Goal: Task Accomplishment & Management: Use online tool/utility

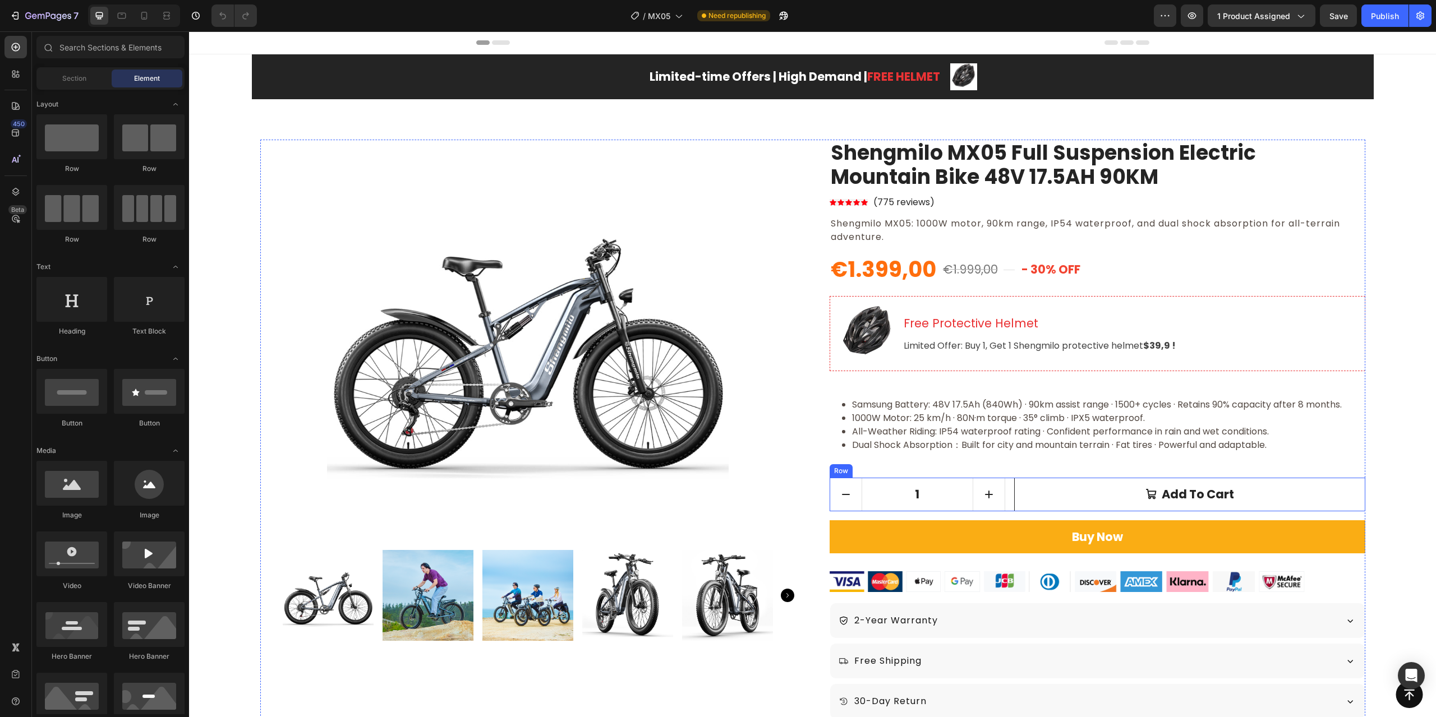
click at [1003, 501] on div "1 Product Quantity Add to cart Add to Cart Row" at bounding box center [1098, 495] width 536 height 34
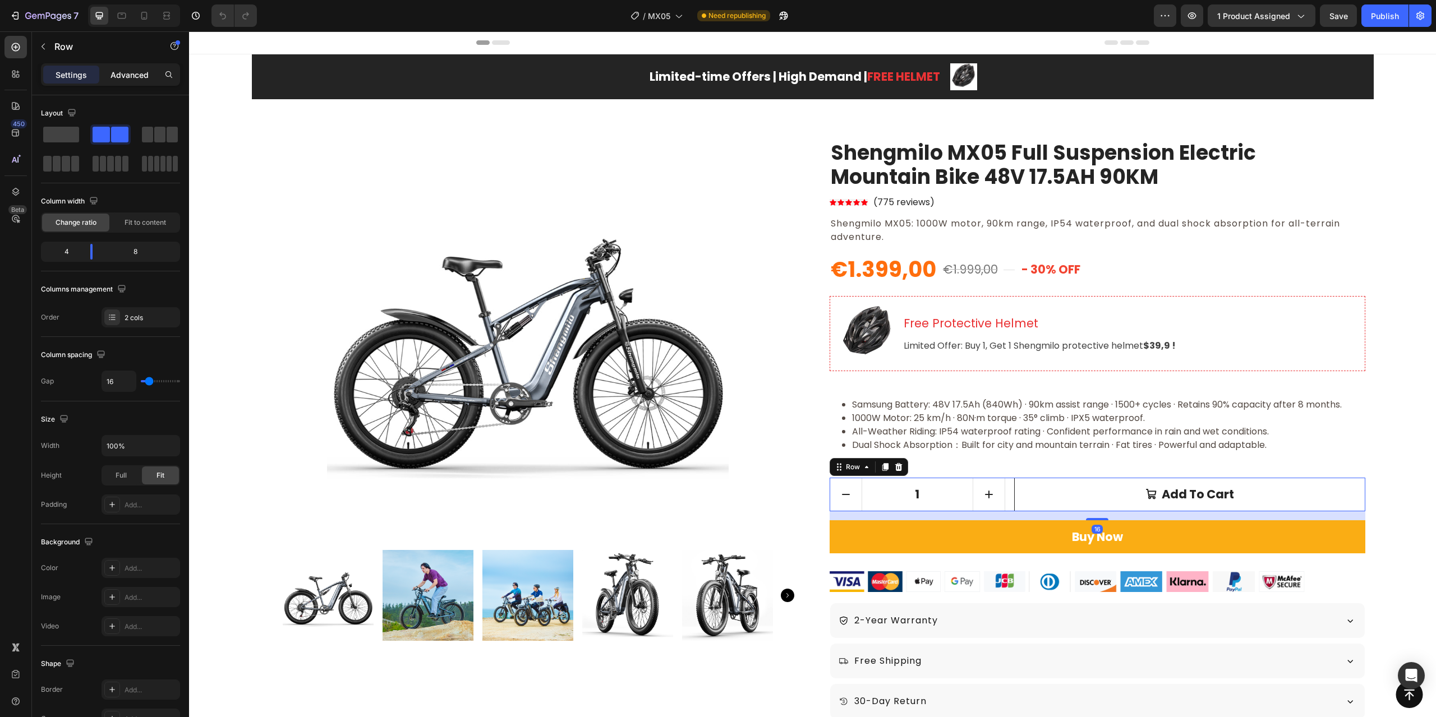
click at [115, 78] on p "Advanced" at bounding box center [129, 75] width 38 height 12
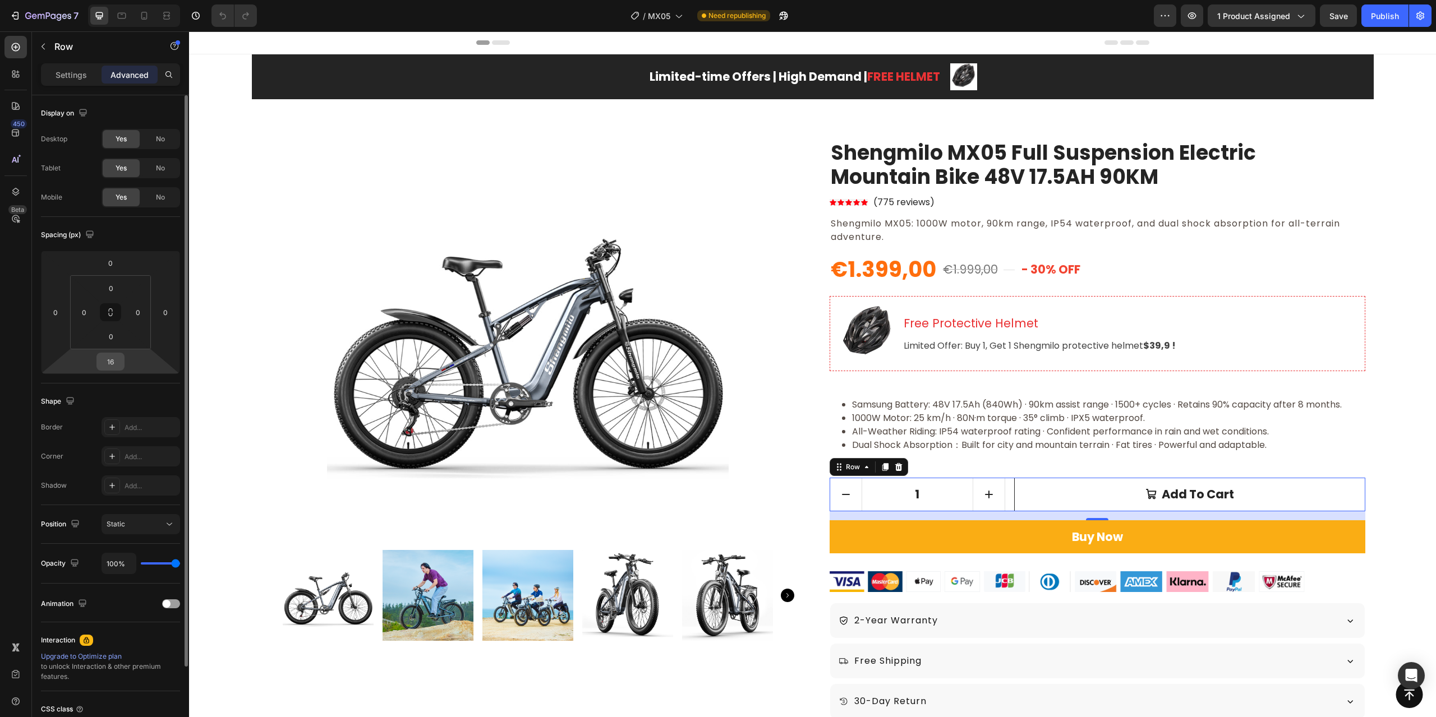
click at [110, 364] on input "16" at bounding box center [110, 361] width 22 height 17
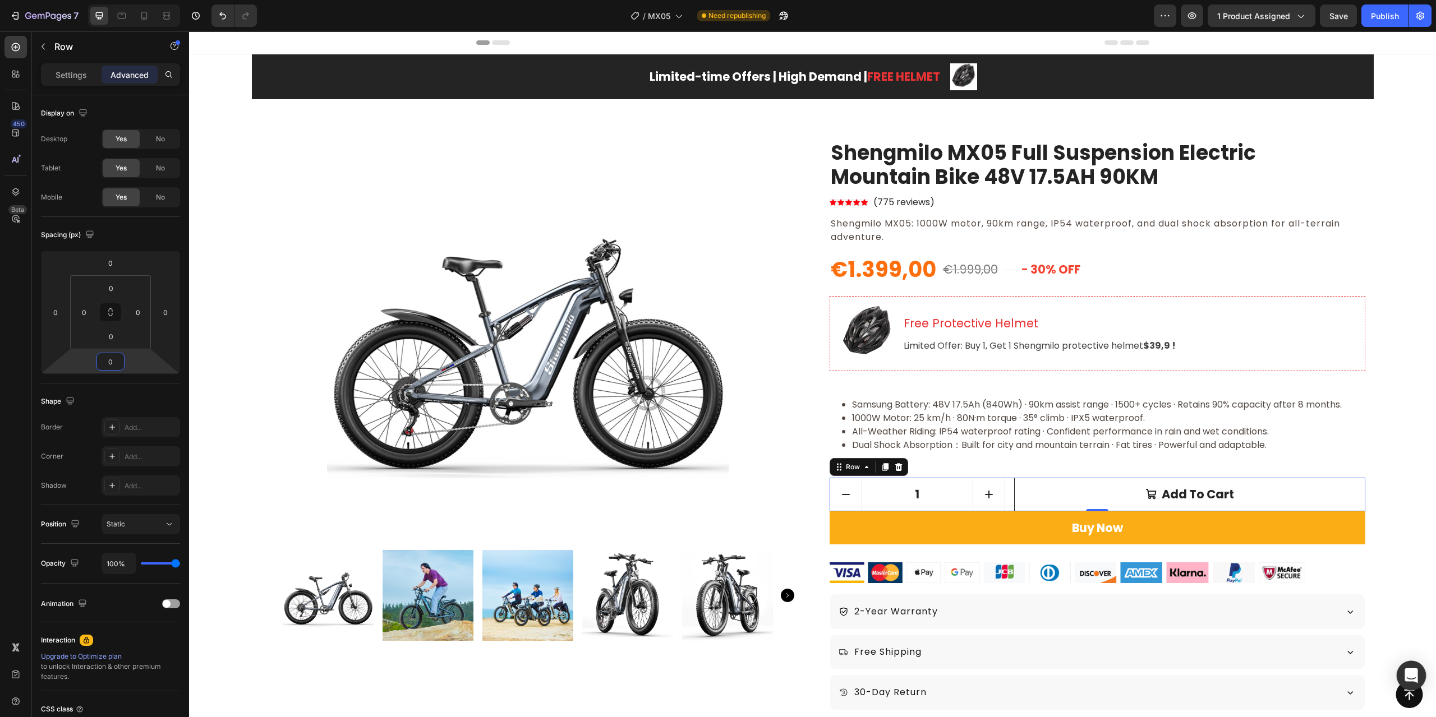
click at [1412, 679] on icon "Open Intercom Messenger" at bounding box center [1410, 676] width 13 height 15
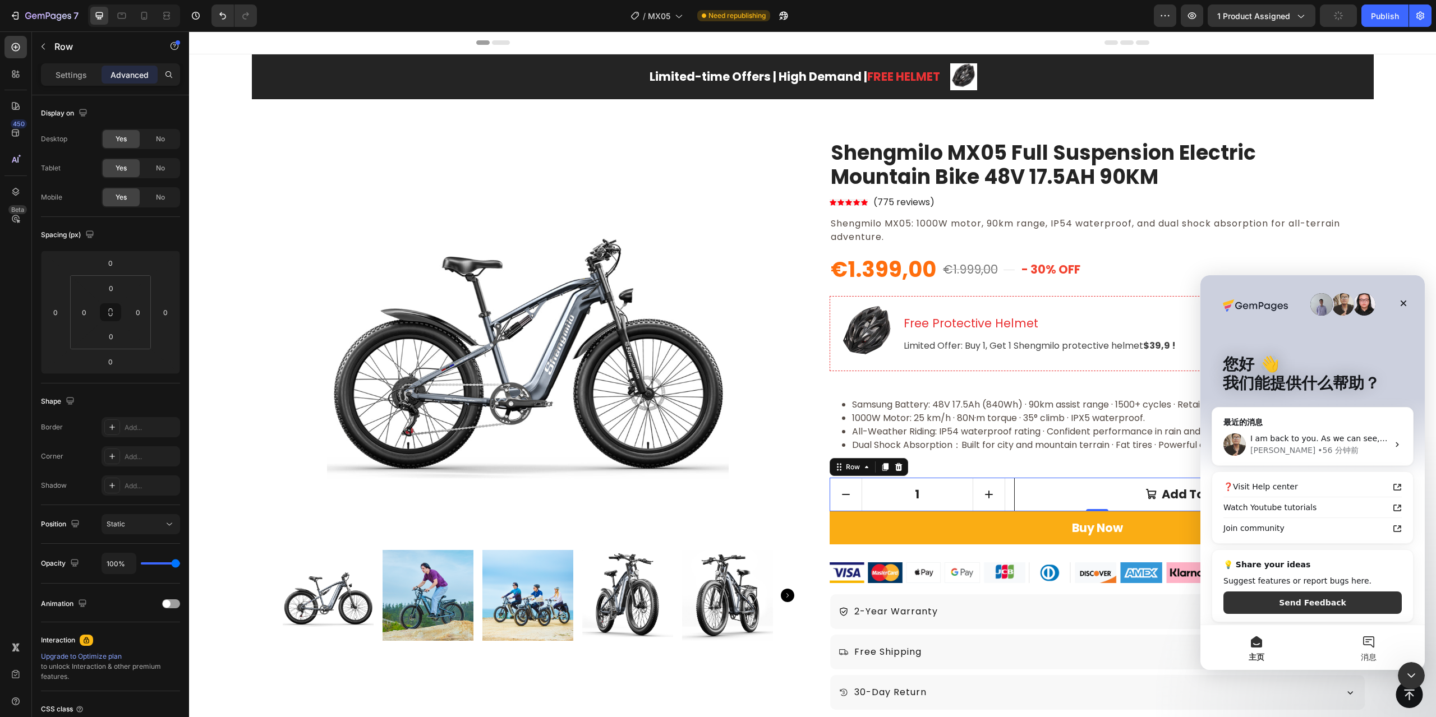
click at [1365, 644] on button "消息" at bounding box center [1368, 647] width 112 height 45
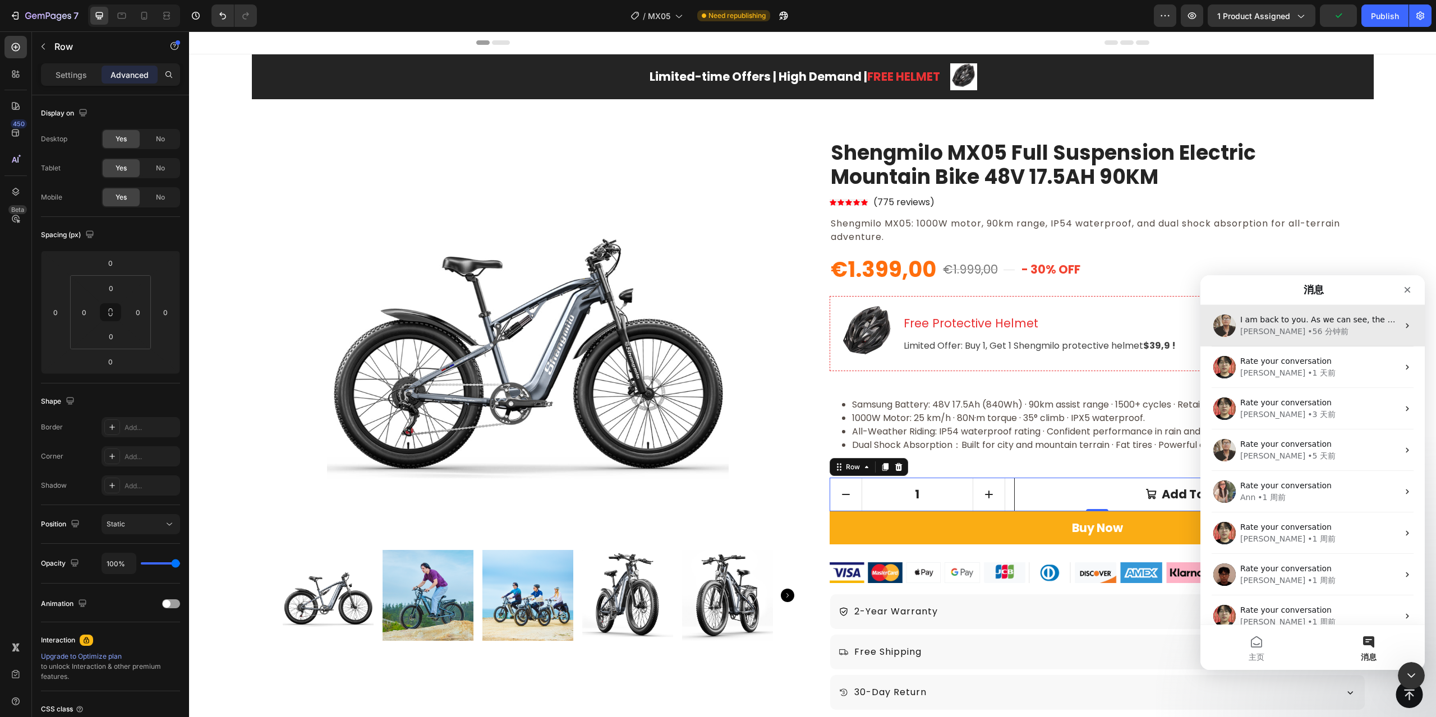
click at [1289, 306] on div "I am back to you. As we can see, the quantity element has a margin bottom. Howe…" at bounding box center [1312, 326] width 224 height 42
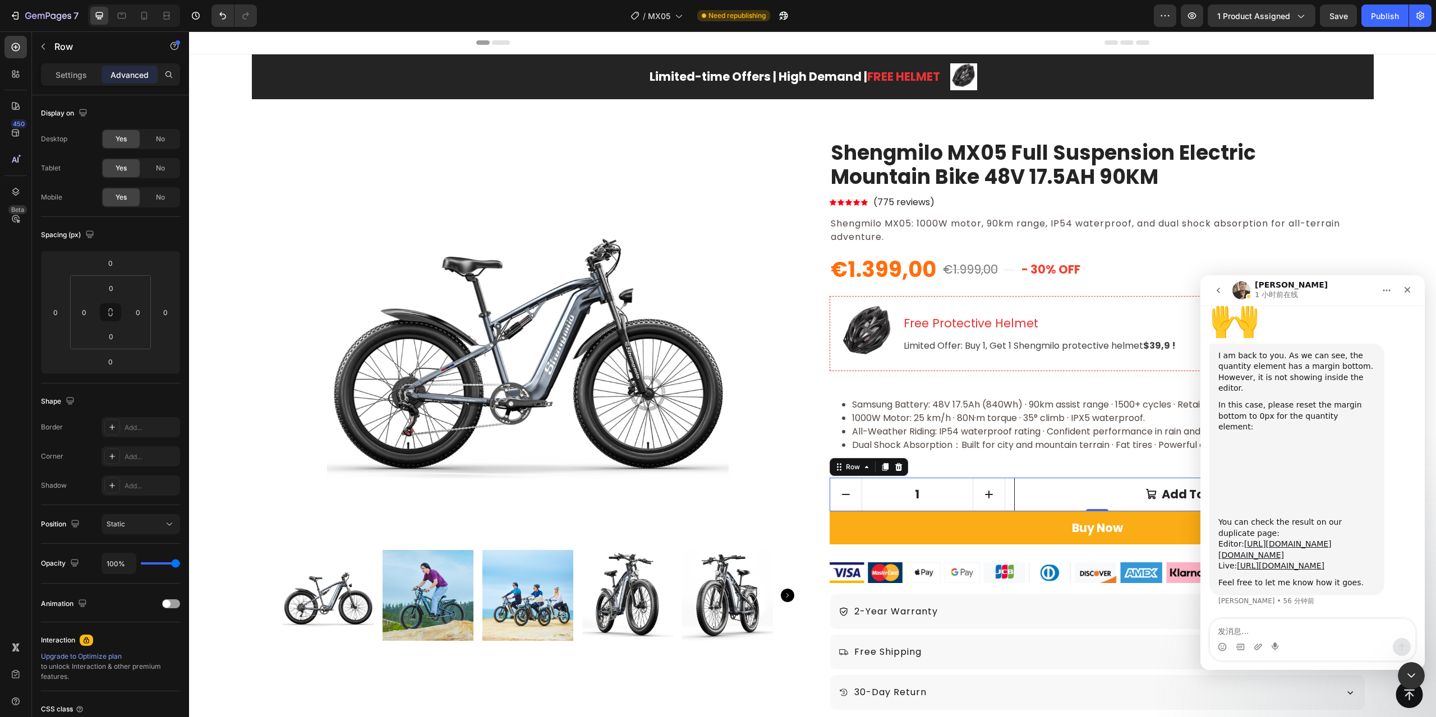
scroll to position [1120, 0]
click at [1301, 433] on img "Ken说…" at bounding box center [1293, 472] width 150 height 79
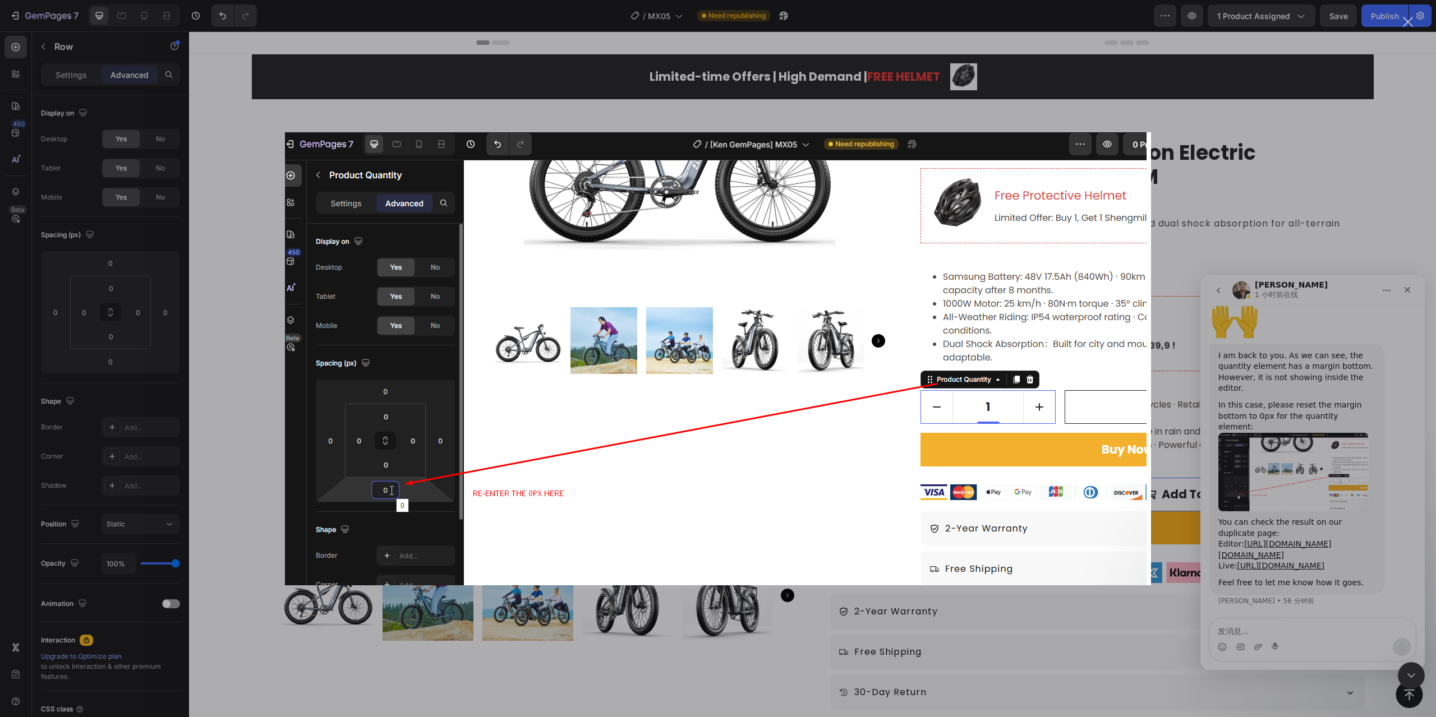
click at [1274, 162] on div "Intercom Messenger" at bounding box center [718, 358] width 1436 height 717
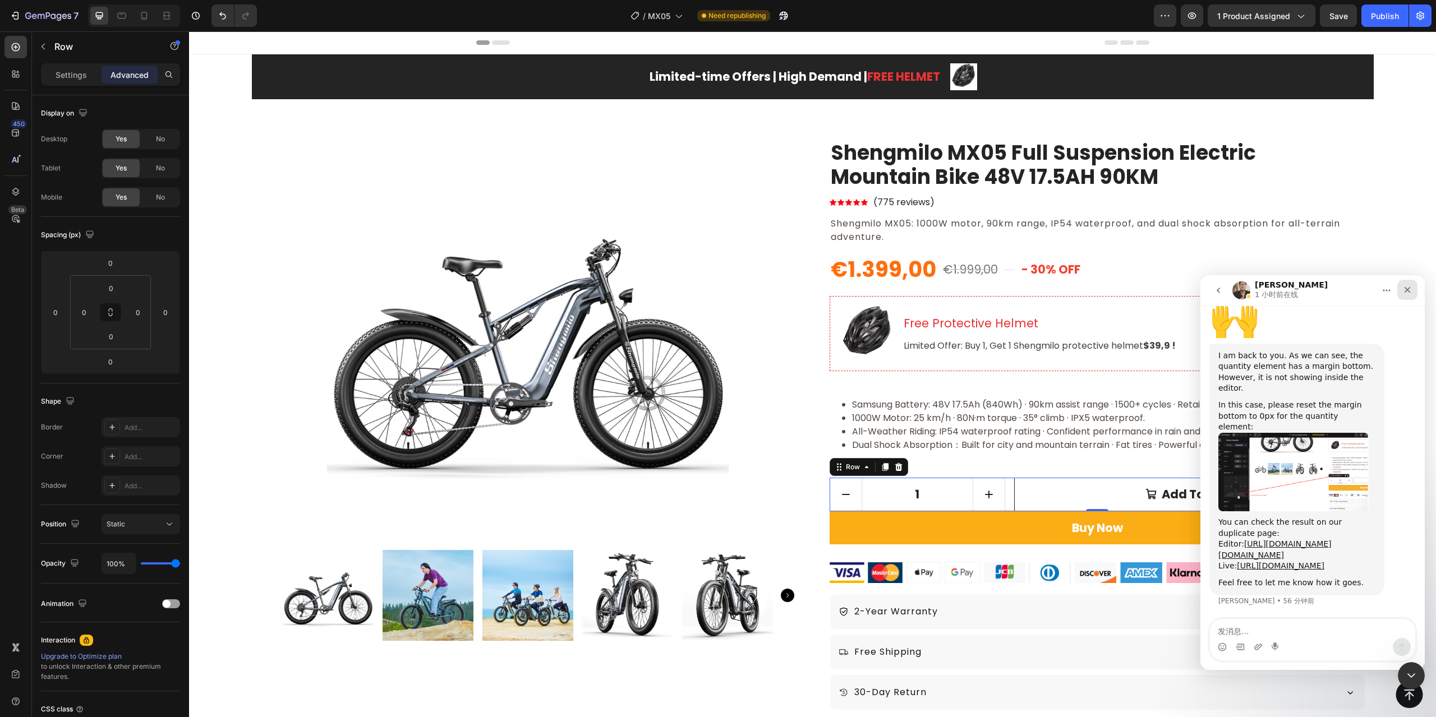
click at [1406, 293] on icon "关闭" at bounding box center [1407, 289] width 9 height 9
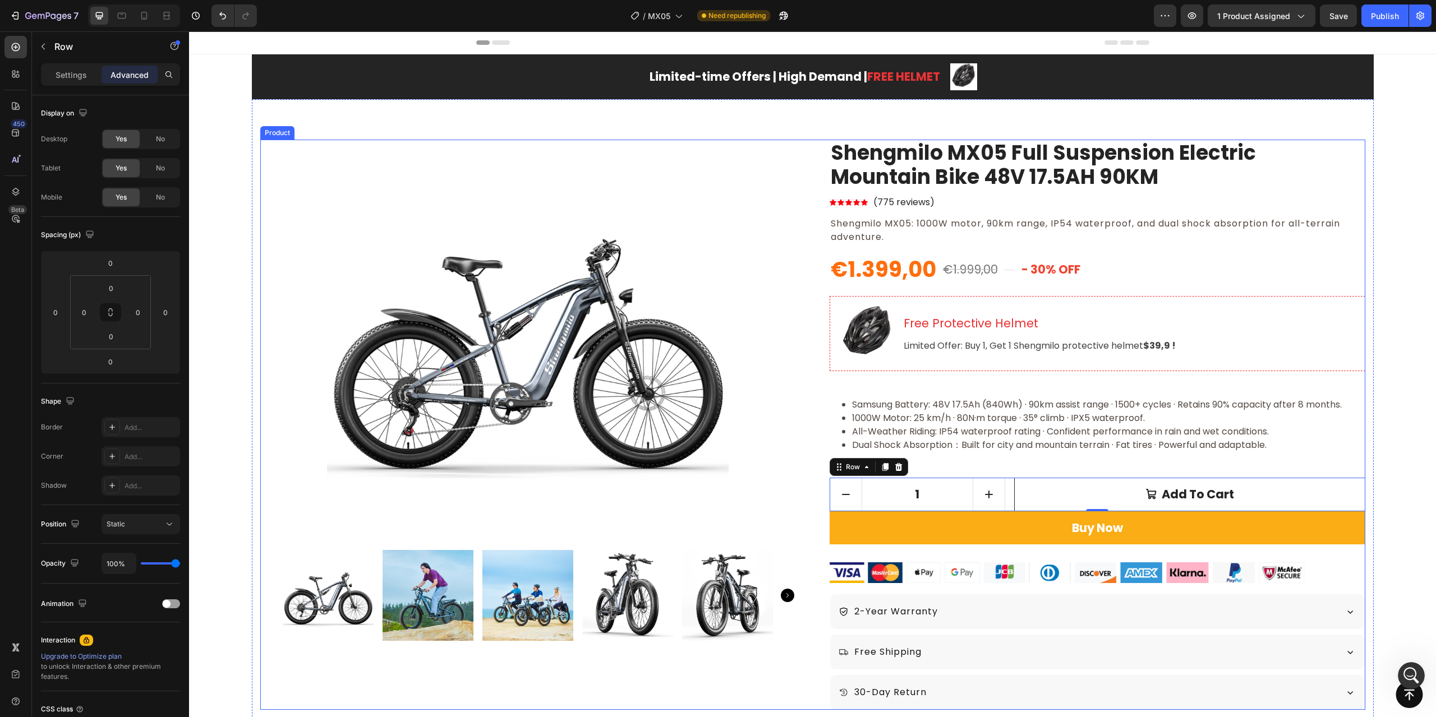
scroll to position [1120, 0]
type input "16"
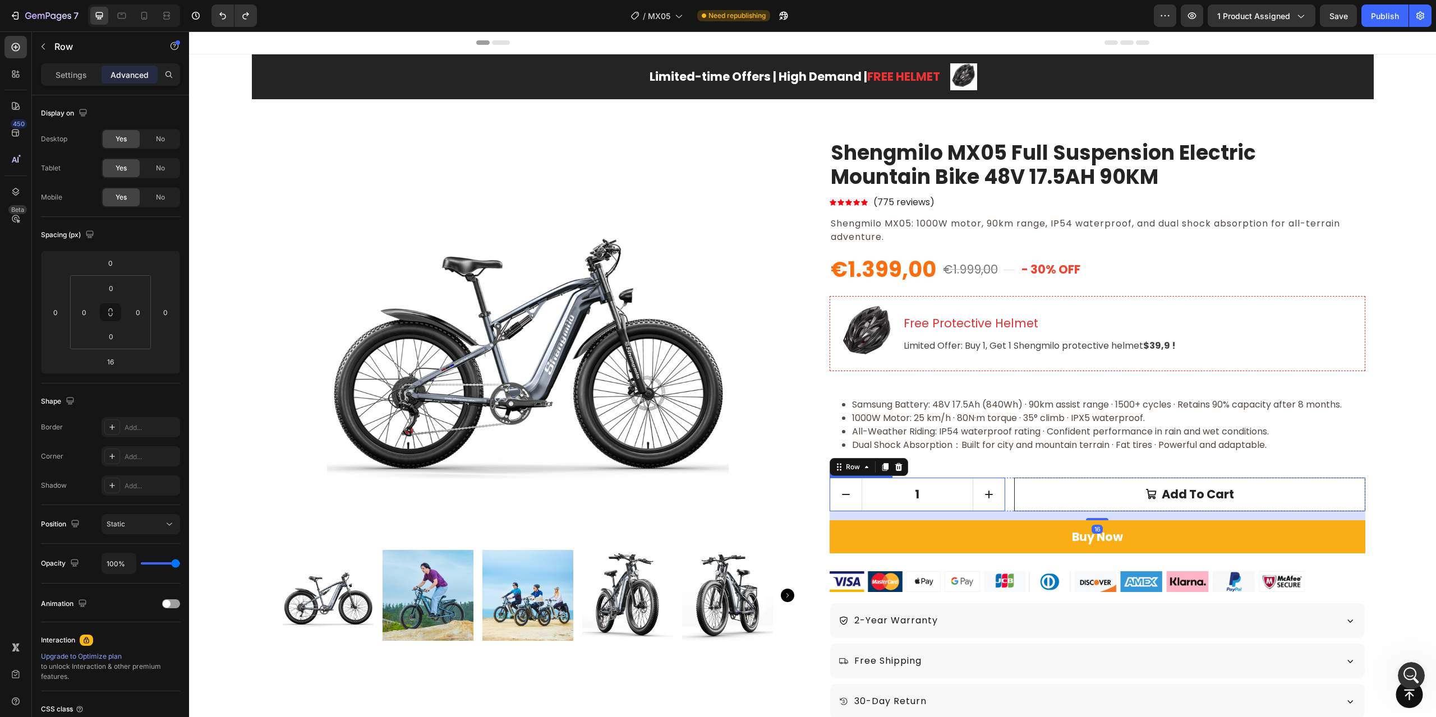
click at [922, 503] on input "1" at bounding box center [918, 494] width 112 height 33
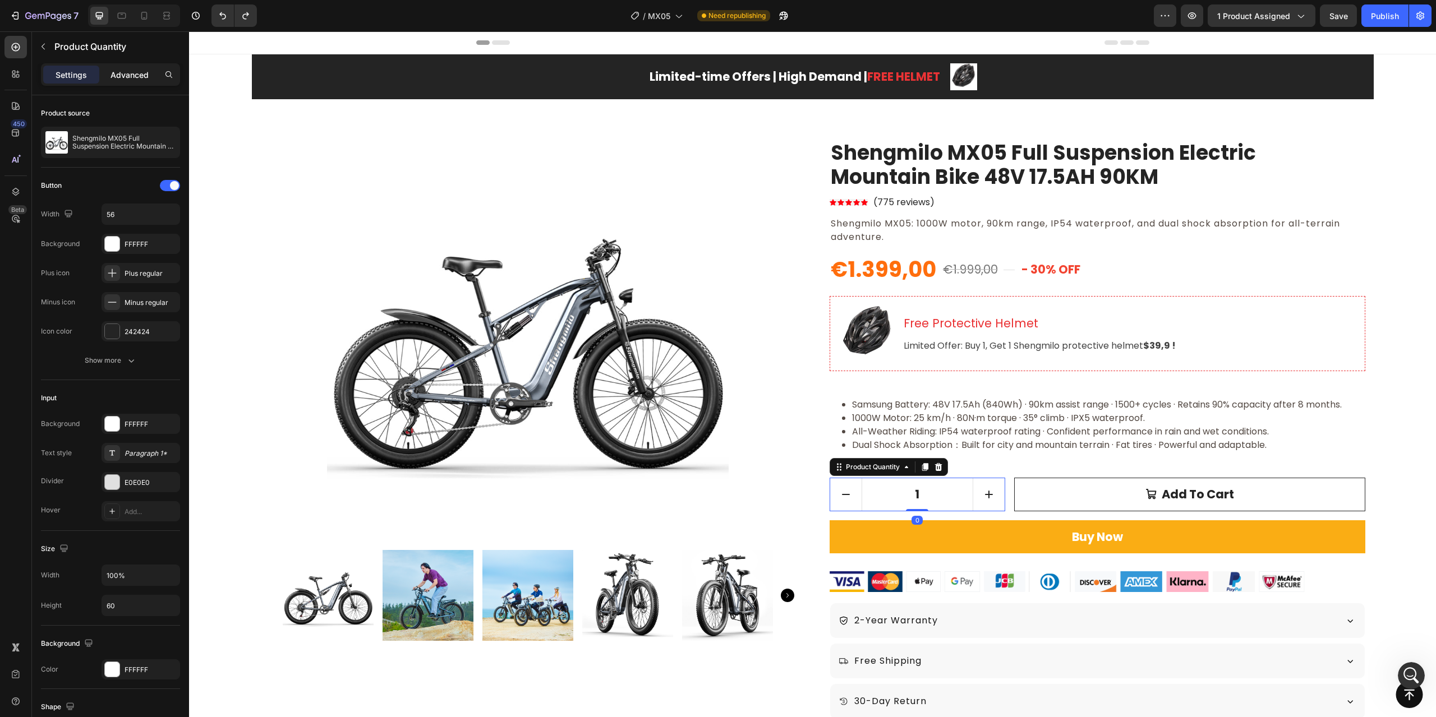
click at [113, 72] on p "Advanced" at bounding box center [129, 75] width 38 height 12
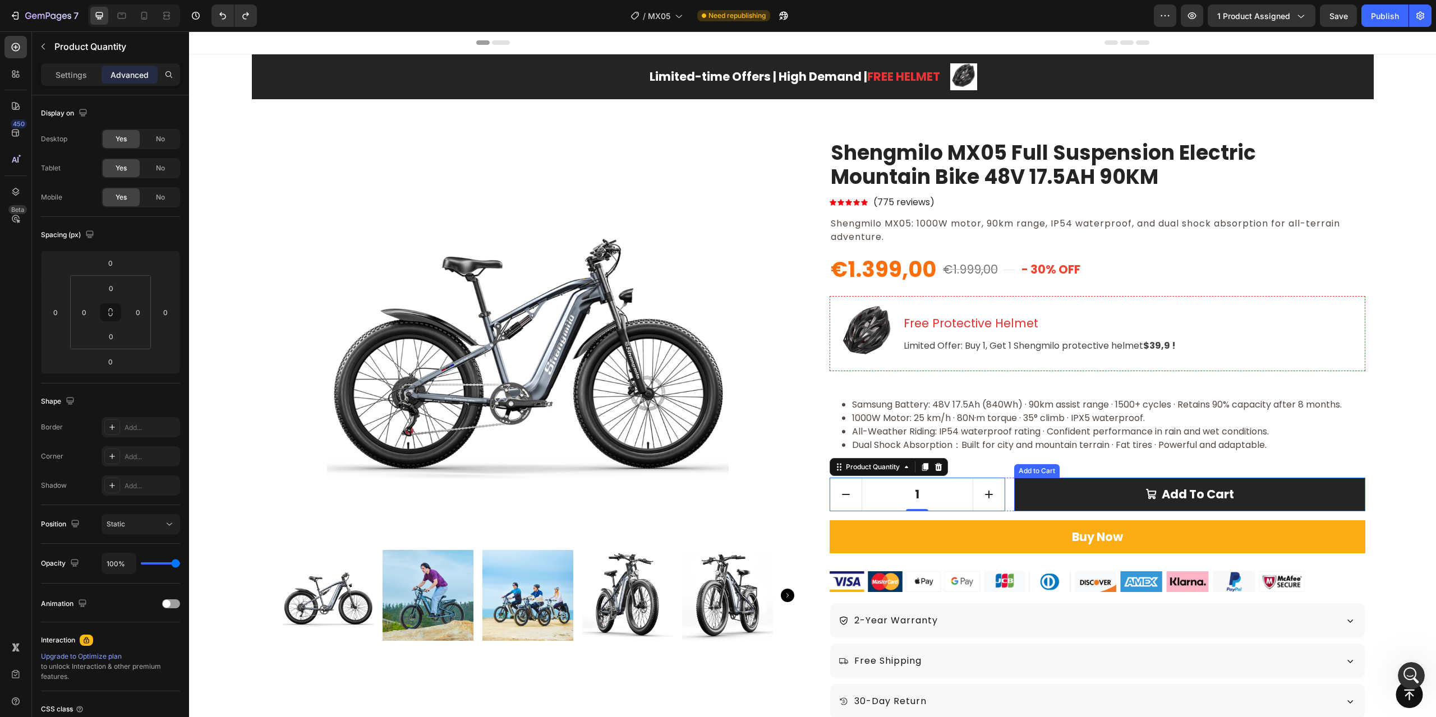
click at [1052, 481] on button "Add to cart" at bounding box center [1189, 495] width 351 height 34
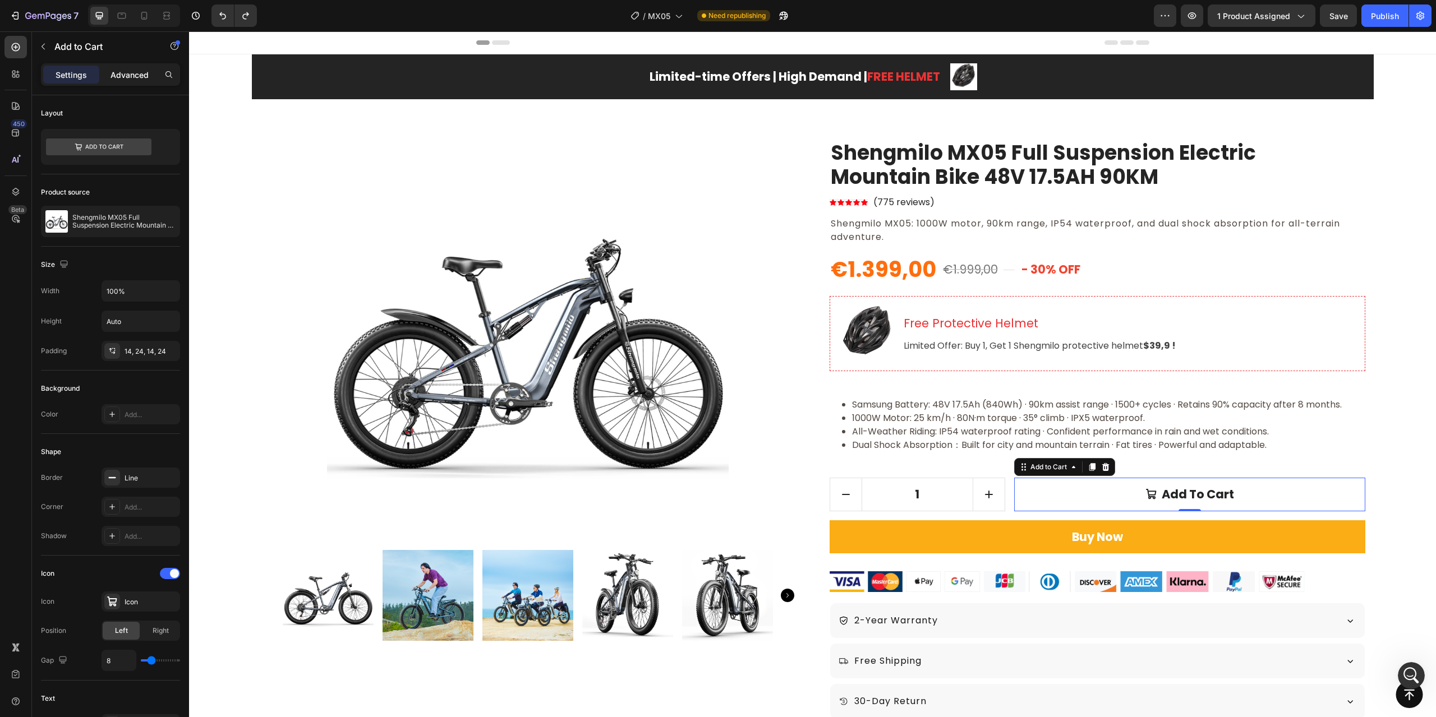
drag, startPoint x: 135, startPoint y: 72, endPoint x: 141, endPoint y: 75, distance: 7.0
click at [136, 72] on p "Advanced" at bounding box center [129, 75] width 38 height 12
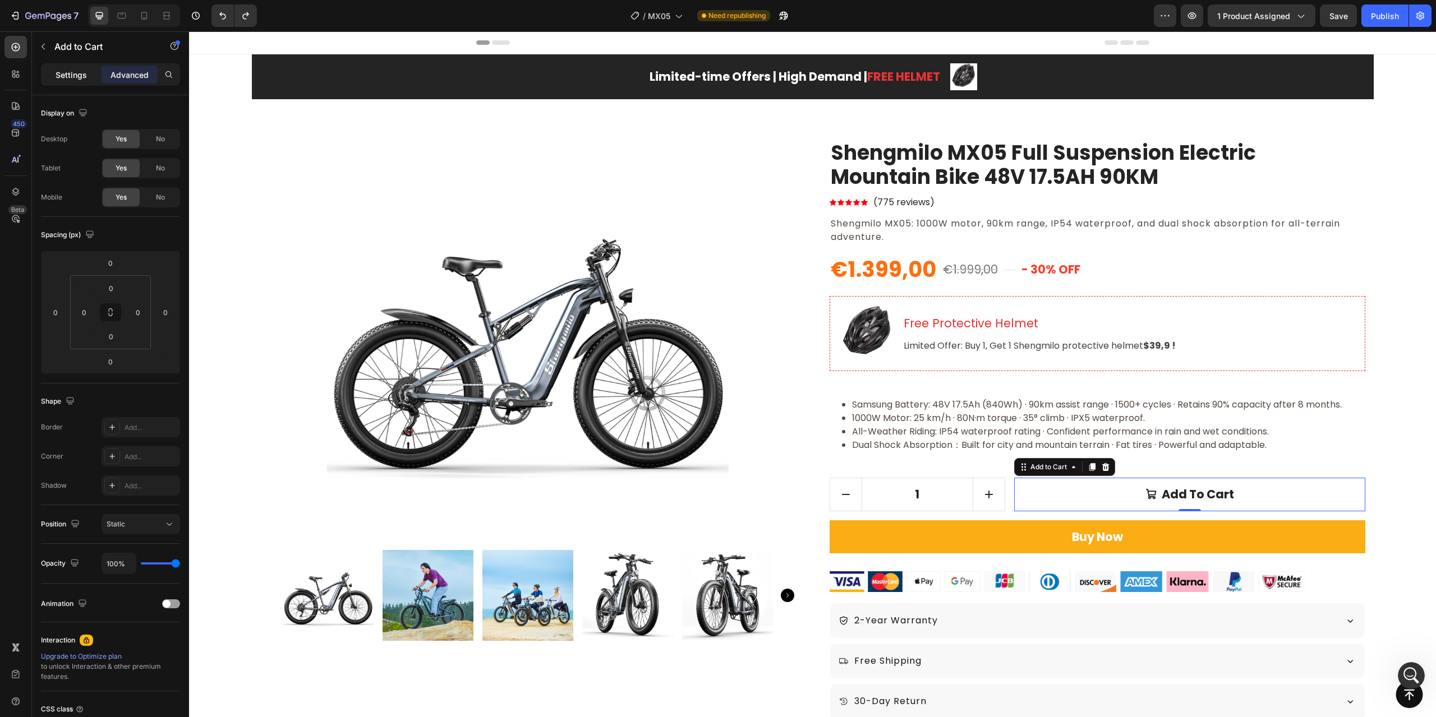
drag, startPoint x: 71, startPoint y: 77, endPoint x: 31, endPoint y: 63, distance: 42.6
click at [71, 77] on p "Settings" at bounding box center [71, 75] width 31 height 12
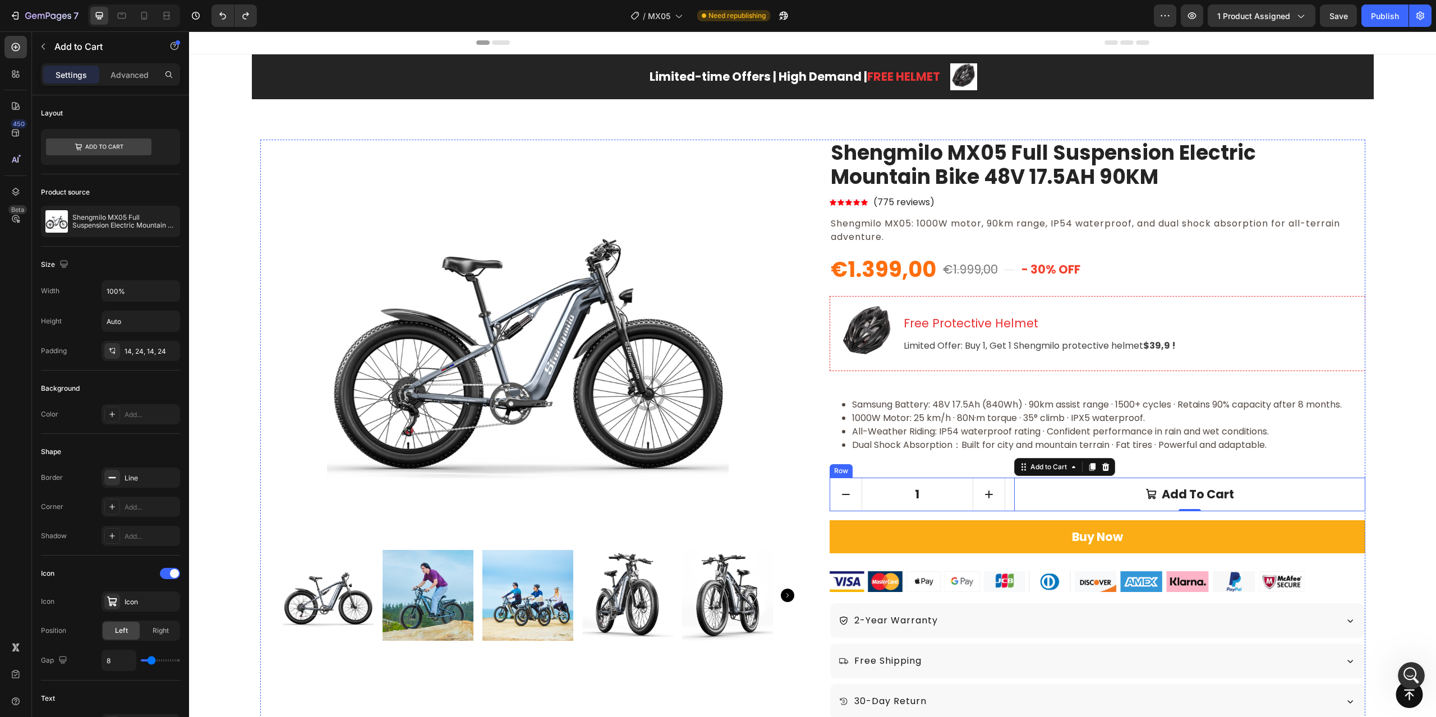
click at [1007, 489] on div "1 Product Quantity Add to cart Add to Cart 0 Row" at bounding box center [1098, 495] width 536 height 34
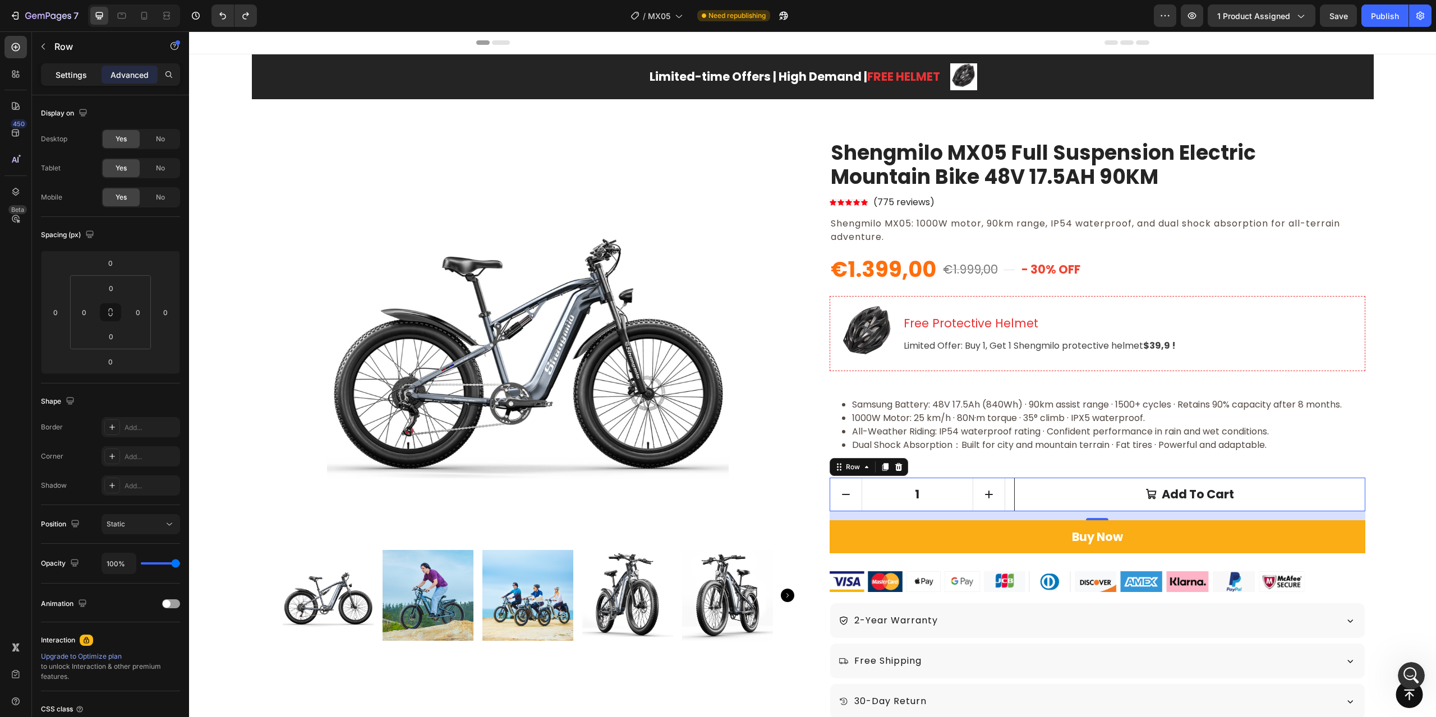
click at [63, 74] on p "Settings" at bounding box center [71, 75] width 31 height 12
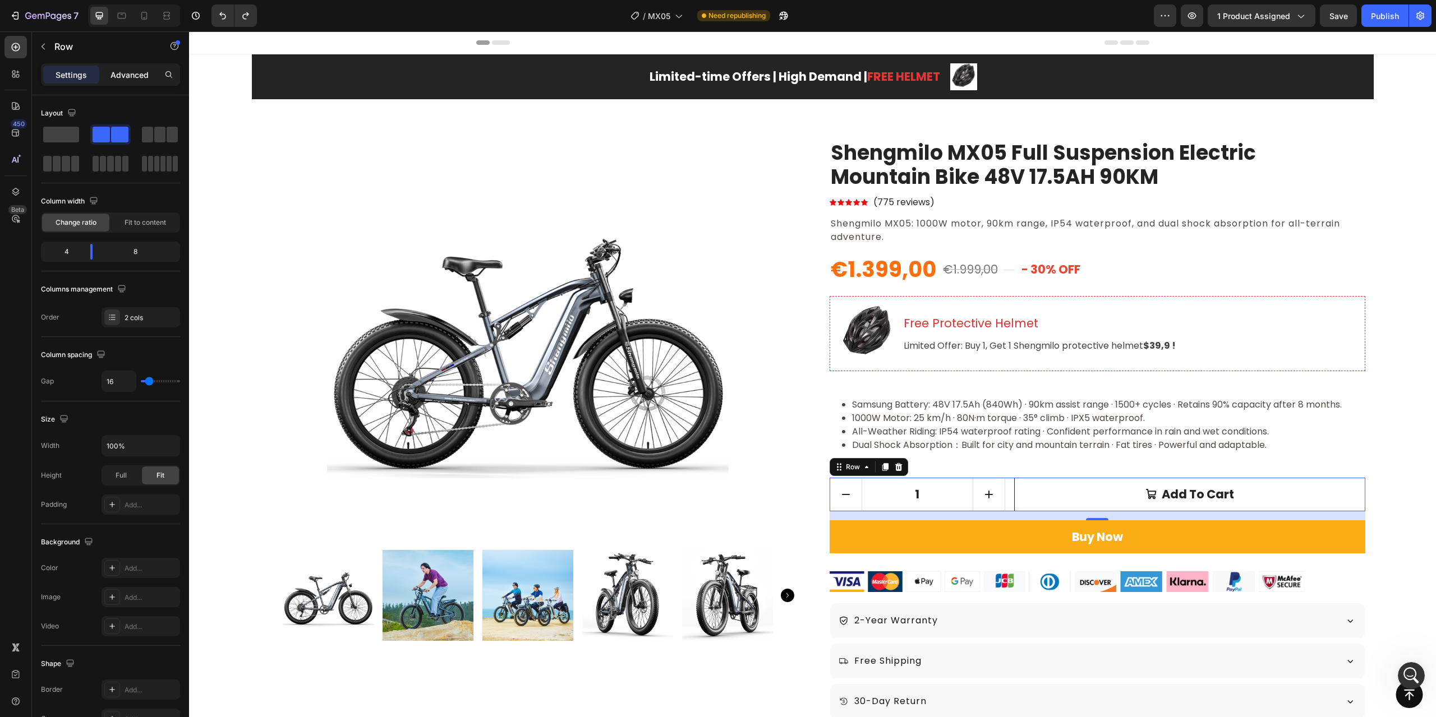
drag, startPoint x: 113, startPoint y: 81, endPoint x: 103, endPoint y: 78, distance: 11.0
click at [113, 81] on div "Advanced" at bounding box center [130, 75] width 56 height 18
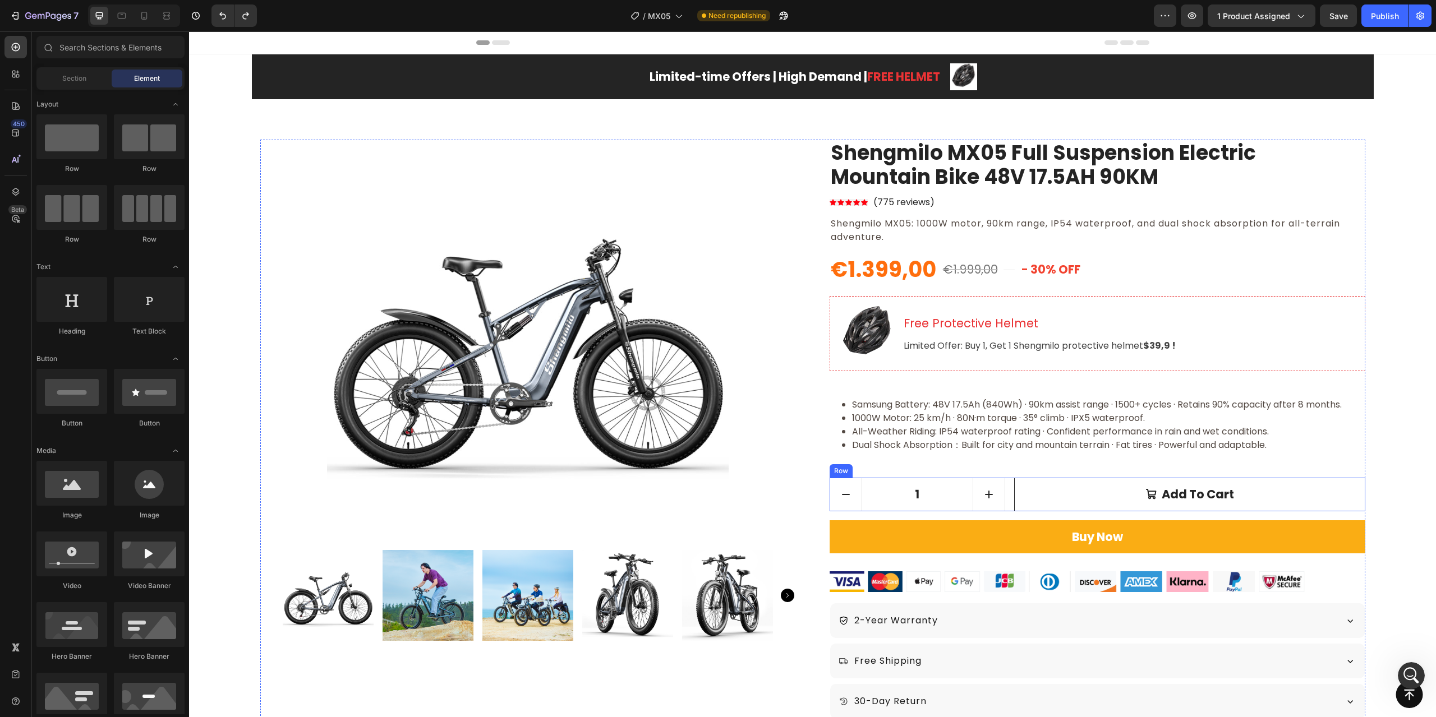
click at [1006, 493] on div "1 Product Quantity Add to cart Add to Cart Row" at bounding box center [1098, 495] width 536 height 34
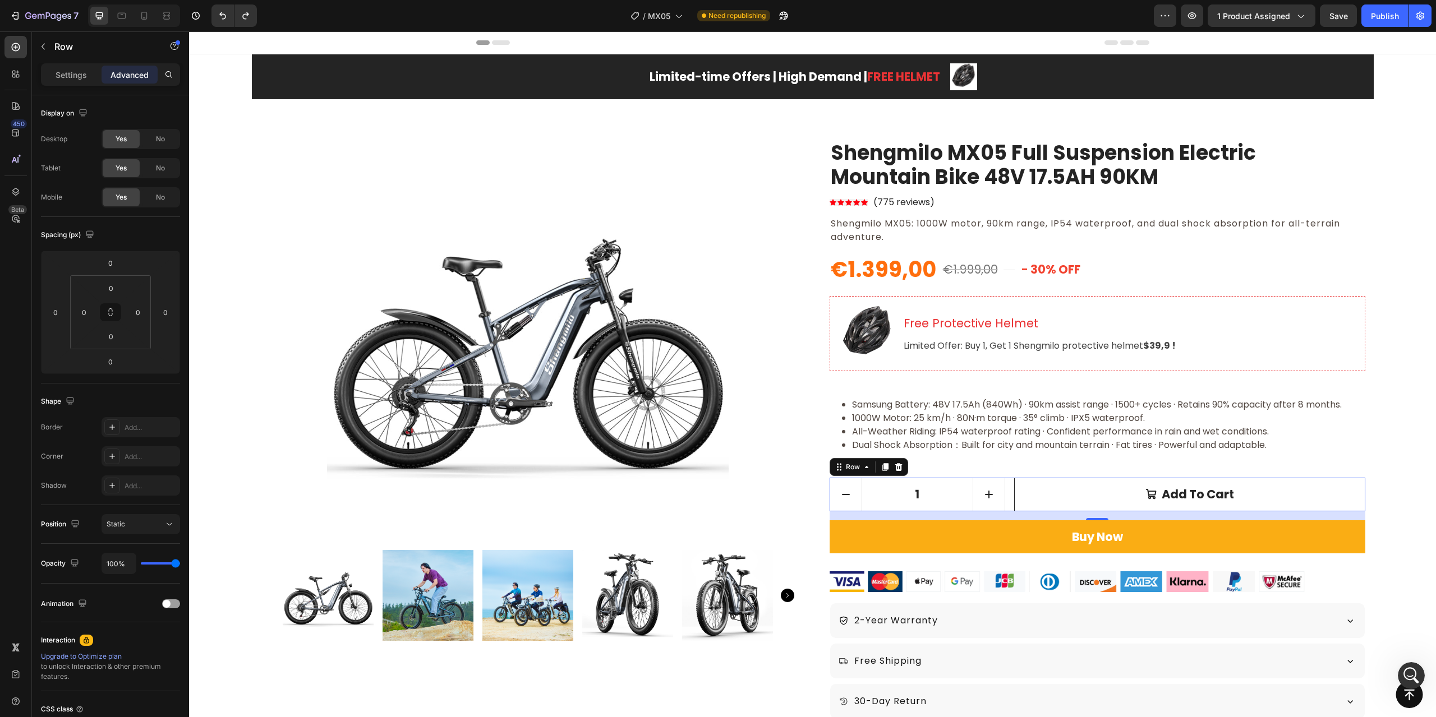
click at [1003, 496] on div "1 Product Quantity Add to cart Add to Cart Row 16" at bounding box center [1098, 495] width 536 height 34
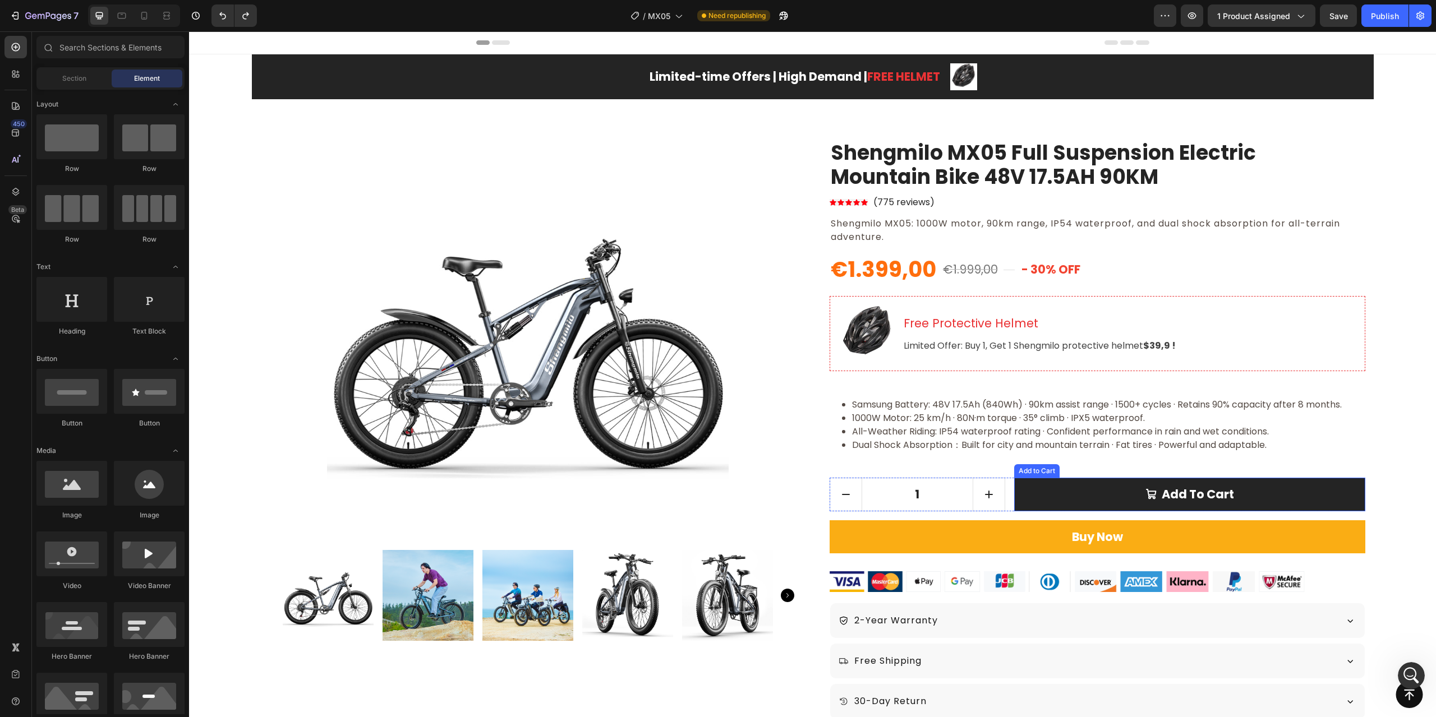
click at [1014, 492] on button "Add to cart" at bounding box center [1189, 495] width 351 height 34
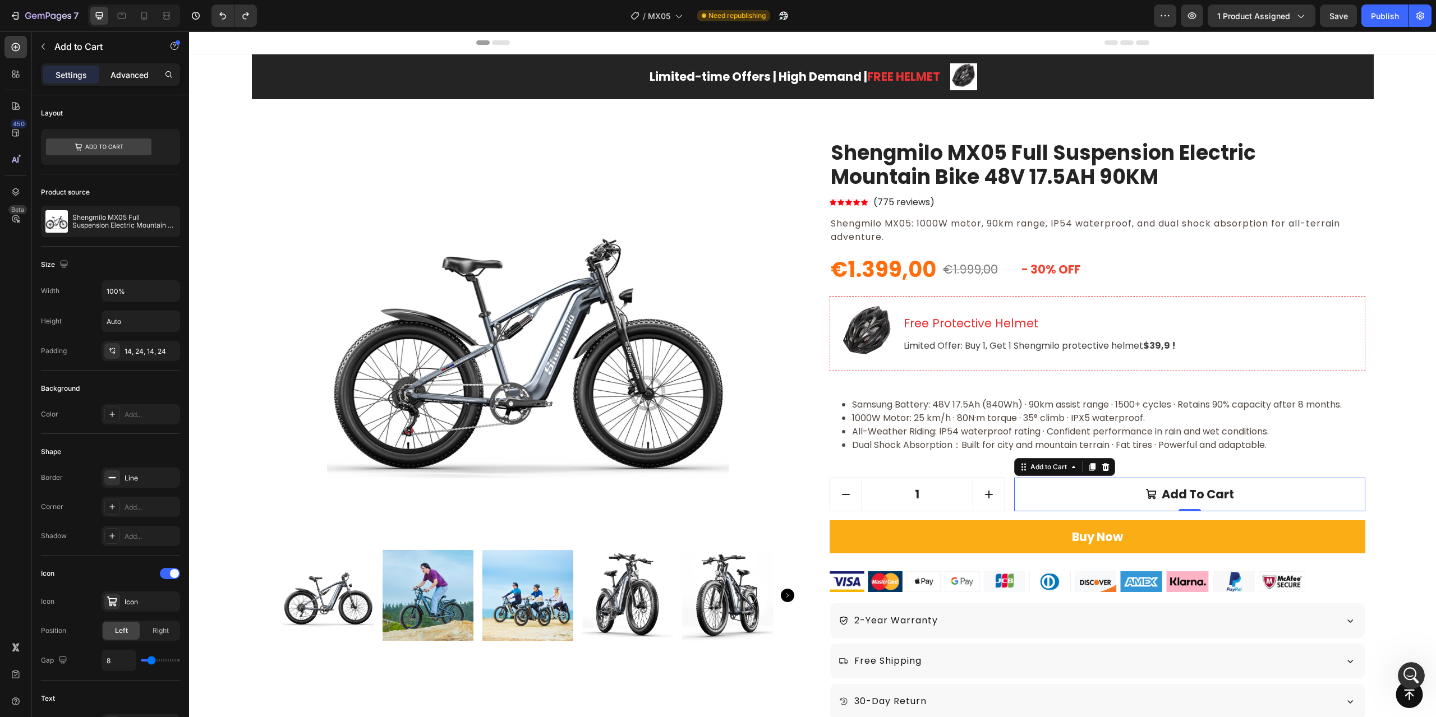
click at [125, 70] on p "Advanced" at bounding box center [129, 75] width 38 height 12
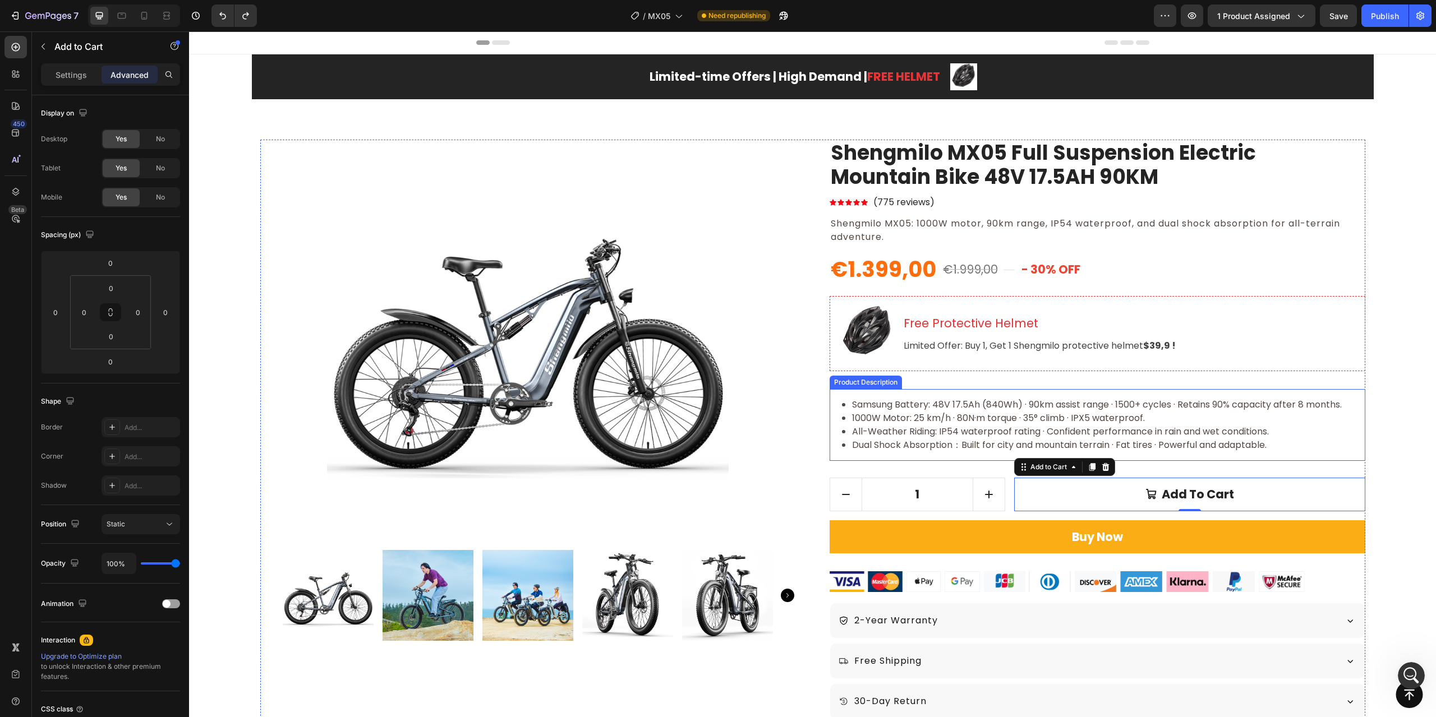
click at [960, 494] on input "1" at bounding box center [918, 494] width 112 height 33
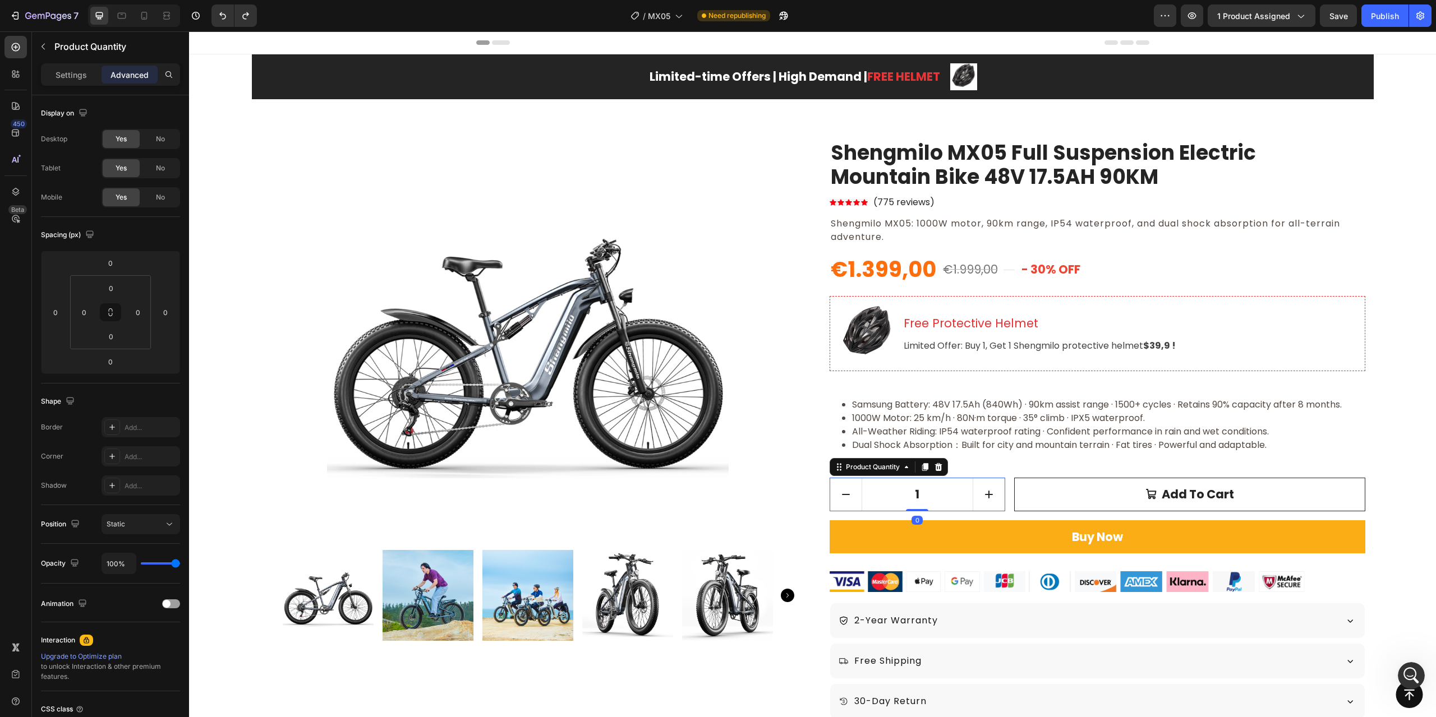
click at [68, 70] on p "Settings" at bounding box center [71, 75] width 31 height 12
click at [107, 73] on div "Advanced" at bounding box center [130, 75] width 56 height 18
click at [1375, 22] on button "Publish" at bounding box center [1384, 15] width 47 height 22
click at [1006, 489] on div "1 Product Quantity 0 Add to cart Add to Cart Row" at bounding box center [1098, 495] width 536 height 34
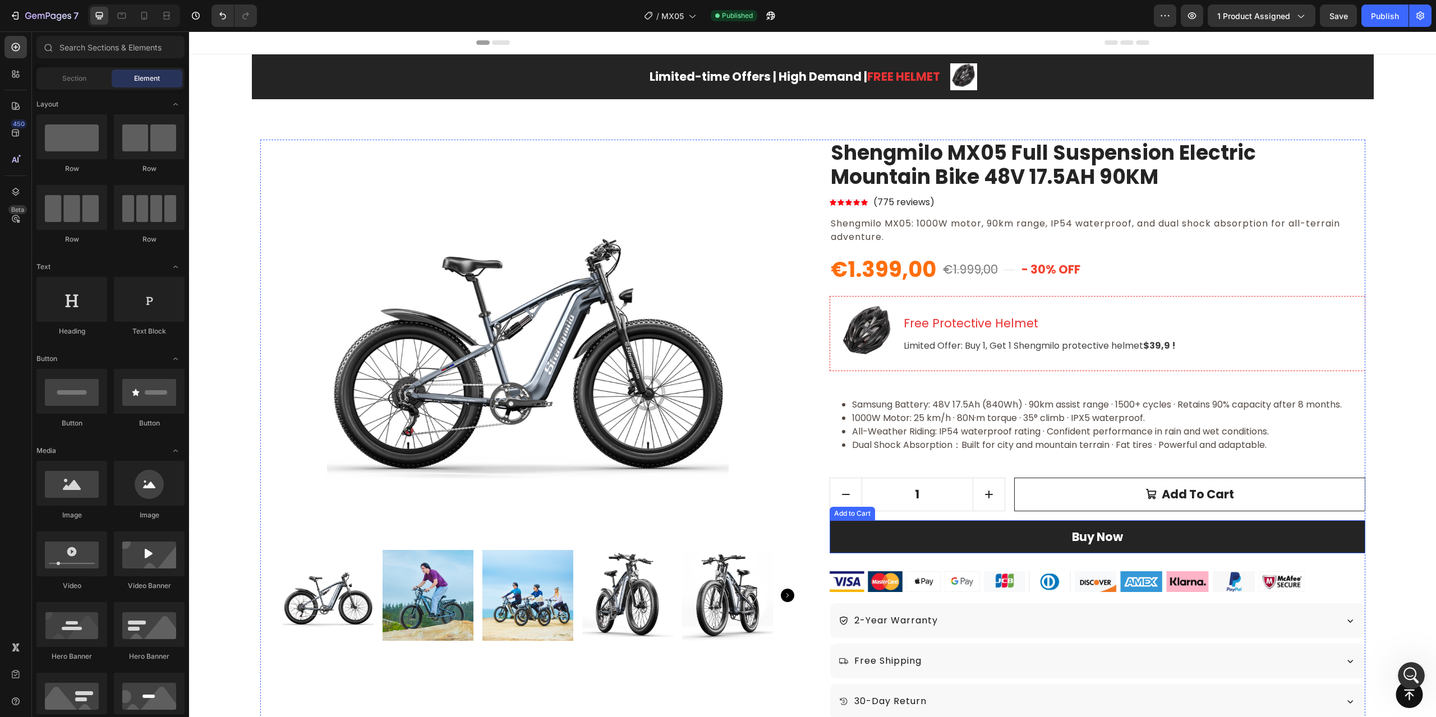
click at [1189, 537] on button "Buy Now" at bounding box center [1098, 538] width 536 height 34
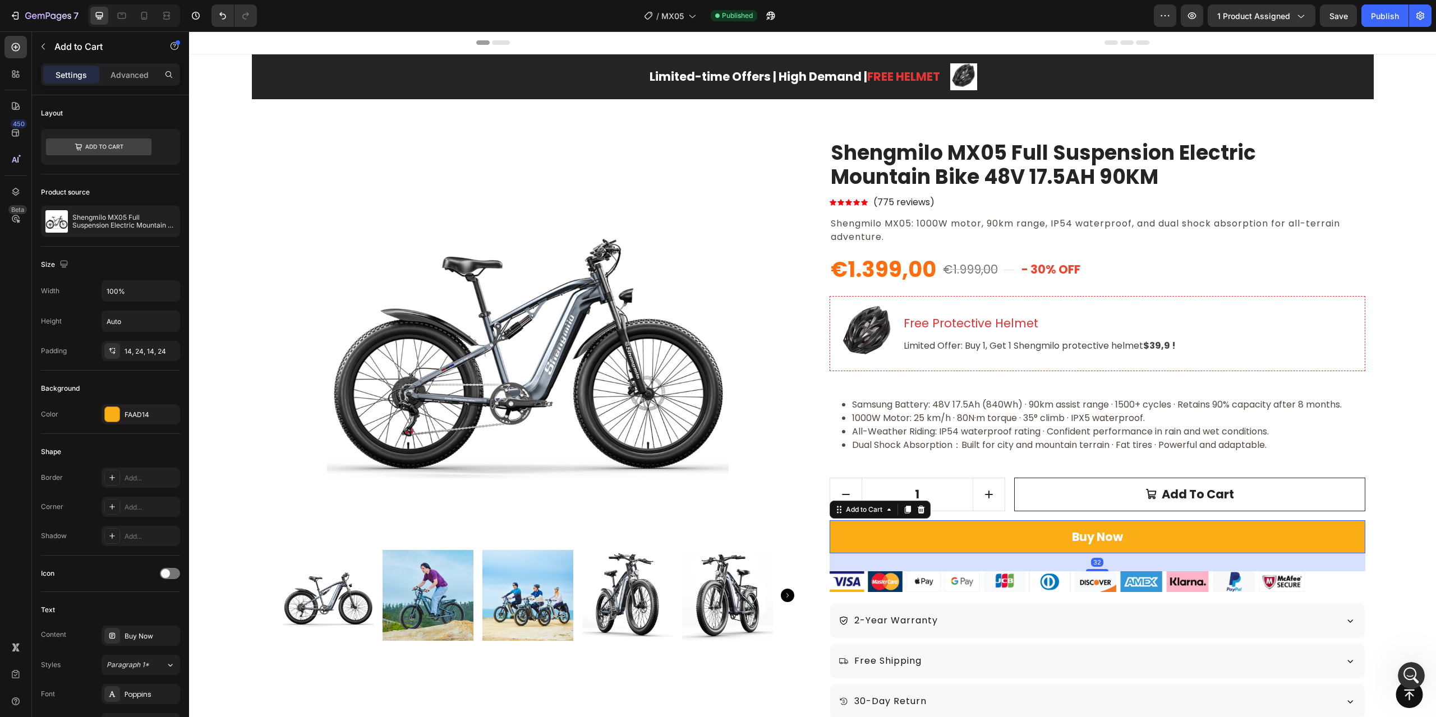
click at [117, 85] on div "Settings Advanced" at bounding box center [110, 74] width 139 height 22
click at [121, 80] on p "Advanced" at bounding box center [129, 75] width 38 height 12
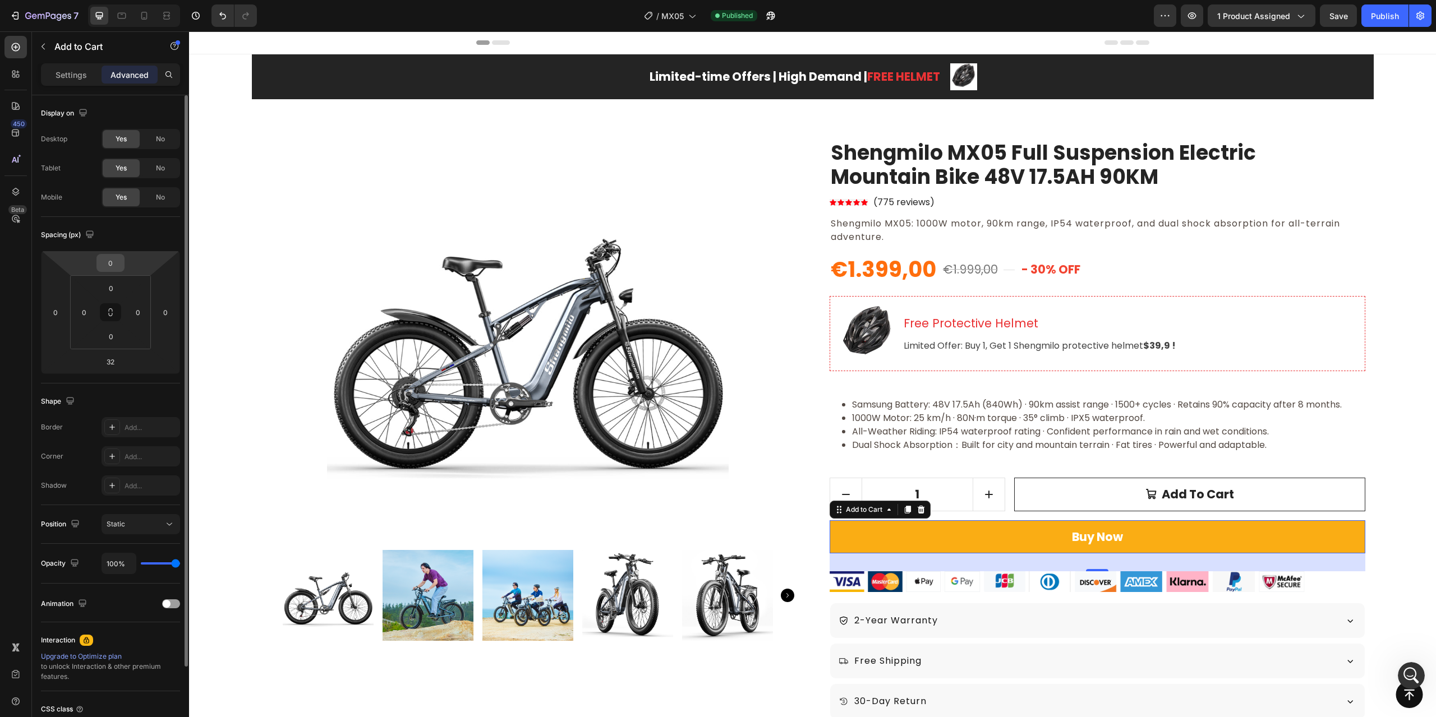
click at [113, 265] on input "0" at bounding box center [110, 263] width 22 height 17
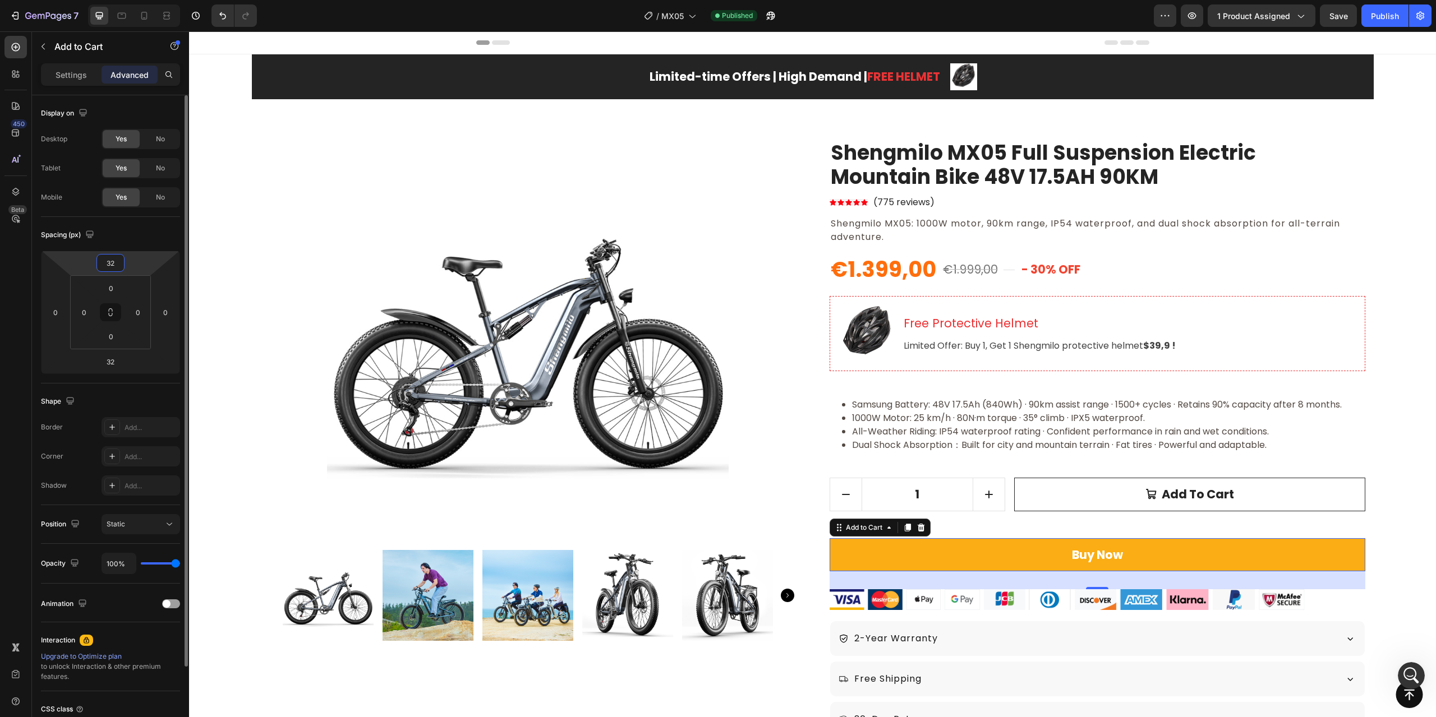
click at [108, 266] on input "32" at bounding box center [110, 263] width 22 height 17
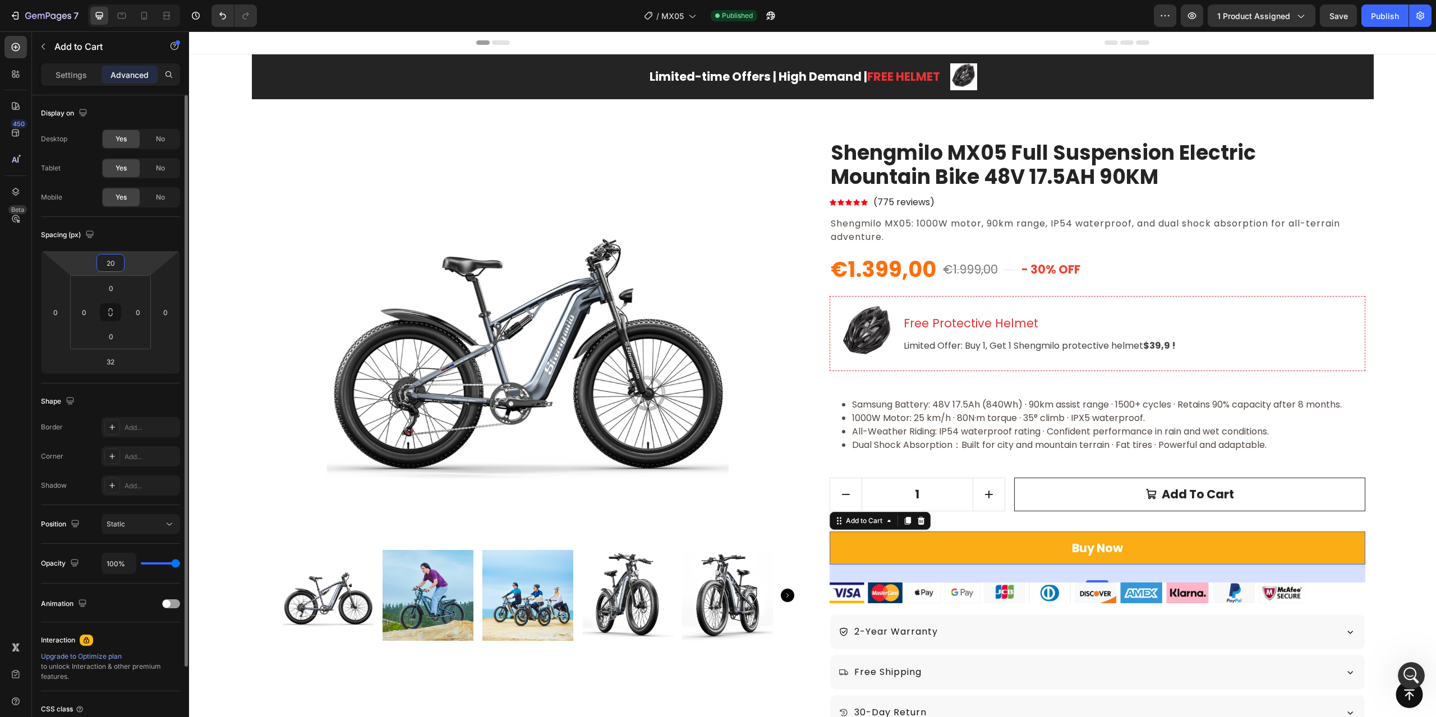
click at [109, 266] on input "20" at bounding box center [110, 263] width 22 height 17
type input "16"
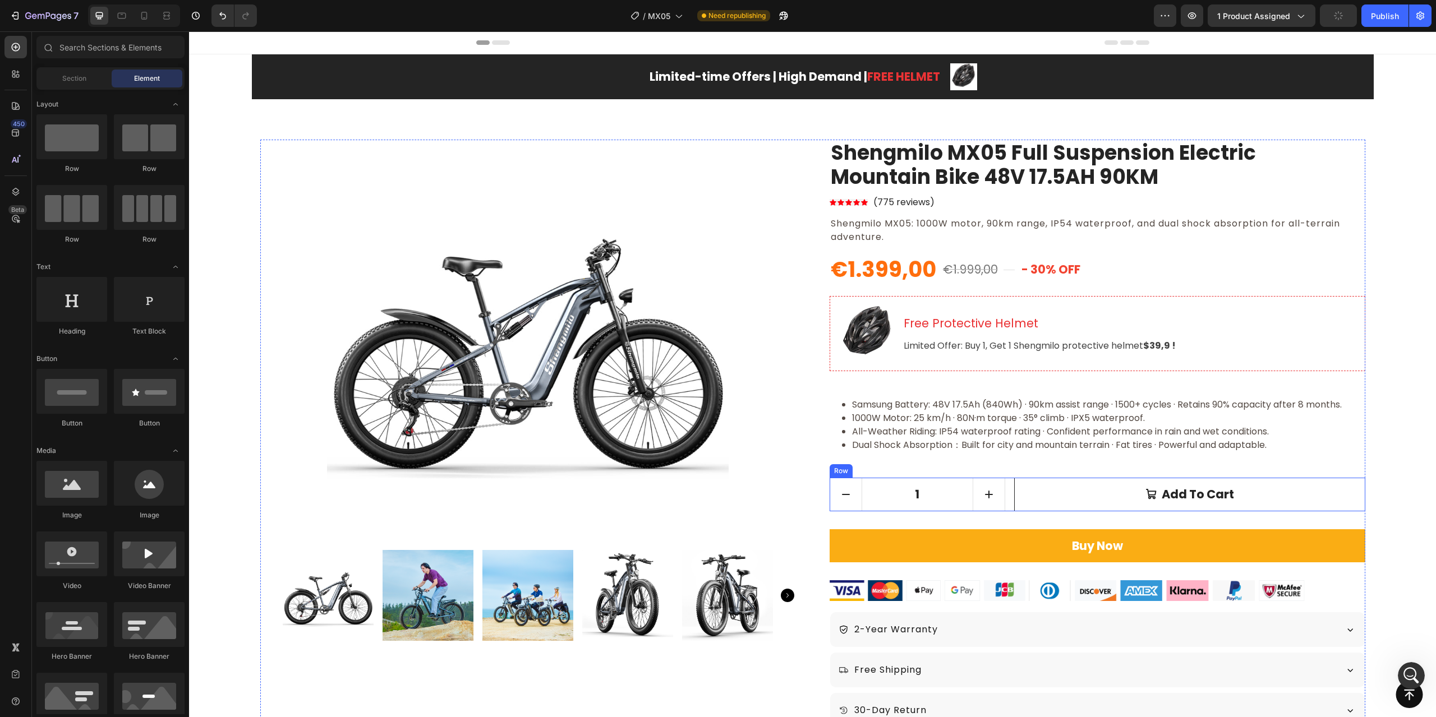
click at [1002, 490] on div "1 Product Quantity Add to cart Add to Cart Row" at bounding box center [1098, 495] width 536 height 34
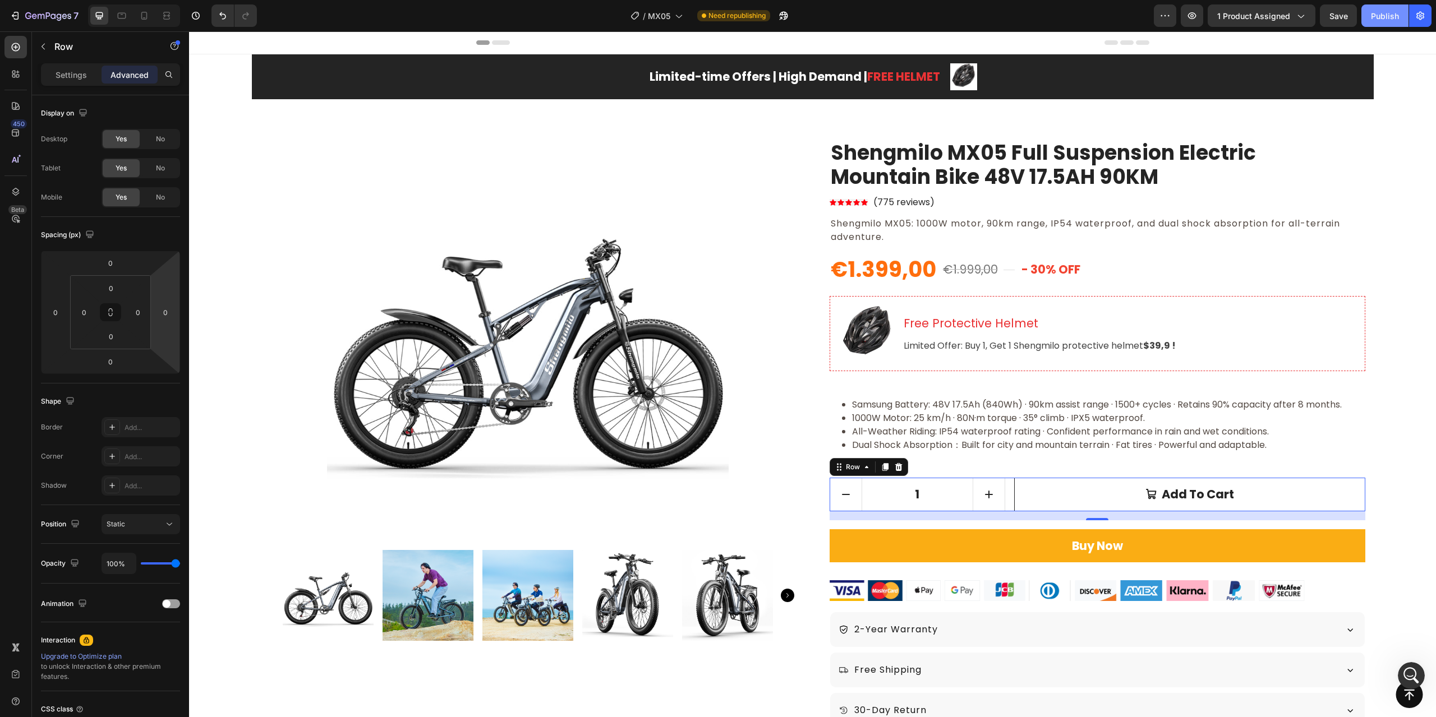
click at [1380, 20] on div "Publish" at bounding box center [1385, 16] width 28 height 12
click at [165, 15] on icon at bounding box center [164, 15] width 3 height 3
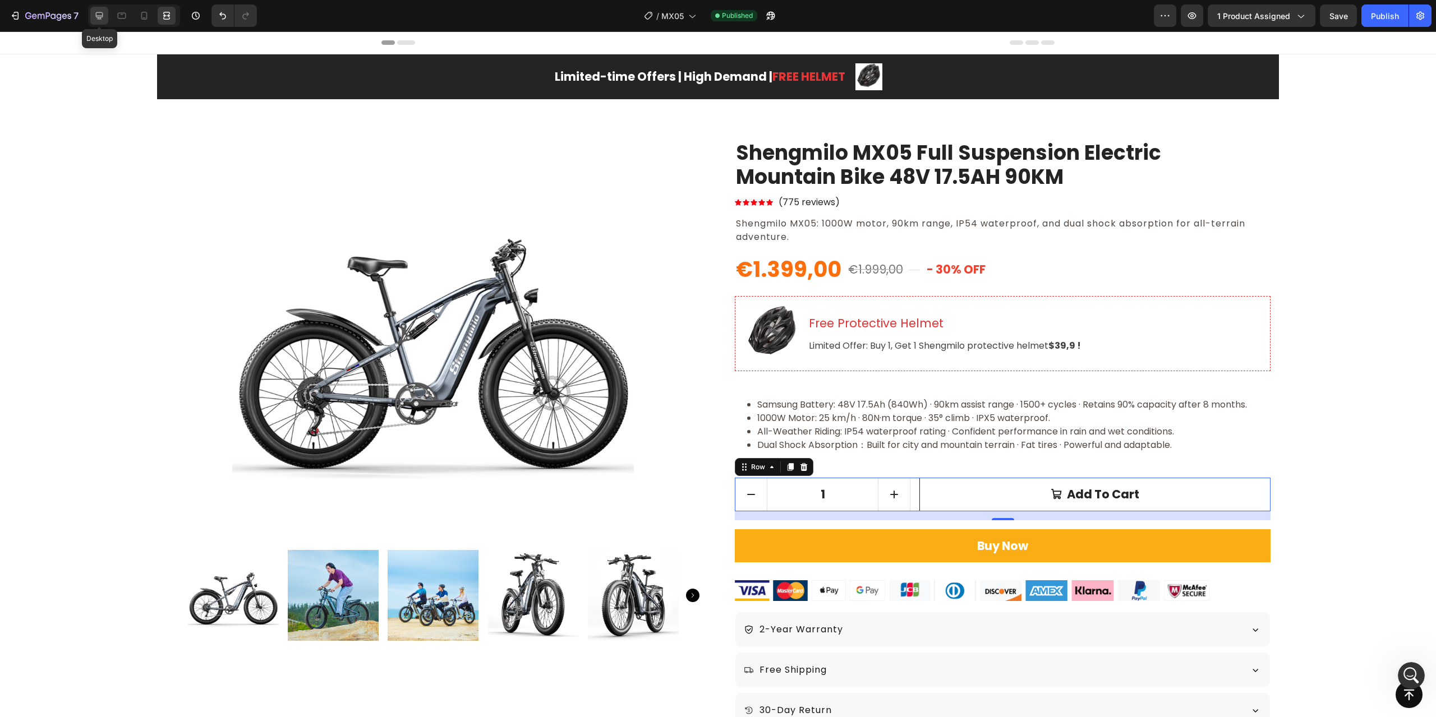
click at [94, 20] on icon at bounding box center [99, 15] width 11 height 11
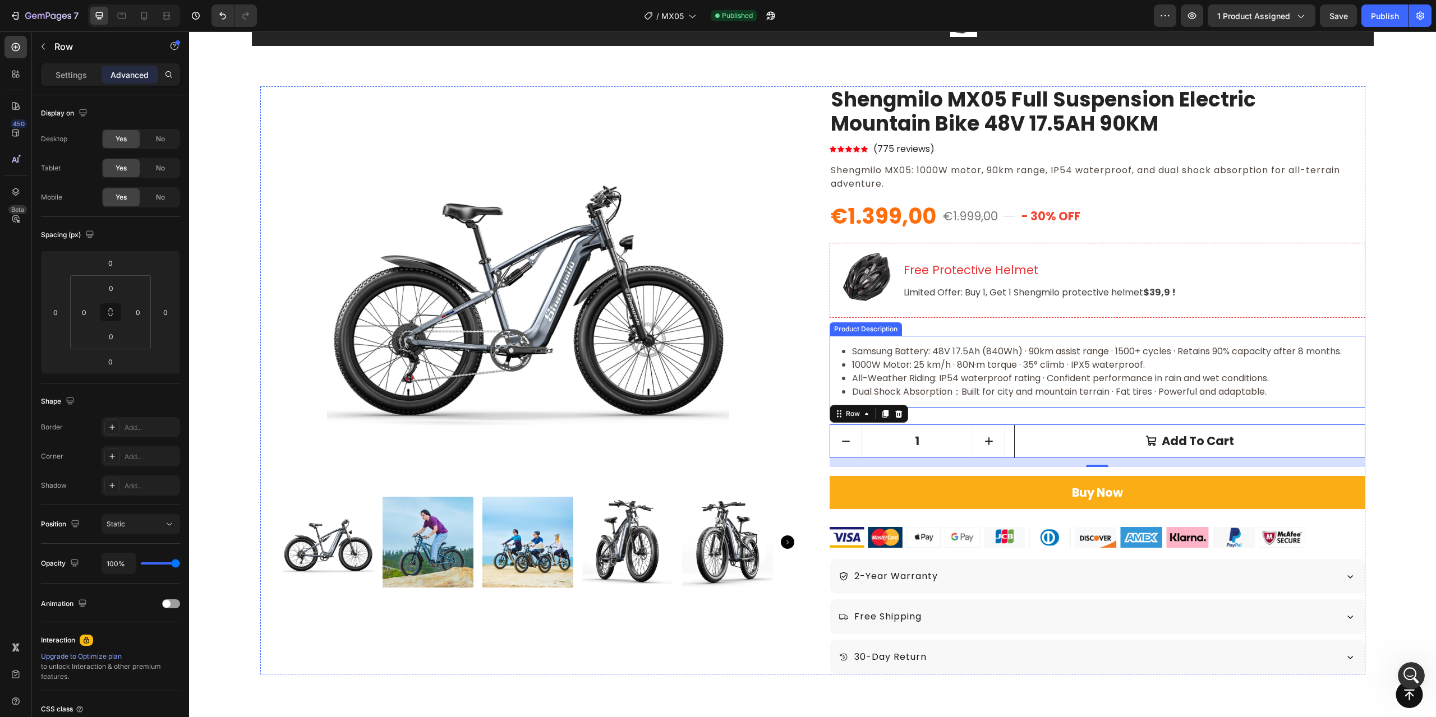
scroll to position [112, 0]
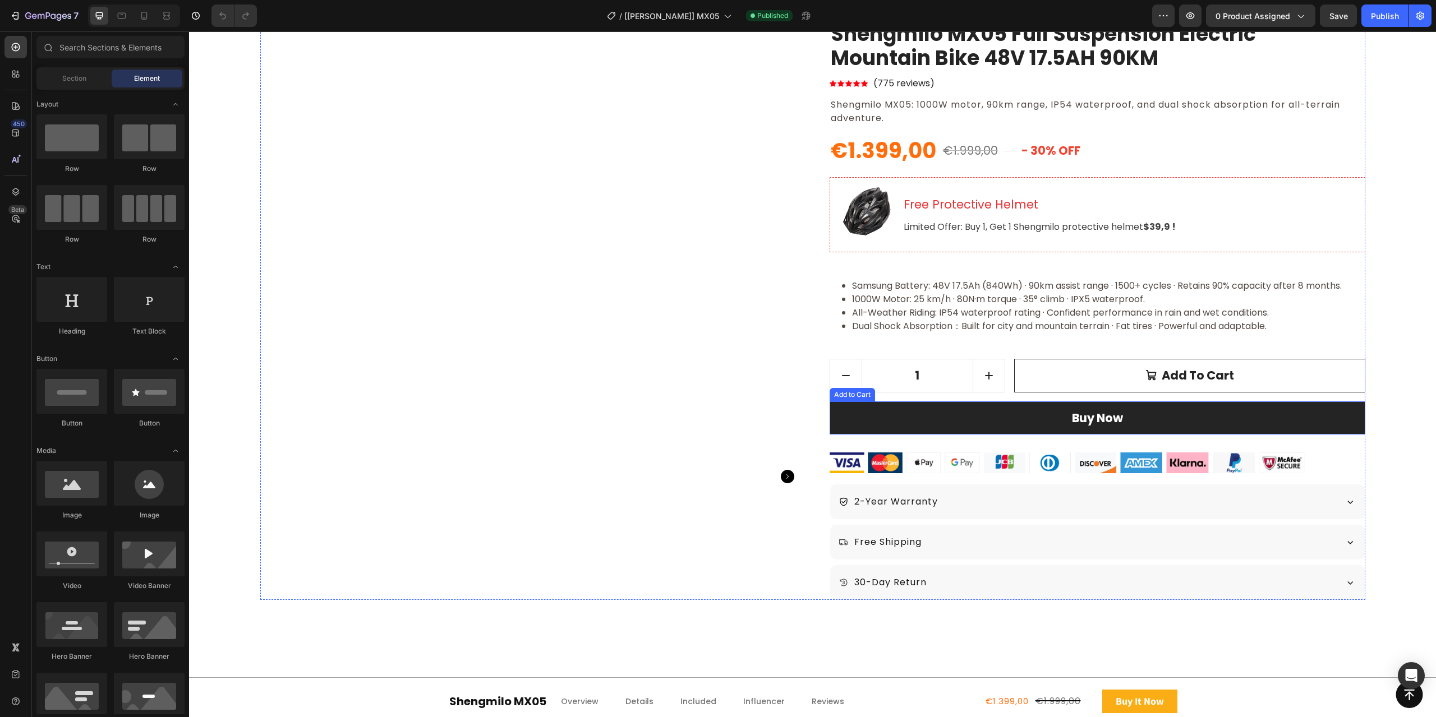
scroll to position [168, 0]
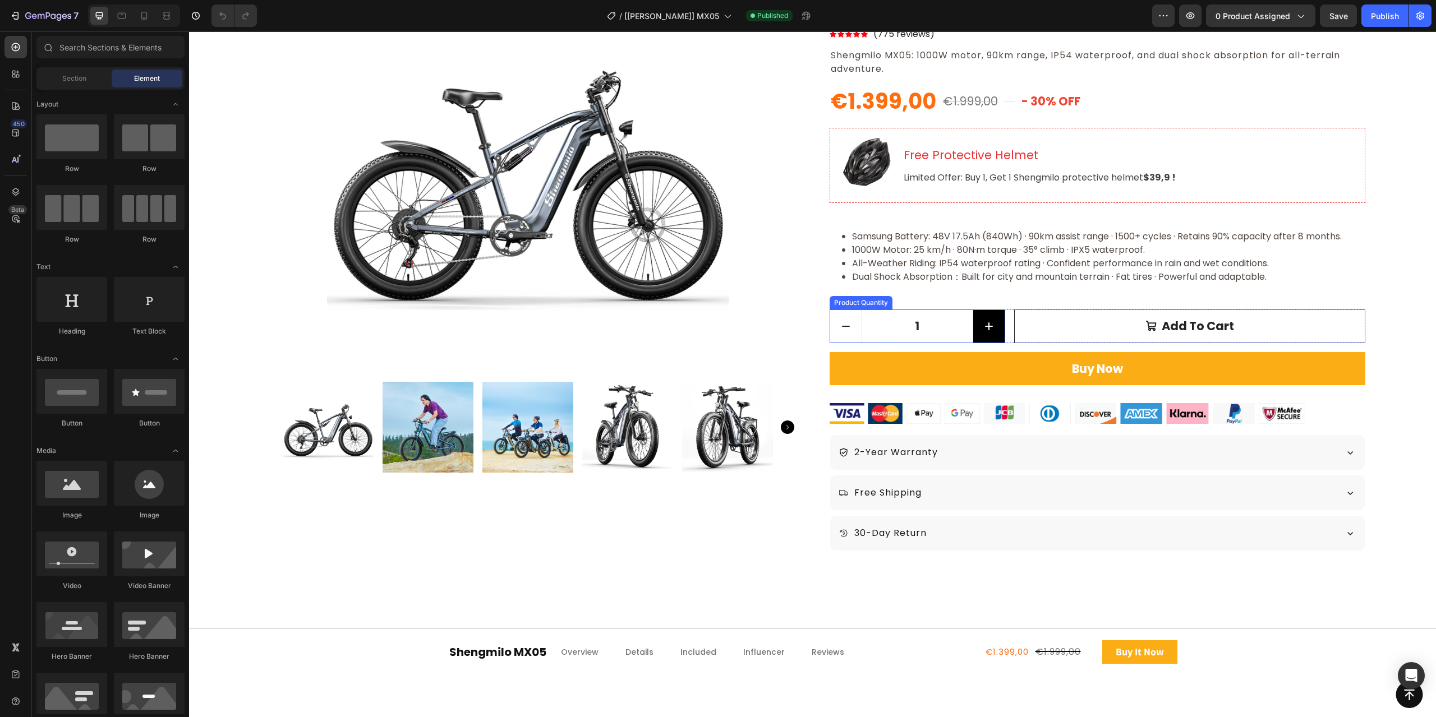
click at [994, 333] on button "increment" at bounding box center [988, 326] width 31 height 33
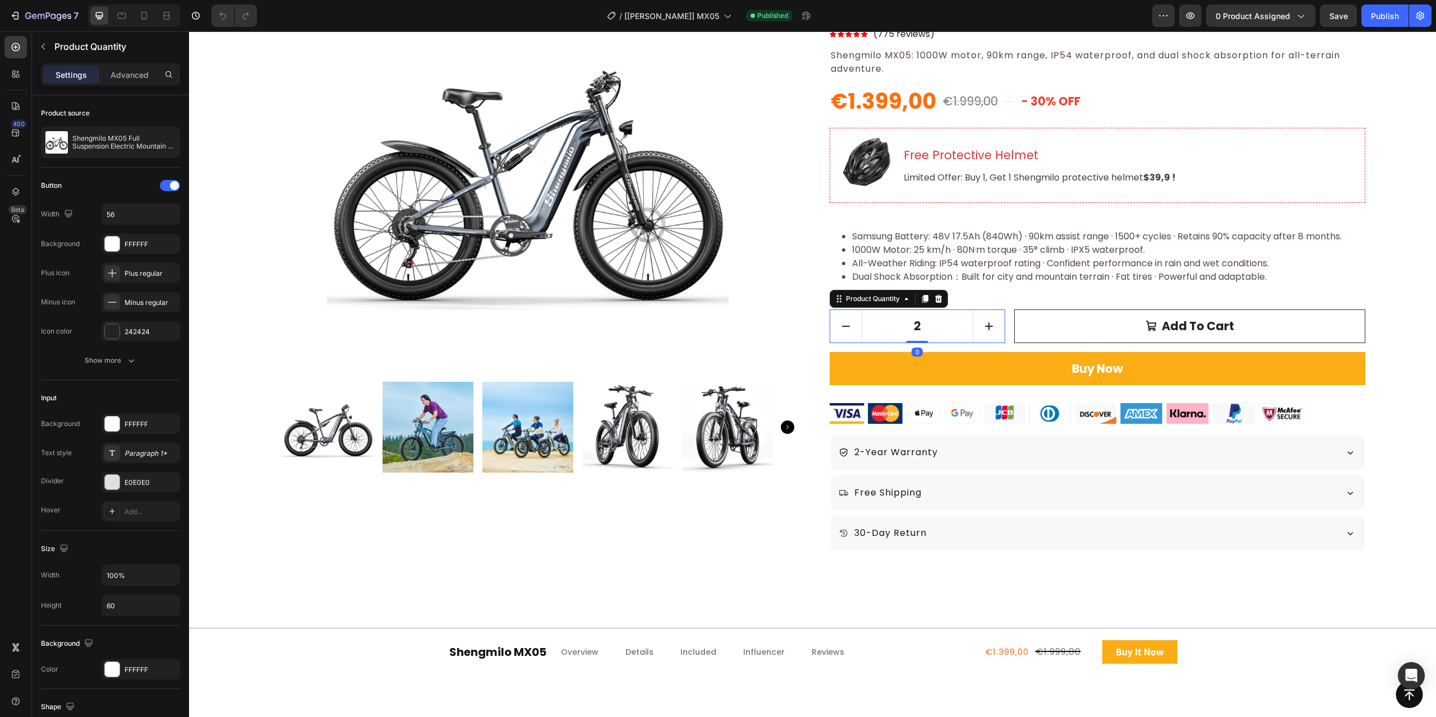
click at [117, 84] on div "Settings Advanced" at bounding box center [110, 74] width 139 height 22
click at [119, 76] on p "Advanced" at bounding box center [129, 75] width 38 height 12
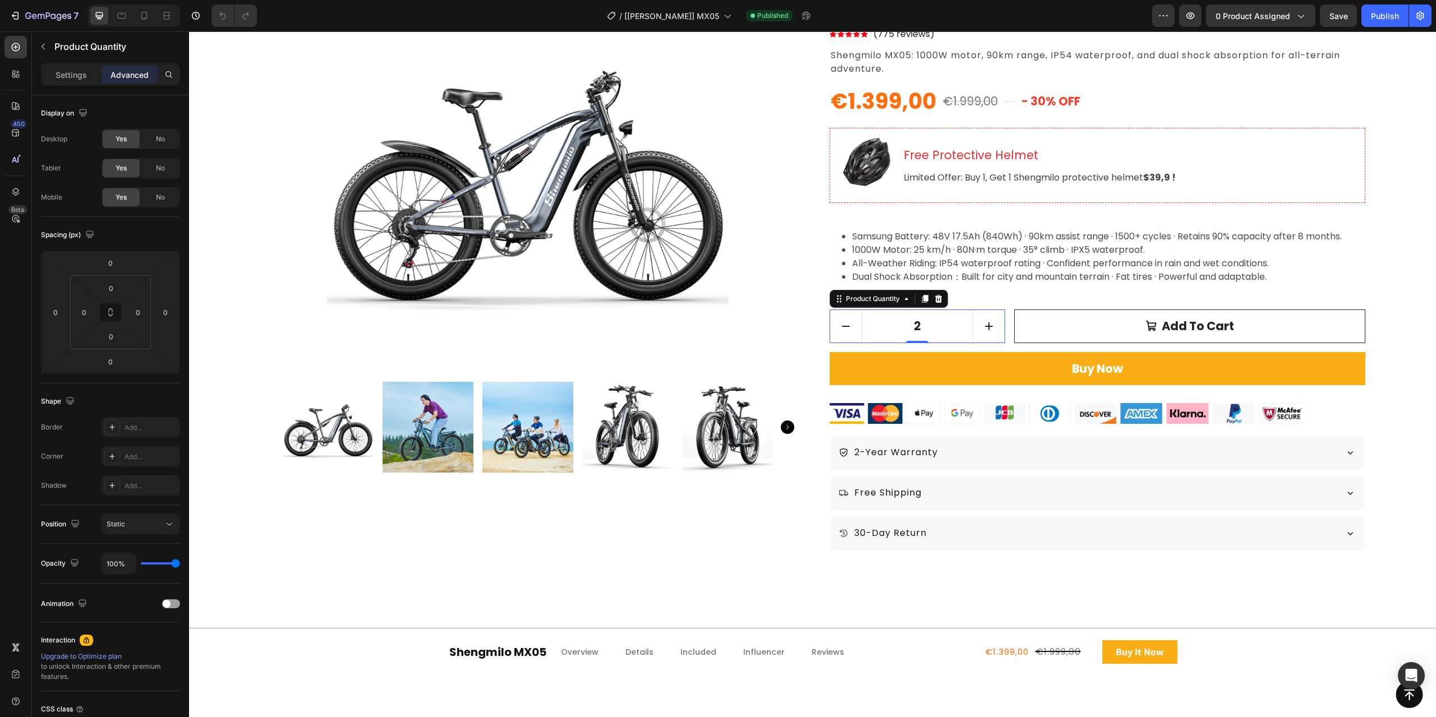
click at [943, 340] on input "2" at bounding box center [918, 326] width 112 height 33
click at [856, 323] on button "decrement" at bounding box center [845, 326] width 31 height 33
type input "1"
click at [930, 334] on input "1" at bounding box center [918, 326] width 112 height 33
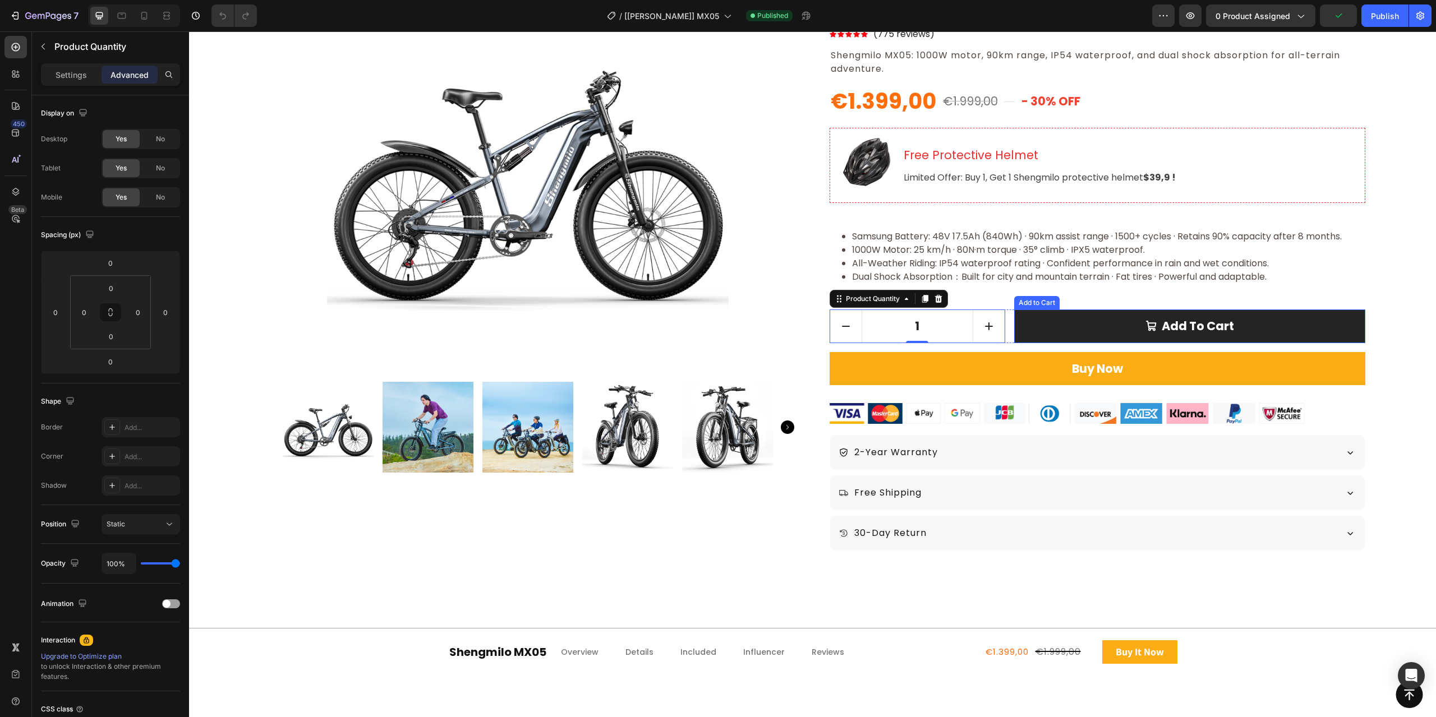
click at [1015, 324] on button "Add to cart" at bounding box center [1189, 327] width 351 height 34
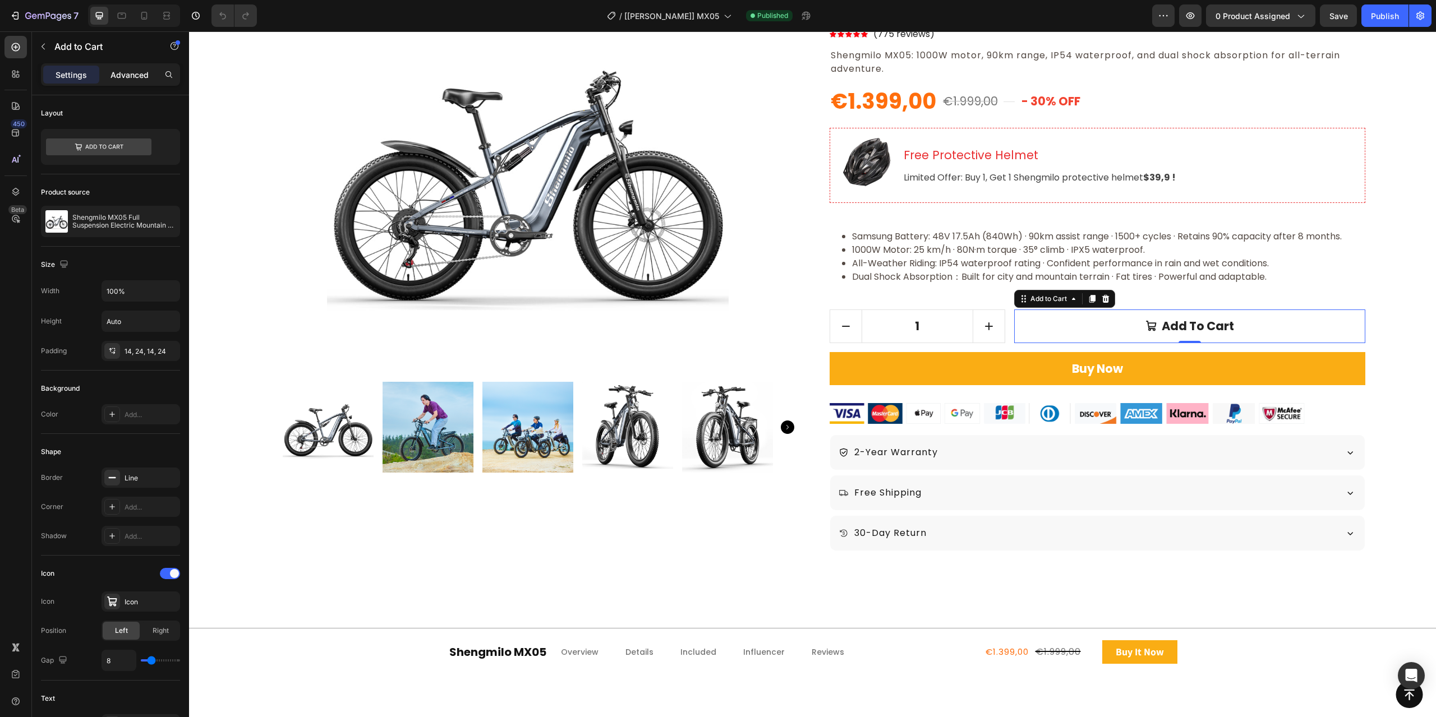
drag, startPoint x: 113, startPoint y: 75, endPoint x: 2, endPoint y: 48, distance: 114.4
click at [113, 75] on p "Advanced" at bounding box center [129, 75] width 38 height 12
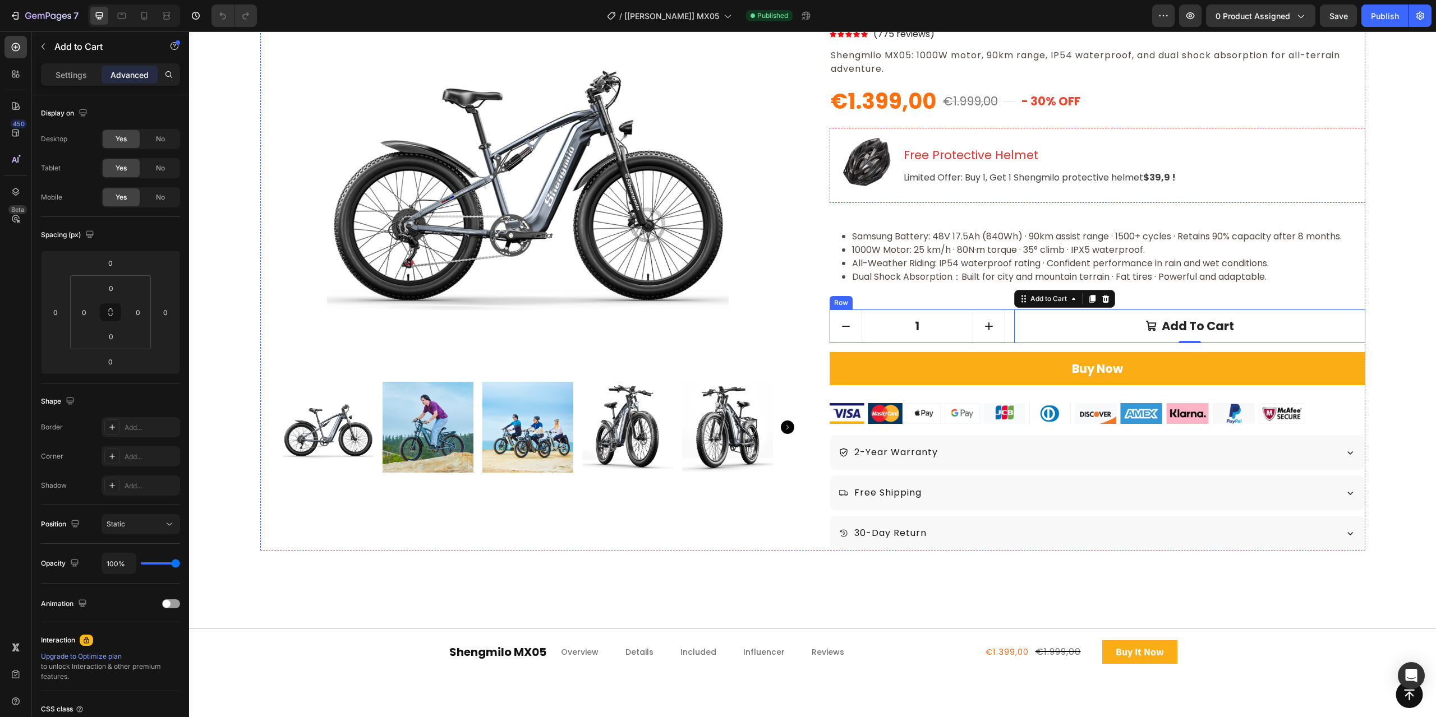
click at [1006, 322] on div "1 Product Quantity Add to cart Add to Cart 0 Row" at bounding box center [1098, 327] width 536 height 34
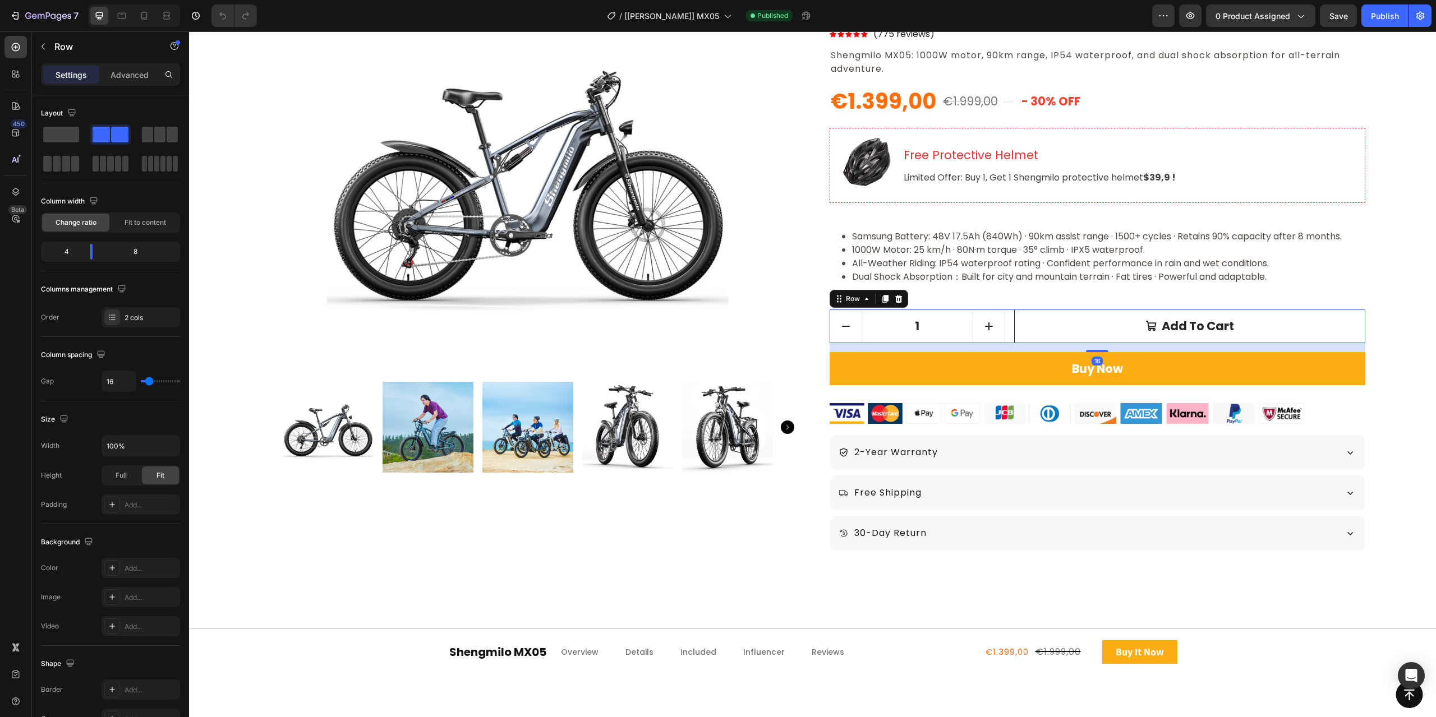
click at [1006, 322] on div "1 Product Quantity Add to cart Add to Cart Row 16" at bounding box center [1098, 327] width 536 height 34
click at [145, 76] on p "Advanced" at bounding box center [129, 75] width 38 height 12
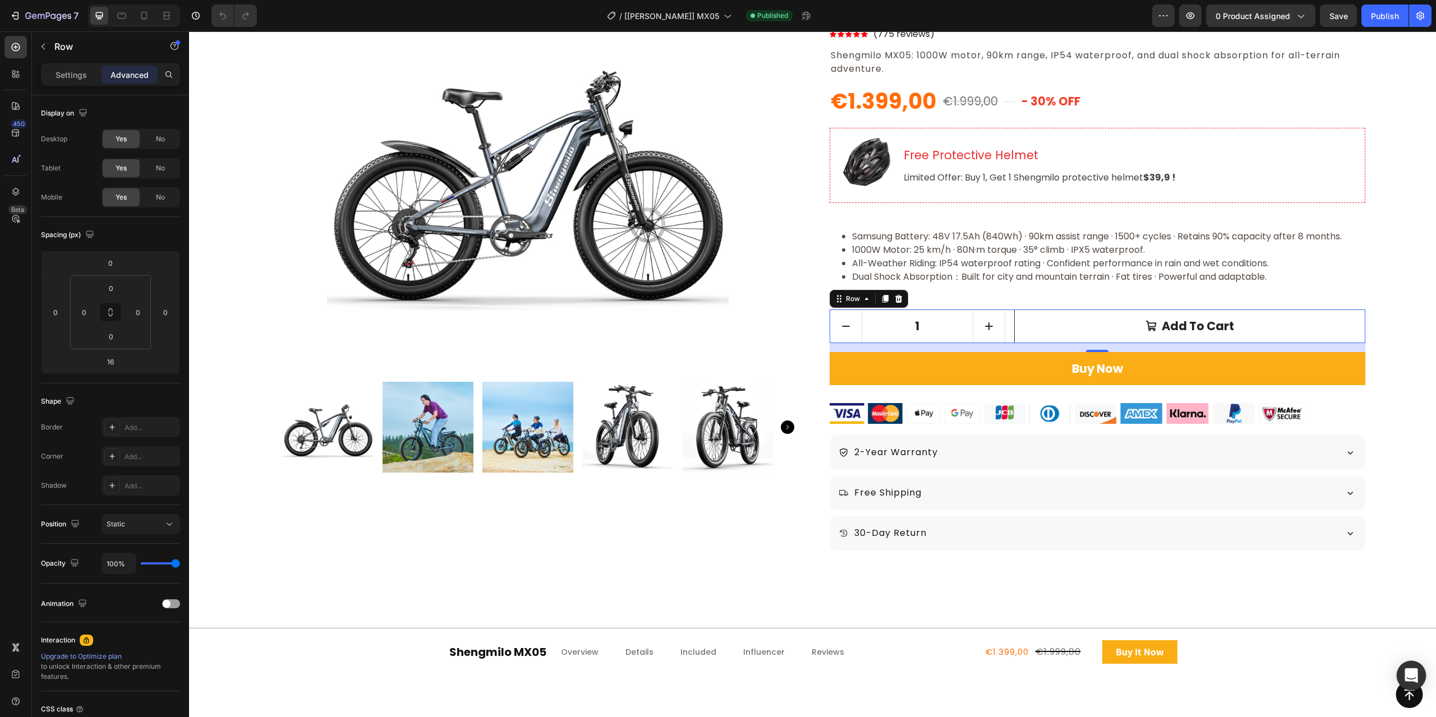
click at [1410, 677] on icon "Open Intercom Messenger" at bounding box center [1410, 676] width 13 height 15
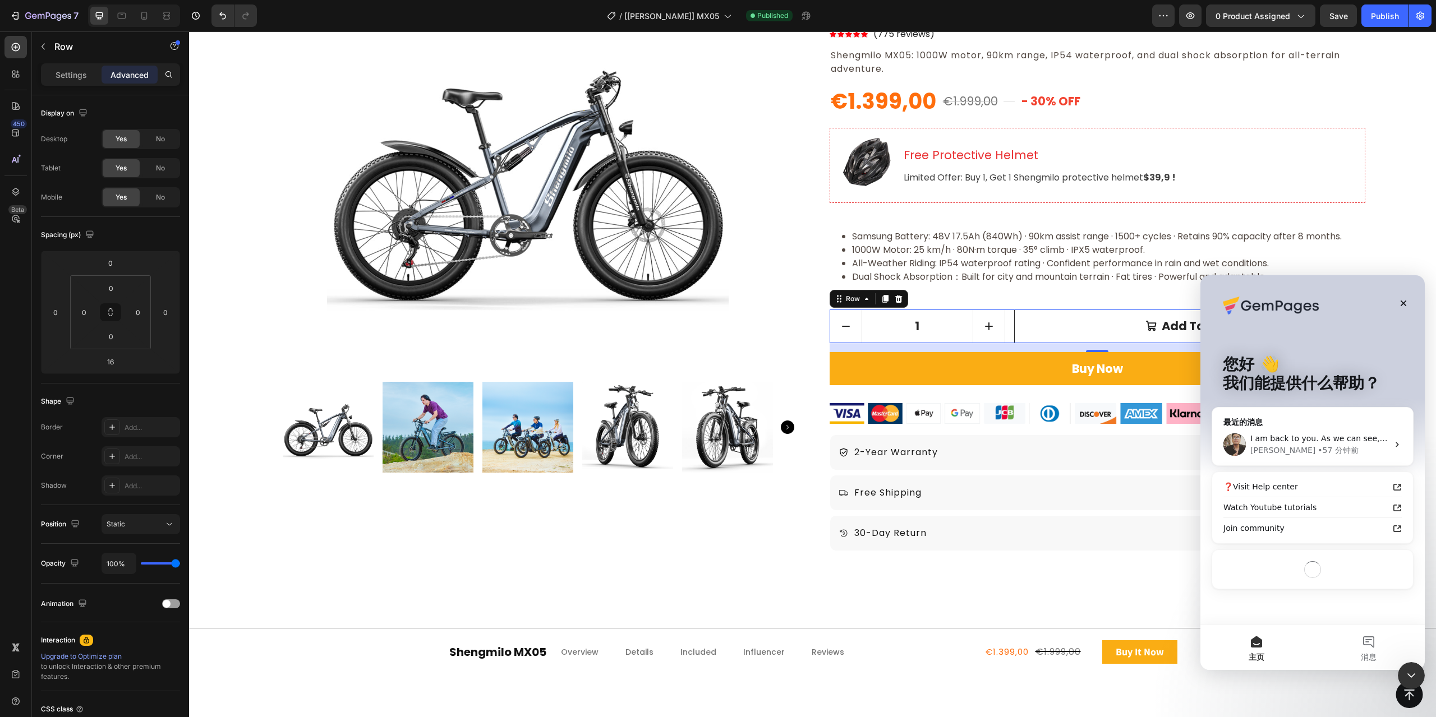
scroll to position [0, 0]
click at [1361, 637] on button "消息" at bounding box center [1368, 647] width 112 height 45
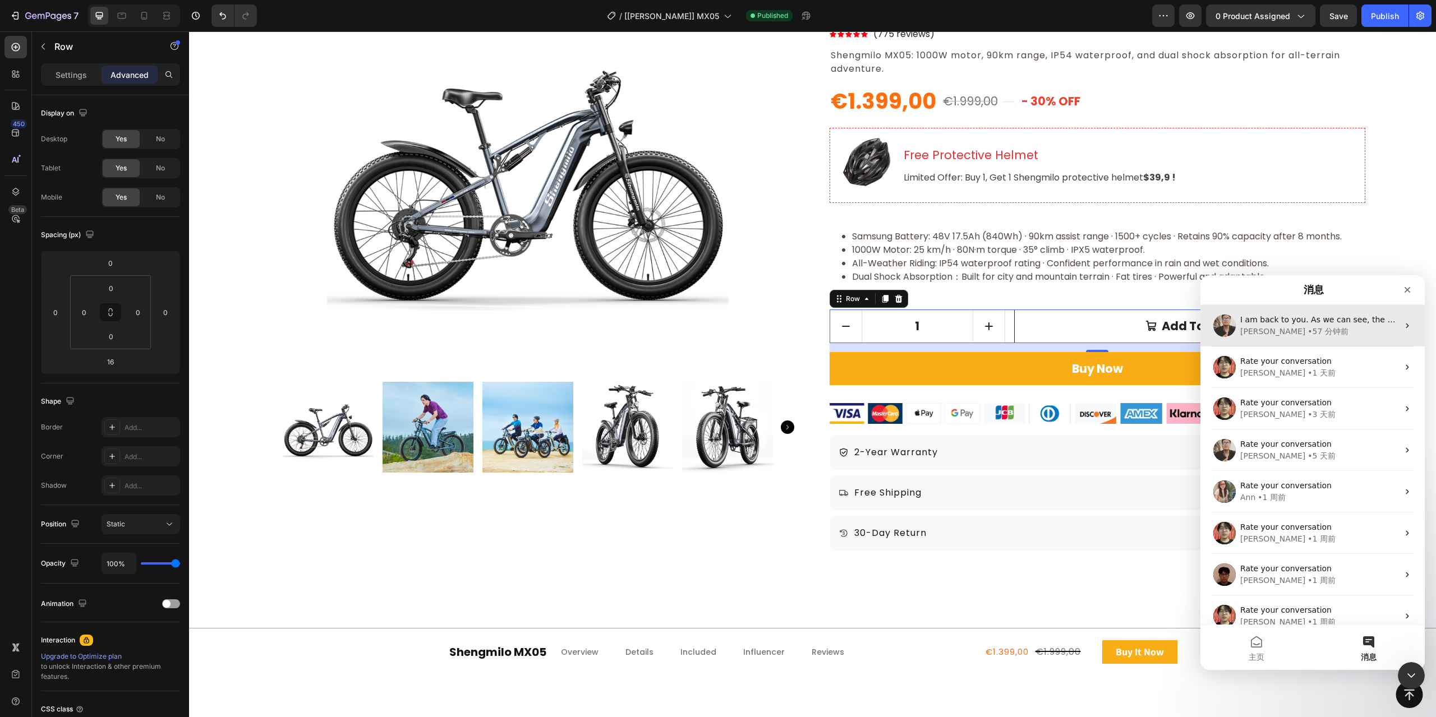
click at [1316, 334] on div "Ken • 57 分钟前" at bounding box center [1319, 332] width 158 height 12
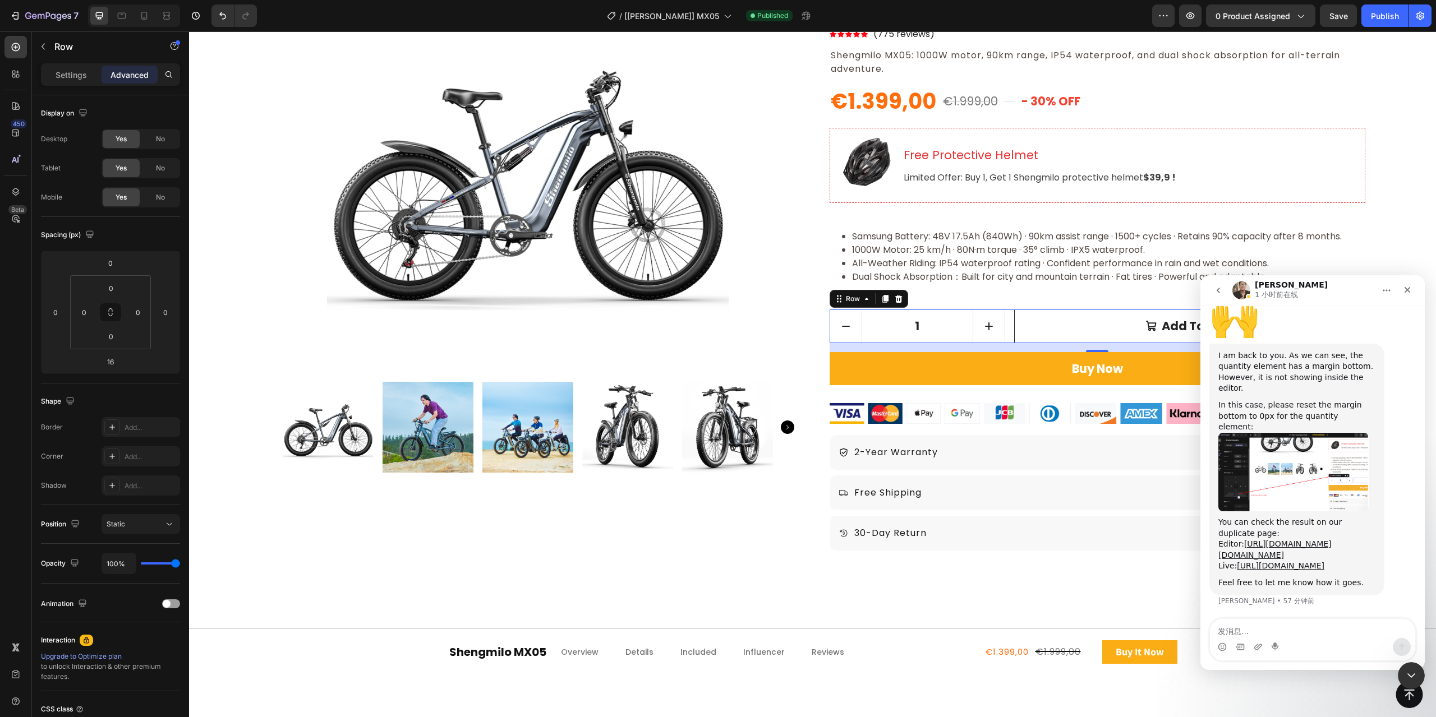
scroll to position [1120, 0]
click at [1297, 433] on img "Ken说…" at bounding box center [1293, 472] width 150 height 79
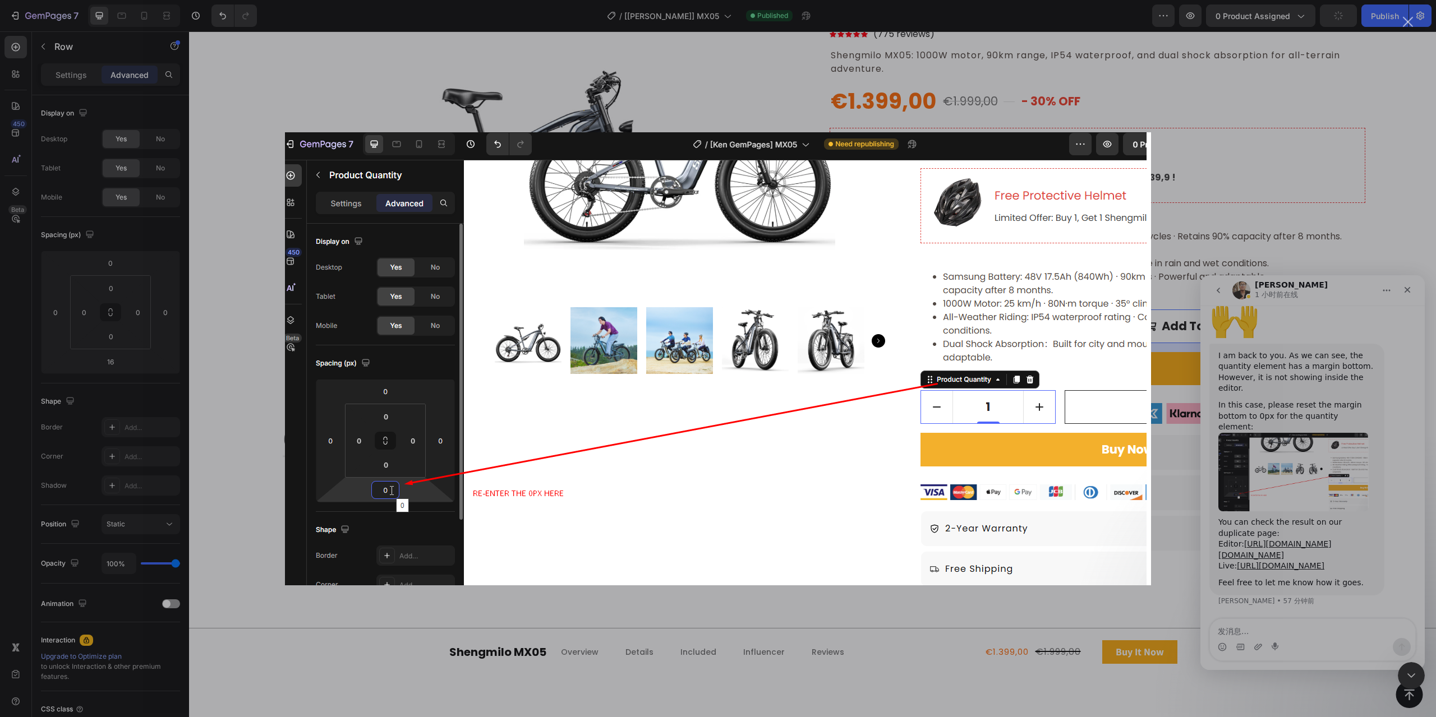
click at [1314, 227] on div "Intercom Messenger" at bounding box center [718, 358] width 1436 height 717
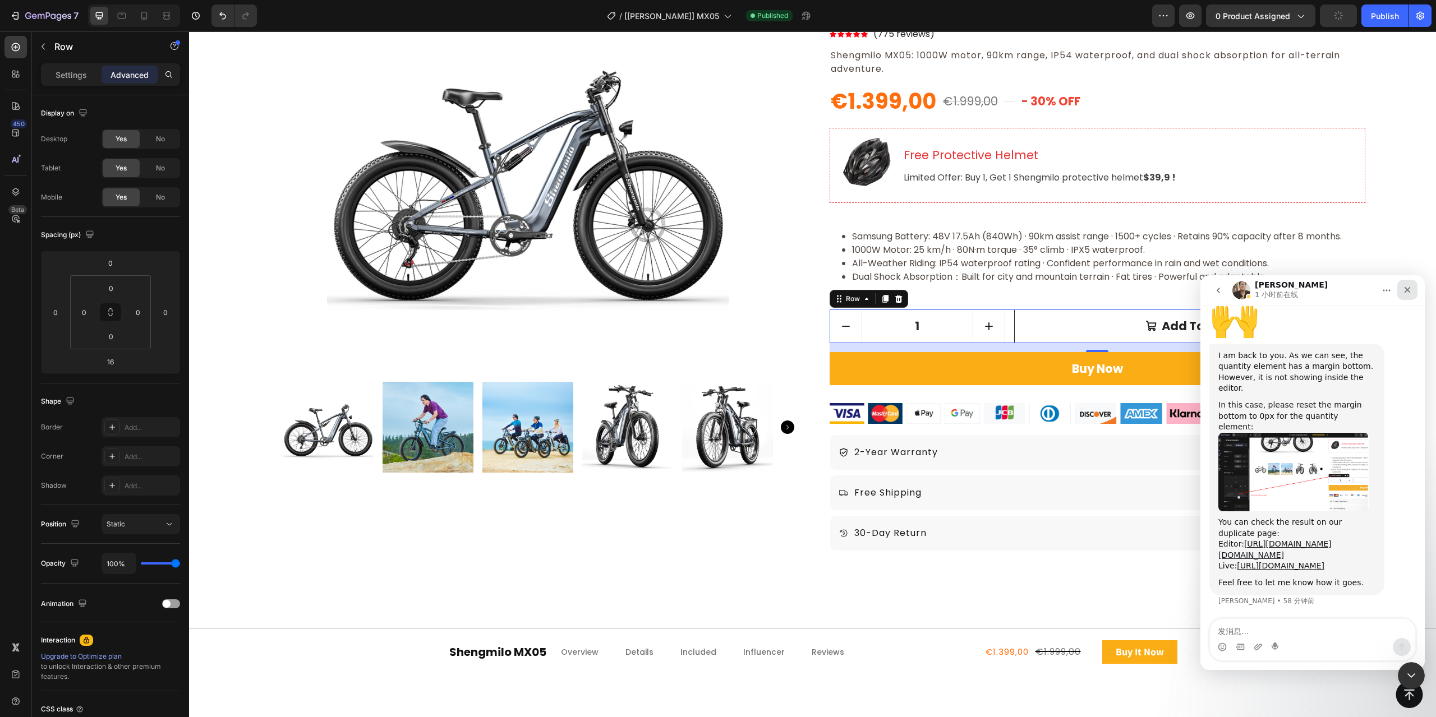
click at [1411, 289] on icon "关闭" at bounding box center [1407, 289] width 9 height 9
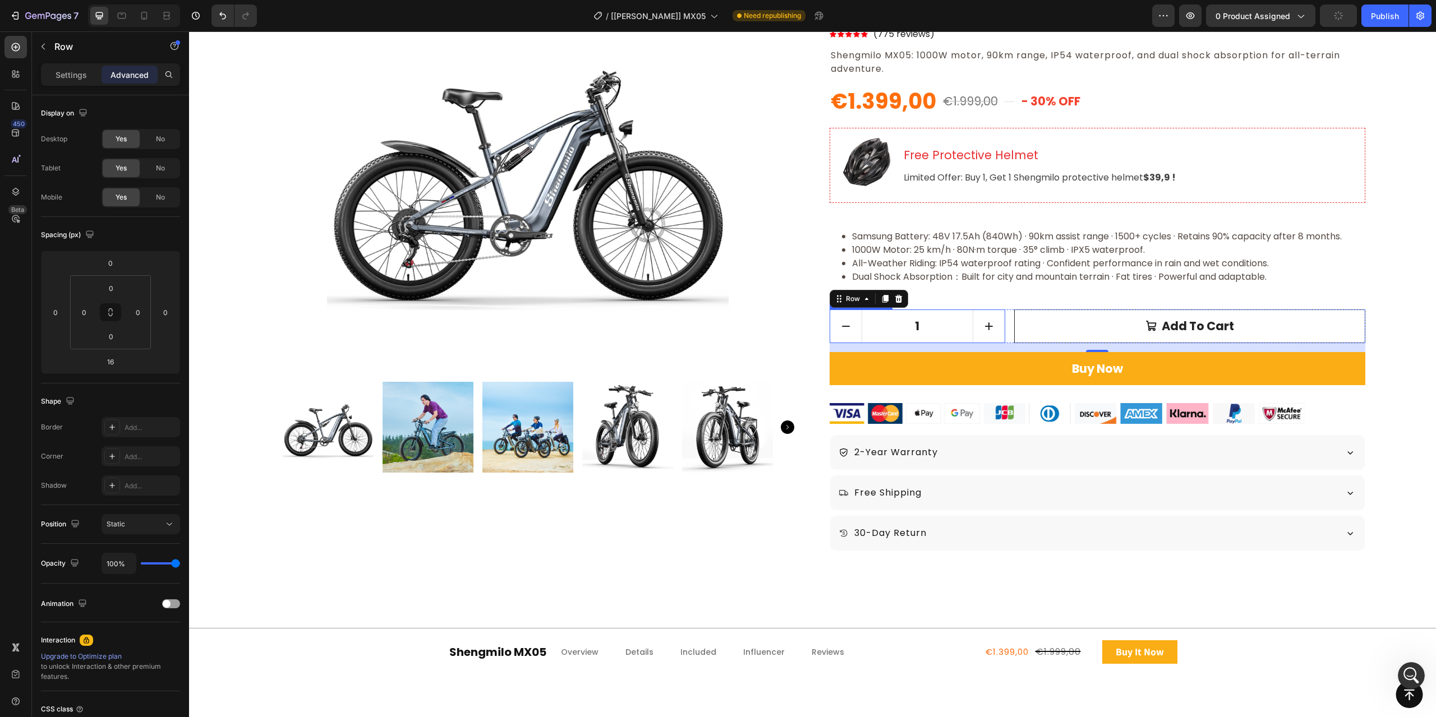
click at [932, 323] on input "1" at bounding box center [918, 326] width 112 height 33
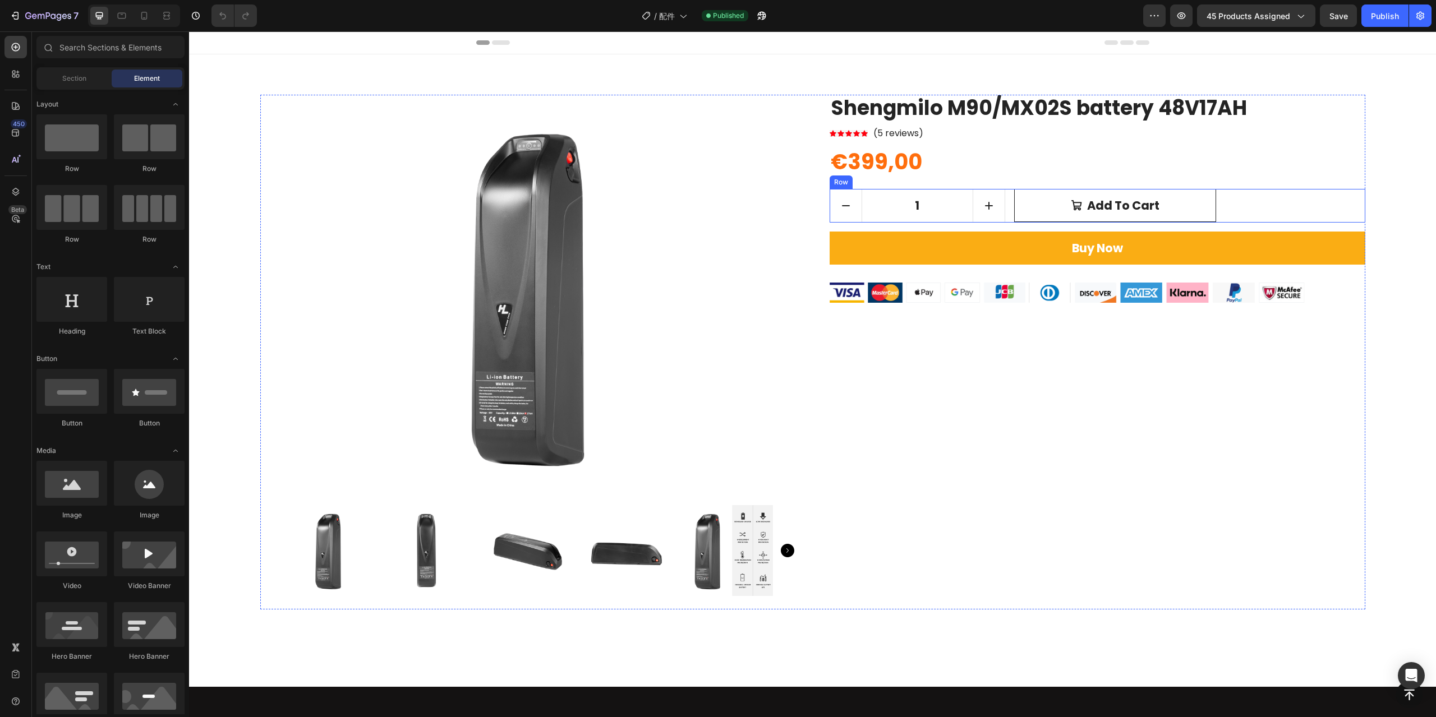
click at [1006, 202] on div "1 Product Quantity Add to cart Add to Cart Row" at bounding box center [1098, 206] width 536 height 34
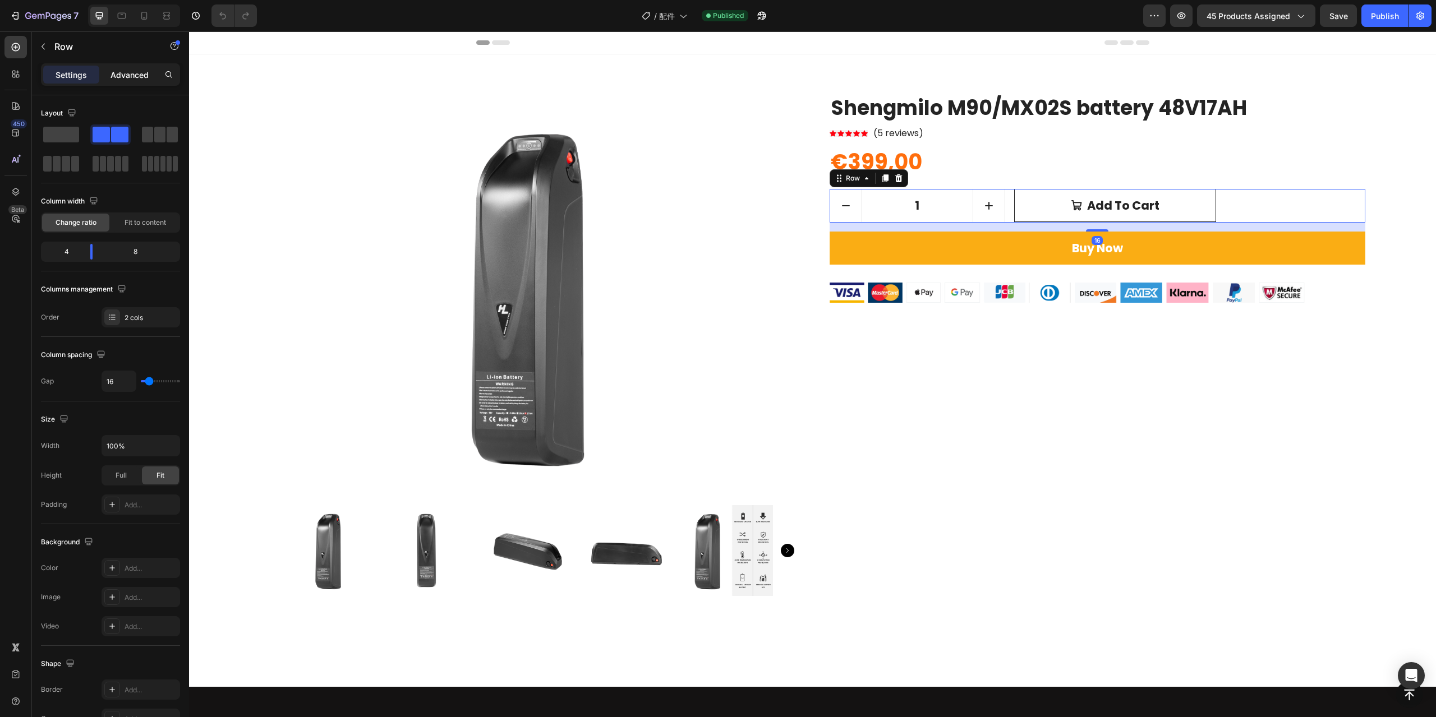
click at [139, 73] on p "Advanced" at bounding box center [129, 75] width 38 height 12
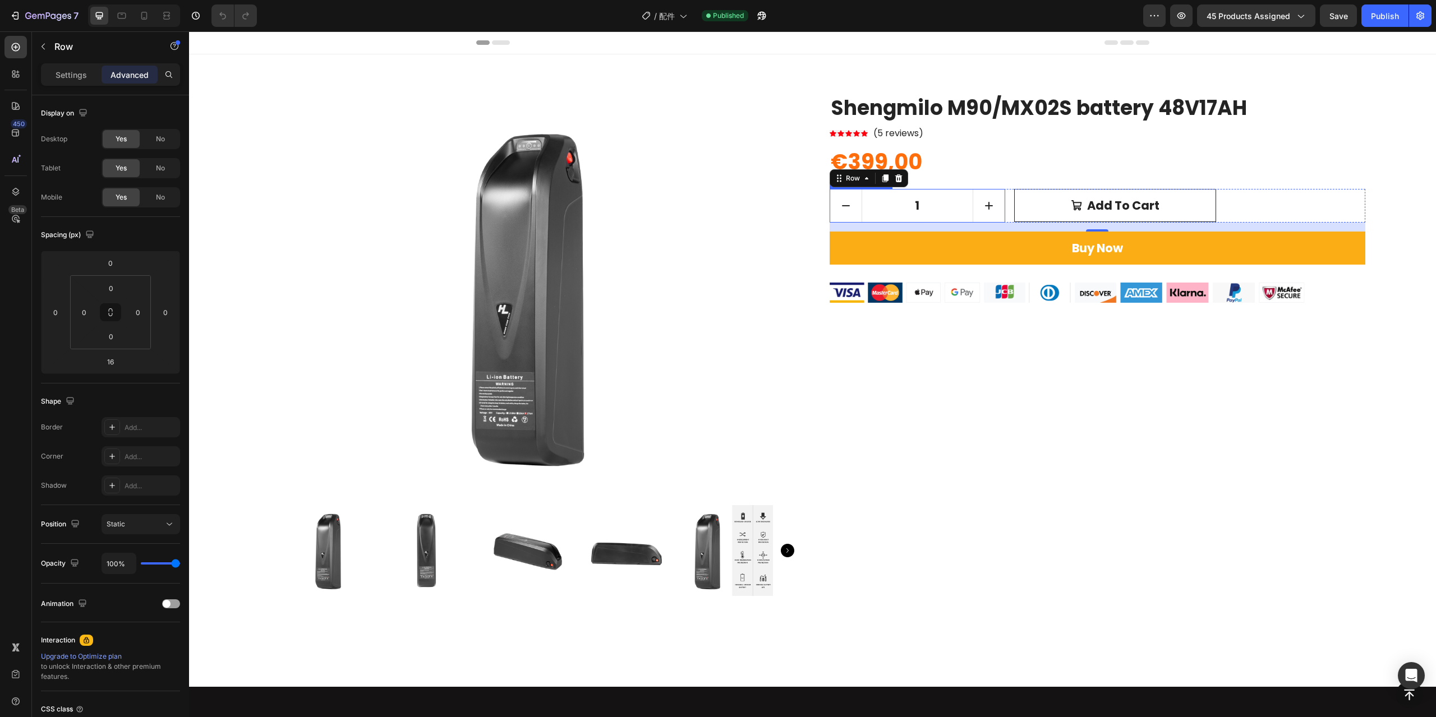
click at [945, 210] on input "1" at bounding box center [918, 206] width 112 height 33
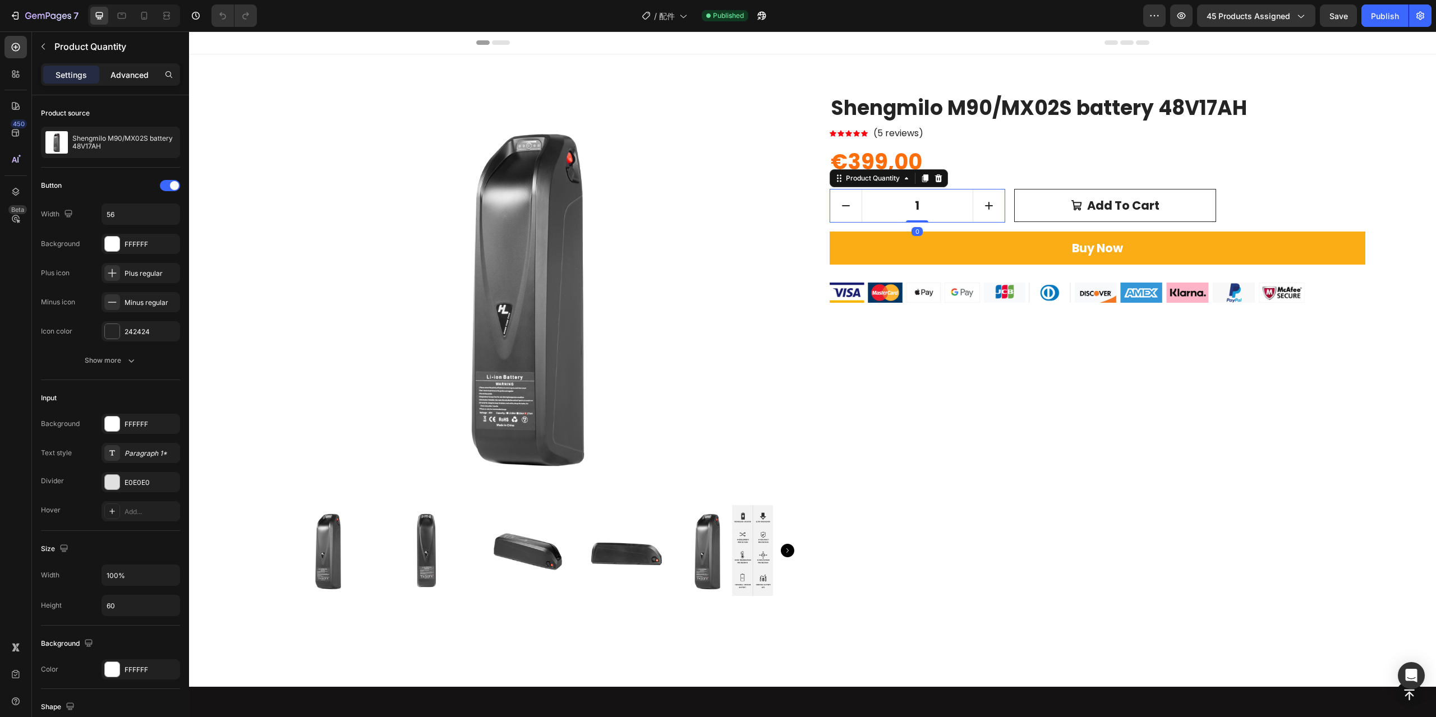
drag, startPoint x: 137, startPoint y: 71, endPoint x: 72, endPoint y: 56, distance: 66.9
click at [137, 71] on p "Advanced" at bounding box center [129, 75] width 38 height 12
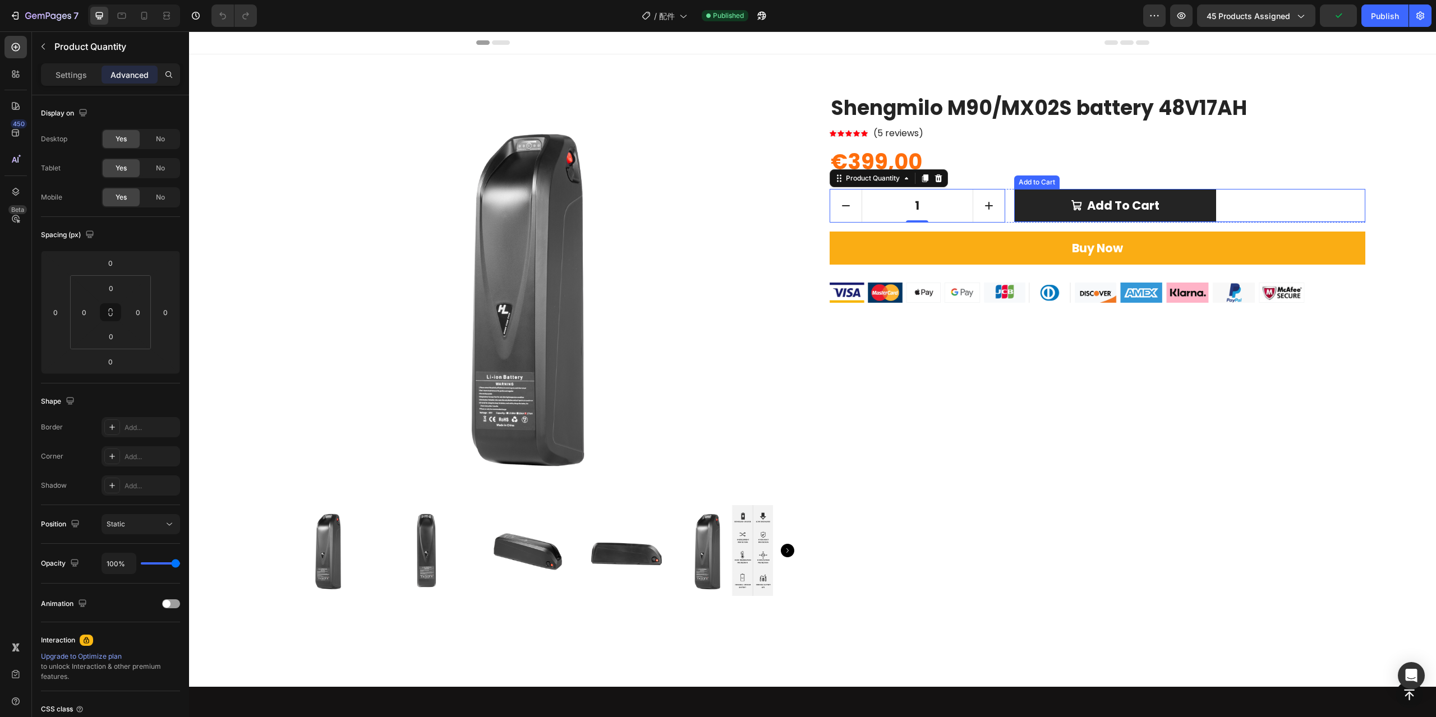
click at [1210, 209] on button "Add to cart" at bounding box center [1115, 206] width 202 height 34
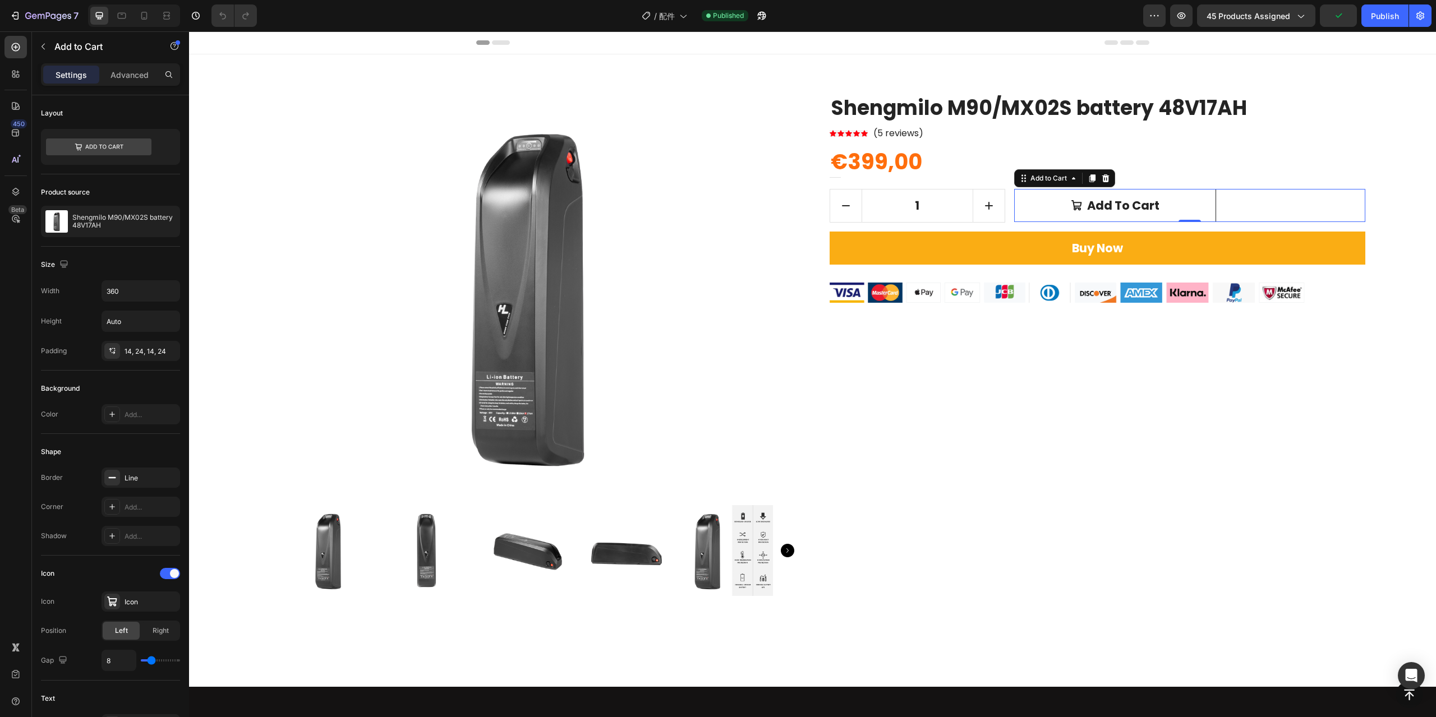
click at [128, 63] on div "Add to Cart" at bounding box center [96, 47] width 128 height 32
click at [131, 71] on p "Advanced" at bounding box center [129, 75] width 38 height 12
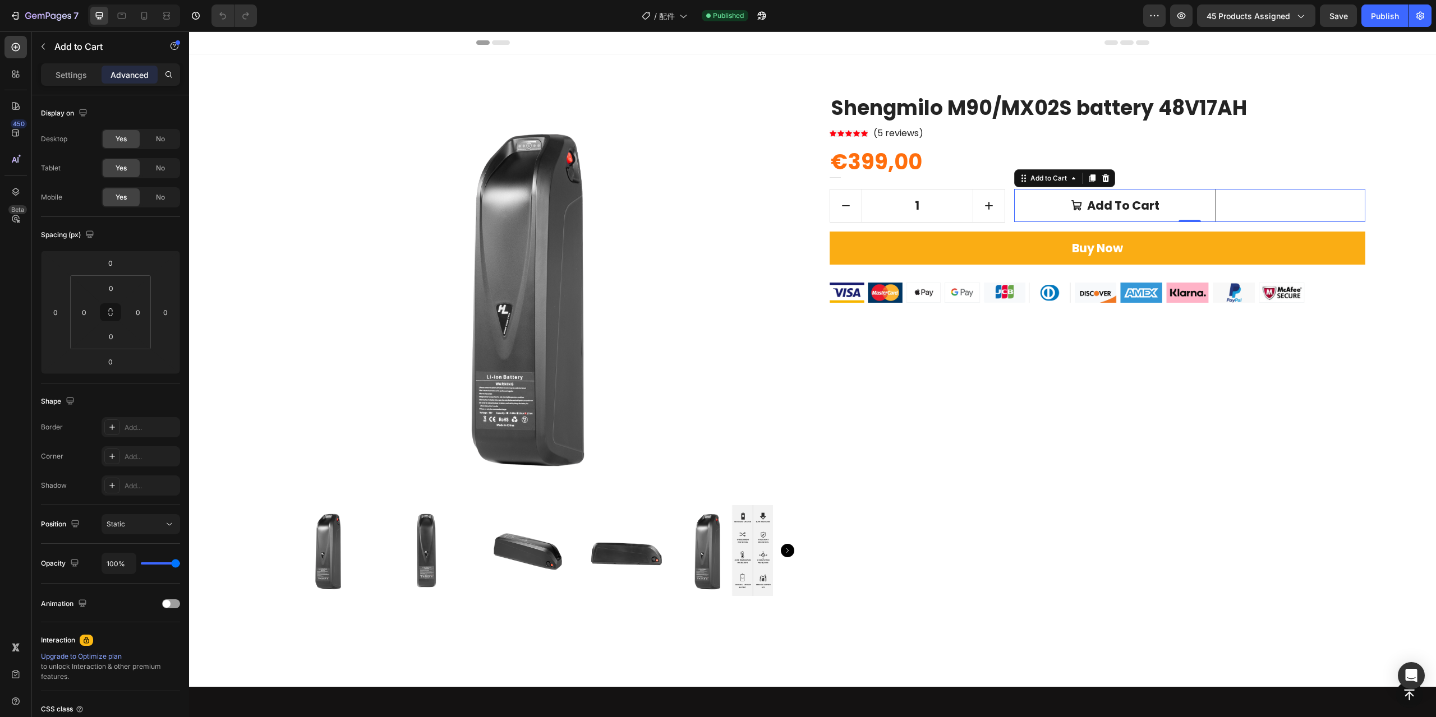
click at [1003, 204] on div "1 Product Quantity Add to cart Add to Cart 0 Row" at bounding box center [1098, 206] width 536 height 34
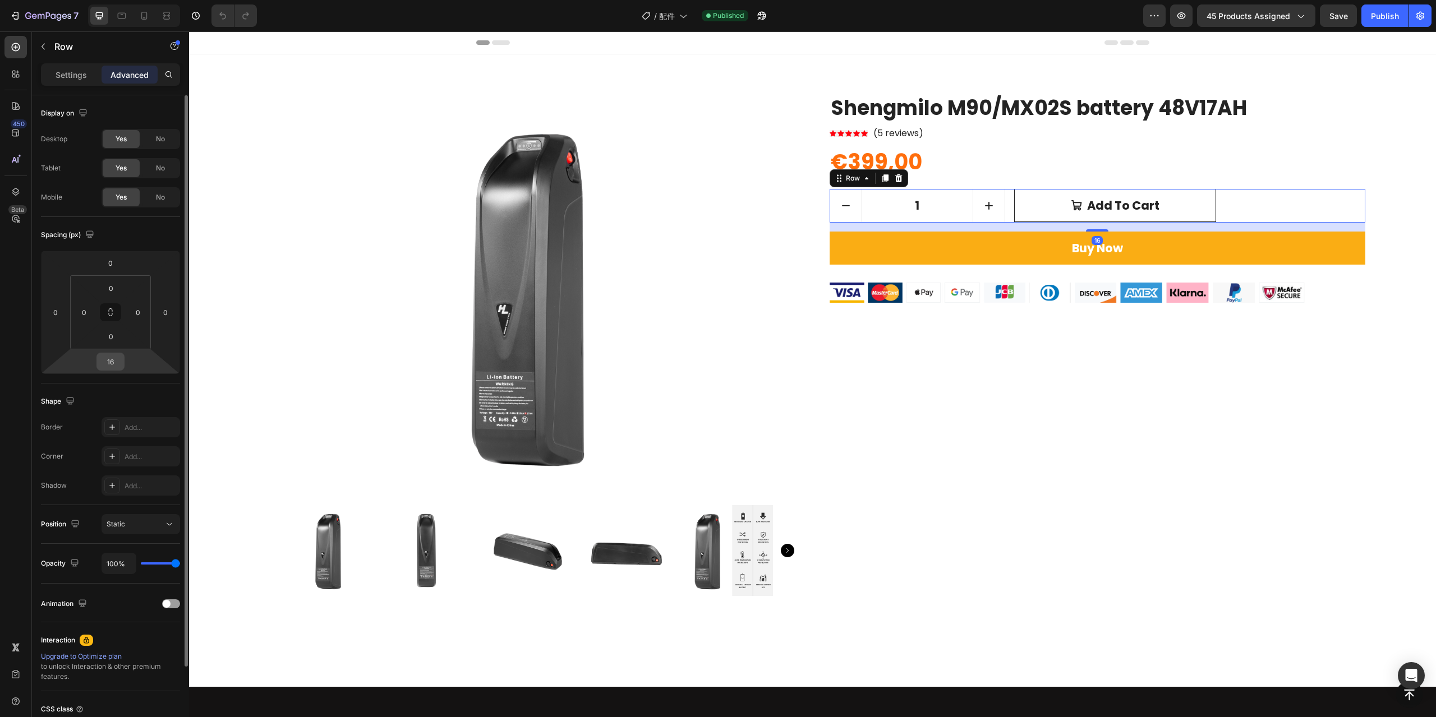
click at [101, 363] on input "16" at bounding box center [110, 361] width 22 height 17
type input "0"
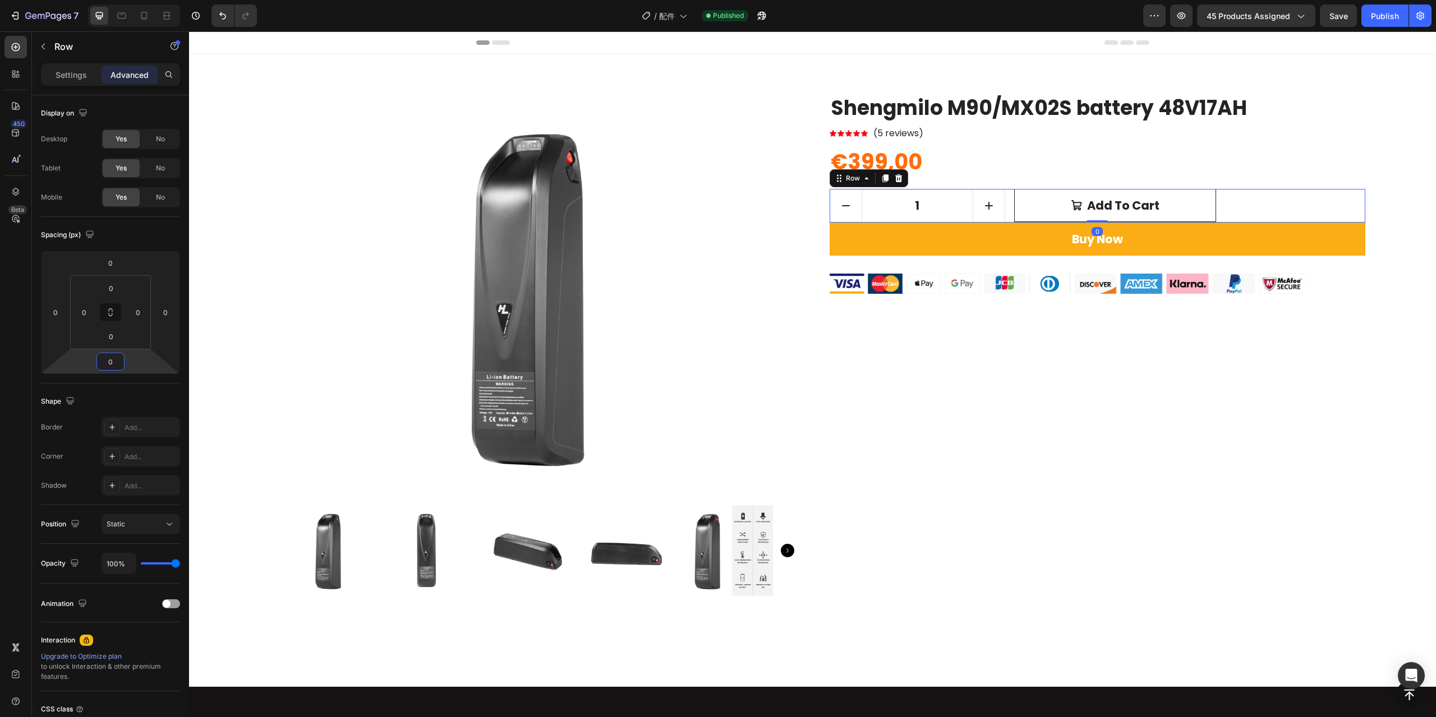
click at [1398, 232] on div "Button Sticky Product Images Shengmilo M90/MX02S battery 48V17AH Product Title …" at bounding box center [812, 614] width 1247 height 1121
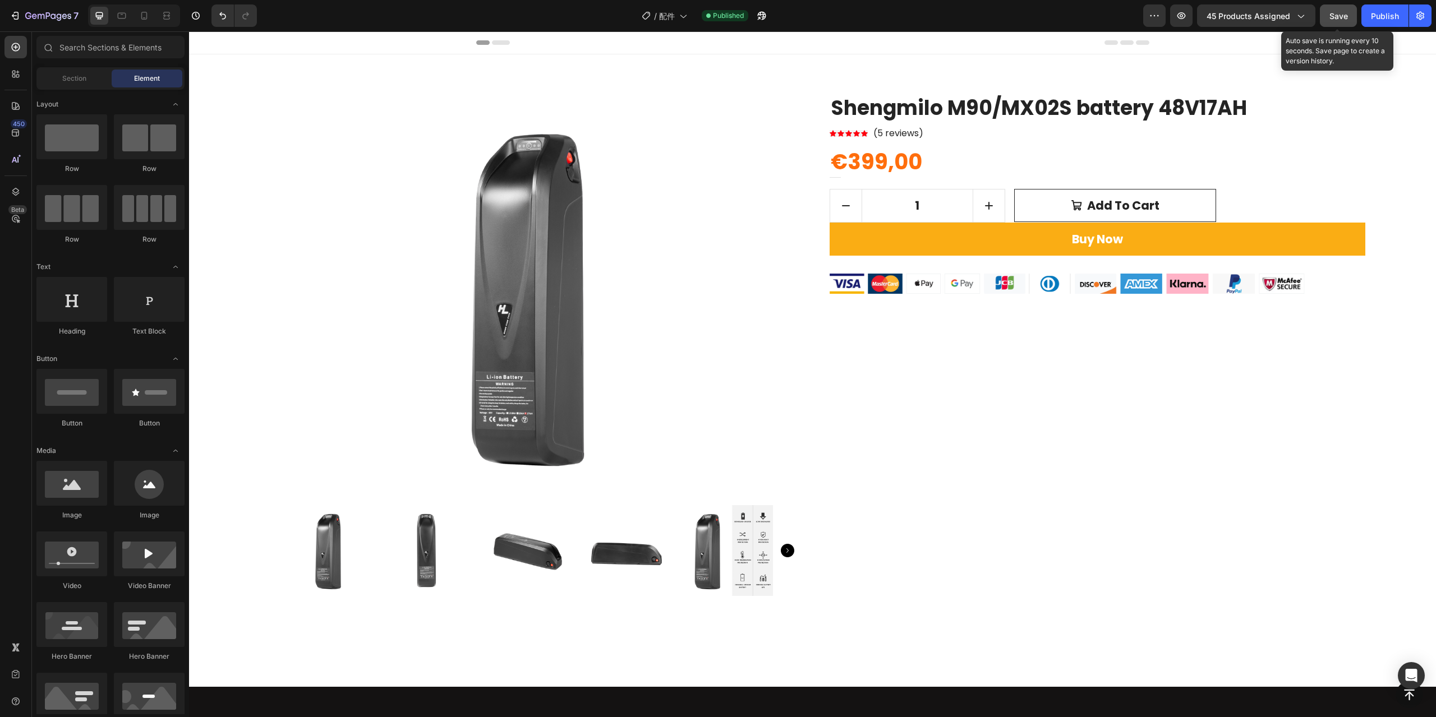
click at [1334, 20] on span "Save" at bounding box center [1338, 16] width 19 height 10
click at [1385, 21] on div "Publish" at bounding box center [1385, 16] width 28 height 12
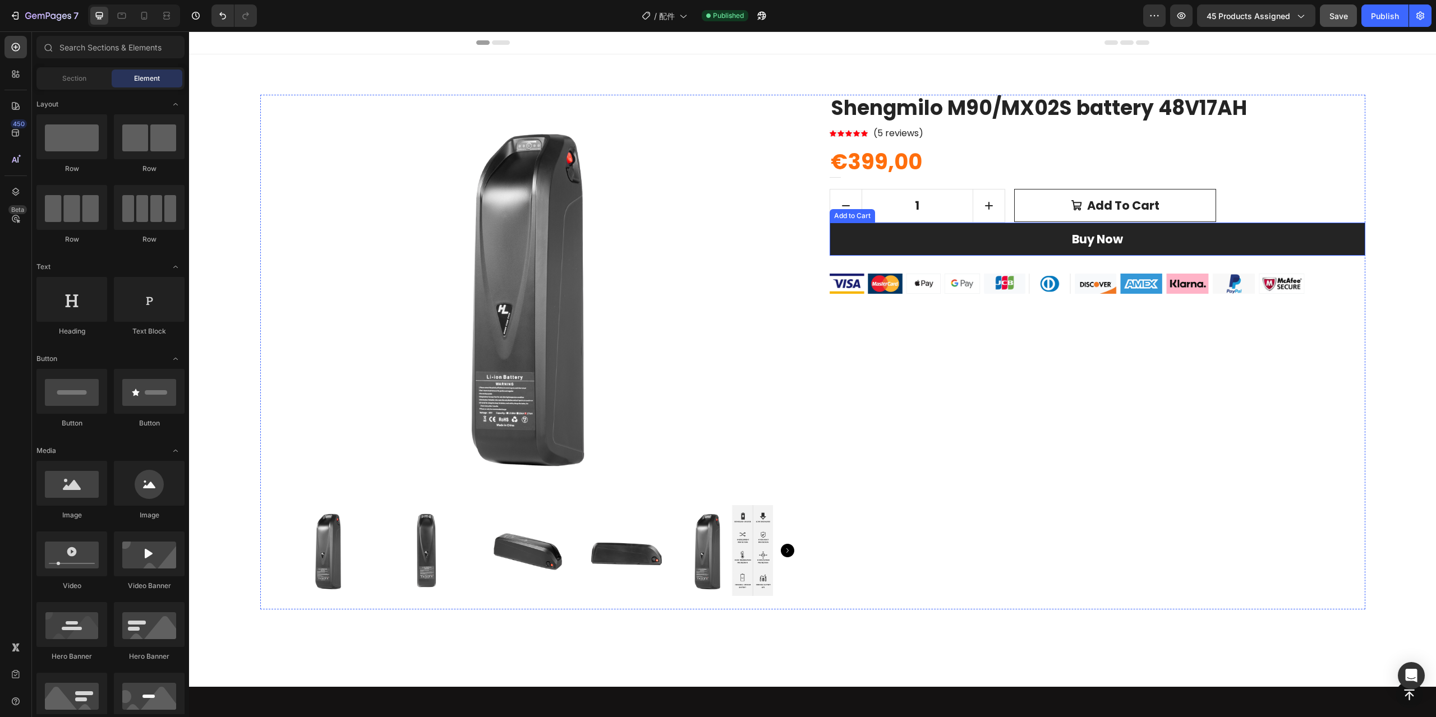
click at [1310, 241] on button "Buy Now" at bounding box center [1098, 240] width 536 height 34
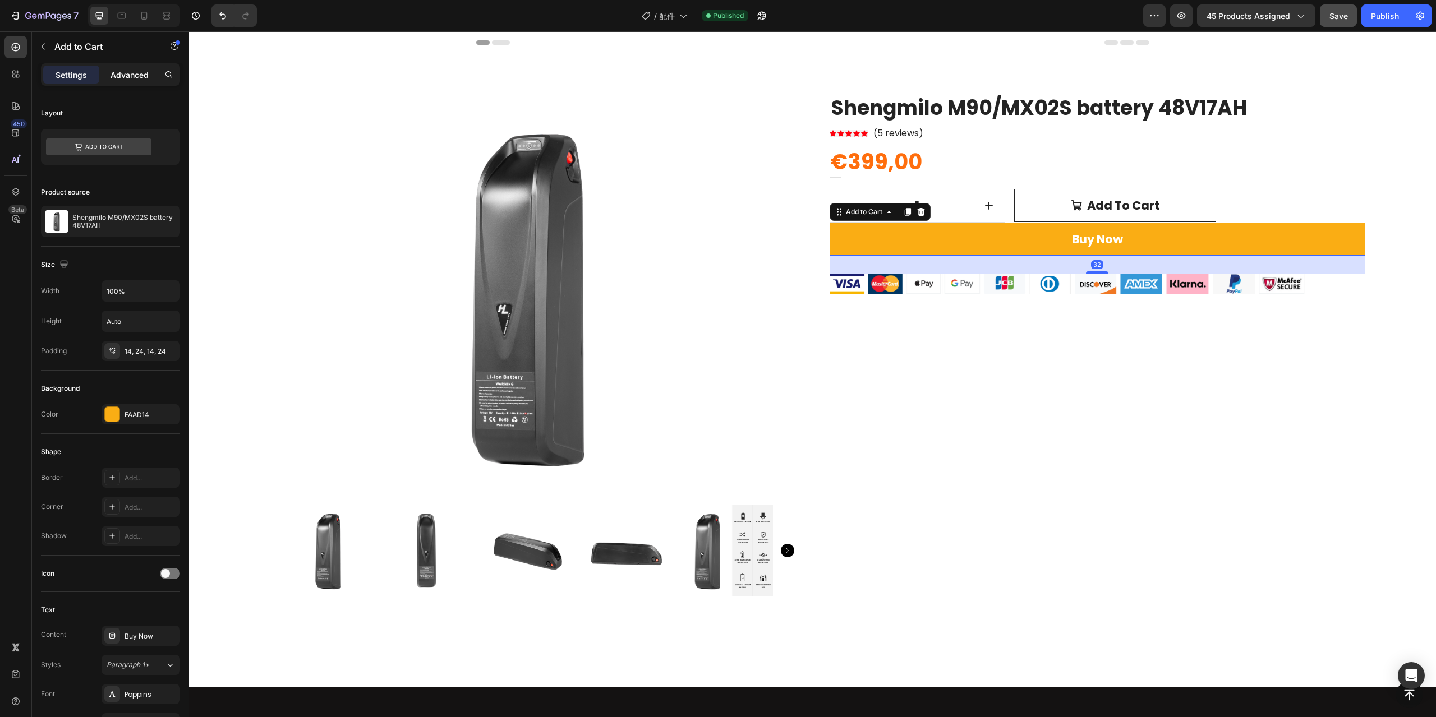
click at [137, 78] on p "Advanced" at bounding box center [129, 75] width 38 height 12
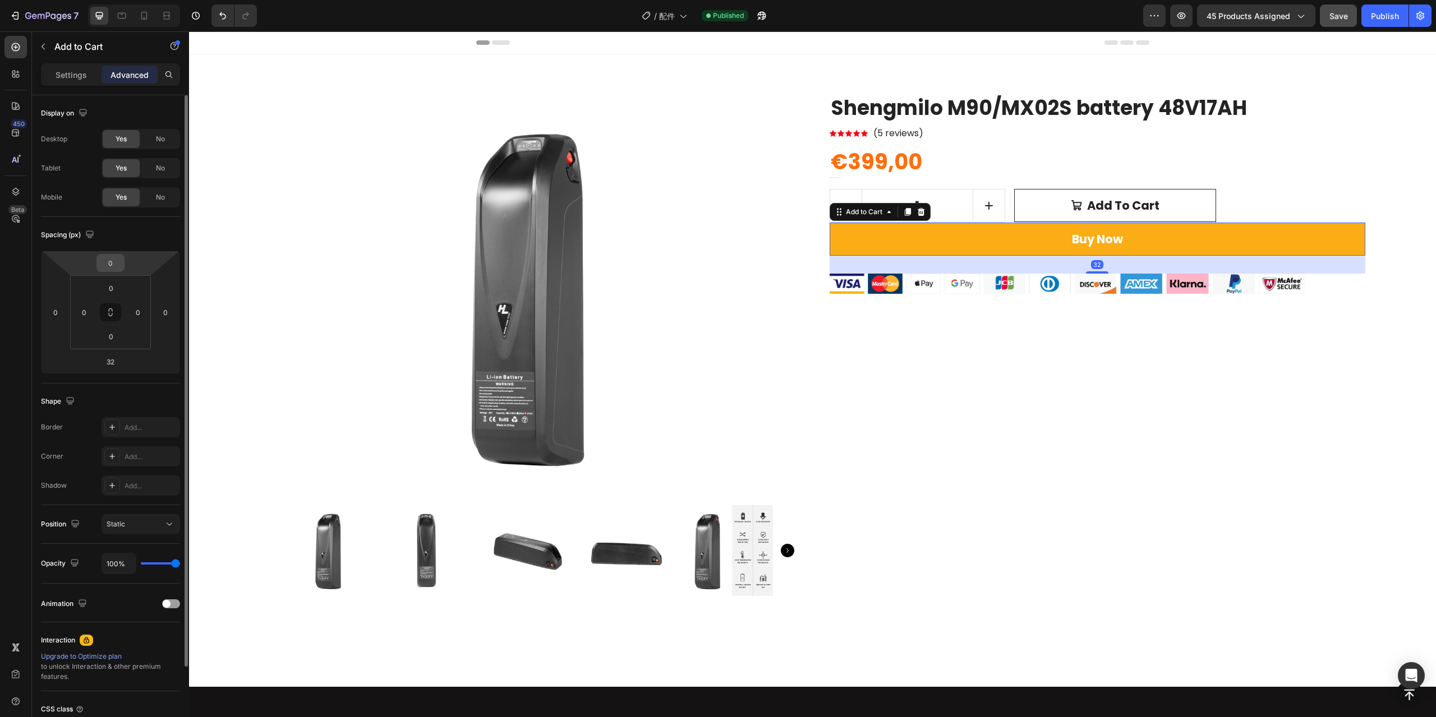
click at [116, 266] on input "0" at bounding box center [110, 263] width 22 height 17
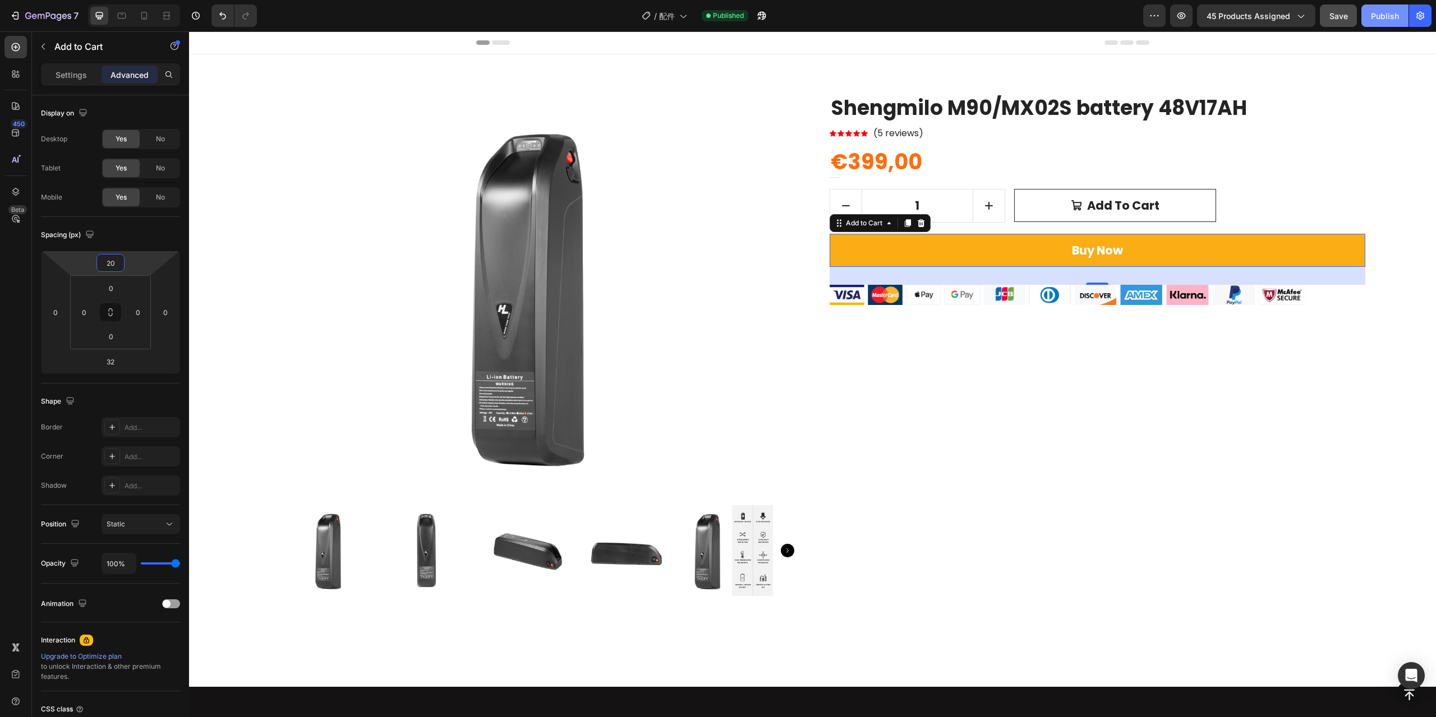
type input "20"
click at [1365, 17] on button "Publish" at bounding box center [1384, 15] width 47 height 22
click at [682, 21] on div "/ 配件" at bounding box center [664, 15] width 57 height 22
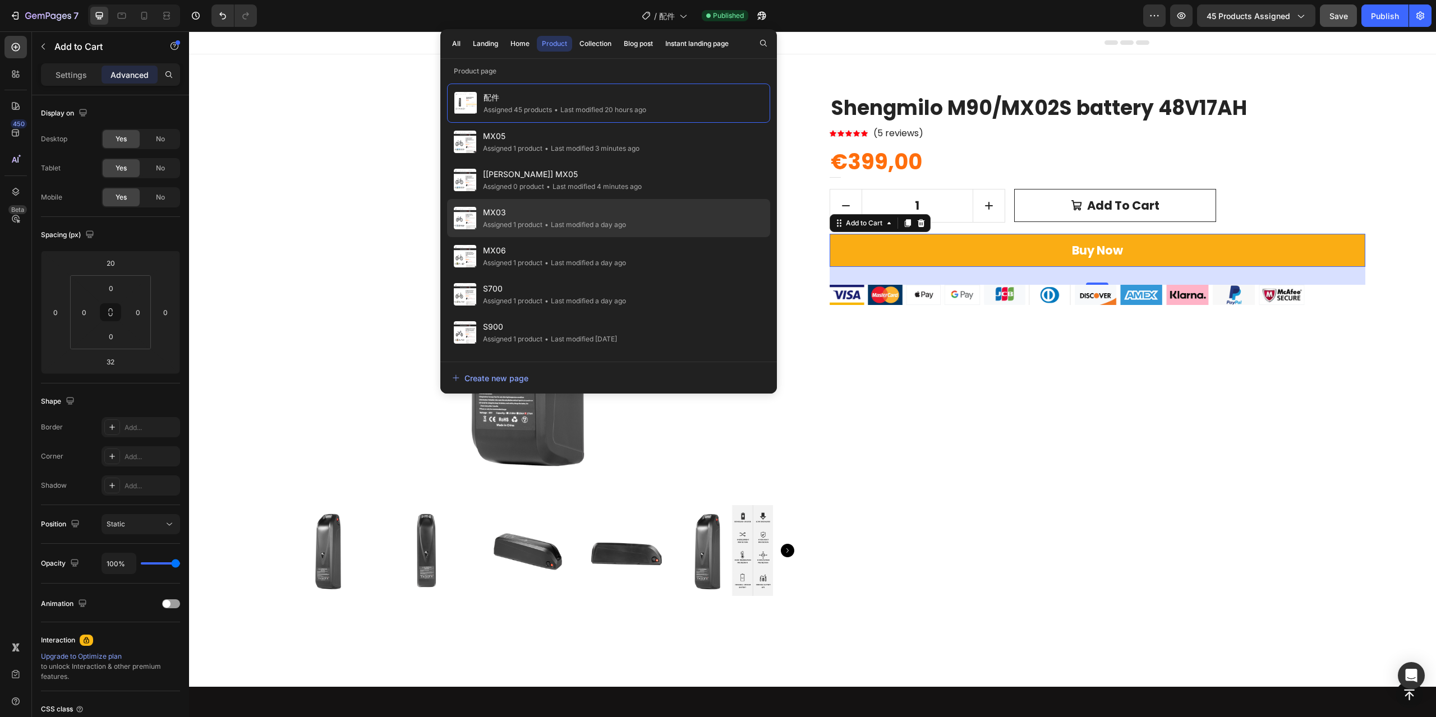
click at [592, 219] on div "• Last modified a day ago" at bounding box center [584, 224] width 84 height 11
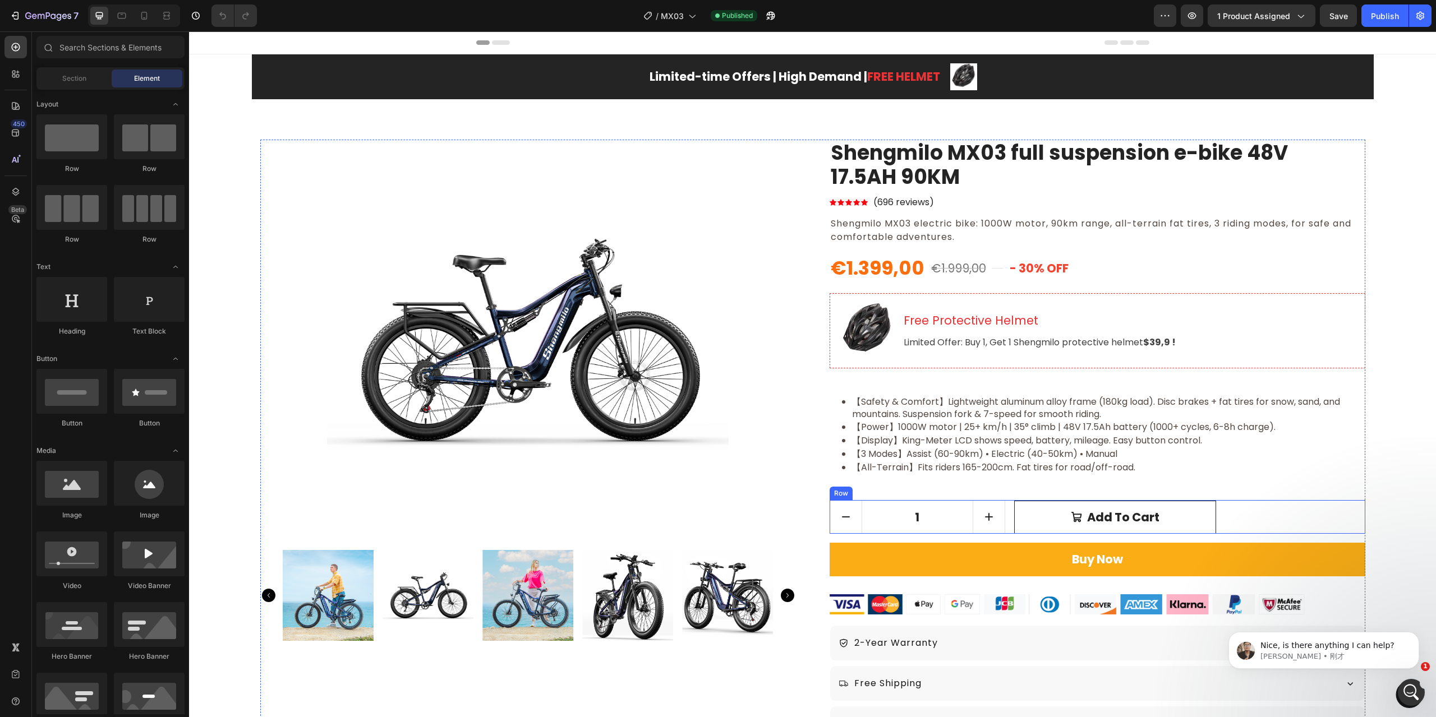
click at [1006, 520] on div "1 Product Quantity Add to cart Add to Cart Row" at bounding box center [1098, 517] width 536 height 34
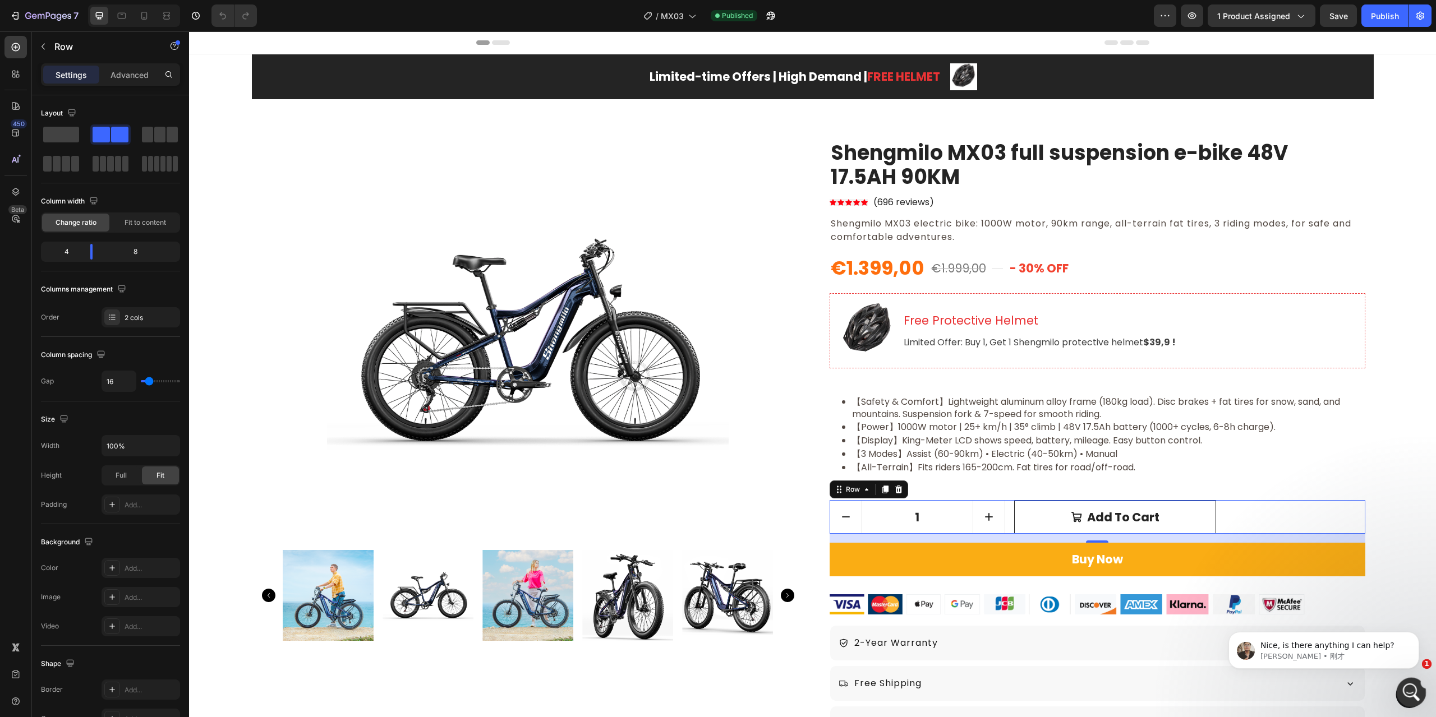
click at [1398, 678] on div "打开 Intercom Messenger" at bounding box center [1409, 691] width 27 height 27
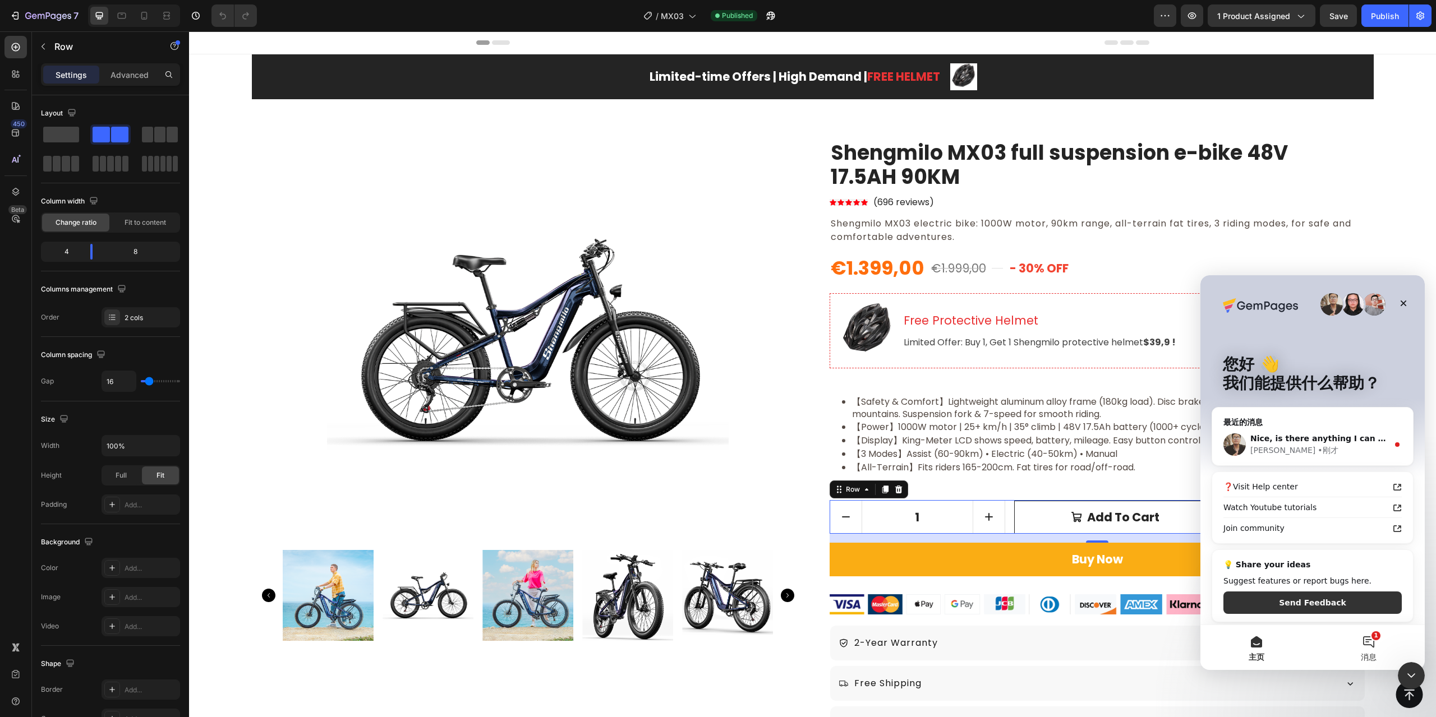
click at [1370, 656] on span "消息" at bounding box center [1369, 657] width 16 height 8
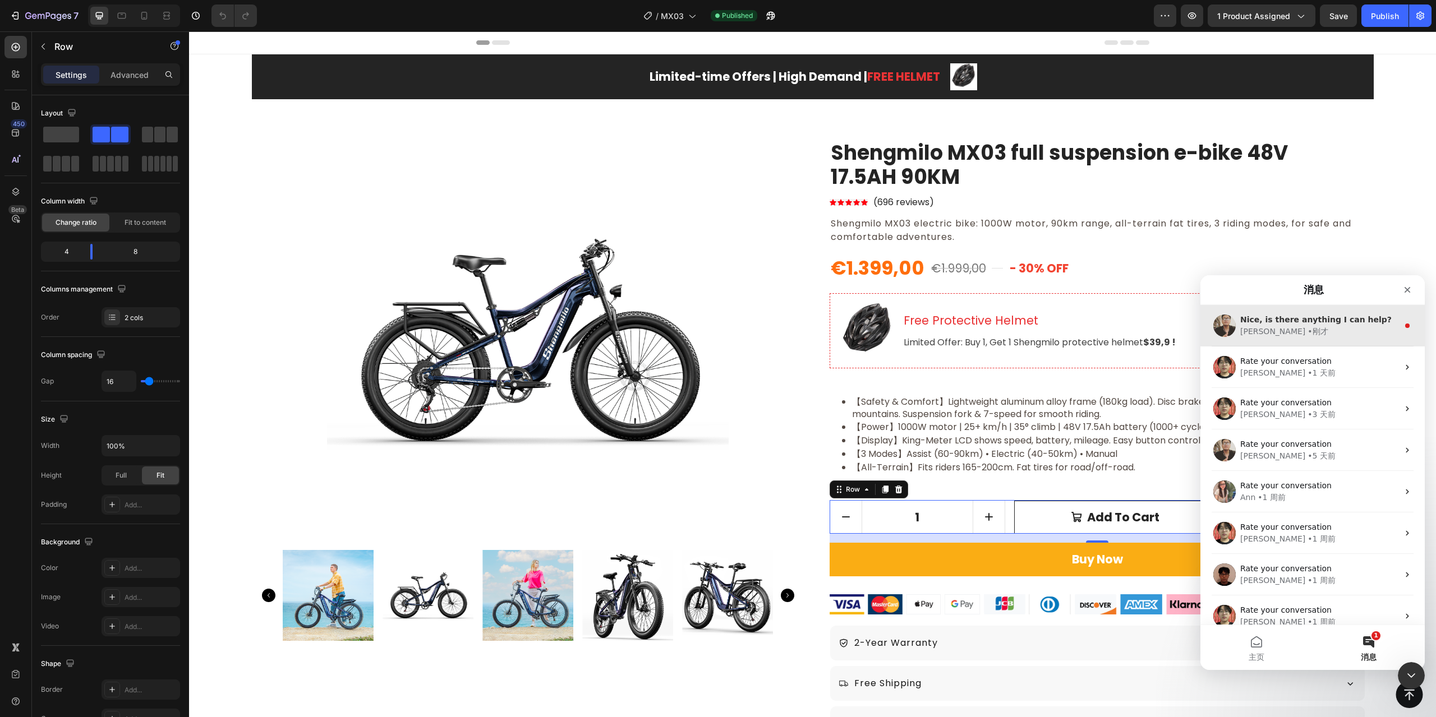
click at [1309, 339] on div "Nice, is there anything I can help? Ken • 刚才" at bounding box center [1312, 326] width 224 height 42
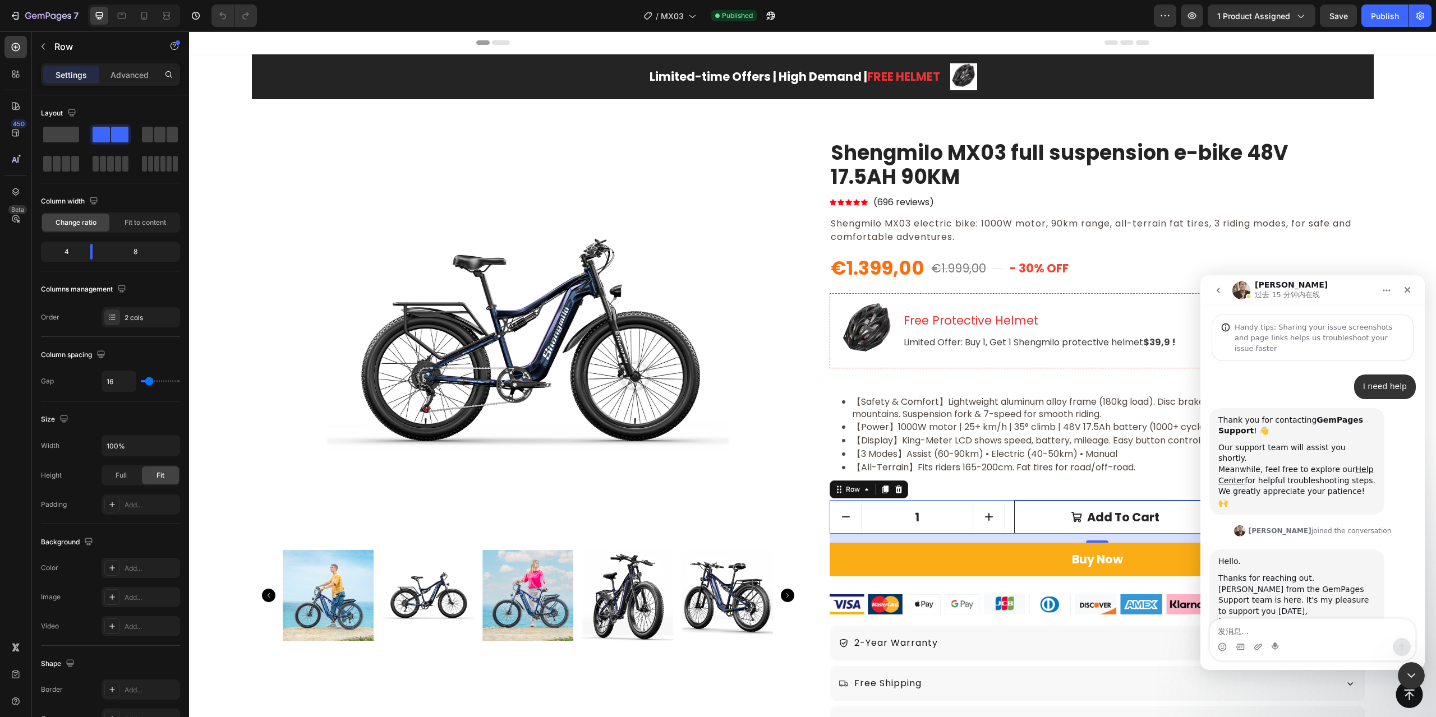
scroll to position [2, 0]
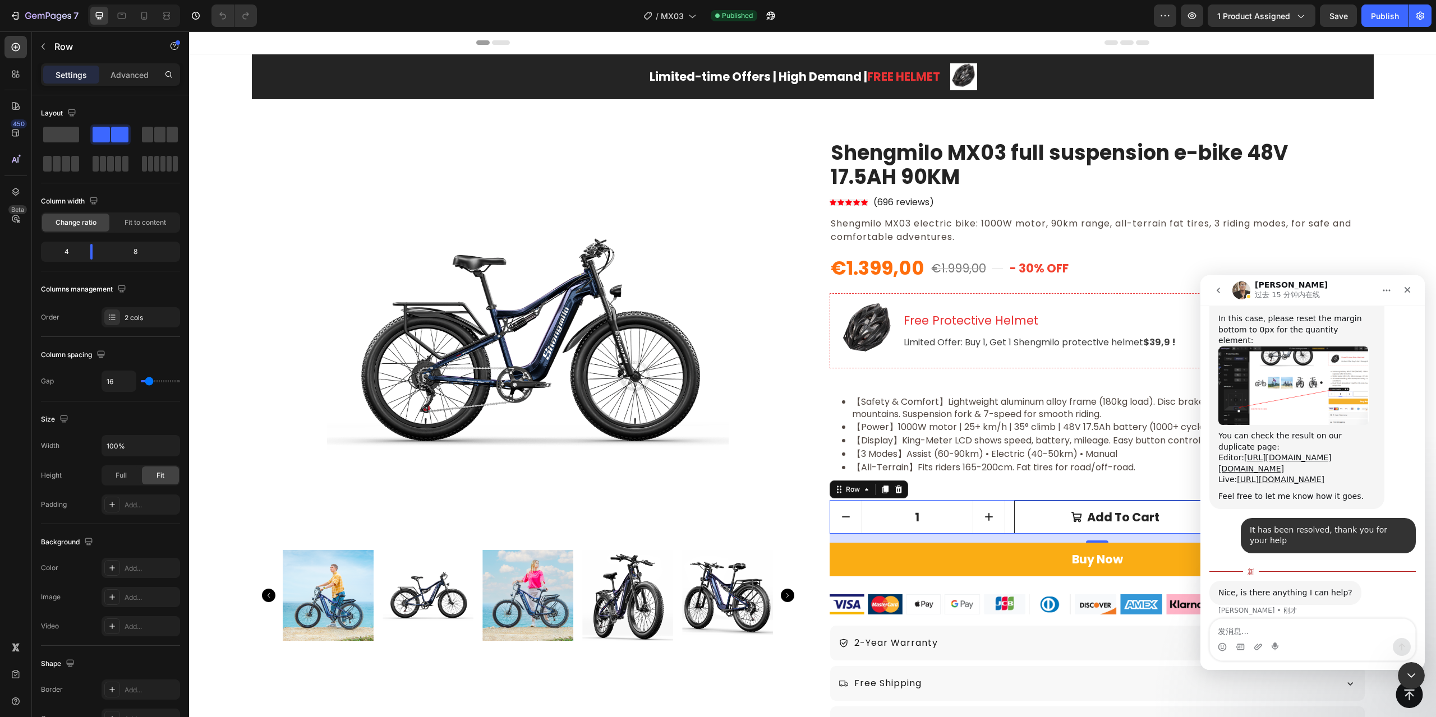
click at [1301, 630] on textarea "发消息..." at bounding box center [1312, 628] width 205 height 19
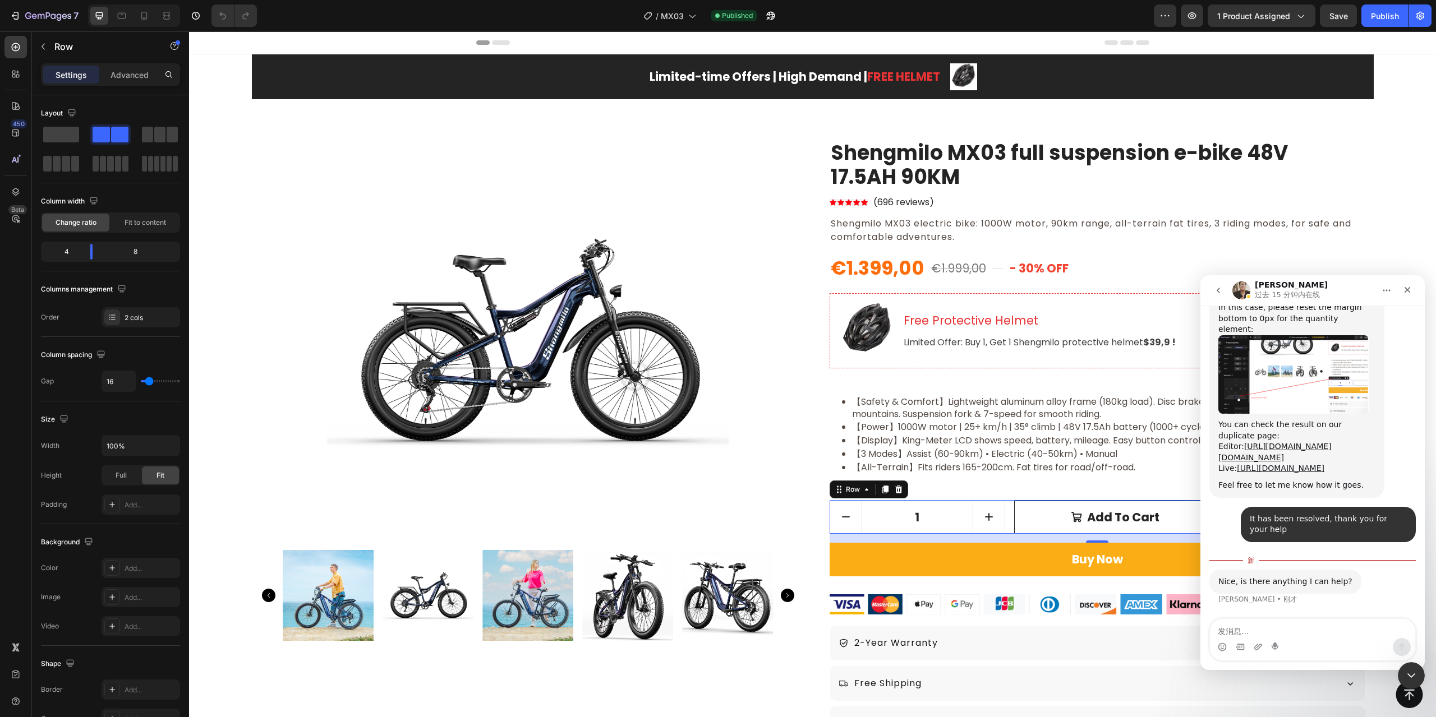
type textarea "No further questions, thanks."
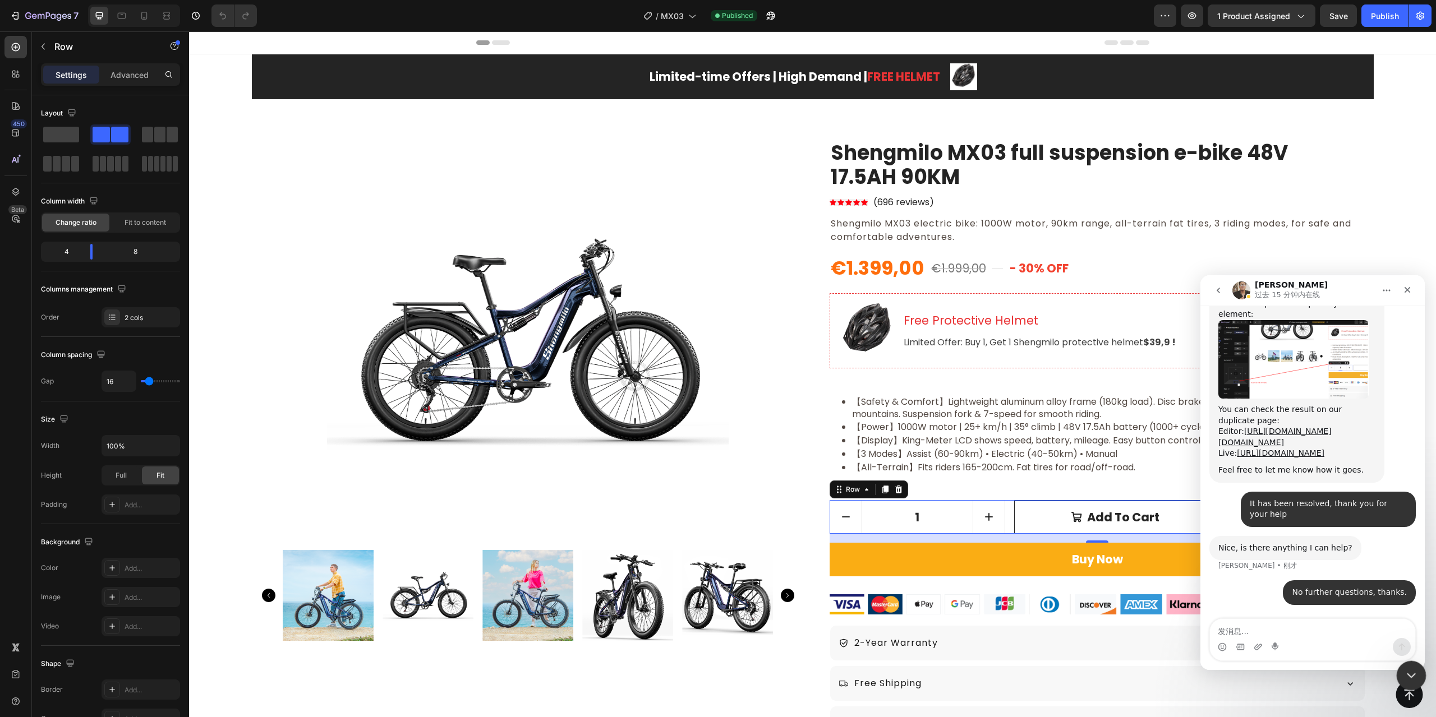
click at [1412, 669] on icon "关闭 Intercom Messenger" at bounding box center [1409, 673] width 13 height 13
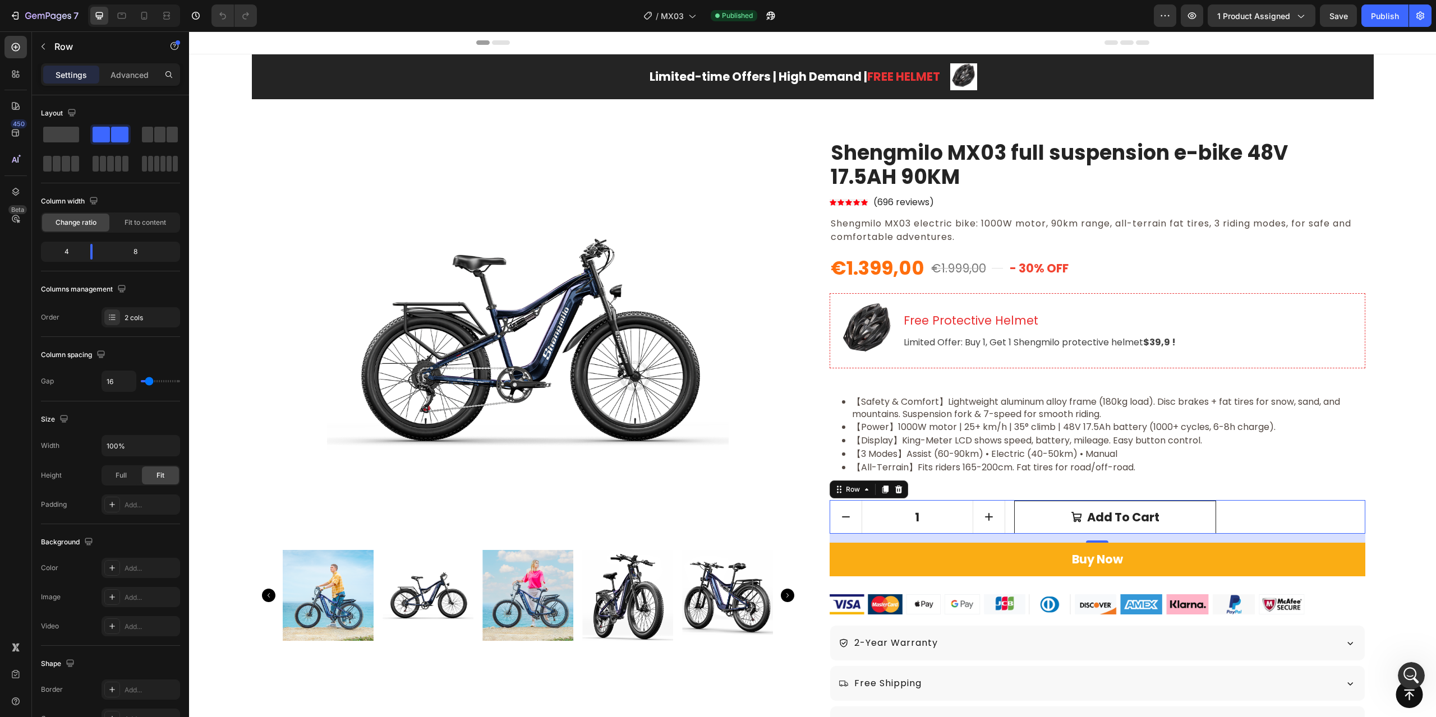
click at [1006, 517] on div "1 Product Quantity Add to cart Add to Cart Row 16" at bounding box center [1098, 517] width 536 height 34
click at [131, 87] on div "Settings Advanced" at bounding box center [110, 79] width 157 height 32
click at [127, 76] on p "Advanced" at bounding box center [129, 75] width 38 height 12
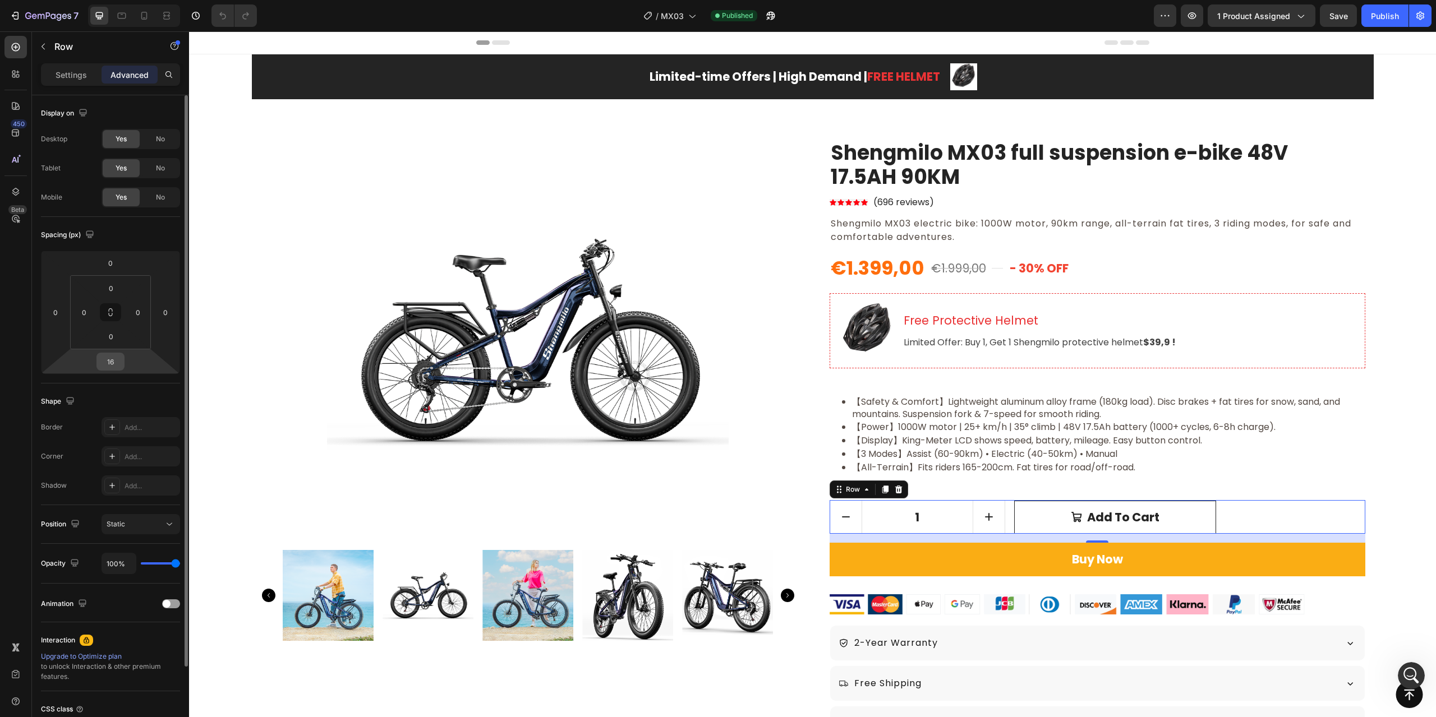
click at [114, 365] on input "16" at bounding box center [110, 361] width 22 height 17
click at [113, 363] on input "16" at bounding box center [110, 361] width 22 height 17
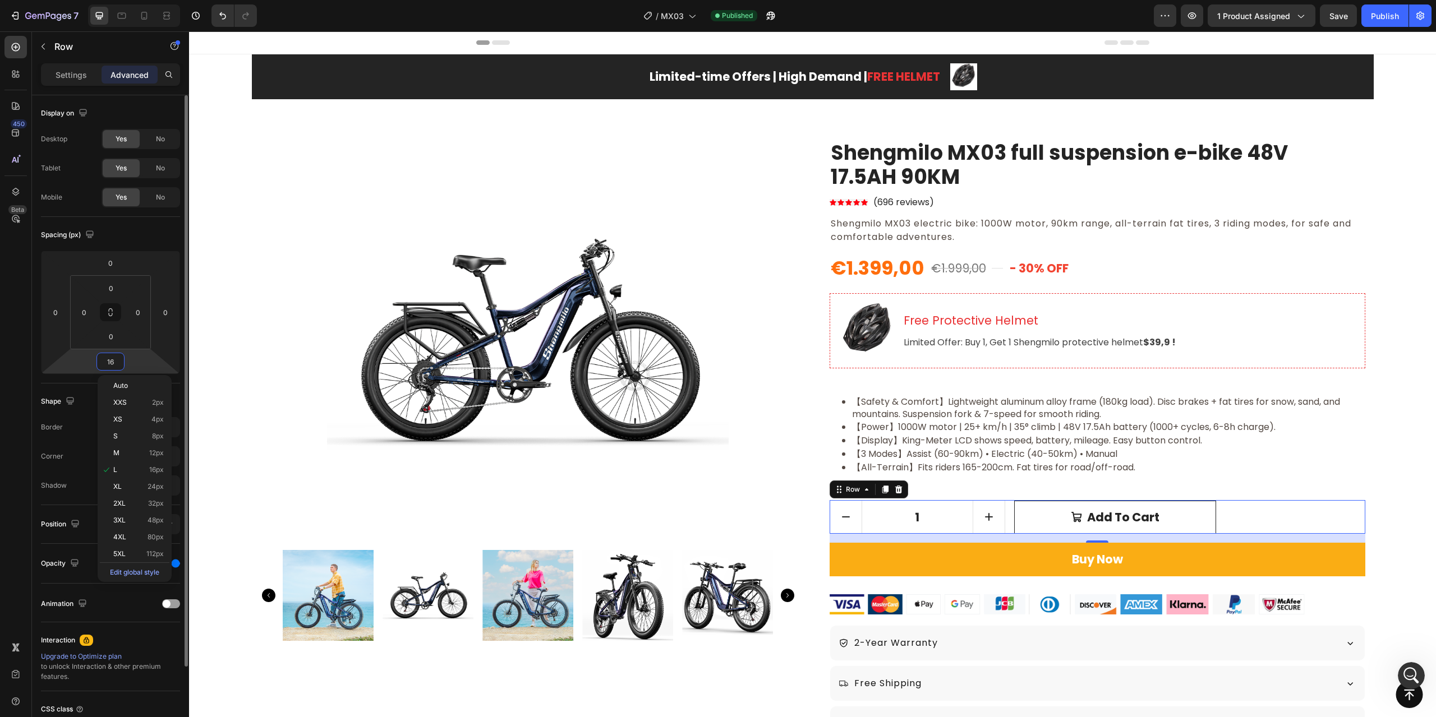
type input "0"
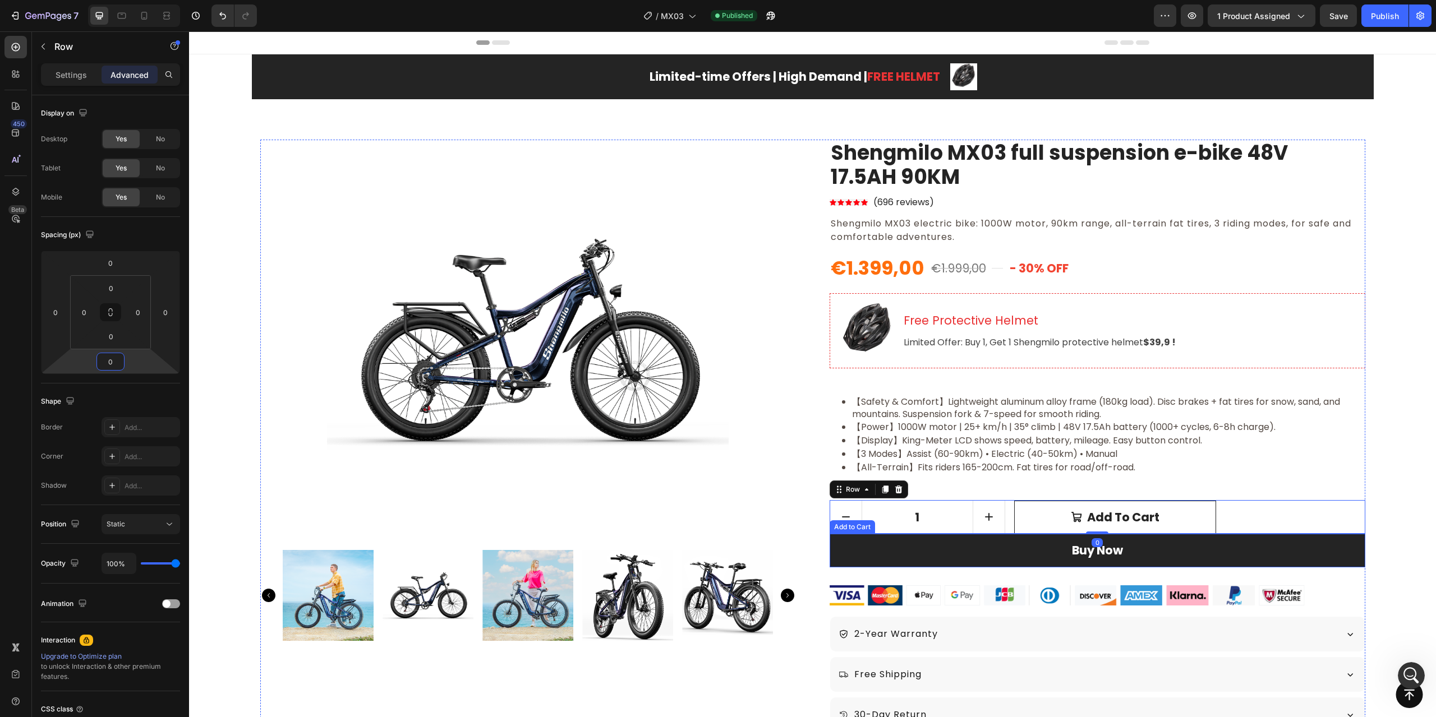
click at [1337, 559] on button "Buy Now" at bounding box center [1098, 551] width 536 height 34
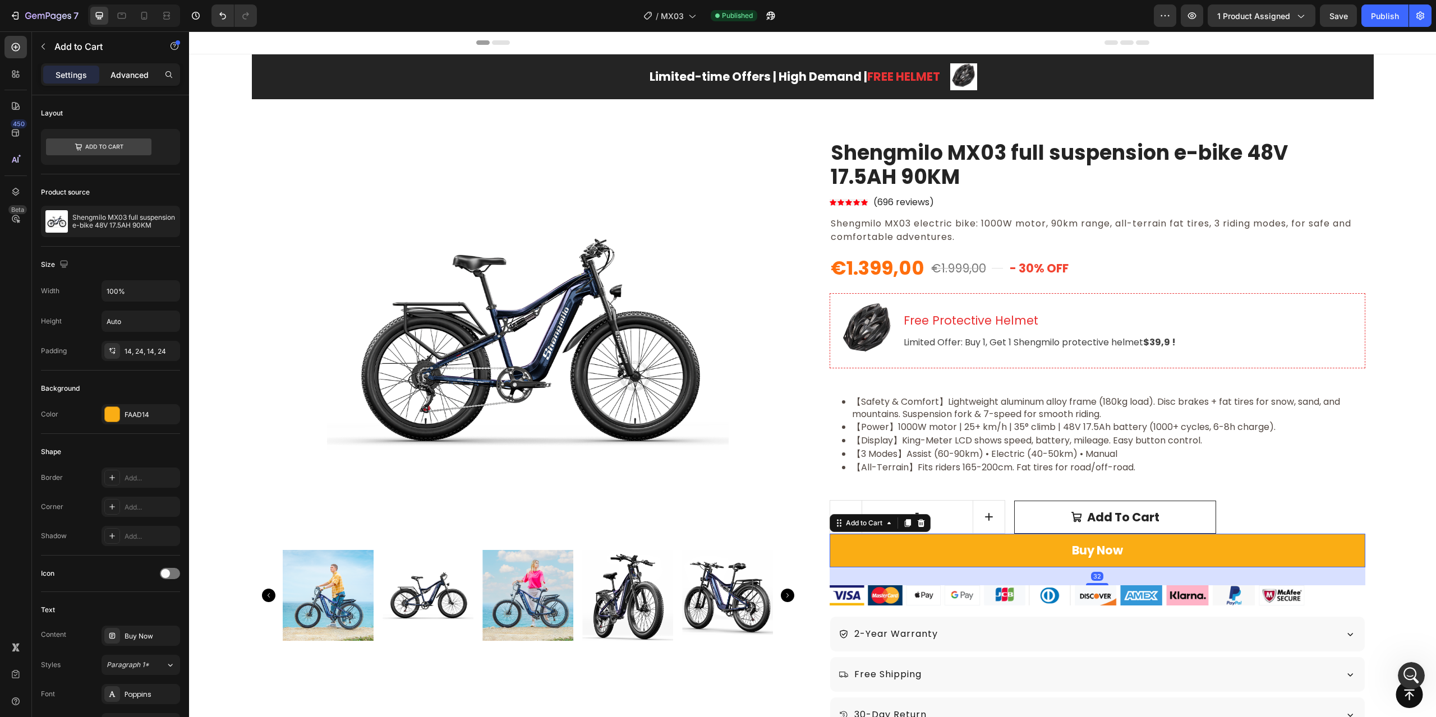
click at [131, 82] on div "Advanced" at bounding box center [130, 75] width 56 height 18
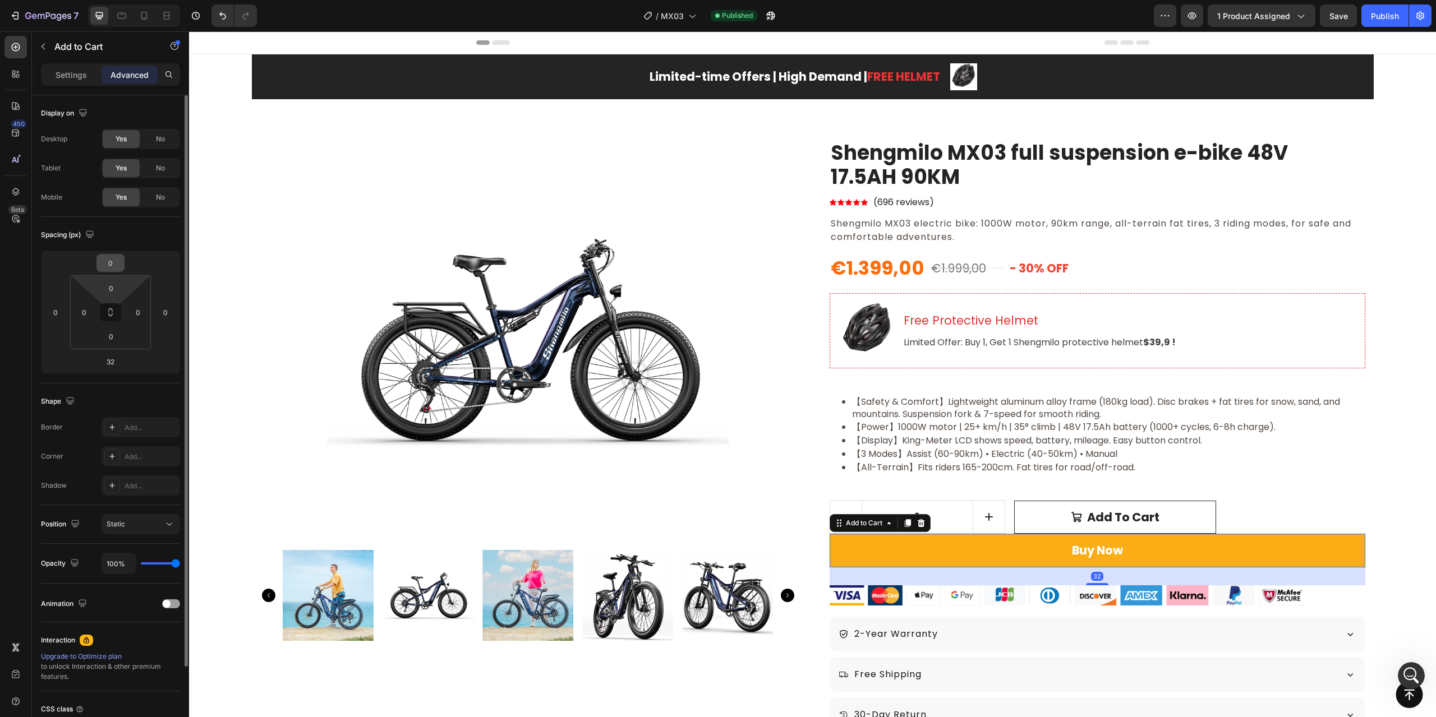
click at [117, 266] on input "0" at bounding box center [110, 263] width 22 height 17
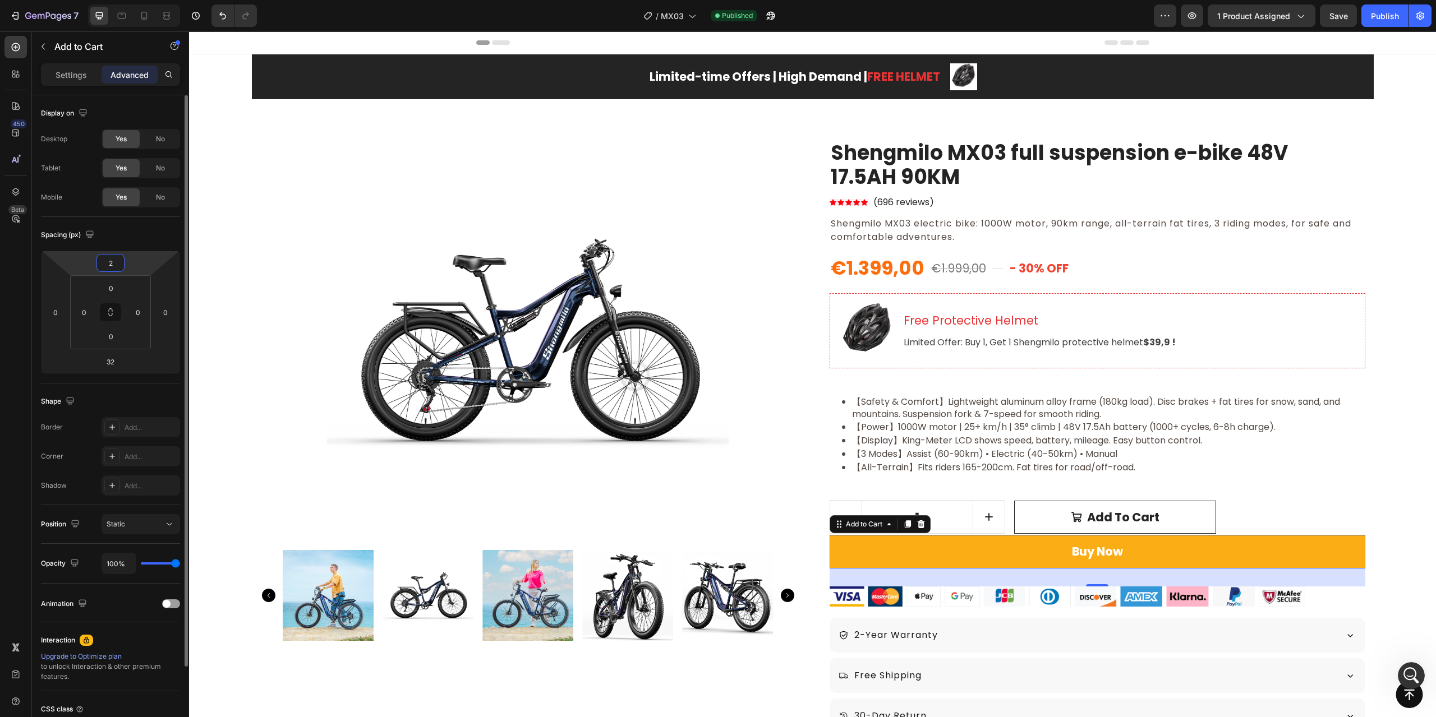
type input "20"
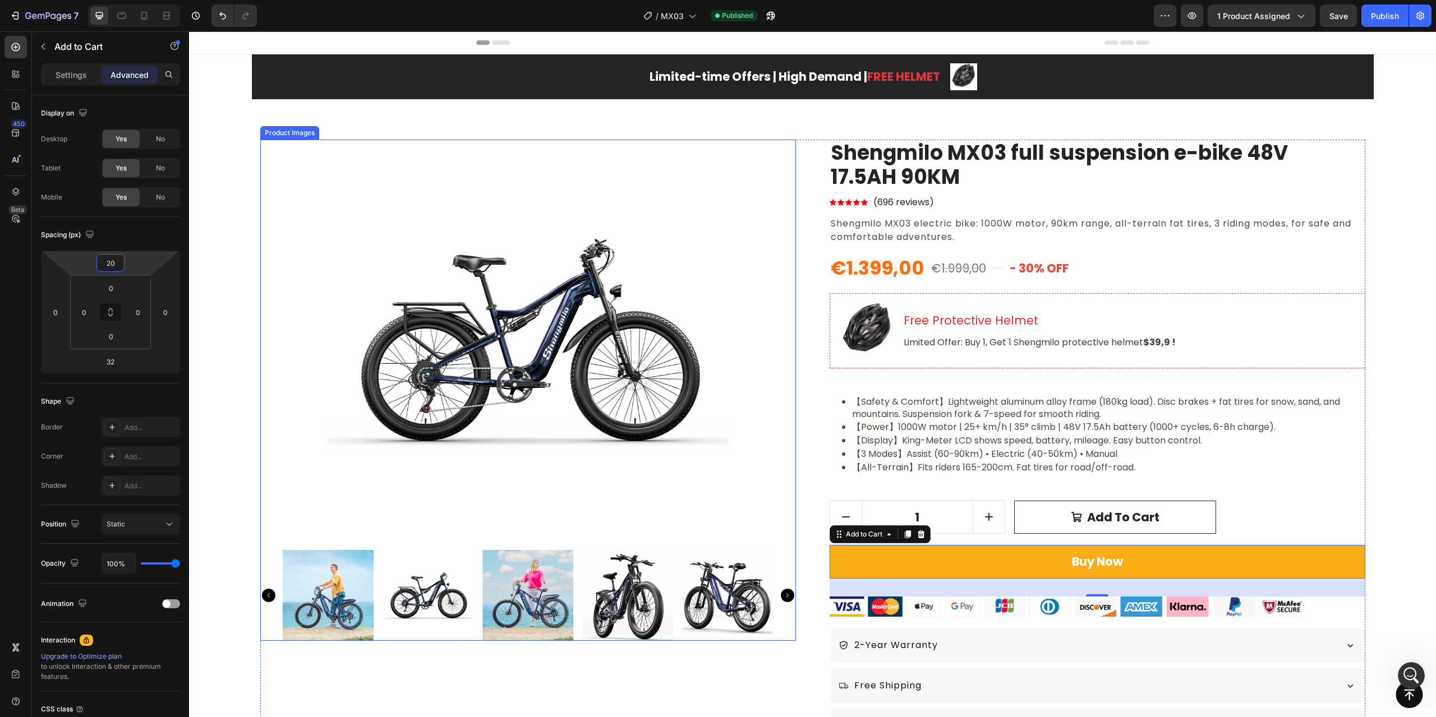
click at [790, 373] on img at bounding box center [528, 341] width 536 height 402
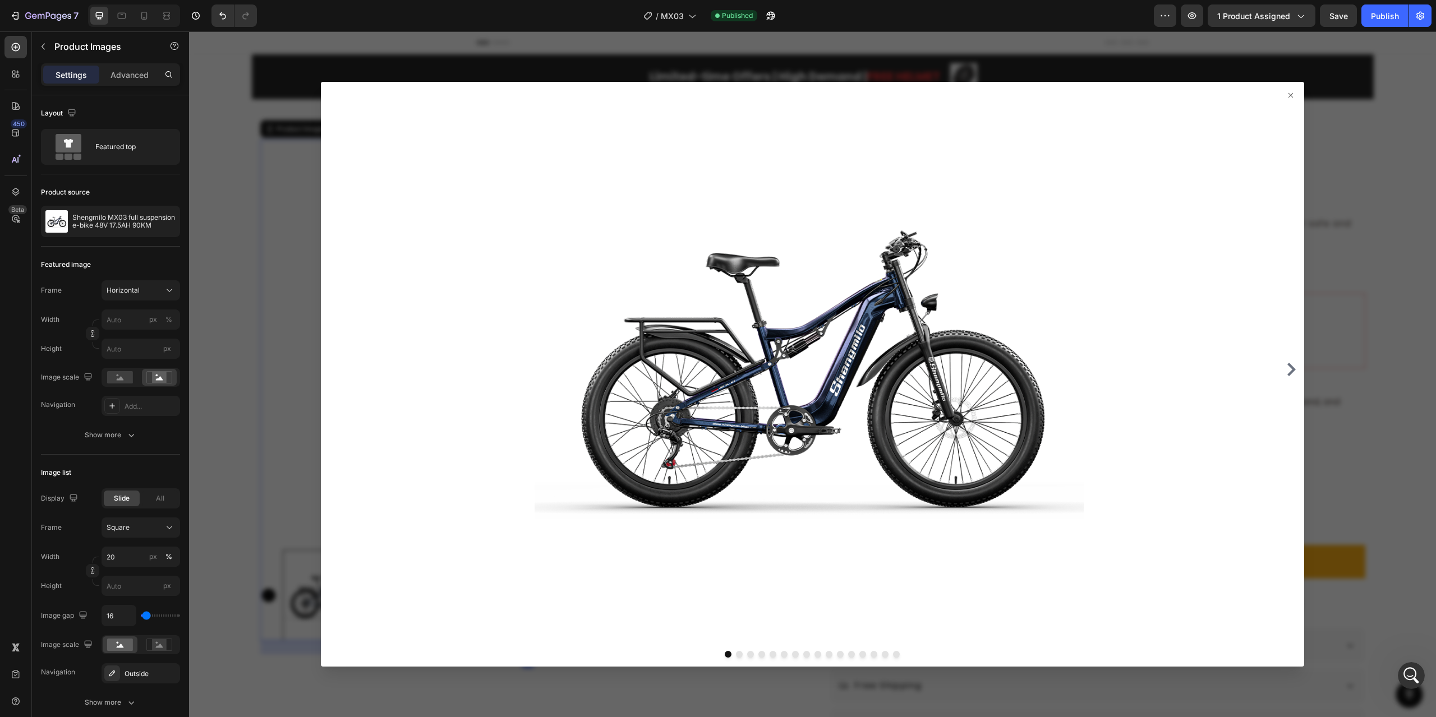
click at [1288, 97] on icon at bounding box center [1290, 95] width 4 height 4
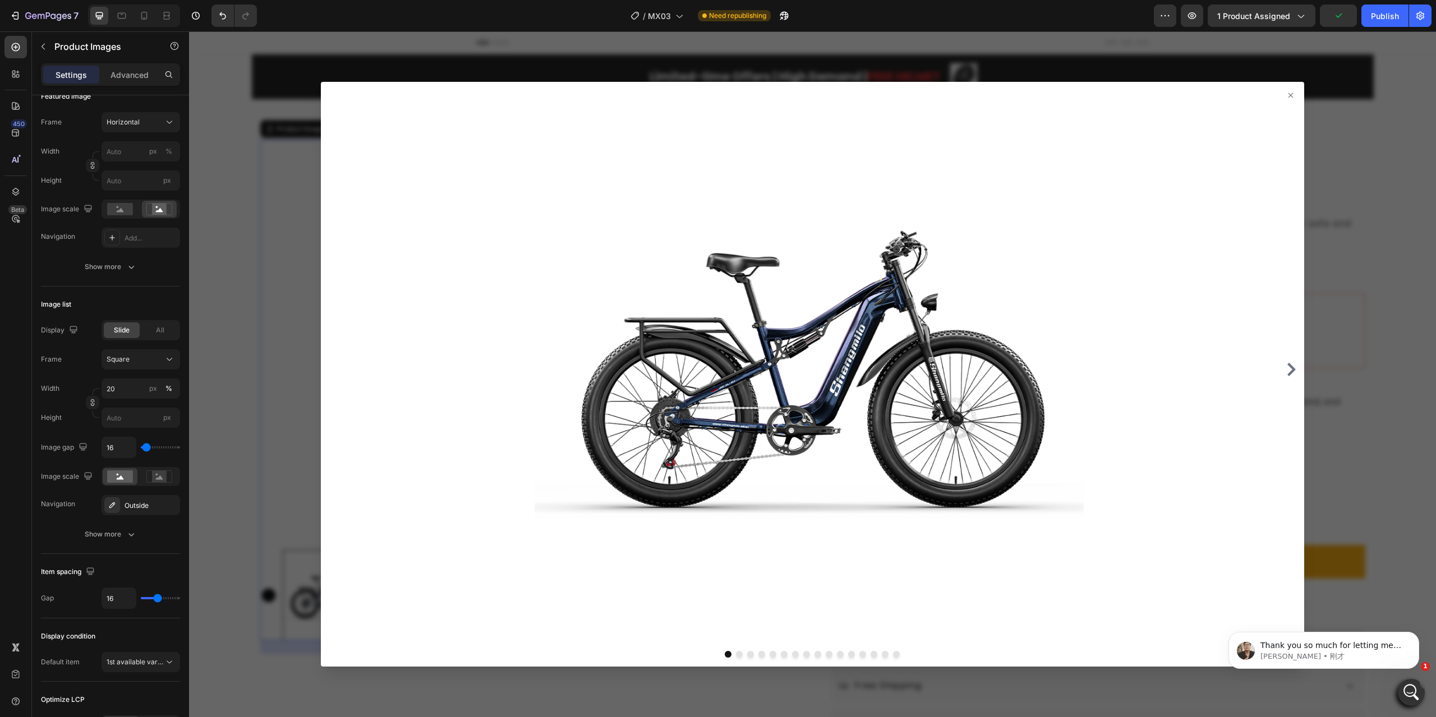
scroll to position [0, 0]
click at [1286, 93] on icon at bounding box center [1290, 95] width 9 height 9
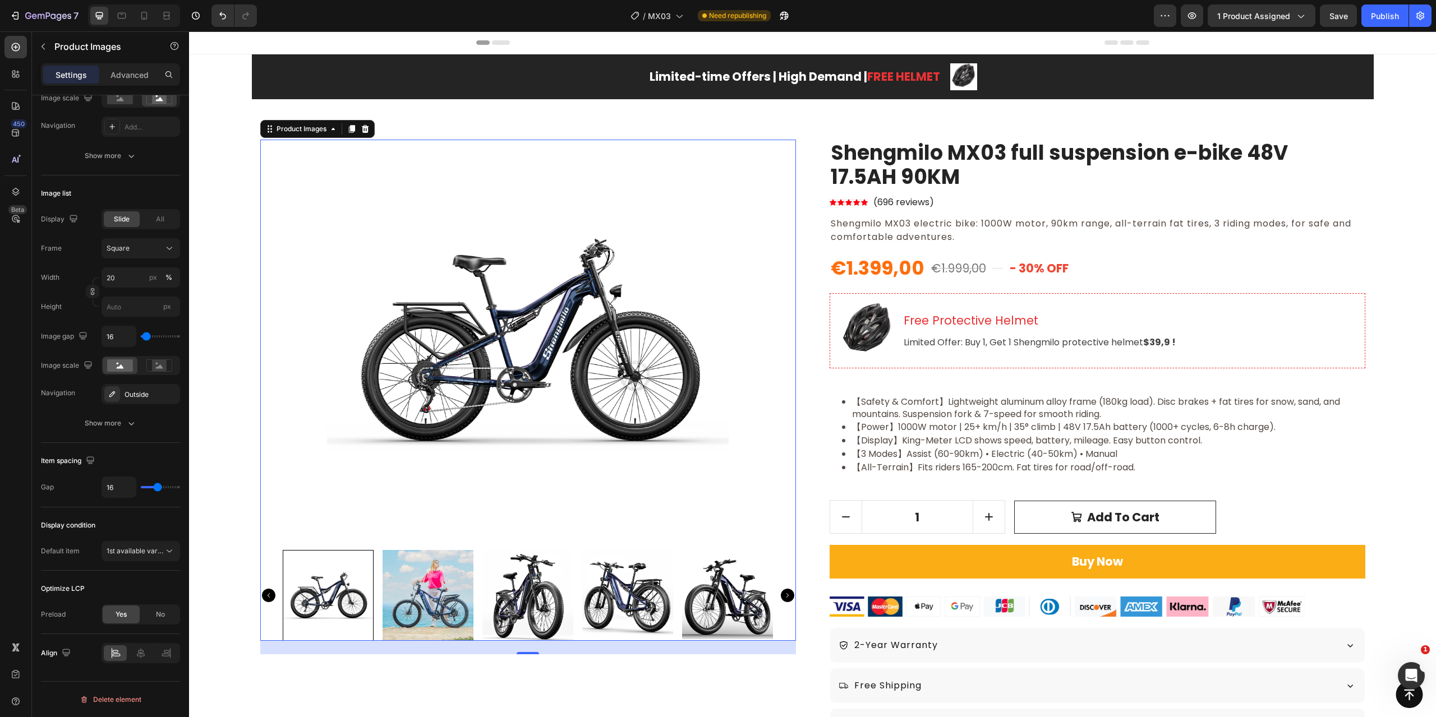
scroll to position [1457, 0]
click at [268, 575] on div at bounding box center [528, 595] width 536 height 91
click at [117, 423] on div "Show more" at bounding box center [111, 423] width 52 height 11
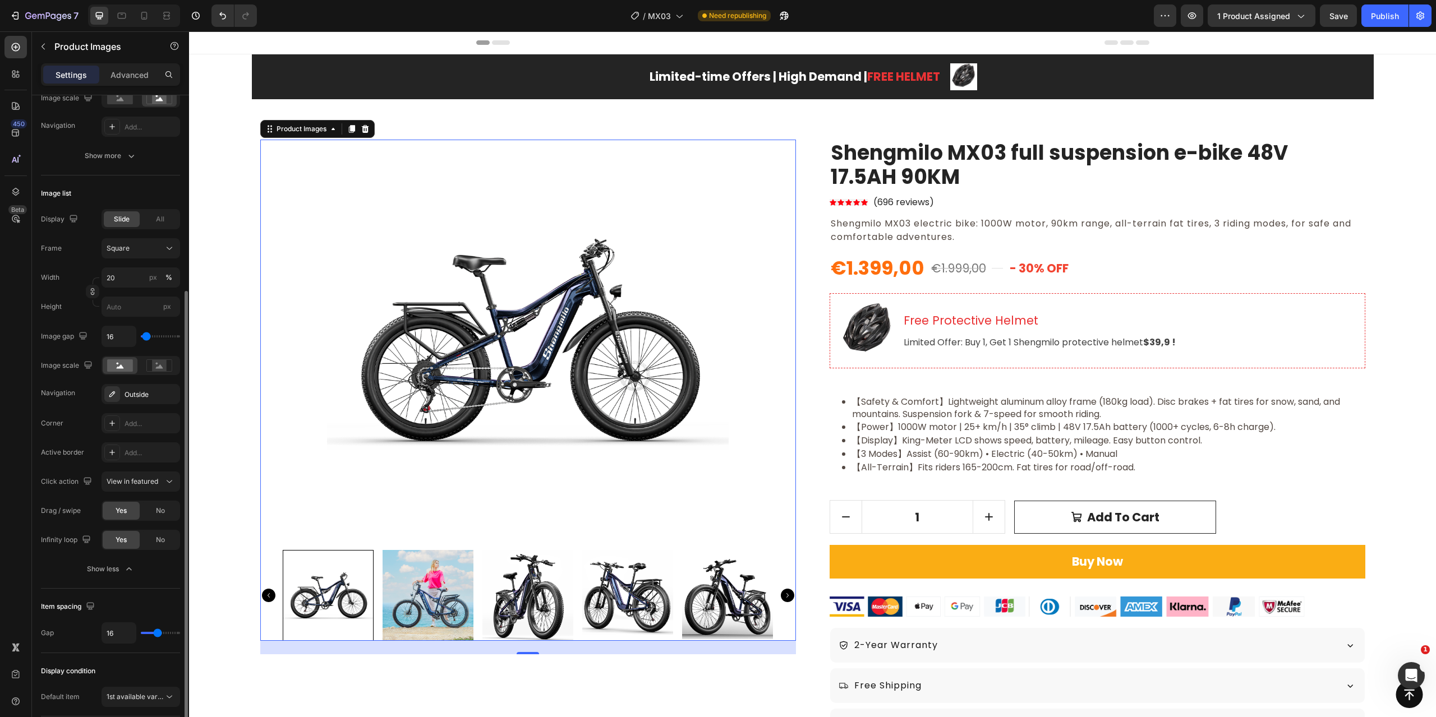
scroll to position [1539, 0]
click at [159, 541] on span "No" at bounding box center [160, 540] width 9 height 10
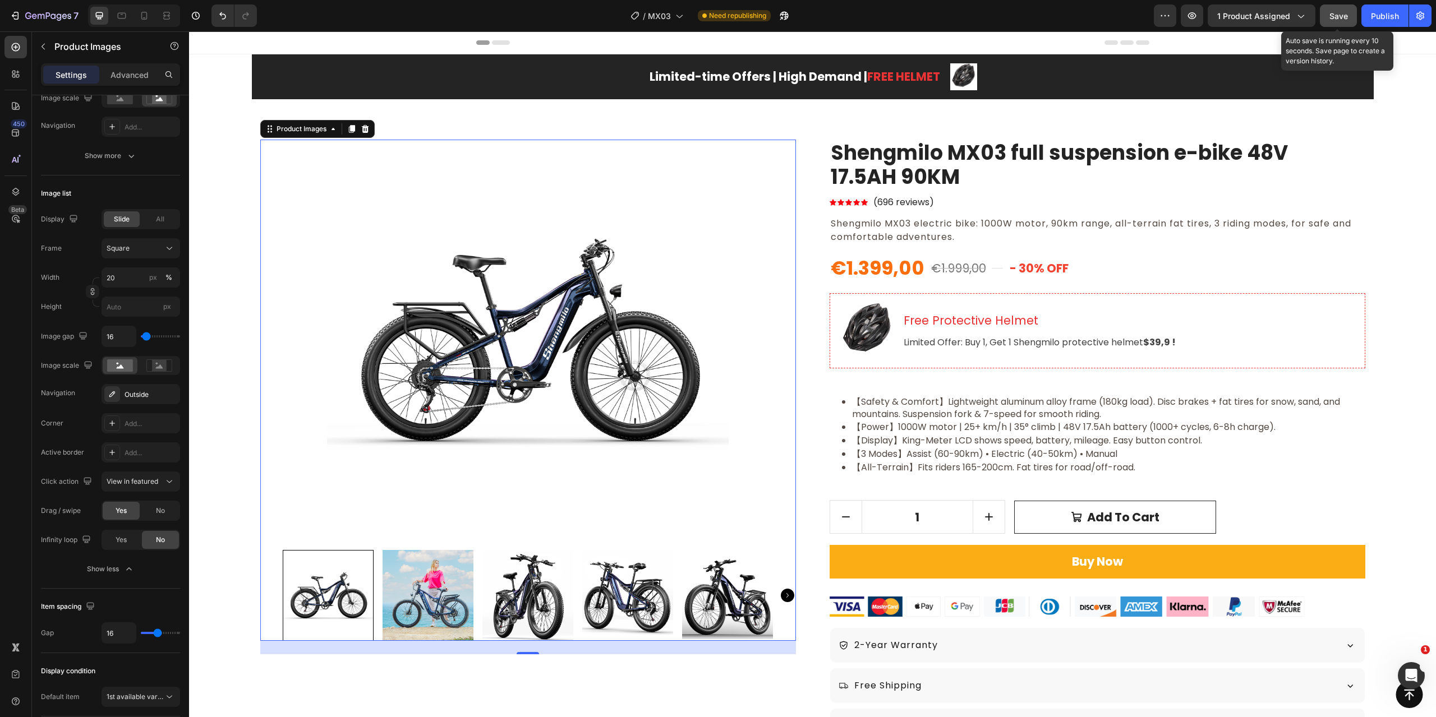
click at [1344, 22] on button "Save" at bounding box center [1338, 15] width 37 height 22
click at [1392, 17] on div "Publish" at bounding box center [1385, 16] width 28 height 12
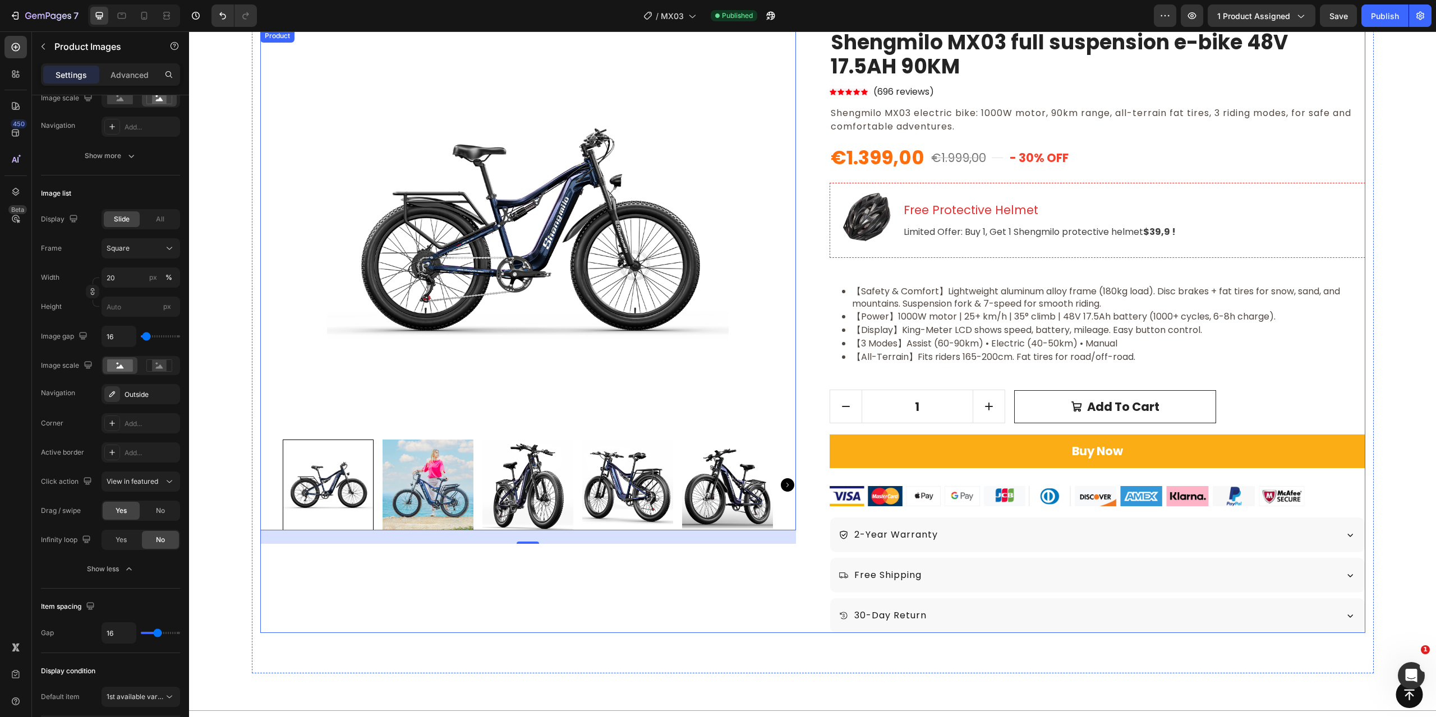
scroll to position [224, 0]
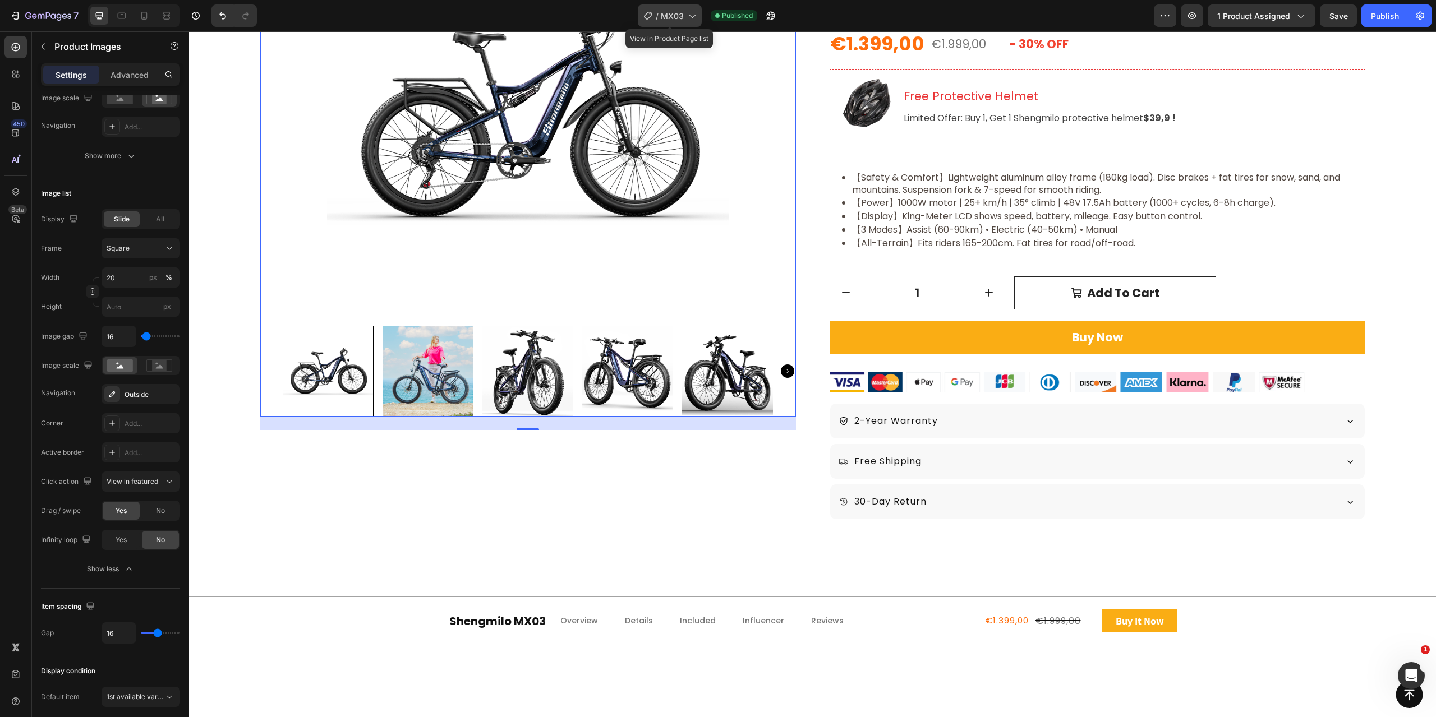
click at [684, 17] on div "/ MX03" at bounding box center [670, 15] width 64 height 22
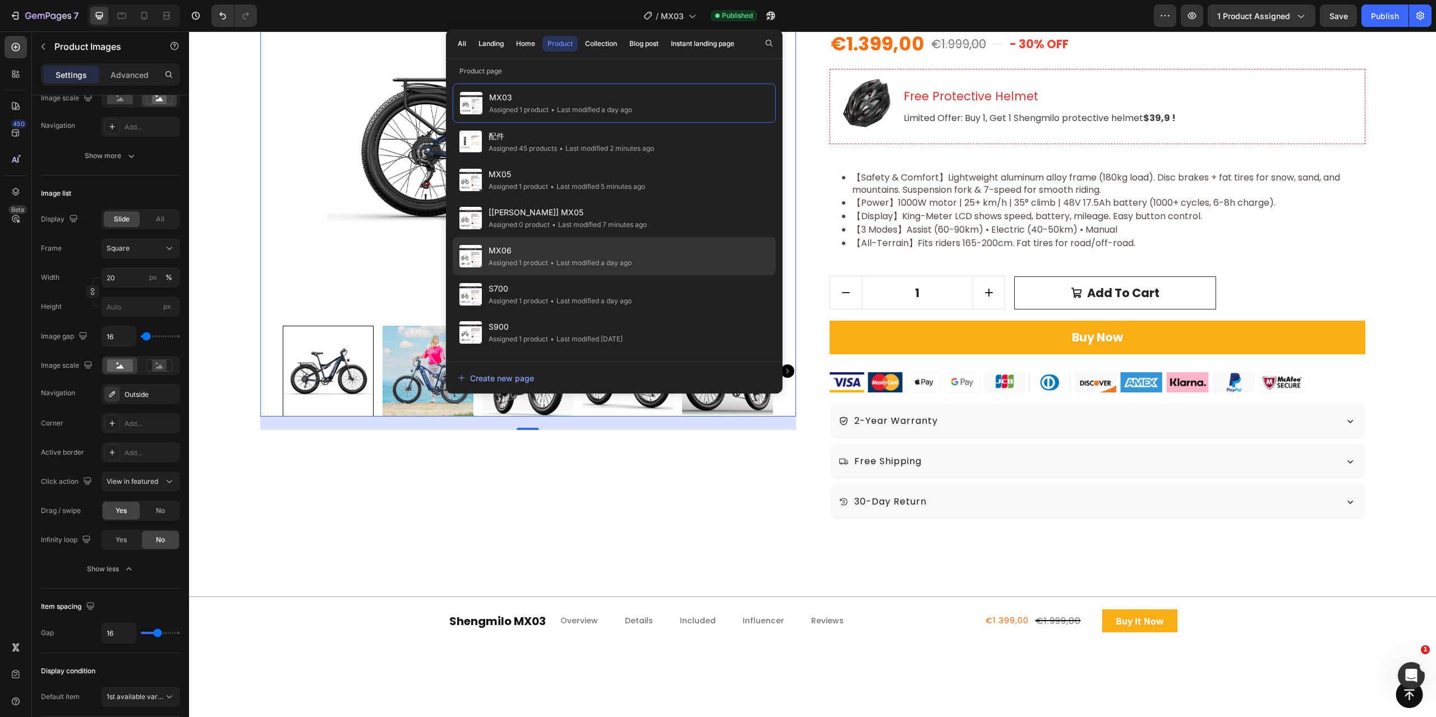
click at [563, 249] on span "MX06" at bounding box center [560, 250] width 143 height 13
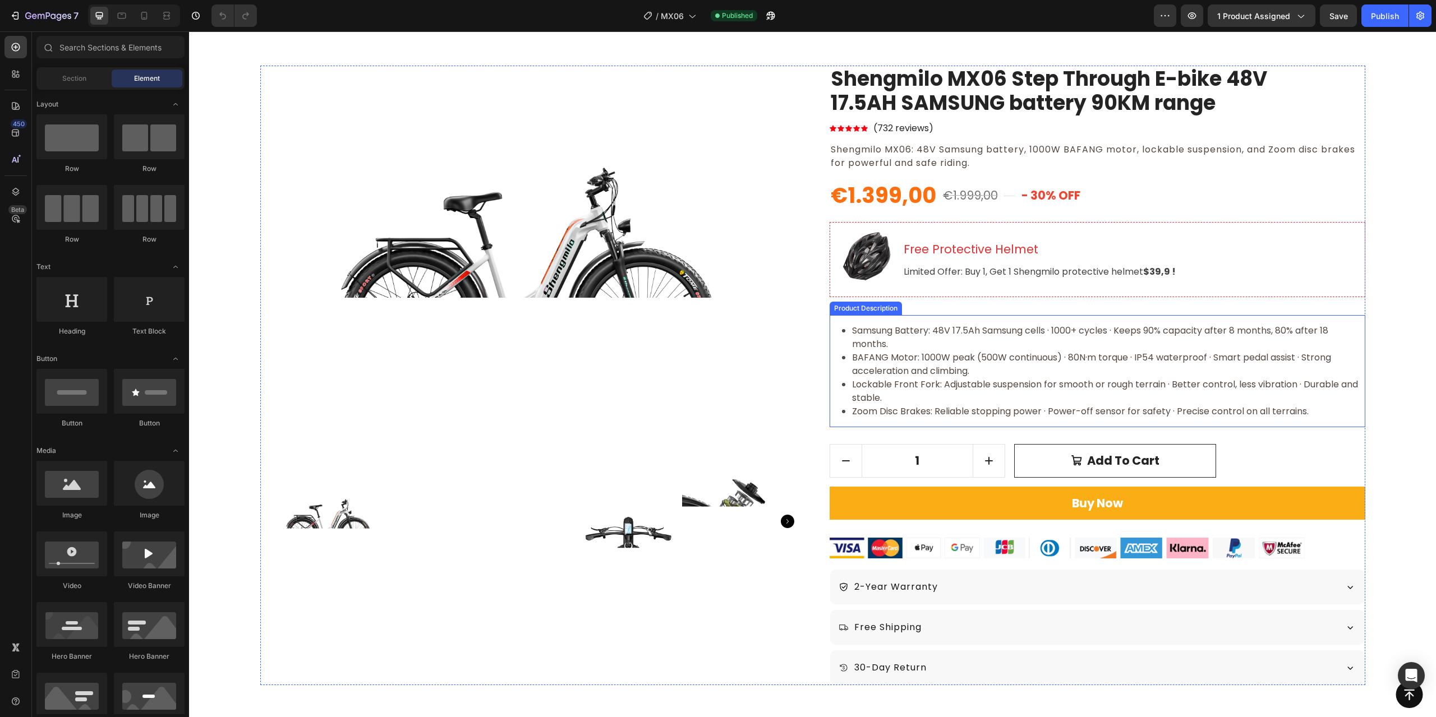
scroll to position [168, 0]
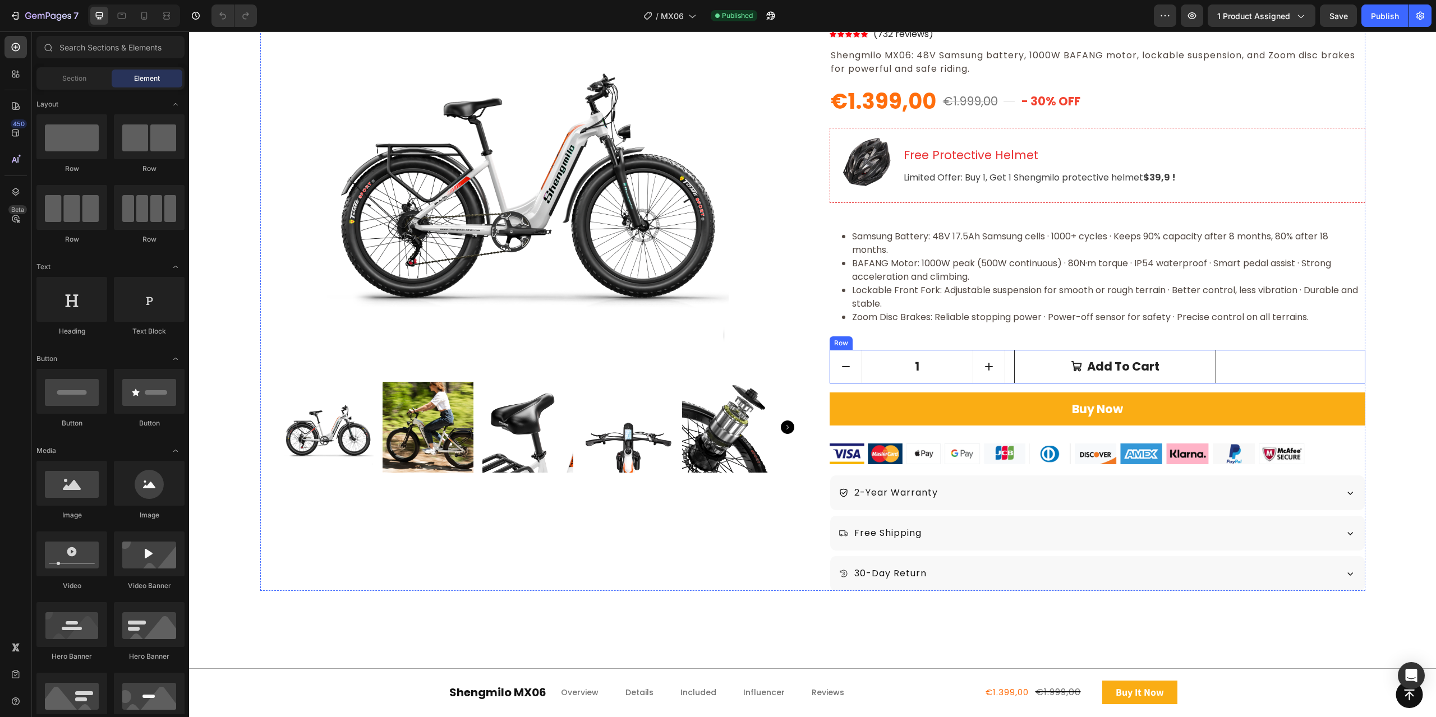
click at [1006, 371] on div "1 Product Quantity Add to cart Add to Cart Row" at bounding box center [1098, 367] width 536 height 34
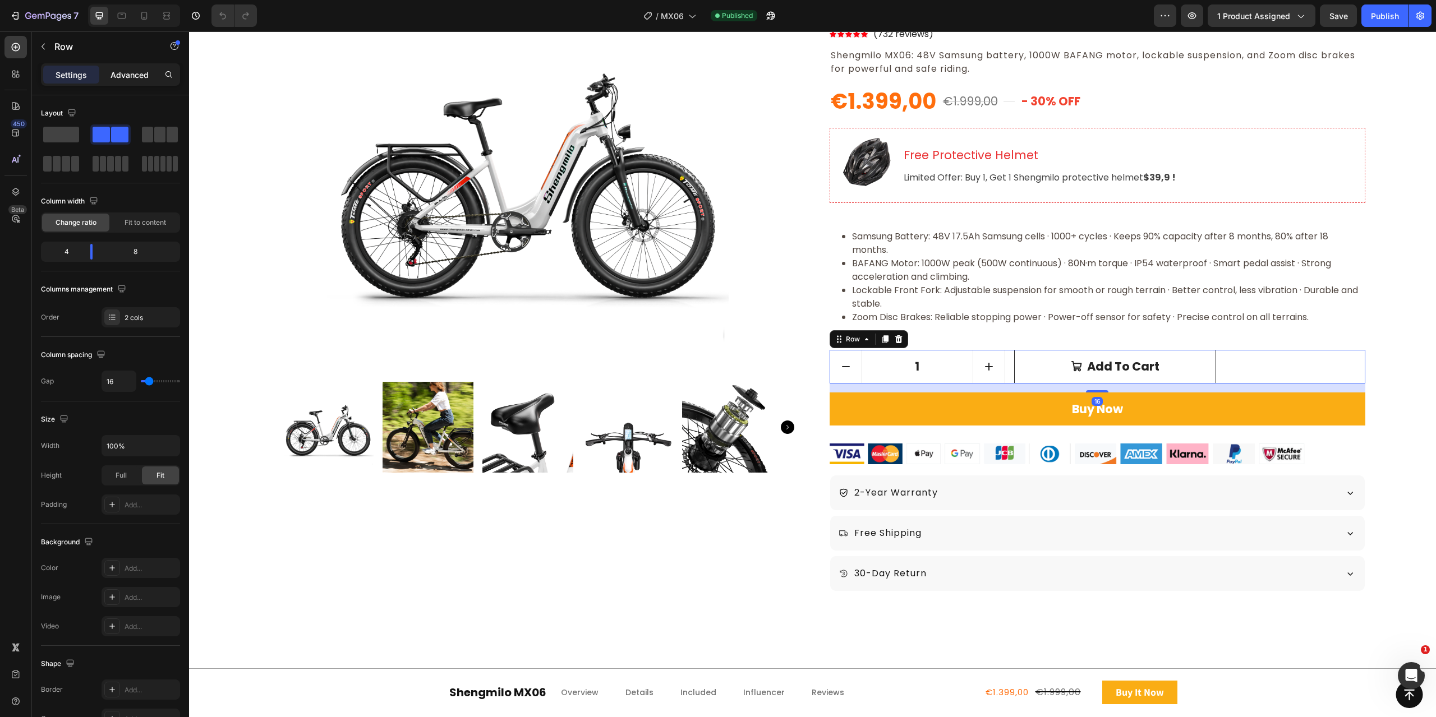
scroll to position [0, 0]
click at [142, 77] on p "Advanced" at bounding box center [129, 75] width 38 height 12
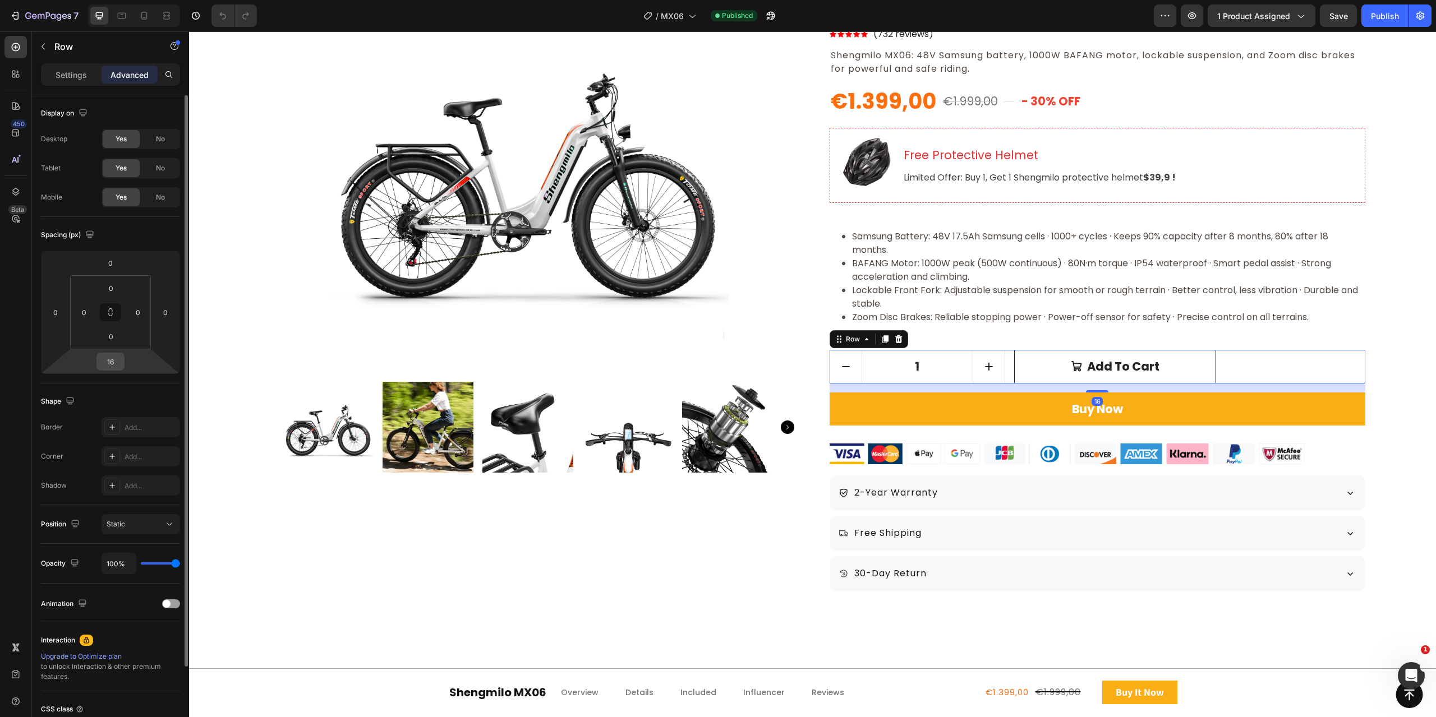
drag, startPoint x: 119, startPoint y: 372, endPoint x: 110, endPoint y: 363, distance: 12.7
click at [110, 363] on input "16" at bounding box center [110, 361] width 22 height 17
click at [74, 77] on p "Settings" at bounding box center [71, 75] width 31 height 12
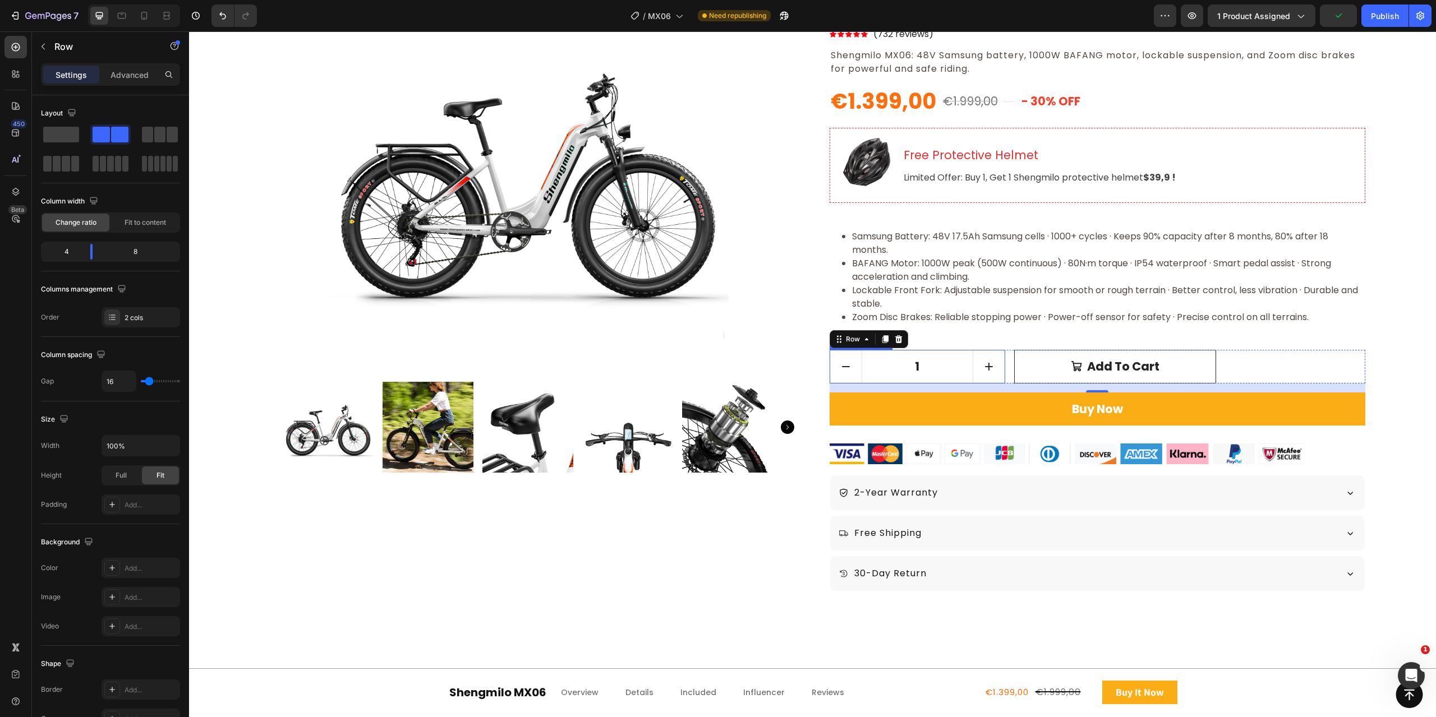
click at [944, 374] on input "1" at bounding box center [918, 367] width 112 height 33
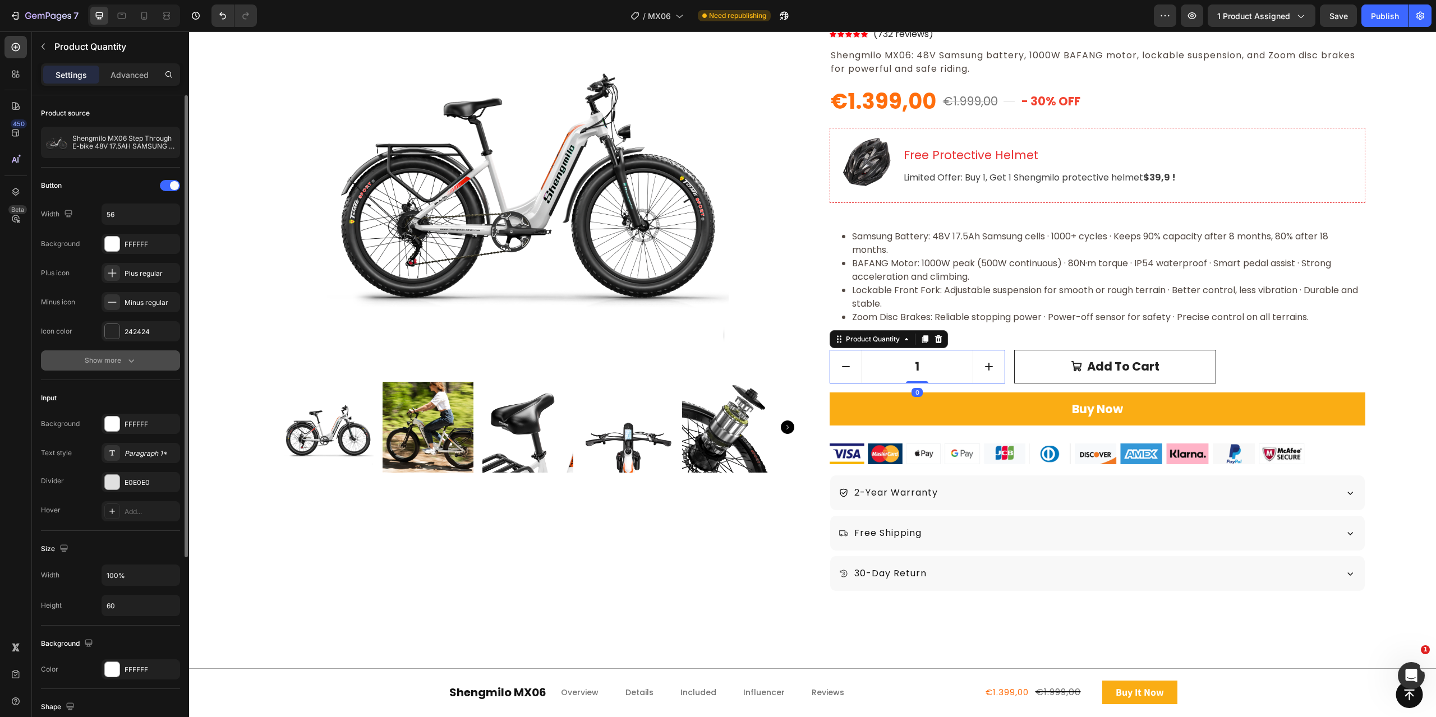
click at [98, 352] on button "Show more" at bounding box center [110, 361] width 139 height 20
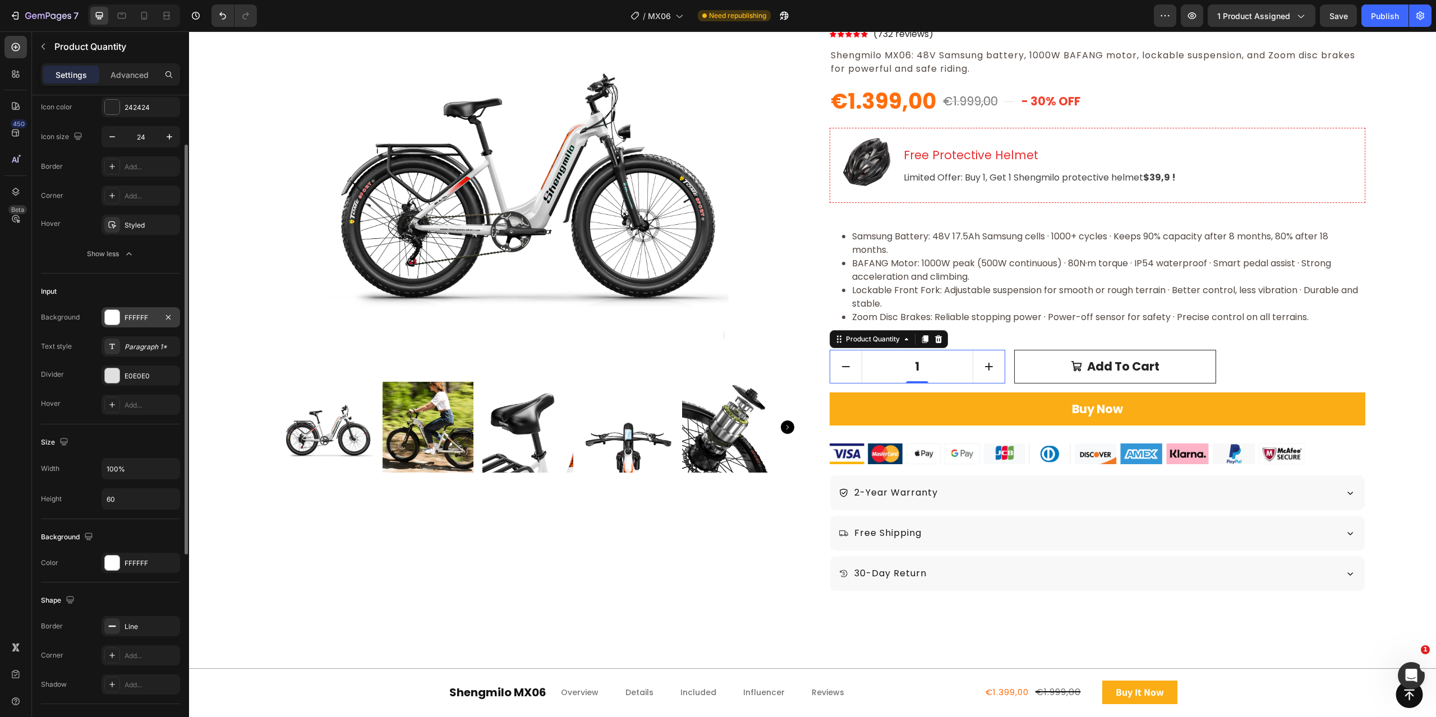
scroll to position [280, 0]
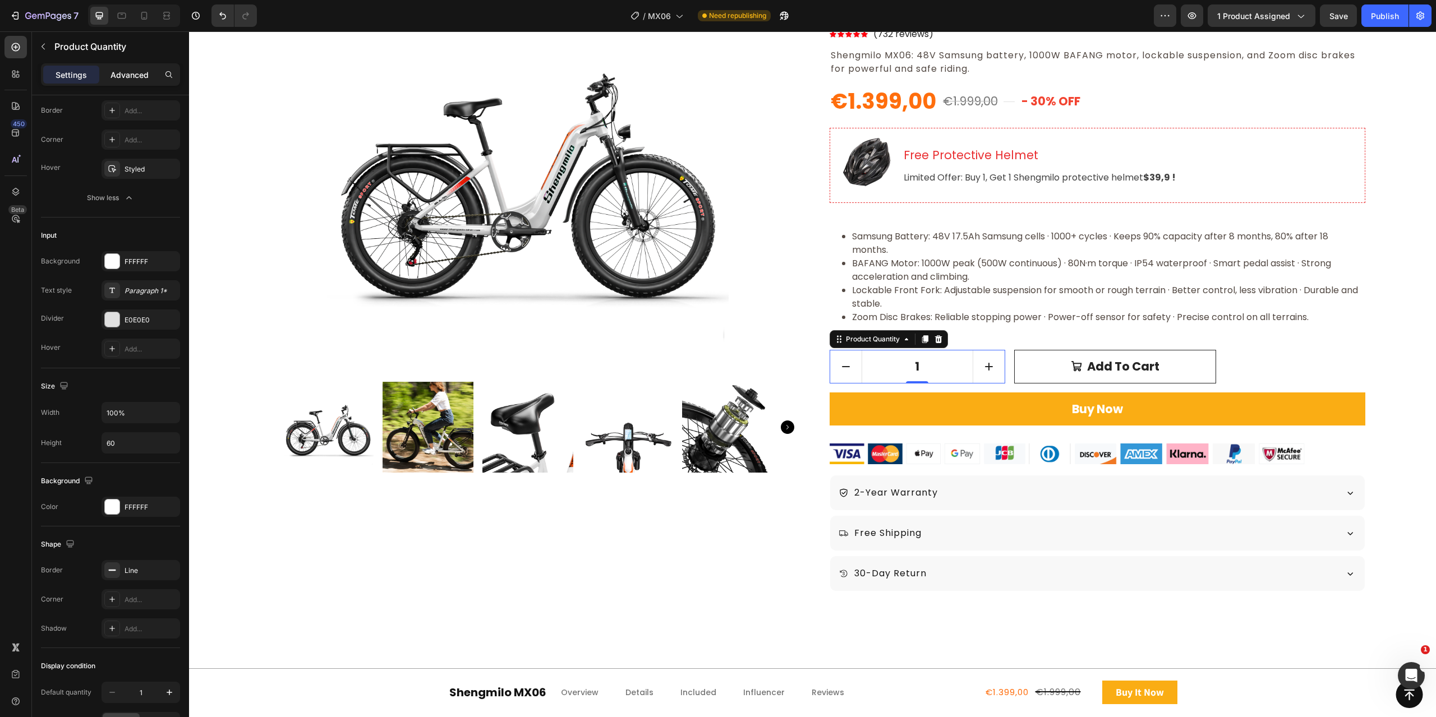
click at [114, 78] on p "Advanced" at bounding box center [129, 75] width 38 height 12
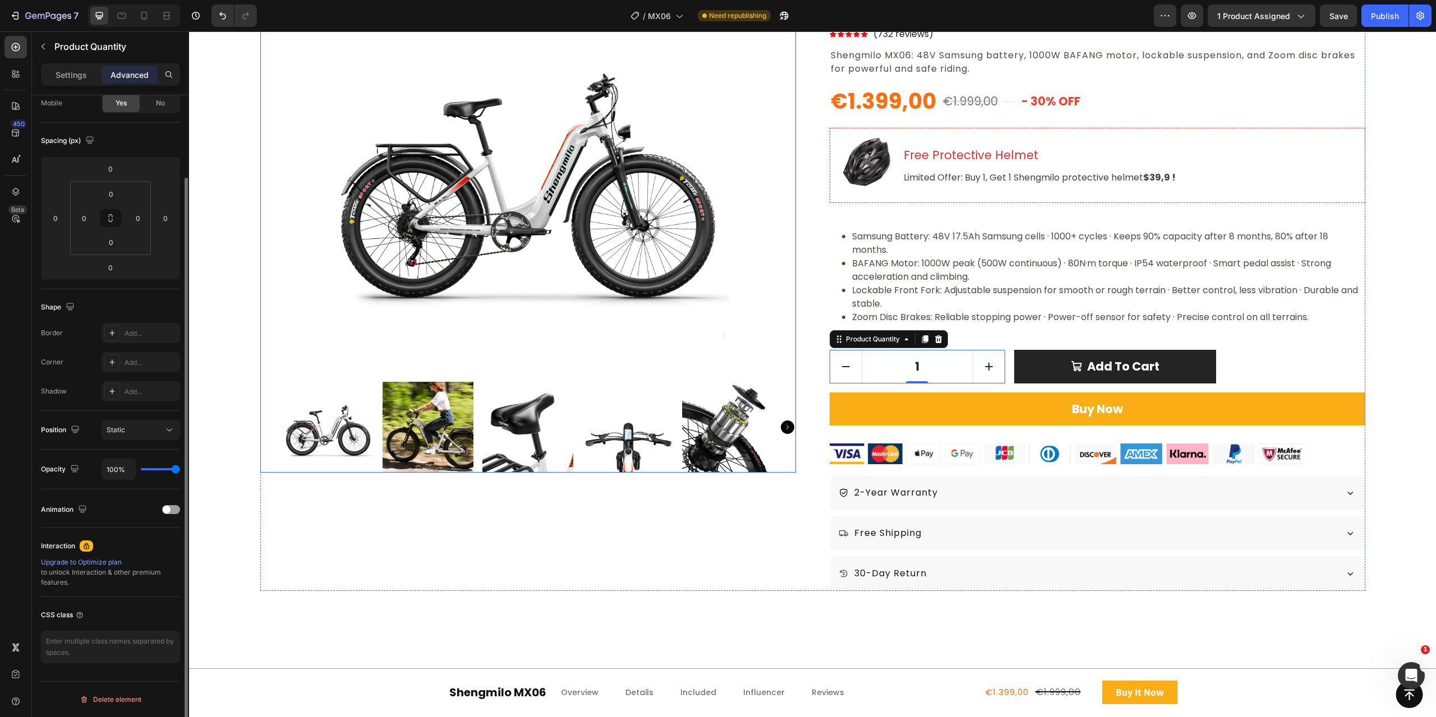
scroll to position [94, 0]
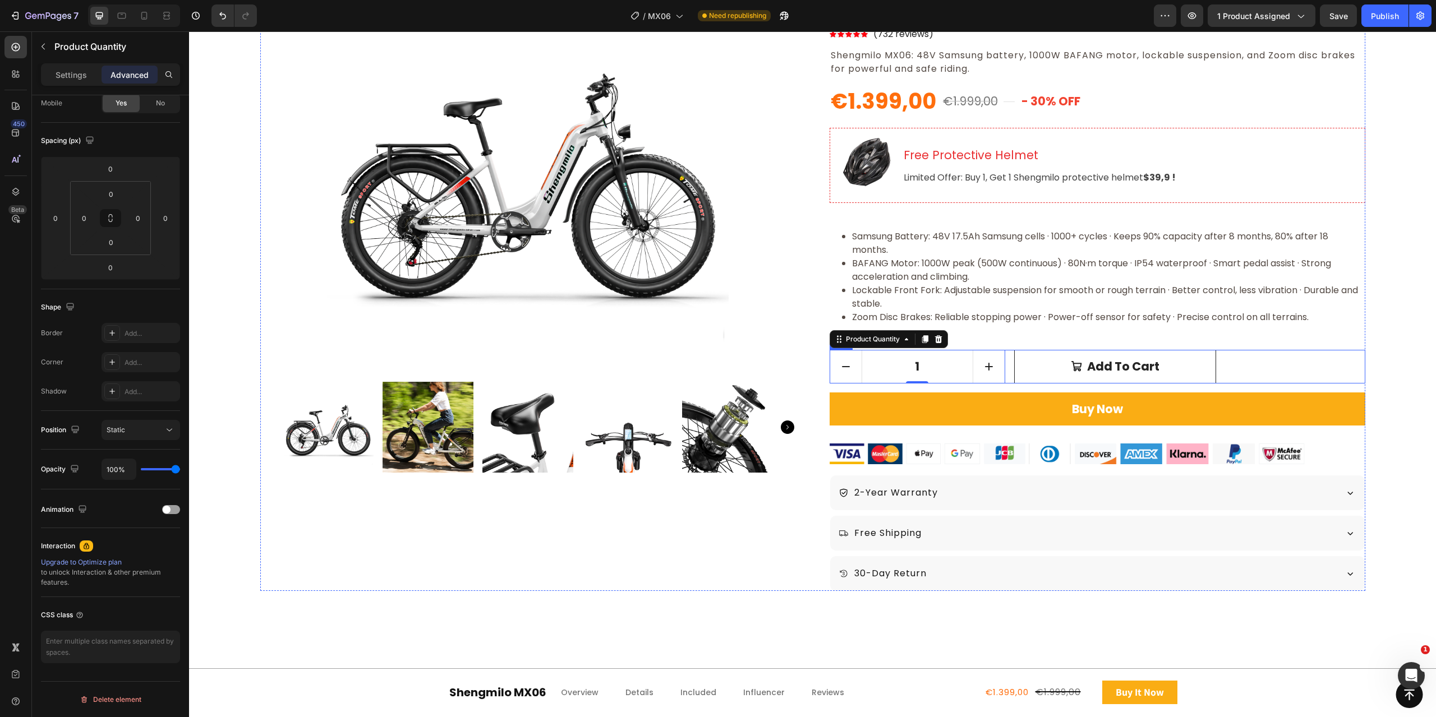
click at [1003, 363] on div "1 Product Quantity 0 Add to cart Add to Cart Row" at bounding box center [1098, 367] width 536 height 34
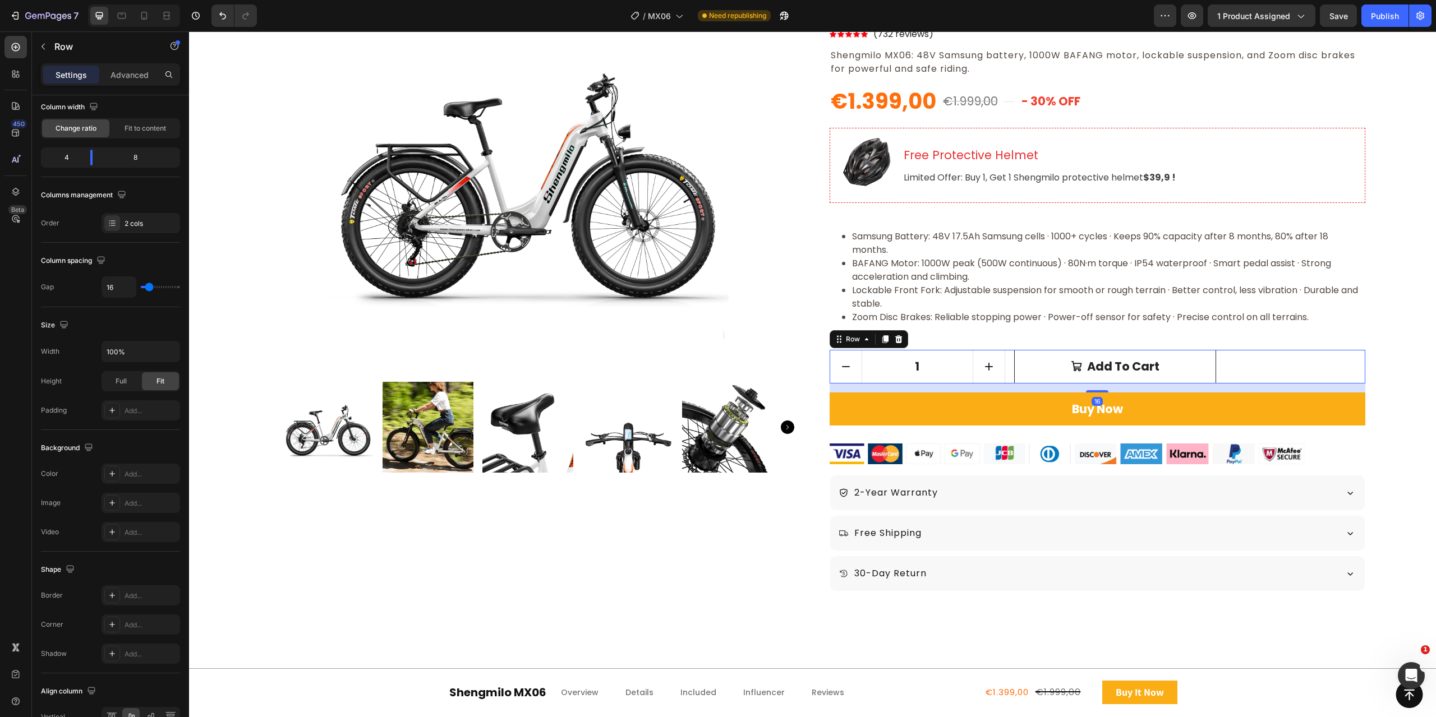
scroll to position [0, 0]
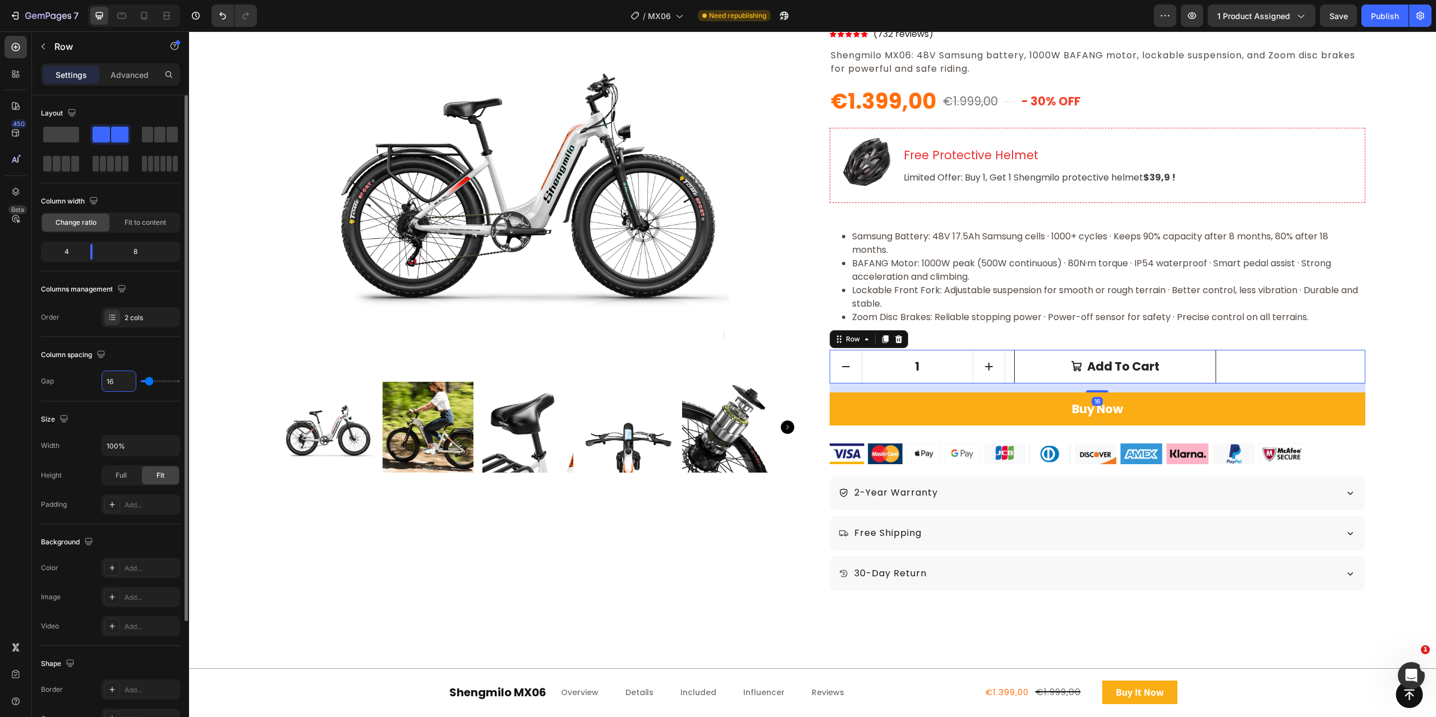
click at [112, 382] on input "16" at bounding box center [119, 381] width 34 height 20
click at [135, 72] on p "Advanced" at bounding box center [129, 75] width 38 height 12
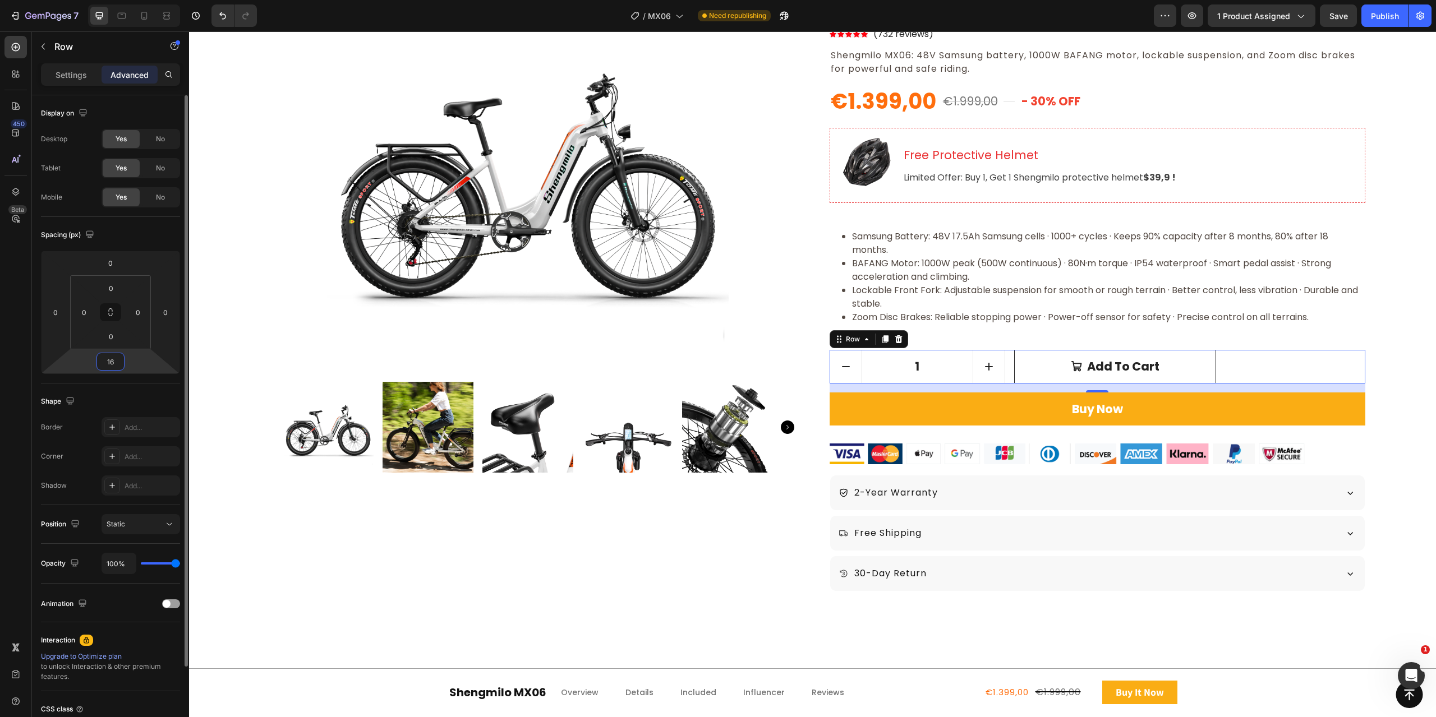
click at [112, 357] on input "16" at bounding box center [110, 361] width 22 height 17
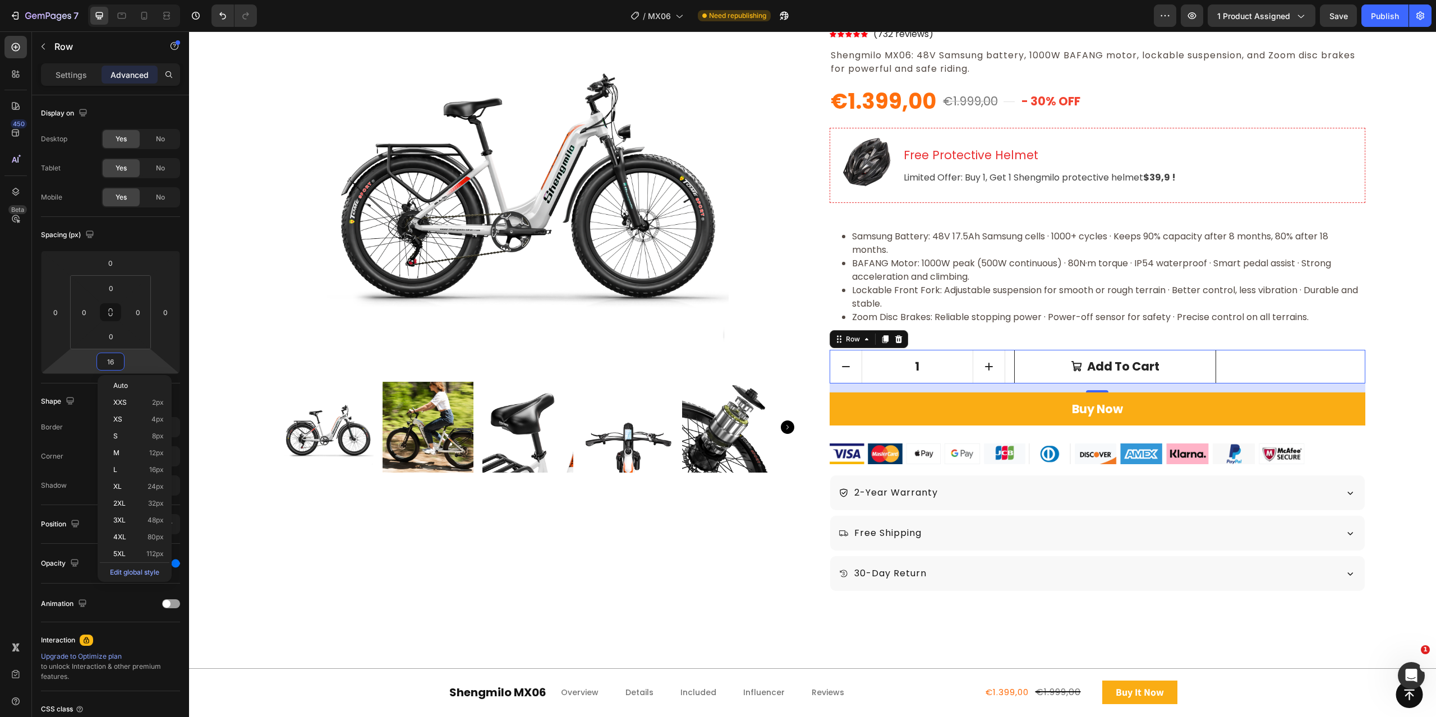
type input "0"
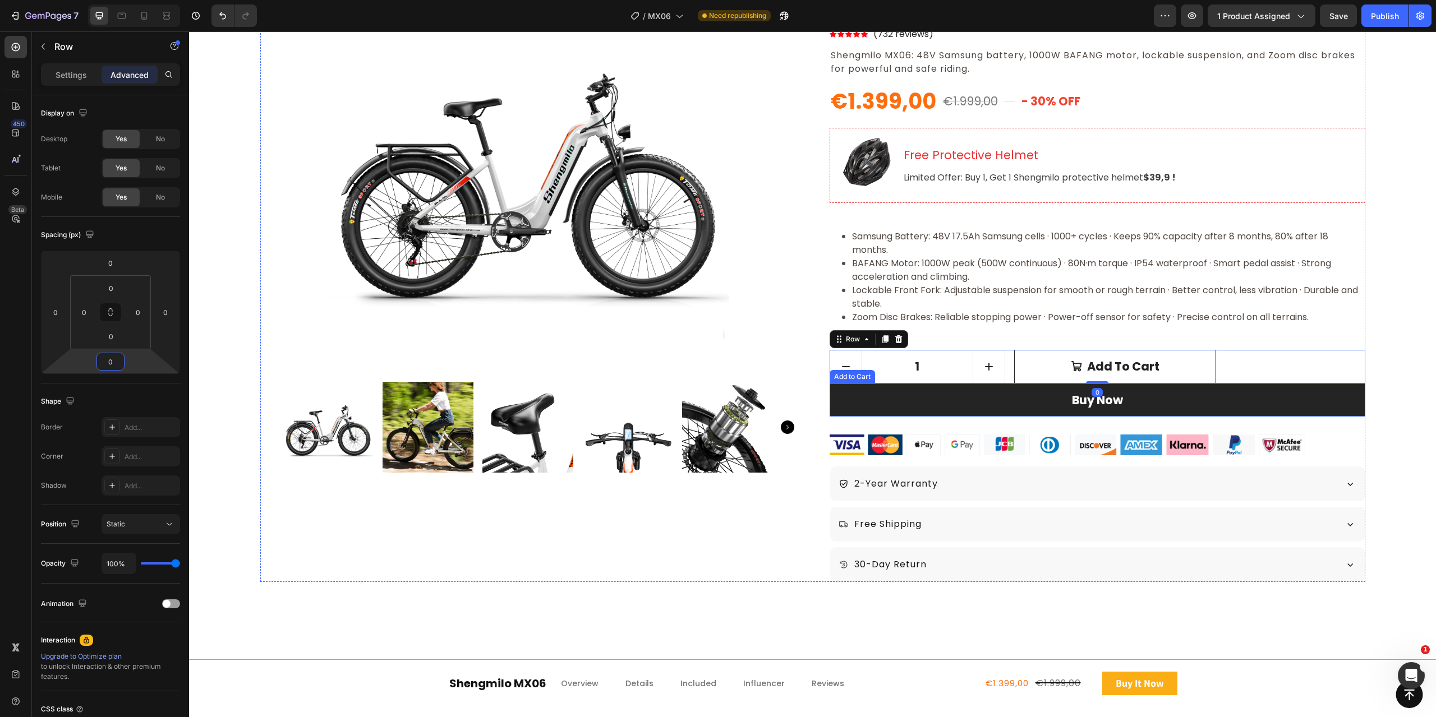
click at [1224, 406] on button "Buy Now" at bounding box center [1098, 401] width 536 height 34
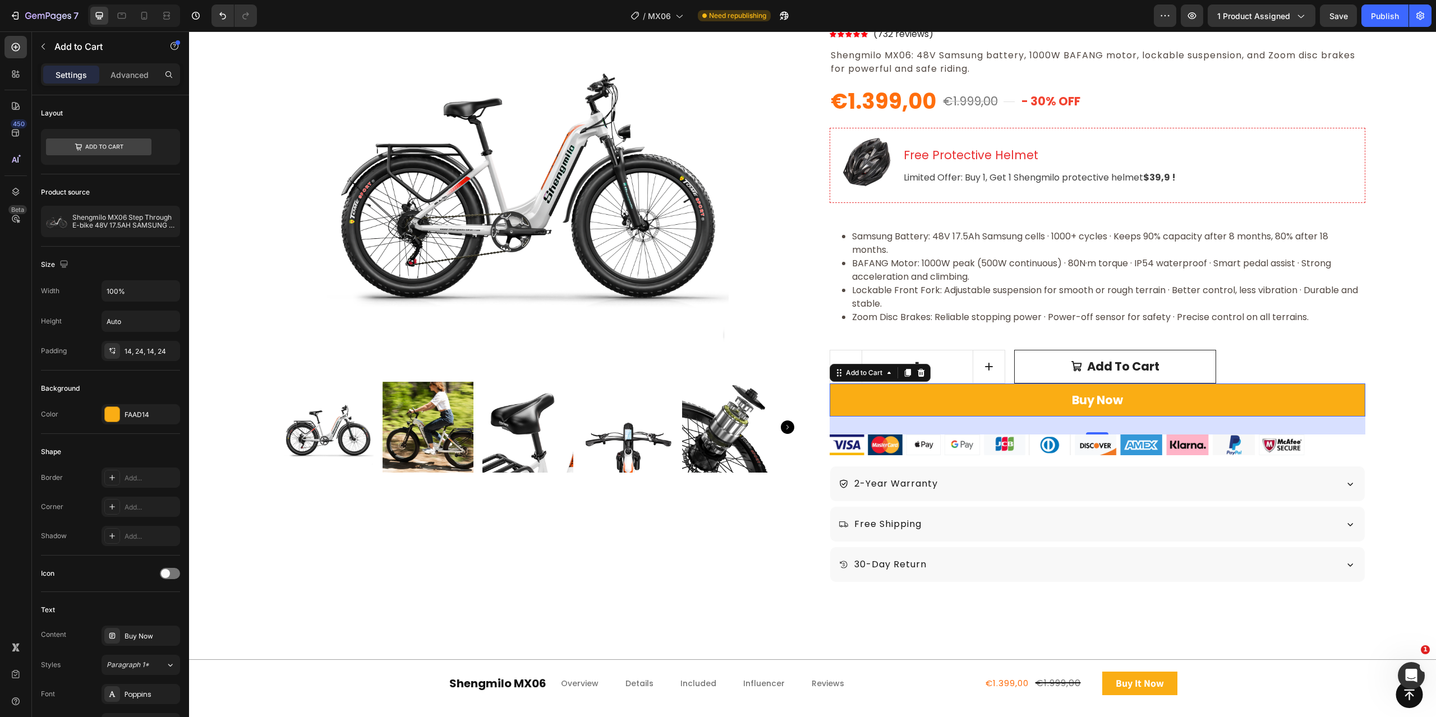
click at [115, 89] on div "Settings Advanced" at bounding box center [110, 79] width 157 height 32
click at [123, 75] on p "Advanced" at bounding box center [129, 75] width 38 height 12
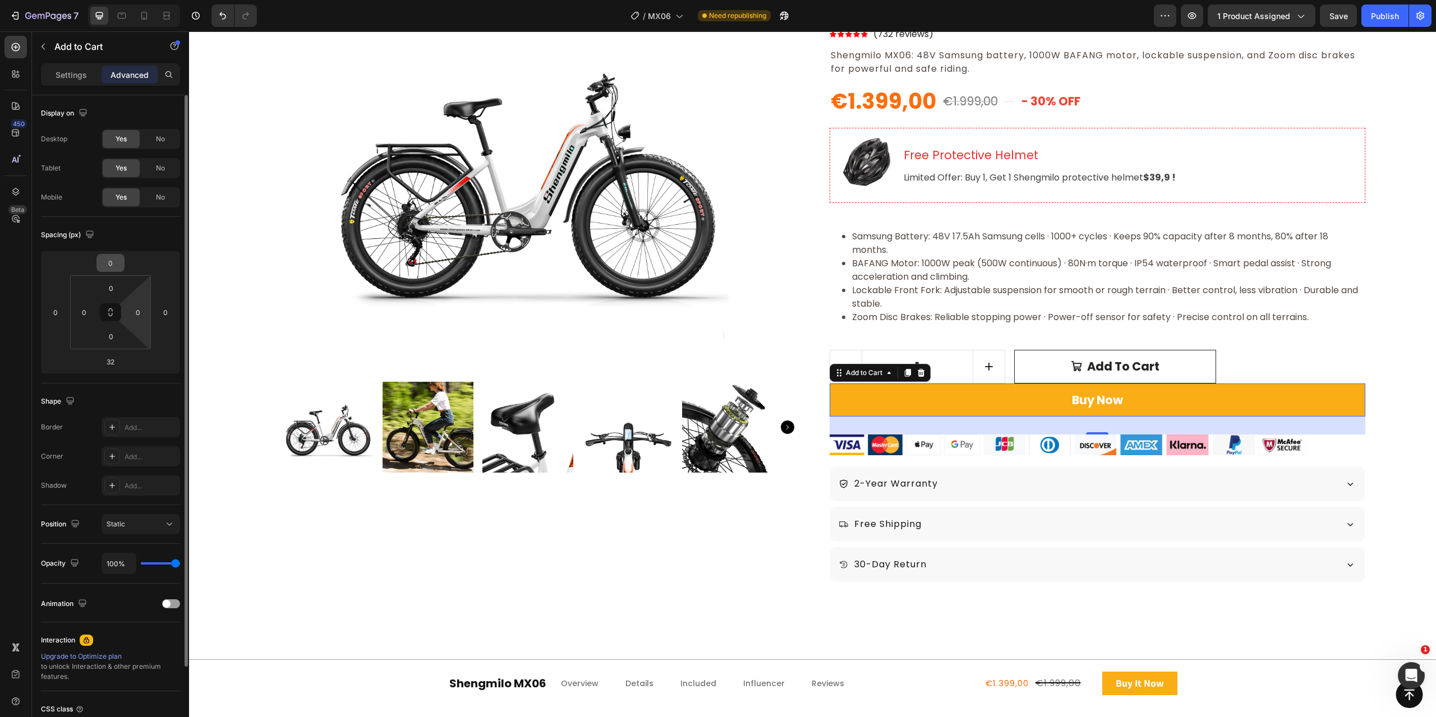
click at [122, 270] on div "0" at bounding box center [110, 263] width 28 height 18
click at [117, 265] on input "0" at bounding box center [110, 263] width 22 height 17
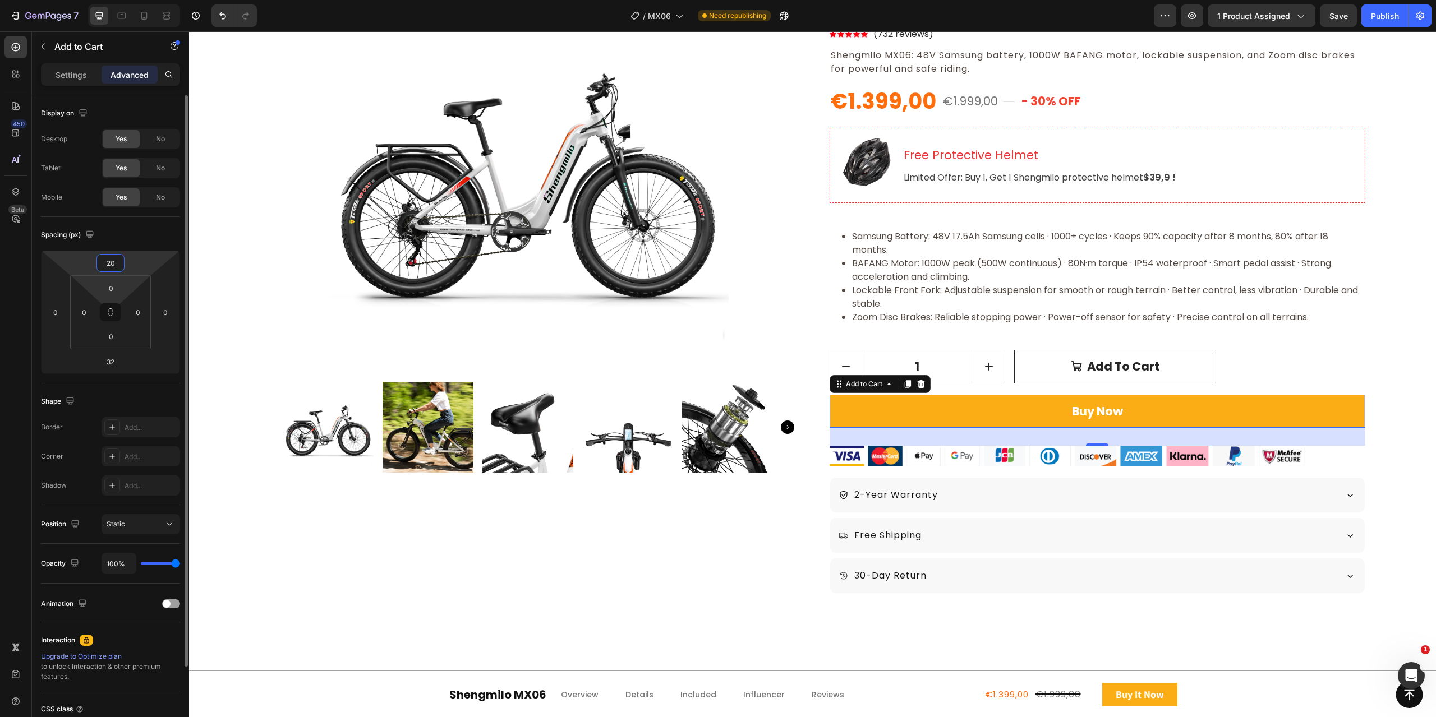
type input "20"
click at [158, 231] on div "Spacing (px)" at bounding box center [110, 235] width 139 height 18
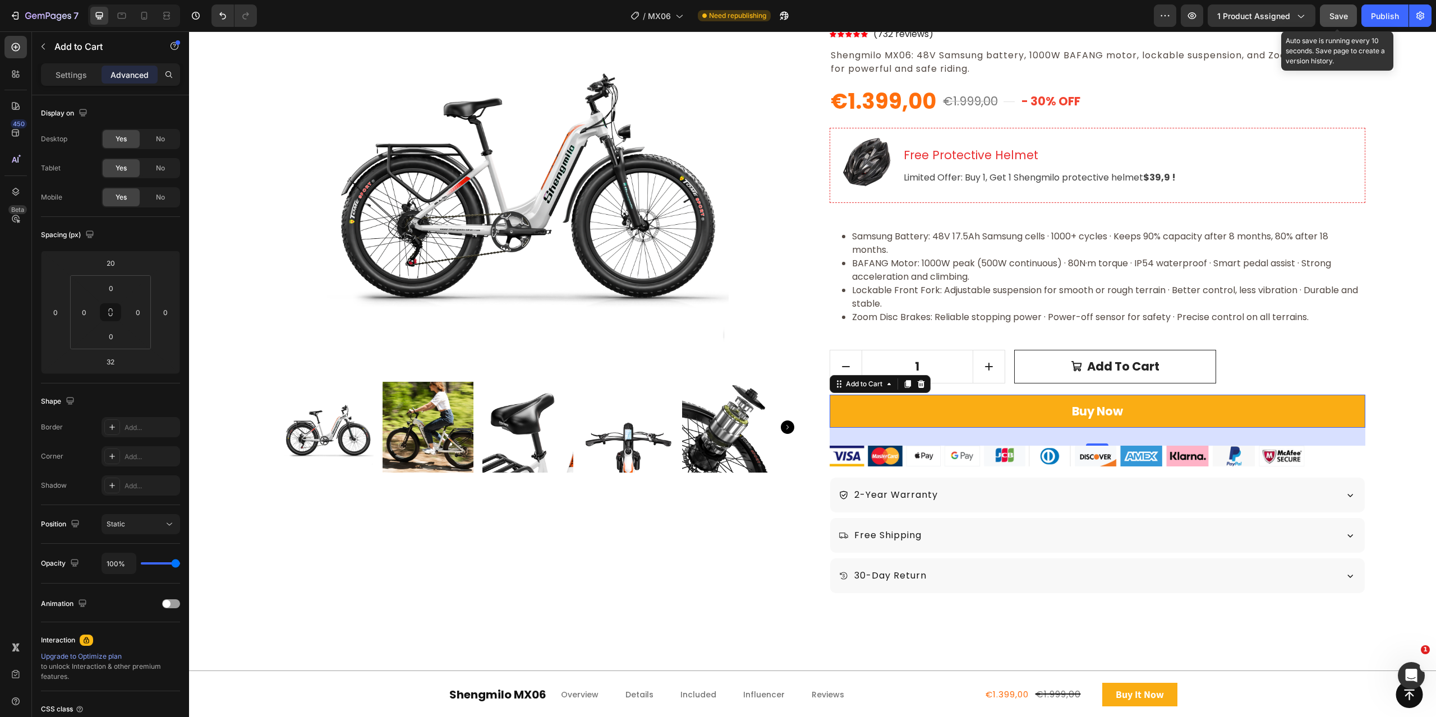
click at [1348, 12] on span "Save" at bounding box center [1338, 16] width 19 height 10
click at [1388, 13] on div "Publish" at bounding box center [1385, 16] width 28 height 12
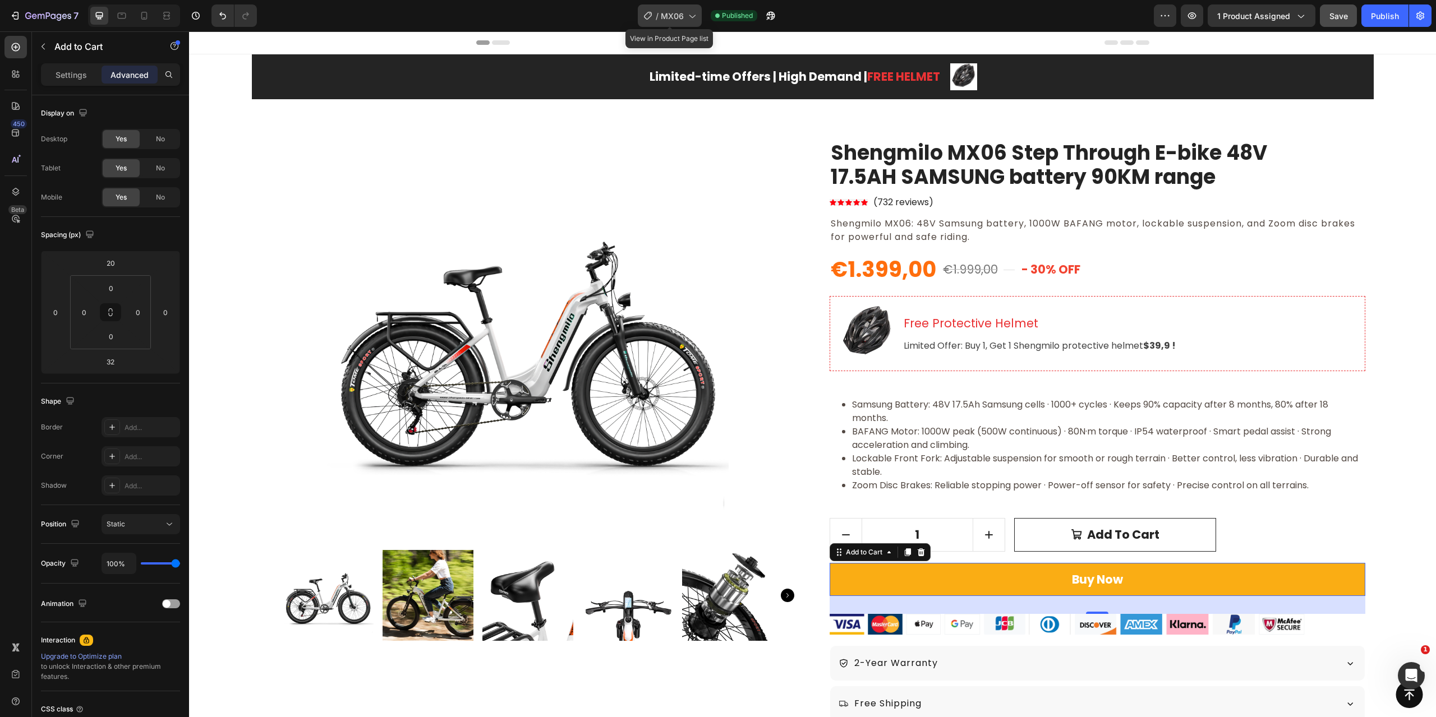
click at [689, 4] on div "/ MX06" at bounding box center [670, 15] width 64 height 22
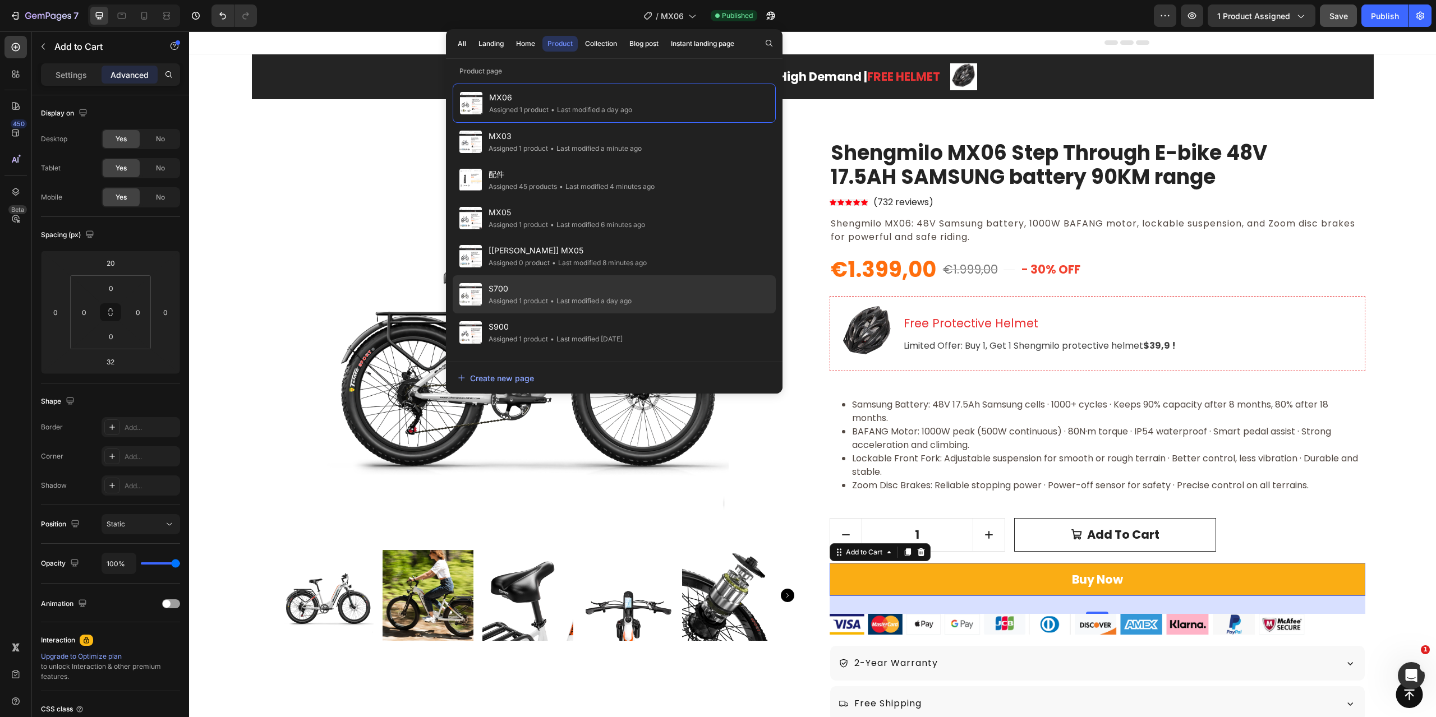
click at [585, 287] on span "S700" at bounding box center [560, 288] width 143 height 13
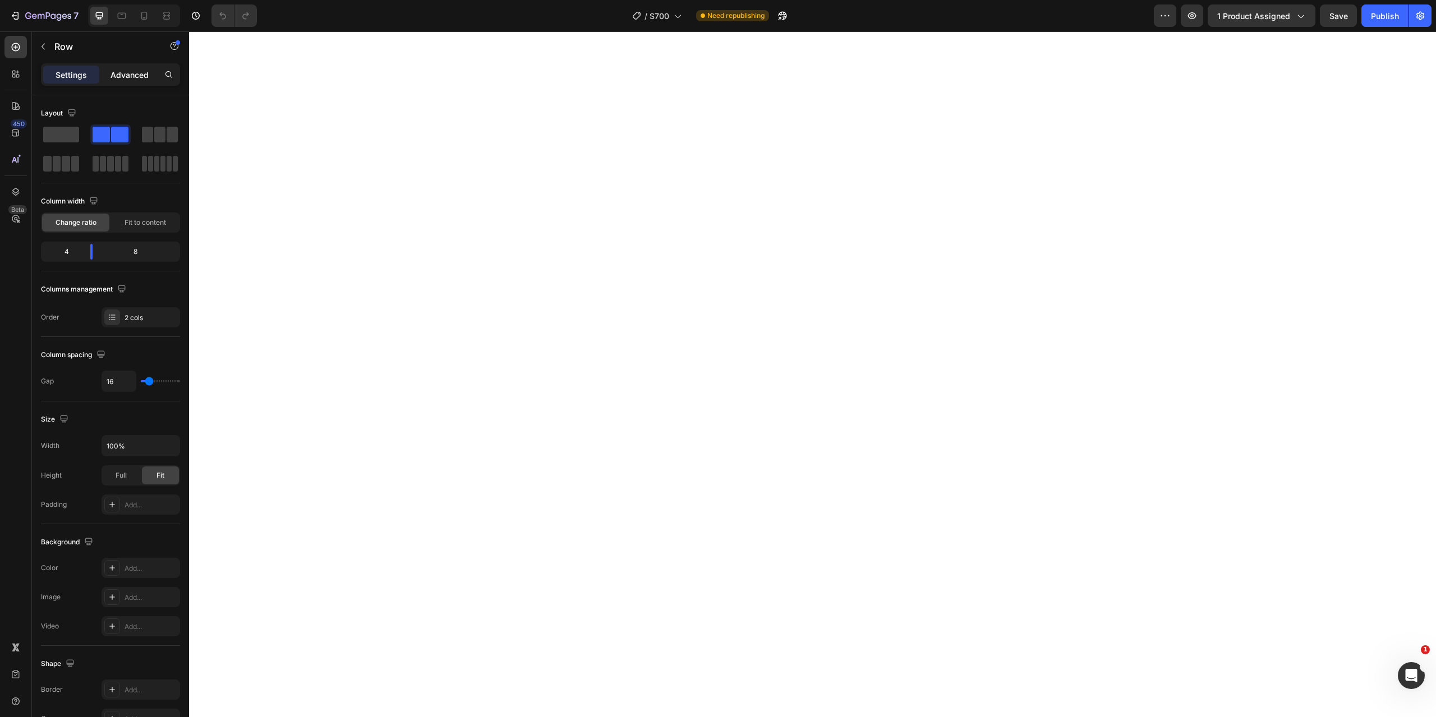
click at [136, 75] on p "Advanced" at bounding box center [129, 75] width 38 height 12
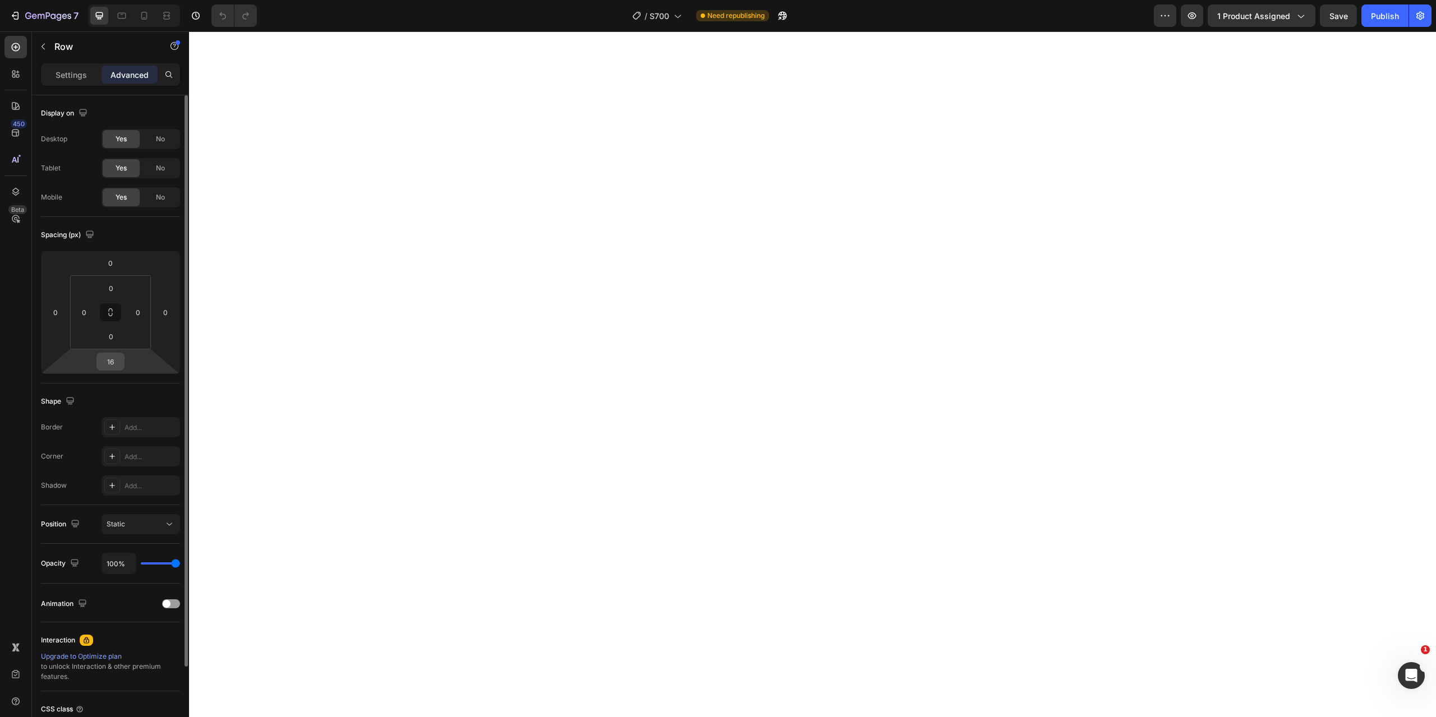
click at [116, 366] on input "16" at bounding box center [110, 361] width 22 height 17
click at [113, 363] on input "16" at bounding box center [110, 361] width 22 height 17
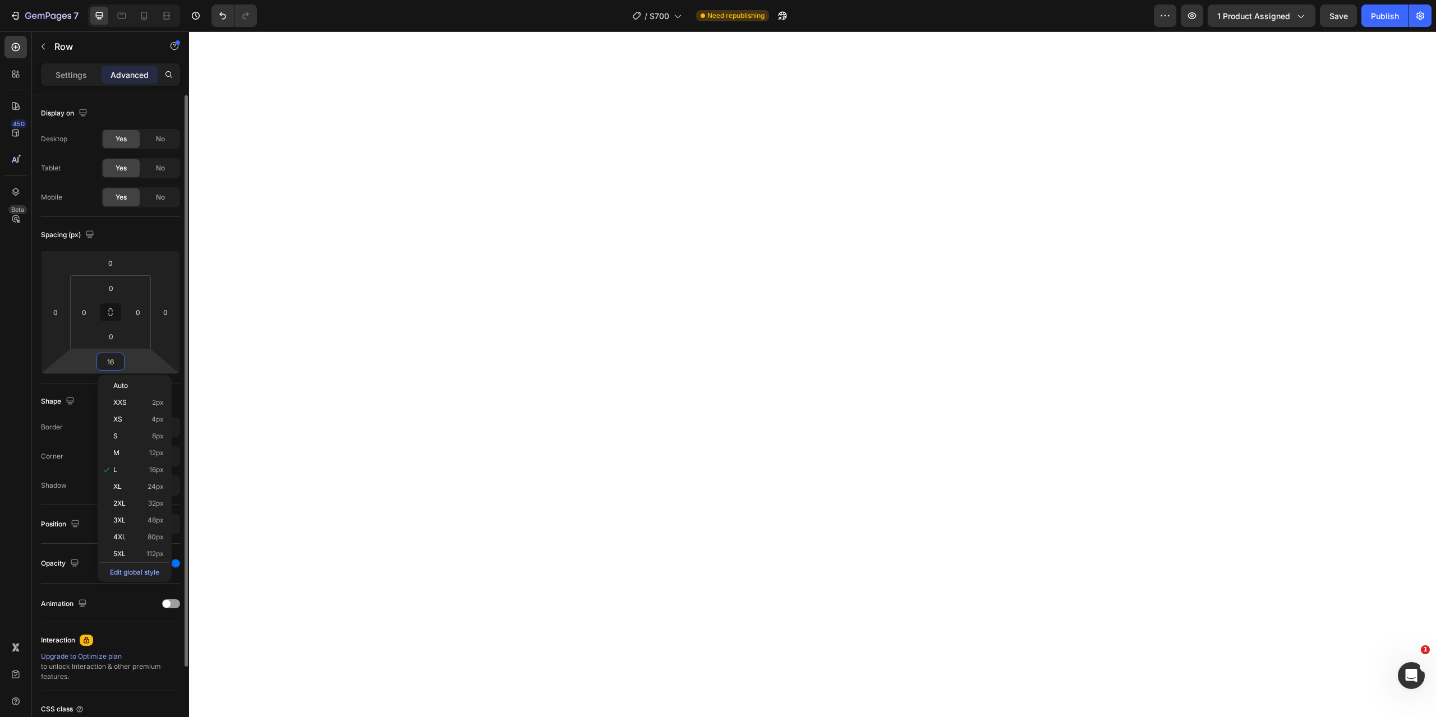
type input "0"
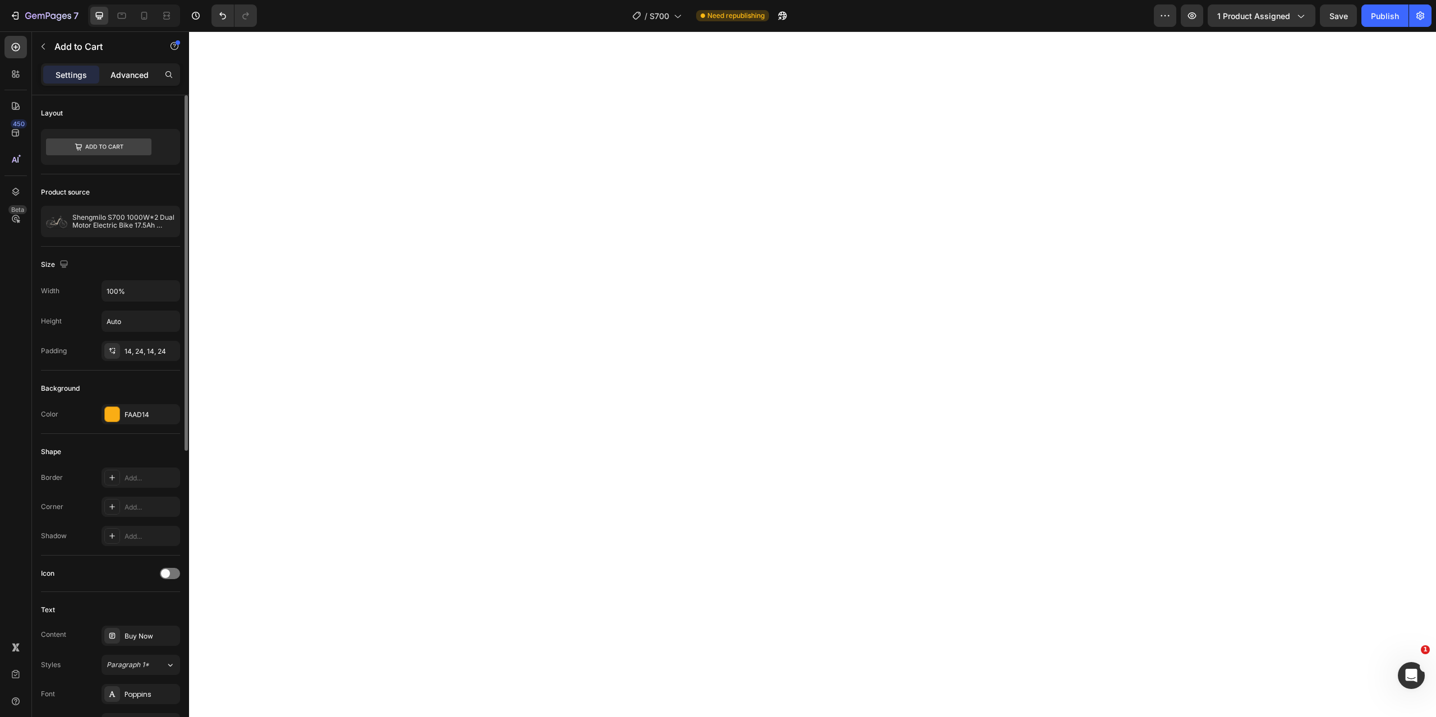
click at [131, 69] on p "Advanced" at bounding box center [129, 75] width 38 height 12
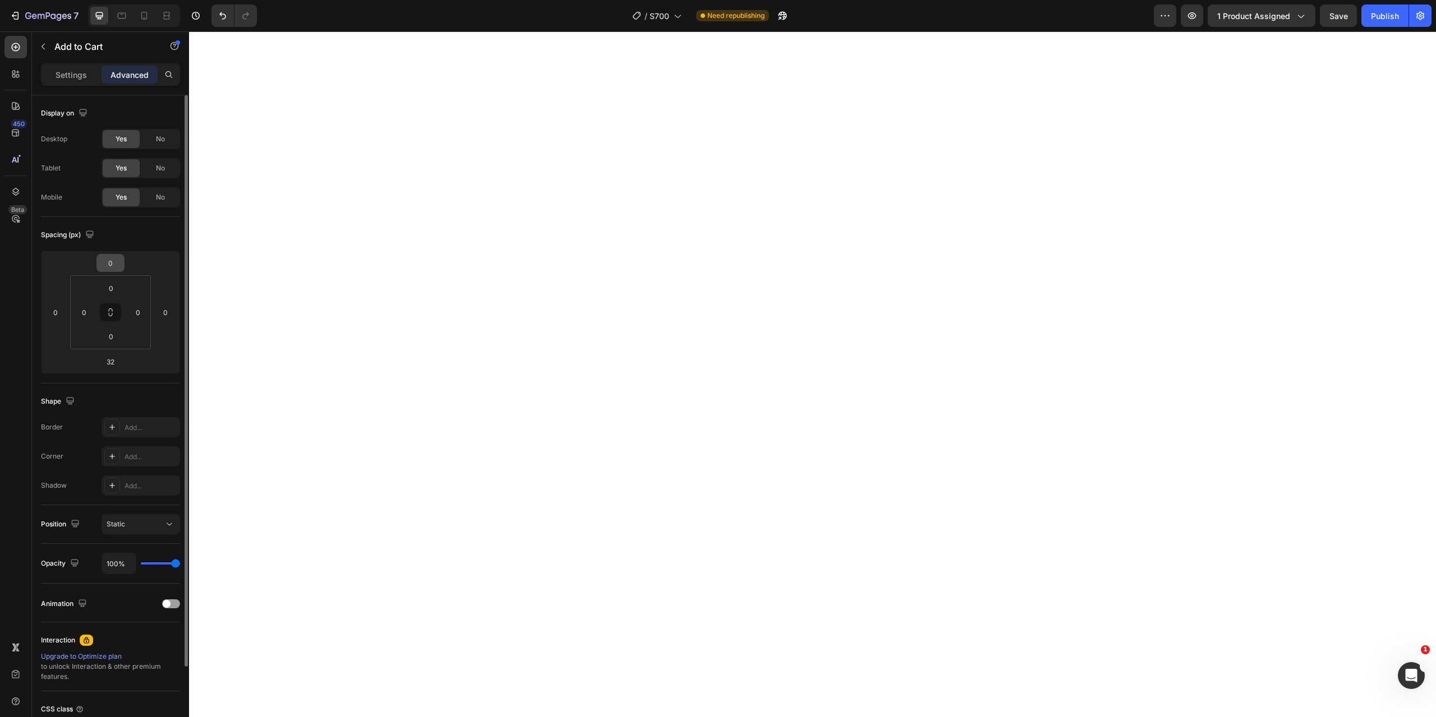
click at [110, 271] on input "0" at bounding box center [110, 263] width 22 height 17
click at [111, 262] on input "0" at bounding box center [110, 263] width 22 height 17
type input "20"
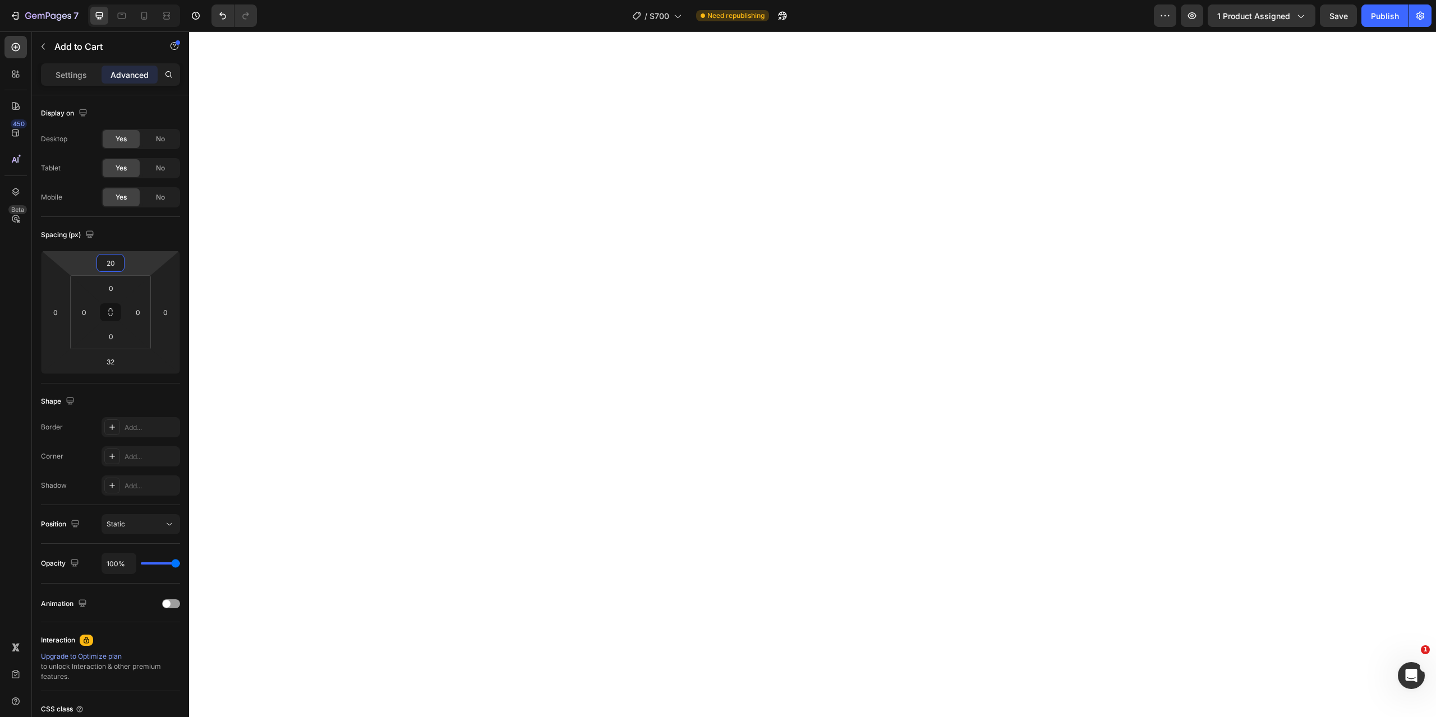
click at [14, 317] on div "450 Beta" at bounding box center [15, 336] width 22 height 601
click at [122, 11] on icon at bounding box center [121, 15] width 11 height 11
click at [146, 16] on icon at bounding box center [144, 16] width 6 height 8
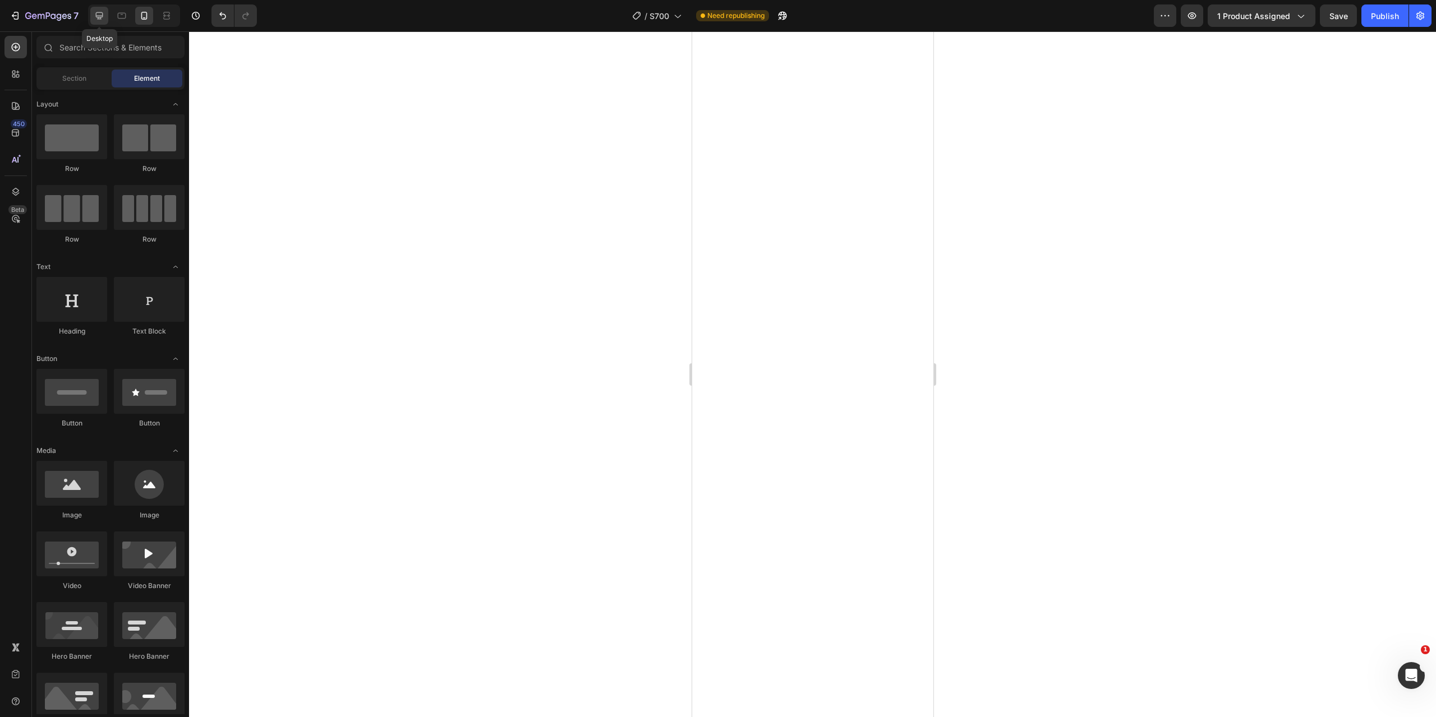
click at [103, 13] on icon at bounding box center [99, 15] width 7 height 7
click at [1328, 17] on button "Save" at bounding box center [1338, 15] width 37 height 22
click at [1375, 17] on div "Publish" at bounding box center [1385, 16] width 28 height 12
click at [696, 17] on div "/ S700" at bounding box center [669, 15] width 61 height 22
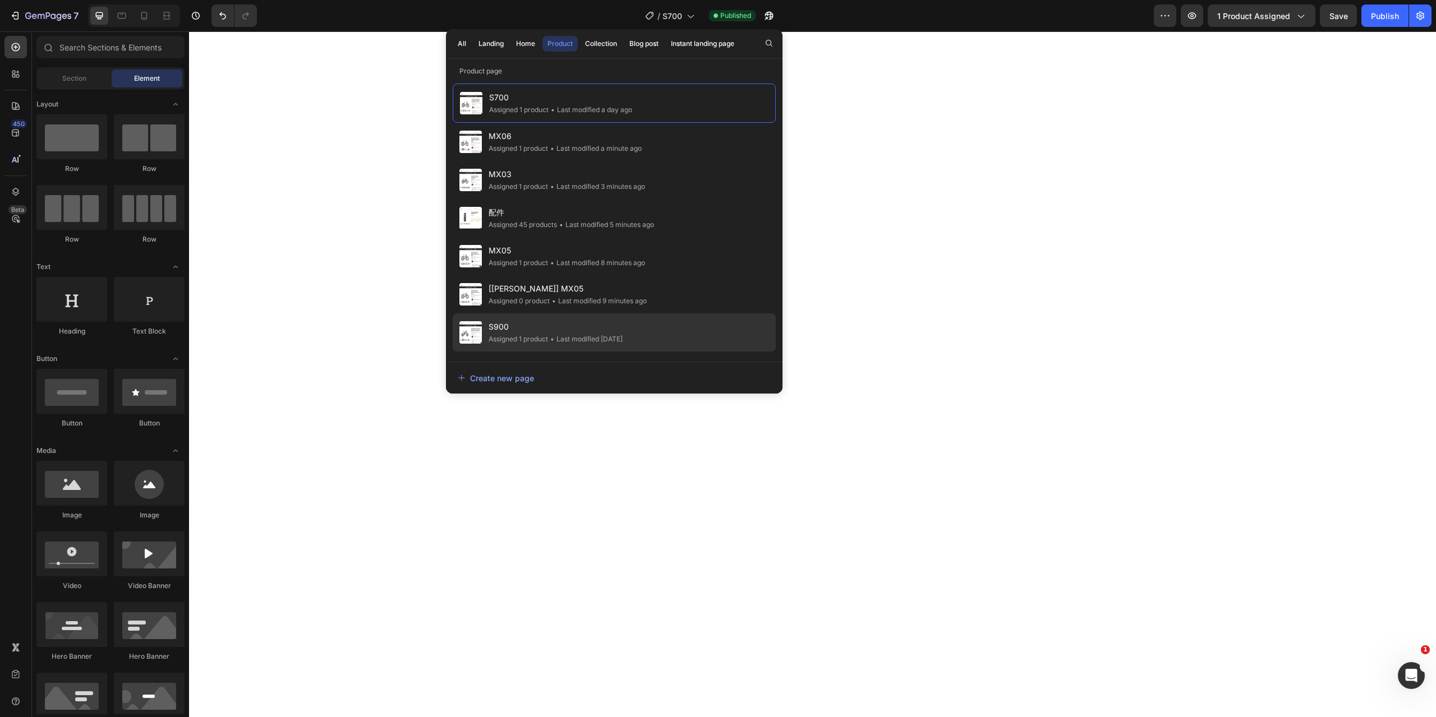
click at [569, 335] on div "• Last modified [DATE]" at bounding box center [585, 339] width 75 height 11
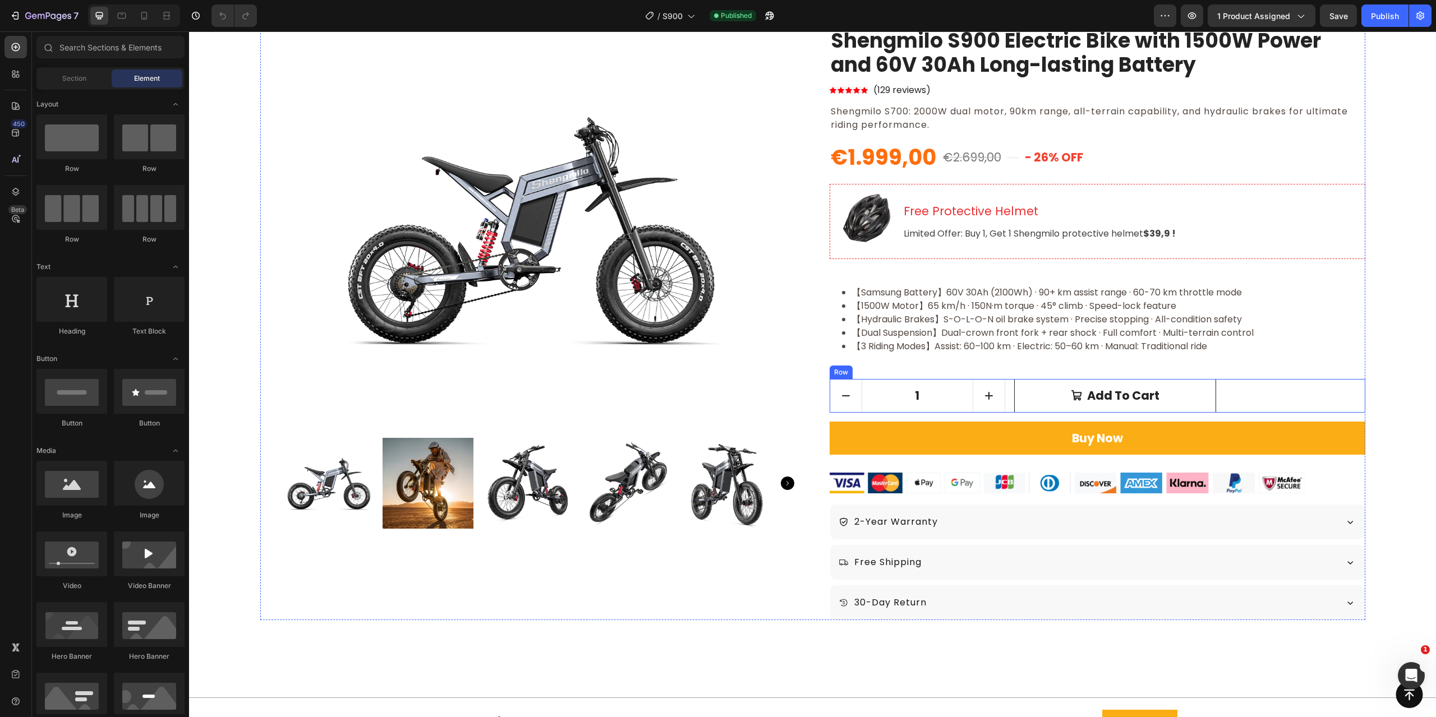
click at [1006, 397] on div "1 Product Quantity Add to cart Add to Cart Row" at bounding box center [1098, 396] width 536 height 34
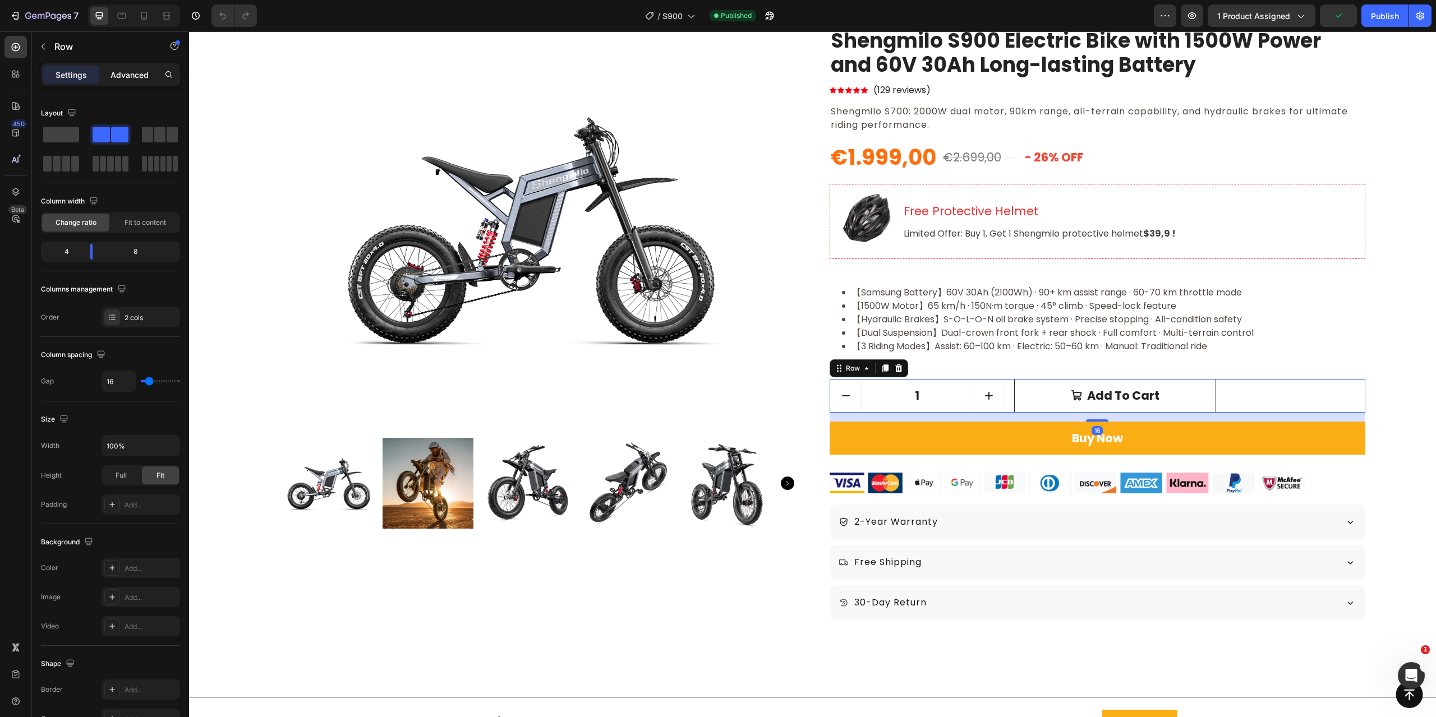
click at [132, 77] on p "Advanced" at bounding box center [129, 75] width 38 height 12
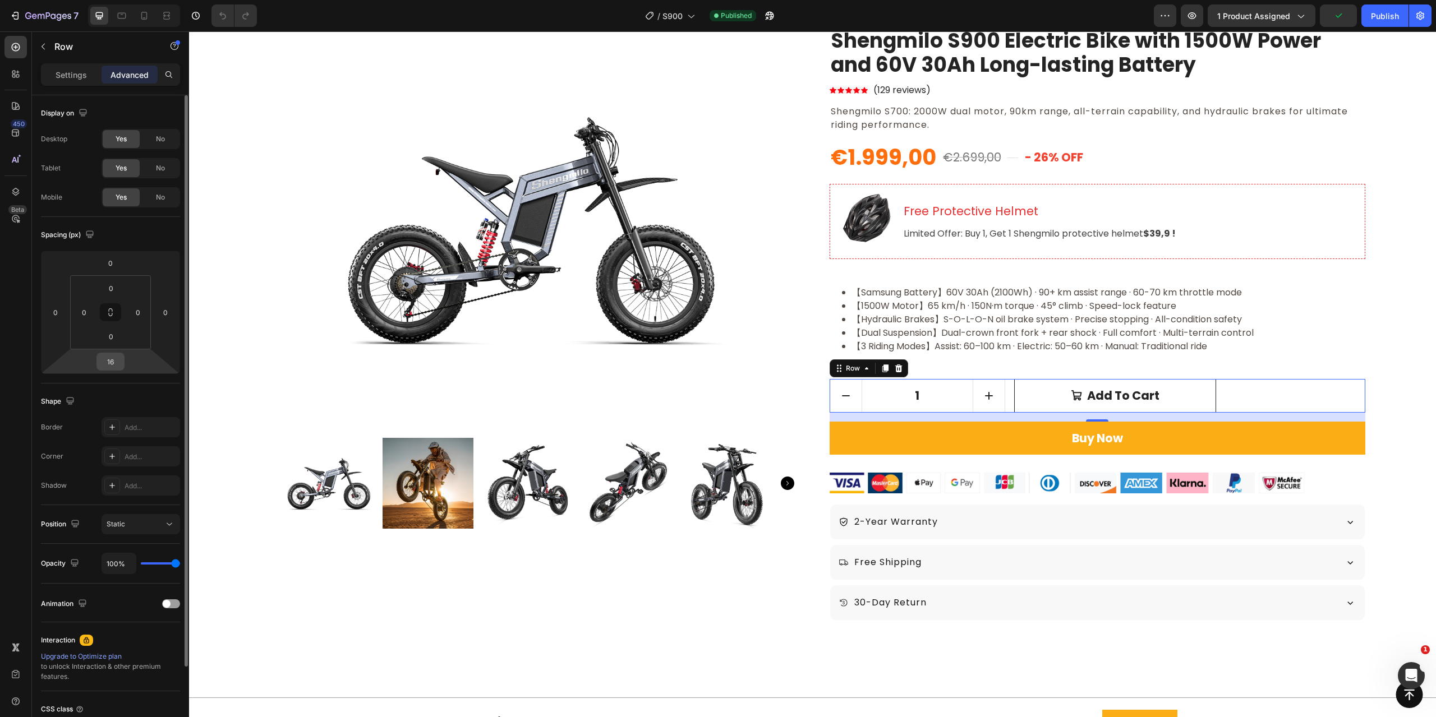
drag, startPoint x: 114, startPoint y: 371, endPoint x: 113, endPoint y: 362, distance: 8.5
click at [114, 363] on input "16" at bounding box center [110, 361] width 22 height 17
click at [111, 362] on input "16" at bounding box center [110, 361] width 22 height 17
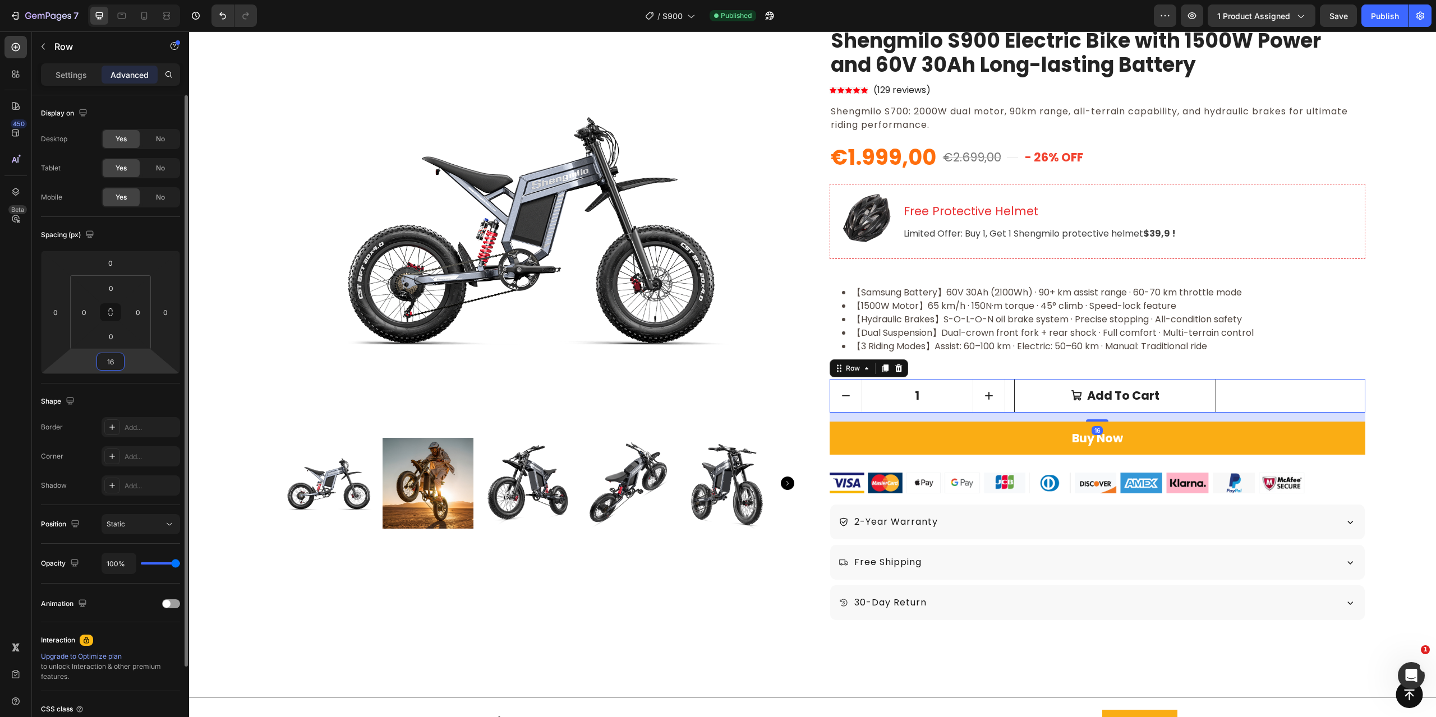
click at [111, 362] on input "16" at bounding box center [110, 361] width 22 height 17
type input "0"
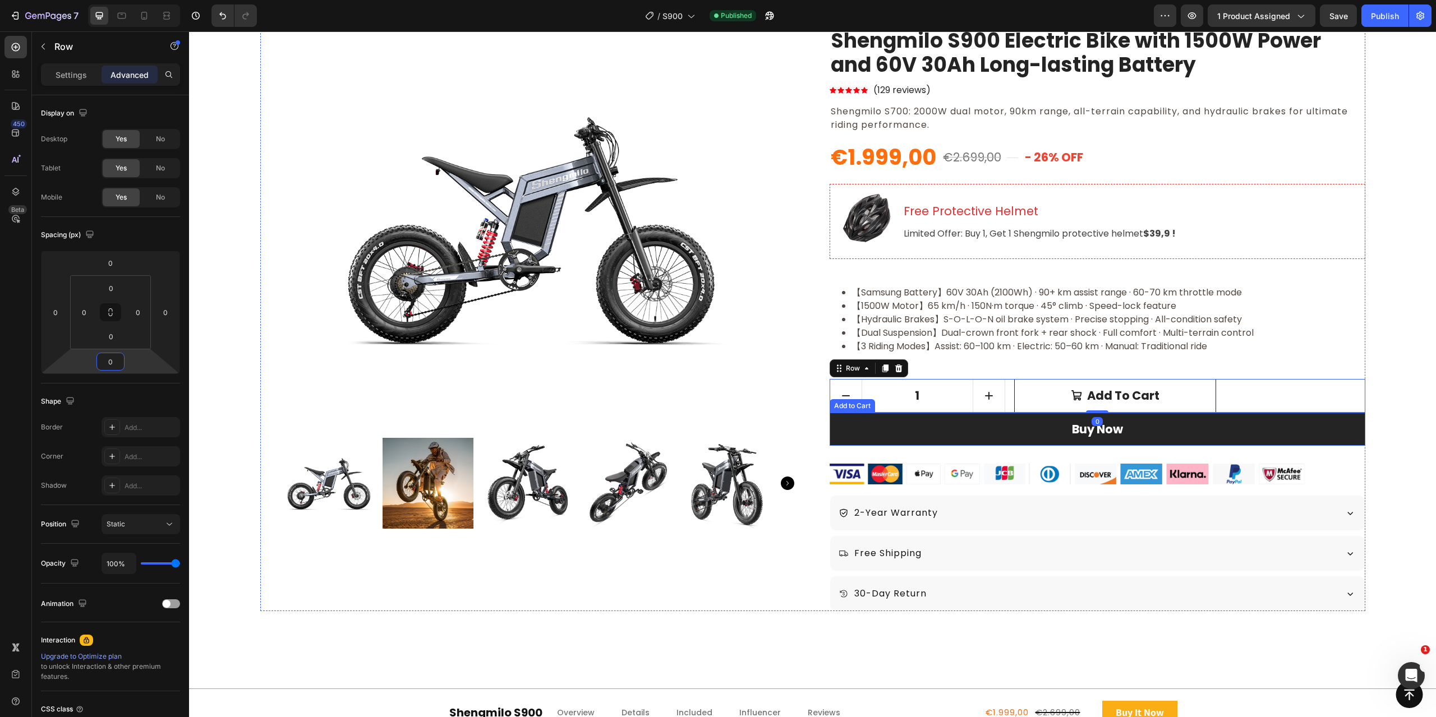
click at [1287, 437] on button "Buy Now" at bounding box center [1098, 430] width 536 height 34
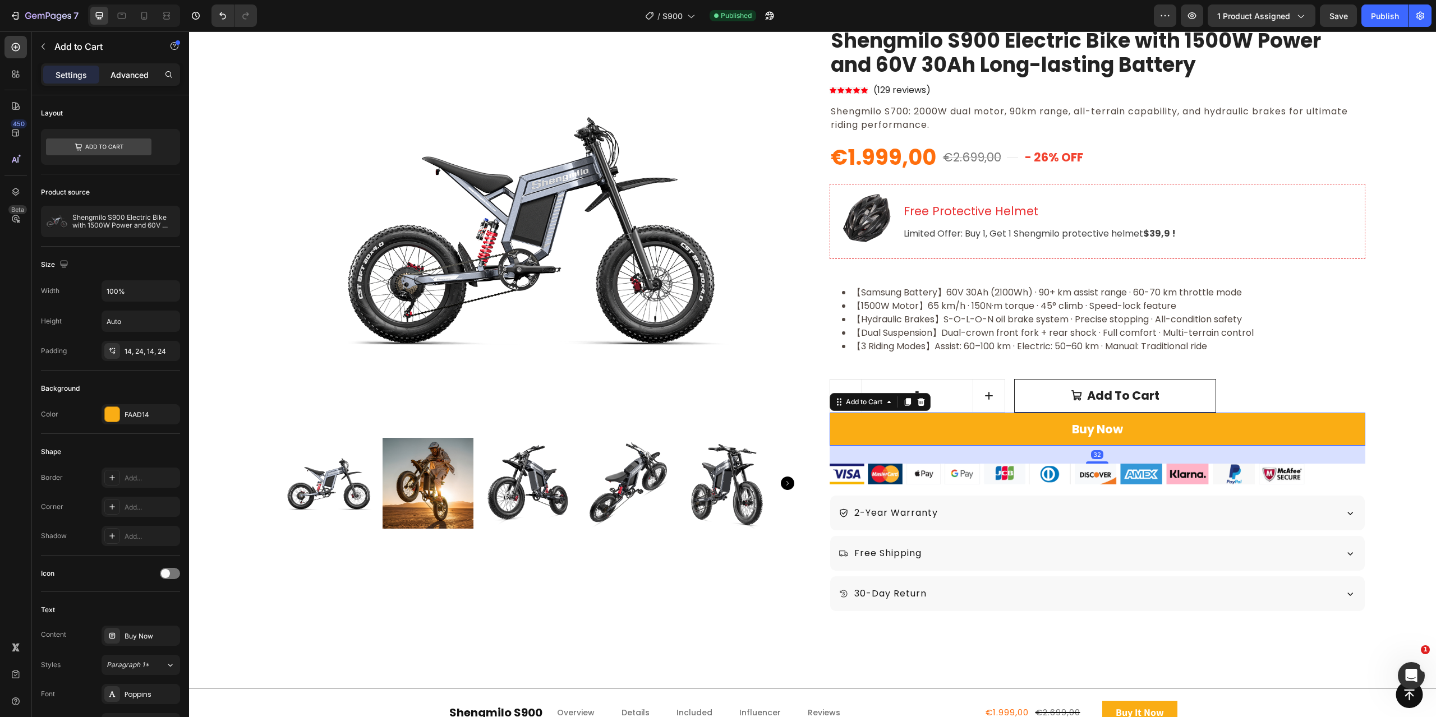
click at [123, 77] on p "Advanced" at bounding box center [129, 75] width 38 height 12
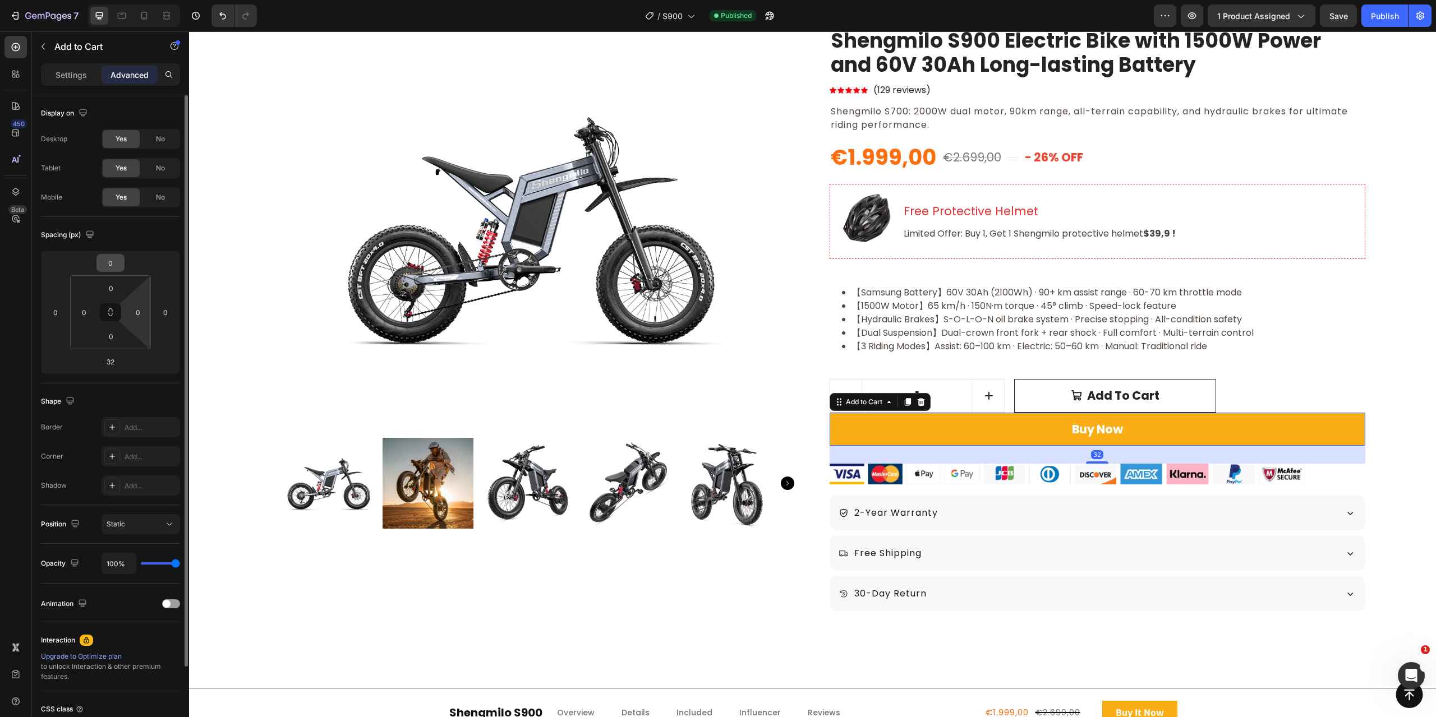
click at [119, 269] on input "0" at bounding box center [110, 263] width 22 height 17
click at [114, 265] on input "0" at bounding box center [110, 263] width 22 height 17
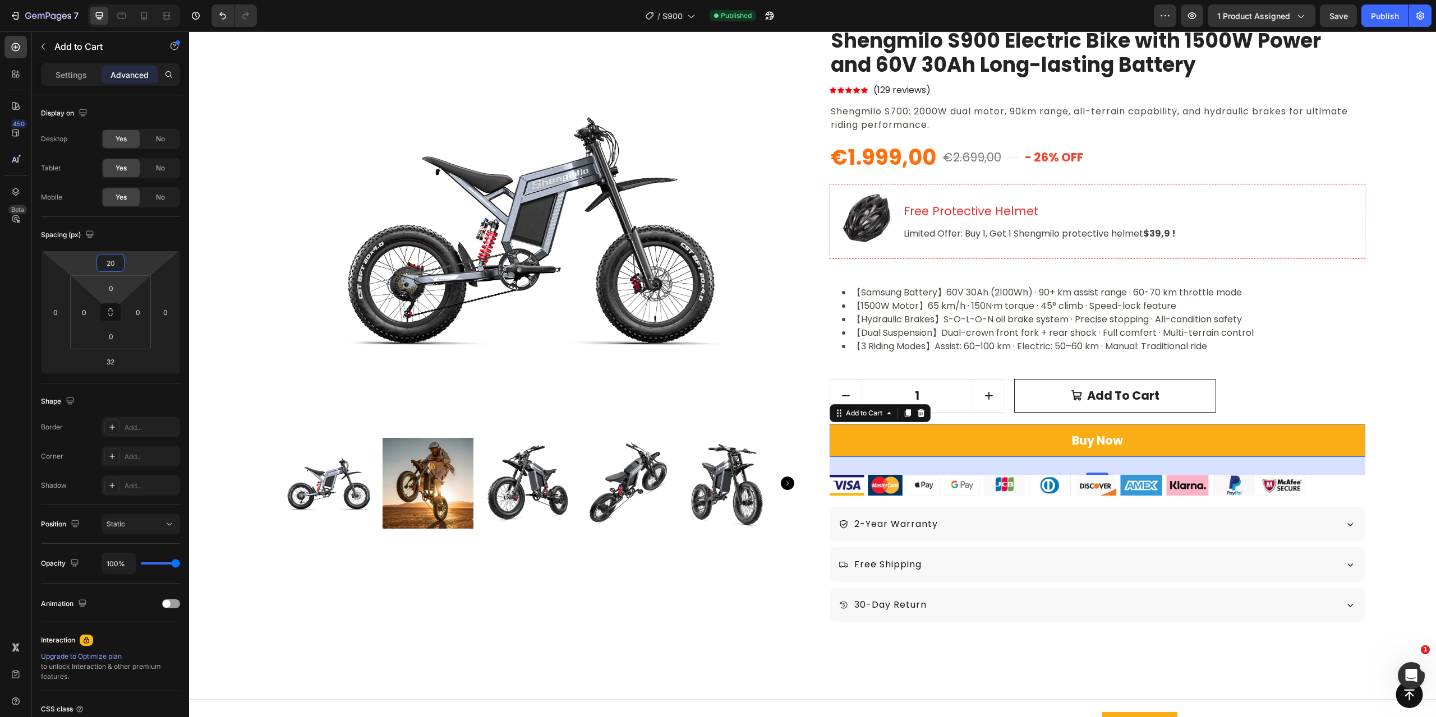
type input "20"
click at [0, 379] on div "450 Beta" at bounding box center [16, 374] width 32 height 686
click at [1347, 22] on button "Save" at bounding box center [1338, 15] width 37 height 22
click at [1379, 17] on div "Publish" at bounding box center [1385, 16] width 28 height 12
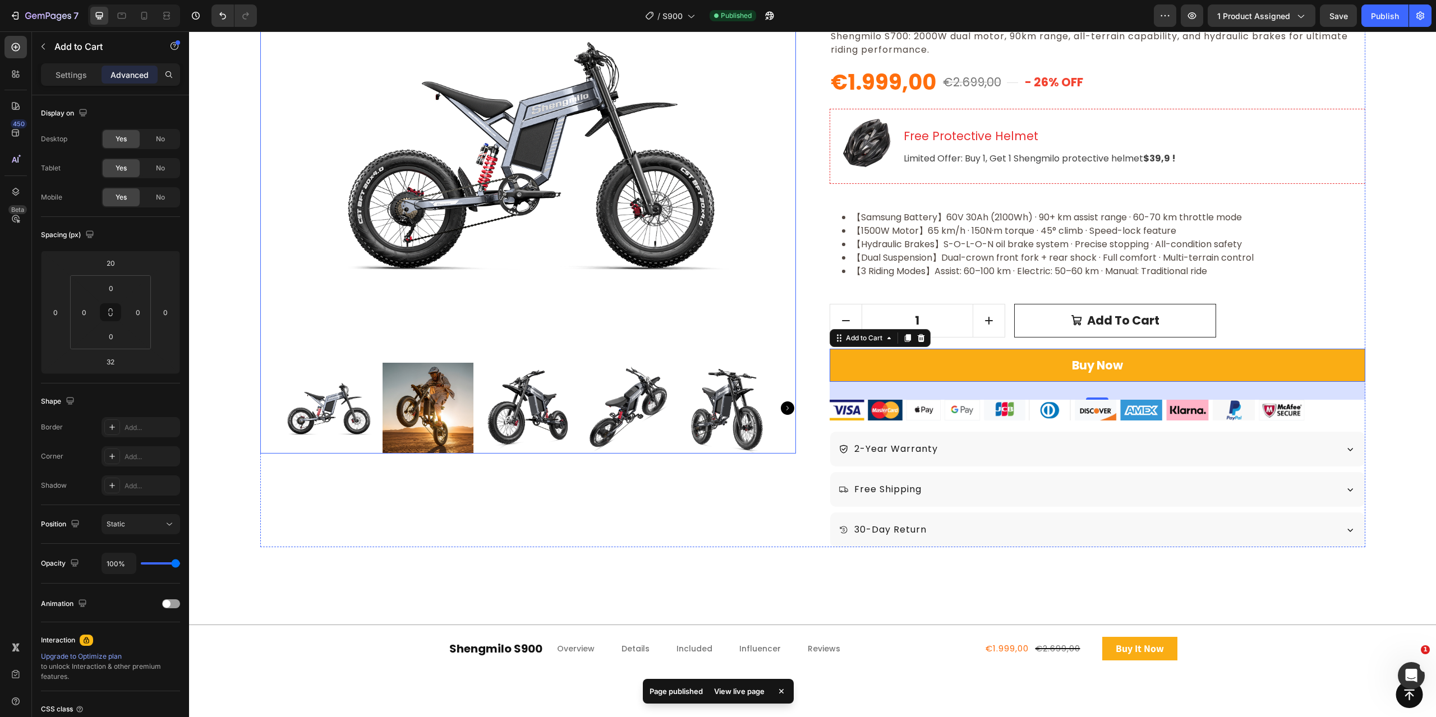
scroll to position [337, 0]
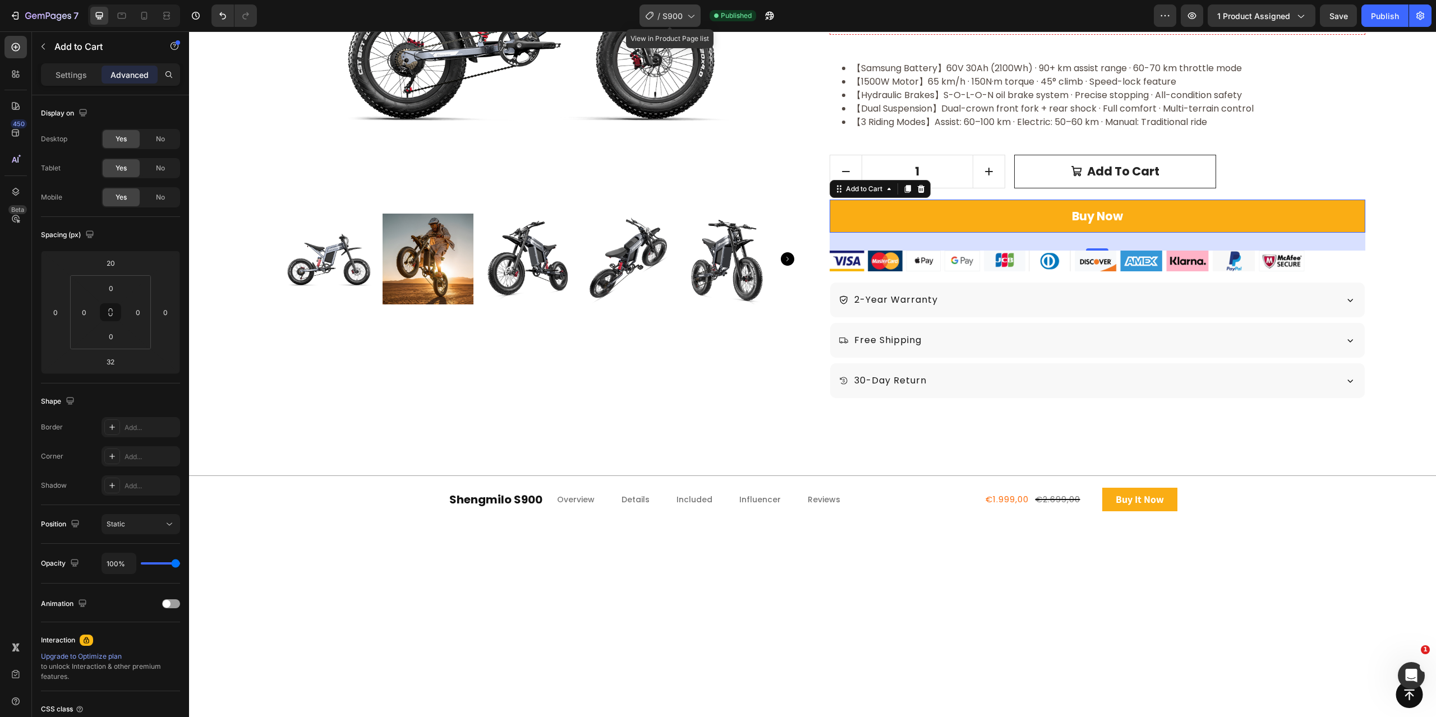
click at [681, 26] on div "/ S900" at bounding box center [669, 15] width 61 height 22
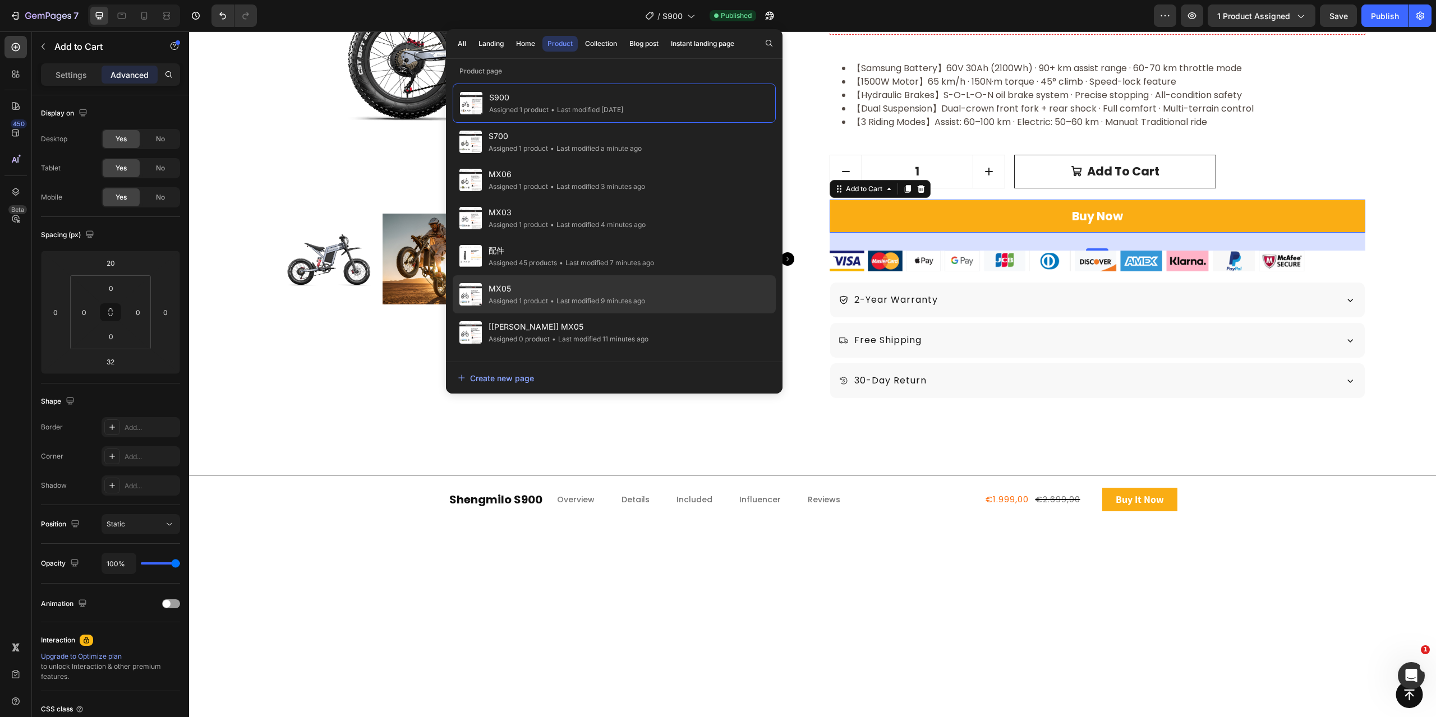
scroll to position [112, 0]
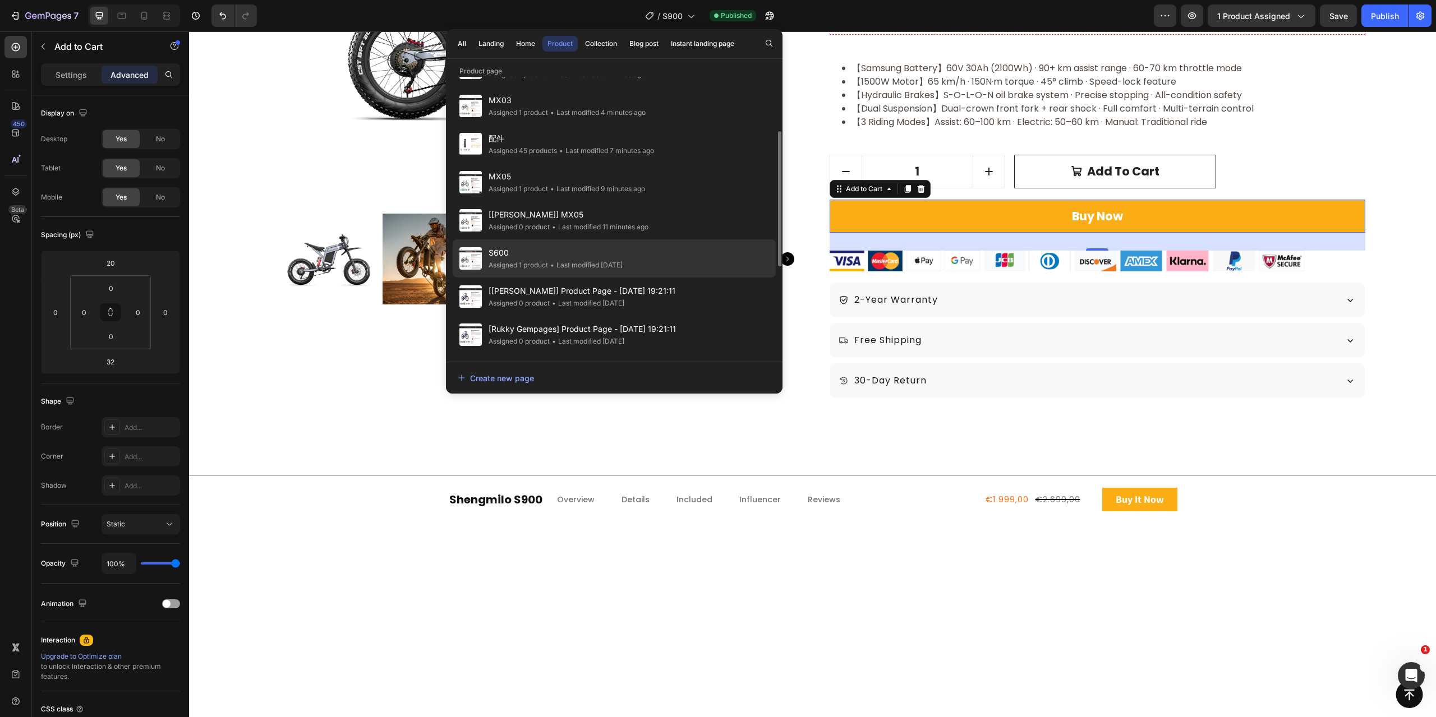
click at [605, 248] on span "S600" at bounding box center [556, 252] width 134 height 13
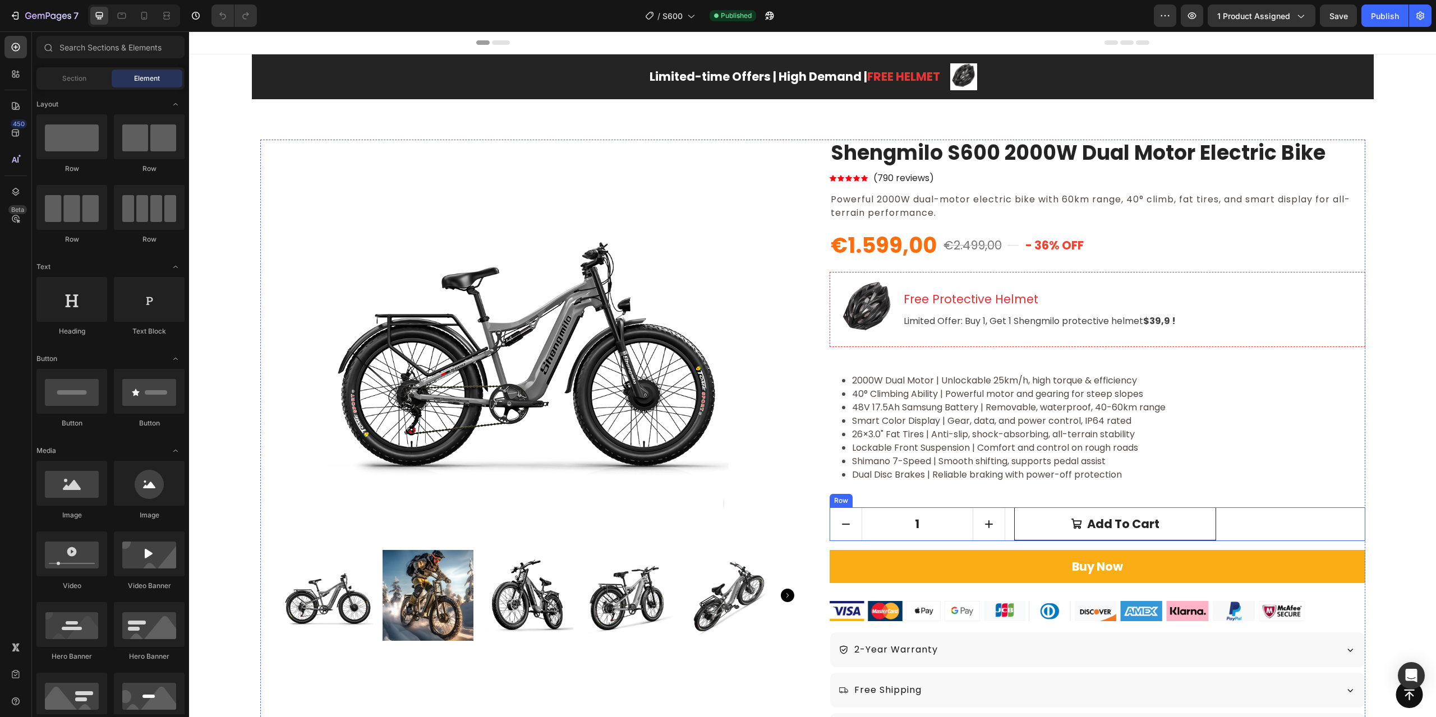
click at [1006, 521] on div "1 Product Quantity Add to cart Add to Cart Row" at bounding box center [1098, 525] width 536 height 34
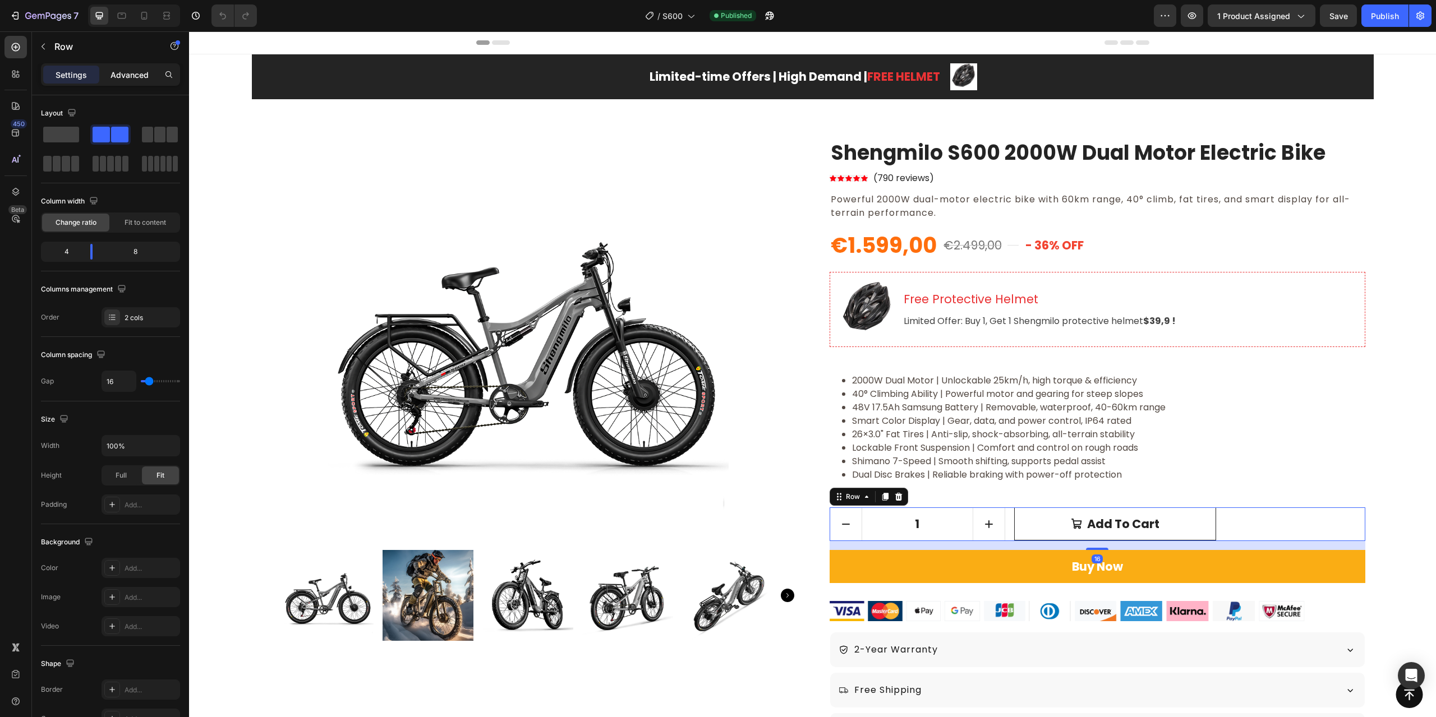
click at [151, 75] on div "Advanced" at bounding box center [130, 75] width 56 height 18
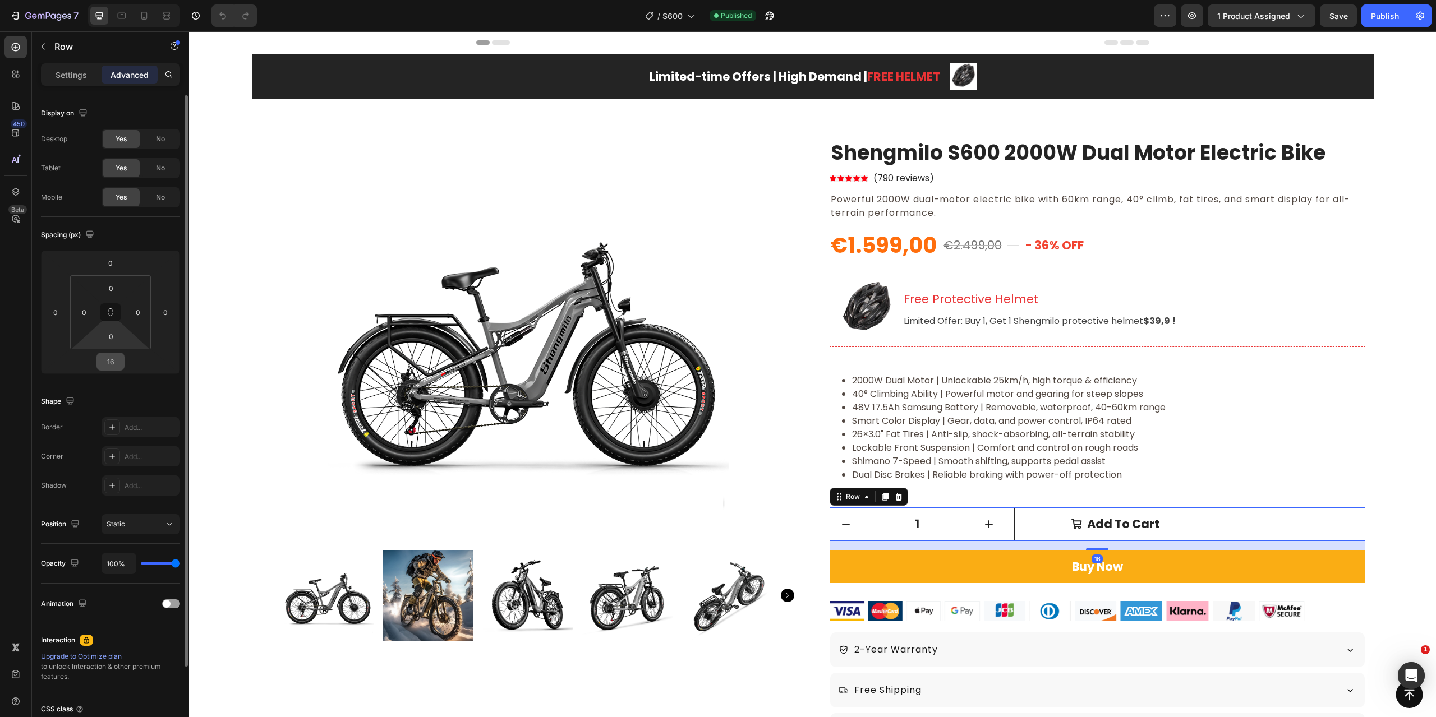
click at [113, 359] on input "16" at bounding box center [110, 361] width 22 height 17
click at [114, 358] on input "16" at bounding box center [110, 361] width 22 height 17
click at [113, 358] on input "16" at bounding box center [110, 361] width 22 height 17
drag, startPoint x: 114, startPoint y: 361, endPoint x: 102, endPoint y: 361, distance: 12.9
click at [102, 361] on input "16" at bounding box center [110, 361] width 22 height 17
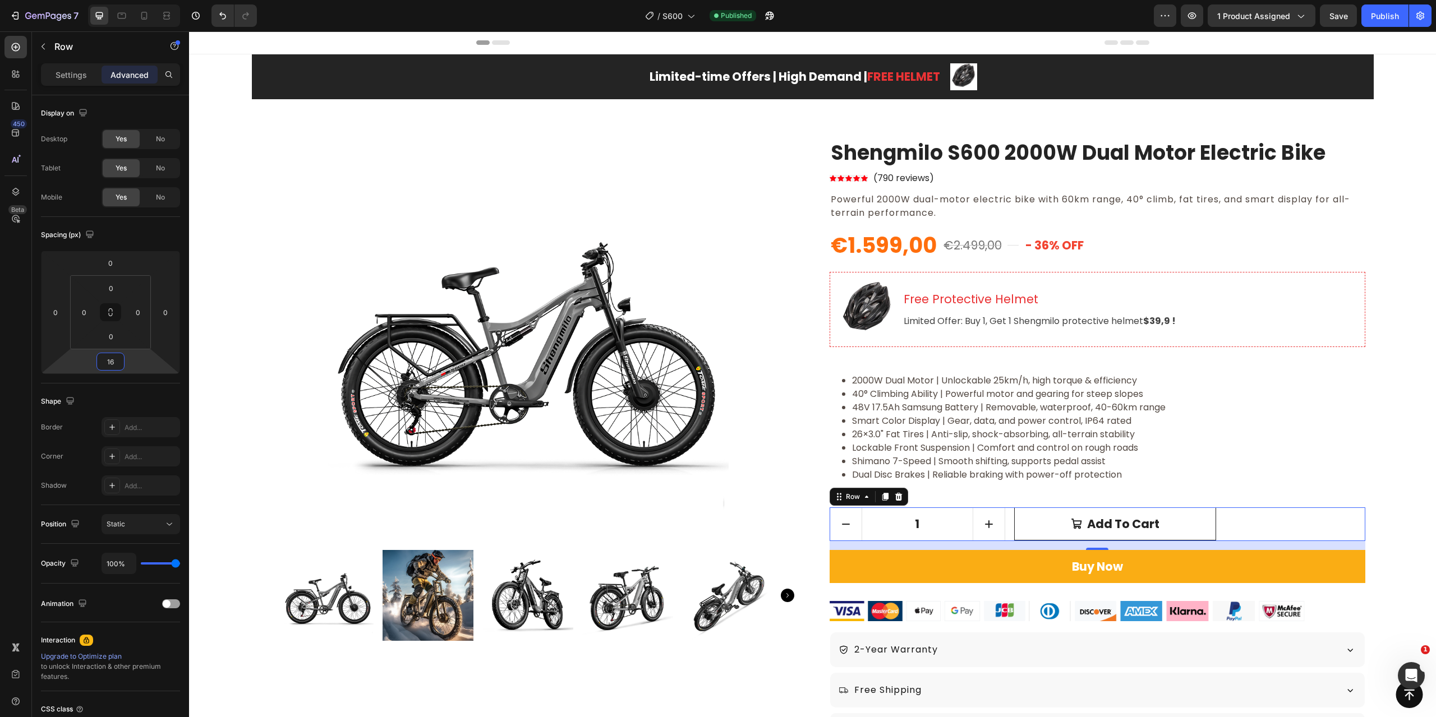
type input "0"
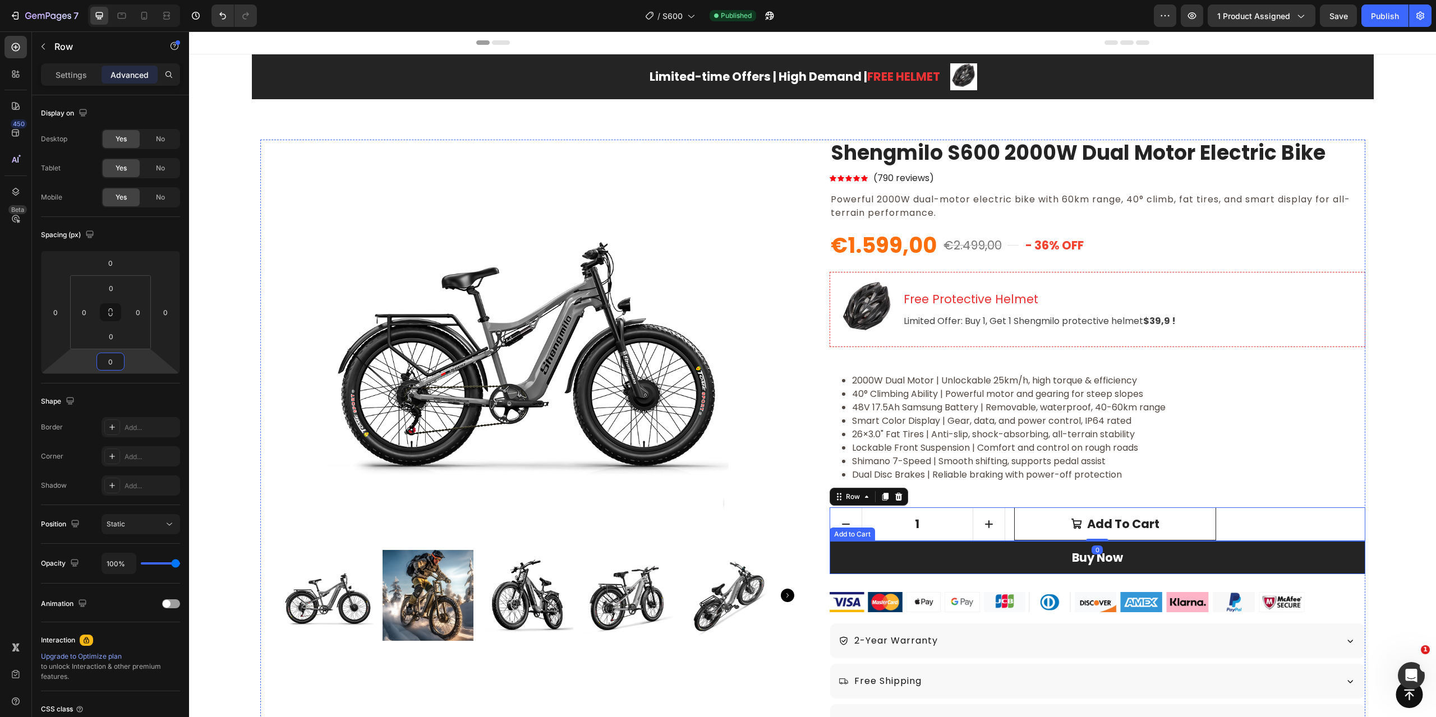
click at [1268, 564] on button "Buy Now" at bounding box center [1098, 558] width 536 height 34
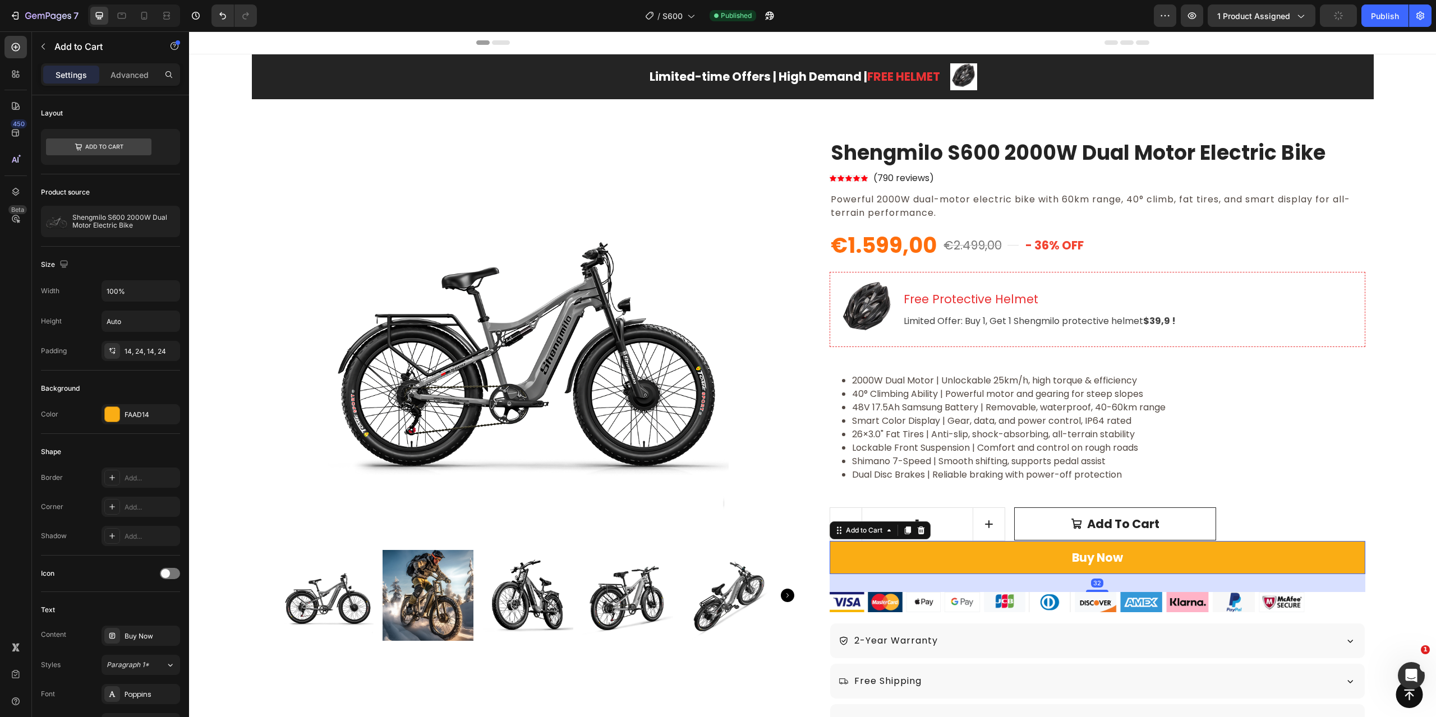
click at [132, 93] on div "Settings Advanced" at bounding box center [110, 79] width 157 height 32
click at [131, 77] on p "Advanced" at bounding box center [129, 75] width 38 height 12
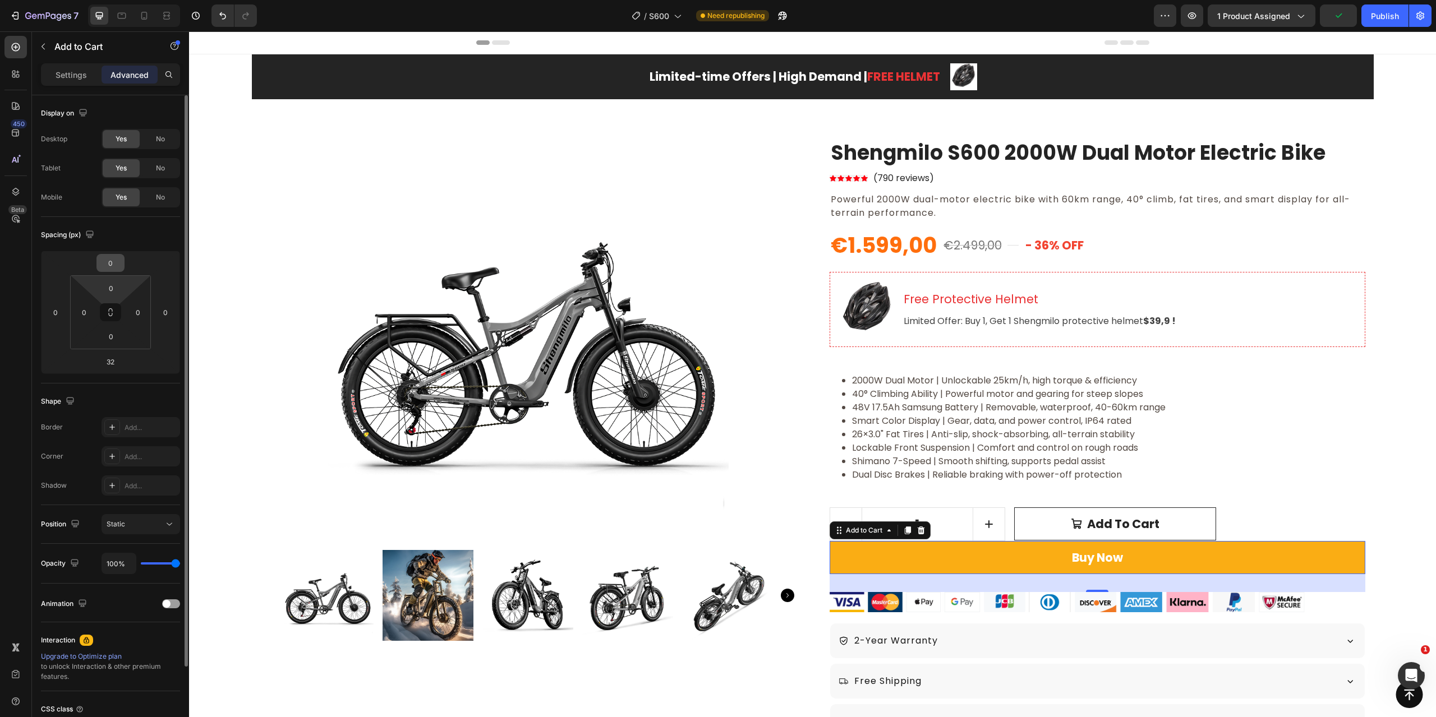
click at [107, 264] on input "0" at bounding box center [110, 263] width 22 height 17
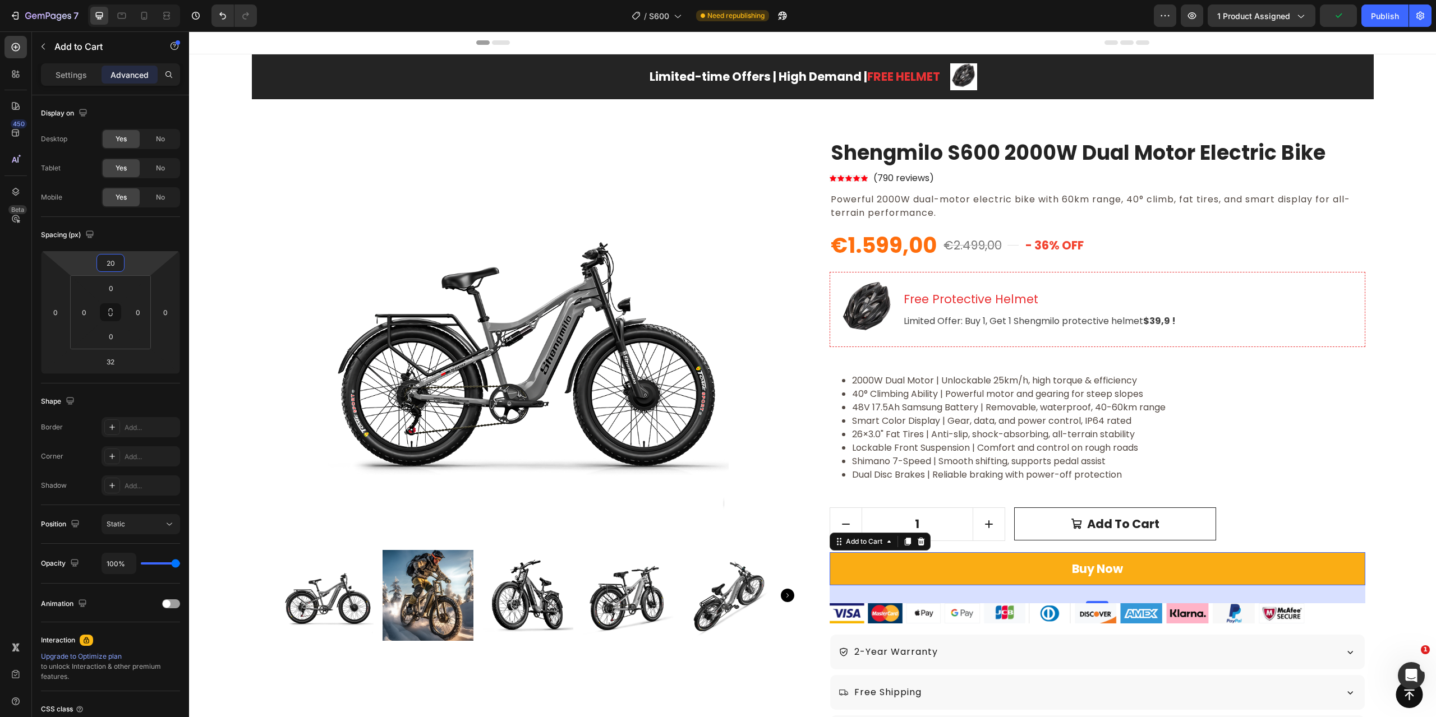
type input "20"
click at [0, 426] on div "450 Beta" at bounding box center [16, 374] width 32 height 686
click at [1334, 18] on span "Save" at bounding box center [1338, 16] width 19 height 10
click at [1394, 23] on button "Publish" at bounding box center [1384, 15] width 47 height 22
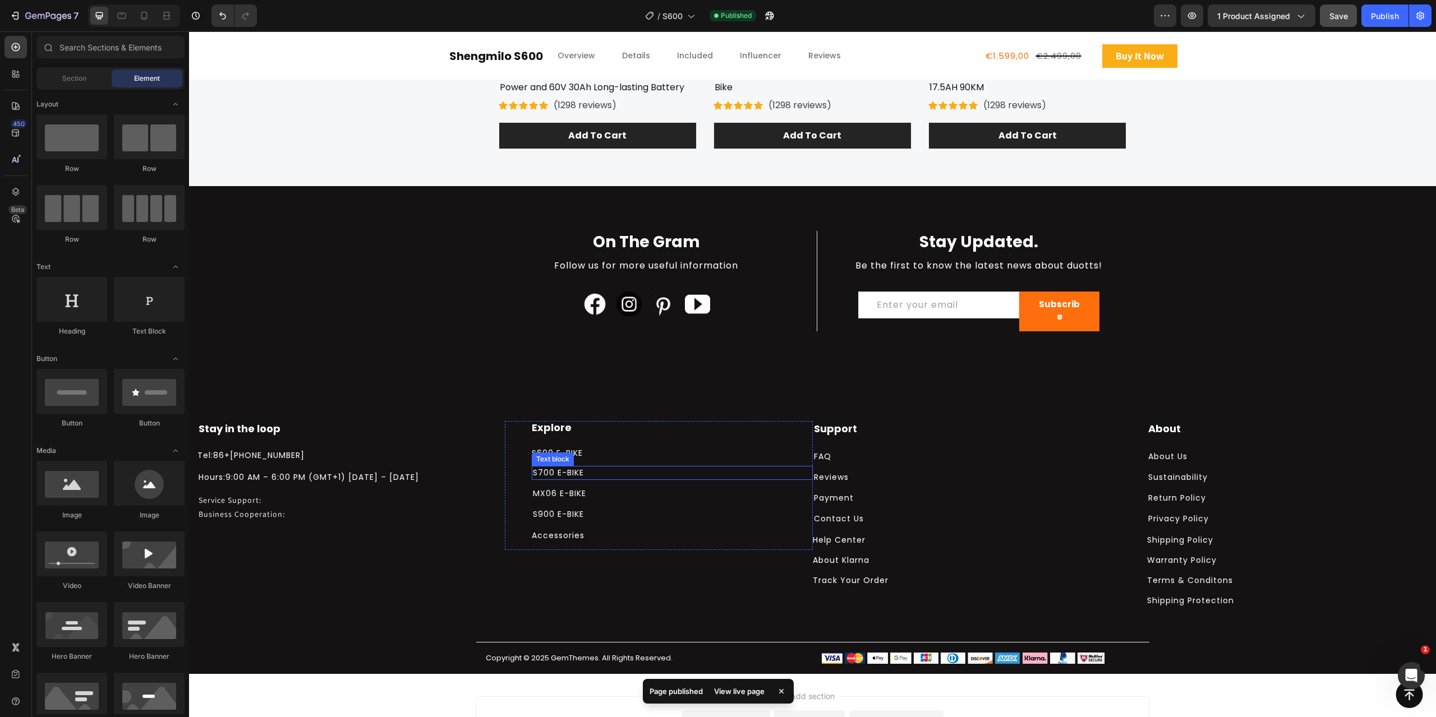
scroll to position [5662, 0]
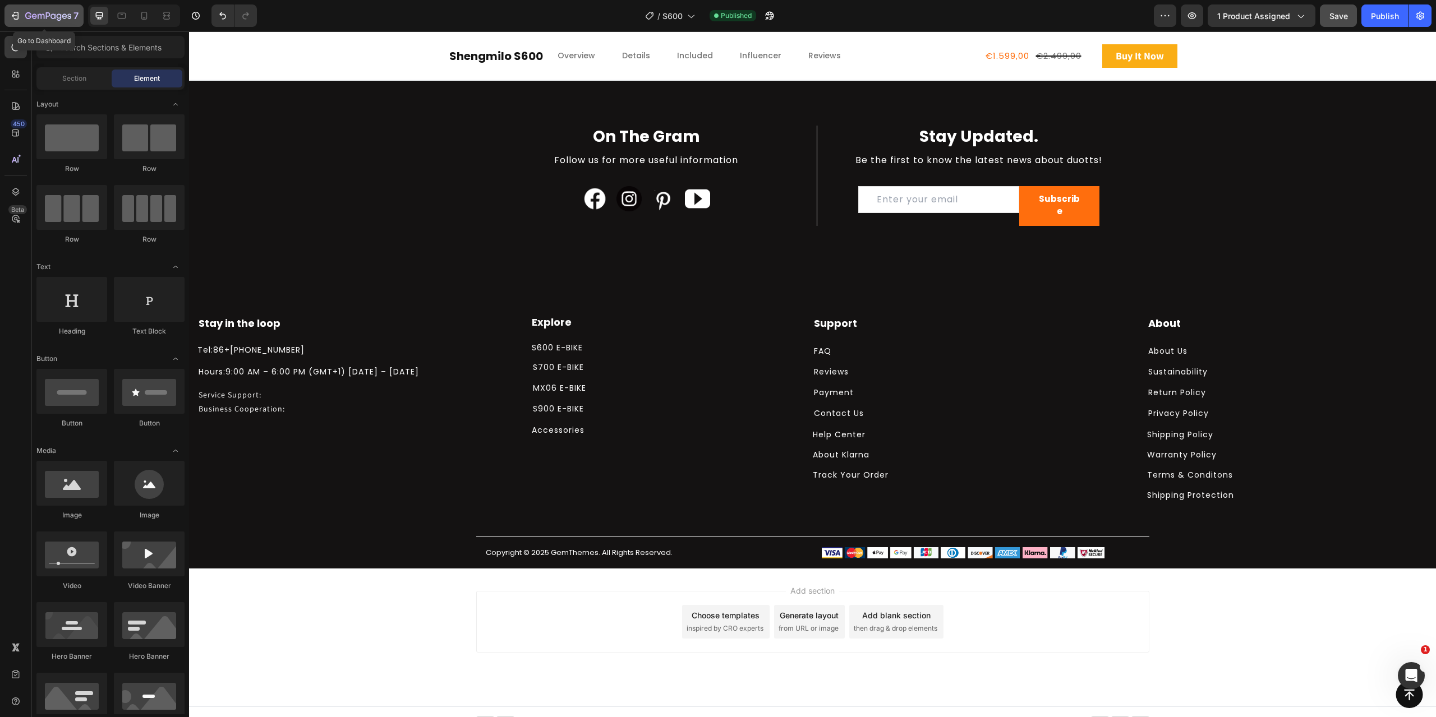
click at [24, 11] on div "7" at bounding box center [44, 15] width 69 height 13
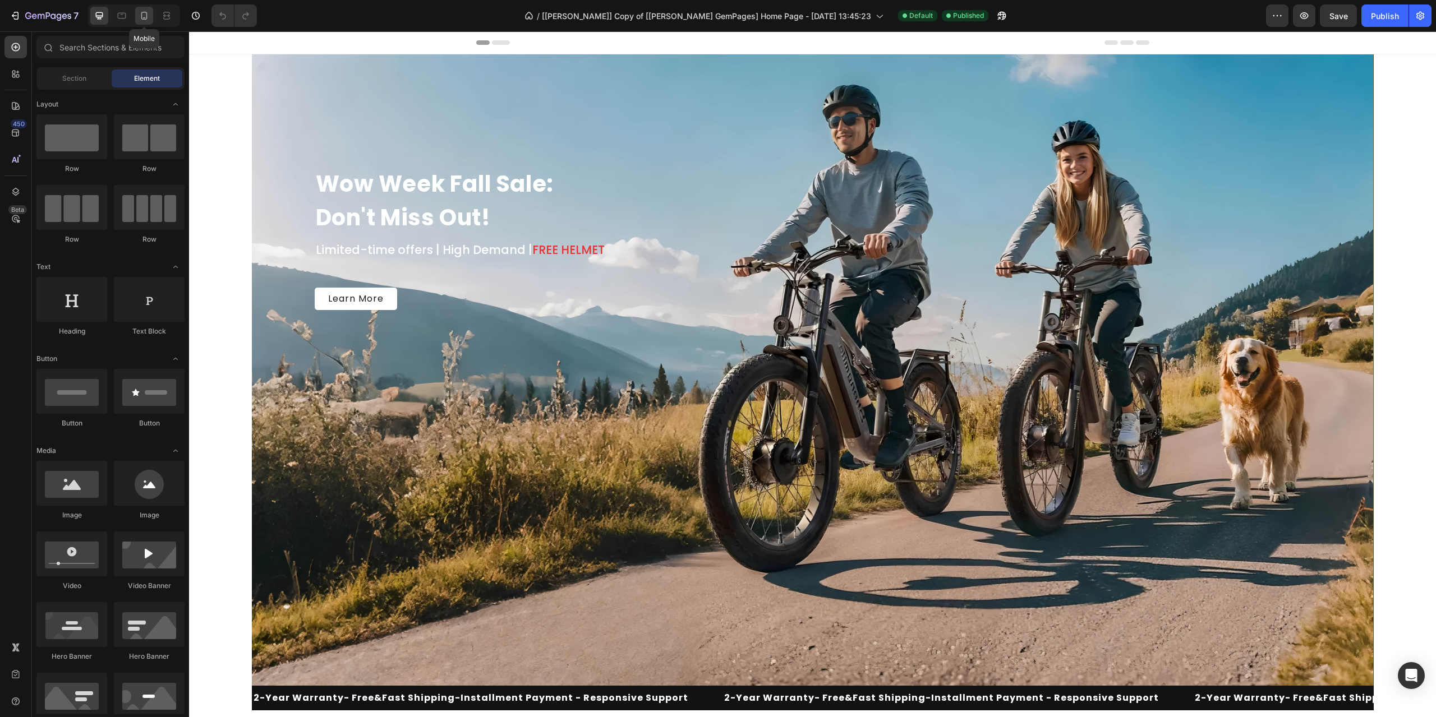
click at [149, 16] on icon at bounding box center [144, 15] width 11 height 11
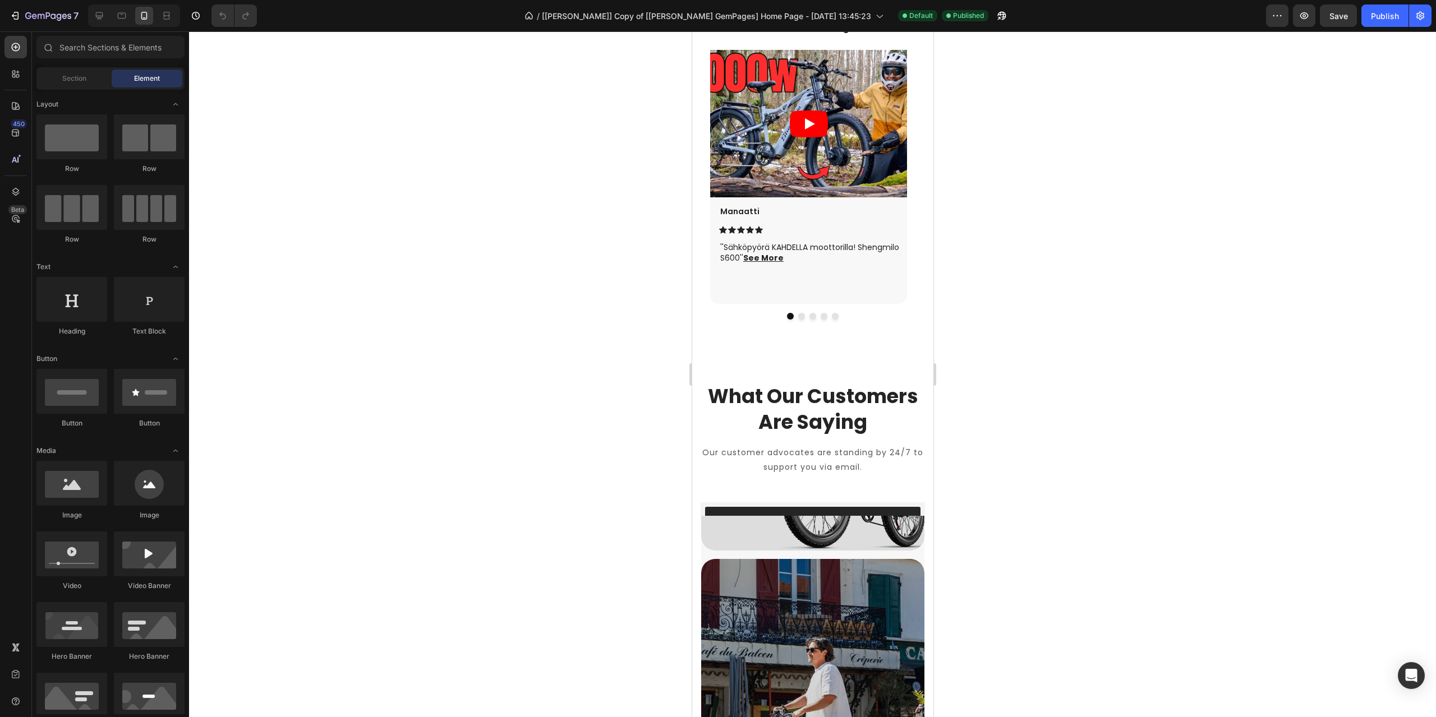
scroll to position [2035, 0]
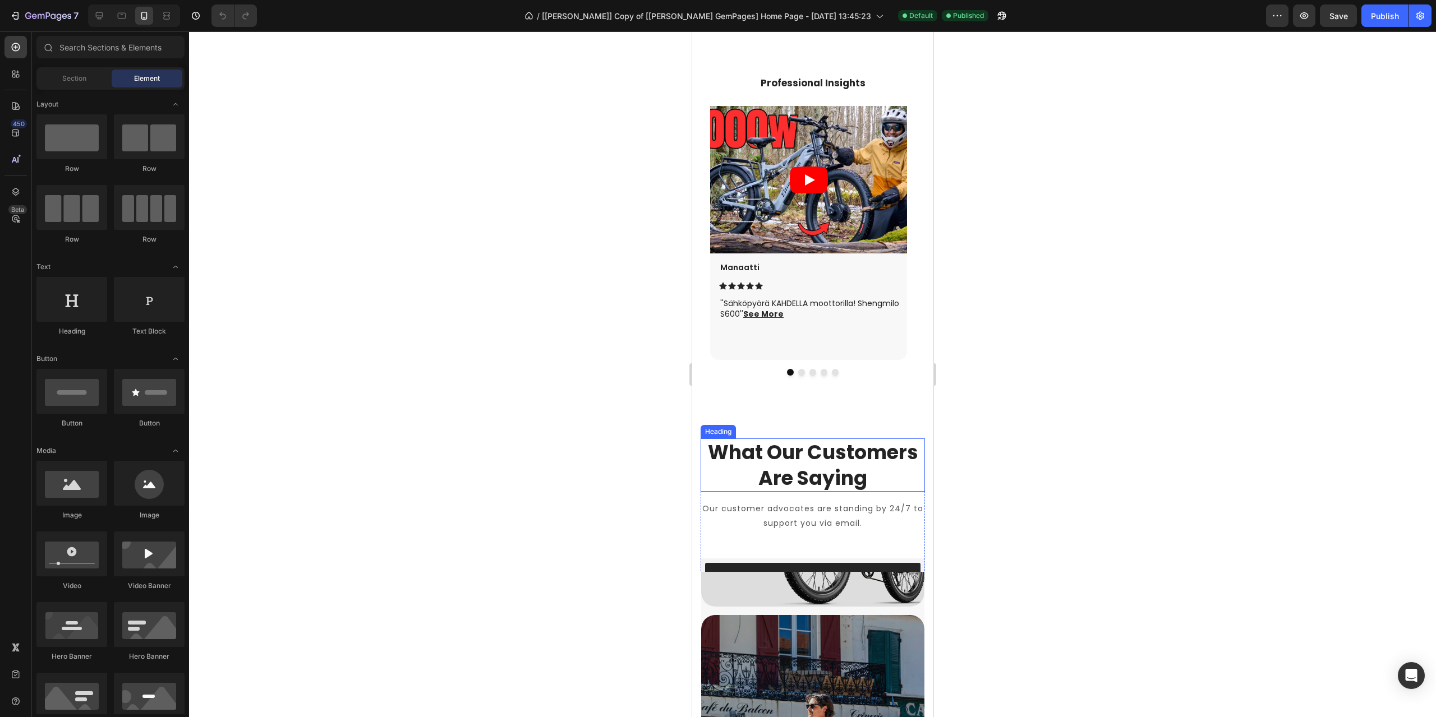
click at [841, 449] on p "What Our Customers Are Saying" at bounding box center [812, 465] width 222 height 51
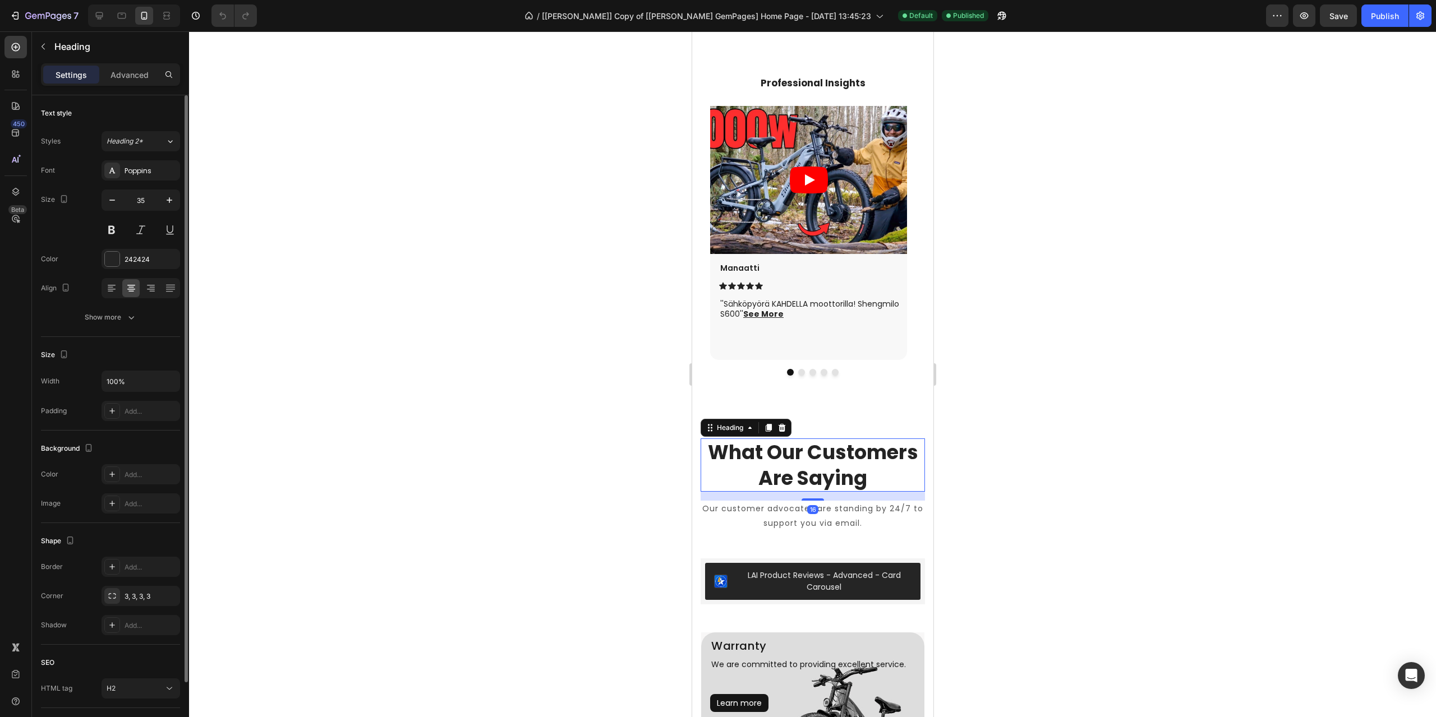
click at [150, 213] on div "35" at bounding box center [141, 215] width 79 height 50
click at [145, 199] on input "35" at bounding box center [140, 200] width 37 height 20
type input "28"
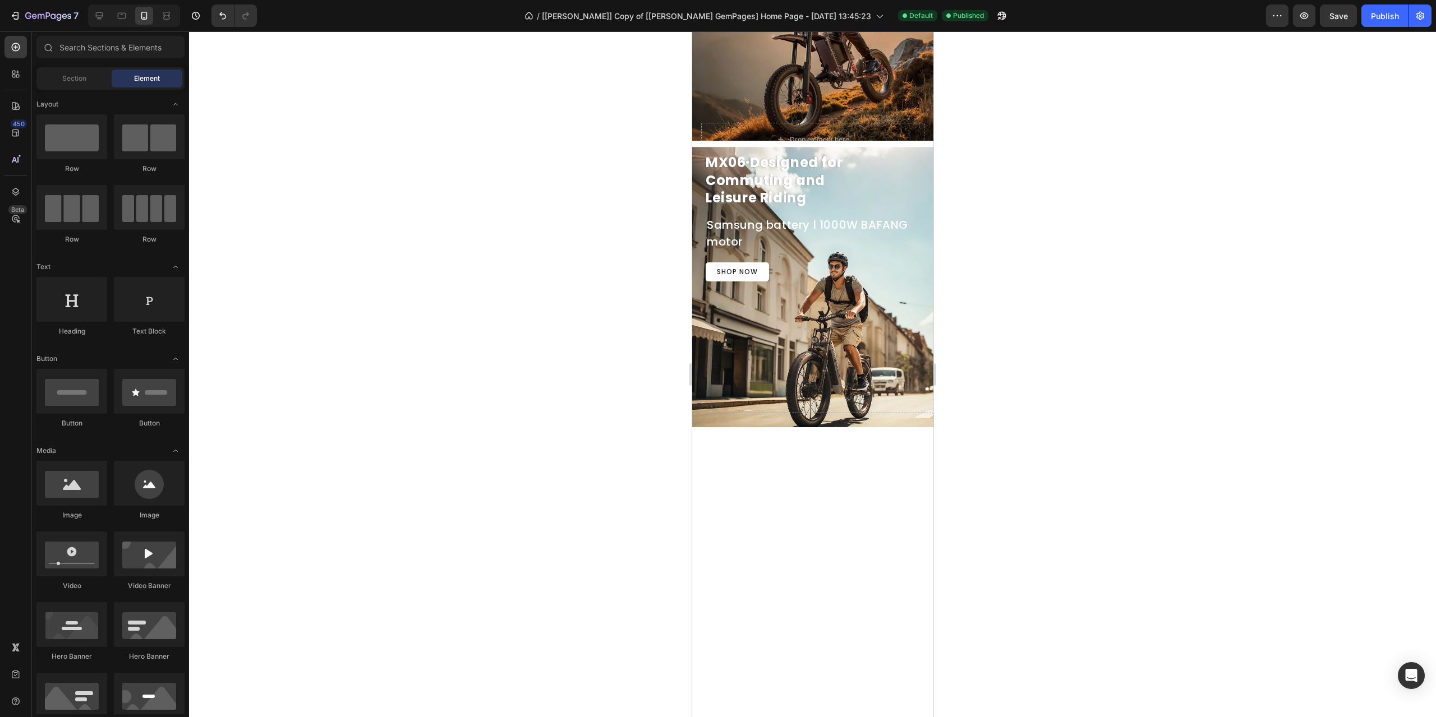
scroll to position [275, 0]
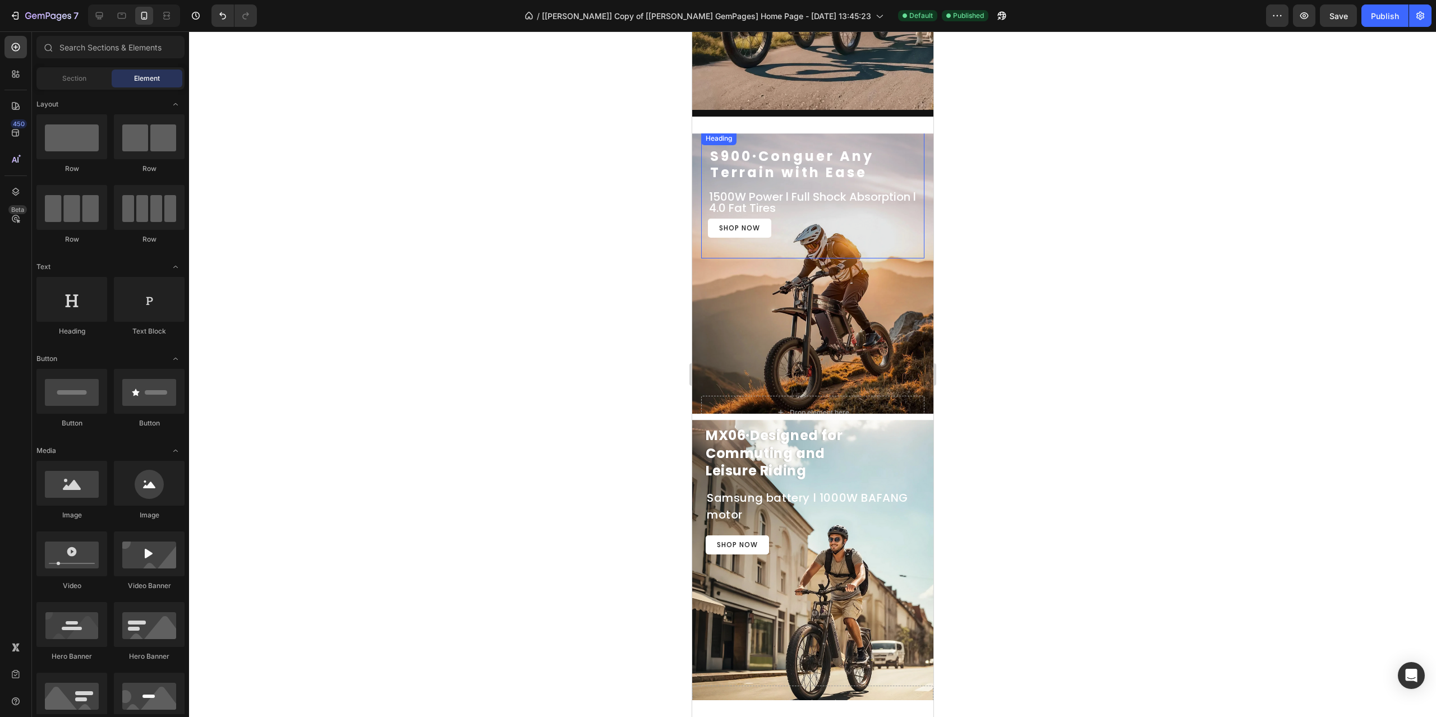
click at [813, 165] on h2 "S900·Conguer Any Terrain with Ease" at bounding box center [804, 161] width 223 height 58
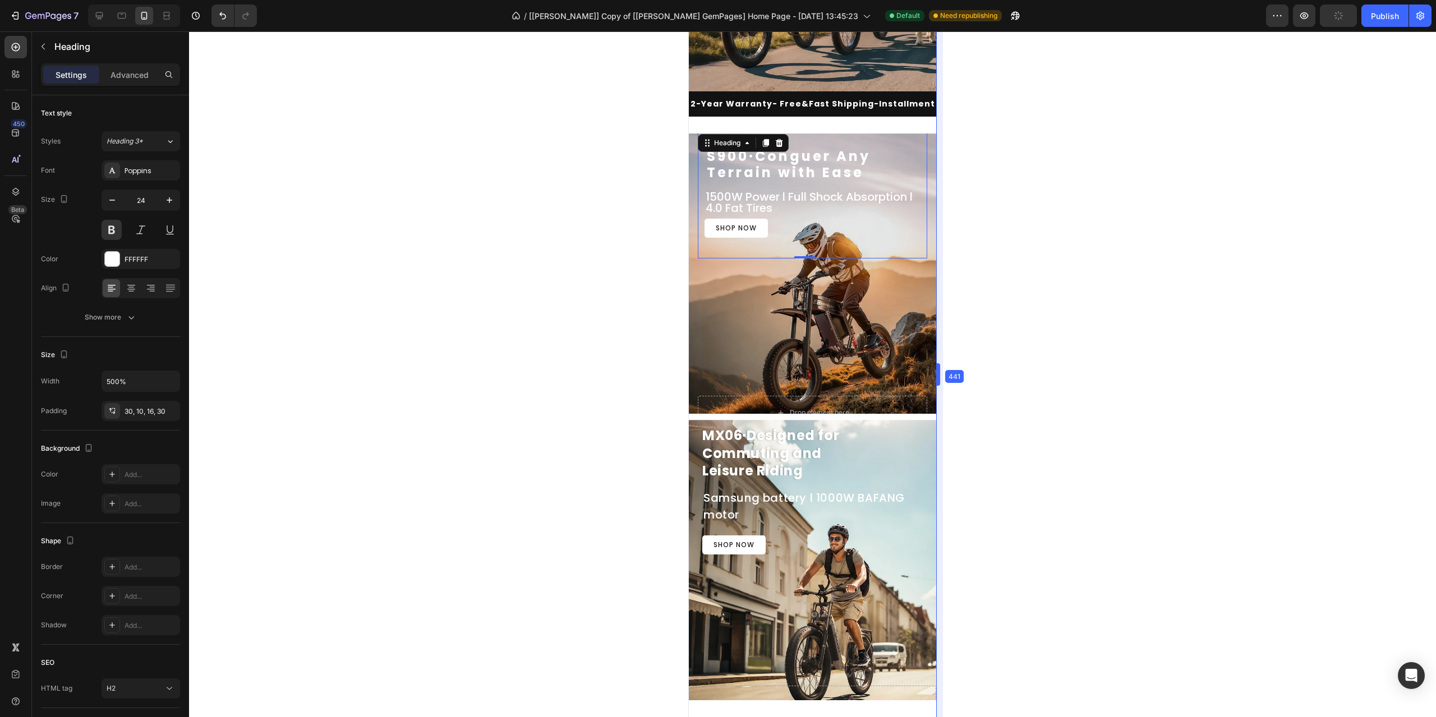
drag, startPoint x: 933, startPoint y: 139, endPoint x: 939, endPoint y: 280, distance: 142.1
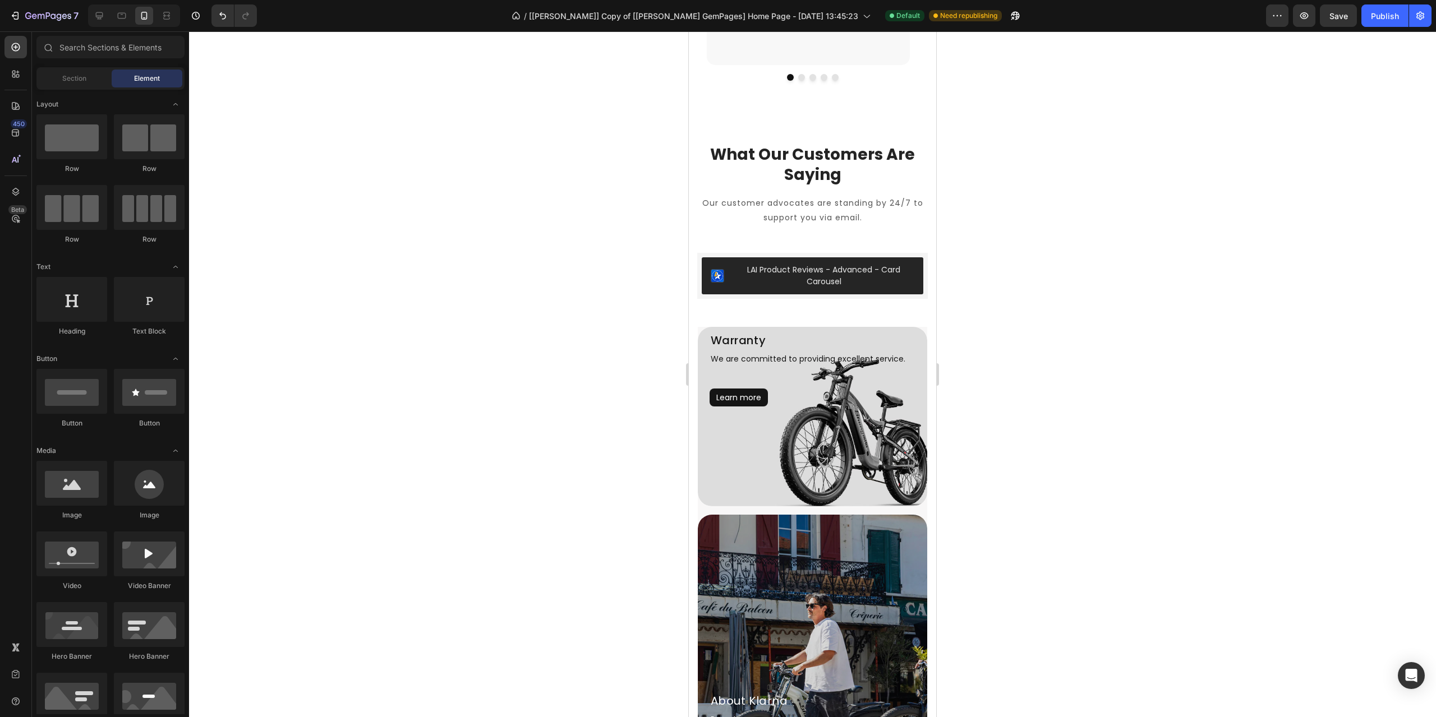
scroll to position [2251, 0]
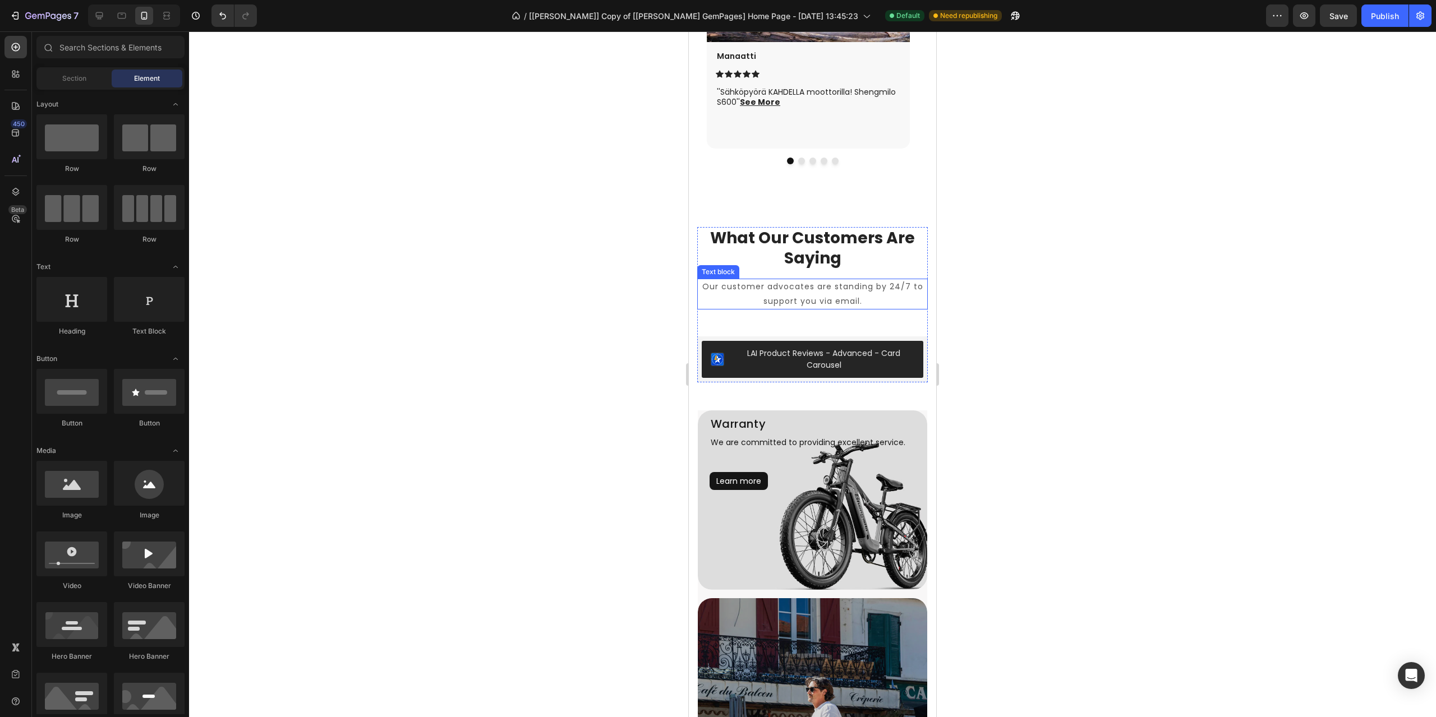
click at [819, 255] on p "What Our Customers Are Saying" at bounding box center [812, 248] width 228 height 41
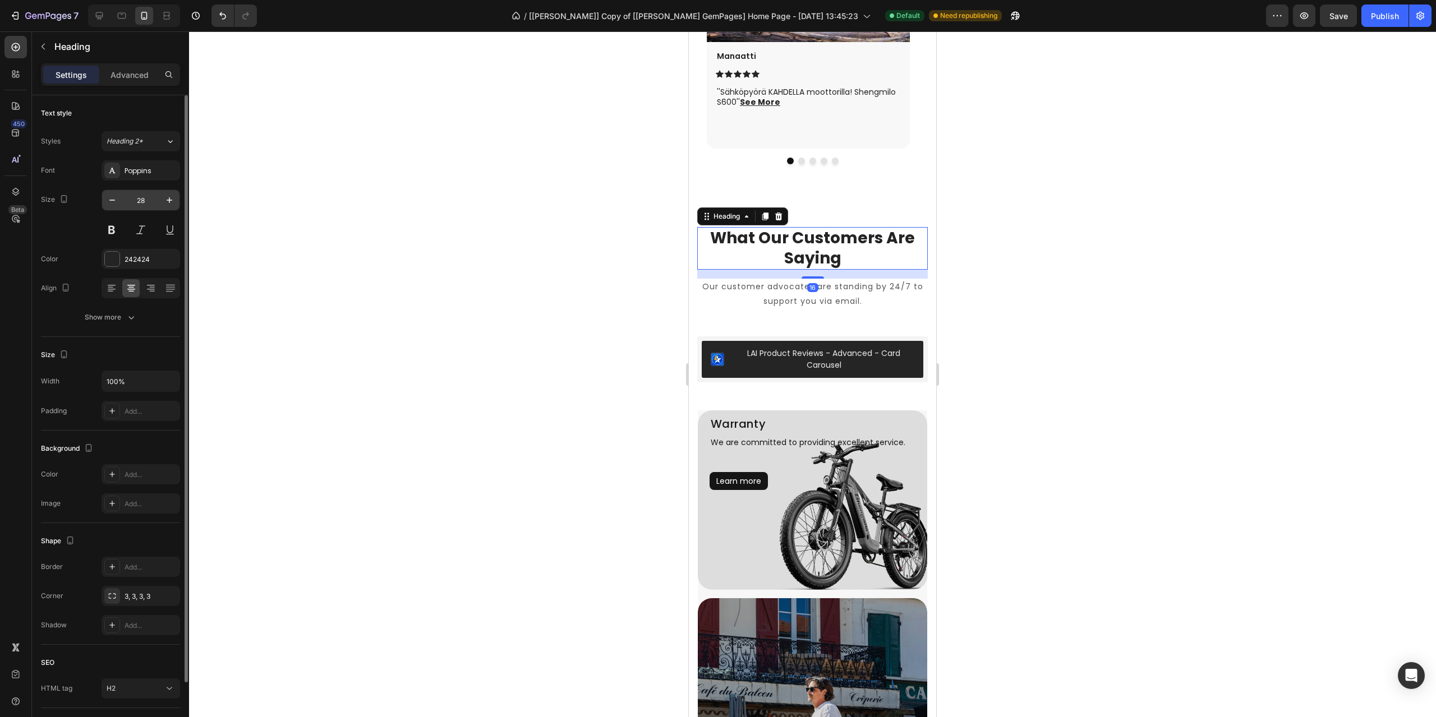
click at [148, 206] on input "28" at bounding box center [140, 200] width 37 height 20
type input "24"
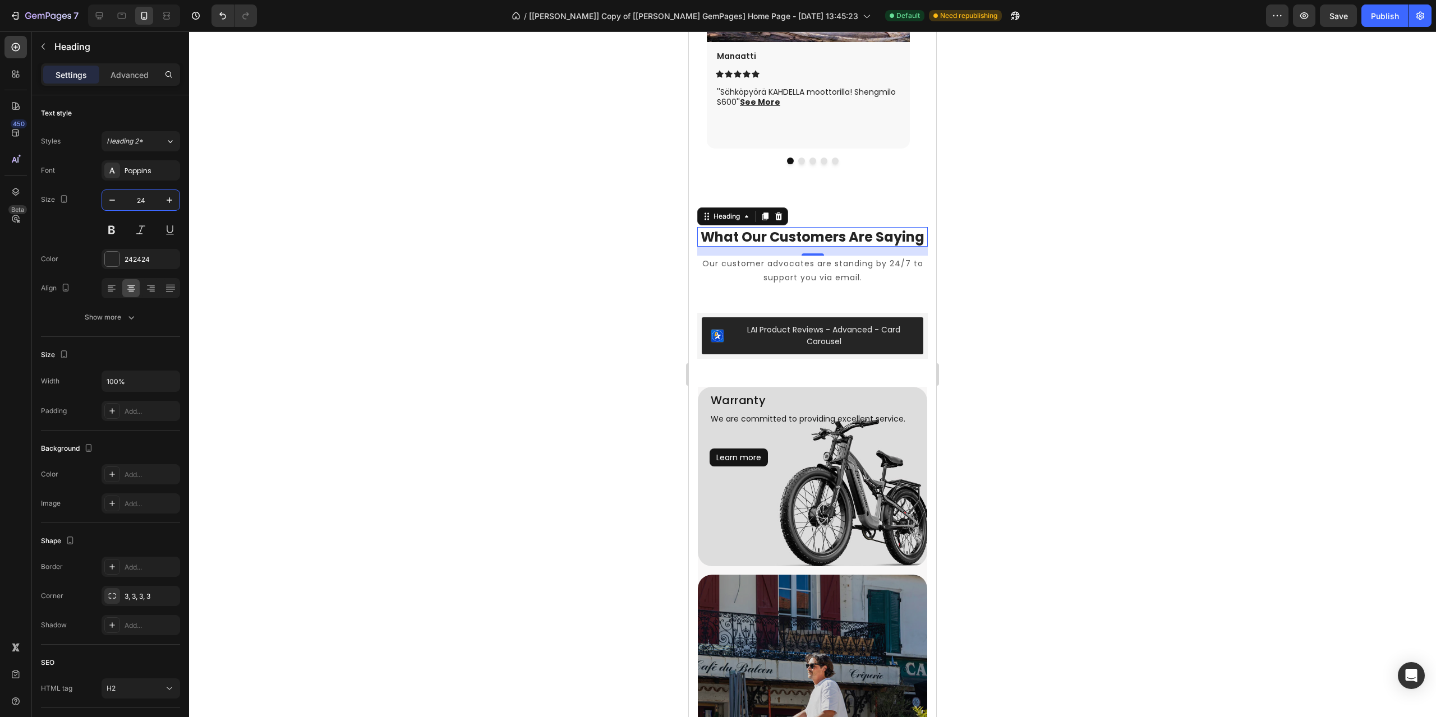
click at [403, 316] on div at bounding box center [812, 374] width 1247 height 686
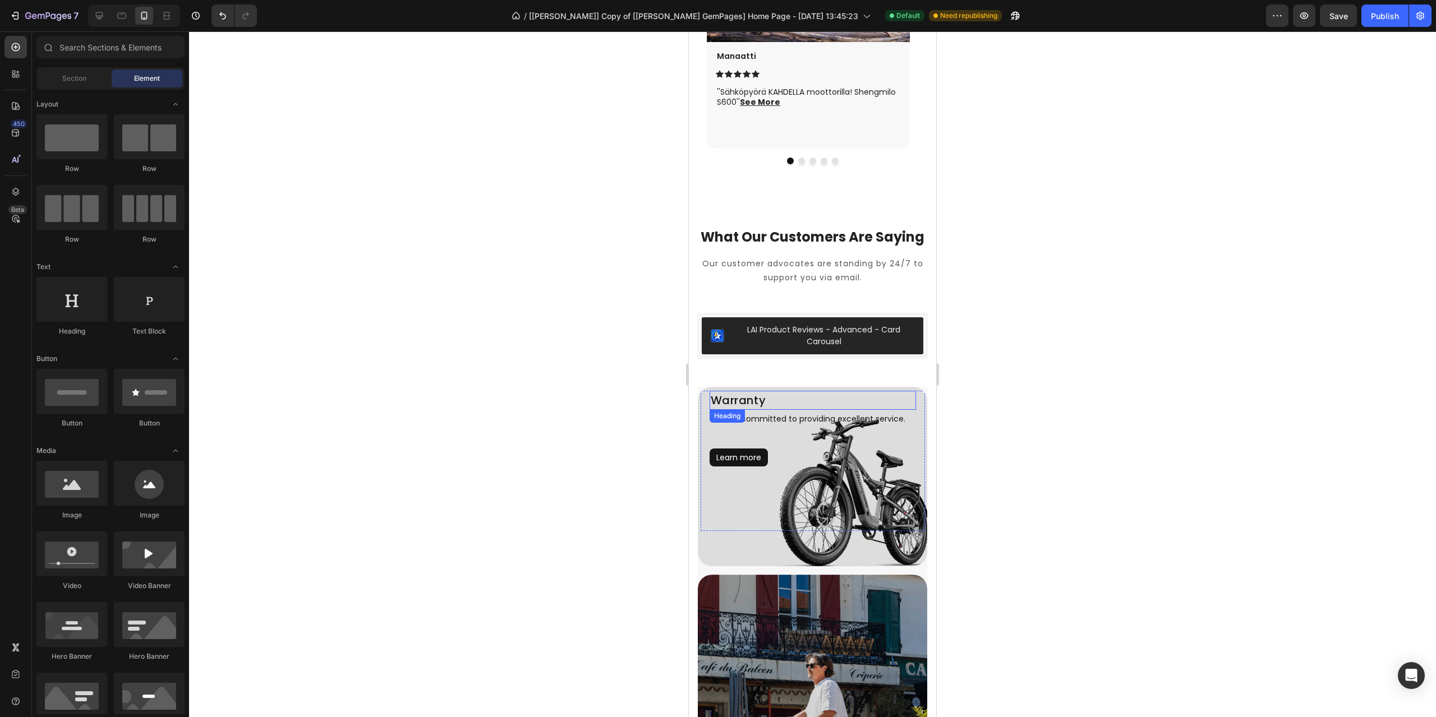
click at [757, 410] on h2 "Warranty" at bounding box center [813, 400] width 206 height 19
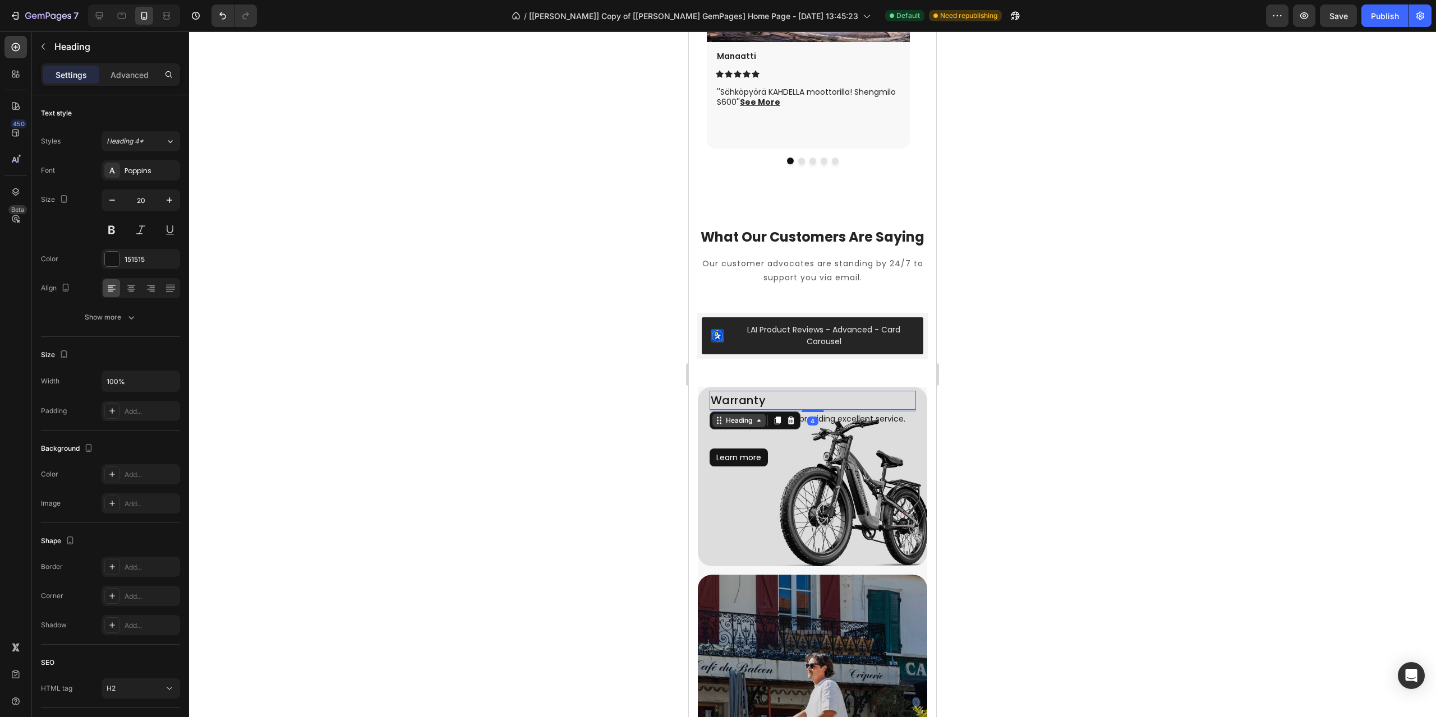
click at [743, 426] on div "Heading" at bounding box center [739, 421] width 31 height 10
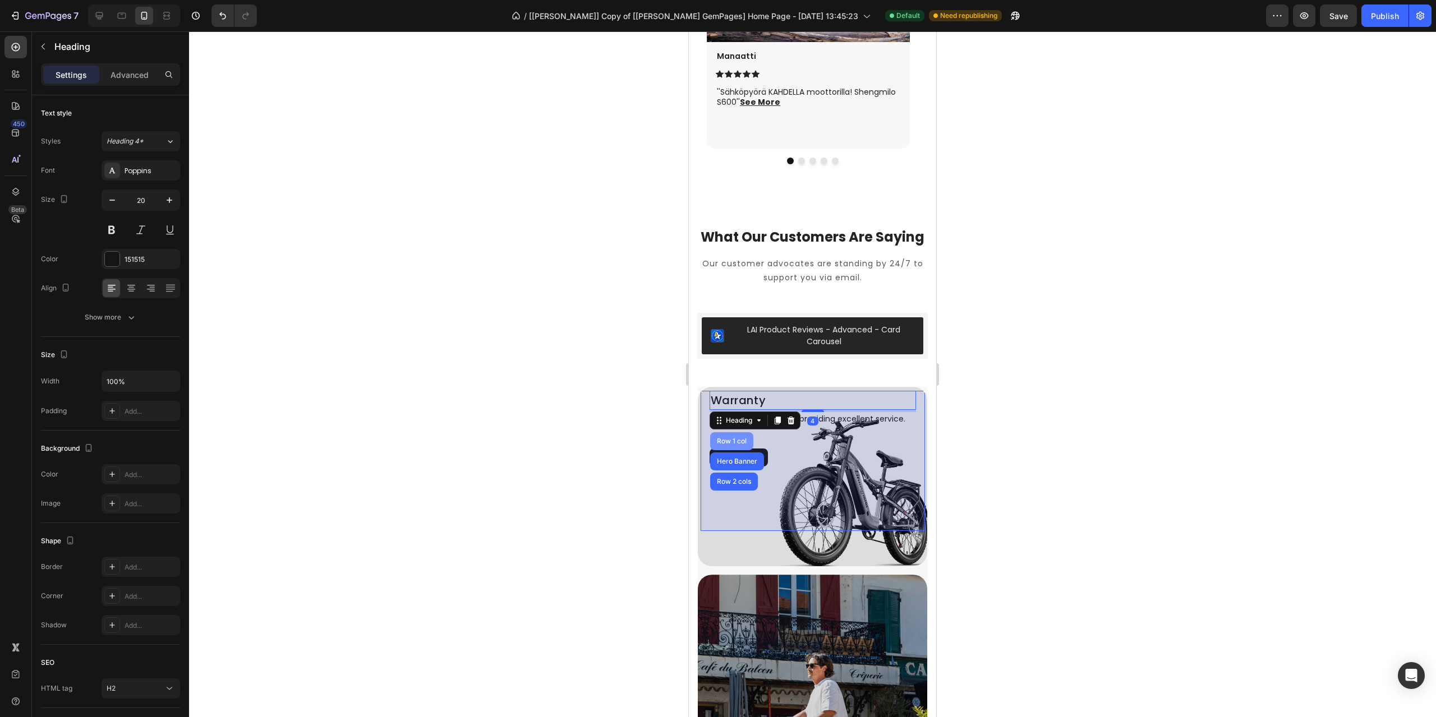
click at [735, 450] on div "Row 1 col" at bounding box center [731, 441] width 43 height 18
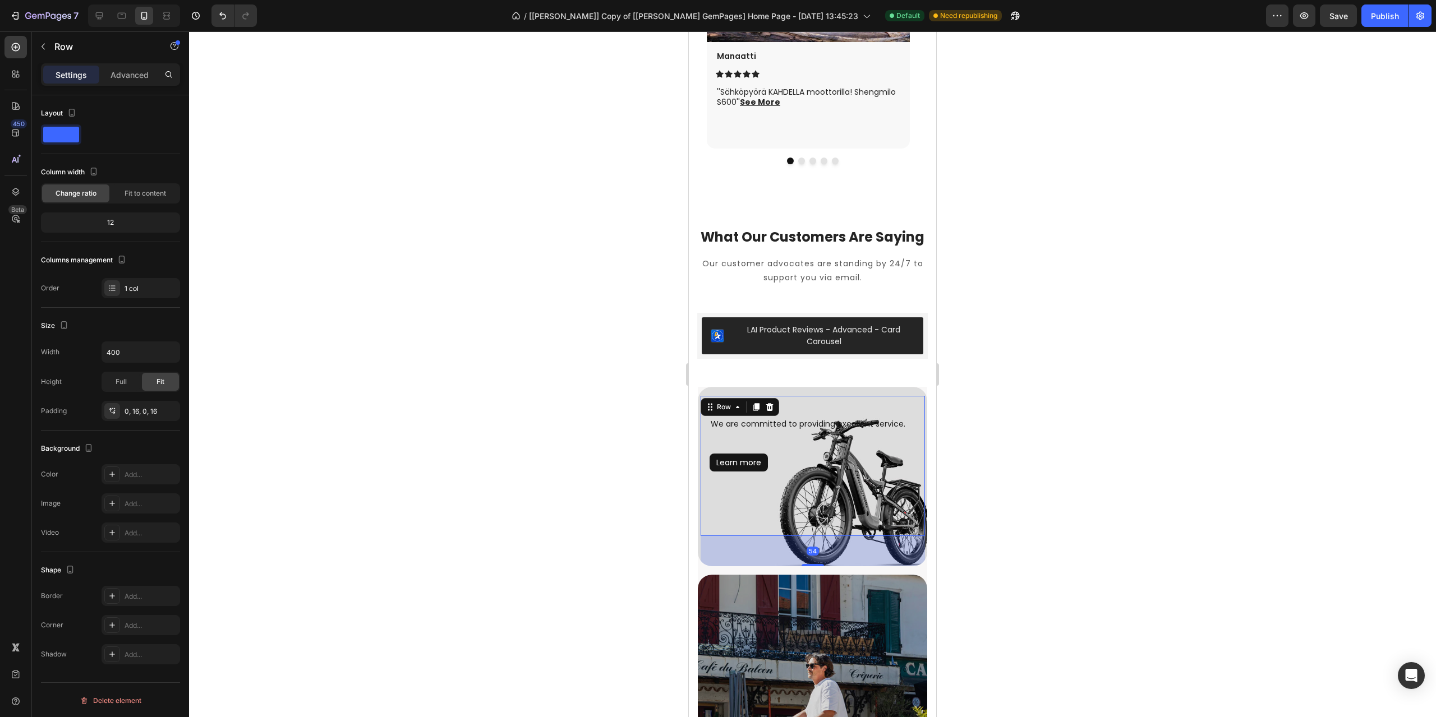
click at [811, 536] on div "54" at bounding box center [813, 536] width 224 height 0
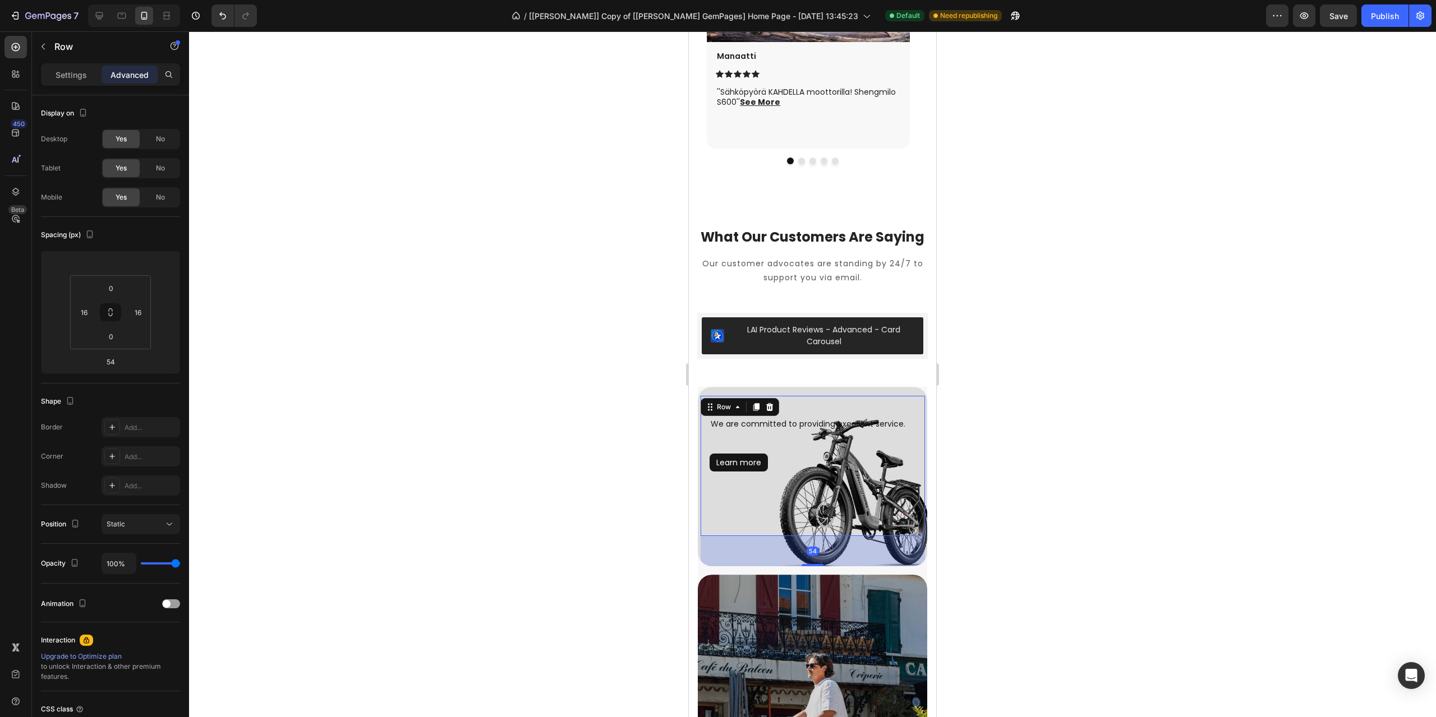
click at [1035, 521] on div at bounding box center [812, 374] width 1247 height 686
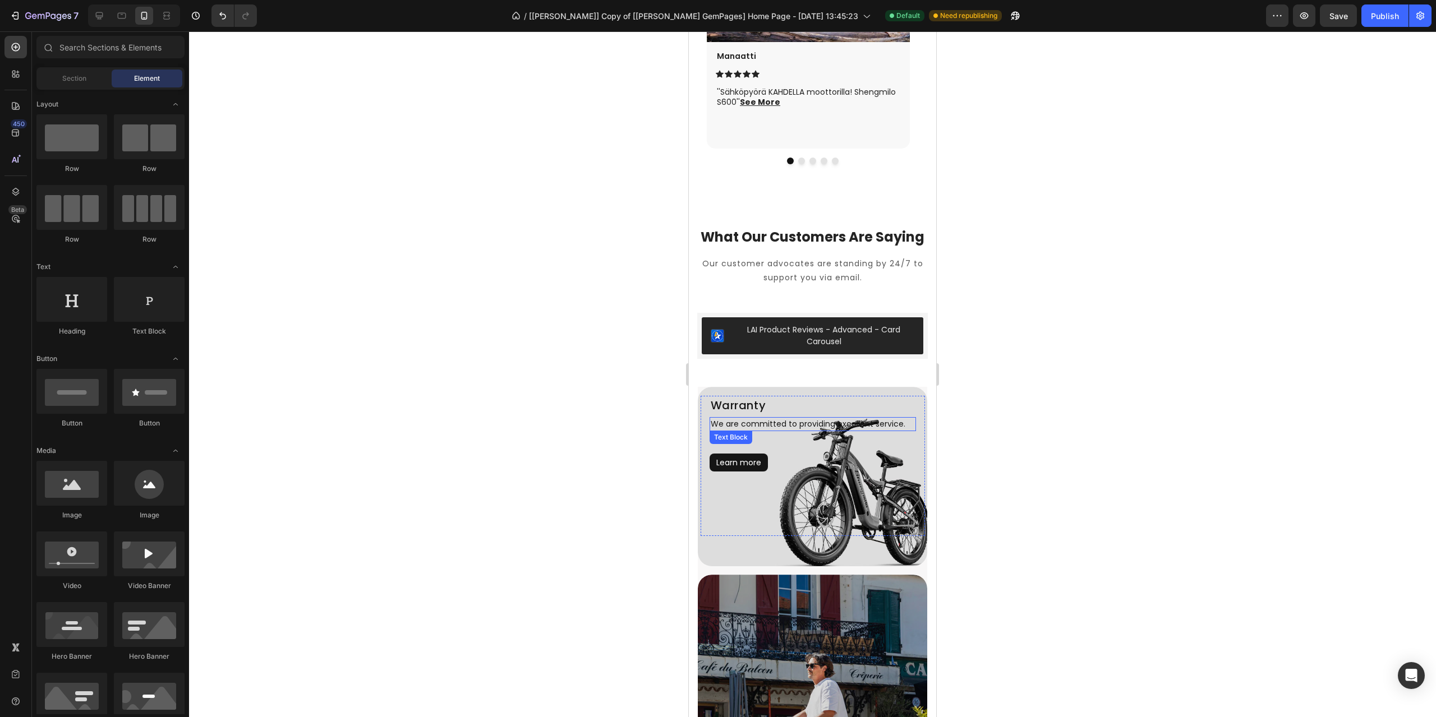
click at [739, 430] on p "We are committed to providing excellent service." at bounding box center [813, 424] width 204 height 12
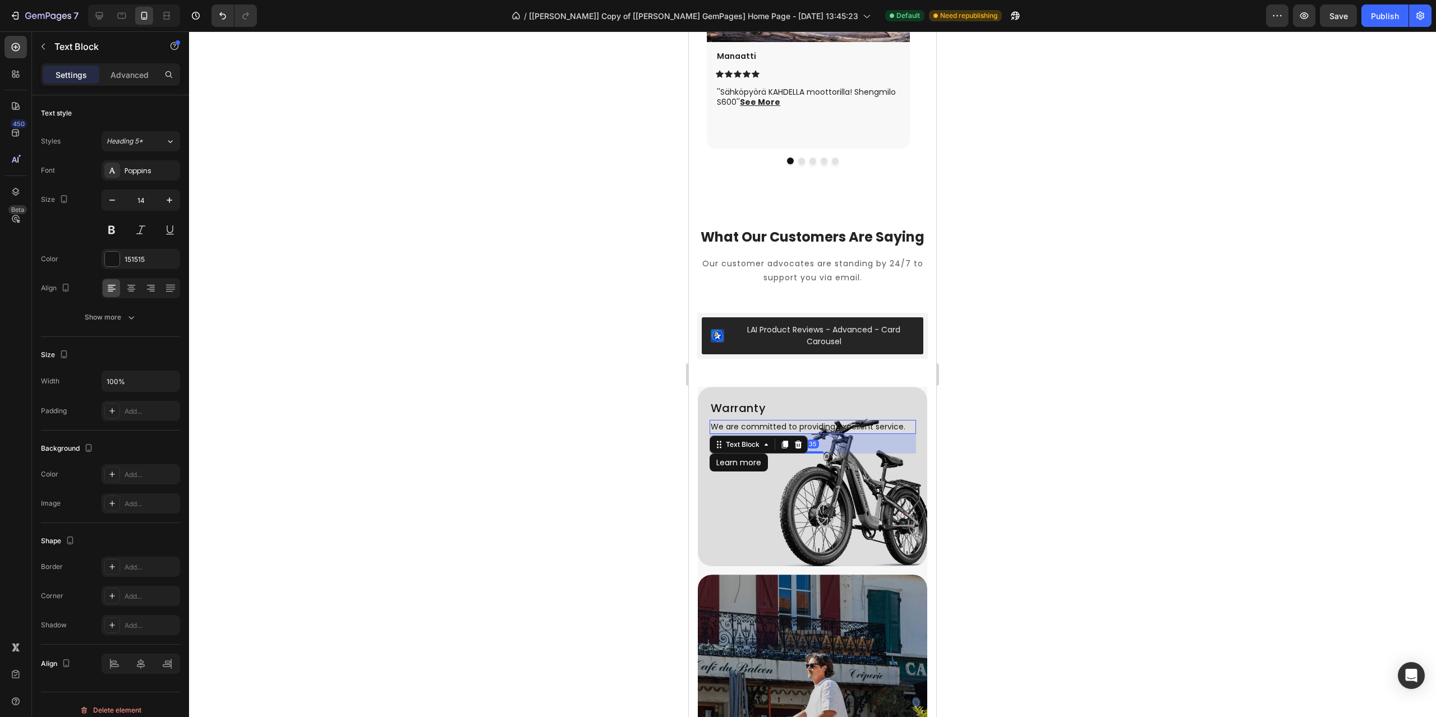
drag, startPoint x: 811, startPoint y: 470, endPoint x: 1673, endPoint y: 517, distance: 863.3
click at [811, 434] on div "35" at bounding box center [813, 434] width 206 height 0
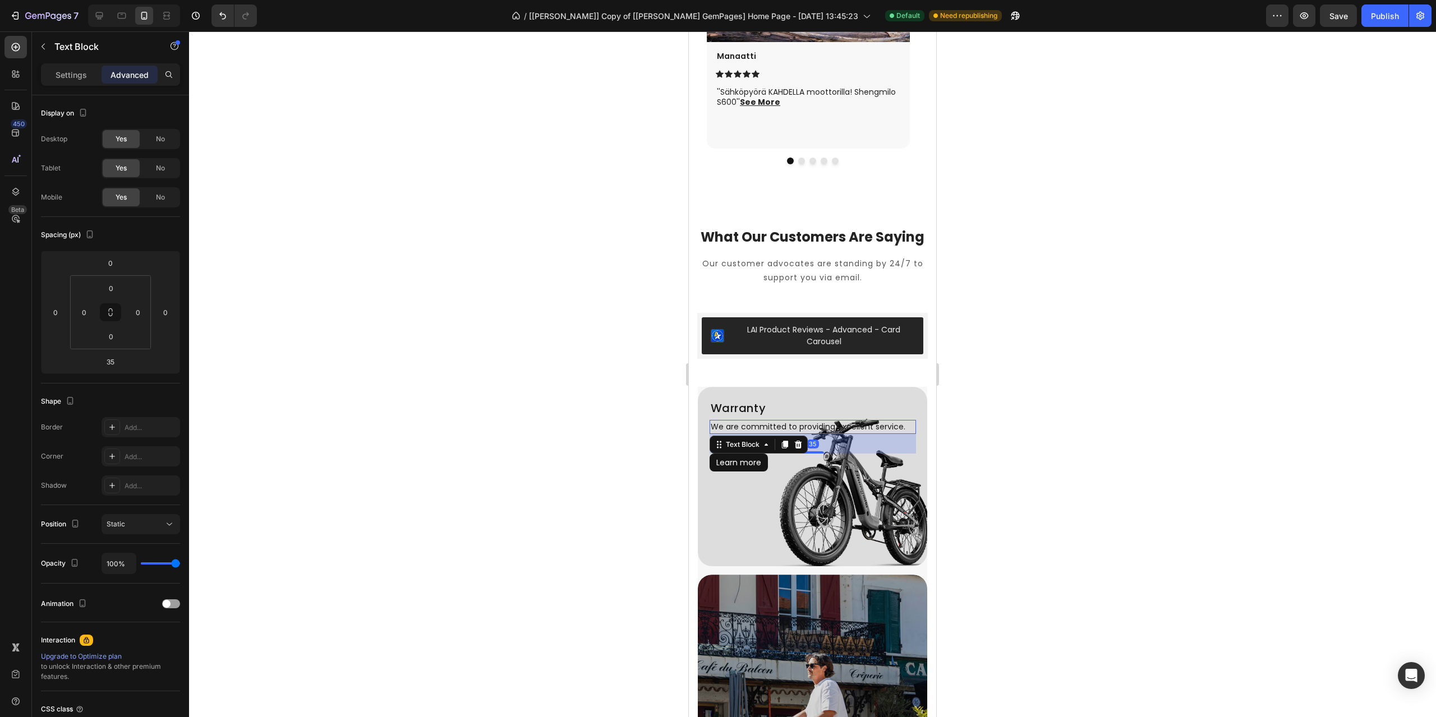
click at [1025, 484] on div at bounding box center [812, 374] width 1247 height 686
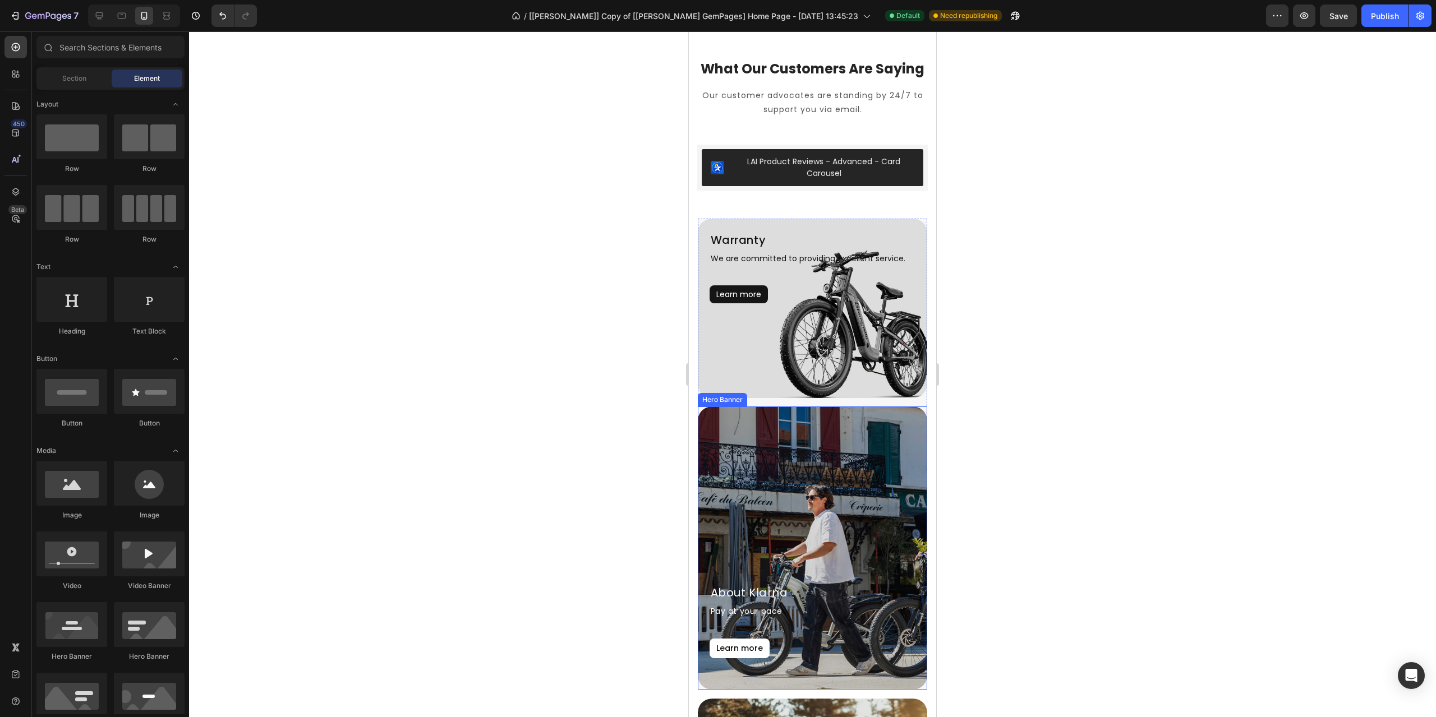
scroll to position [2476, 0]
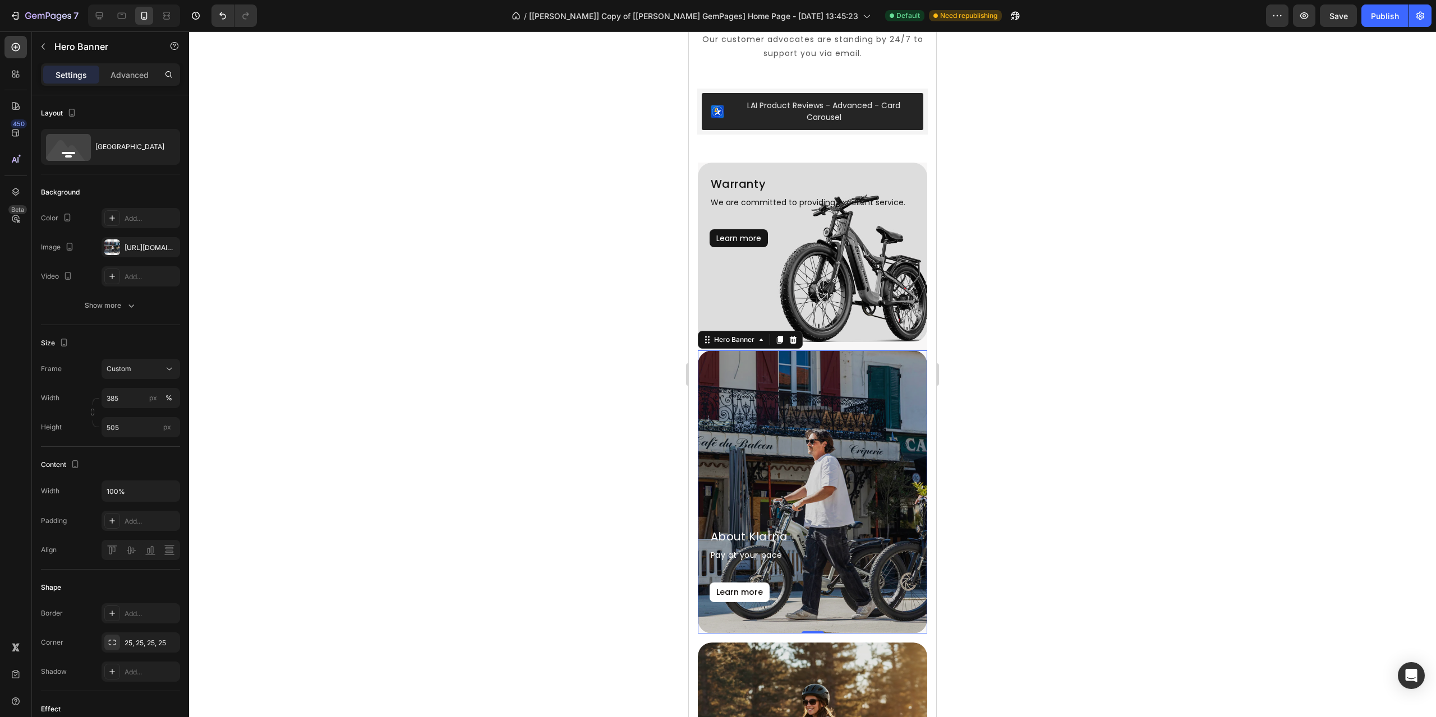
click at [1122, 459] on div at bounding box center [812, 374] width 1247 height 686
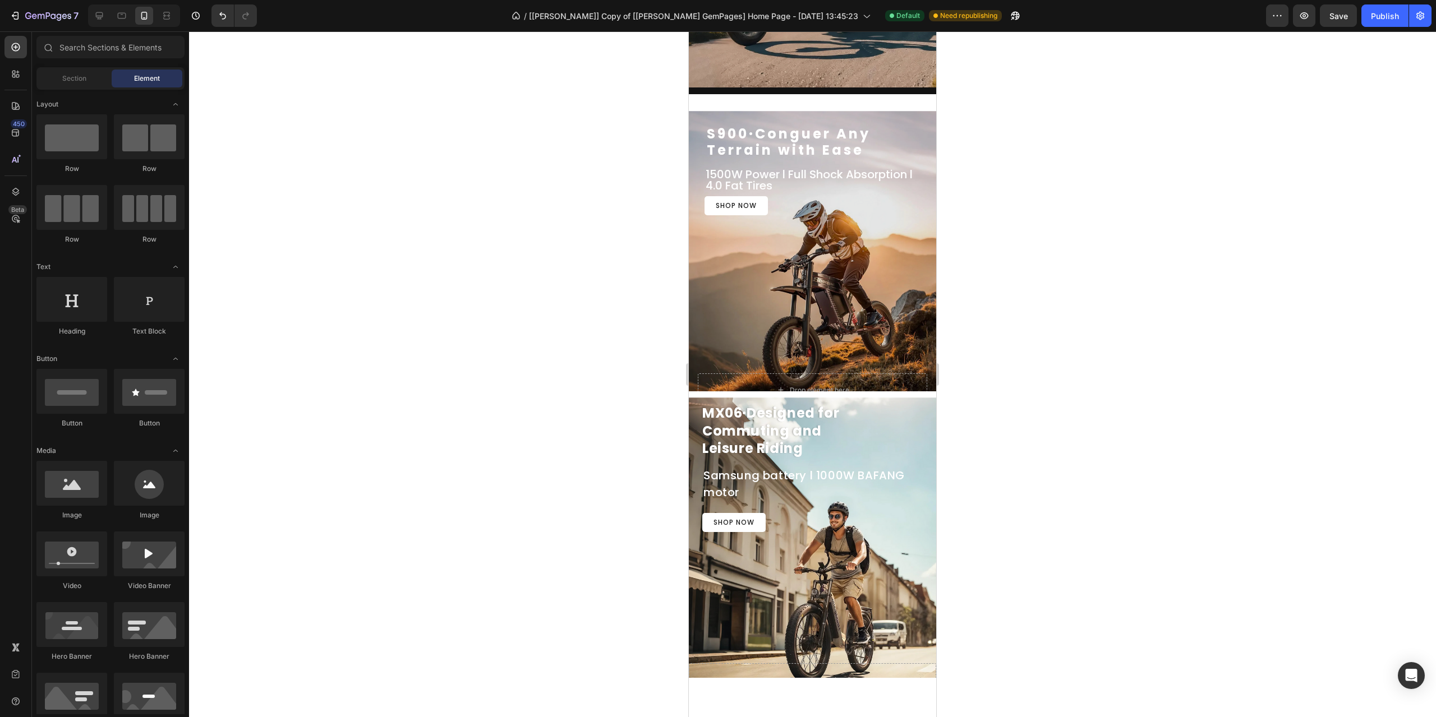
scroll to position [0, 0]
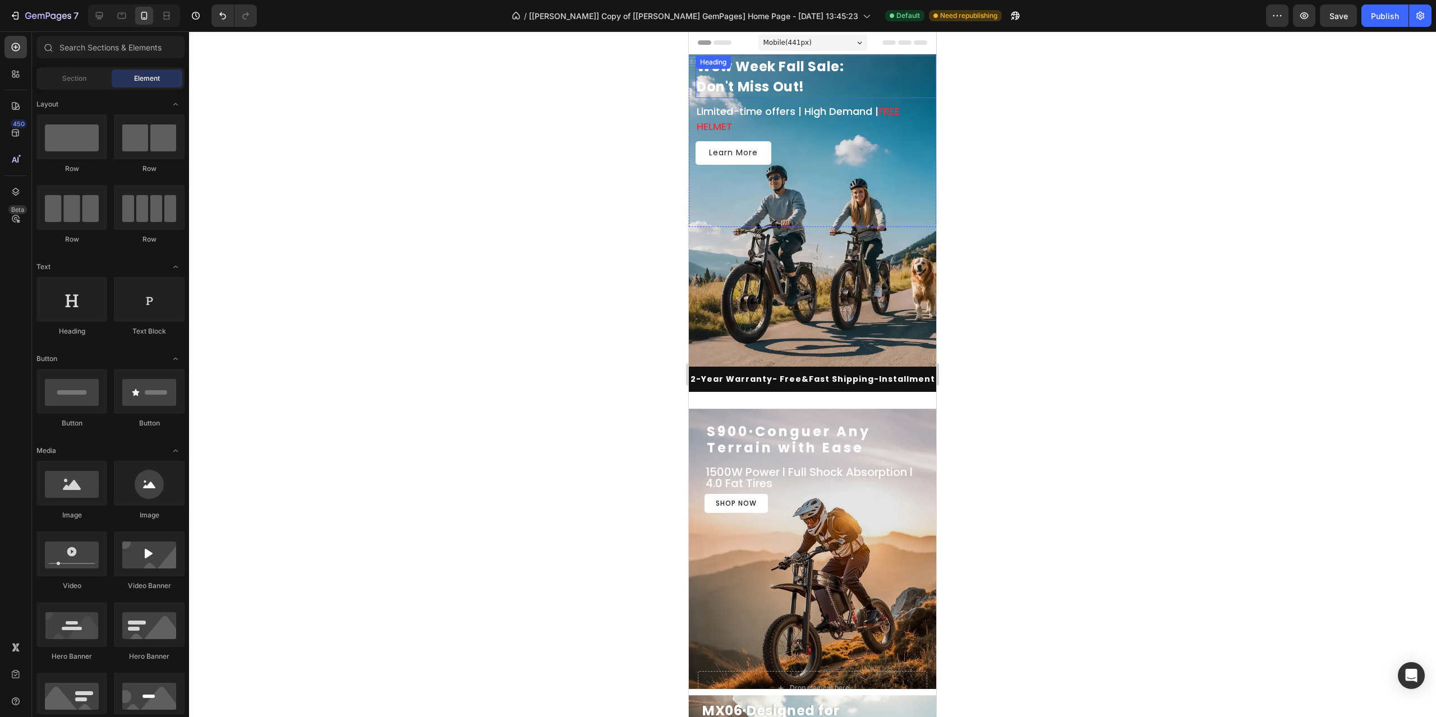
click at [842, 79] on h2 "Wow Week Fall Sale: Don't Miss Out!" at bounding box center [816, 77] width 241 height 43
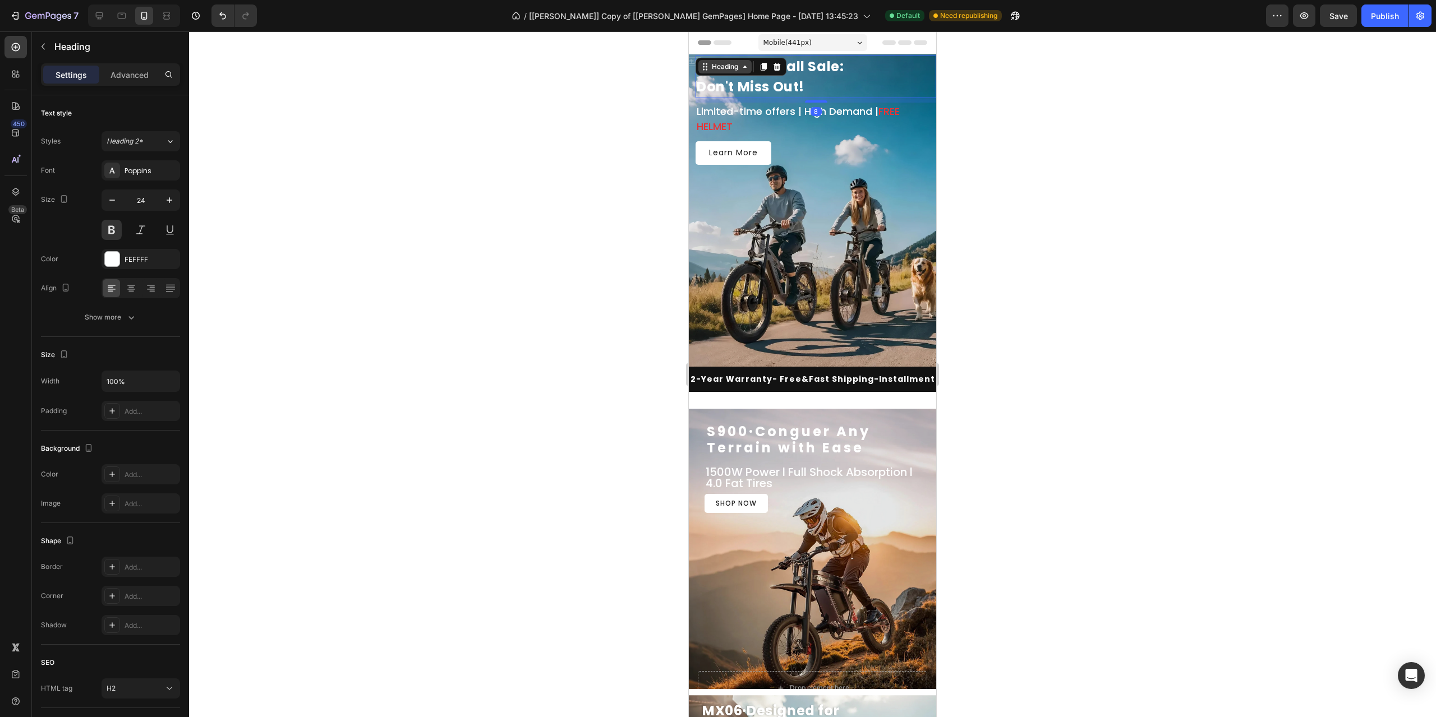
click at [724, 71] on div "Heading" at bounding box center [725, 67] width 31 height 10
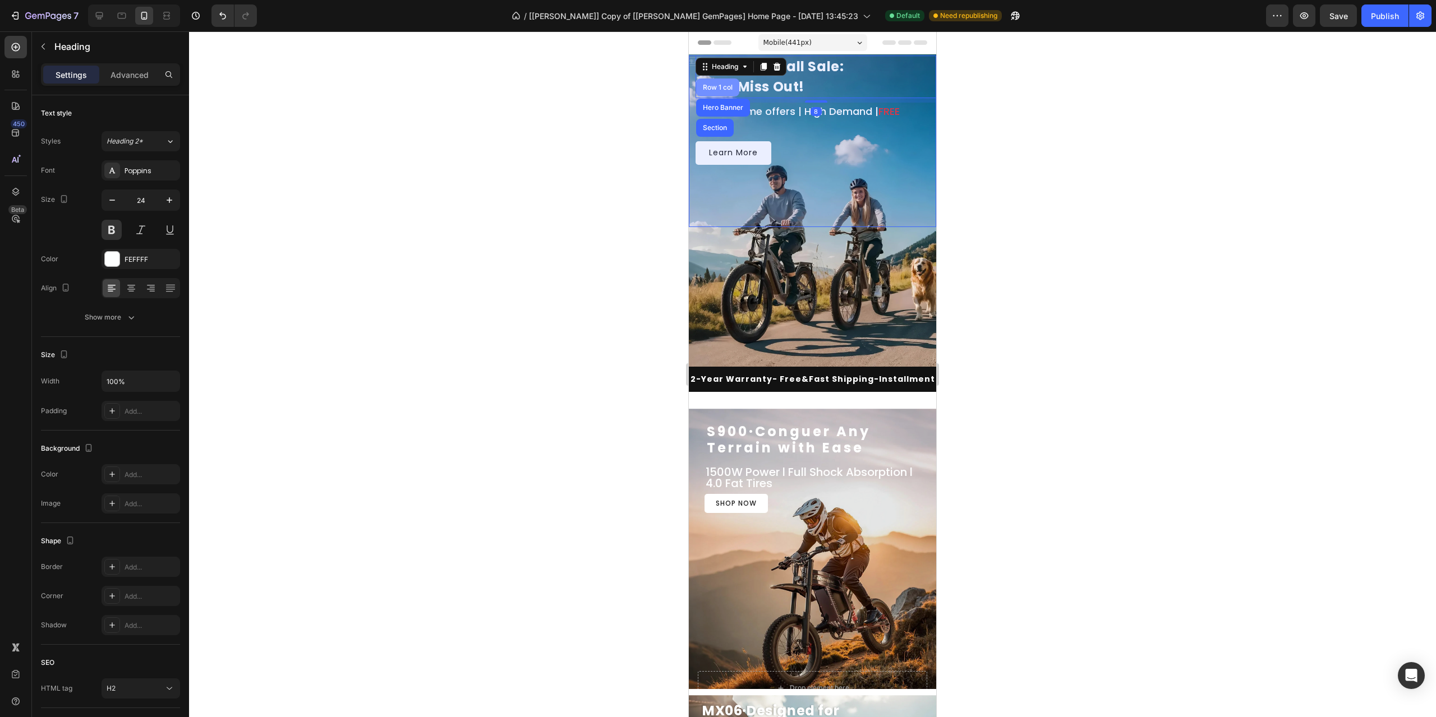
click at [726, 87] on div "Row 1 col" at bounding box center [718, 87] width 34 height 7
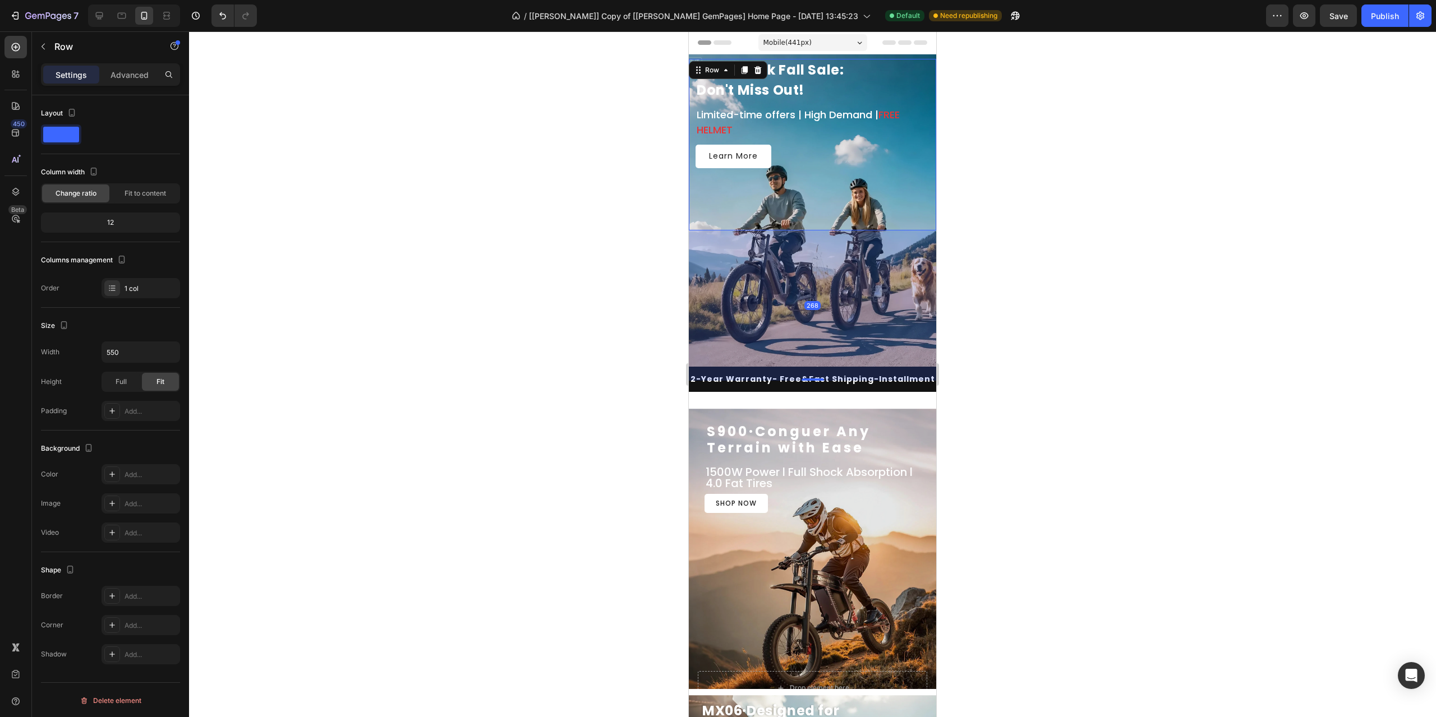
drag, startPoint x: 811, startPoint y: 381, endPoint x: 812, endPoint y: 375, distance: 6.8
click at [812, 231] on div "268" at bounding box center [812, 231] width 247 height 0
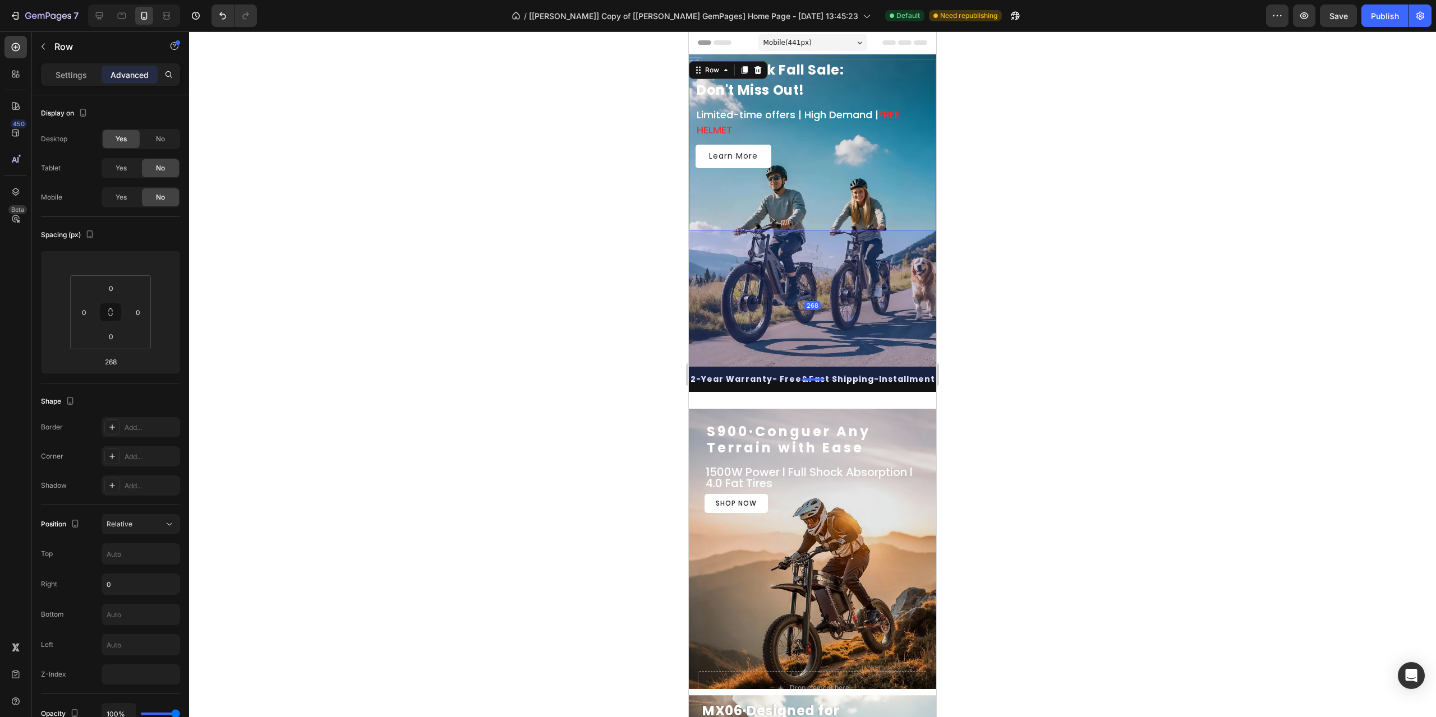
click at [1094, 224] on div at bounding box center [812, 374] width 1247 height 686
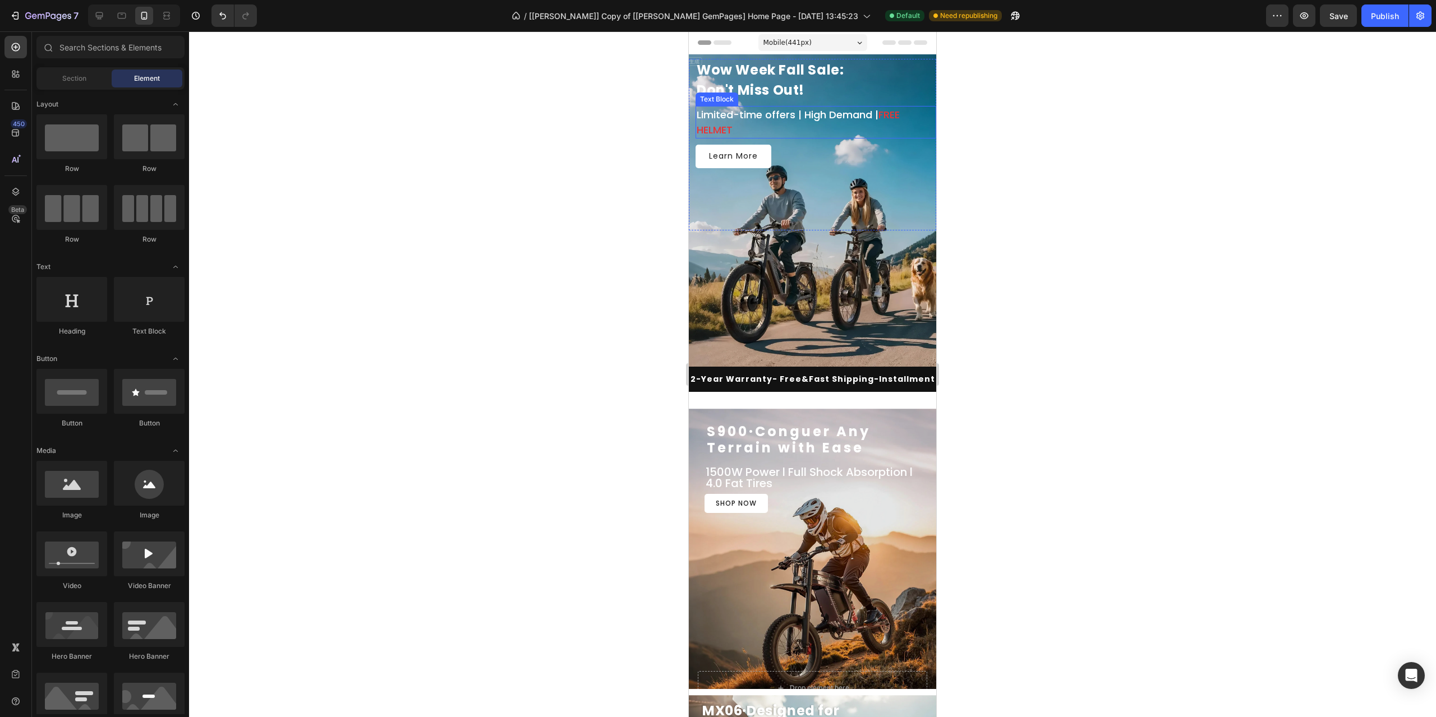
click at [807, 116] on p "Limited-time offers | High Demand | FREE HELMET" at bounding box center [816, 122] width 238 height 30
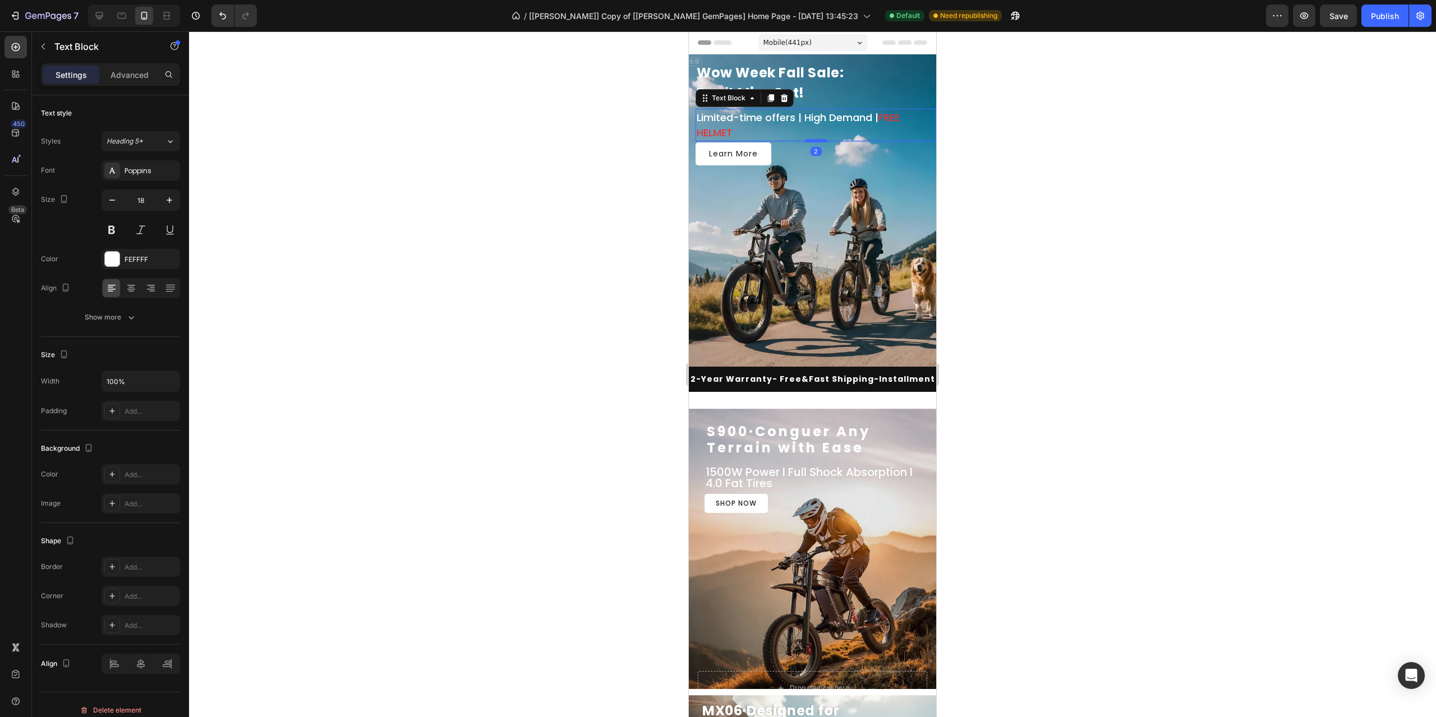
click at [811, 140] on div at bounding box center [816, 140] width 22 height 3
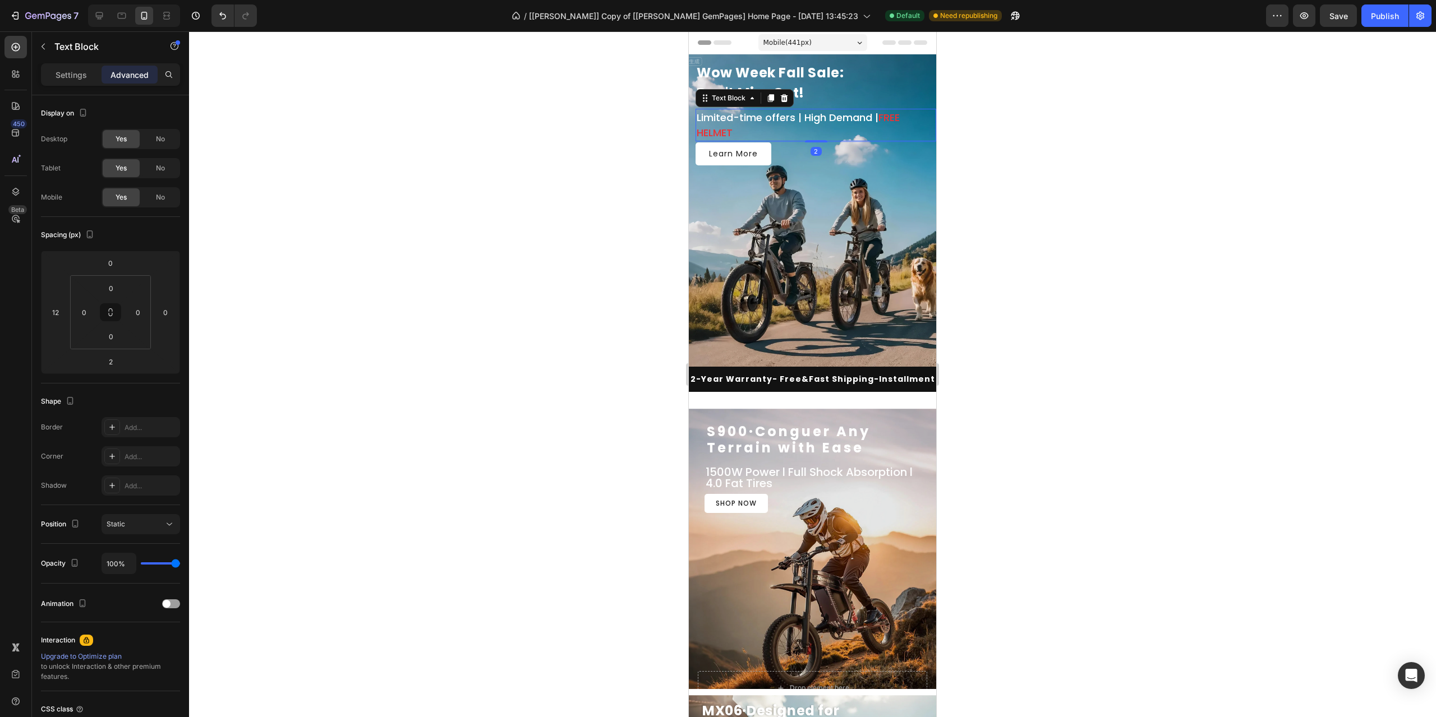
click at [1023, 204] on div at bounding box center [812, 374] width 1247 height 686
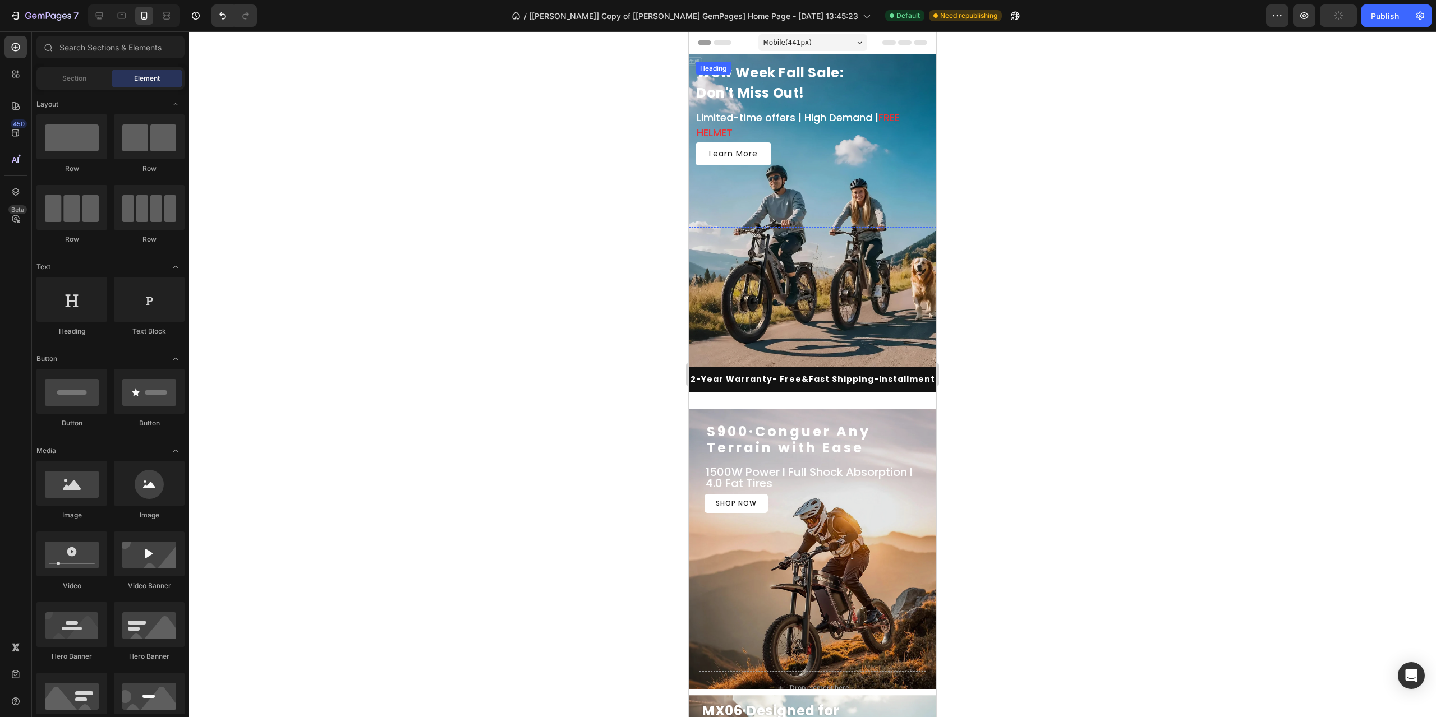
click at [807, 104] on h2 "Wow Week Fall Sale: Don't Miss Out!" at bounding box center [816, 83] width 241 height 43
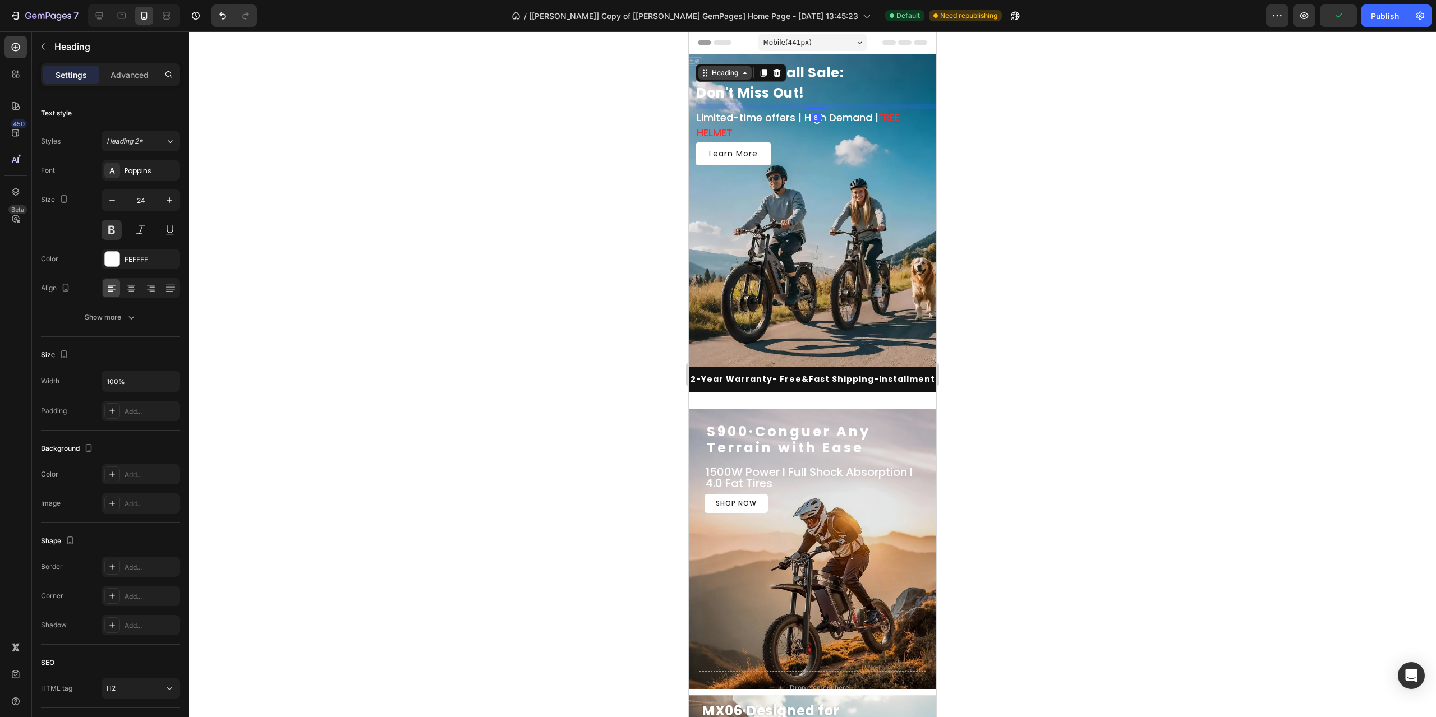
click at [727, 75] on div "Heading" at bounding box center [725, 73] width 31 height 10
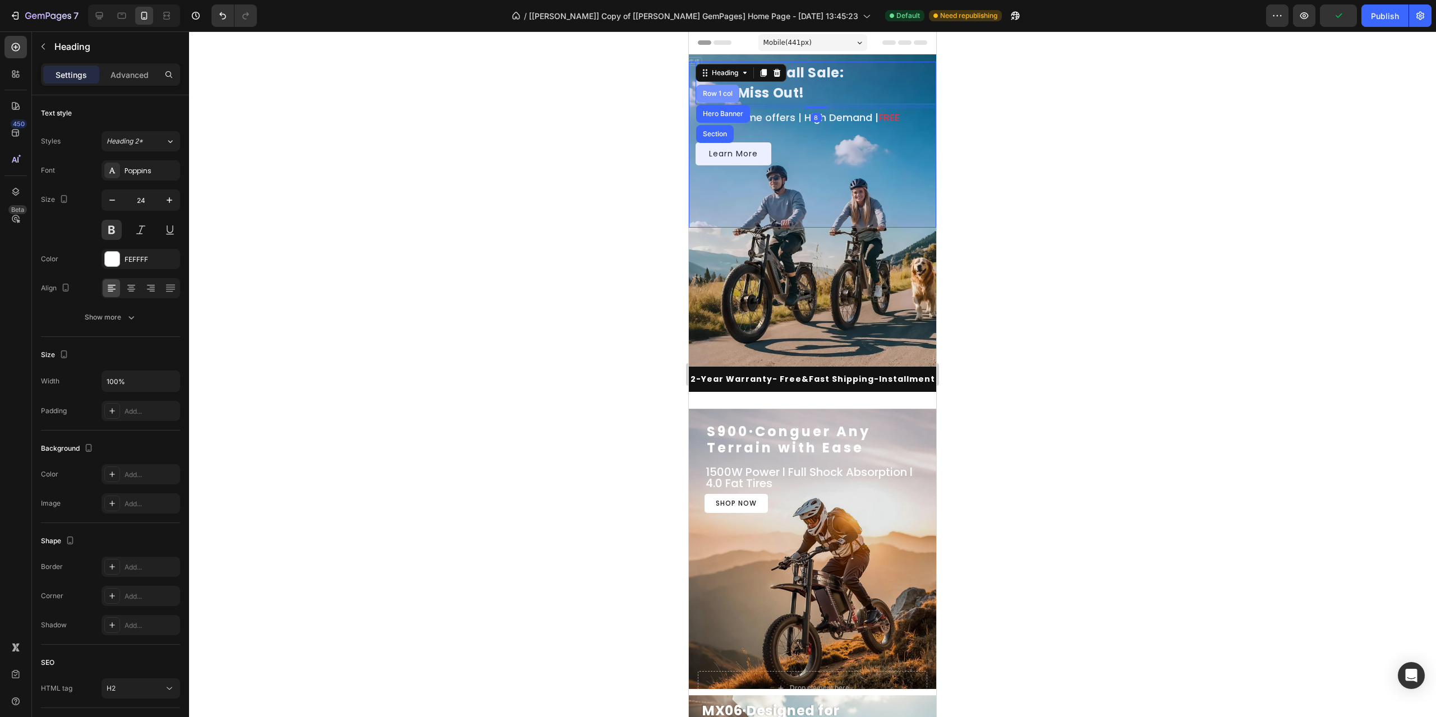
click at [727, 96] on div "Row 1 col" at bounding box center [718, 93] width 34 height 7
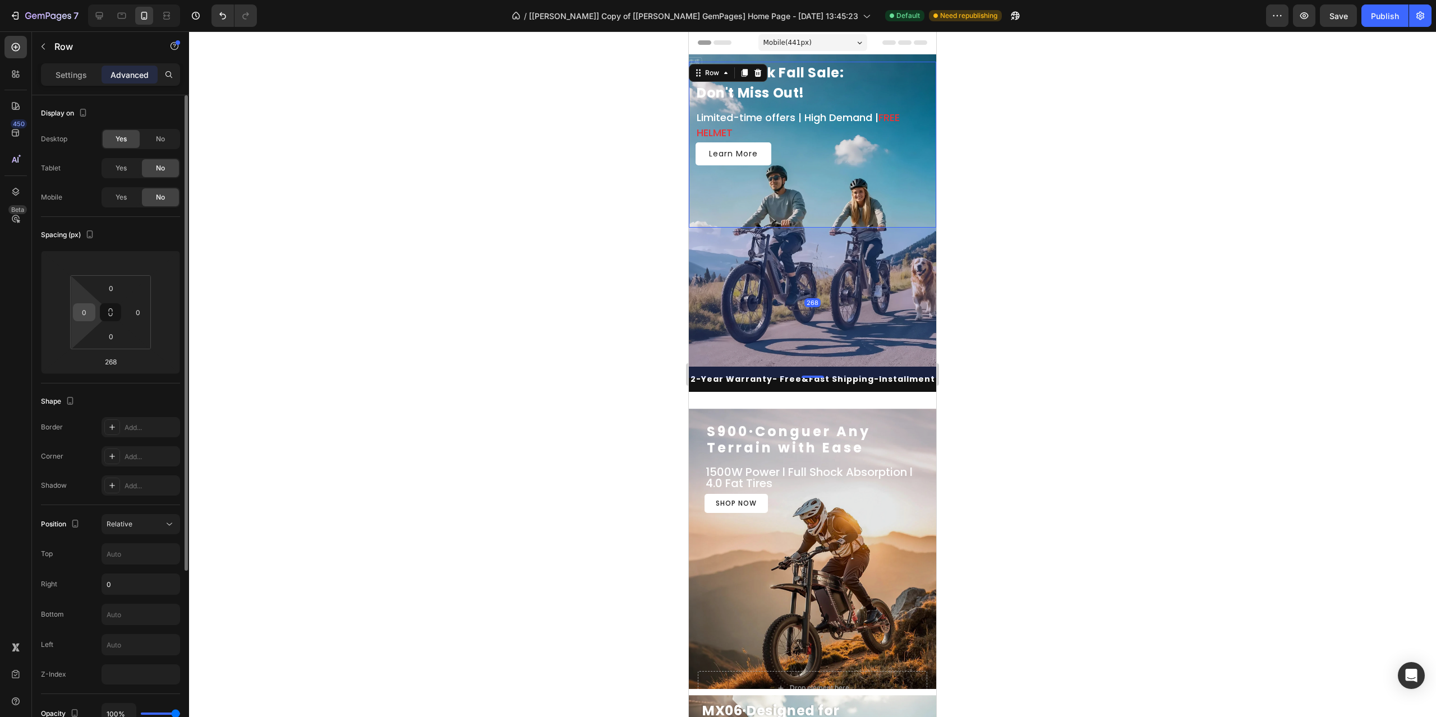
click at [83, 316] on input "0" at bounding box center [84, 312] width 17 height 17
type input "10"
click at [565, 331] on div at bounding box center [812, 374] width 1247 height 686
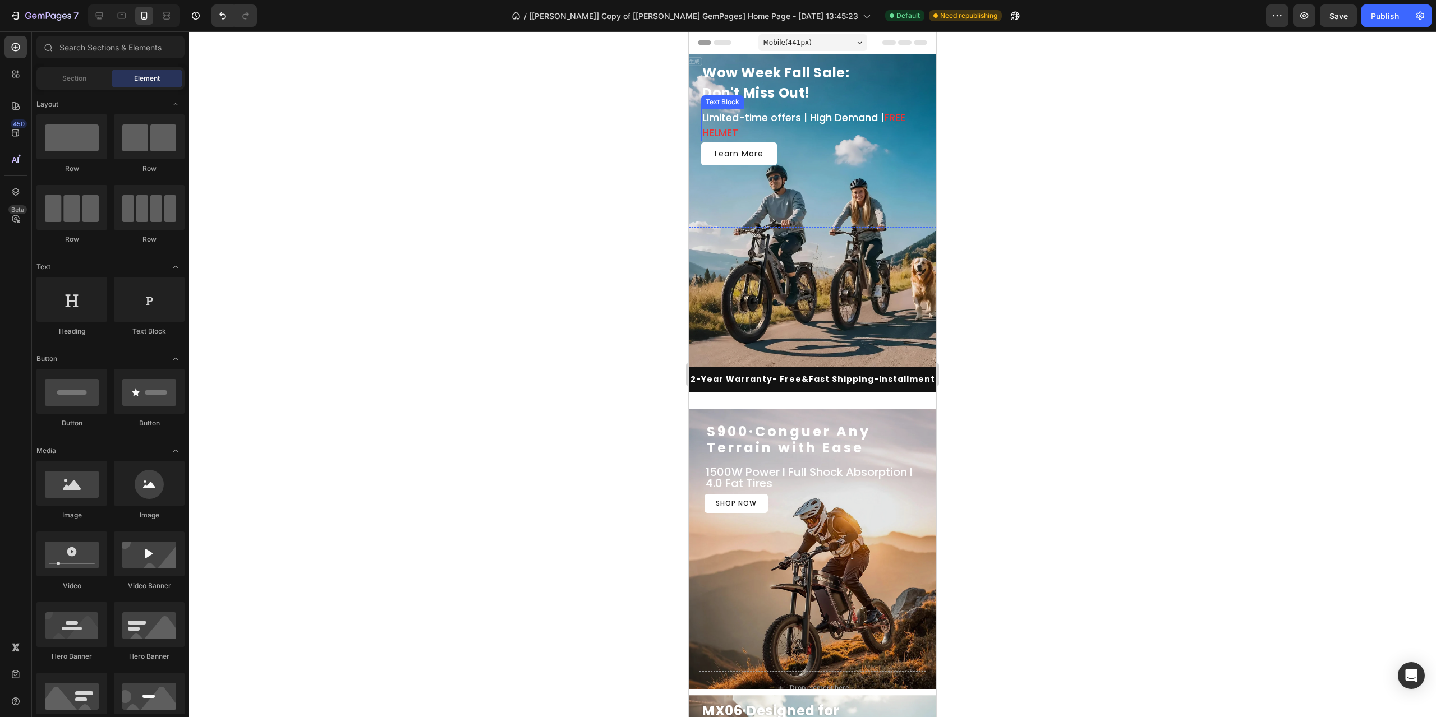
click at [804, 129] on p "Limited-time offers | High Demand | FREE HELMET" at bounding box center [818, 125] width 233 height 30
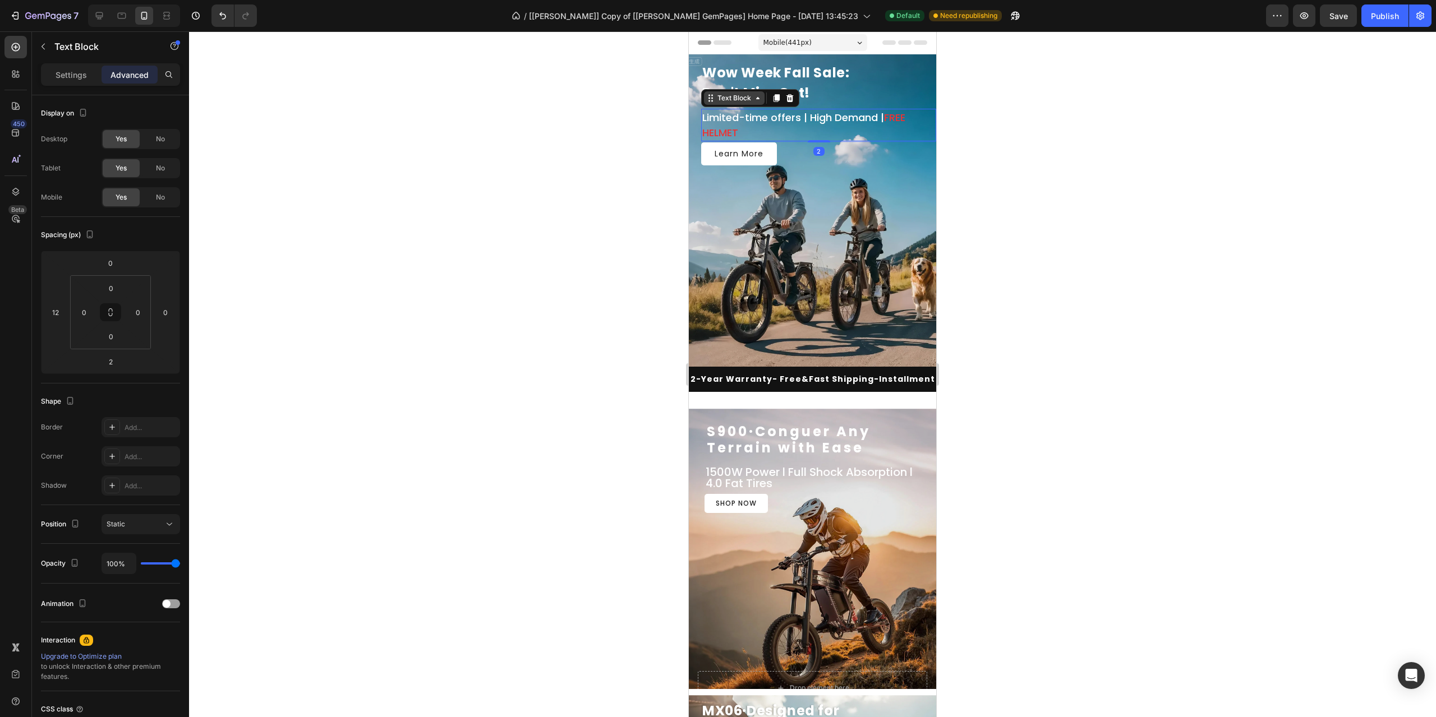
click at [734, 95] on div "Text Block" at bounding box center [734, 98] width 38 height 10
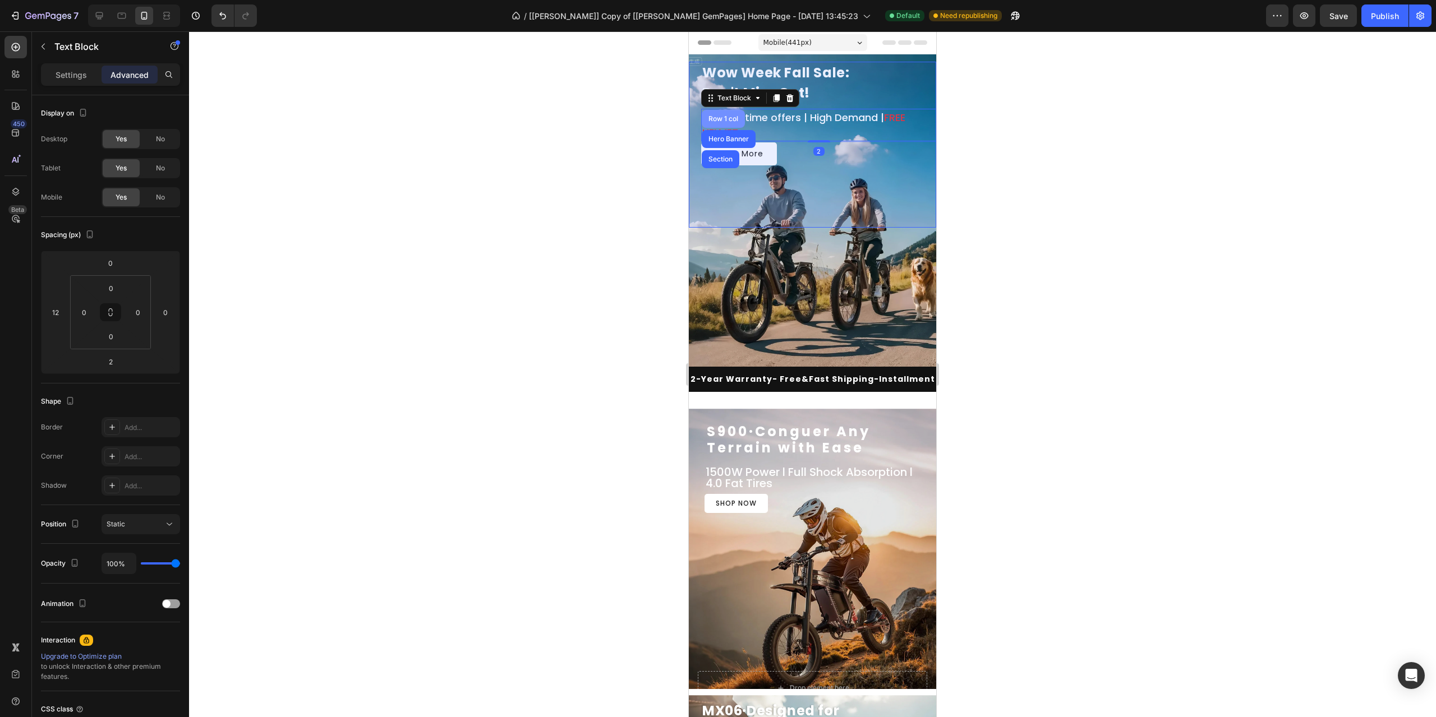
click at [734, 118] on div "Row 1 col" at bounding box center [723, 119] width 34 height 7
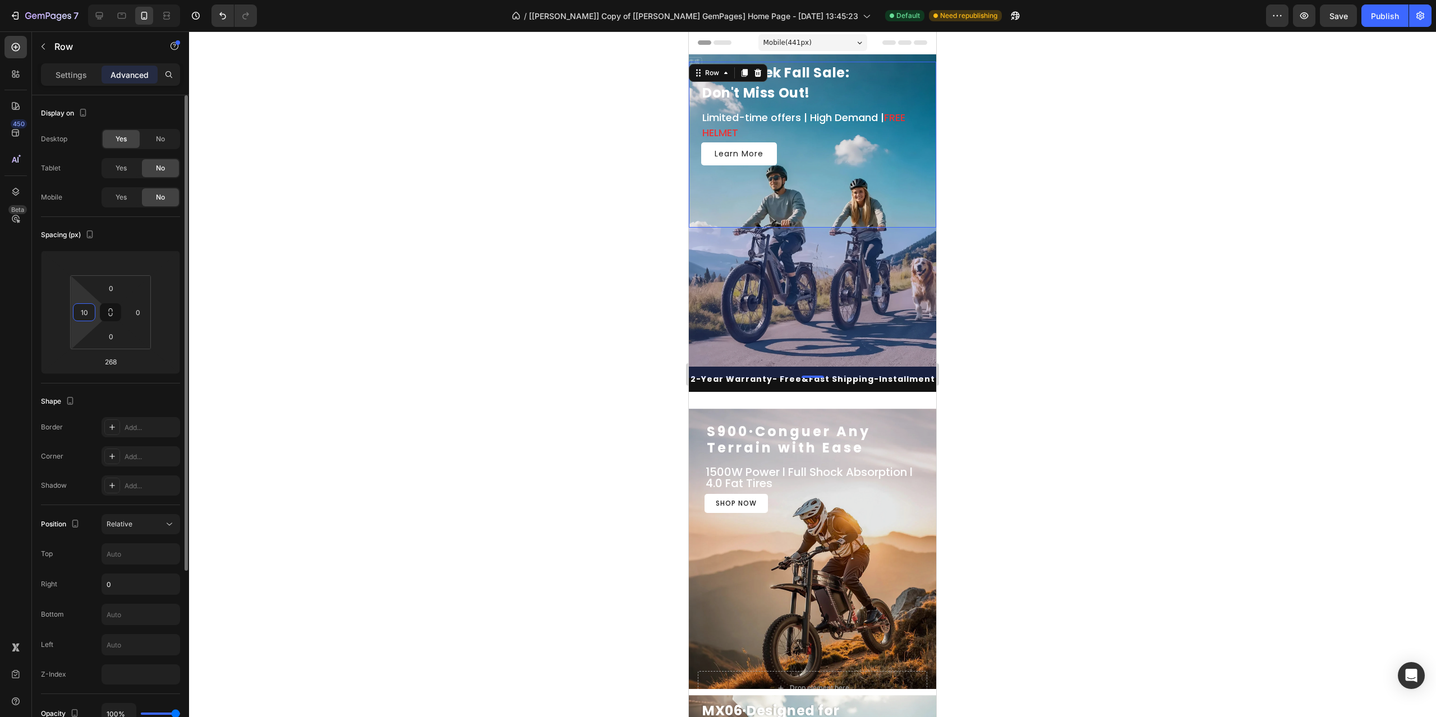
click at [85, 314] on input "10" at bounding box center [84, 312] width 17 height 17
type input "20"
click at [1060, 342] on div at bounding box center [812, 374] width 1247 height 686
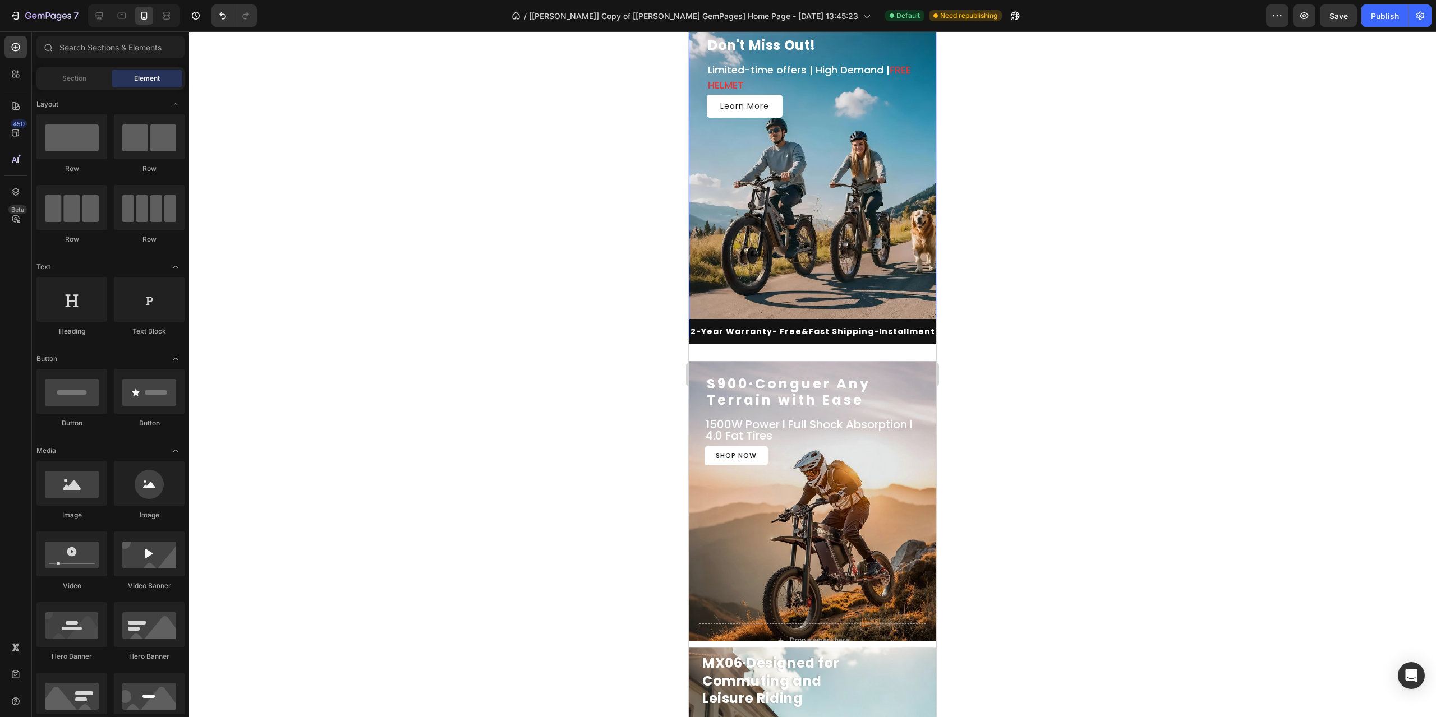
scroll to position [112, 0]
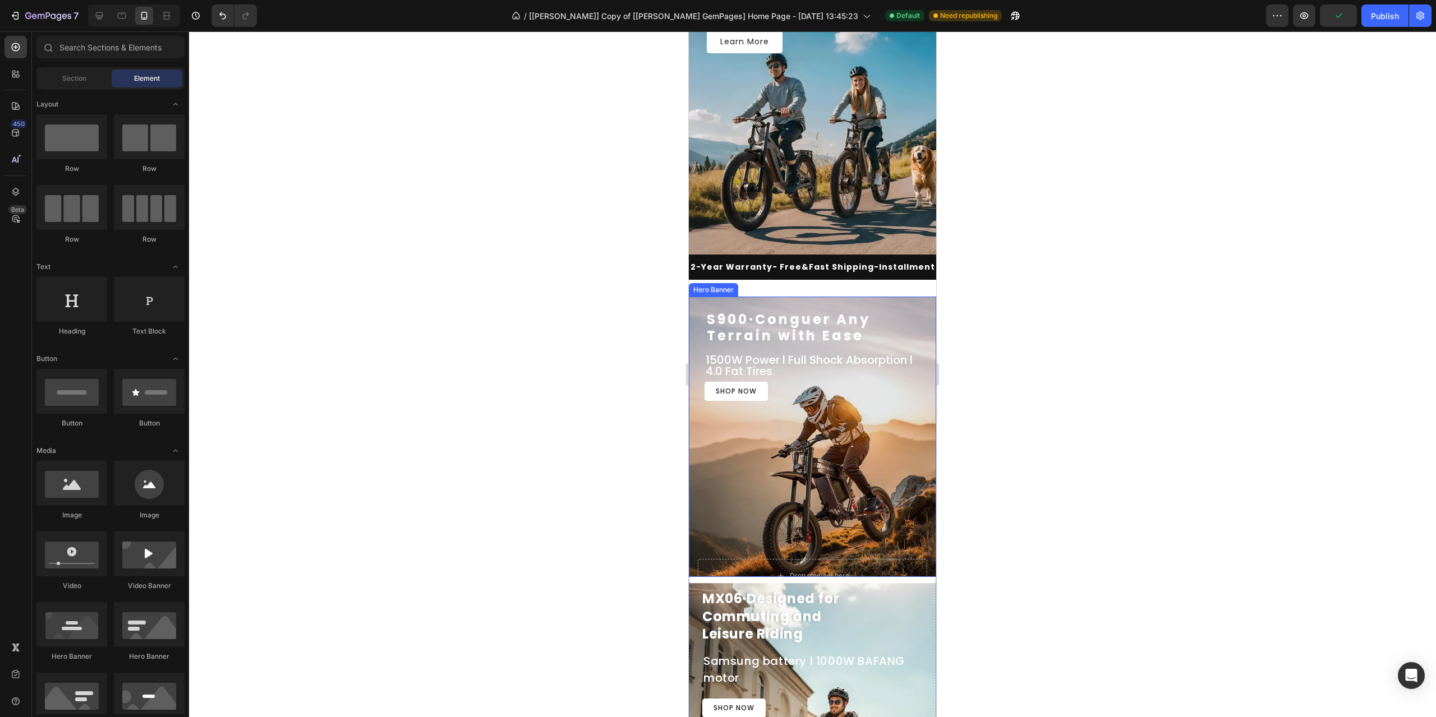
click at [1214, 297] on div at bounding box center [812, 374] width 1247 height 686
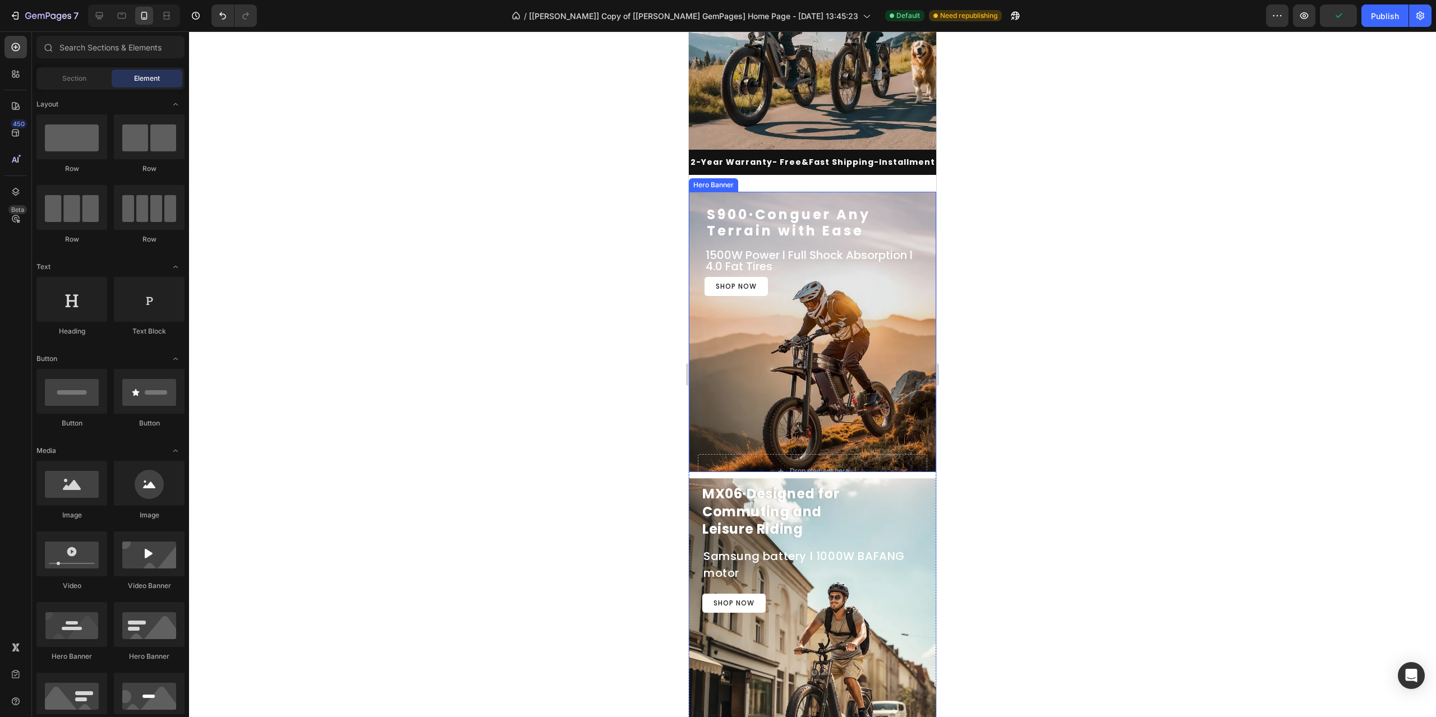
click at [800, 476] on h2 "MX06·Designed for Commuting and Leisure Riding" at bounding box center [812, 511] width 247 height 71
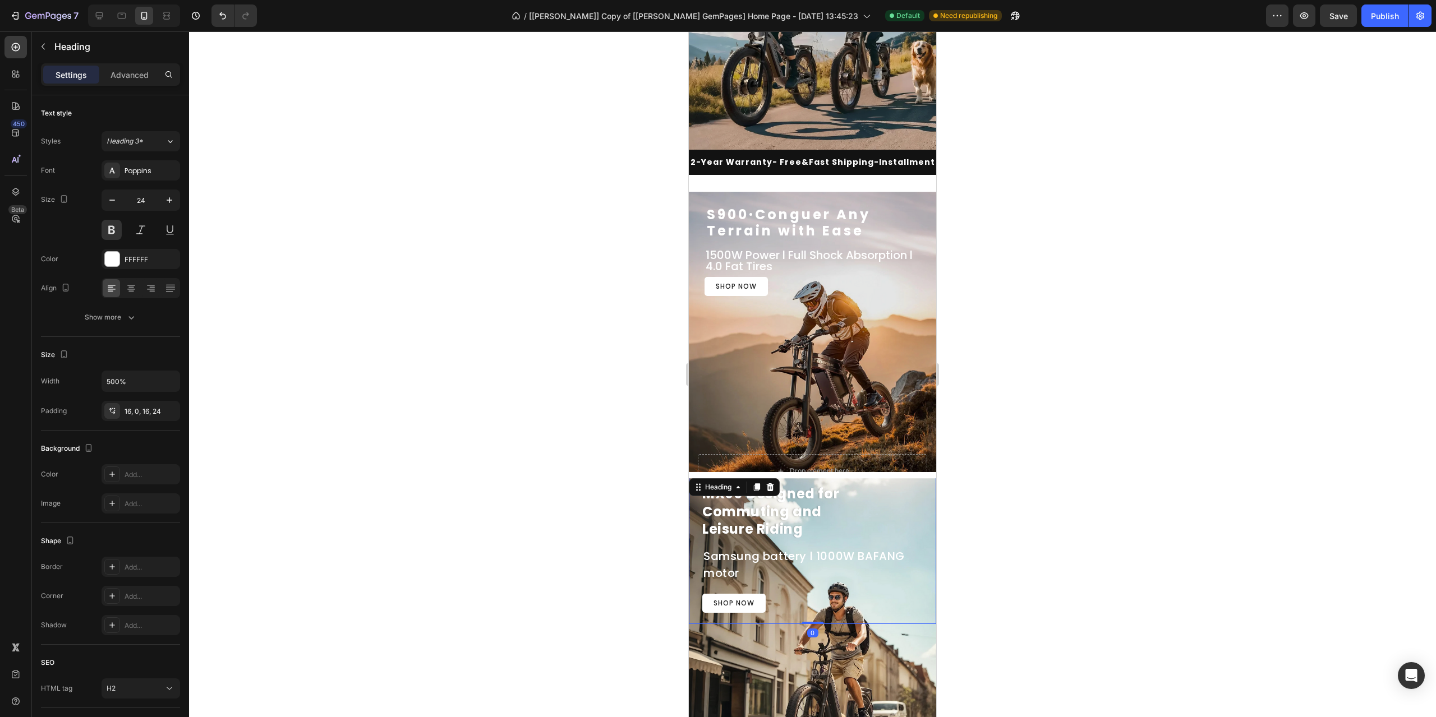
scroll to position [280, 0]
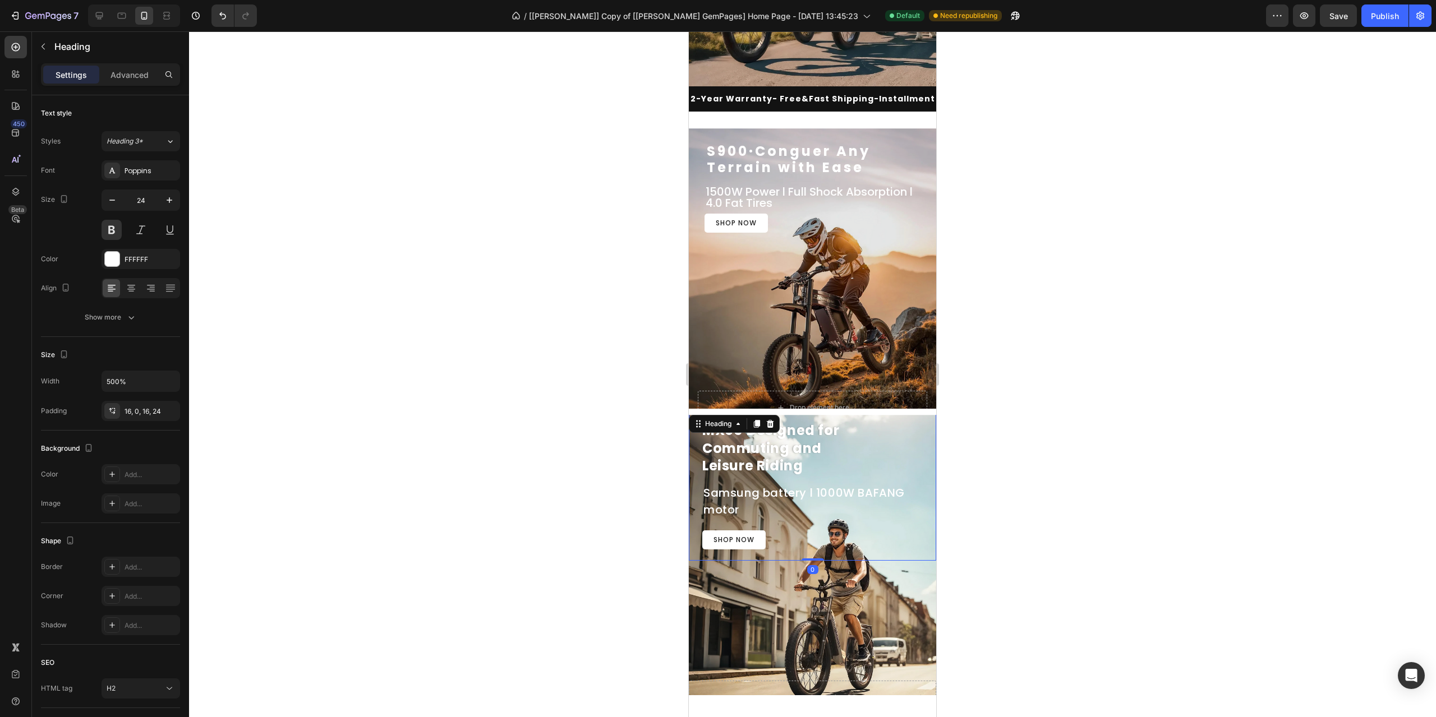
click at [1078, 440] on div at bounding box center [812, 374] width 1247 height 686
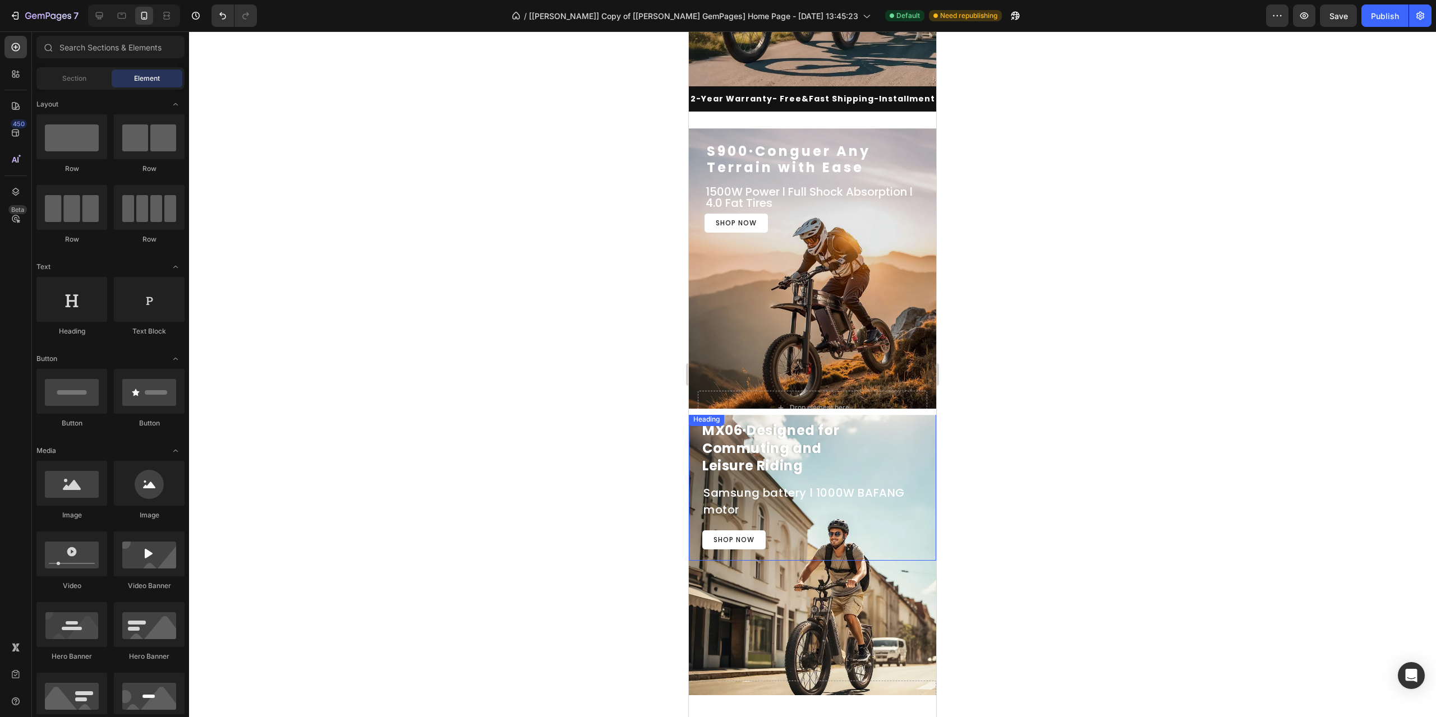
click at [773, 460] on h2 "MX06·Designed for Commuting and Leisure Riding" at bounding box center [812, 448] width 247 height 71
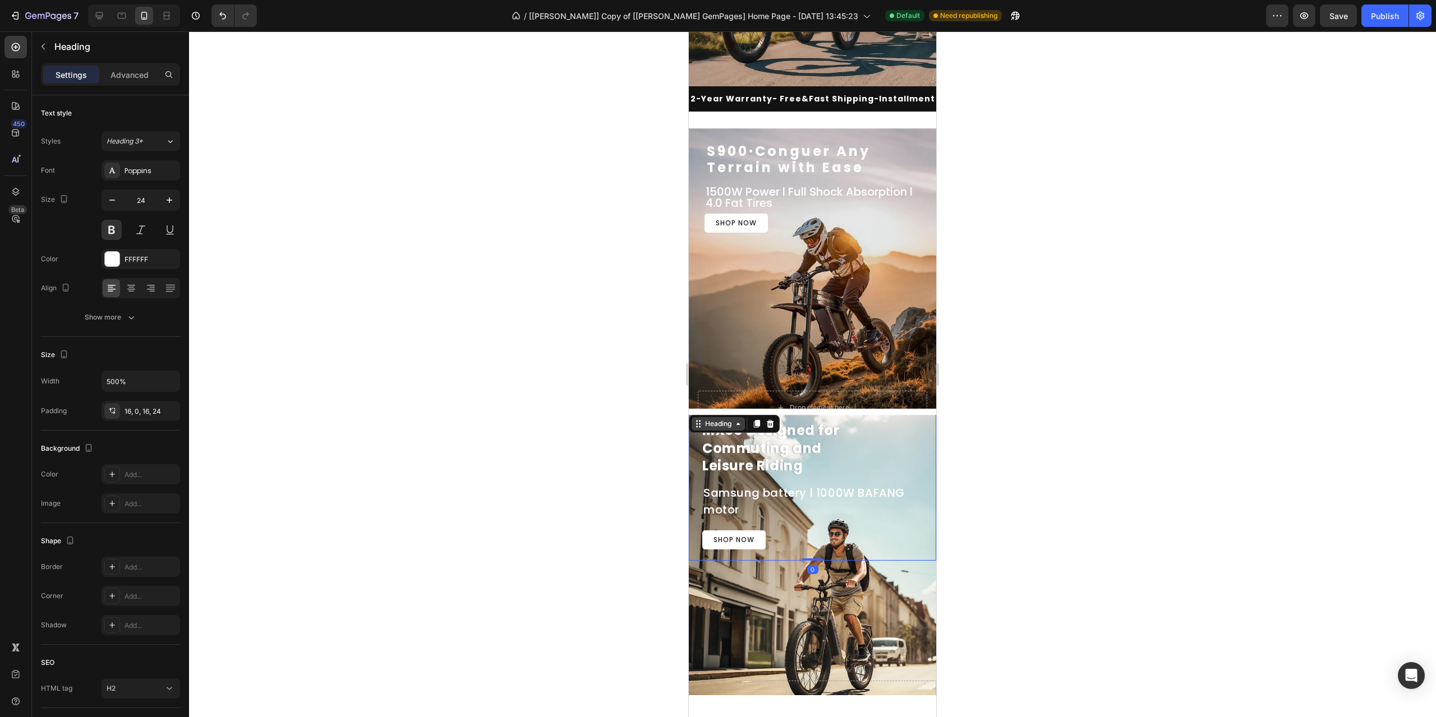
click at [713, 427] on div "Heading" at bounding box center [718, 424] width 31 height 10
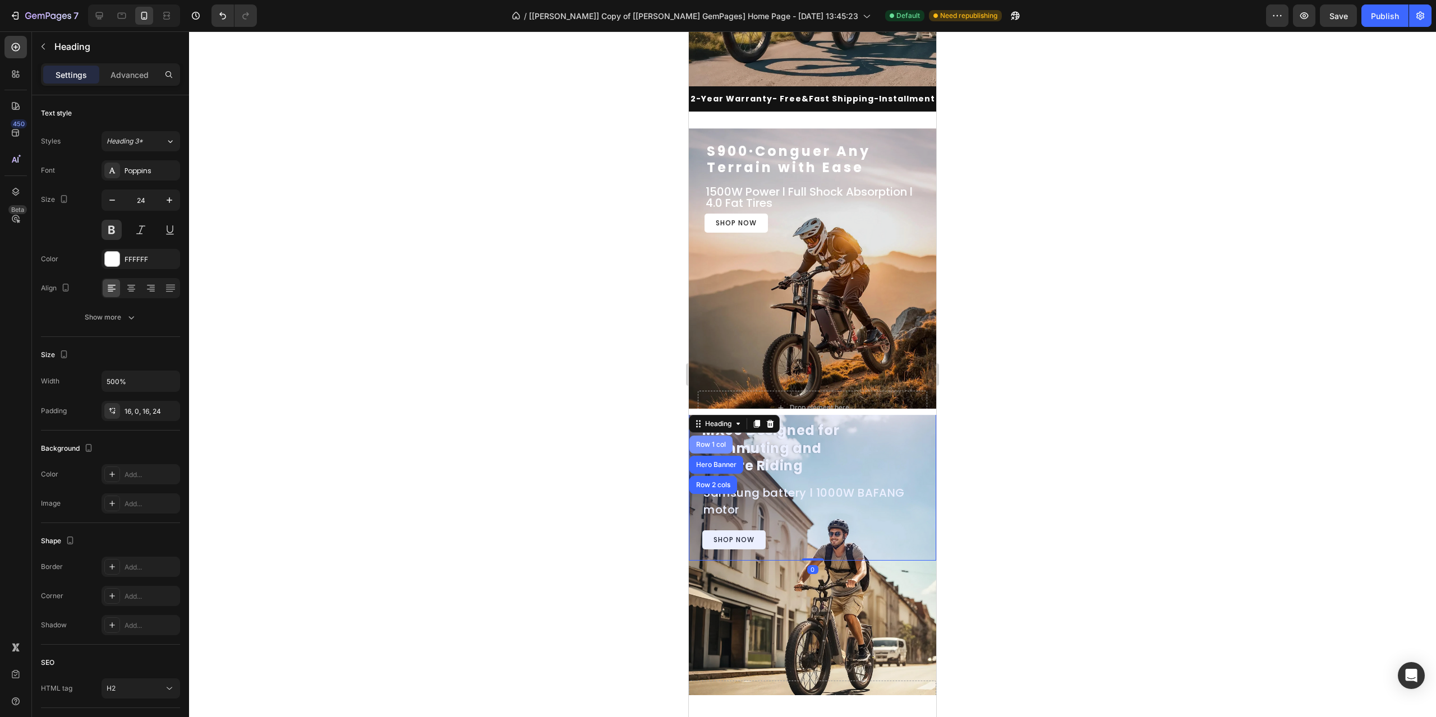
click at [720, 446] on div "Row 1 col" at bounding box center [711, 444] width 34 height 7
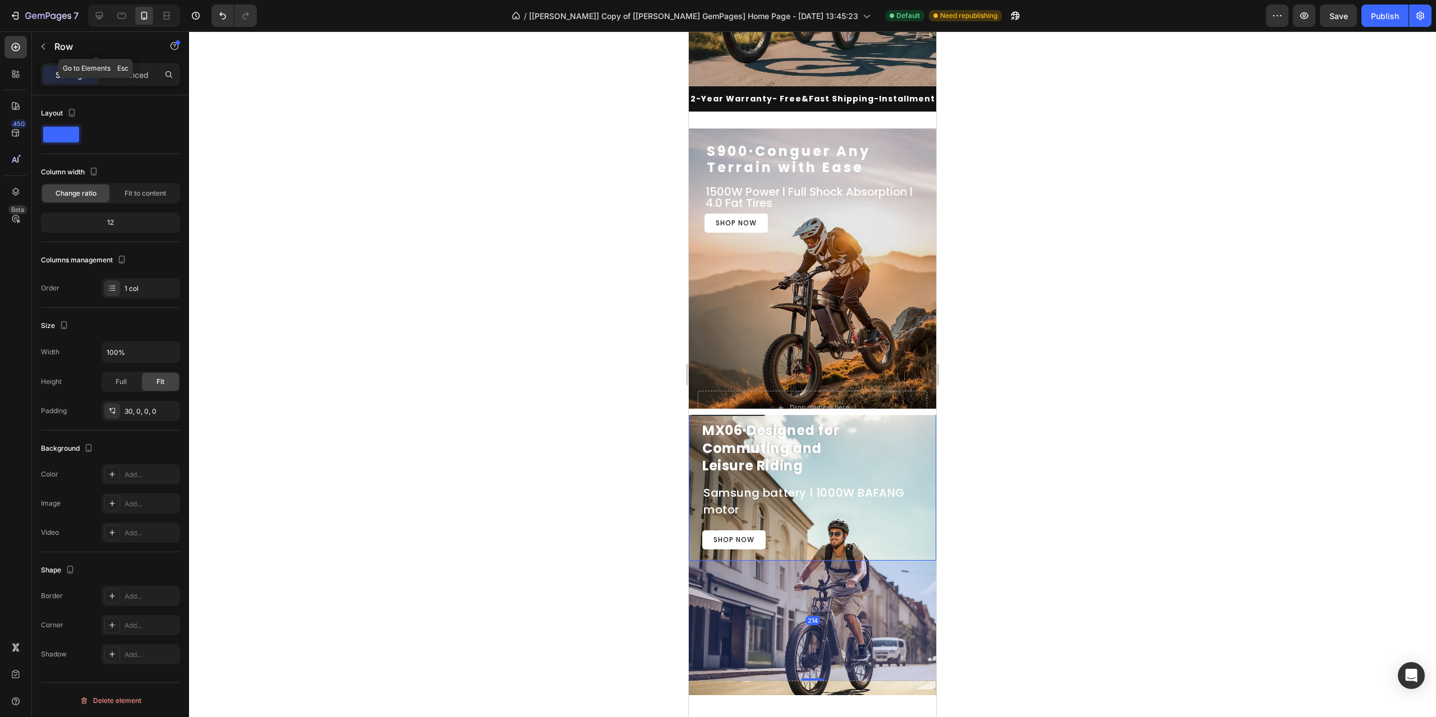
drag, startPoint x: 144, startPoint y: 46, endPoint x: 139, endPoint y: 66, distance: 20.8
click at [145, 48] on p "Row" at bounding box center [101, 46] width 95 height 13
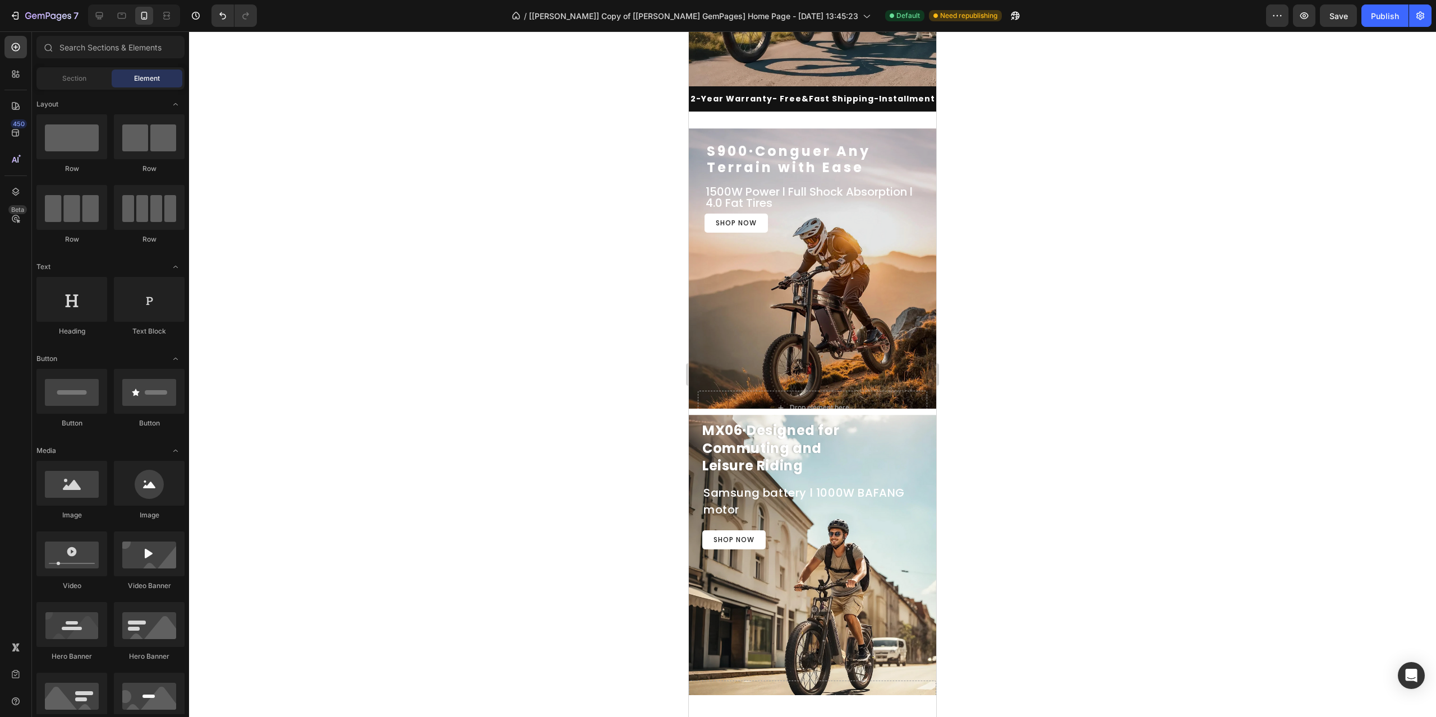
click at [139, 67] on div "Sections(18) Elements(83) Section Element Hero Section Product Detail Brands Tr…" at bounding box center [110, 375] width 157 height 679
click at [775, 460] on h2 "MX06·Designed for Commuting and Leisure Riding" at bounding box center [812, 448] width 247 height 71
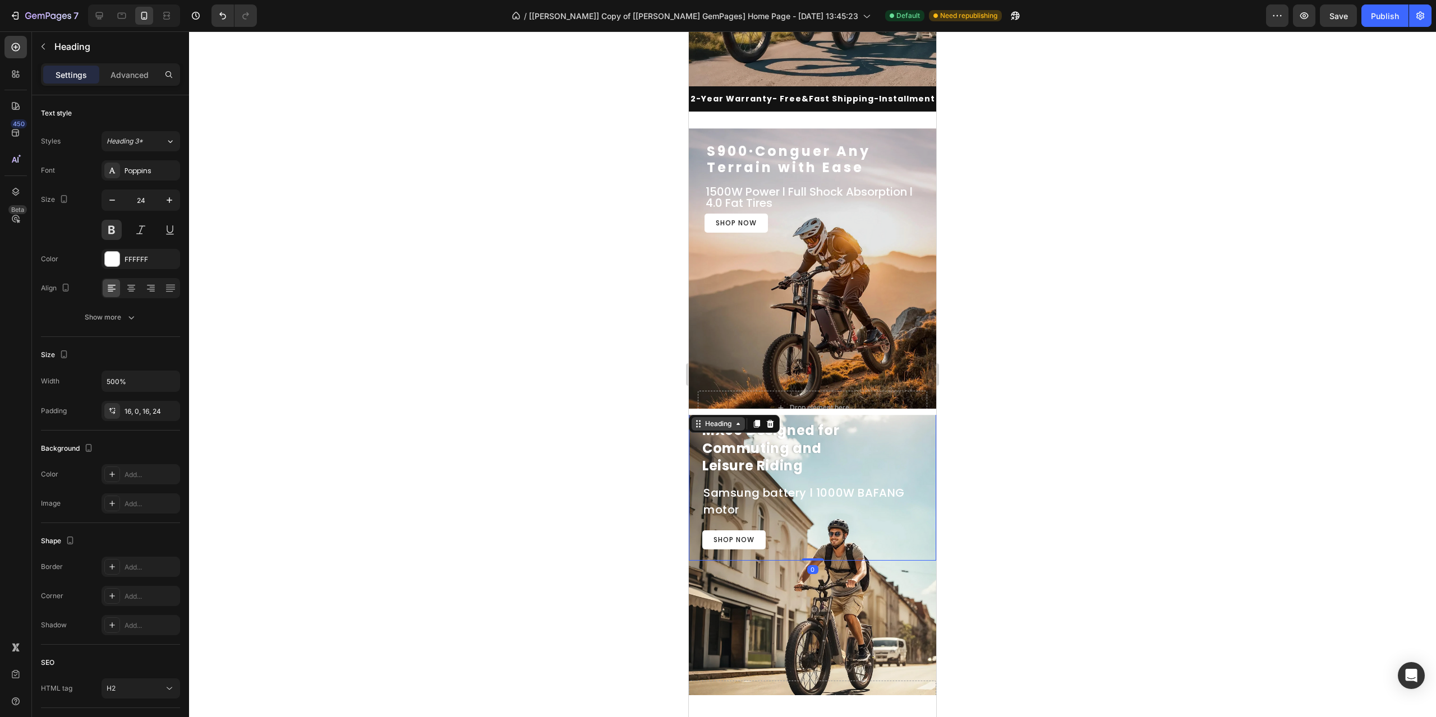
click at [730, 423] on div "Heading" at bounding box center [718, 424] width 31 height 10
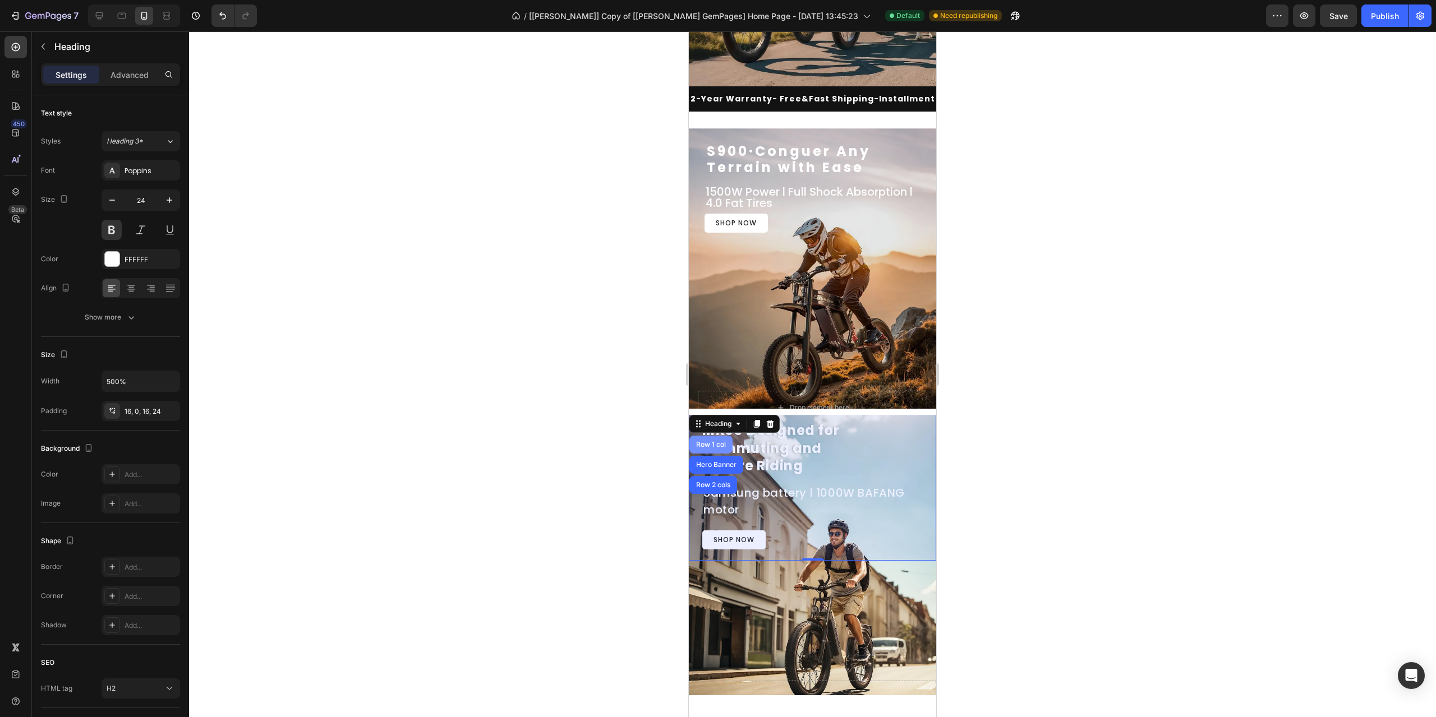
click at [726, 441] on div "Row 1 col" at bounding box center [710, 445] width 43 height 18
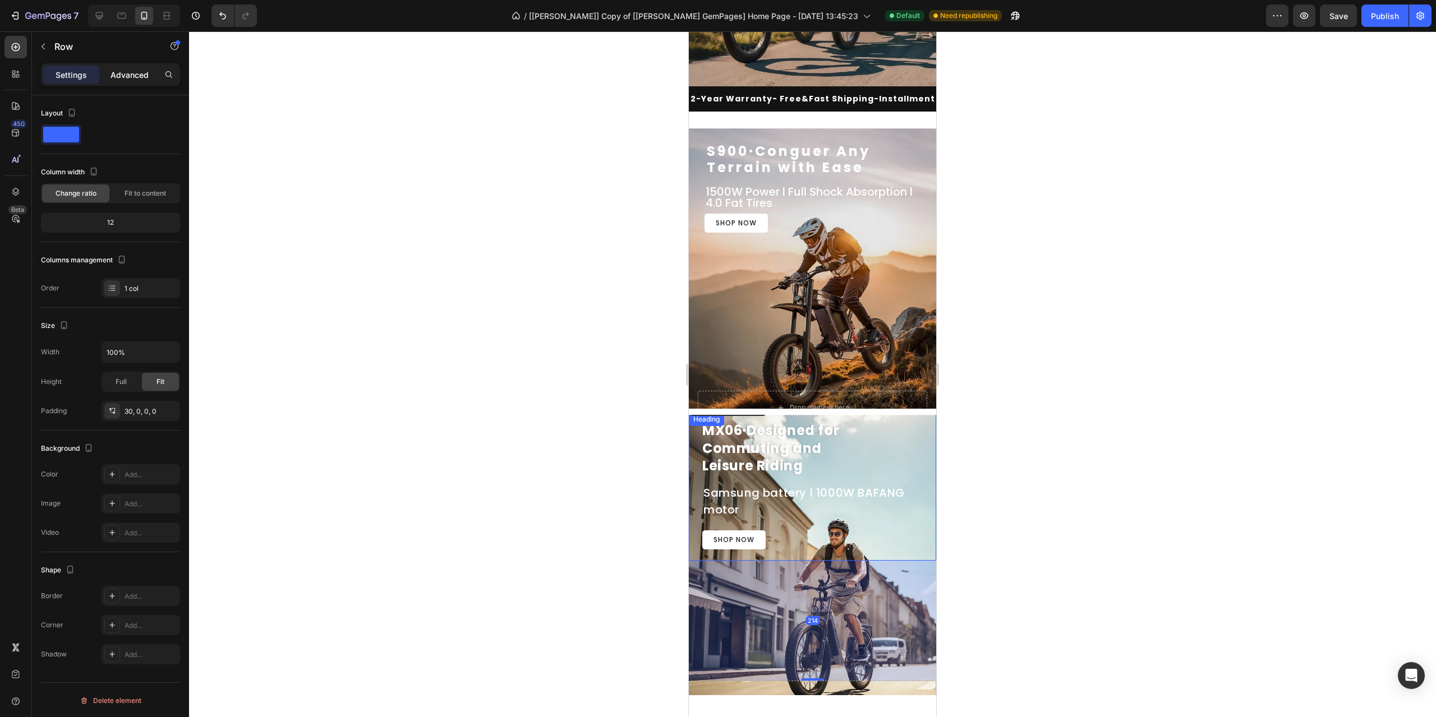
click at [122, 78] on p "Advanced" at bounding box center [129, 75] width 38 height 12
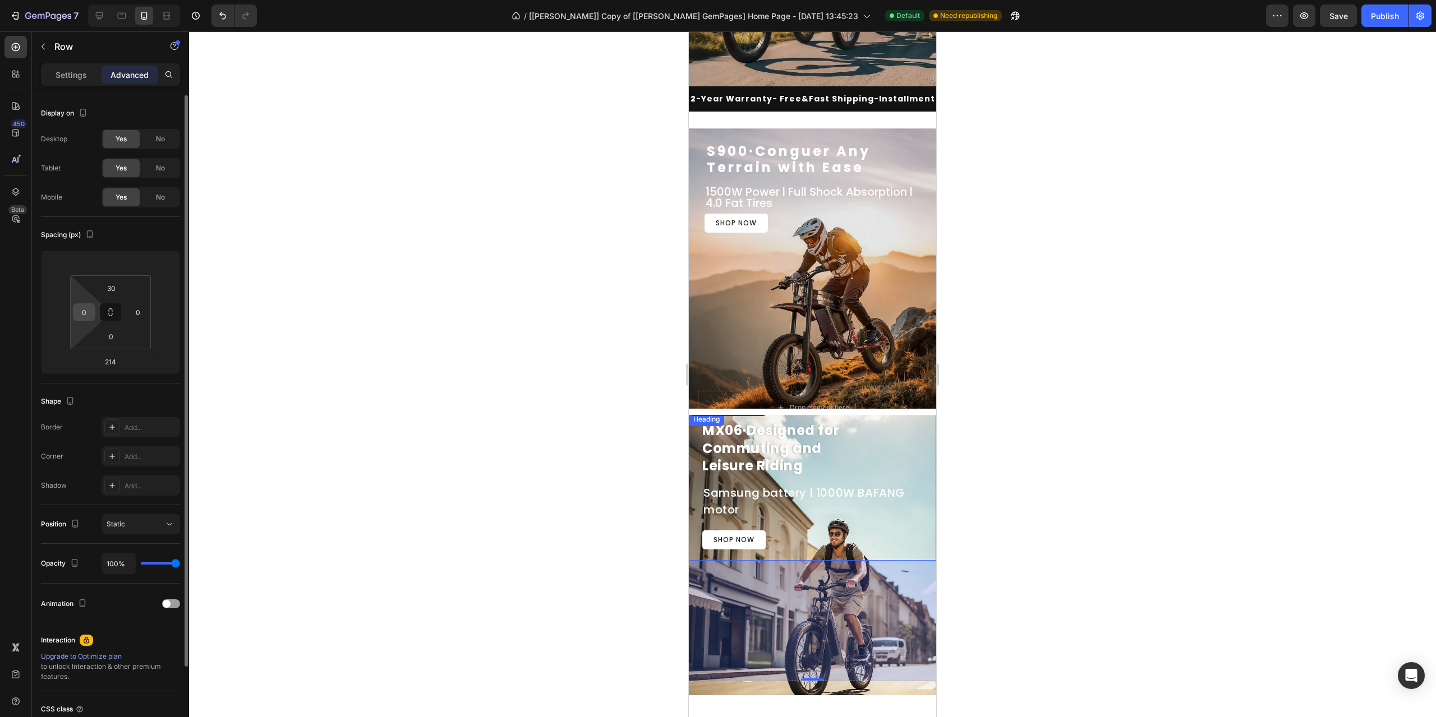
click at [86, 311] on input "0" at bounding box center [84, 312] width 17 height 17
type input "10"
click at [556, 402] on div at bounding box center [812, 374] width 1247 height 686
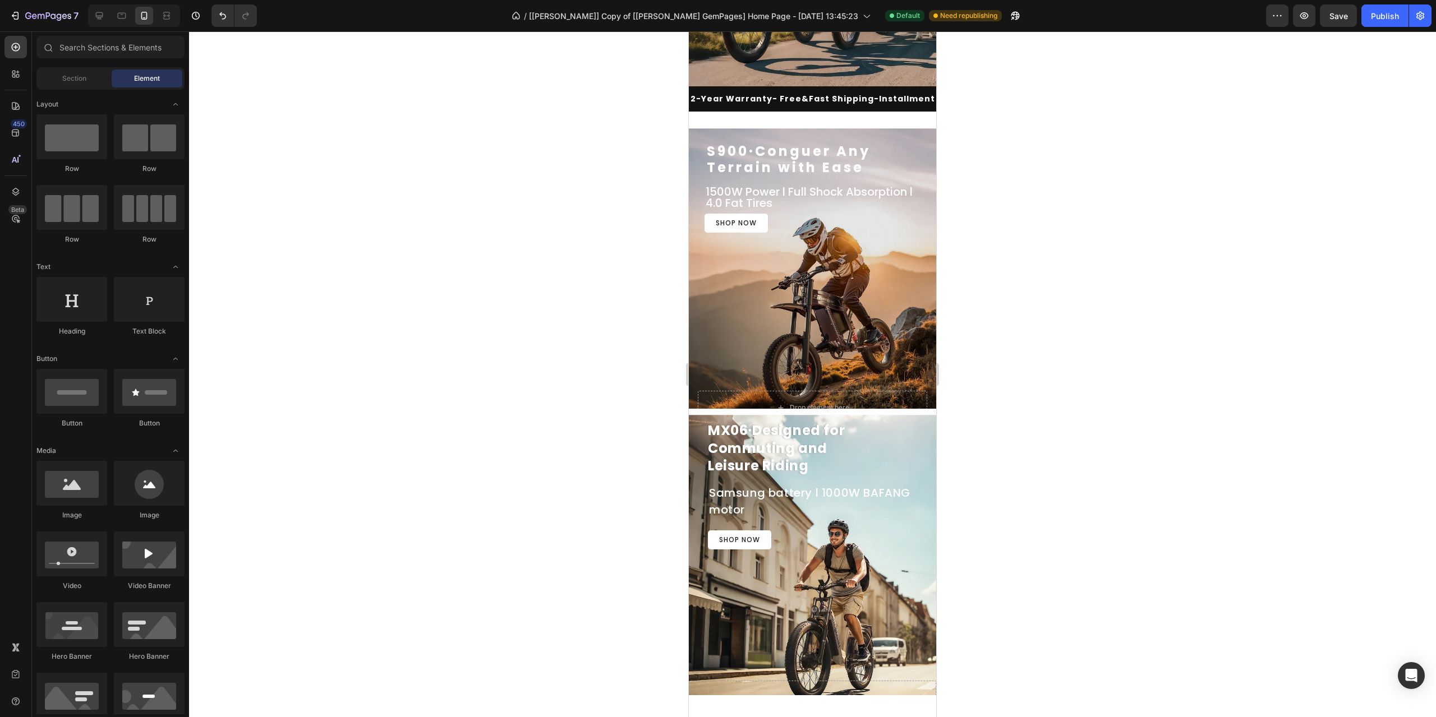
click at [1029, 427] on div at bounding box center [812, 374] width 1247 height 686
click at [1435, 209] on div at bounding box center [812, 374] width 1247 height 686
click at [1435, 208] on div at bounding box center [812, 374] width 1247 height 686
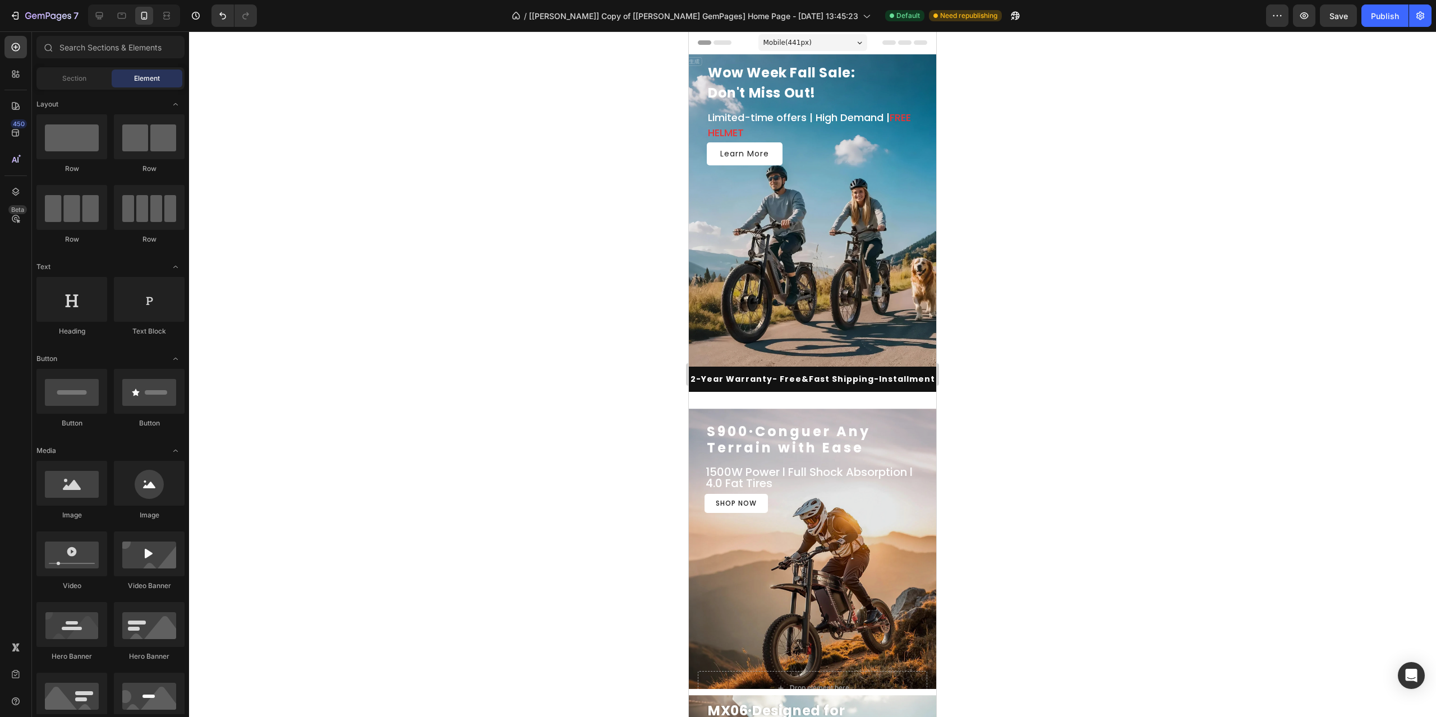
click at [795, 45] on span "Mobile ( 441 px)" at bounding box center [787, 42] width 48 height 11
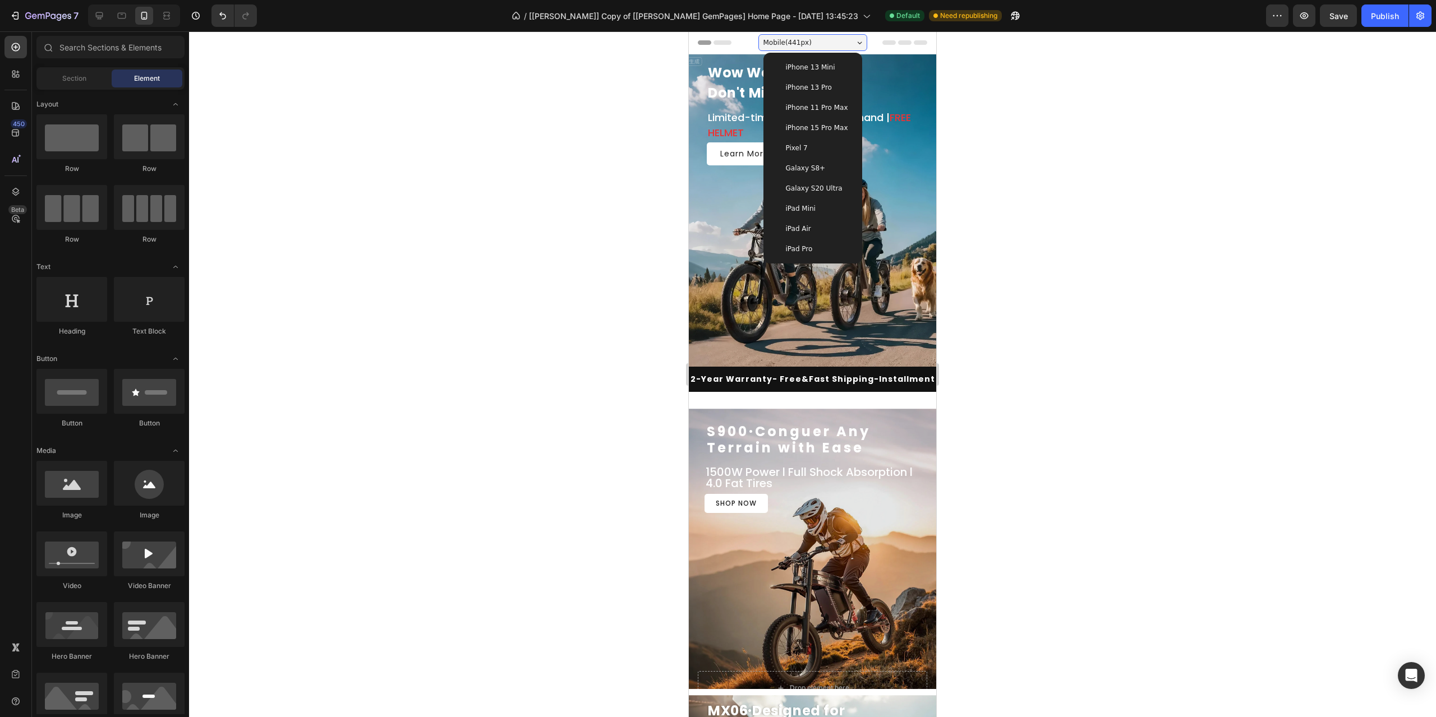
click at [812, 186] on span "Galaxy S20 Ultra" at bounding box center [814, 188] width 57 height 11
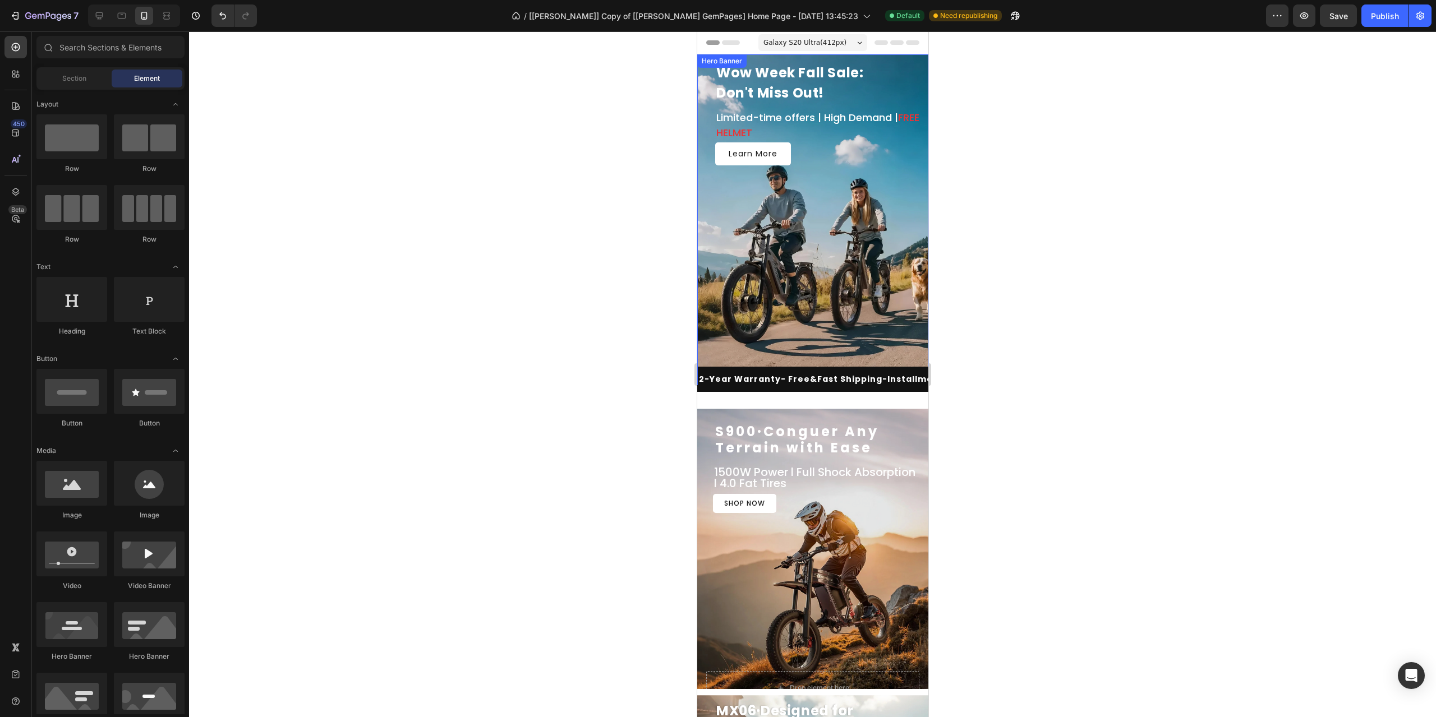
click at [802, 44] on span "Galaxy S20 Ultra ( 412 px)" at bounding box center [804, 42] width 83 height 11
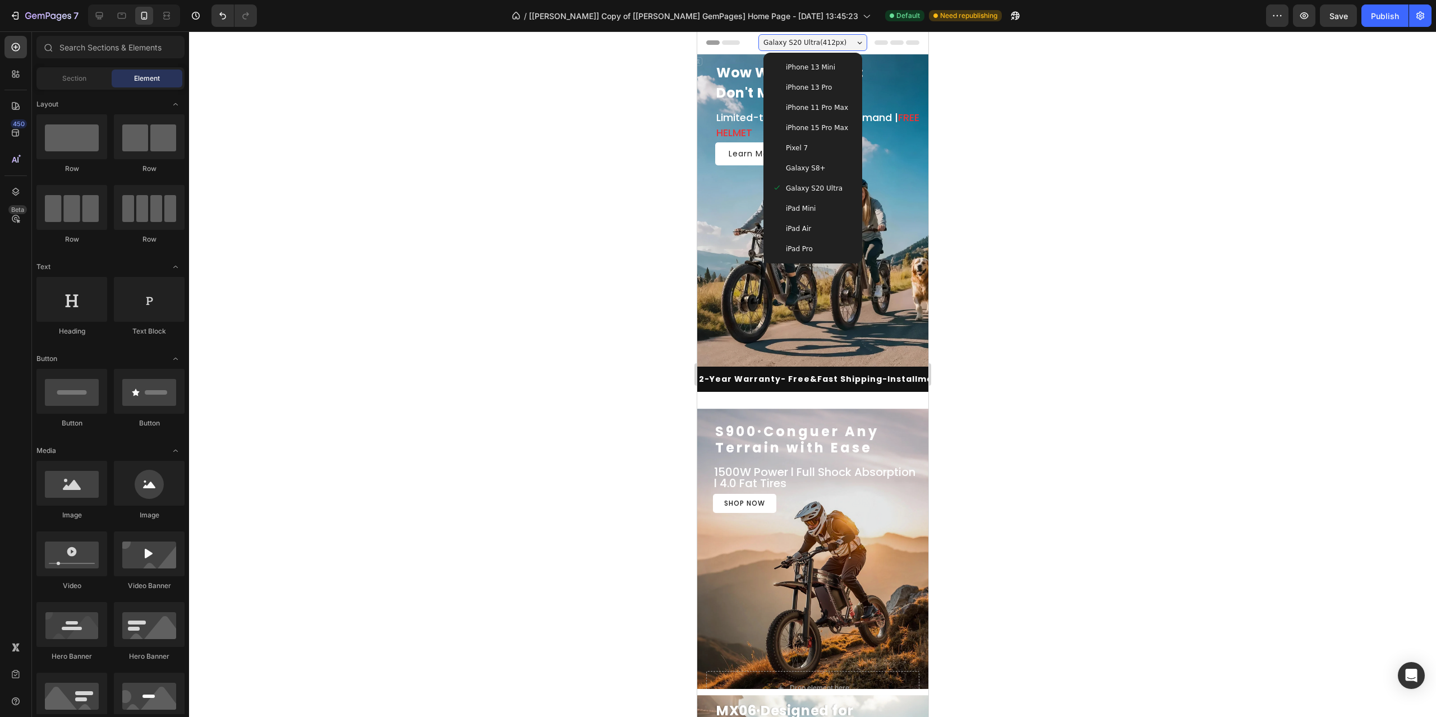
click at [818, 165] on div "Galaxy S8+" at bounding box center [812, 168] width 81 height 11
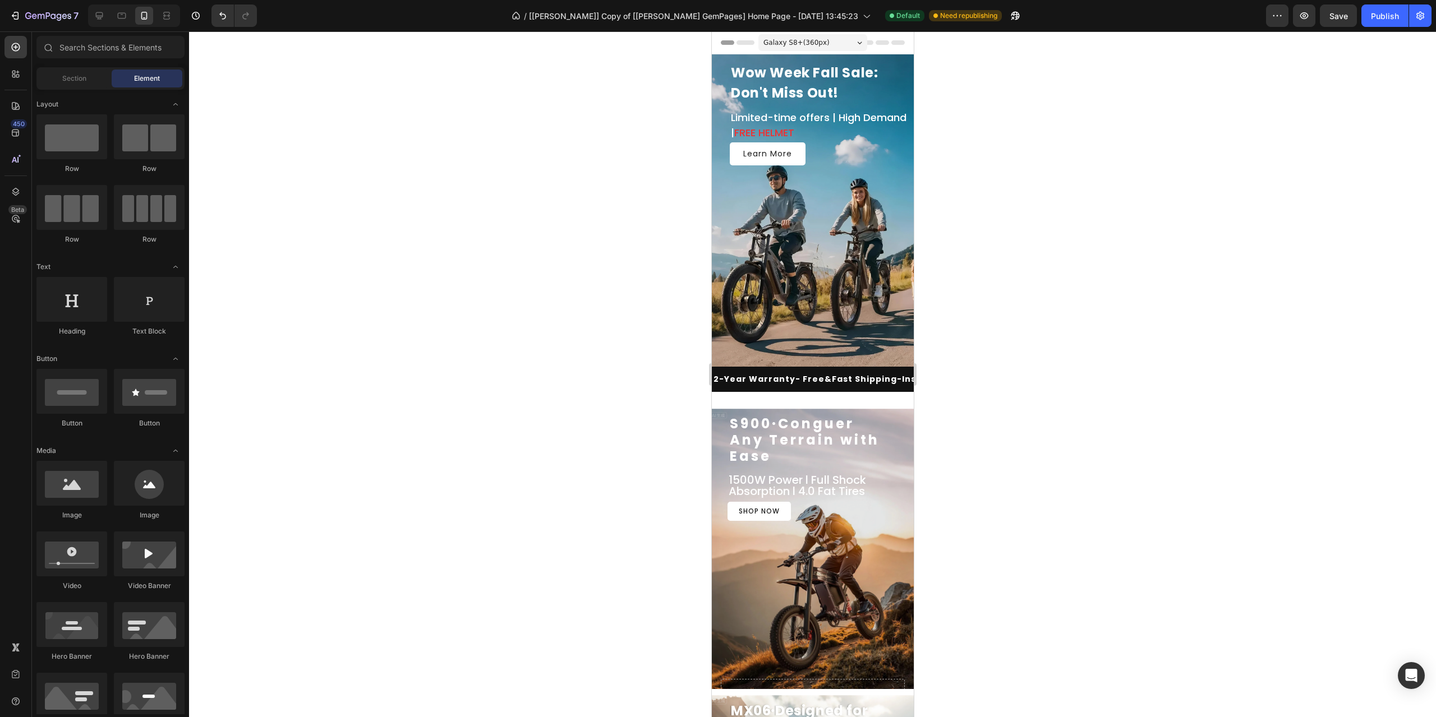
click at [807, 47] on span "Galaxy S8+ ( 360 px)" at bounding box center [796, 42] width 66 height 11
click at [813, 48] on span "Galaxy S8+ ( 360 px)" at bounding box center [796, 42] width 66 height 11
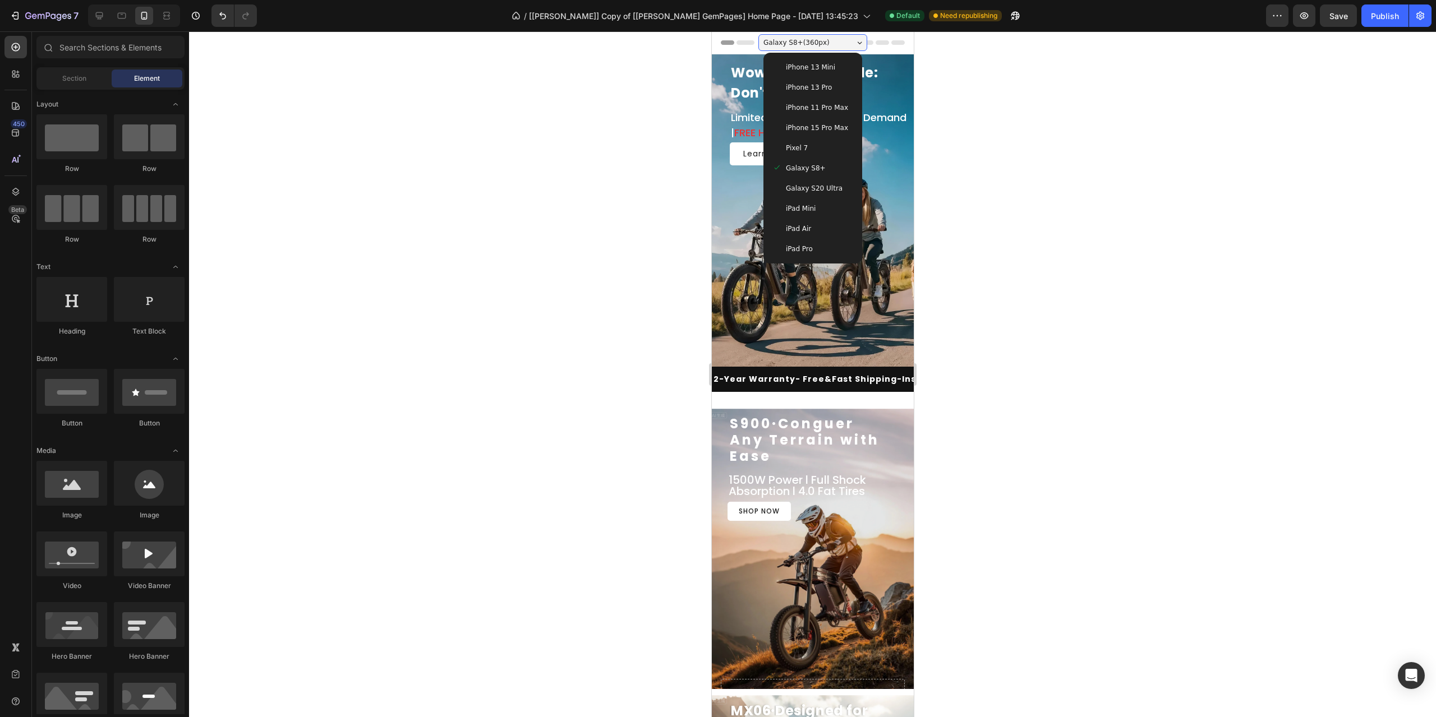
click at [825, 182] on div "Galaxy S20 Ultra" at bounding box center [812, 188] width 90 height 20
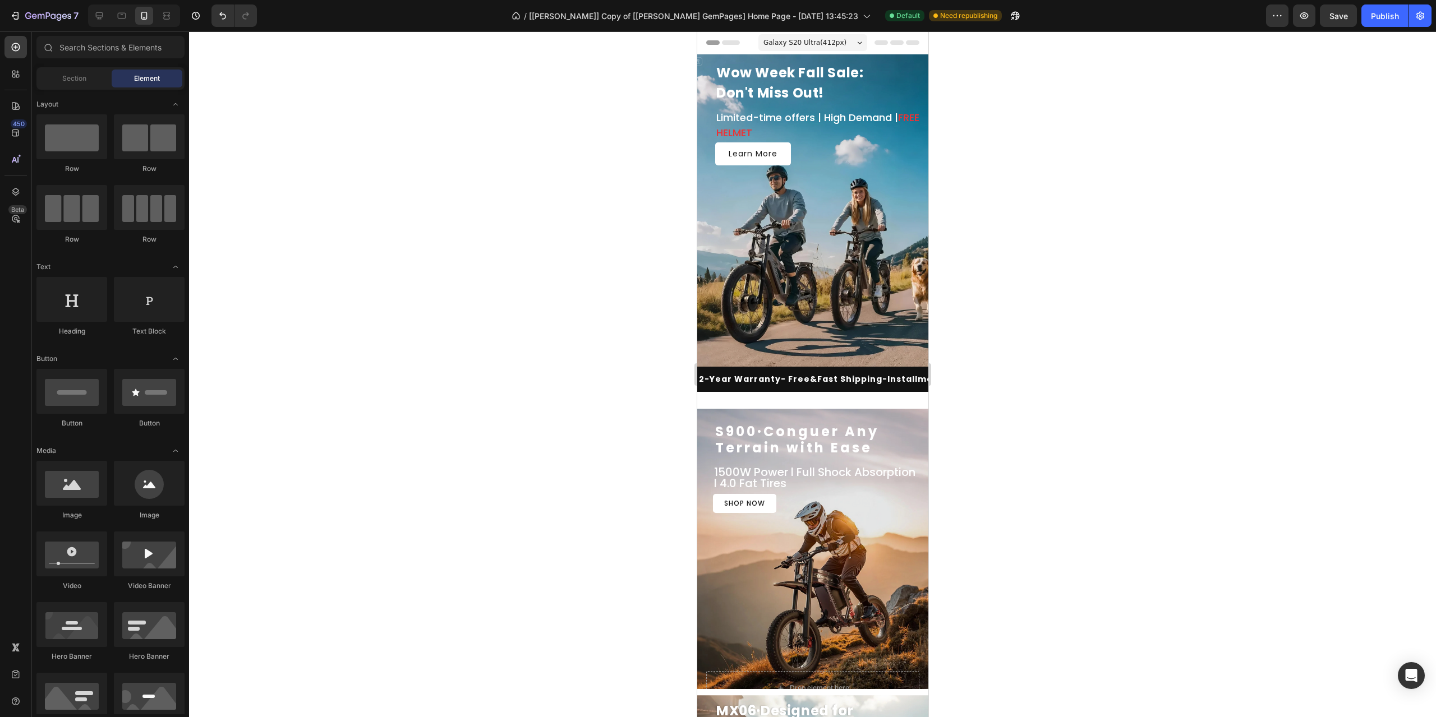
drag, startPoint x: 922, startPoint y: 128, endPoint x: 1625, endPoint y: 234, distance: 711.3
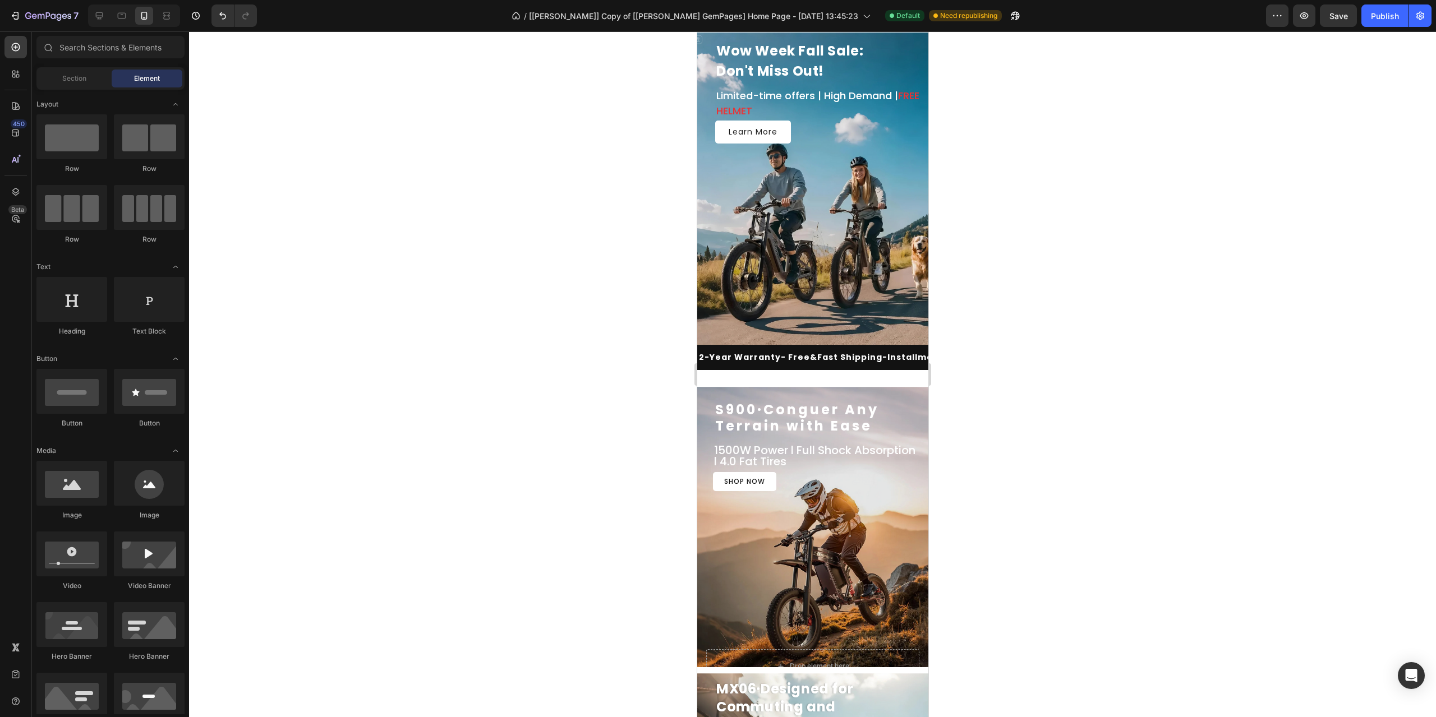
scroll to position [307, 0]
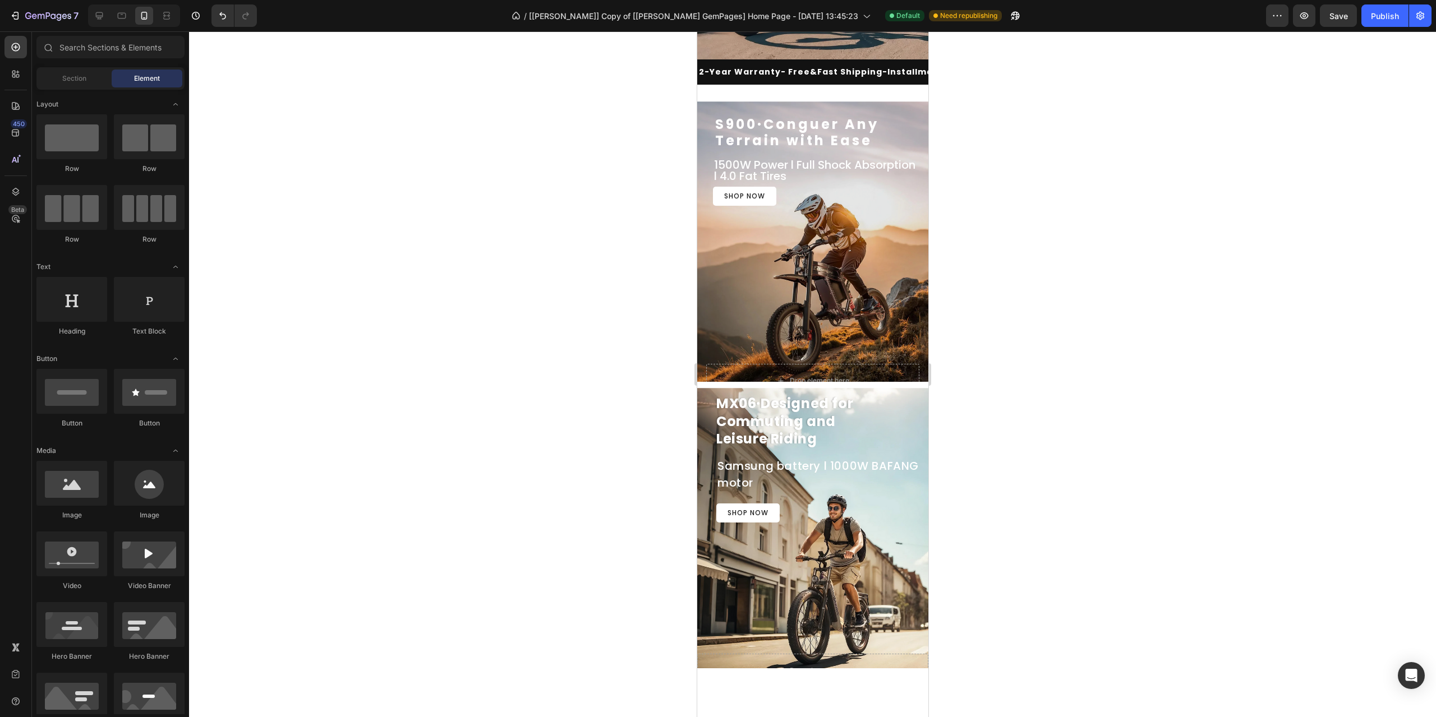
drag, startPoint x: 922, startPoint y: 64, endPoint x: 1626, endPoint y: 199, distance: 716.7
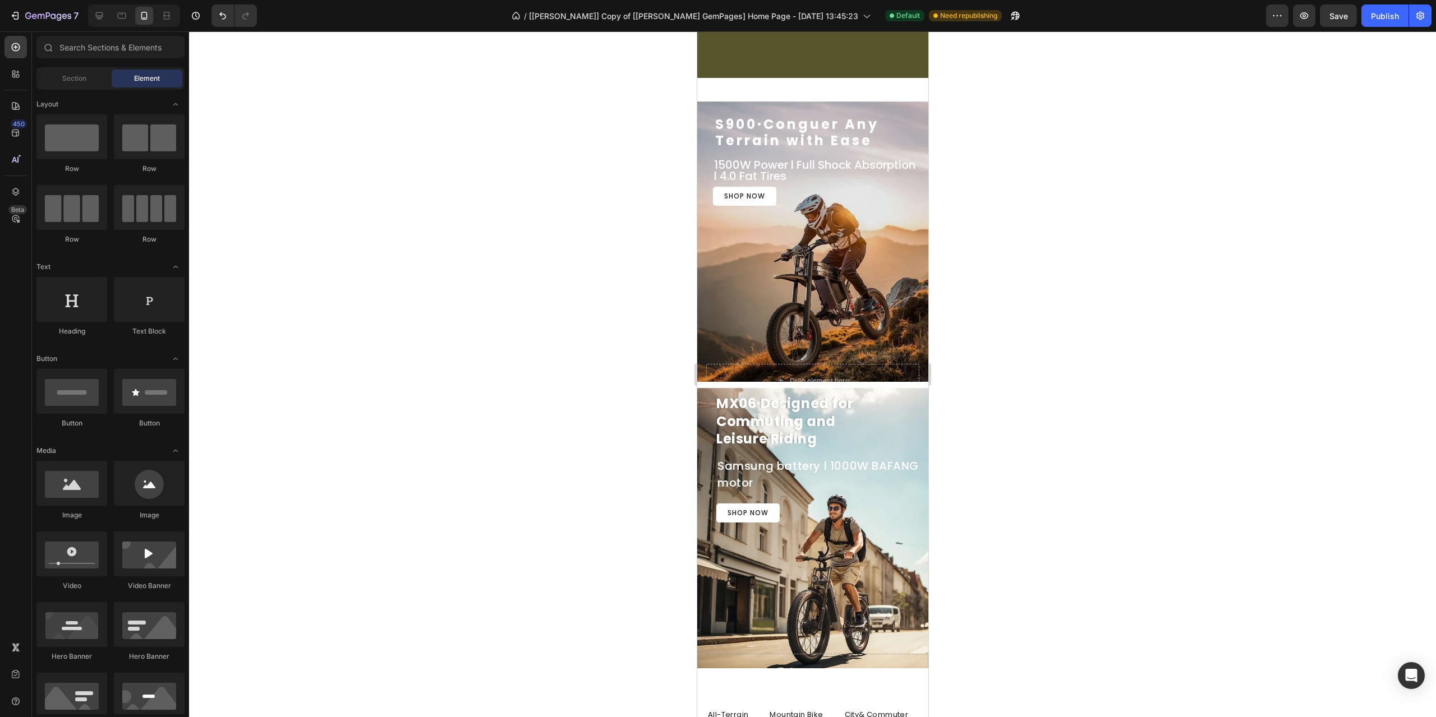
scroll to position [696, 0]
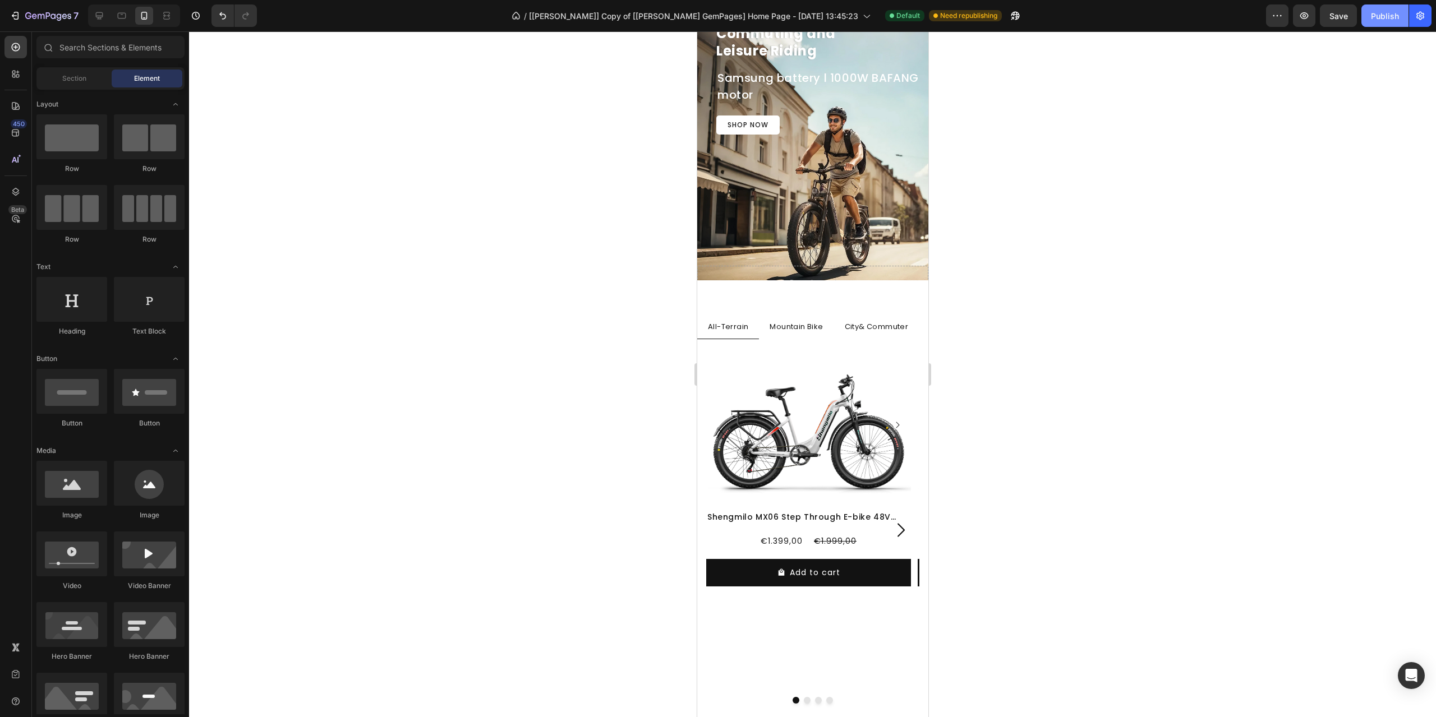
click at [1390, 16] on div "Publish" at bounding box center [1385, 16] width 28 height 12
click at [1339, 17] on span "Save" at bounding box center [1338, 16] width 19 height 10
click at [784, 324] on p "Mountain Bike" at bounding box center [795, 326] width 53 height 11
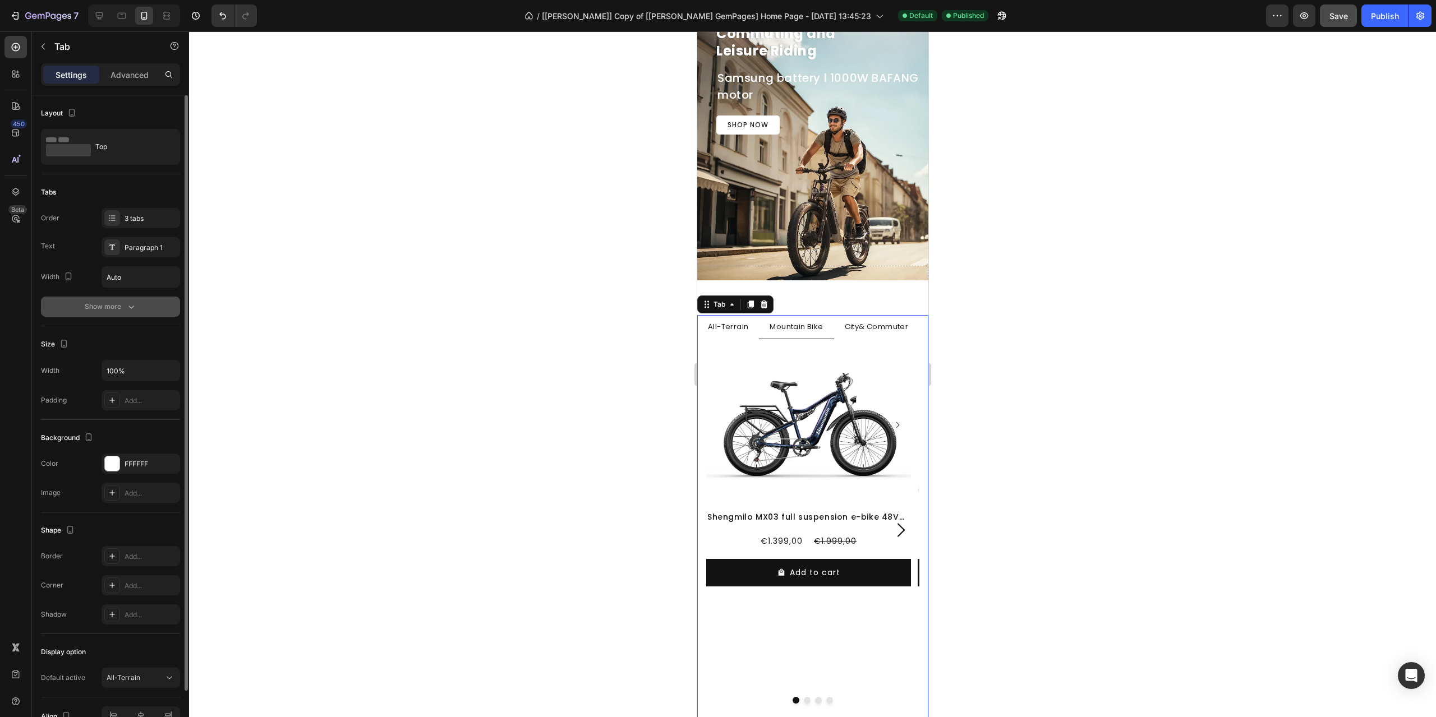
click at [114, 304] on div "Show more" at bounding box center [111, 306] width 52 height 11
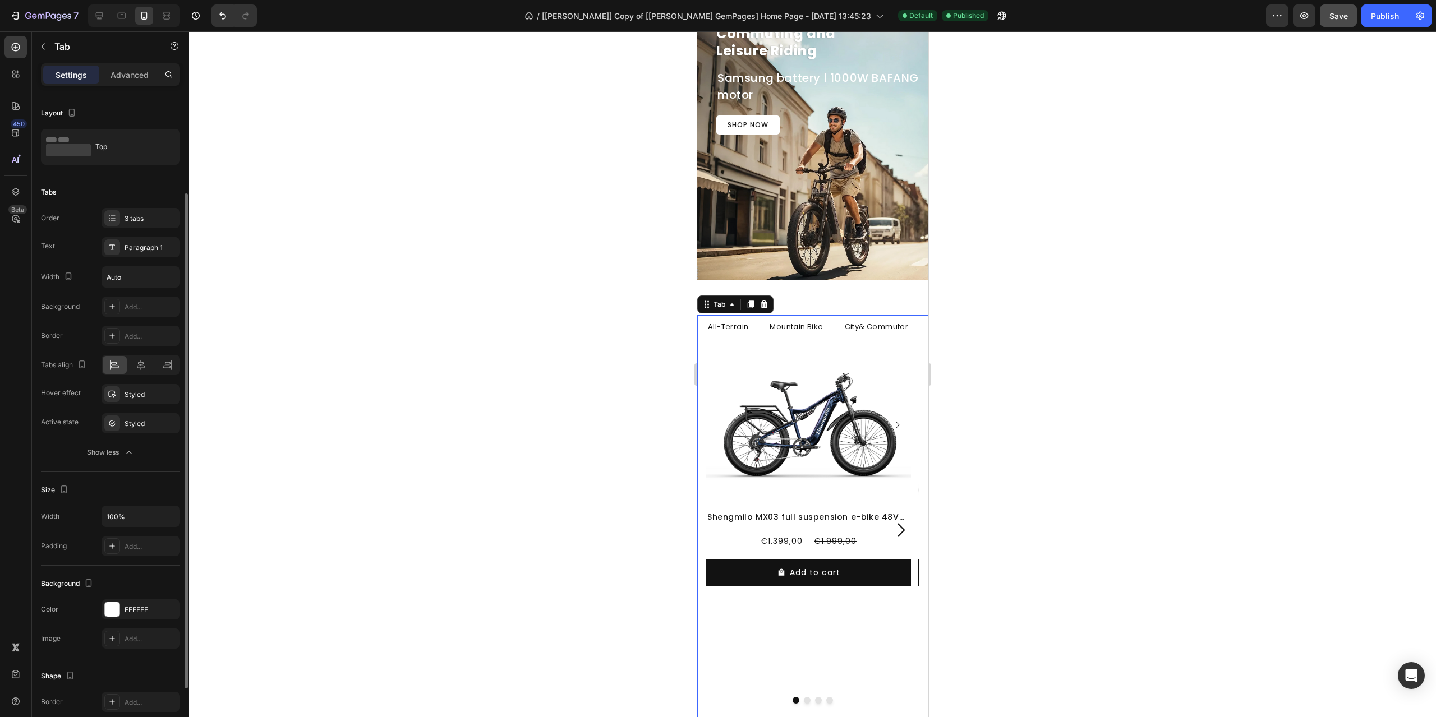
scroll to position [209, 0]
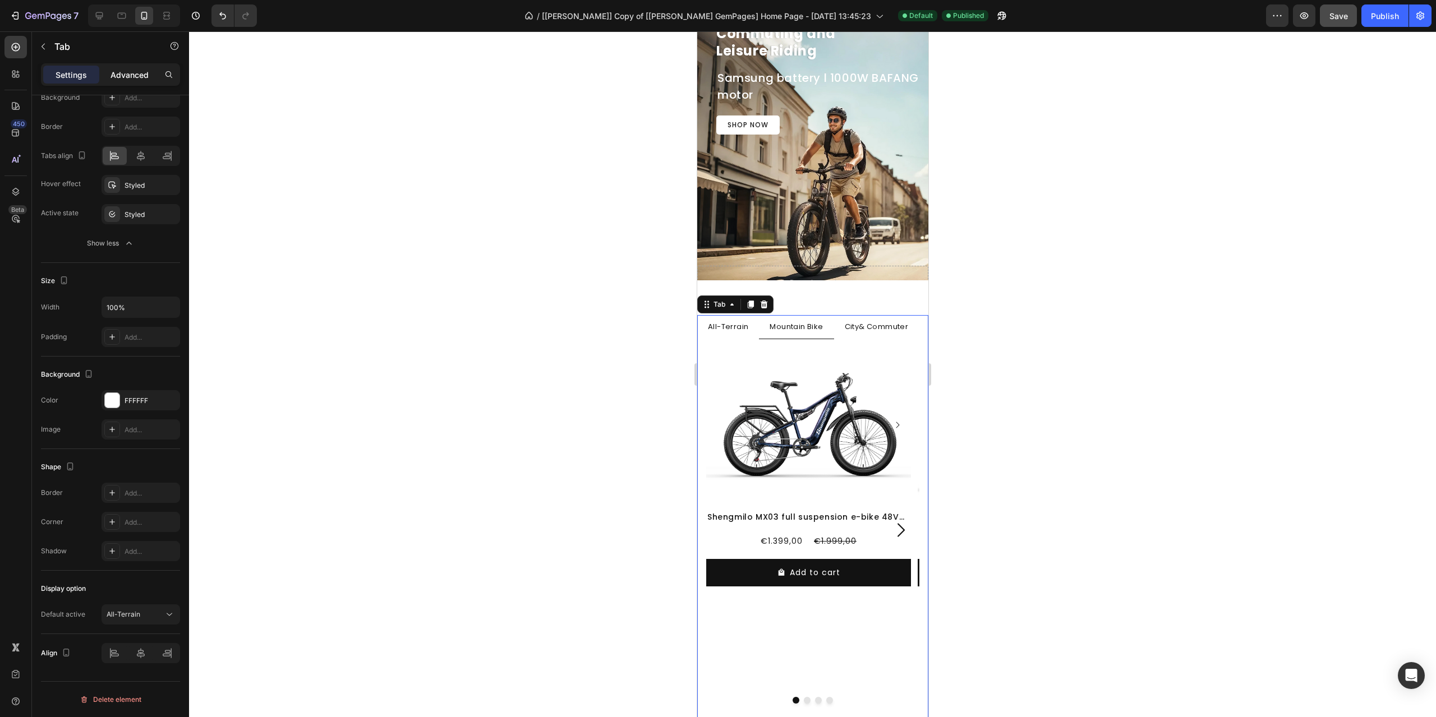
click at [128, 78] on p "Advanced" at bounding box center [129, 75] width 38 height 12
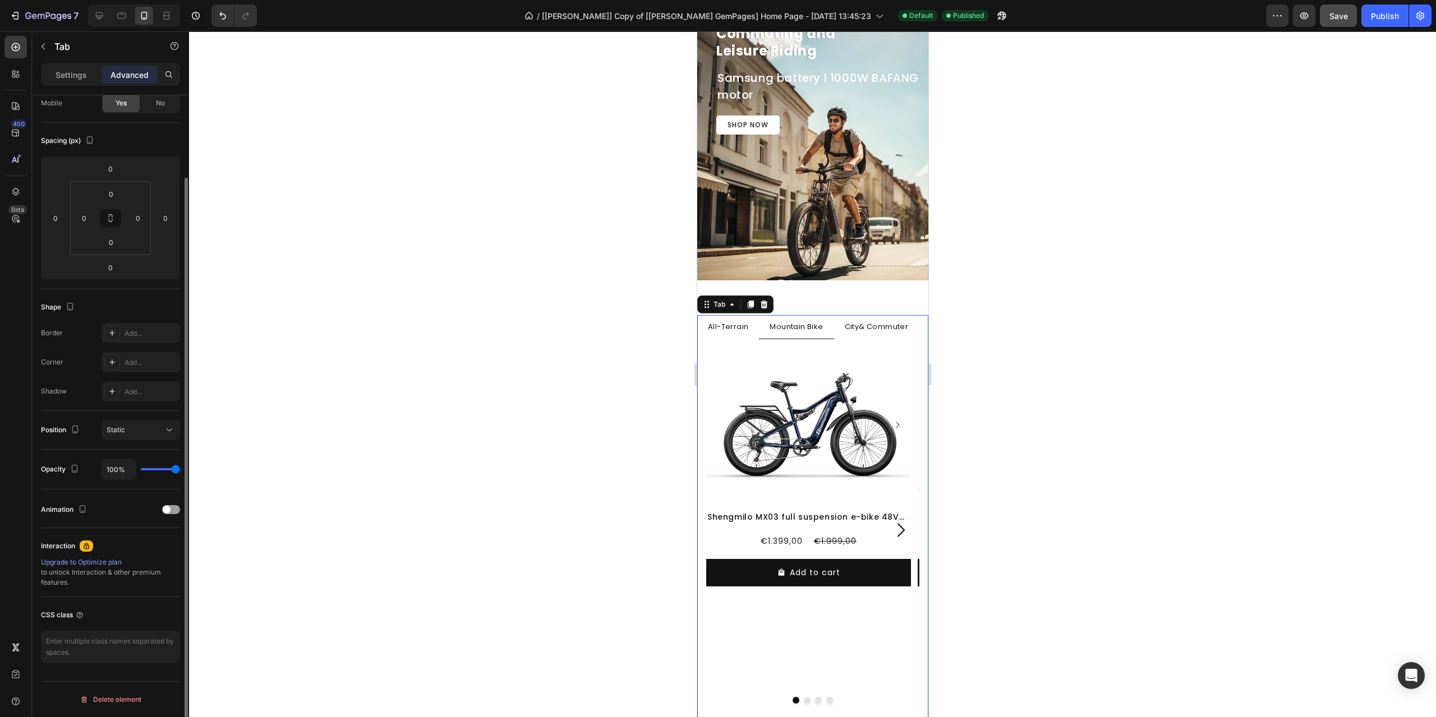
scroll to position [94, 0]
click at [80, 74] on p "Settings" at bounding box center [71, 75] width 31 height 12
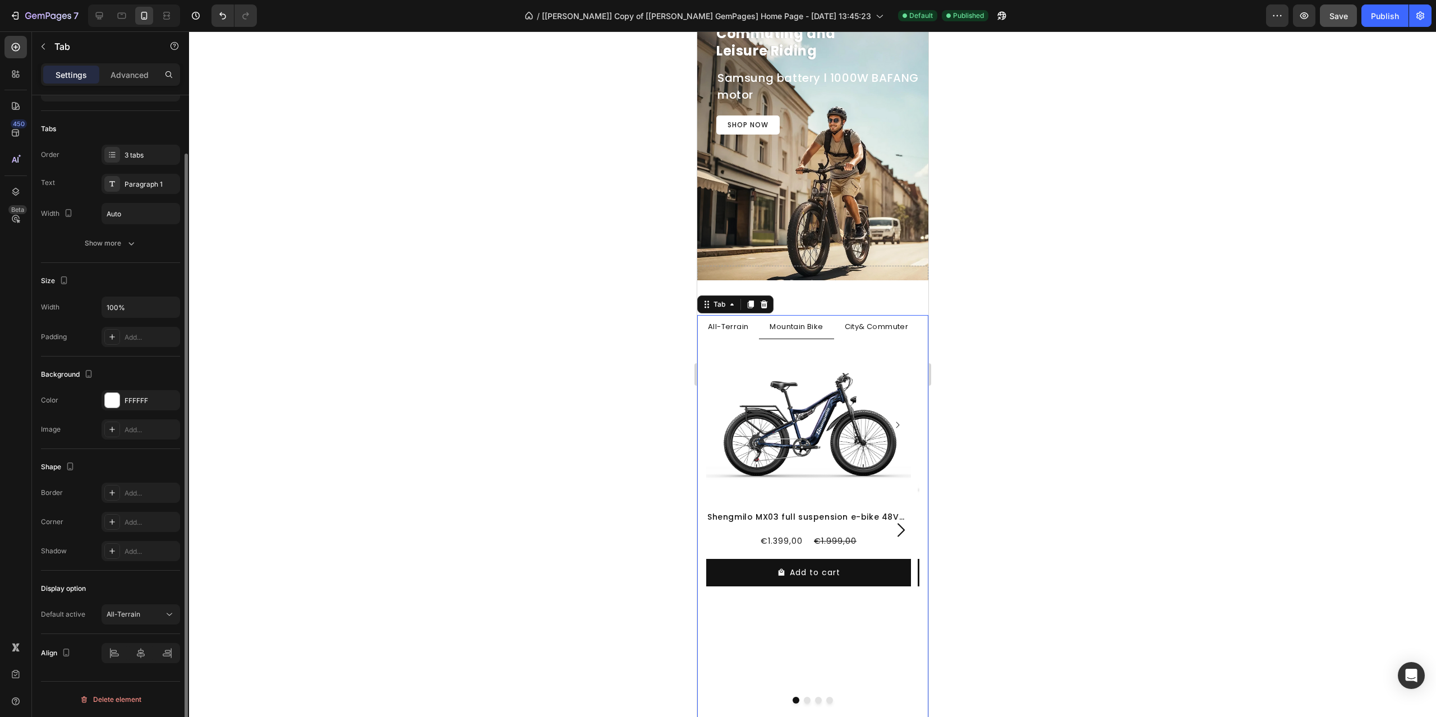
scroll to position [63, 0]
click at [739, 332] on p "All-Terrain" at bounding box center [727, 326] width 40 height 11
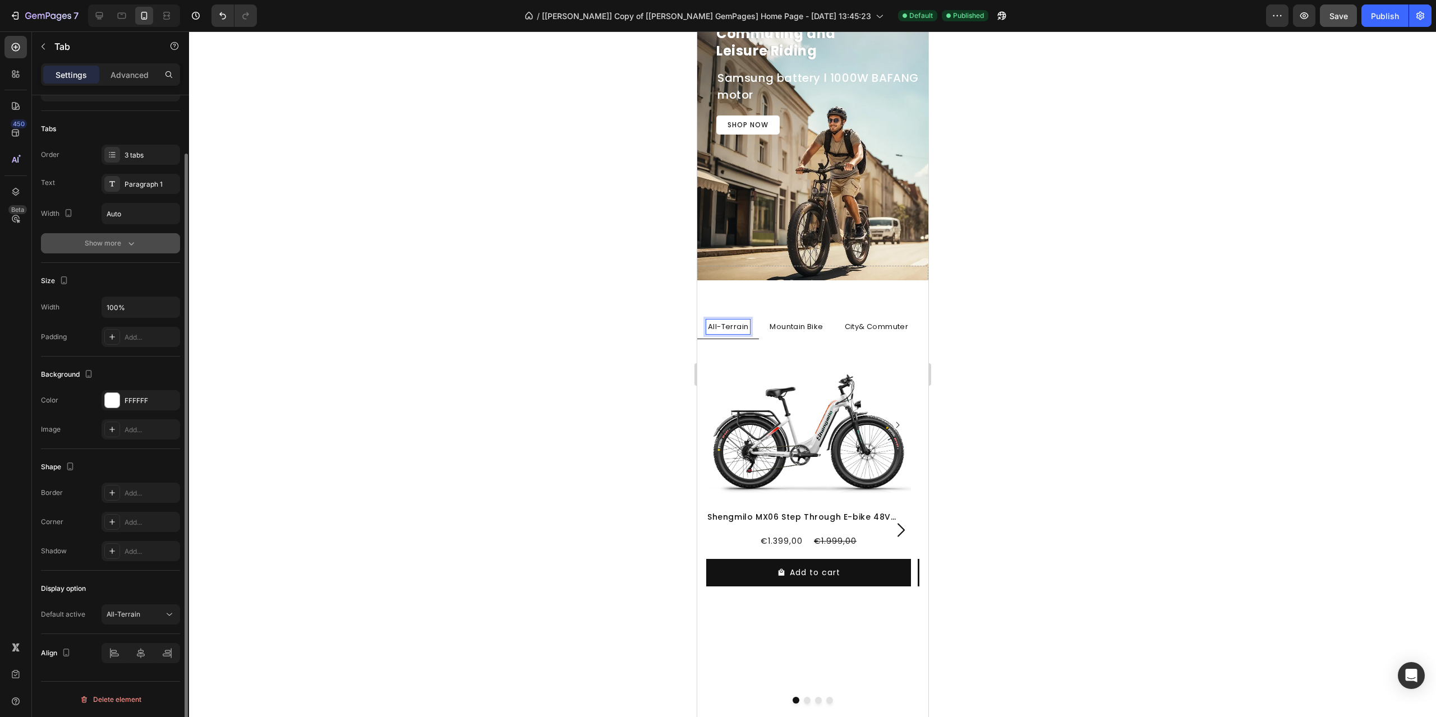
click at [135, 237] on button "Show more" at bounding box center [110, 243] width 139 height 20
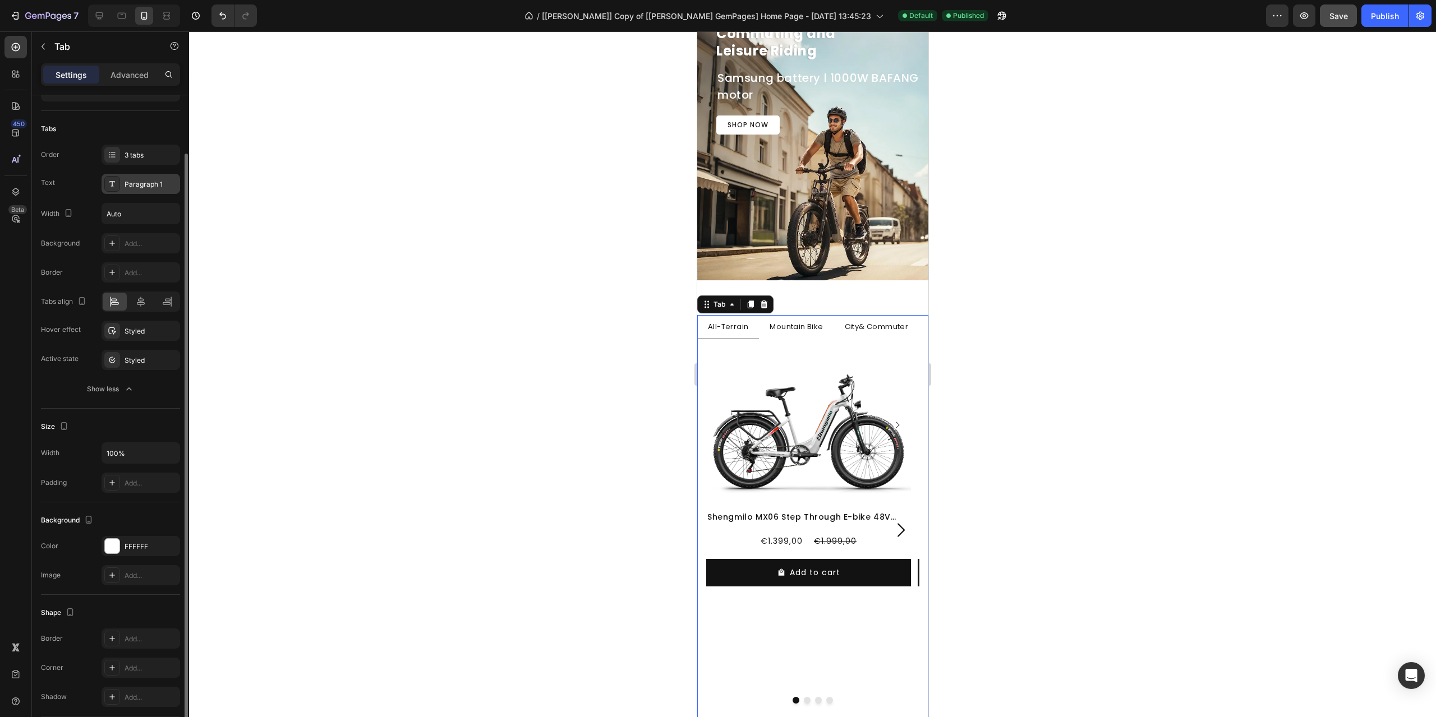
click at [147, 182] on div "Paragraph 1" at bounding box center [151, 184] width 53 height 10
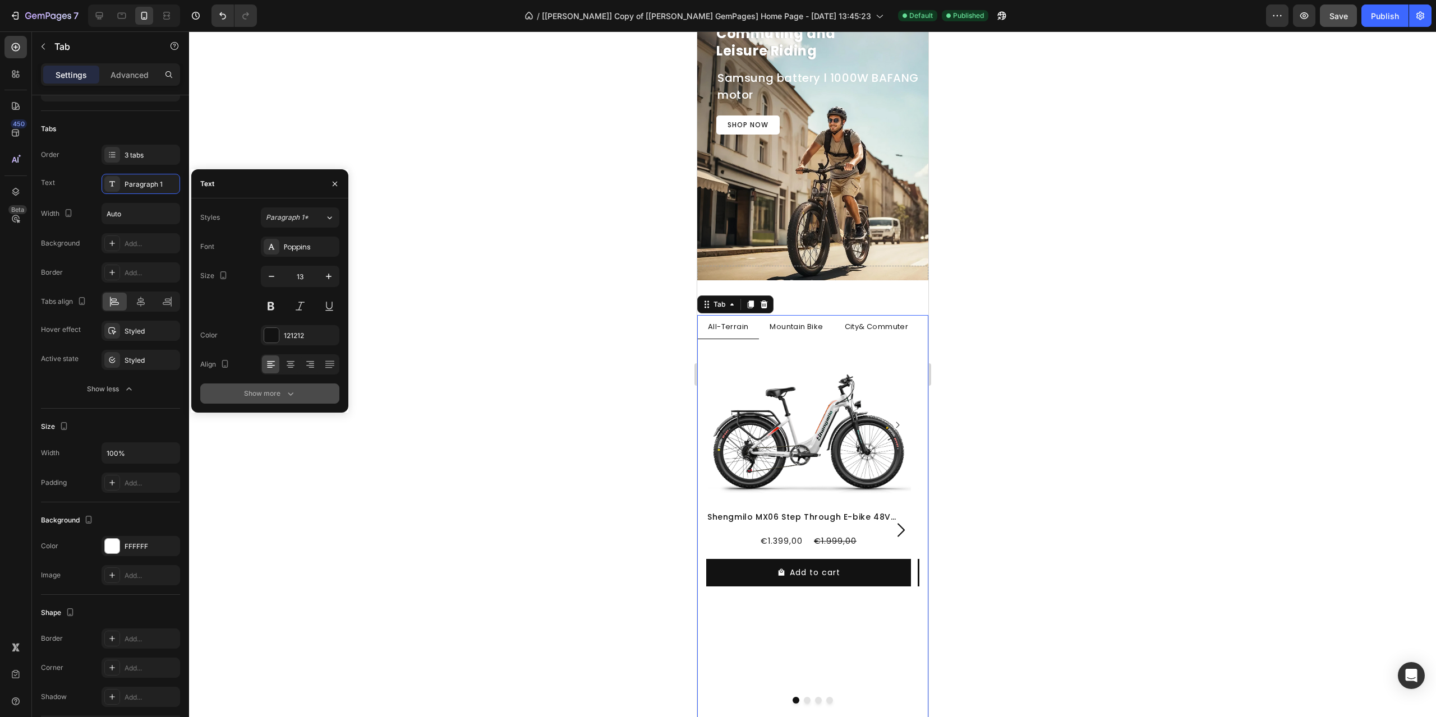
click at [287, 388] on icon "button" at bounding box center [290, 393] width 11 height 11
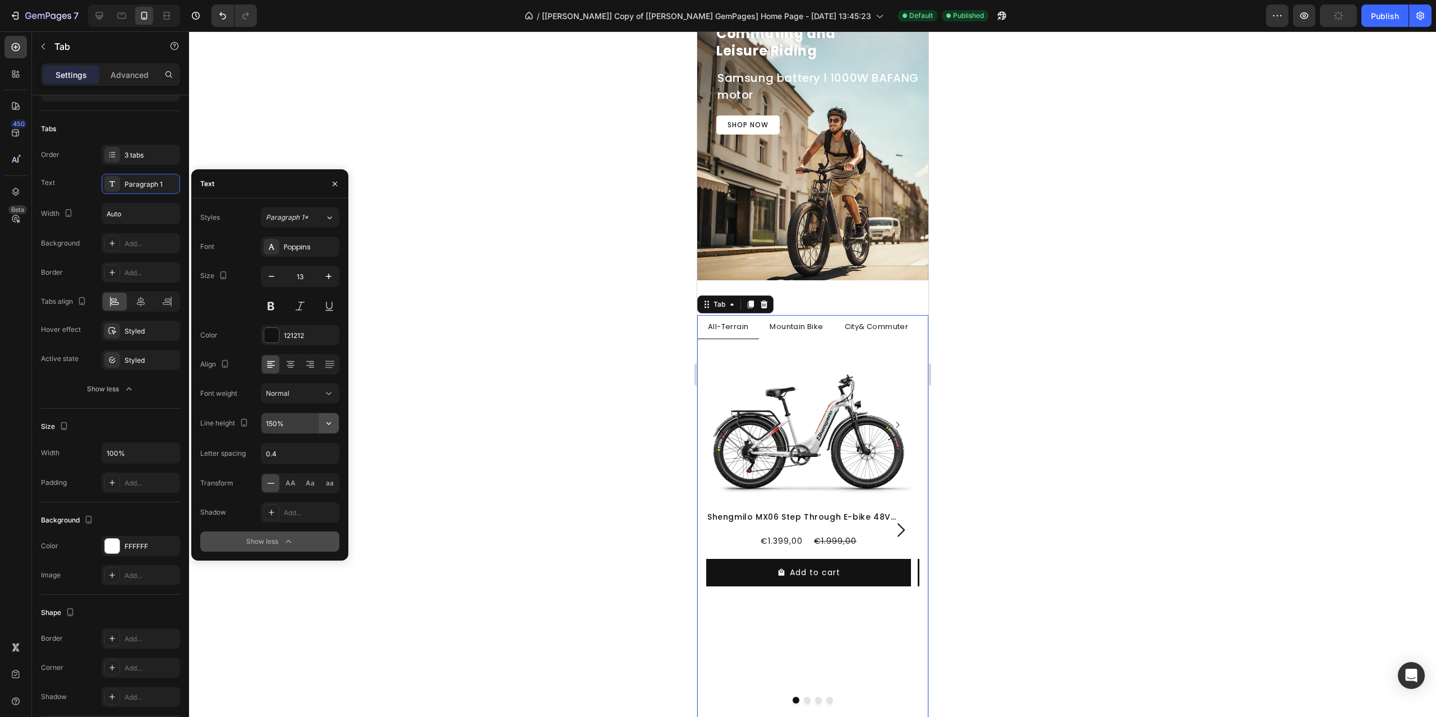
click at [323, 425] on button "button" at bounding box center [329, 423] width 20 height 20
click at [285, 492] on p "130%" at bounding box center [297, 495] width 64 height 10
type input "130%"
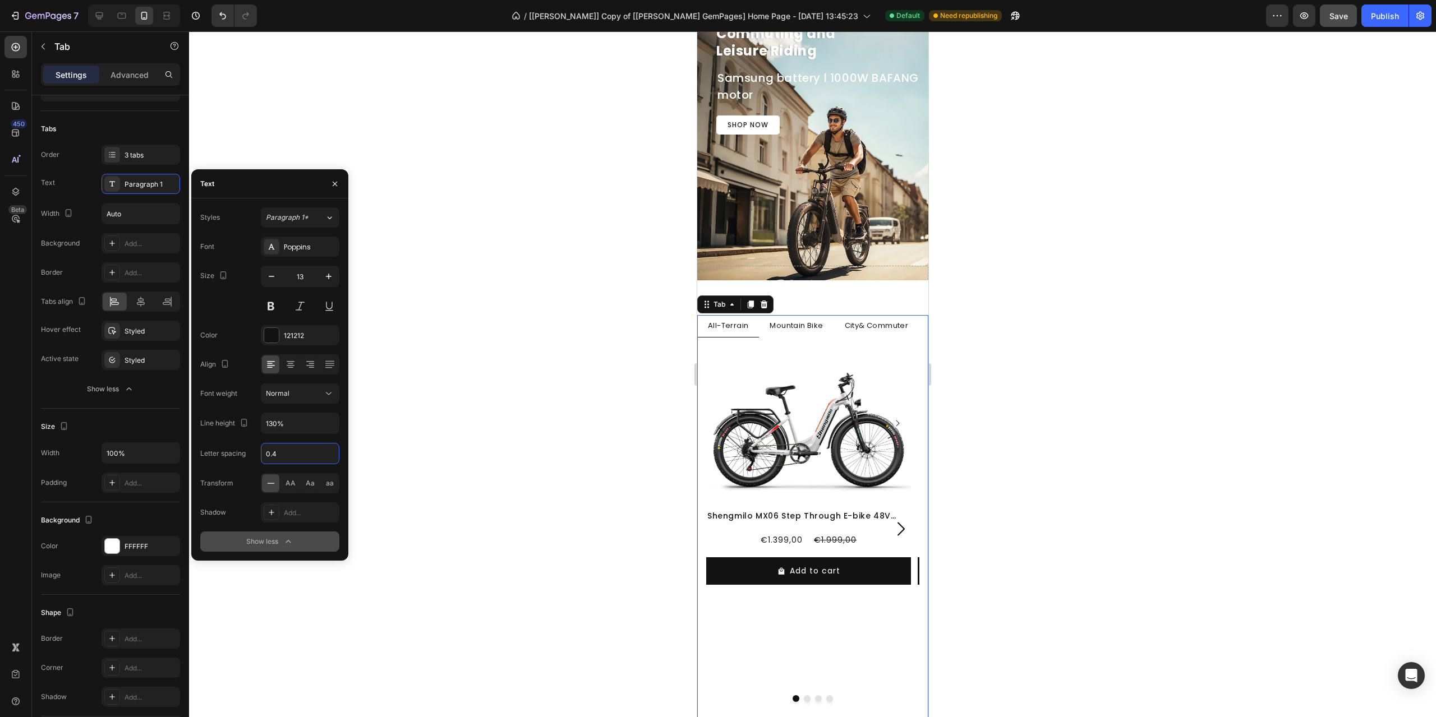
click at [289, 457] on input "0.4" at bounding box center [299, 454] width 77 height 20
click at [291, 455] on input "0.4" at bounding box center [299, 454] width 77 height 20
click at [295, 454] on input "0.4" at bounding box center [299, 454] width 77 height 20
click at [291, 455] on input "0.4" at bounding box center [299, 454] width 77 height 20
type input "0"
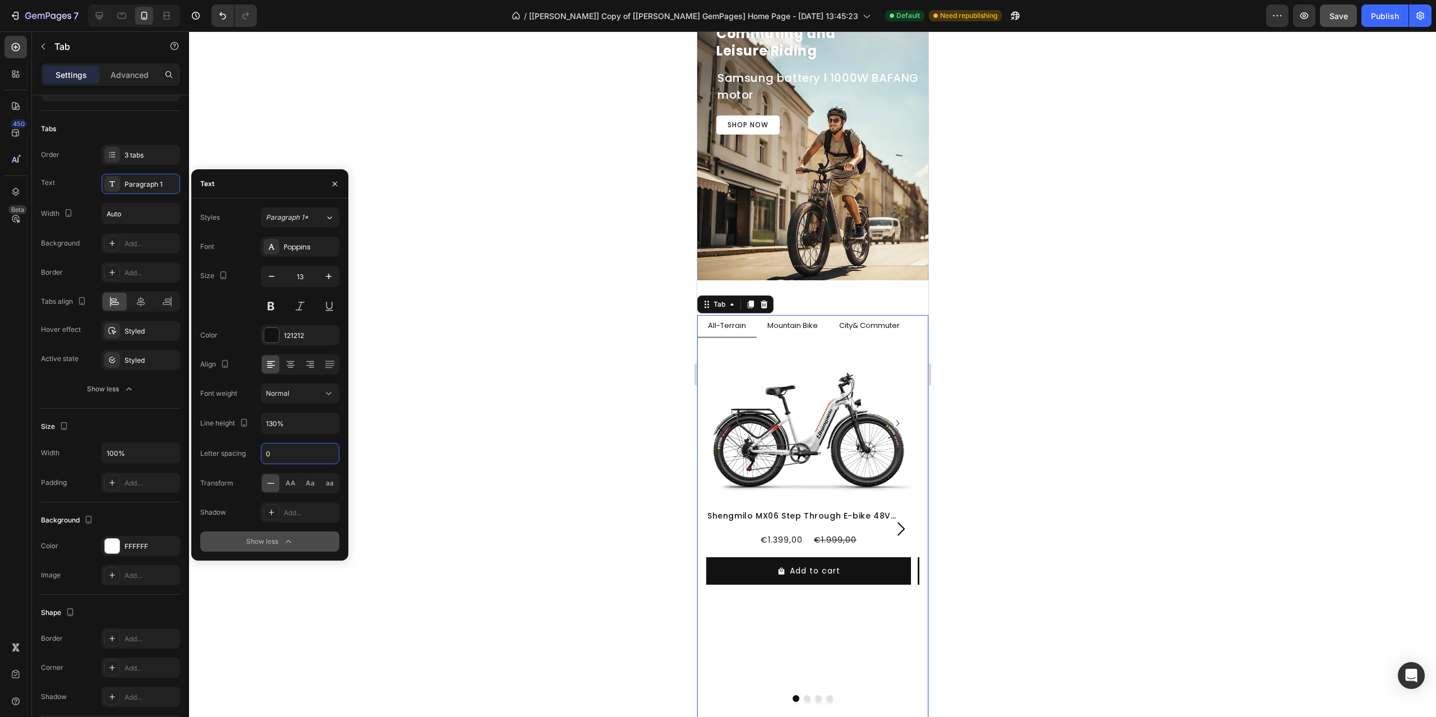
type input "0"
click at [251, 440] on div "Font Poppins Size 13 Color 121212 Align Font weight Normal Line height 130% Let…" at bounding box center [269, 394] width 139 height 315
click at [33, 398] on div "Layout Top Tabs Order 3 tabs Text Paragraph 1 Width Auto Background Add... Bord…" at bounding box center [110, 463] width 157 height 863
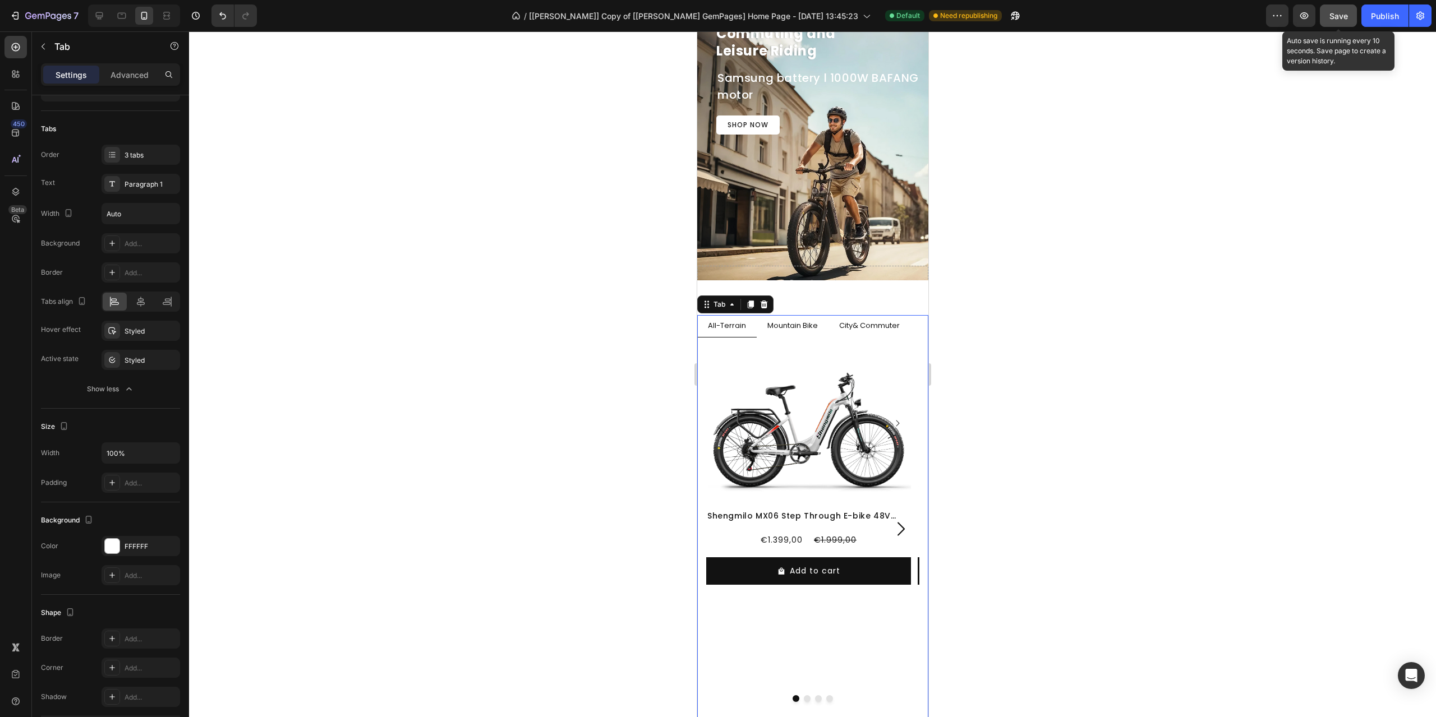
click at [1344, 19] on span "Save" at bounding box center [1338, 16] width 19 height 10
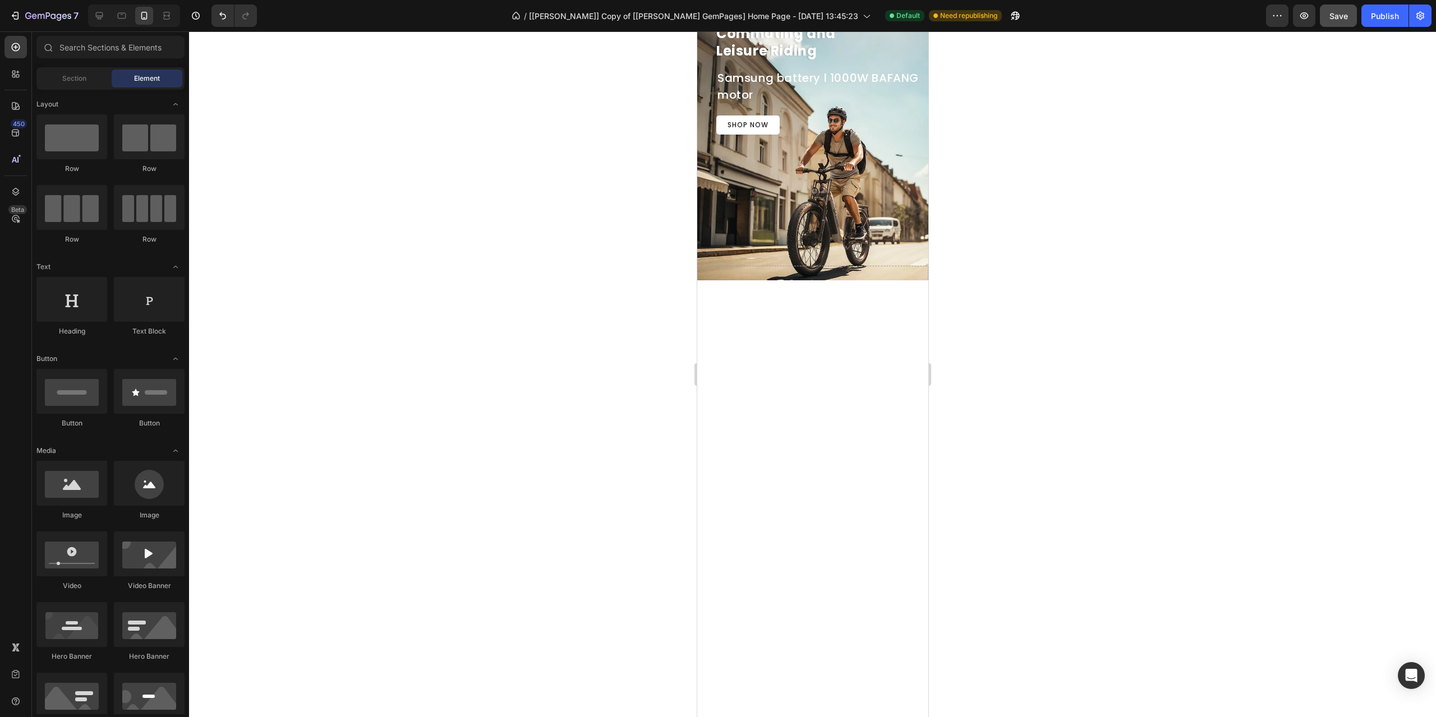
scroll to position [4, 0]
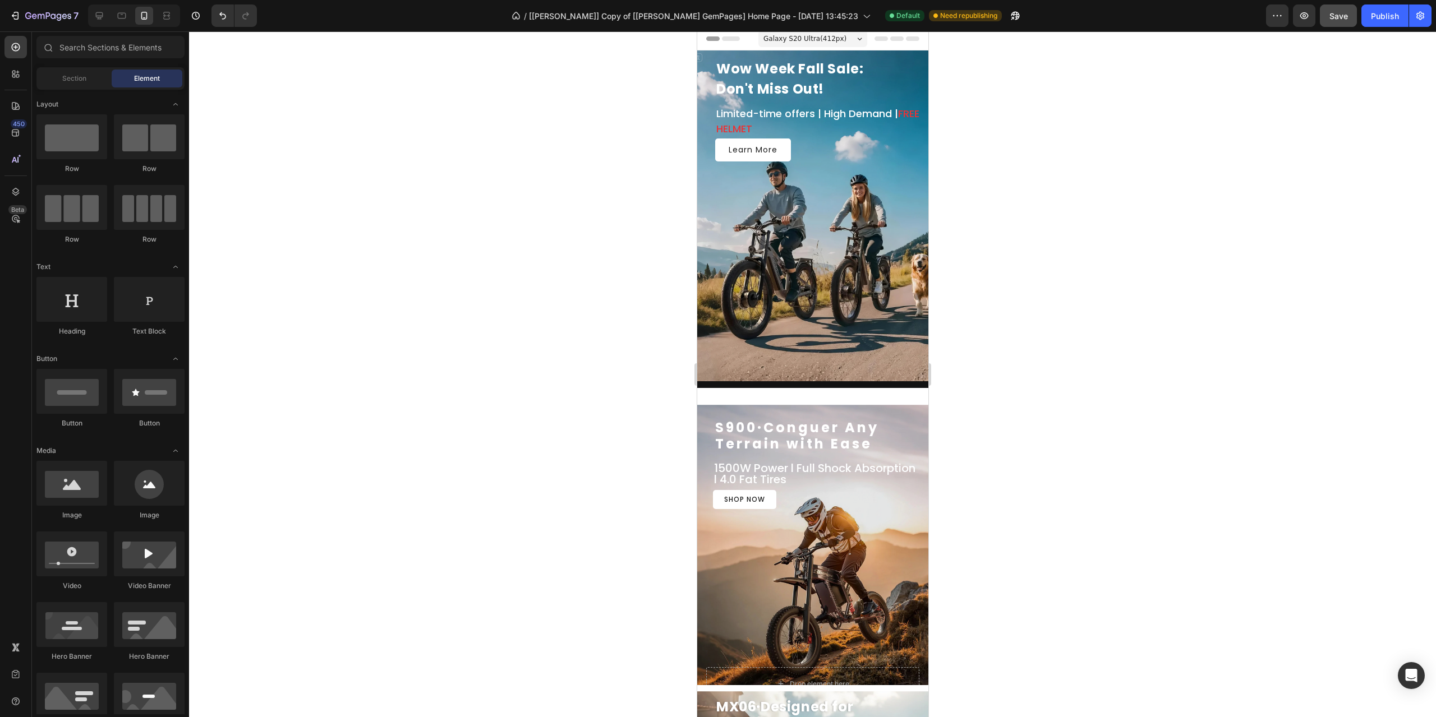
click at [846, 42] on div "Galaxy S20 Ultra ( 412 px)" at bounding box center [812, 38] width 109 height 17
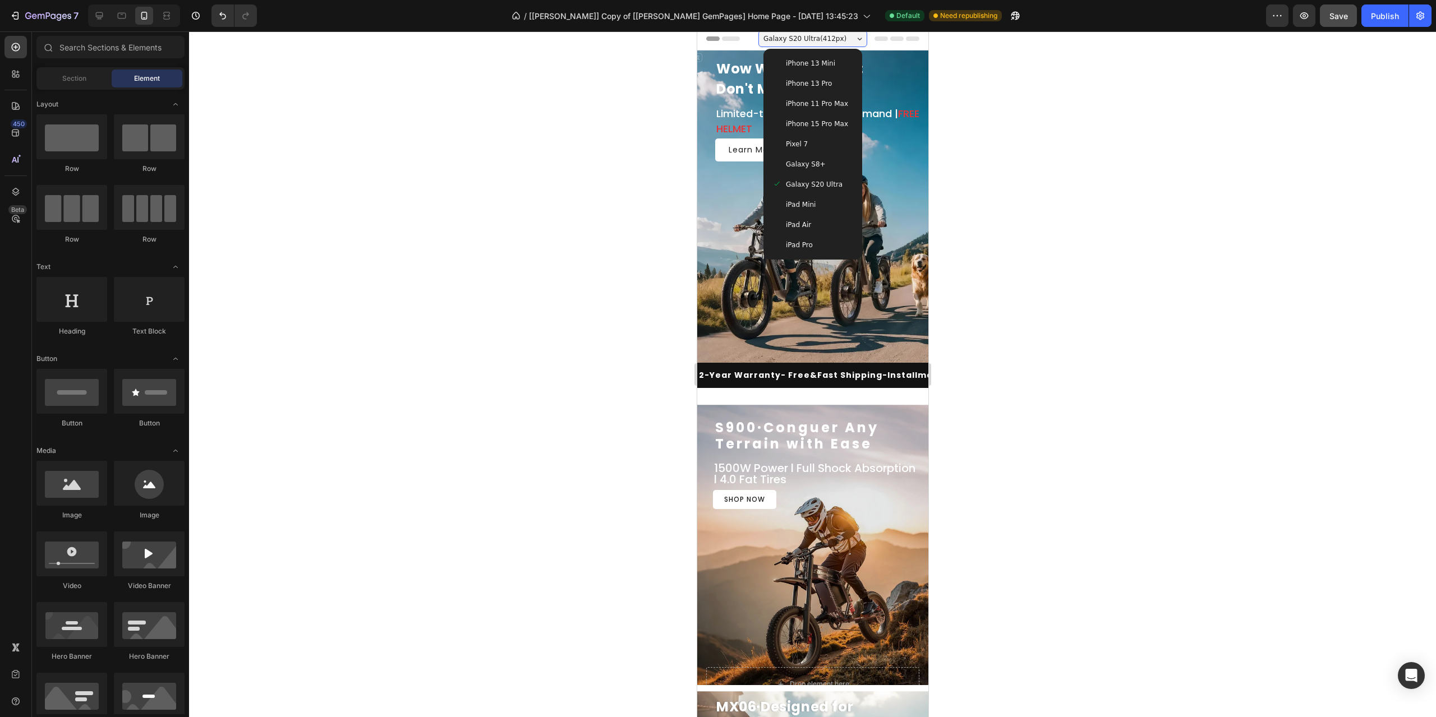
drag, startPoint x: 828, startPoint y: 142, endPoint x: 887, endPoint y: 144, distance: 59.5
click at [828, 142] on div "Pixel 7" at bounding box center [812, 144] width 81 height 11
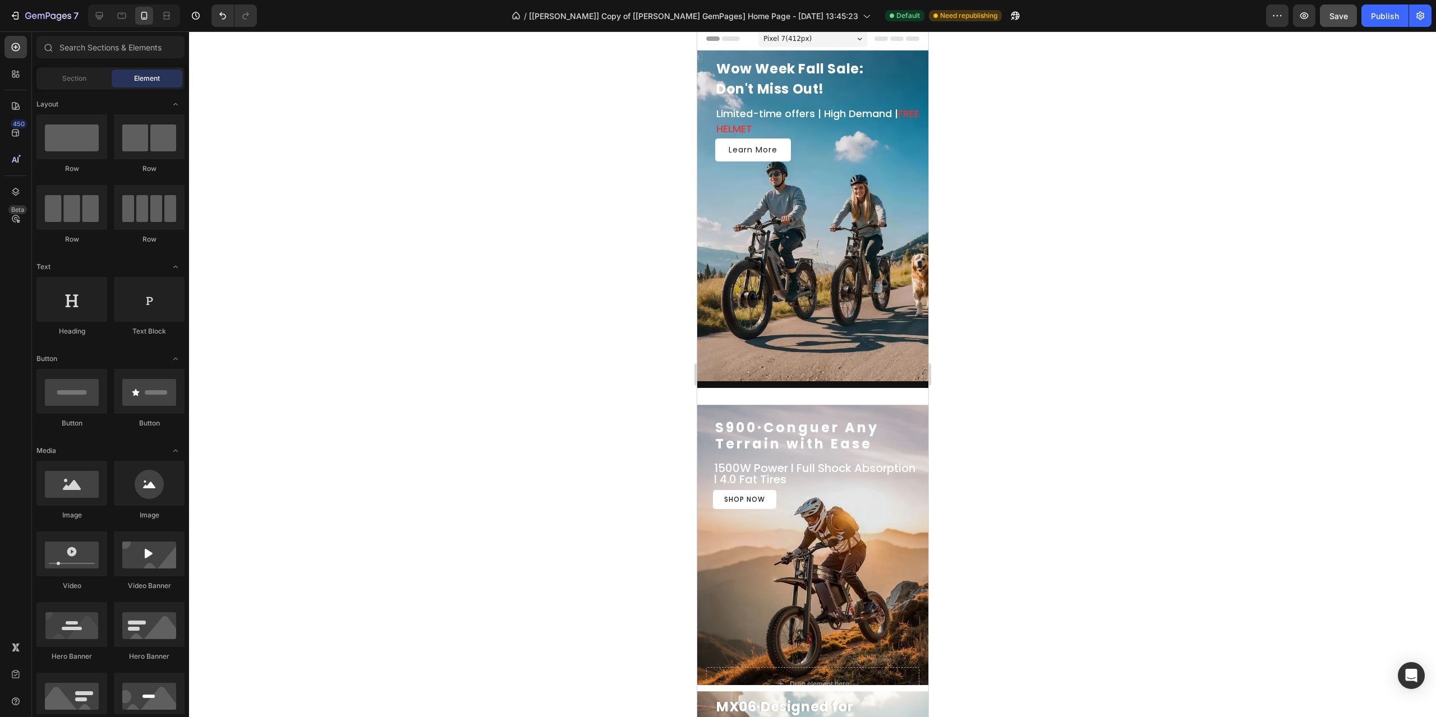
click at [787, 40] on span "Pixel 7 ( 412 px)" at bounding box center [787, 38] width 48 height 11
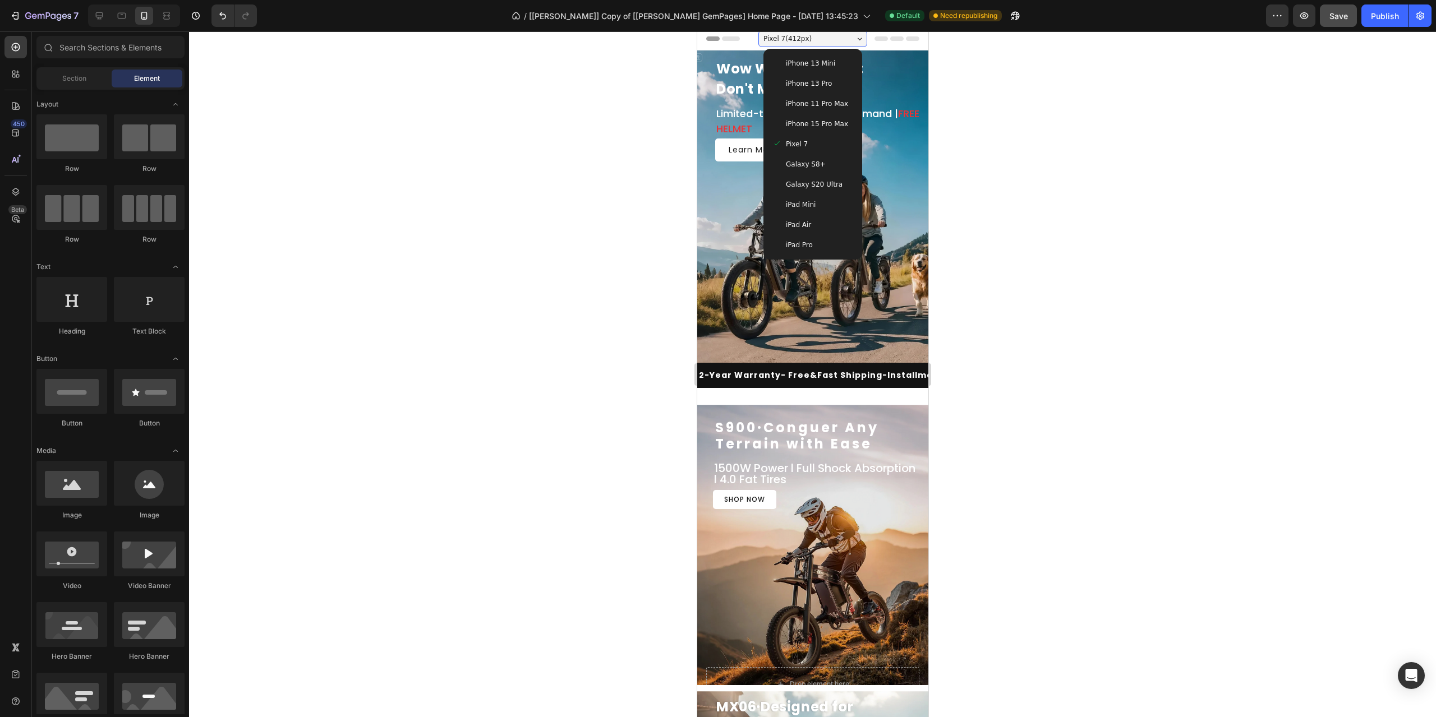
click at [817, 166] on div "Galaxy S8+" at bounding box center [812, 164] width 81 height 11
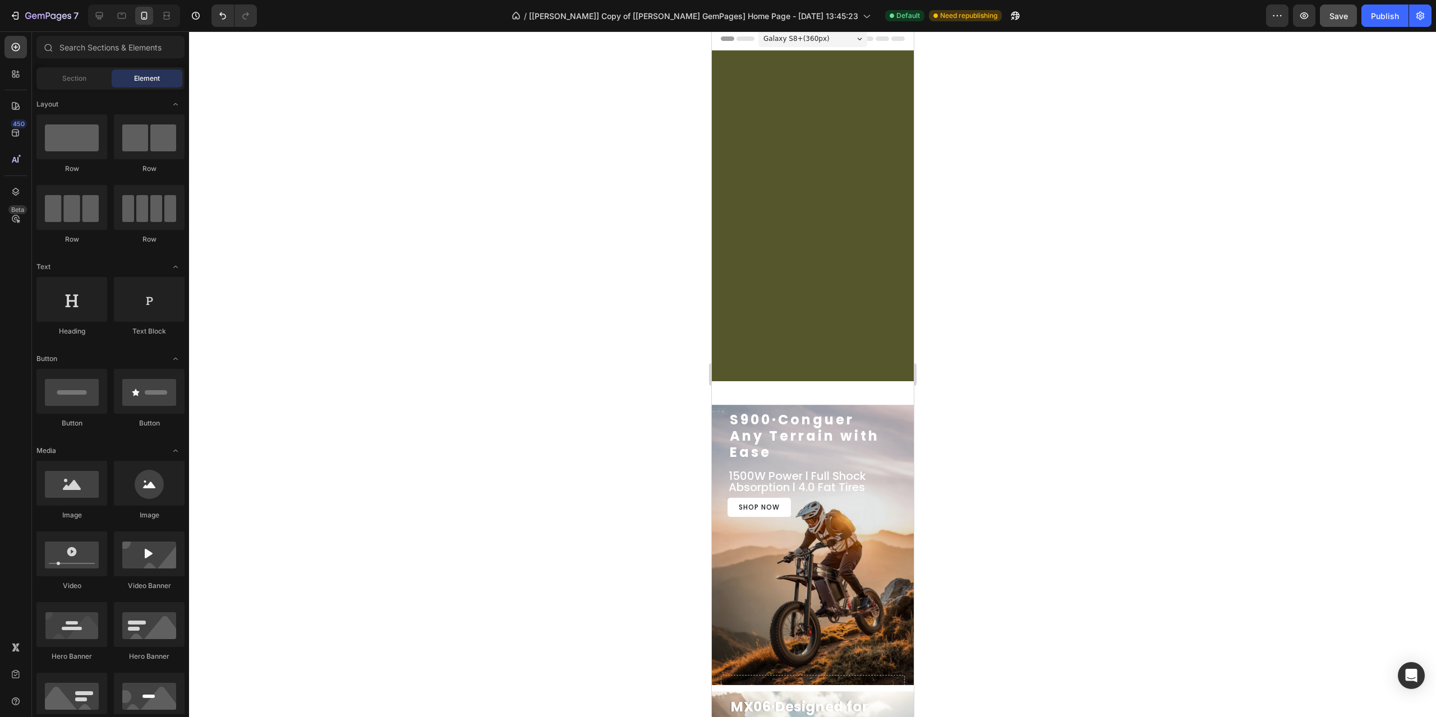
scroll to position [604, 0]
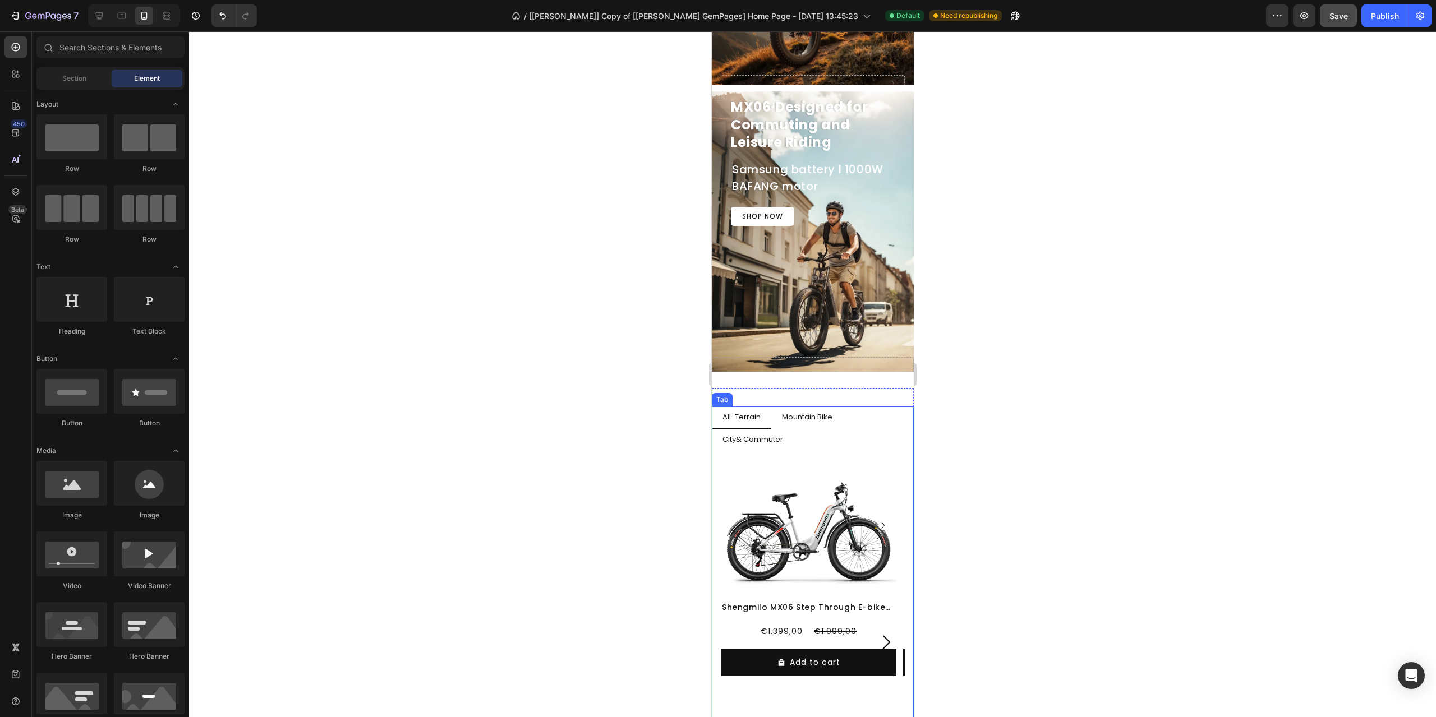
click at [772, 420] on li "Mountain Bike" at bounding box center [807, 418] width 72 height 22
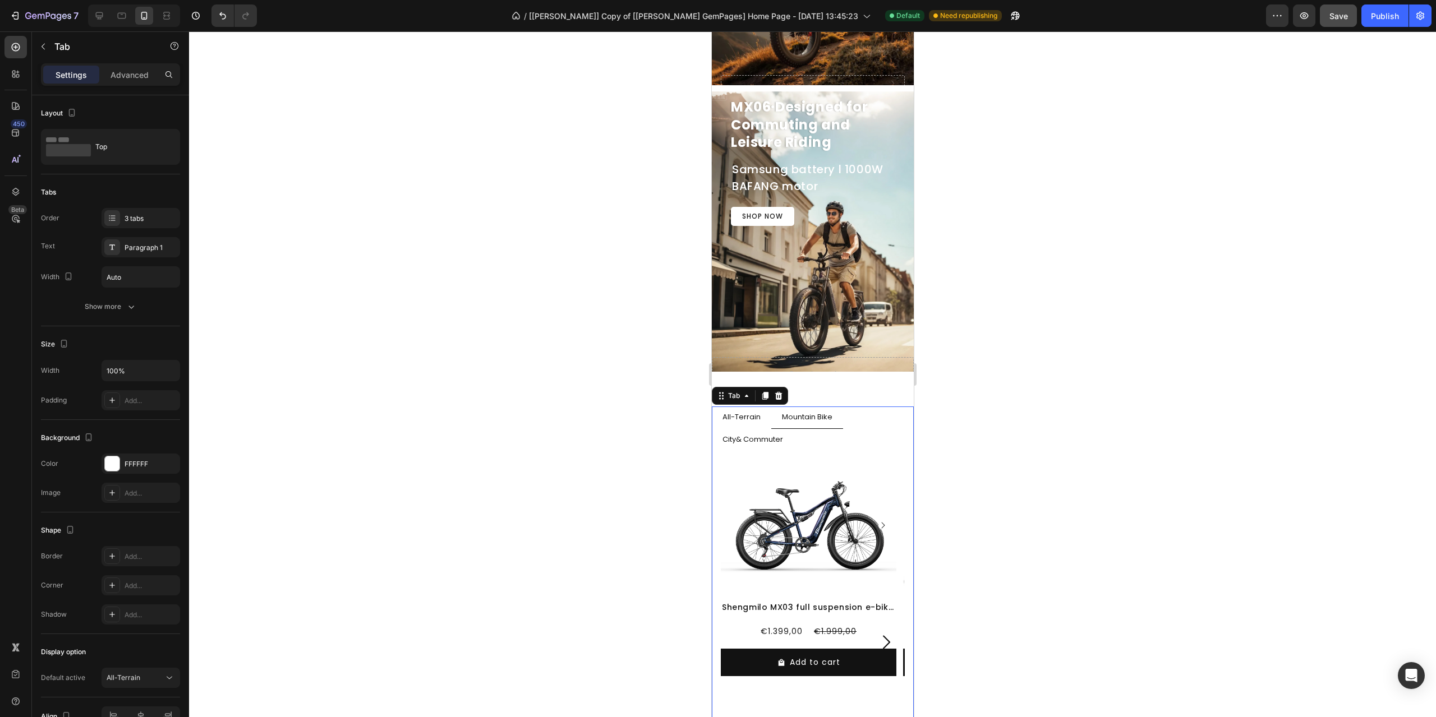
click at [735, 416] on p "All-Terrain" at bounding box center [741, 418] width 38 height 10
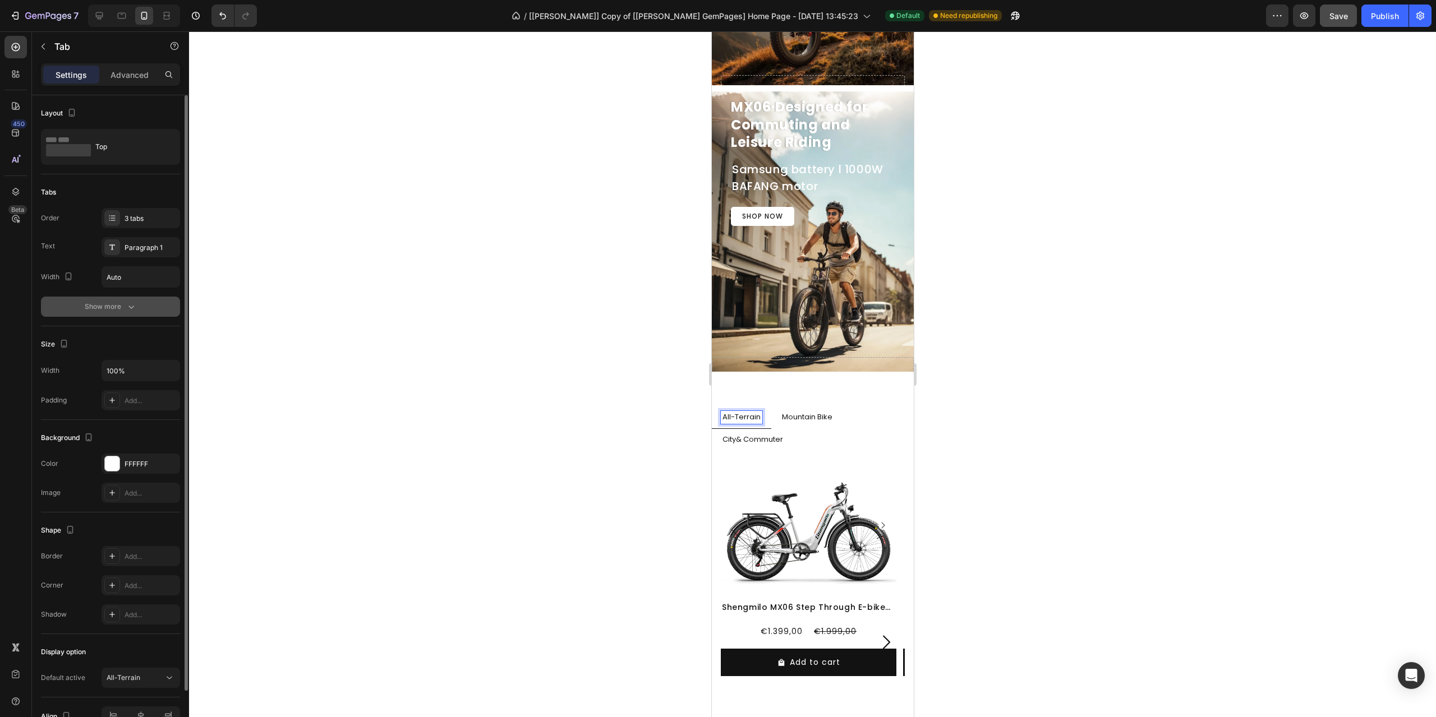
click at [120, 308] on div "Show more" at bounding box center [111, 306] width 52 height 11
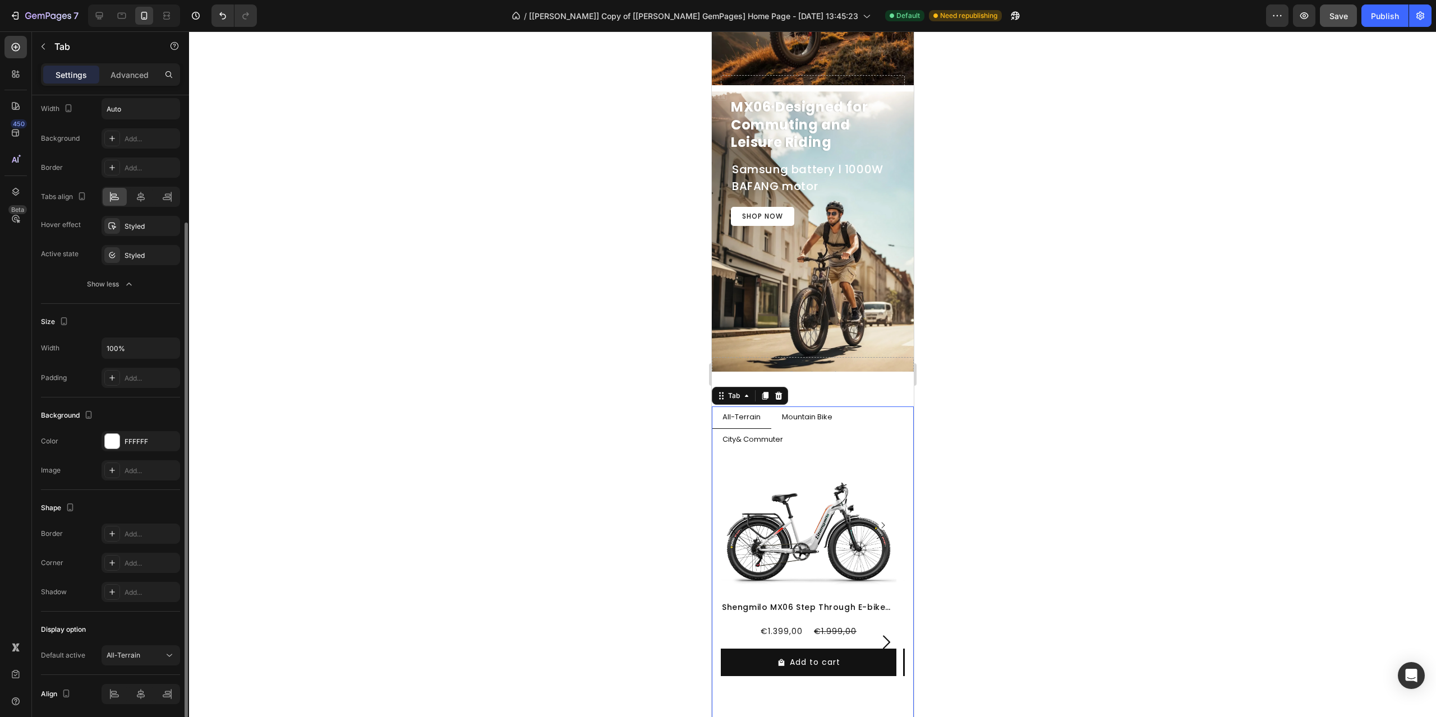
scroll to position [209, 0]
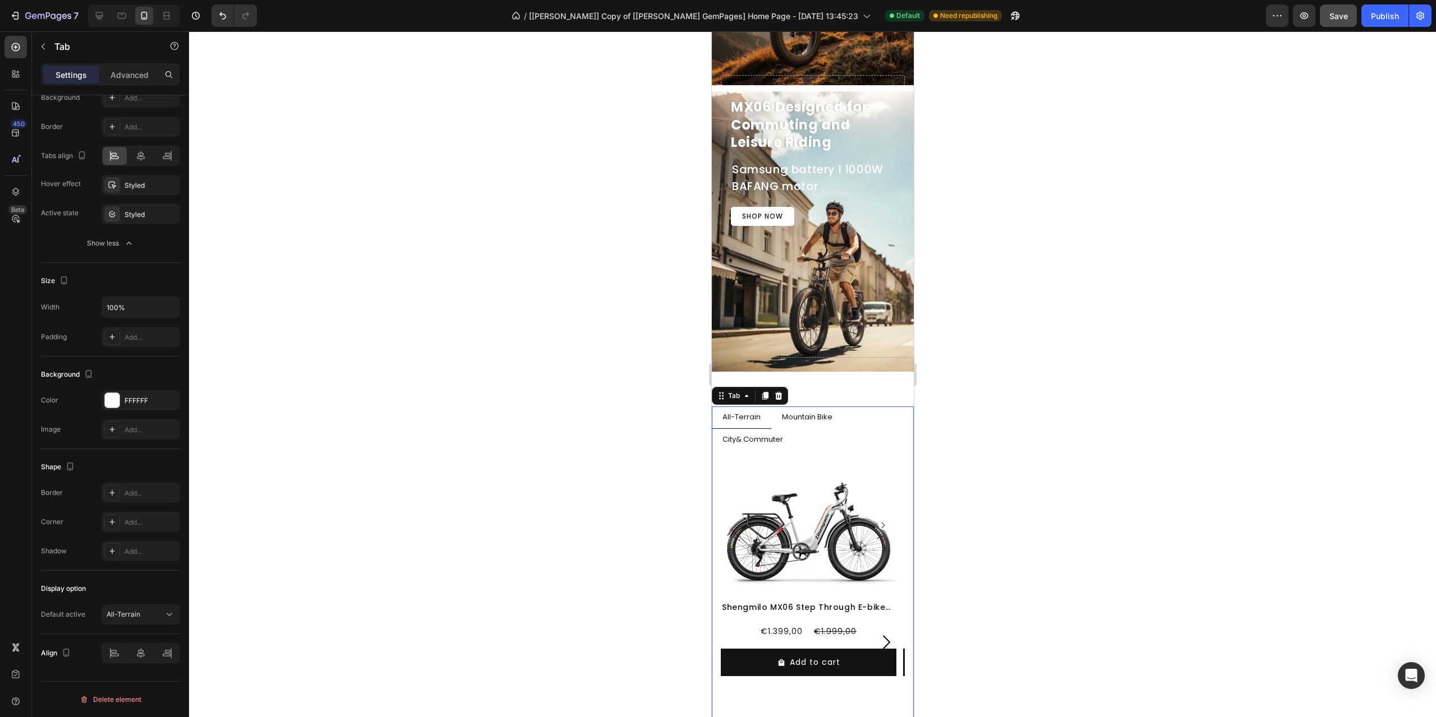
click at [761, 416] on li "All-Terrain" at bounding box center [740, 418] width 59 height 22
drag, startPoint x: 43, startPoint y: 390, endPoint x: 98, endPoint y: 434, distance: 70.2
click at [97, 434] on div "Image Add..." at bounding box center [110, 430] width 139 height 20
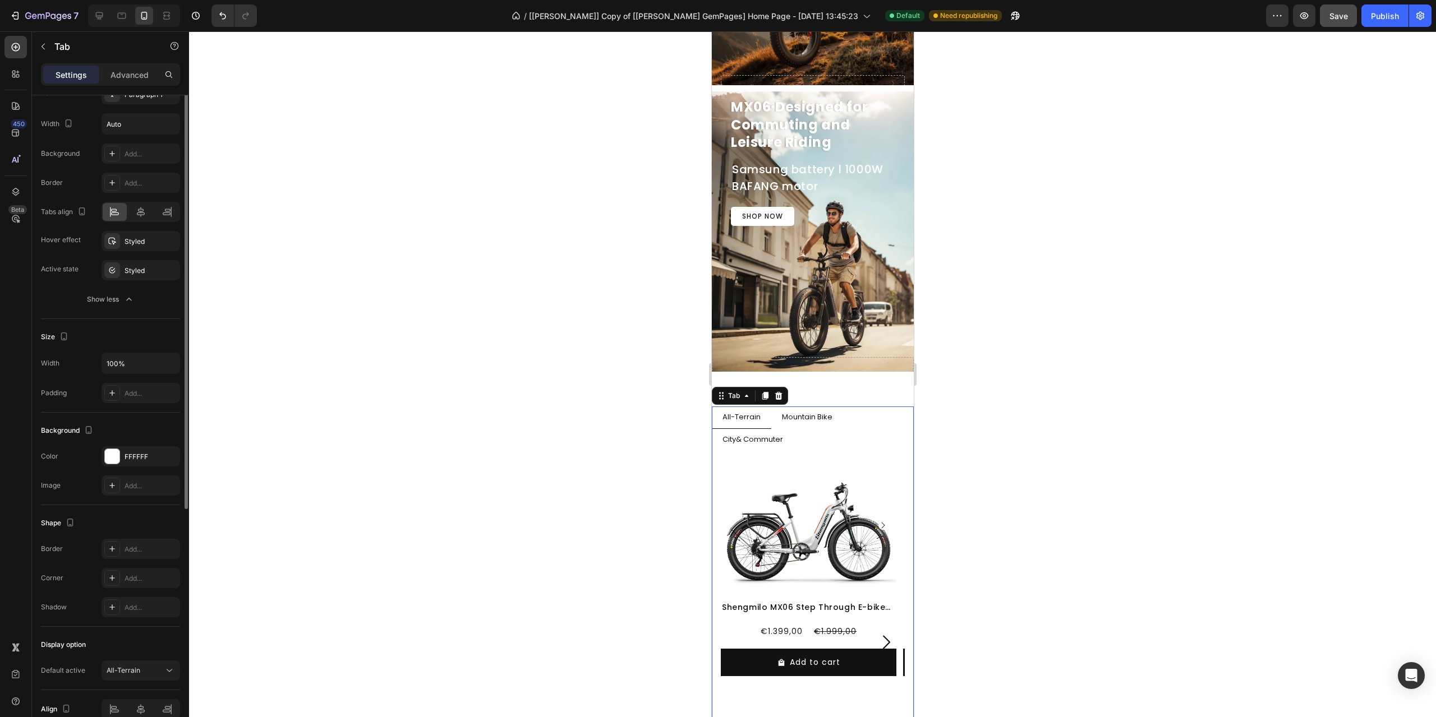
scroll to position [41, 0]
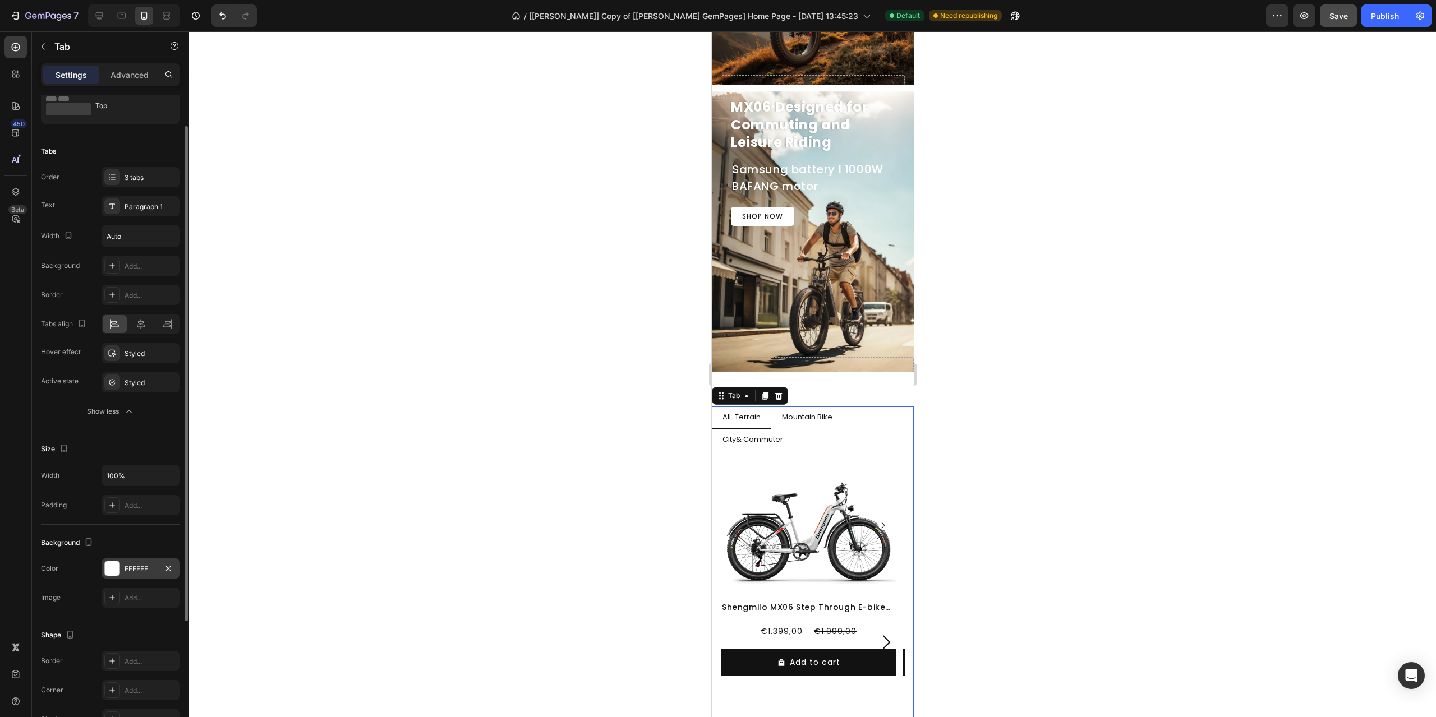
click at [127, 420] on button "Show less" at bounding box center [110, 412] width 139 height 20
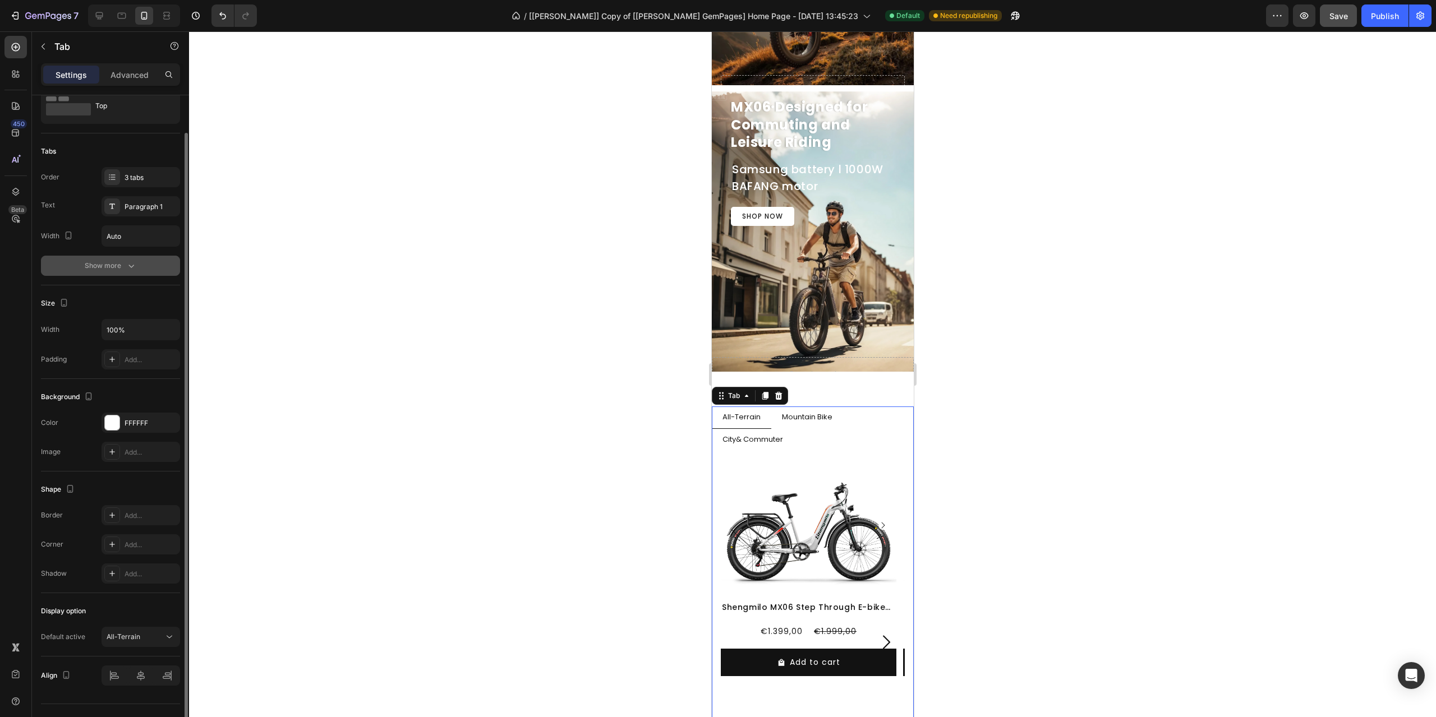
click at [126, 268] on icon "button" at bounding box center [131, 265] width 11 height 11
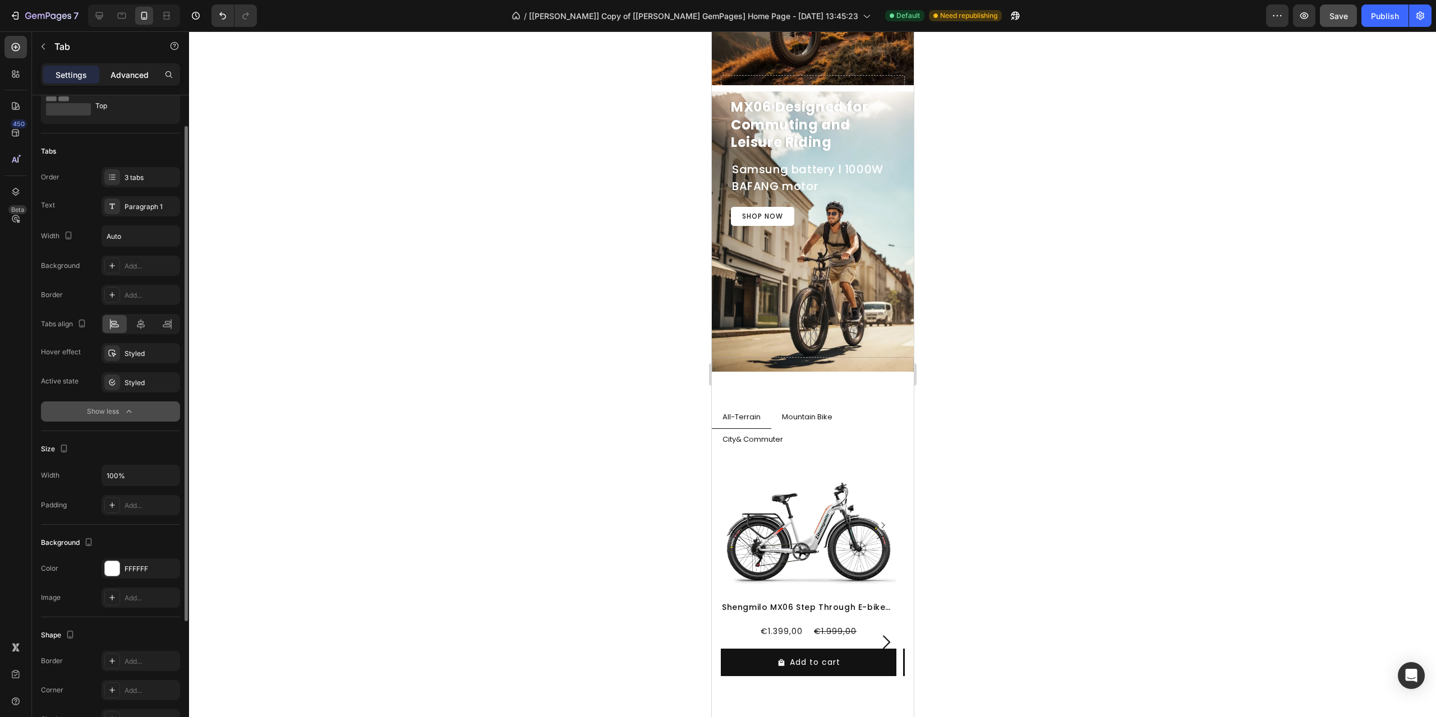
click at [141, 77] on p "Advanced" at bounding box center [129, 75] width 38 height 12
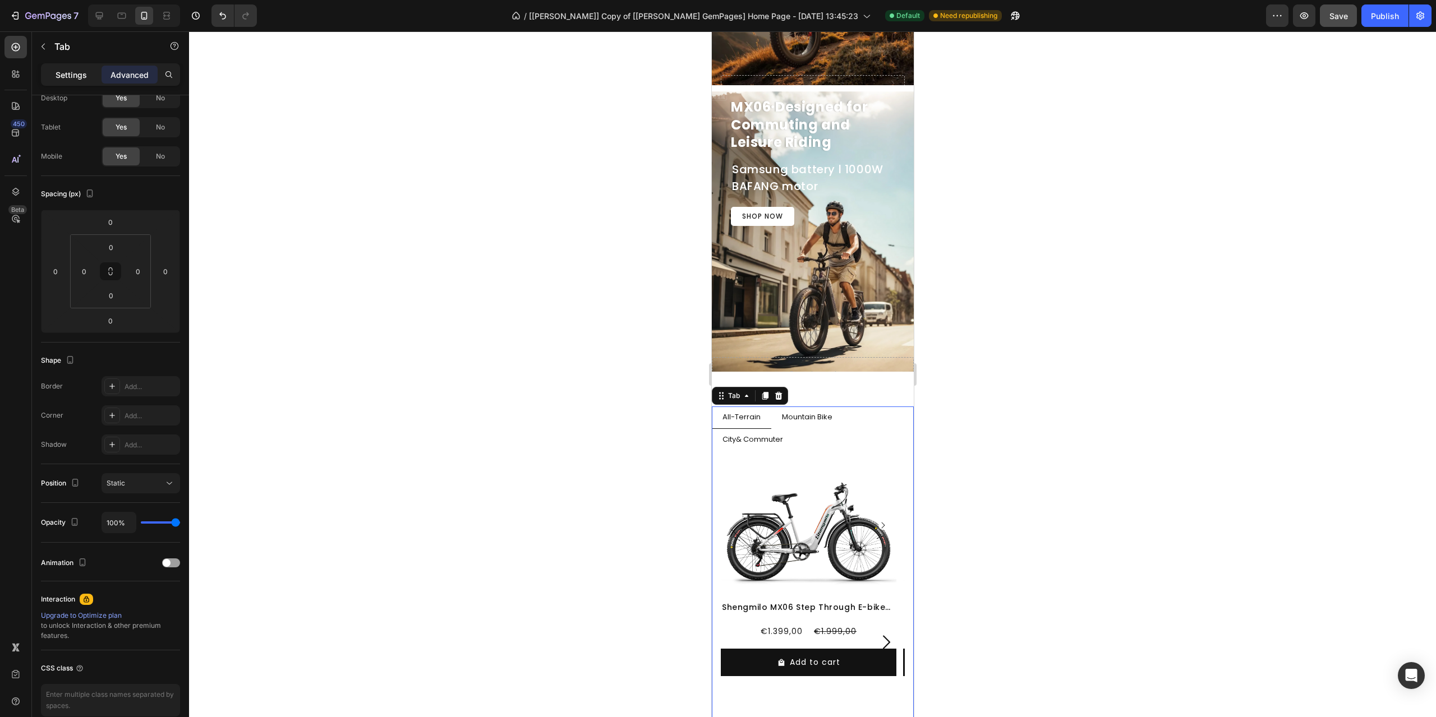
click at [72, 72] on p "Settings" at bounding box center [71, 75] width 31 height 12
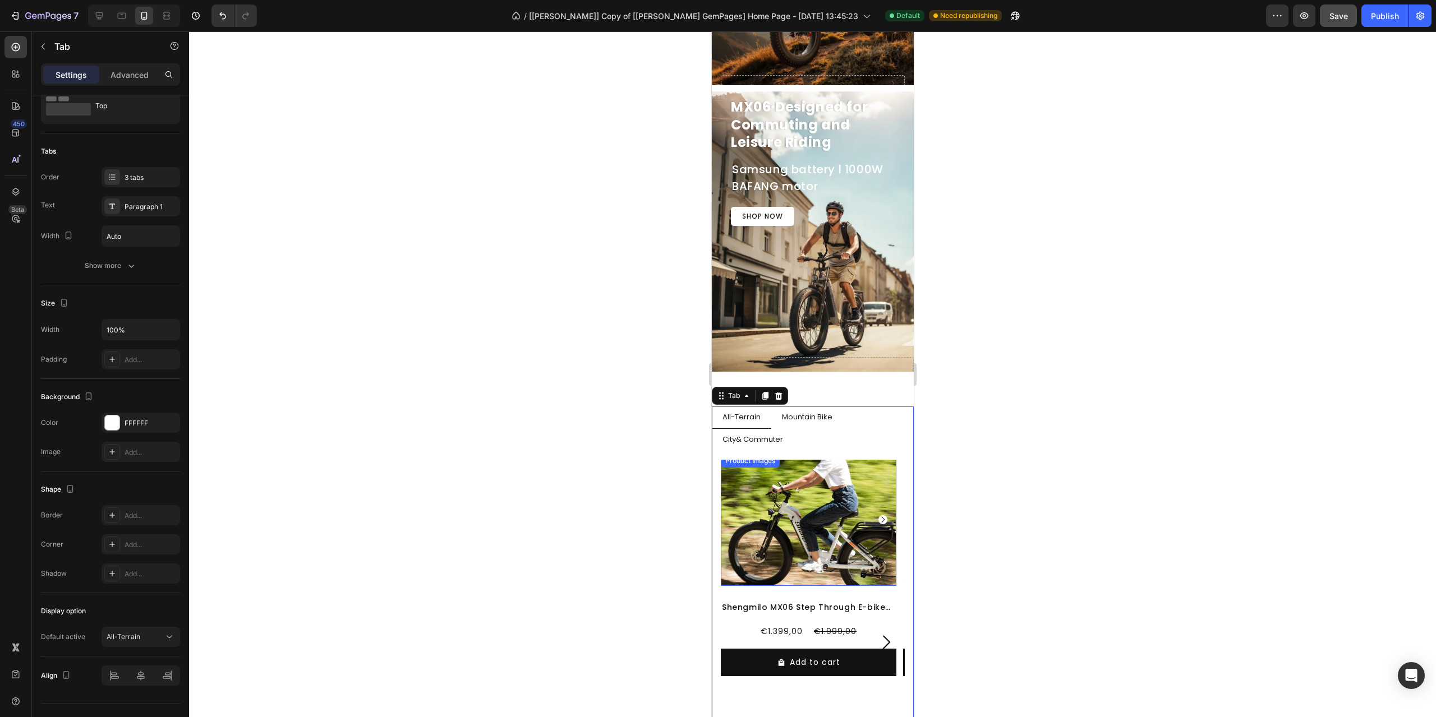
click at [853, 510] on img at bounding box center [808, 520] width 176 height 132
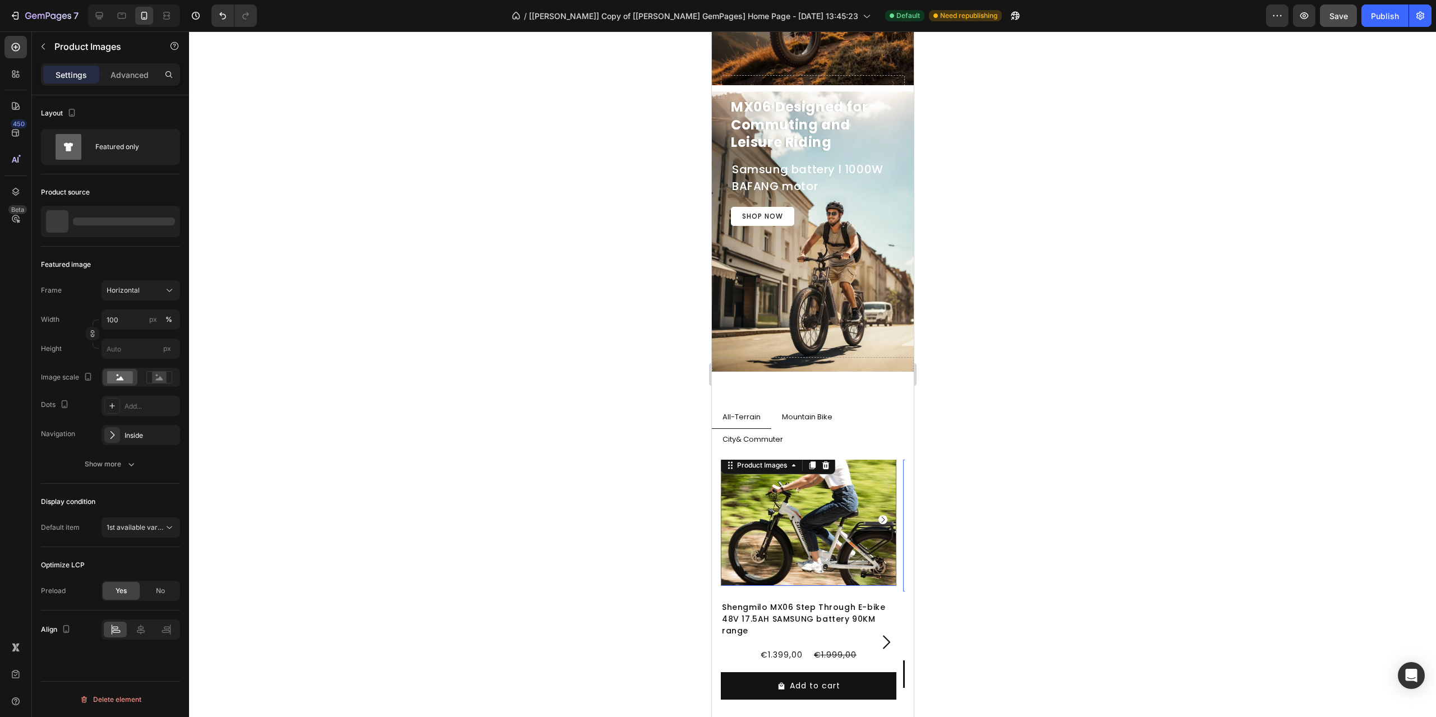
scroll to position [0, 0]
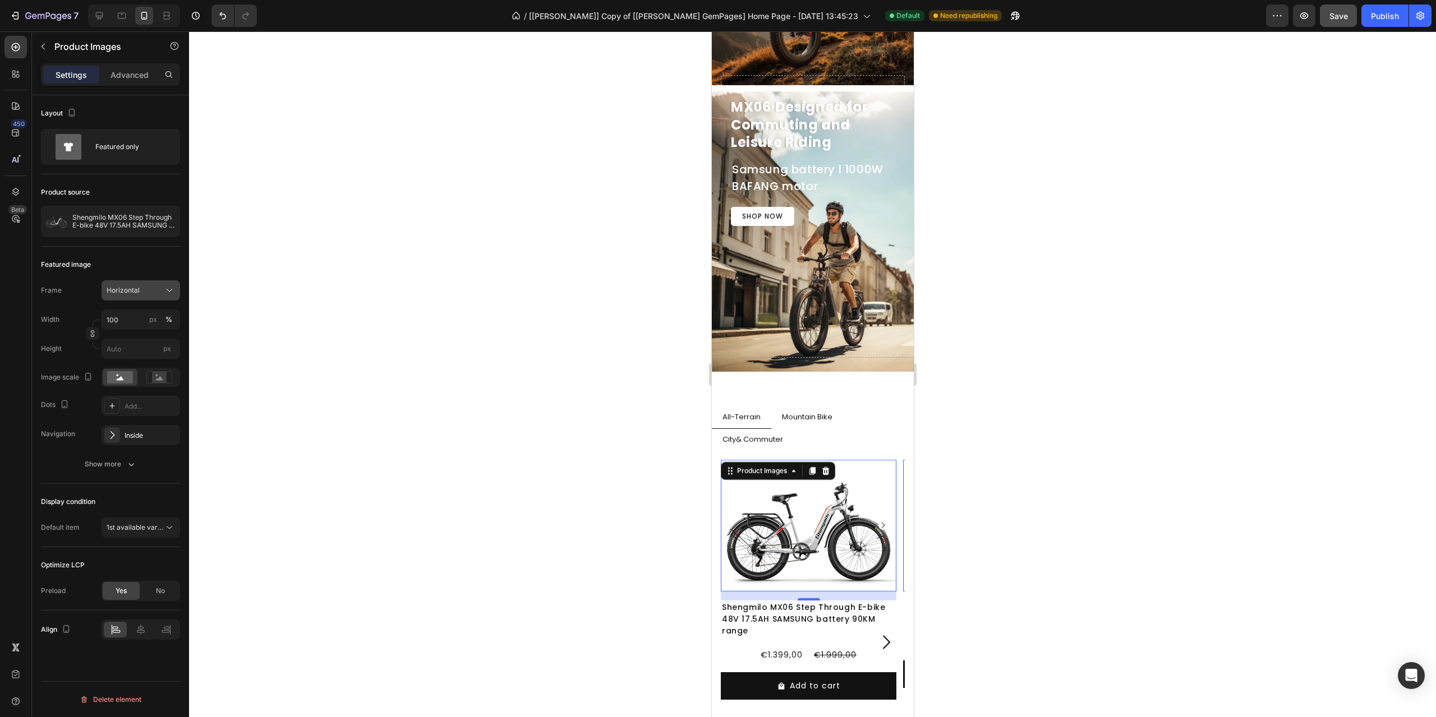
click at [139, 293] on span "Horizontal" at bounding box center [123, 290] width 33 height 10
click at [133, 380] on div "Original" at bounding box center [138, 381] width 65 height 10
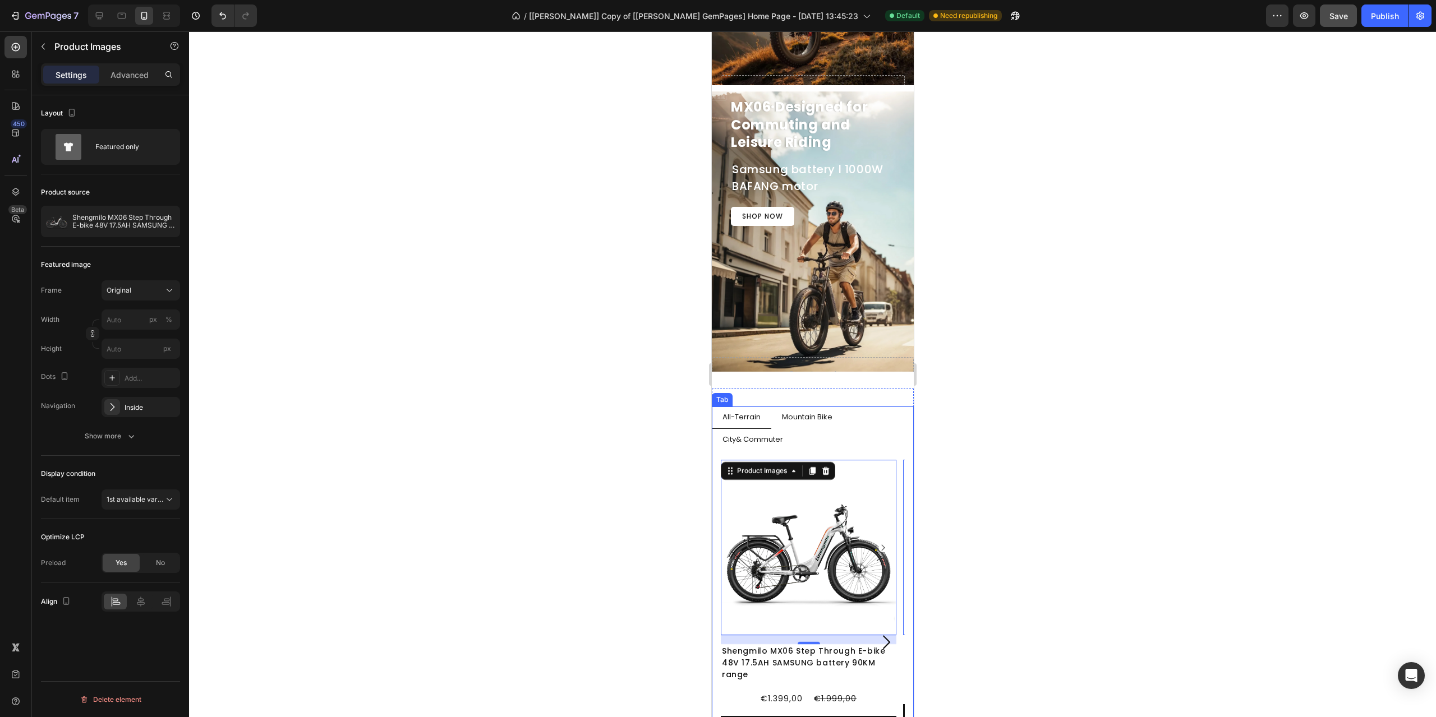
click at [824, 420] on p "Mountain Bike" at bounding box center [806, 418] width 50 height 10
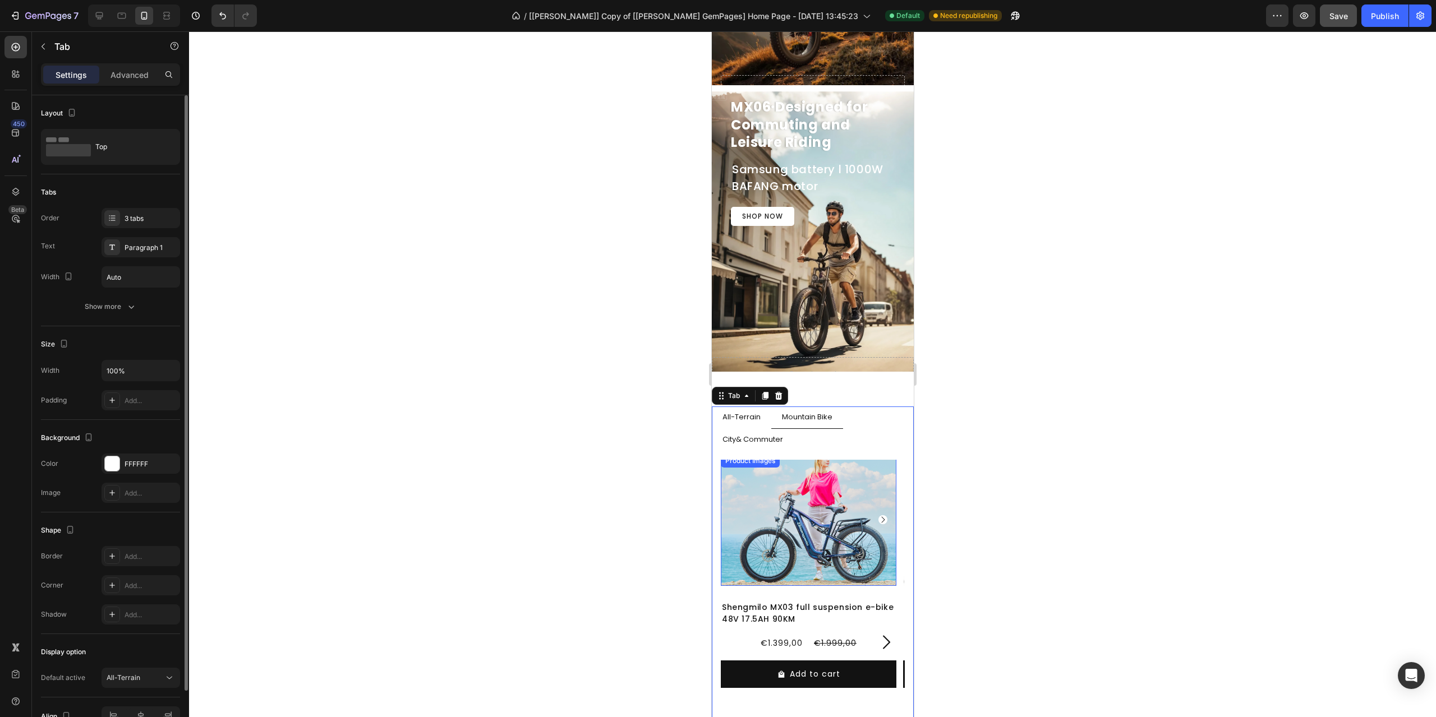
click at [816, 498] on img at bounding box center [808, 520] width 176 height 132
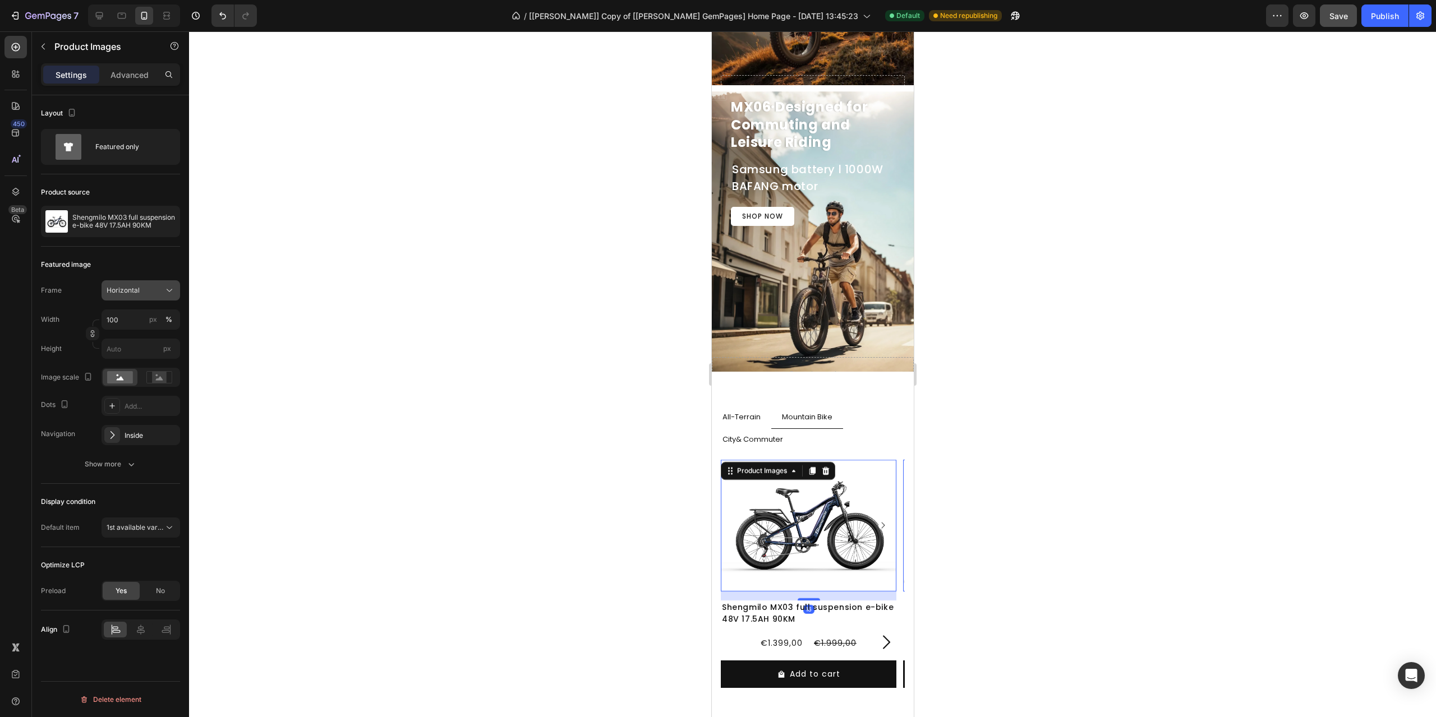
click at [151, 288] on div "Horizontal" at bounding box center [134, 290] width 55 height 10
click at [132, 383] on div "Original" at bounding box center [138, 381] width 65 height 10
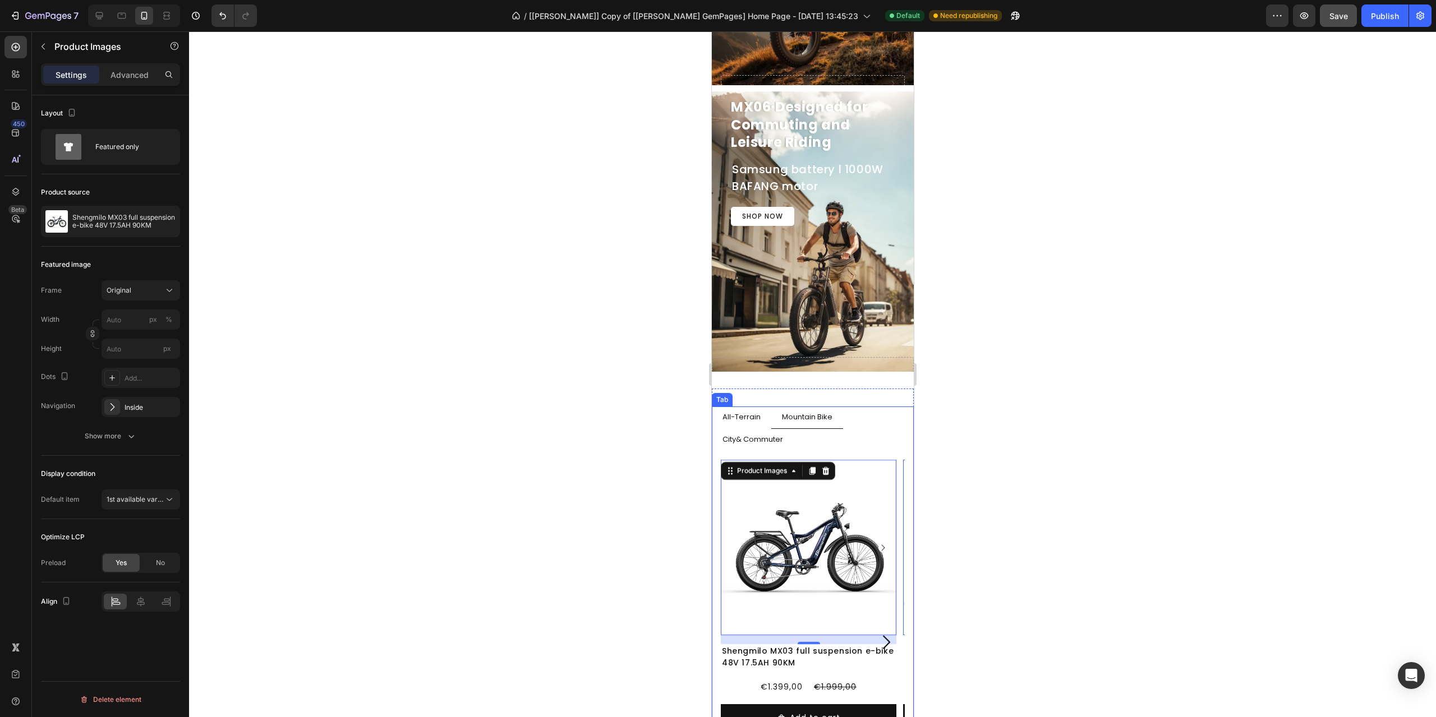
click at [769, 439] on p "City& Commuter" at bounding box center [752, 440] width 61 height 10
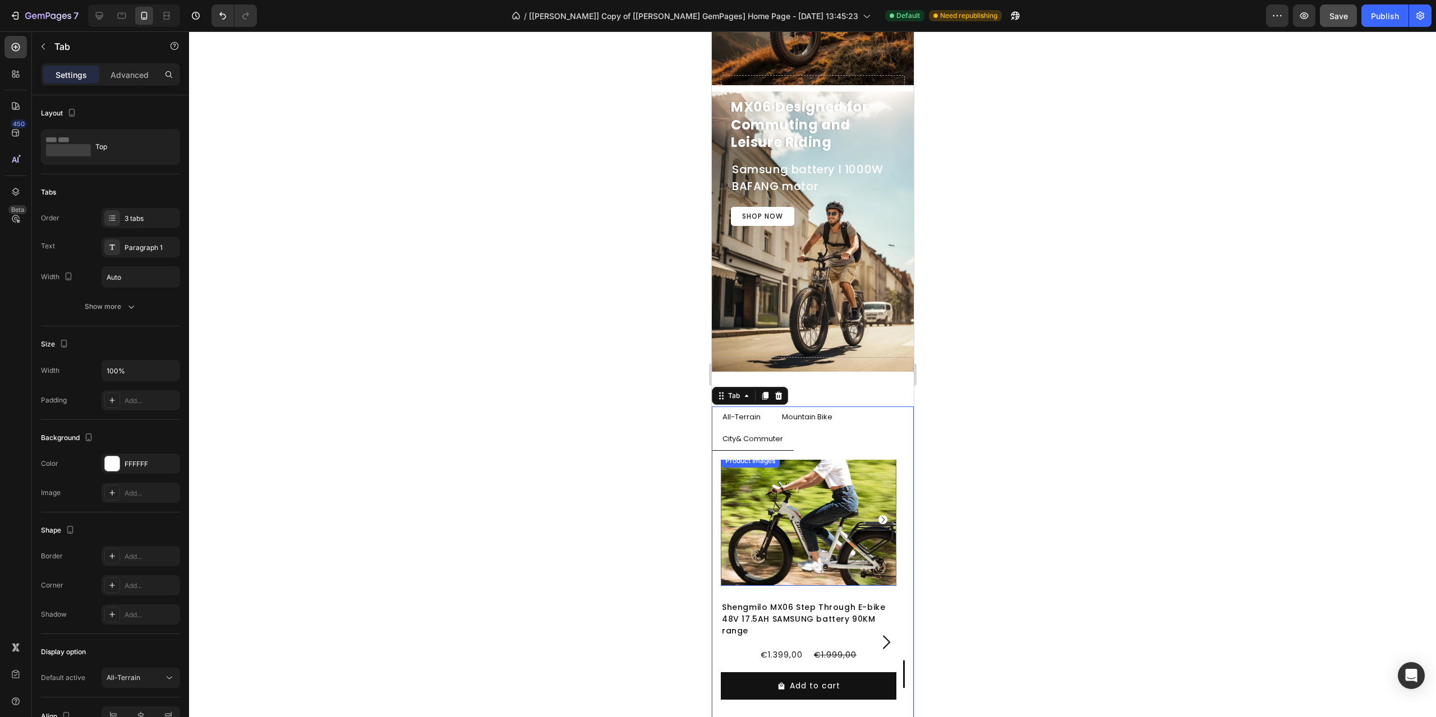
click at [821, 499] on img at bounding box center [808, 520] width 176 height 132
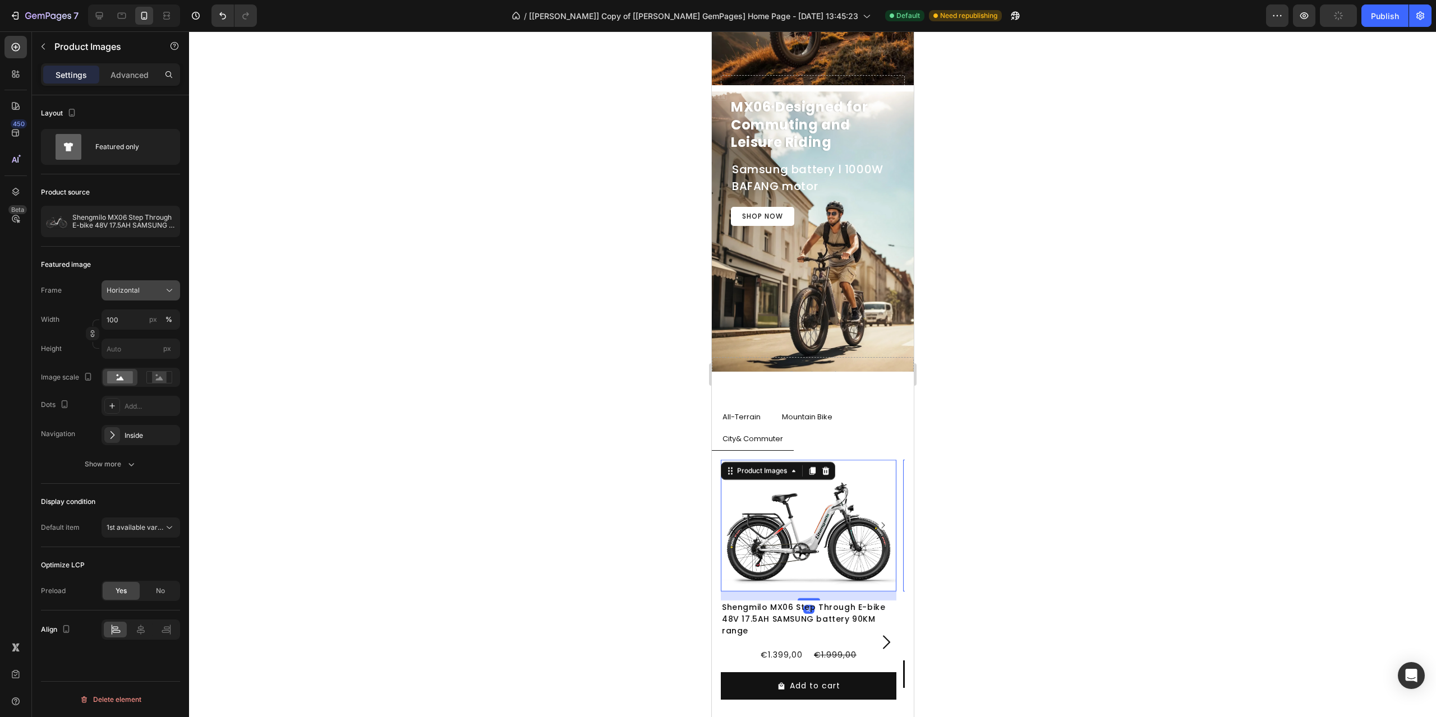
click at [150, 293] on div "Horizontal" at bounding box center [134, 290] width 55 height 10
drag, startPoint x: 127, startPoint y: 382, endPoint x: 50, endPoint y: 448, distance: 101.5
click at [127, 382] on span "Original" at bounding box center [118, 381] width 25 height 10
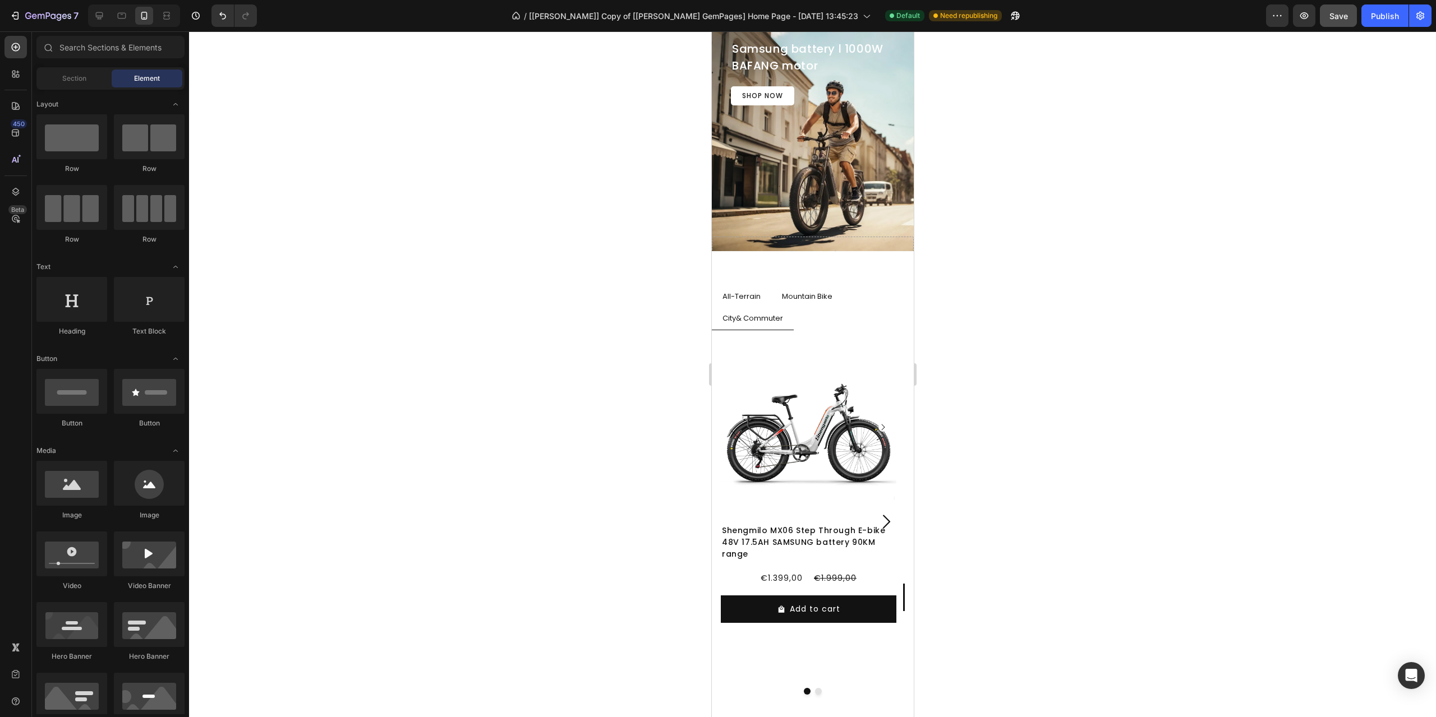
scroll to position [784, 0]
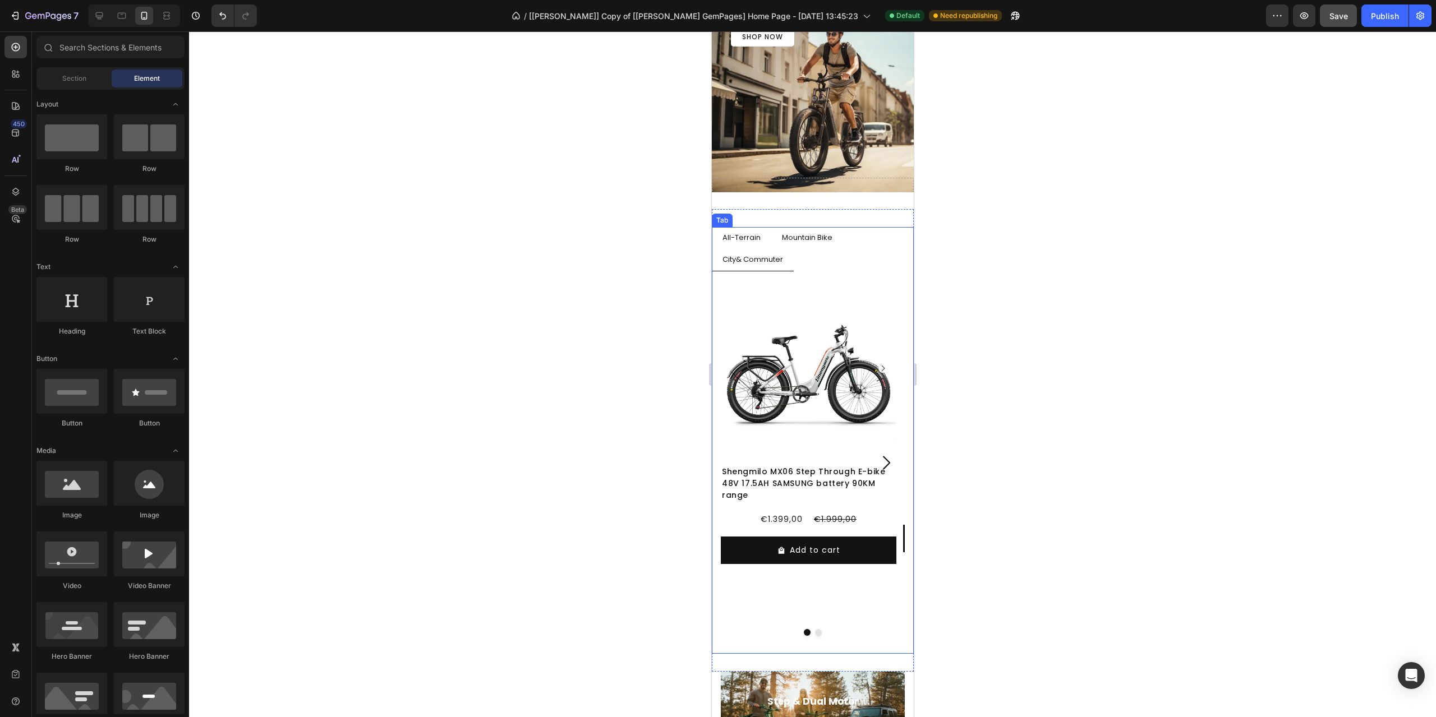
click at [741, 238] on p "All-Terrain" at bounding box center [741, 238] width 38 height 10
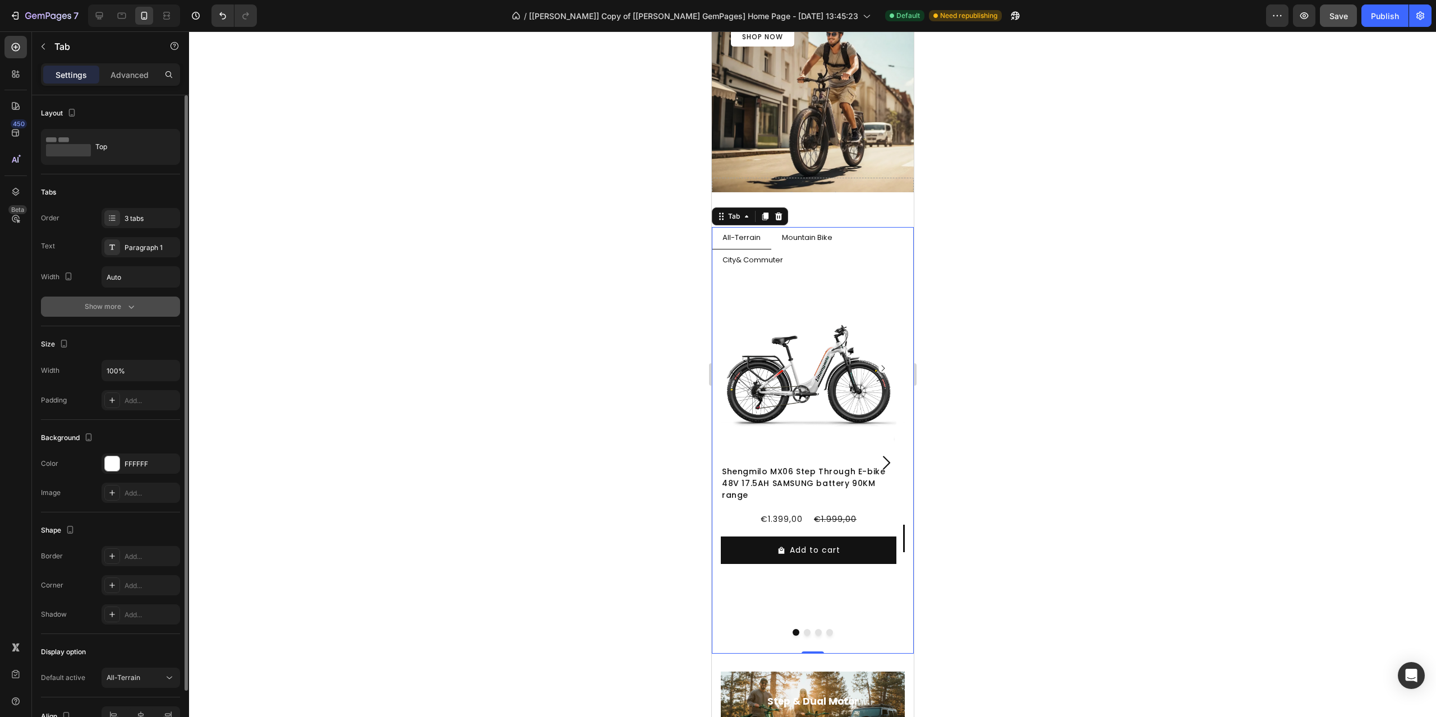
click at [131, 312] on button "Show more" at bounding box center [110, 307] width 139 height 20
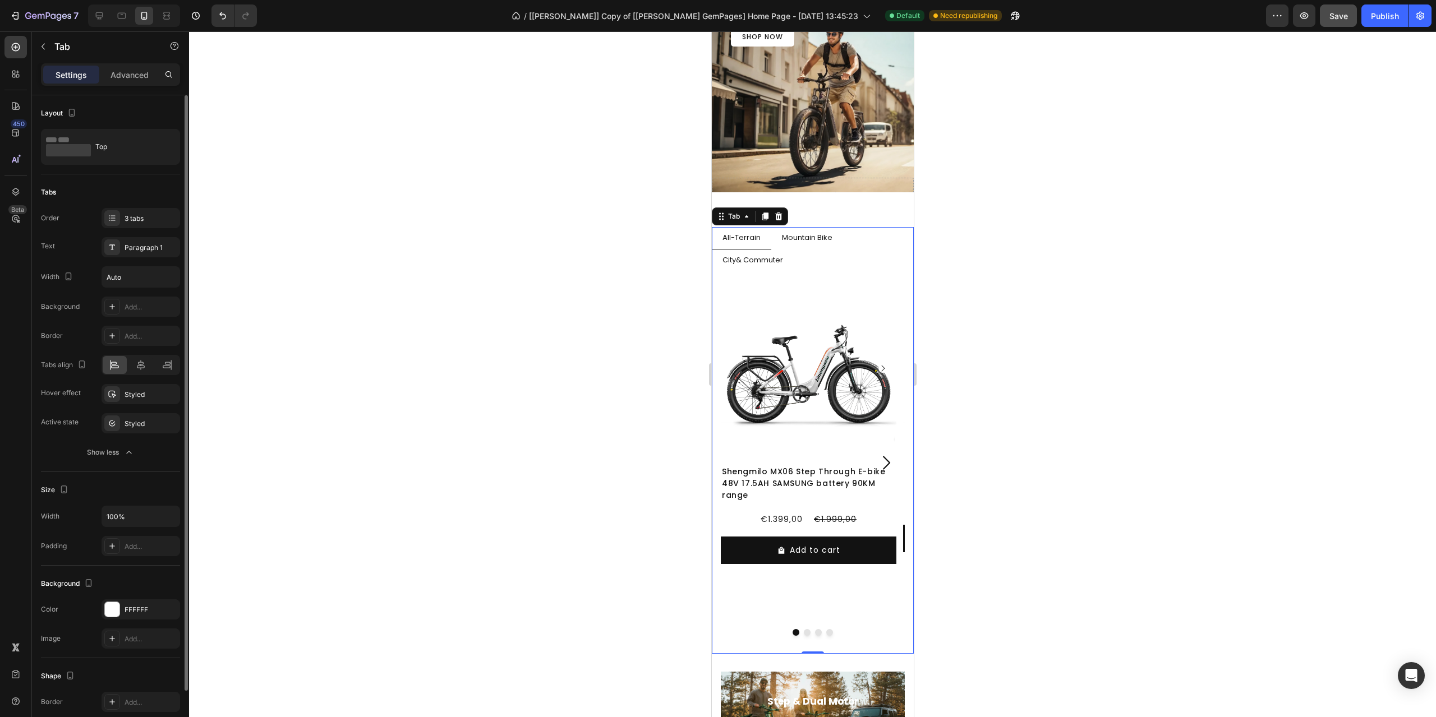
scroll to position [112, 0]
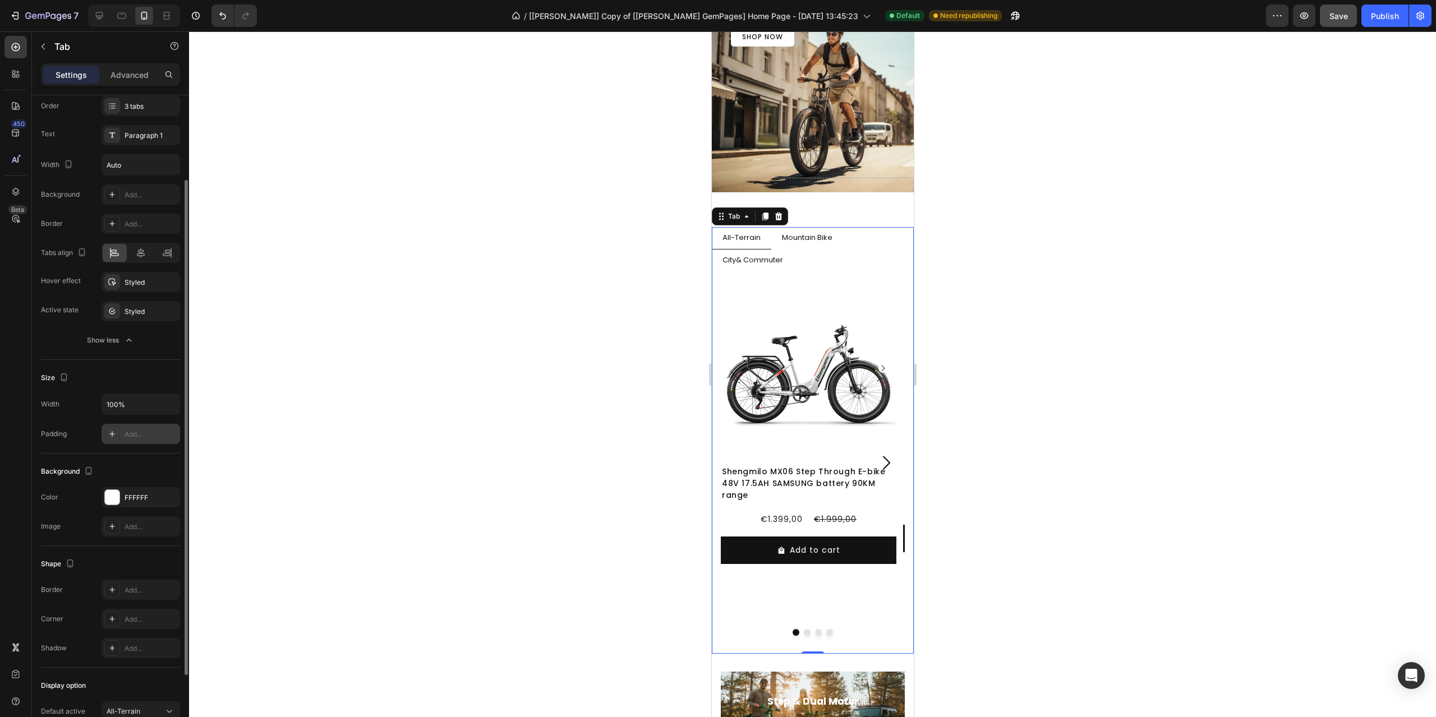
click at [142, 440] on div "Add..." at bounding box center [141, 434] width 79 height 20
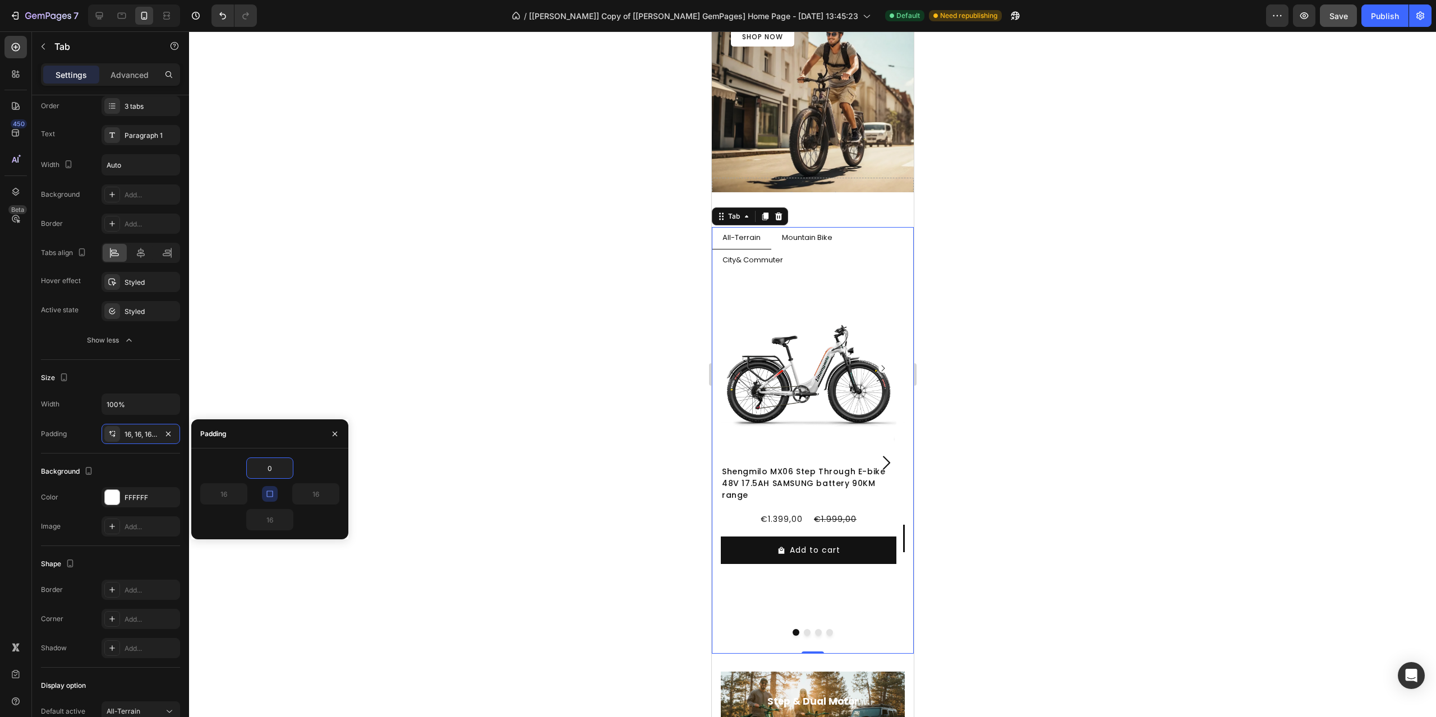
type input "0"
click at [267, 495] on icon "button" at bounding box center [269, 494] width 6 height 6
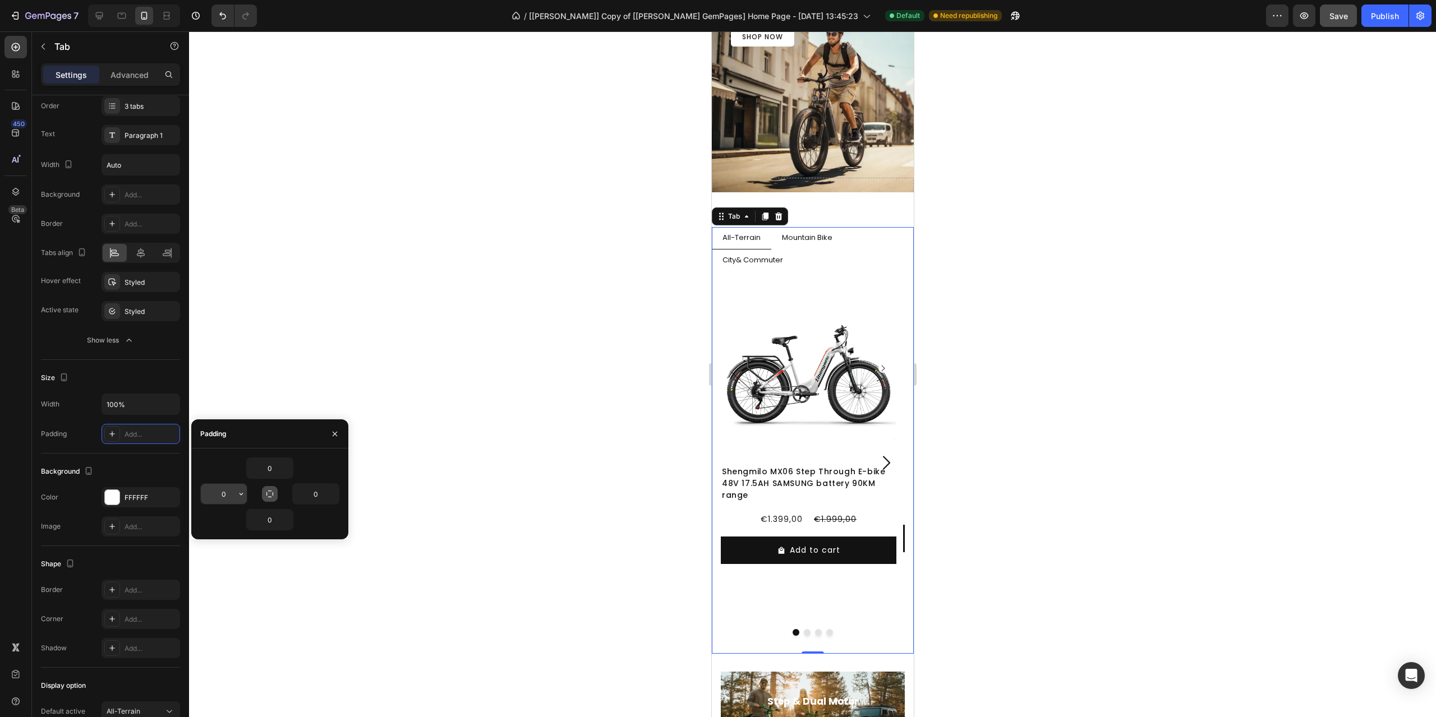
click at [229, 496] on input "0" at bounding box center [224, 494] width 46 height 20
type input "0"
click at [236, 465] on div "0" at bounding box center [269, 468] width 139 height 21
click at [145, 454] on div "Background The changes might be hidden by the video. Color FFFFFF Image Add..." at bounding box center [110, 500] width 139 height 93
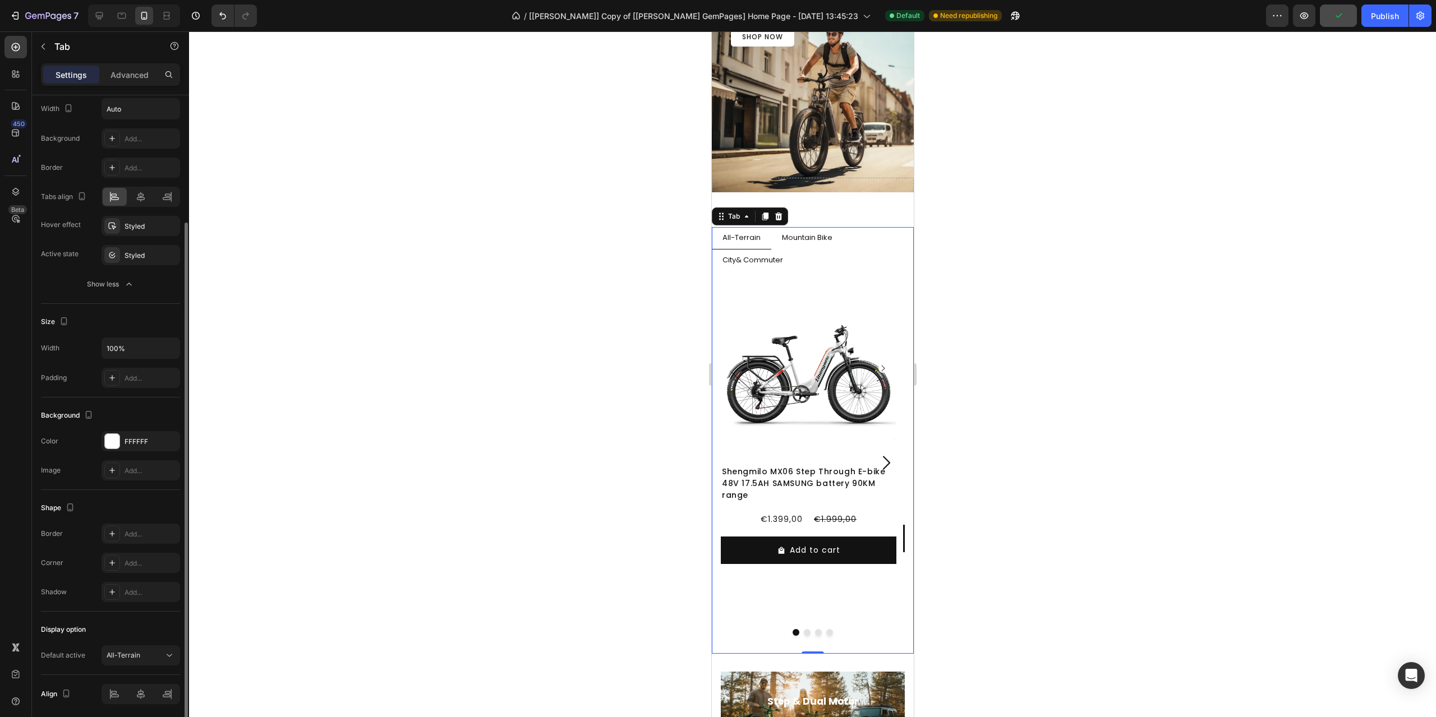
scroll to position [209, 0]
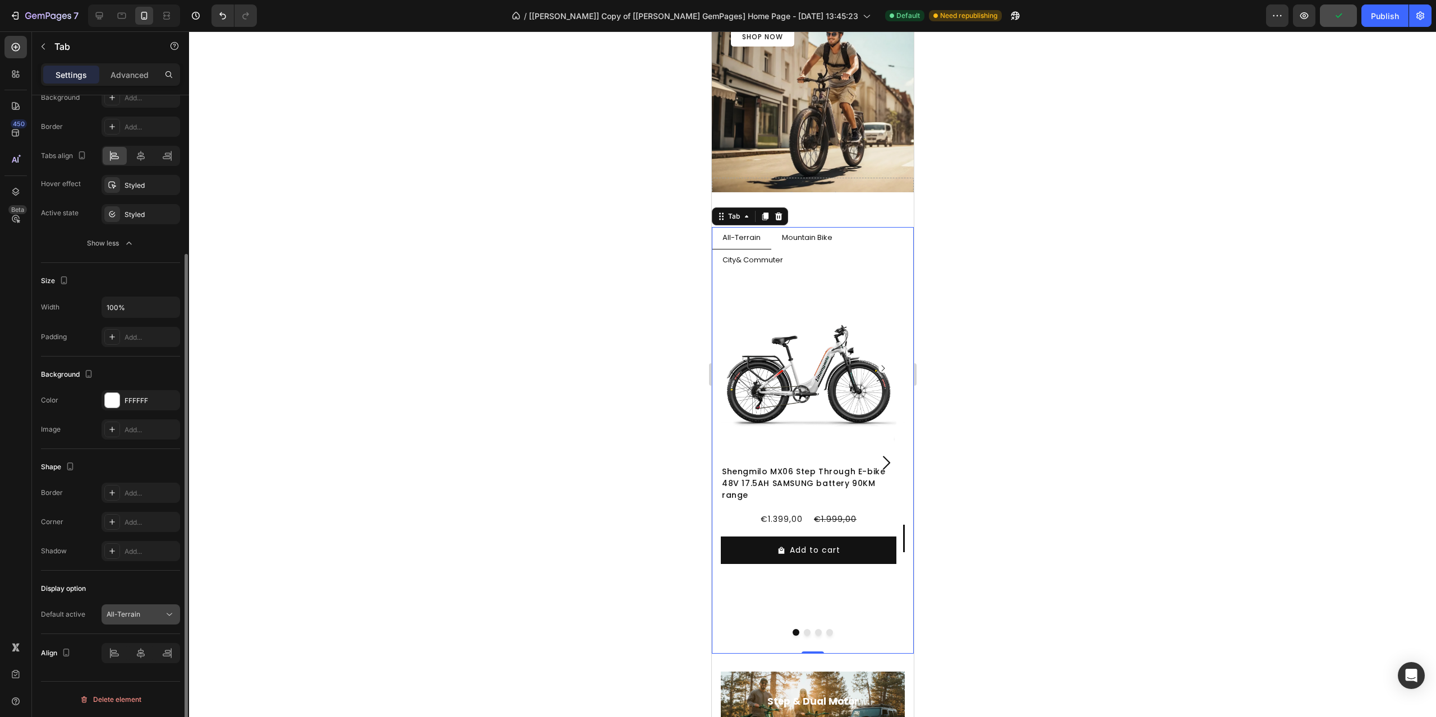
click at [152, 610] on div "All-Terrain" at bounding box center [135, 615] width 57 height 10
click at [151, 587] on div "Display option" at bounding box center [110, 589] width 139 height 18
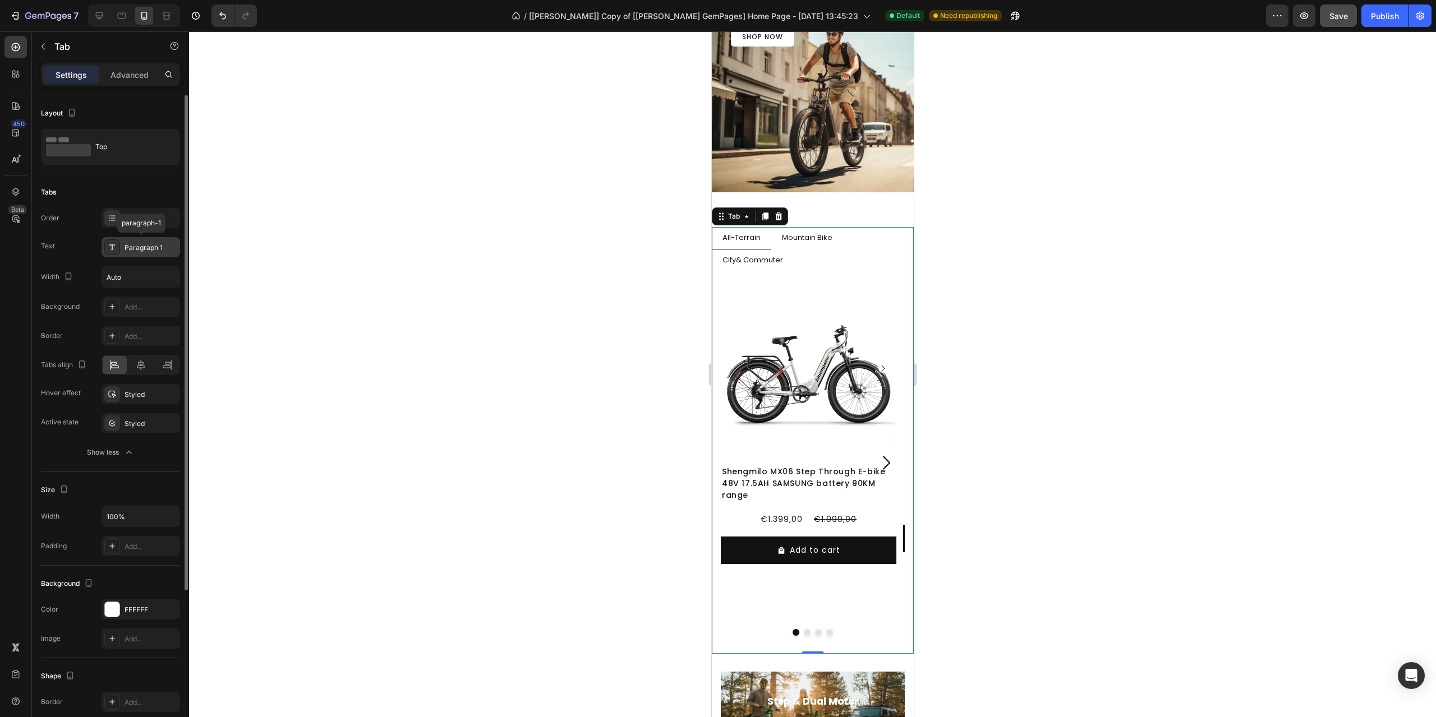
click at [136, 246] on div "Paragraph 1" at bounding box center [151, 248] width 53 height 10
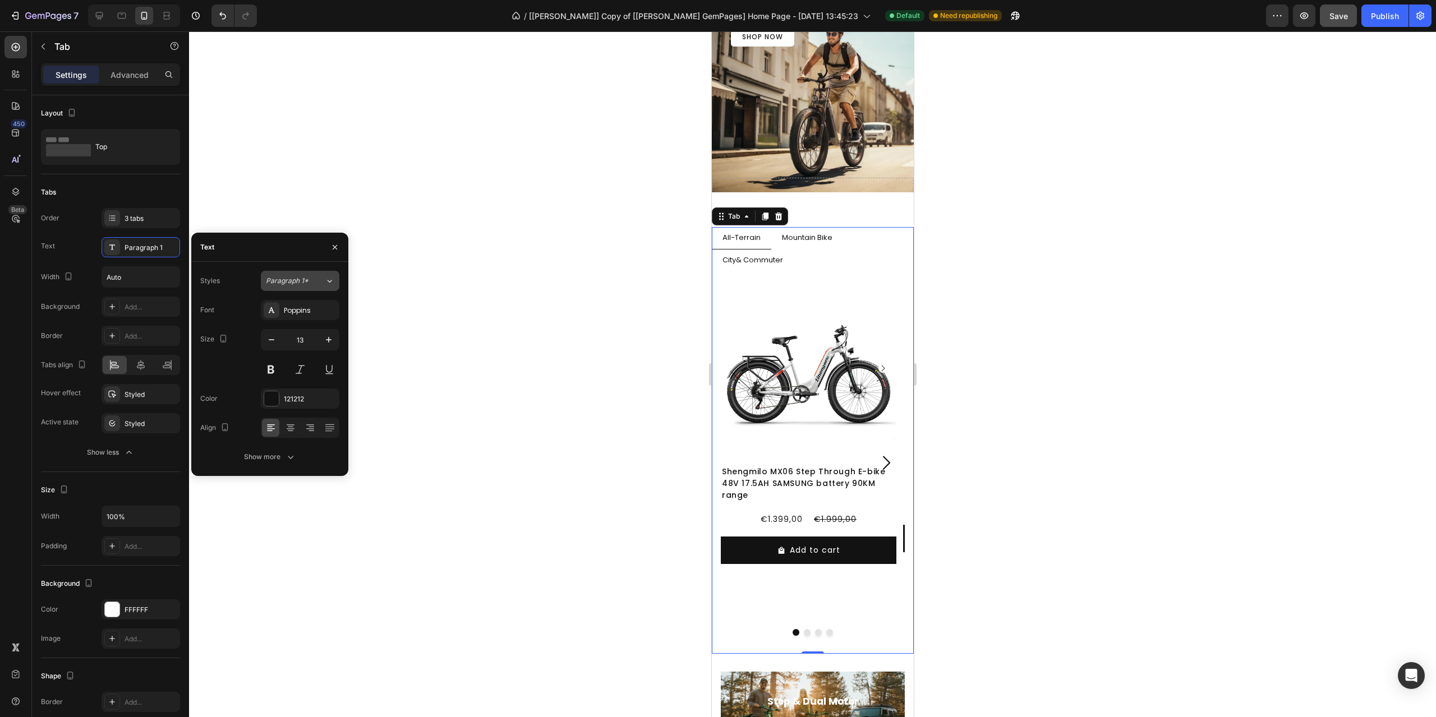
click at [325, 278] on icon at bounding box center [330, 280] width 10 height 11
click at [254, 256] on div "Text" at bounding box center [269, 247] width 157 height 29
click at [317, 310] on div "Poppins" at bounding box center [310, 311] width 53 height 10
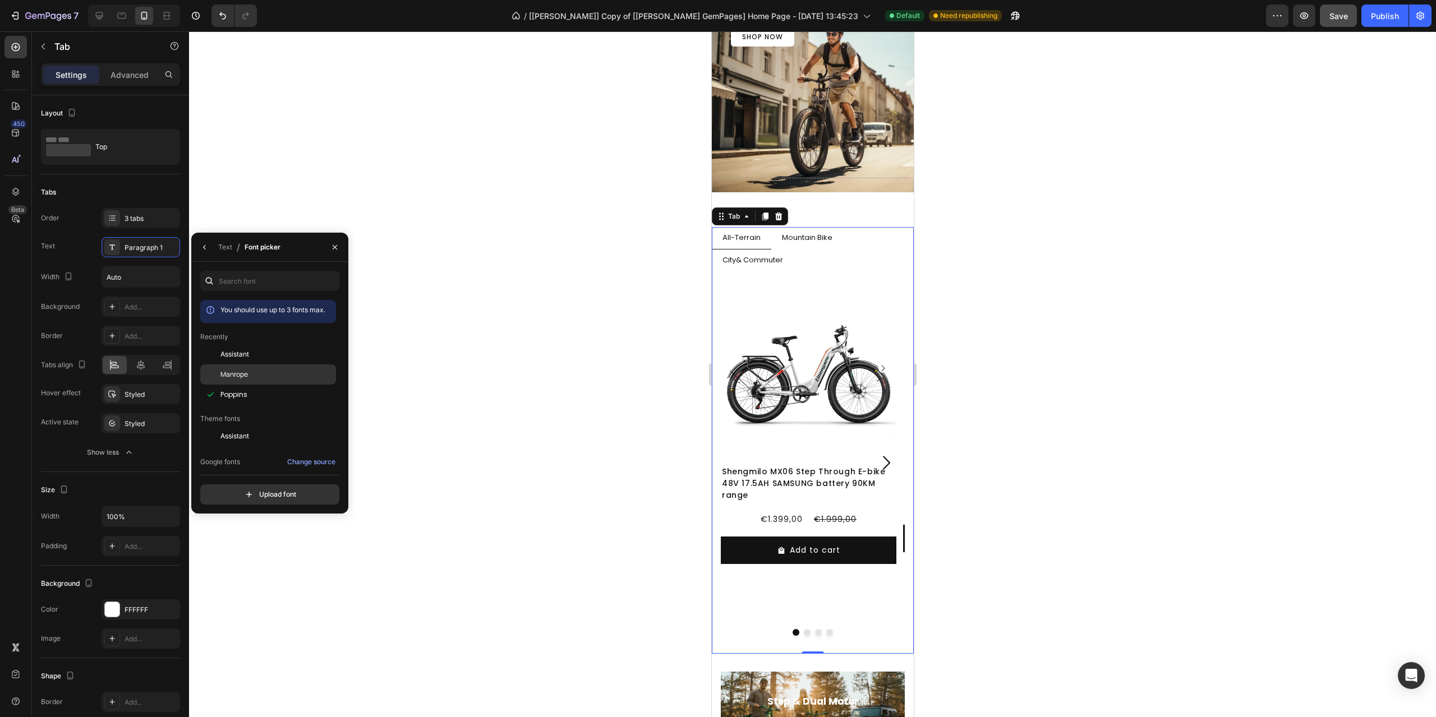
click at [254, 376] on div "Manrope" at bounding box center [276, 375] width 113 height 10
click at [245, 386] on div "Poppins" at bounding box center [268, 395] width 136 height 20
click at [256, 429] on div "Assistant" at bounding box center [268, 436] width 136 height 20
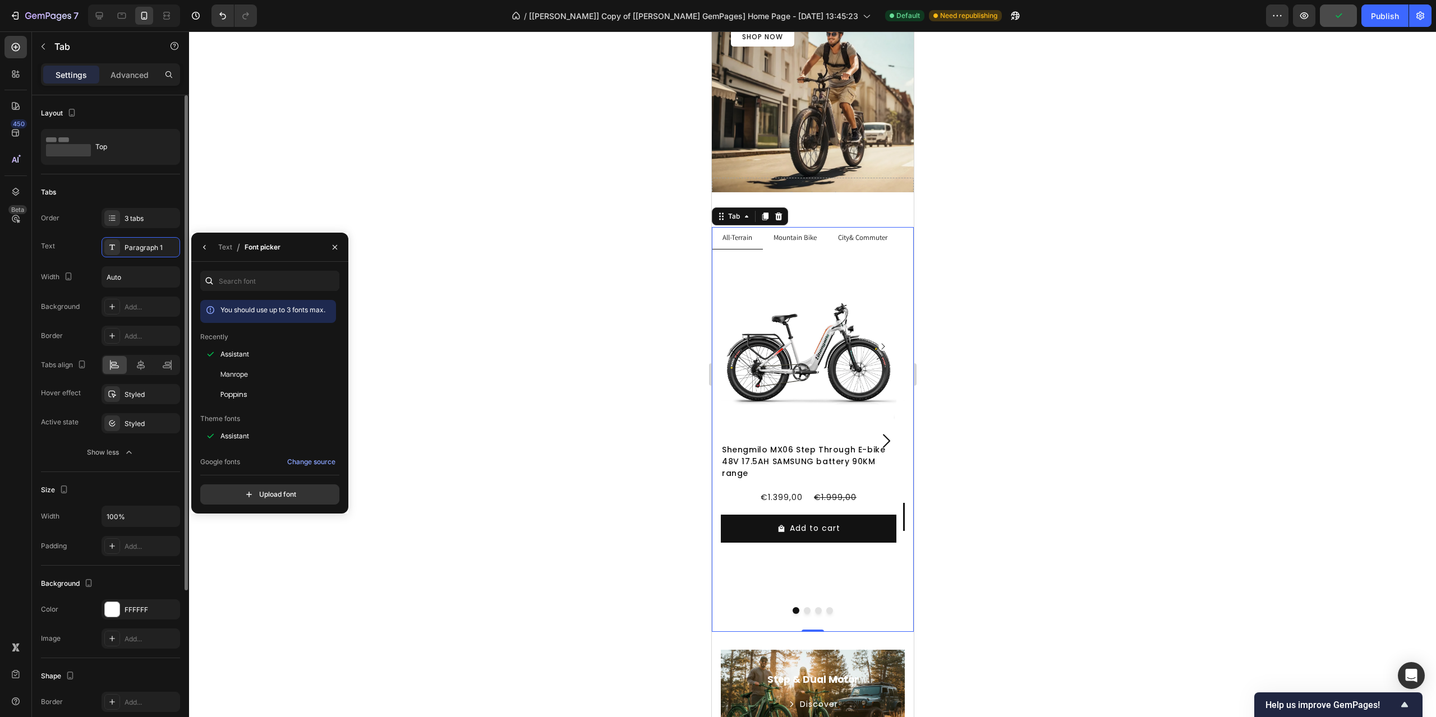
click at [80, 330] on div "Border Add..." at bounding box center [110, 336] width 139 height 20
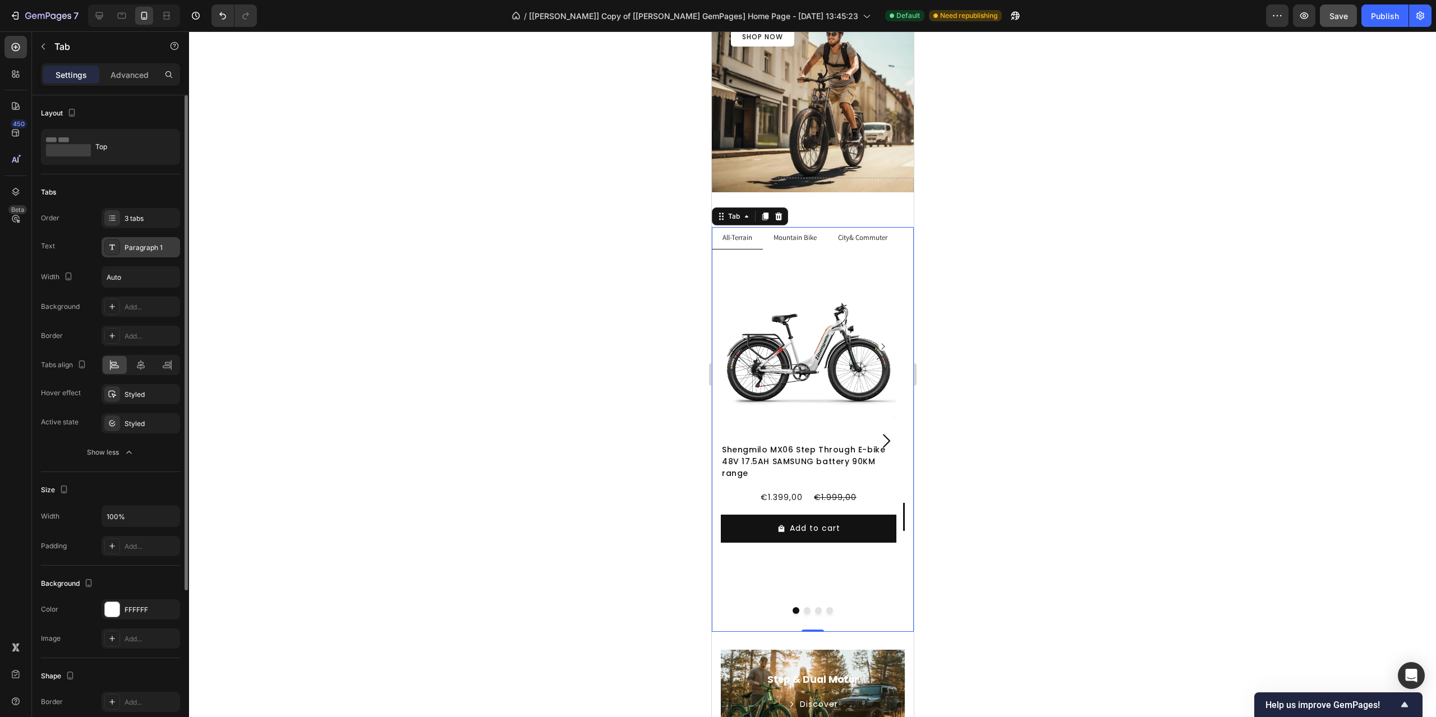
click at [153, 251] on div "Paragraph 1" at bounding box center [151, 248] width 53 height 10
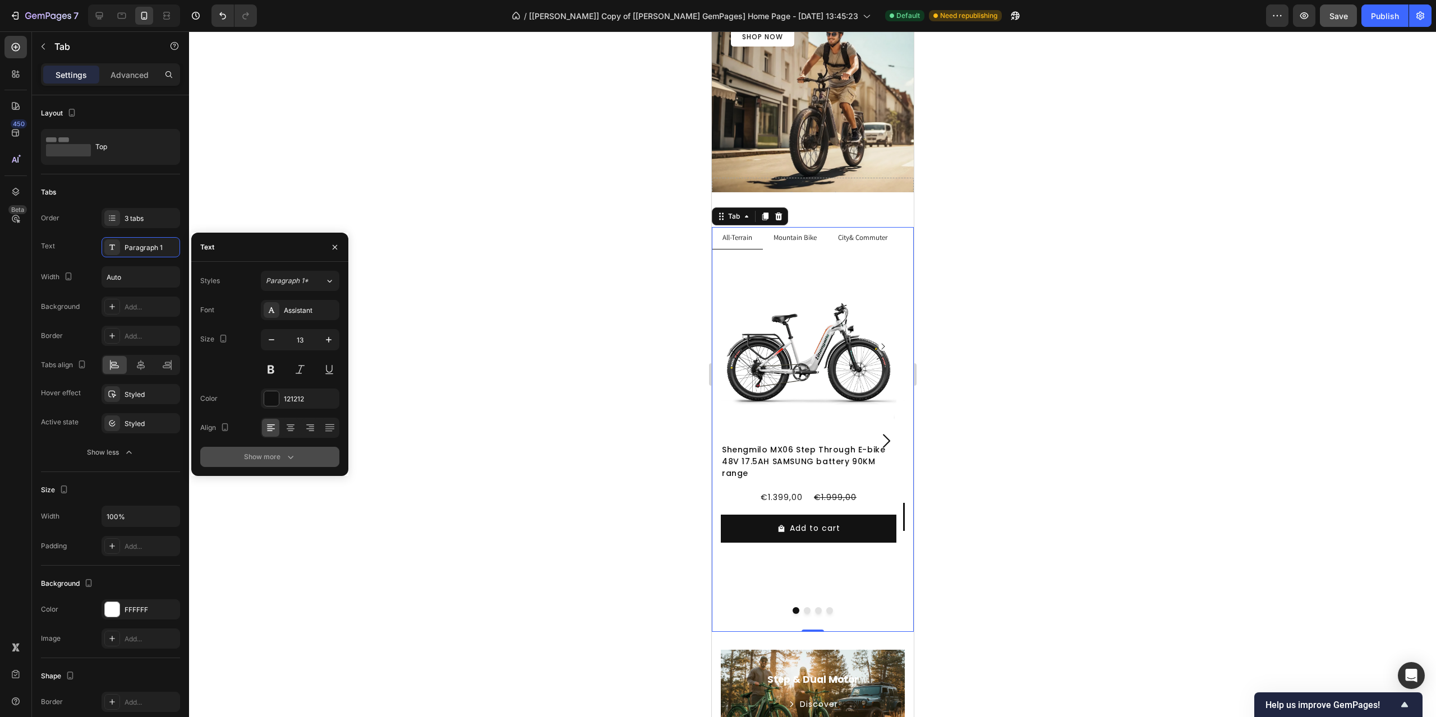
click at [279, 455] on div "Show more" at bounding box center [270, 457] width 52 height 11
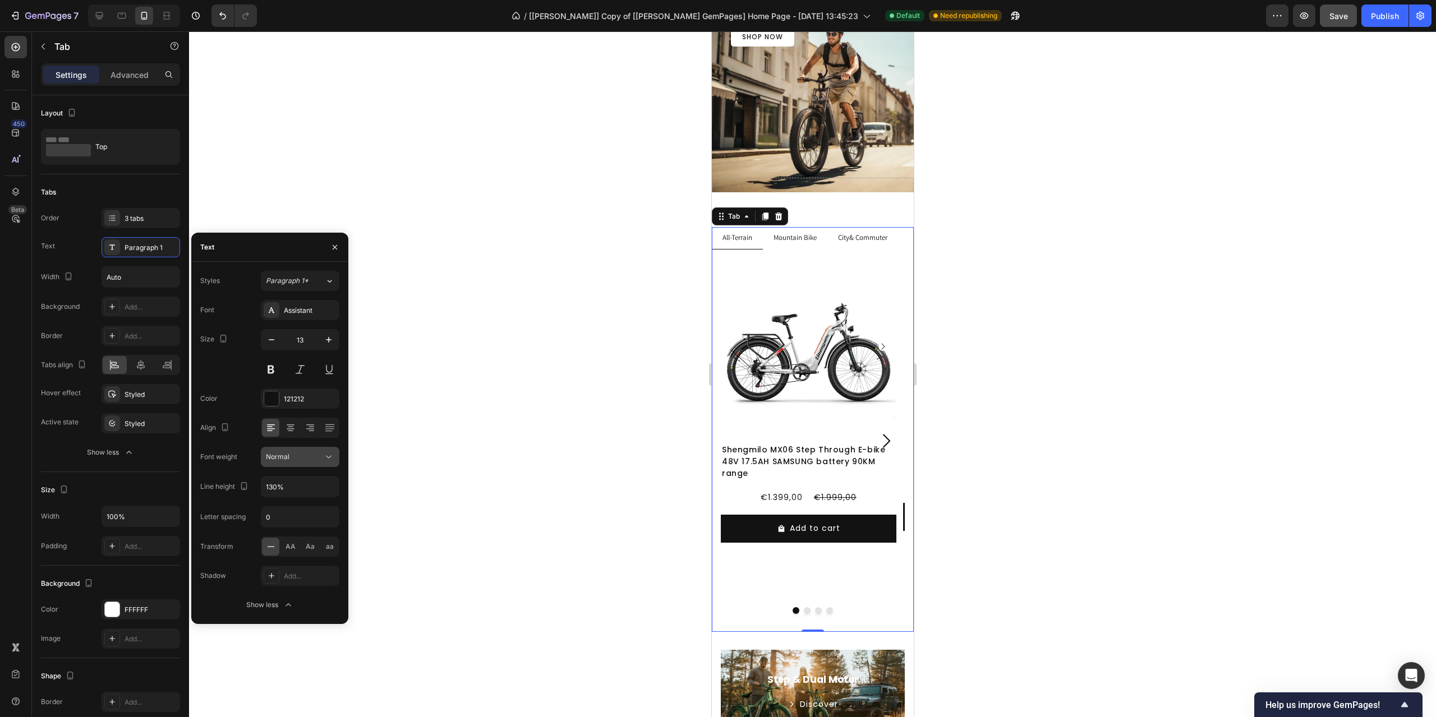
click at [305, 458] on div "Normal" at bounding box center [294, 457] width 57 height 10
click at [288, 568] on span "Medium" at bounding box center [279, 570] width 26 height 10
click at [306, 460] on div "Medium" at bounding box center [294, 457] width 57 height 10
click at [294, 534] on span "Semi Bold" at bounding box center [282, 535] width 32 height 10
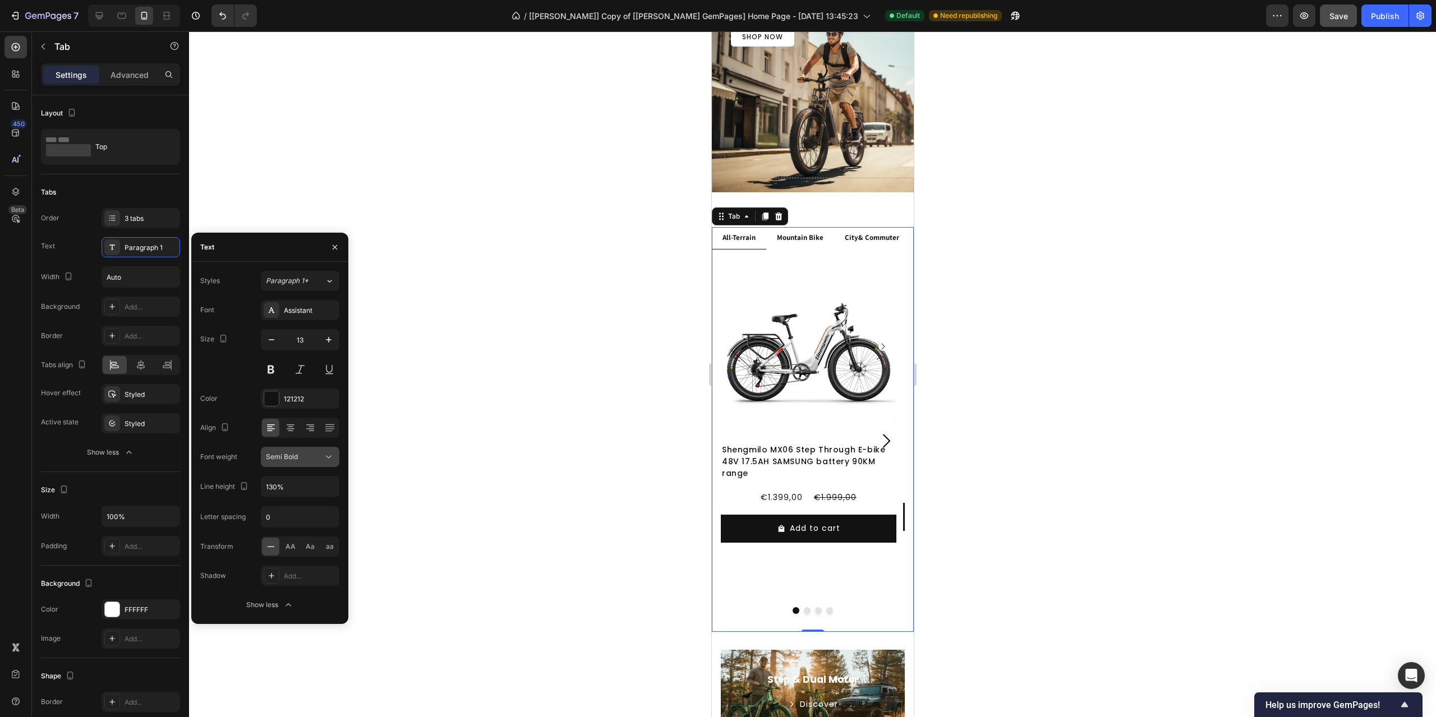
click at [314, 453] on div "Semi Bold" at bounding box center [294, 457] width 57 height 10
click at [291, 547] on div "Bold" at bounding box center [286, 556] width 87 height 21
click at [303, 454] on div "Bold" at bounding box center [294, 457] width 57 height 10
click at [299, 509] on p "Medium" at bounding box center [295, 514] width 59 height 10
click at [298, 311] on div "Assistant" at bounding box center [310, 311] width 53 height 10
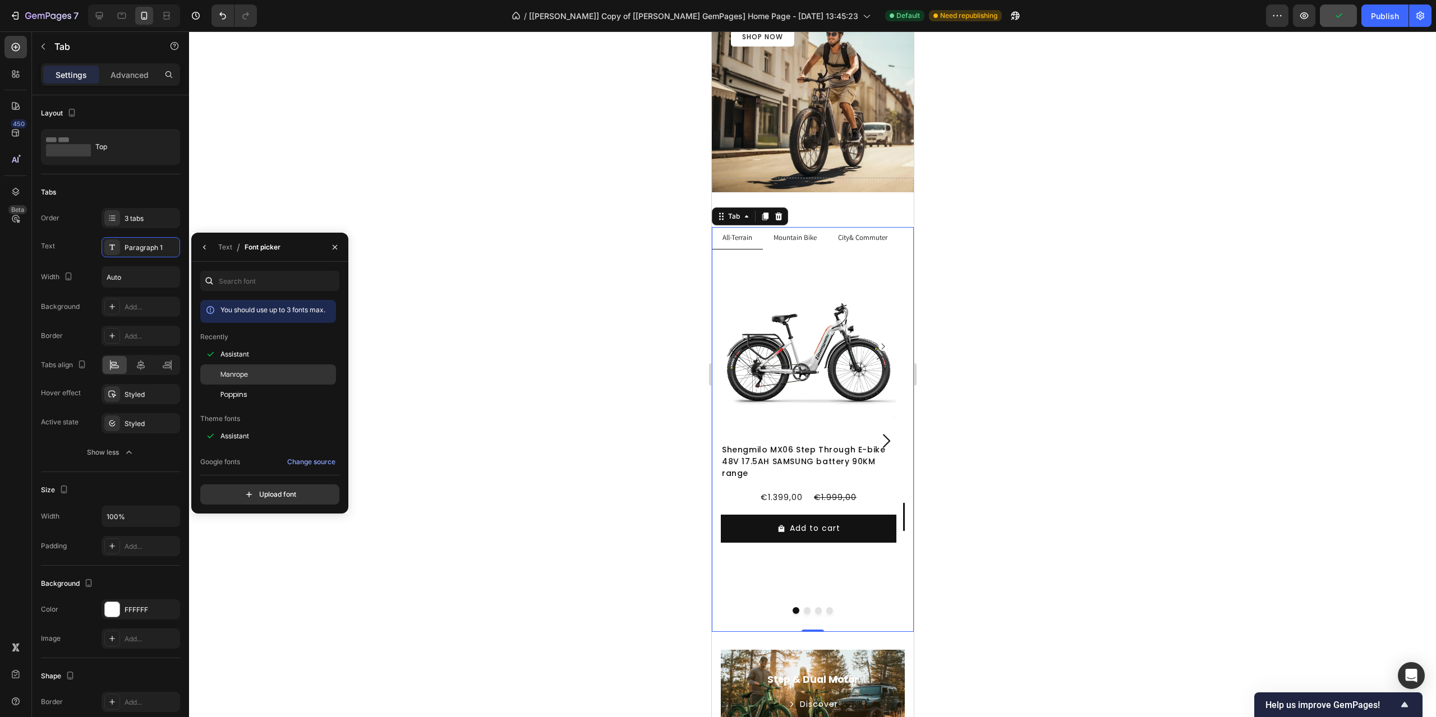
click at [246, 378] on span "Manrope" at bounding box center [233, 375] width 27 height 10
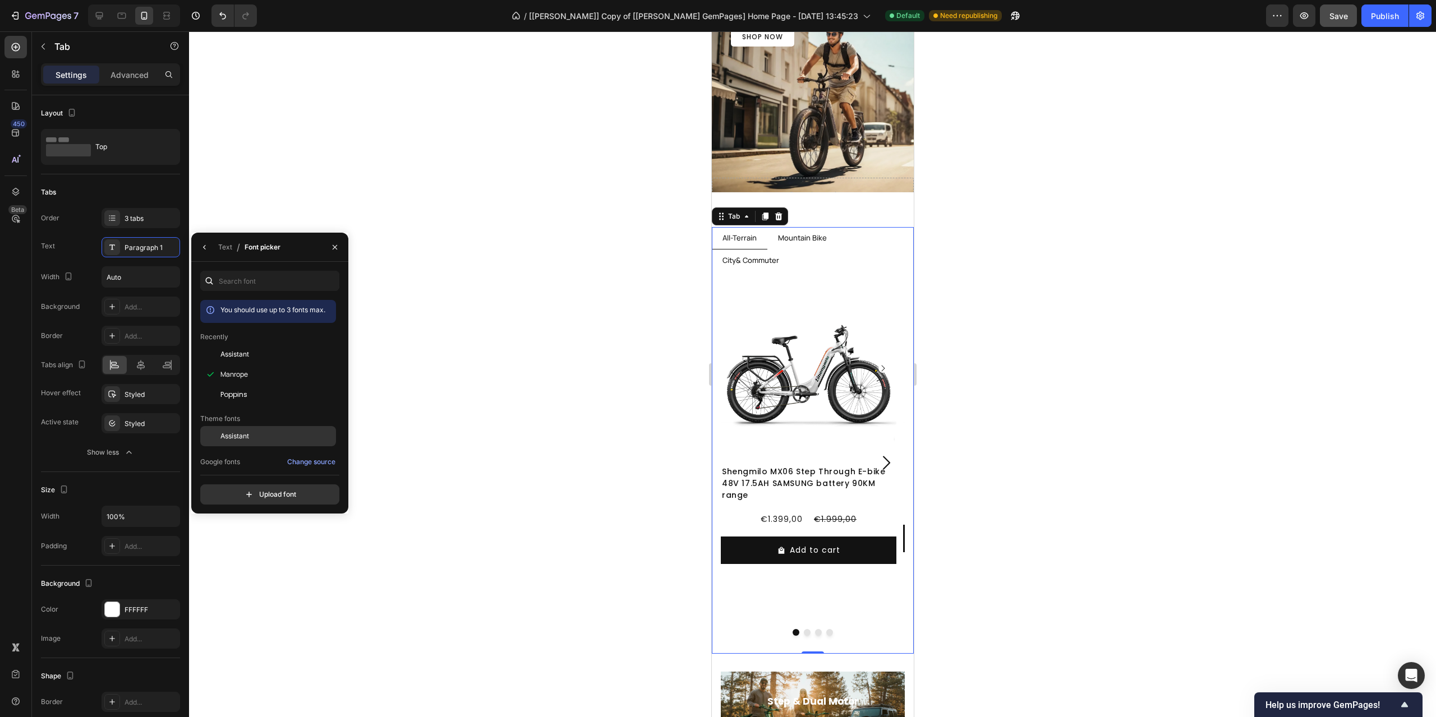
click at [247, 433] on span "Assistant" at bounding box center [234, 436] width 29 height 10
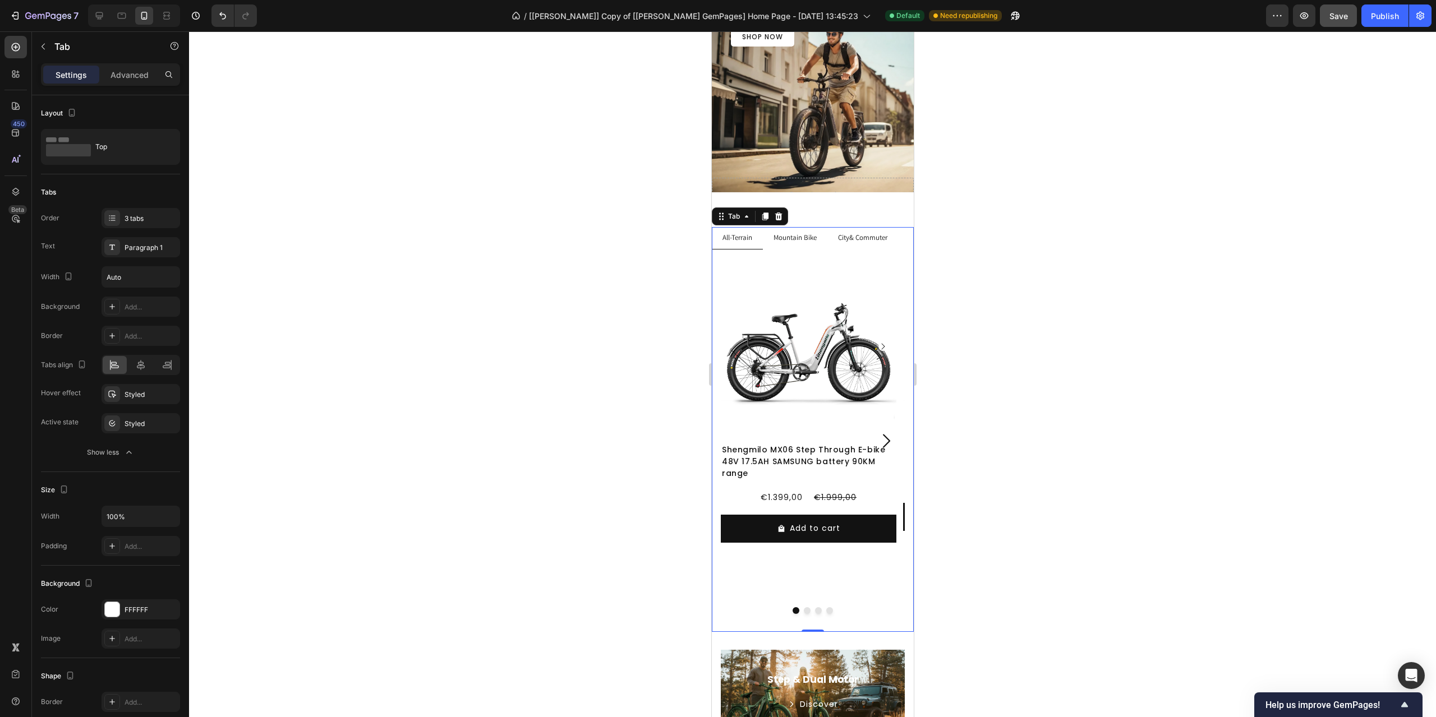
click at [584, 332] on div at bounding box center [812, 374] width 1247 height 686
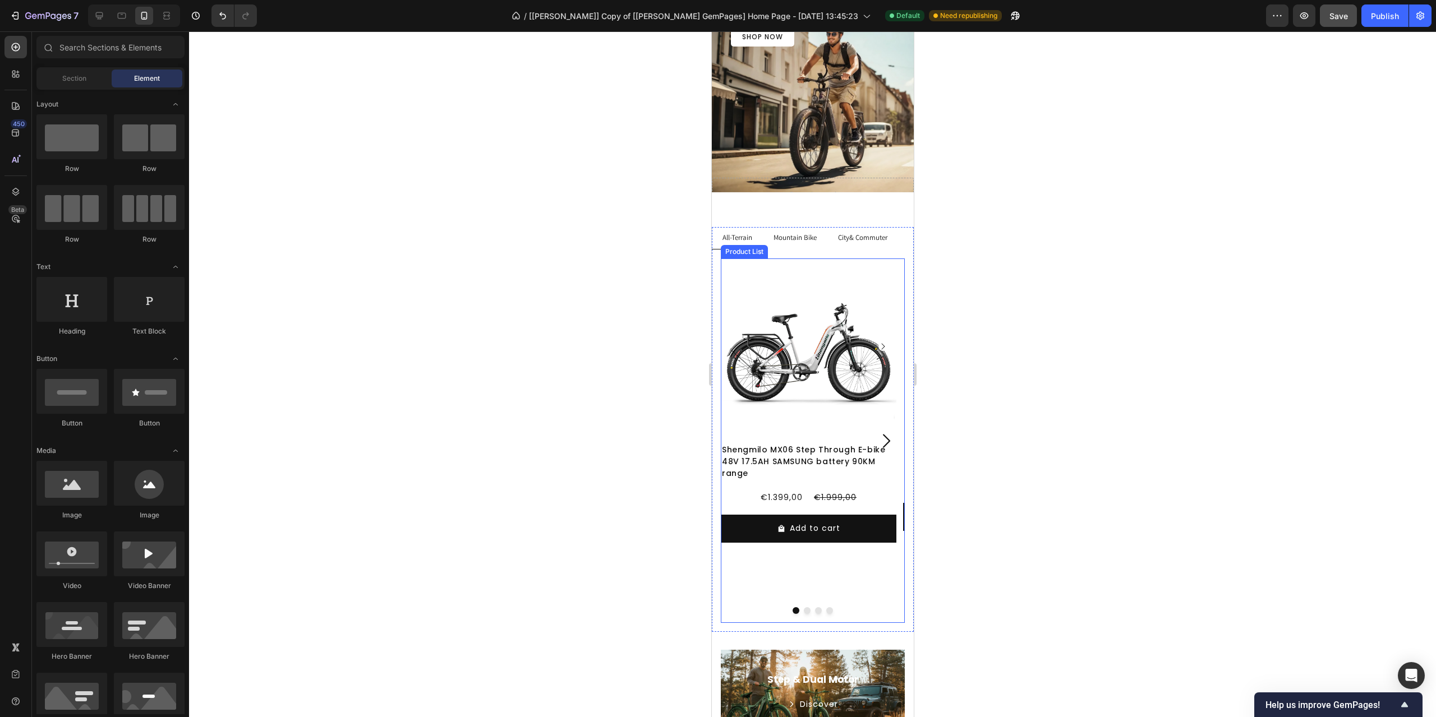
click at [825, 576] on div "Product Images Shengmilo MX06 Step Through E-bike 48V 17.5AH SAMSUNG battery 90…" at bounding box center [808, 441] width 176 height 365
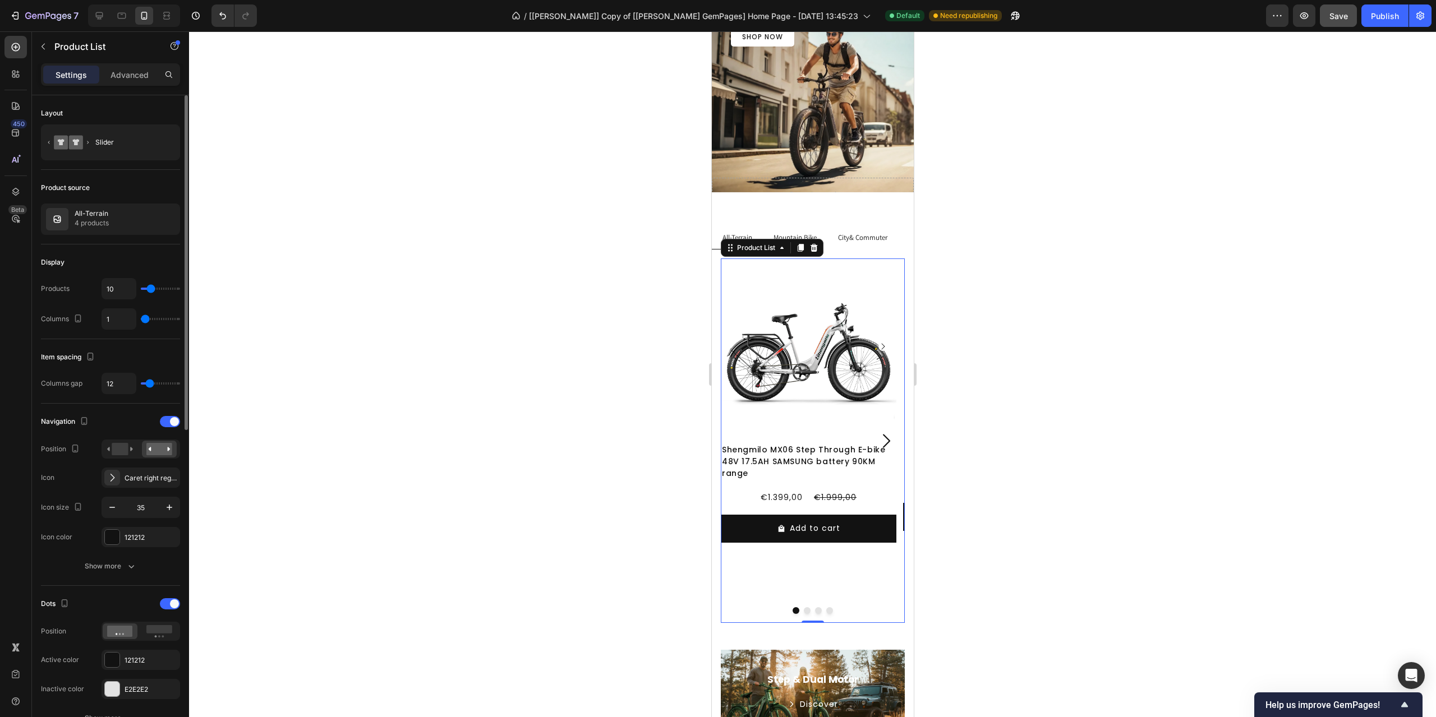
scroll to position [112, 0]
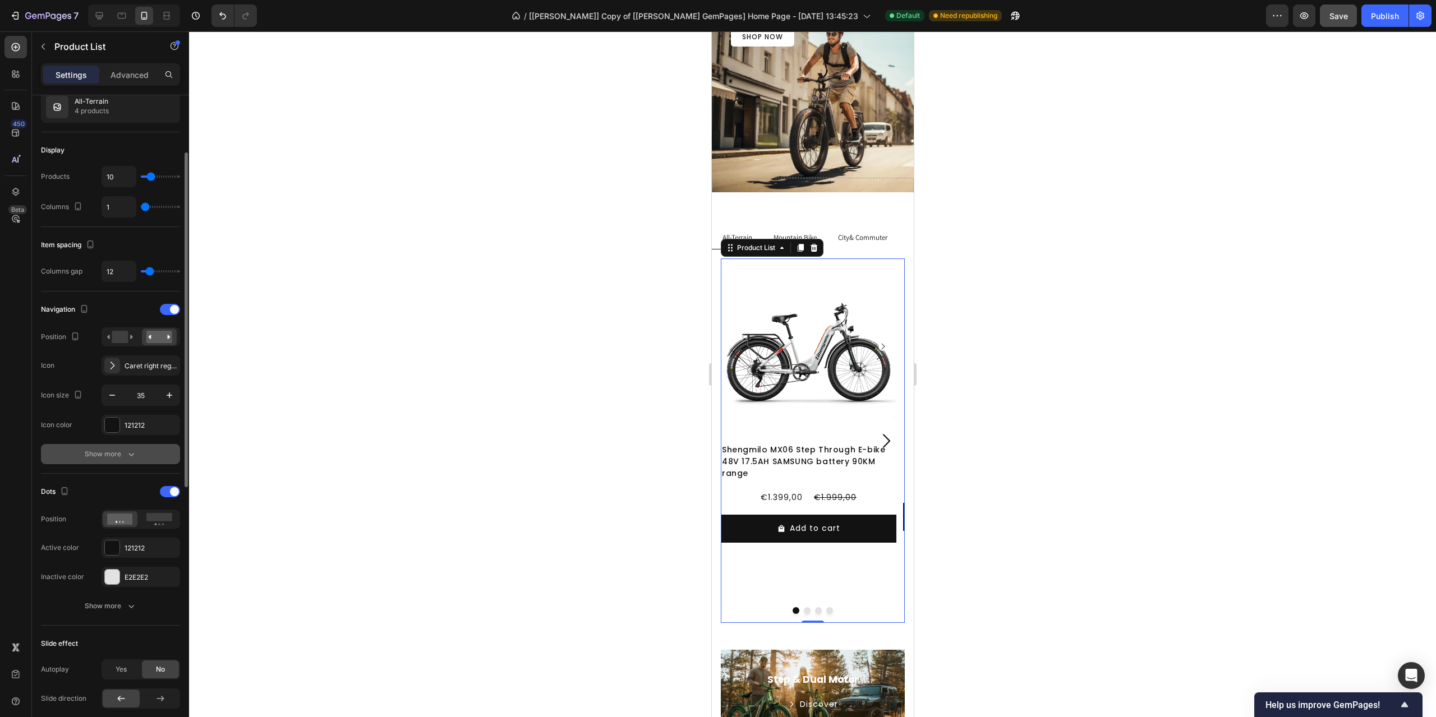
click at [109, 454] on div "Show more" at bounding box center [111, 454] width 52 height 11
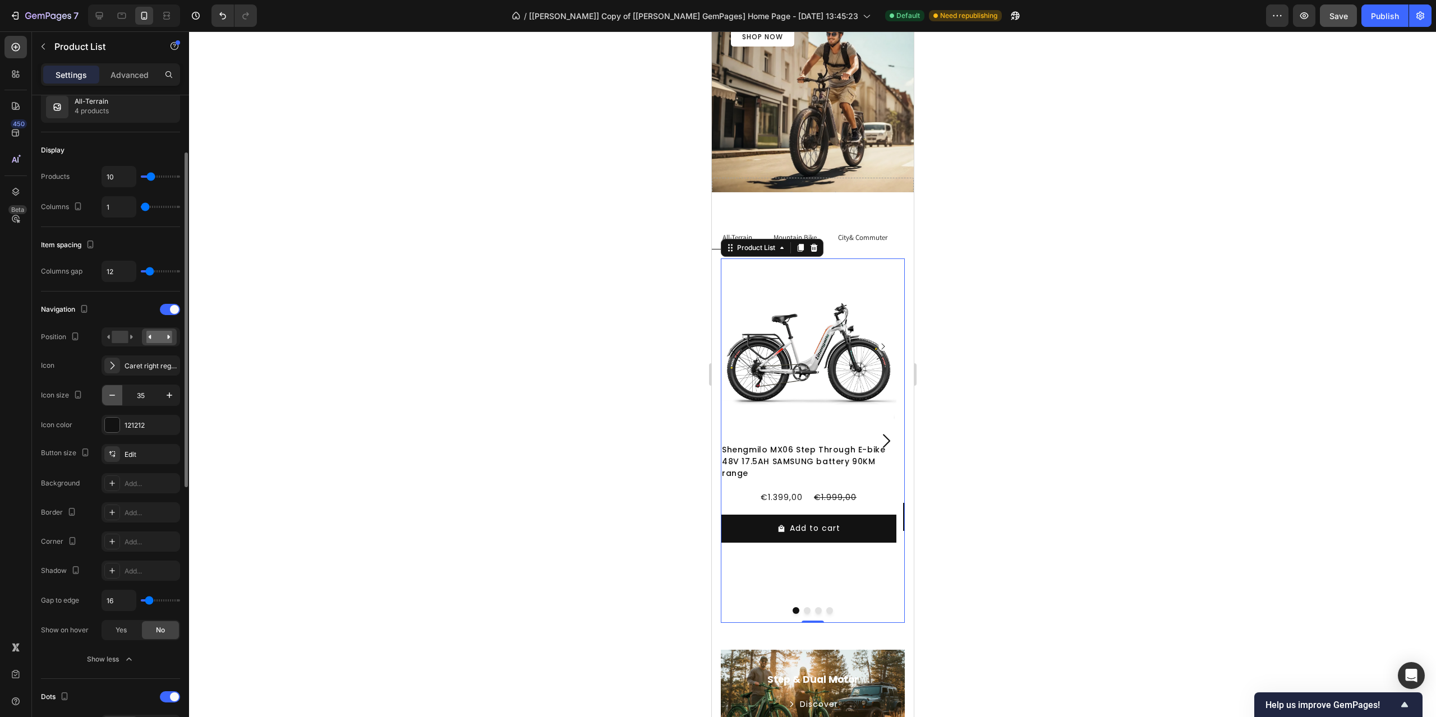
click at [106, 397] on button "button" at bounding box center [112, 395] width 20 height 20
click at [166, 398] on icon "button" at bounding box center [169, 395] width 11 height 11
type input "35"
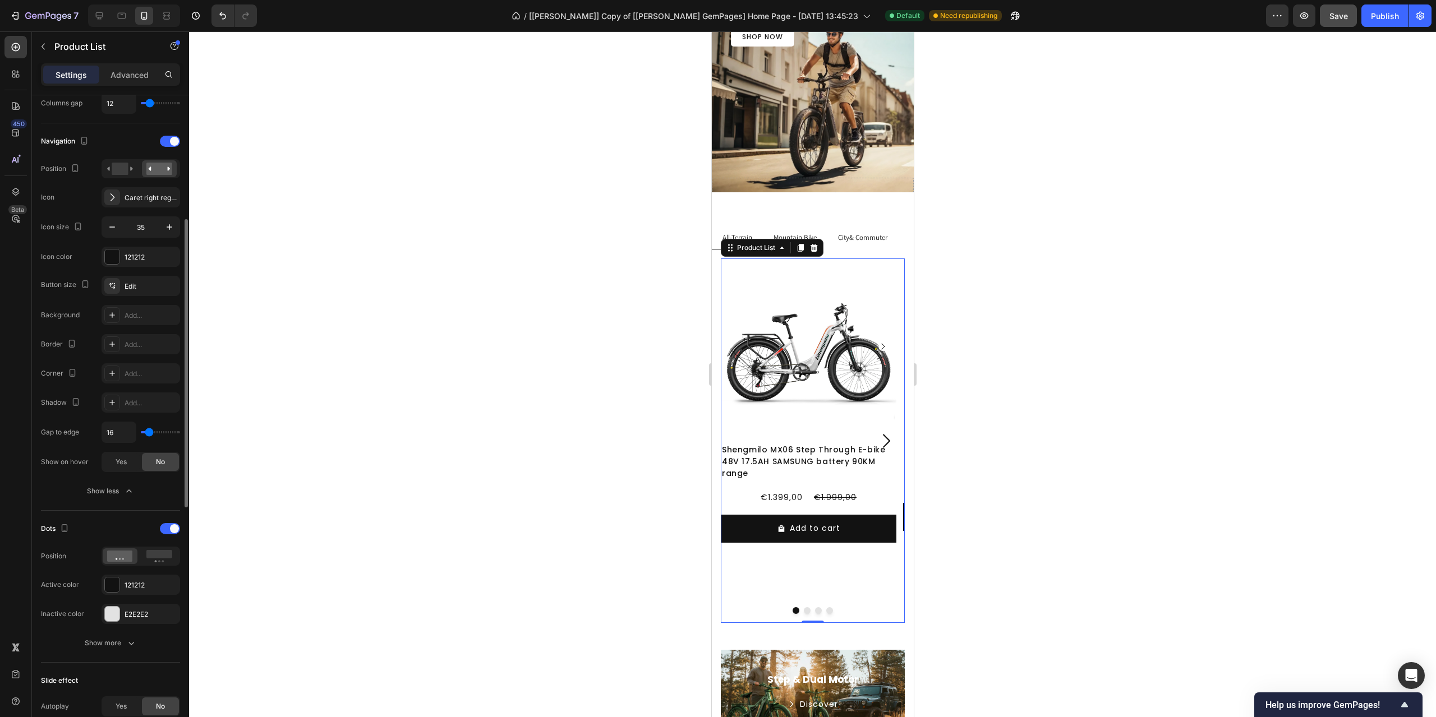
scroll to position [337, 0]
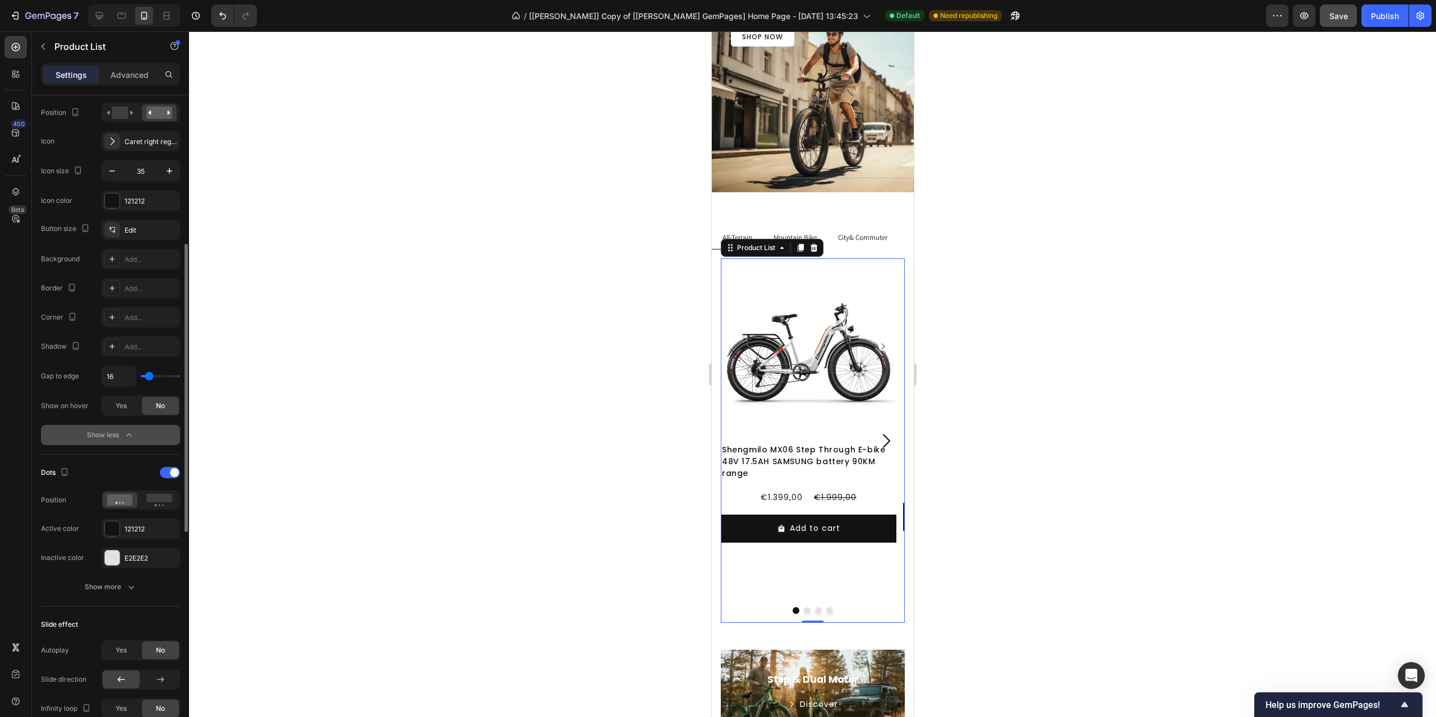
click at [122, 443] on button "Show less" at bounding box center [110, 435] width 139 height 20
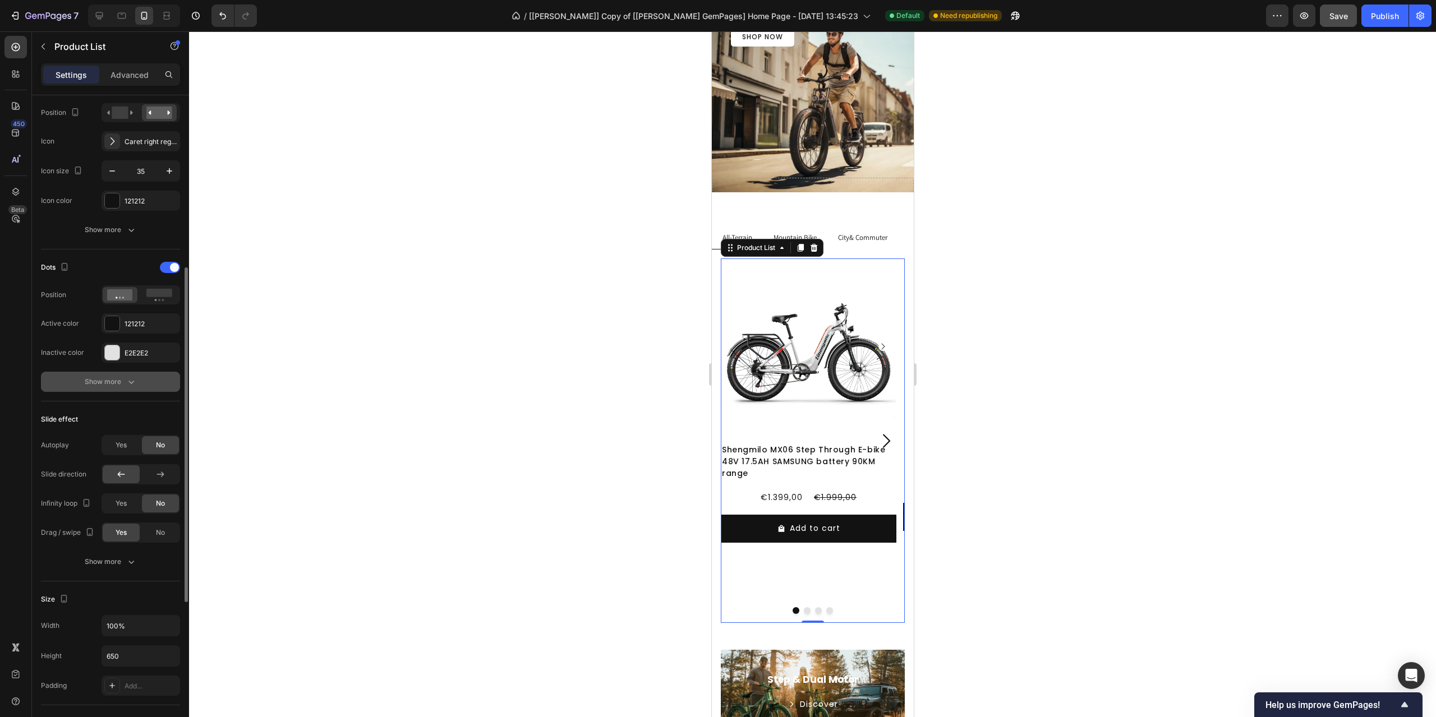
click at [94, 375] on button "Show more" at bounding box center [110, 382] width 139 height 20
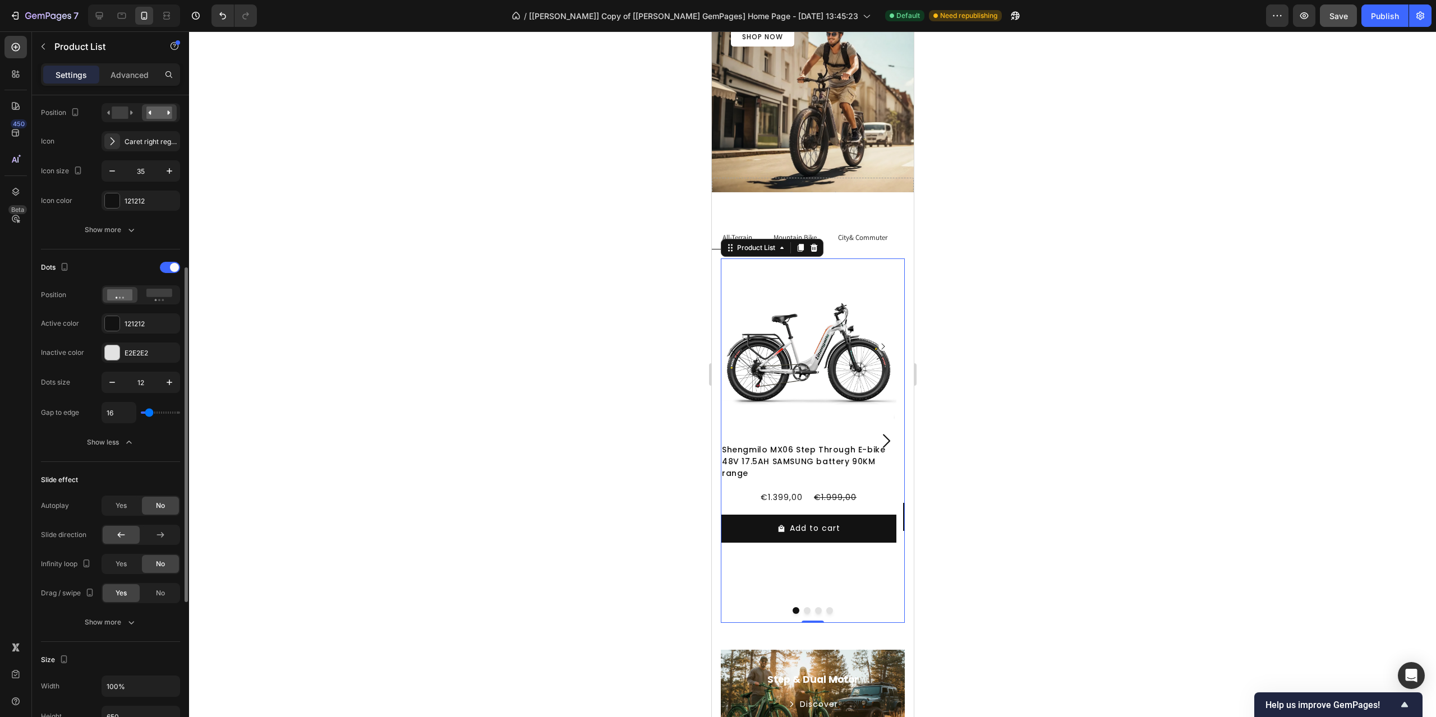
scroll to position [449, 0]
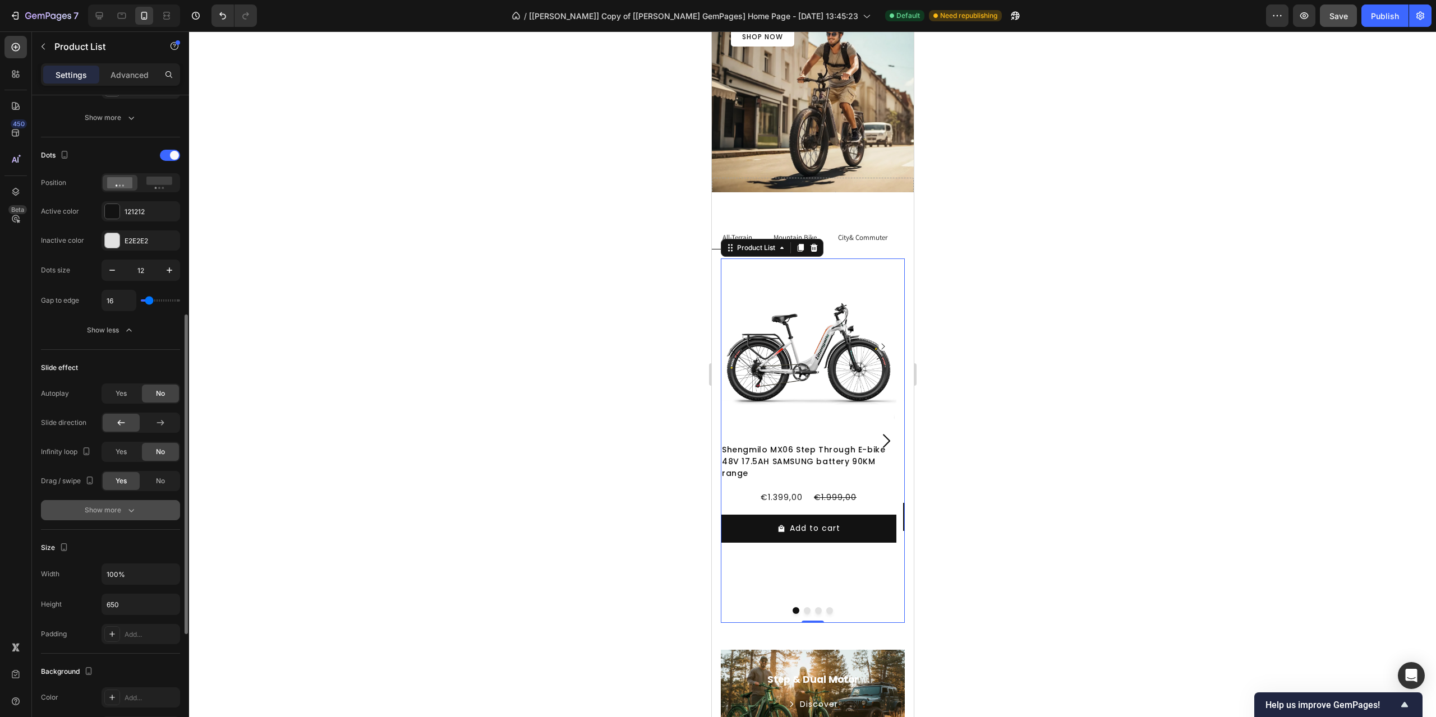
click at [122, 518] on button "Show more" at bounding box center [110, 510] width 139 height 20
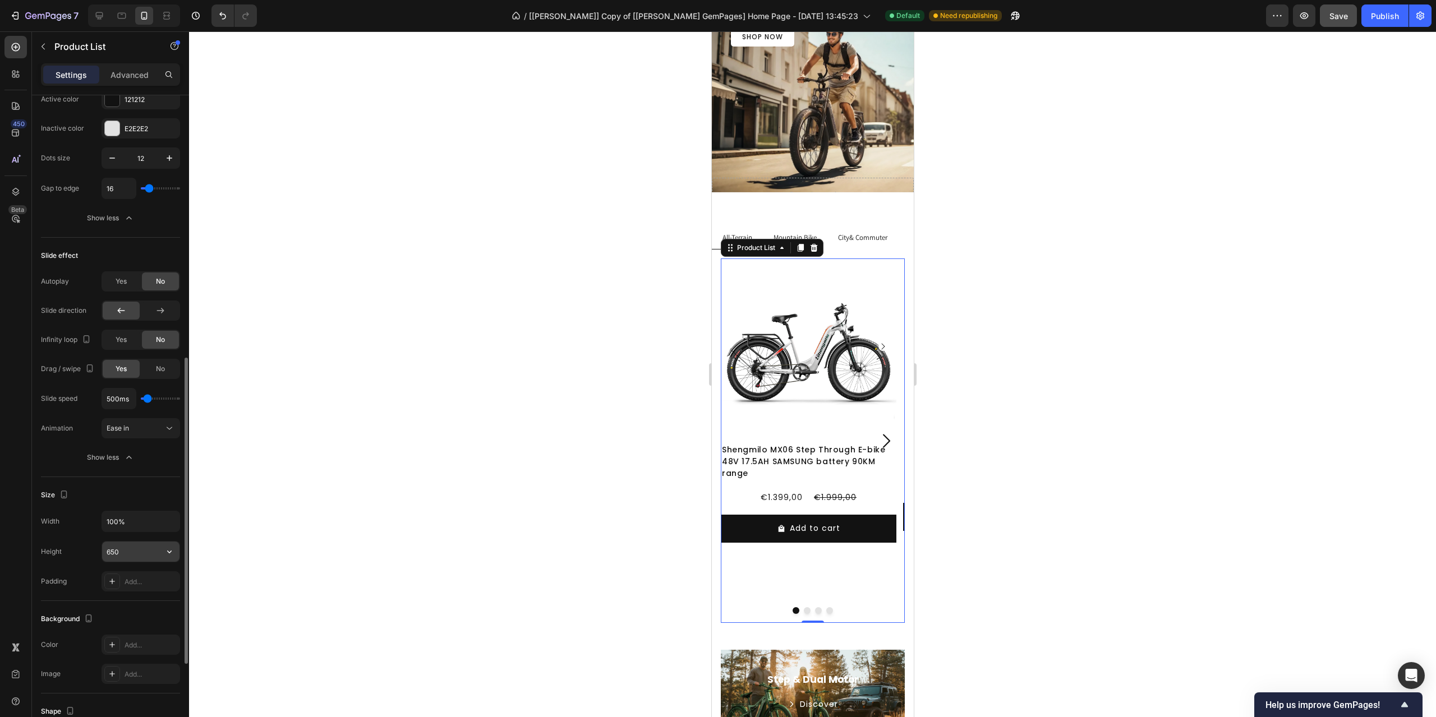
click at [125, 552] on input "650" at bounding box center [140, 552] width 77 height 20
click at [171, 554] on icon "button" at bounding box center [169, 551] width 11 height 11
click at [131, 574] on div "Fit content" at bounding box center [129, 580] width 92 height 21
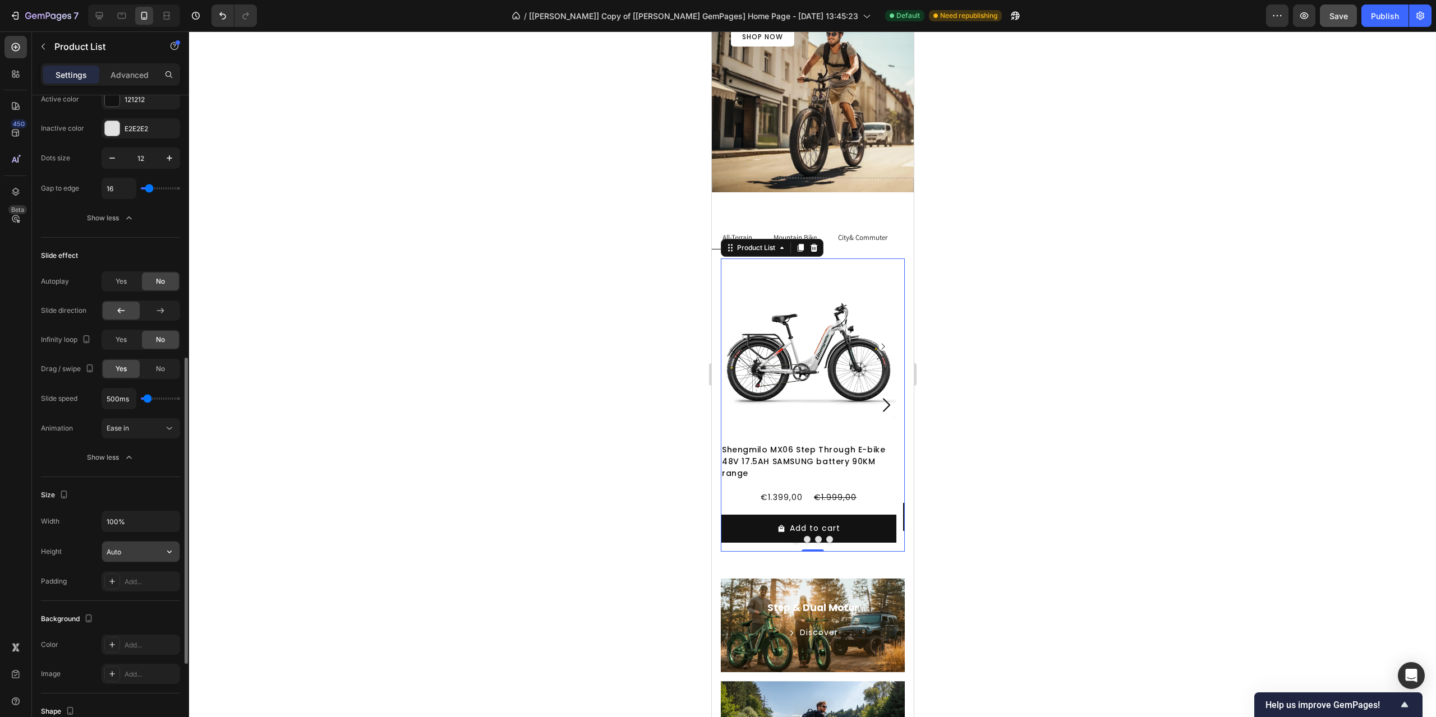
click at [153, 554] on input "Auto" at bounding box center [140, 552] width 77 height 20
click at [143, 555] on input "Auto" at bounding box center [140, 552] width 77 height 20
click at [145, 556] on input "Auto" at bounding box center [140, 552] width 77 height 20
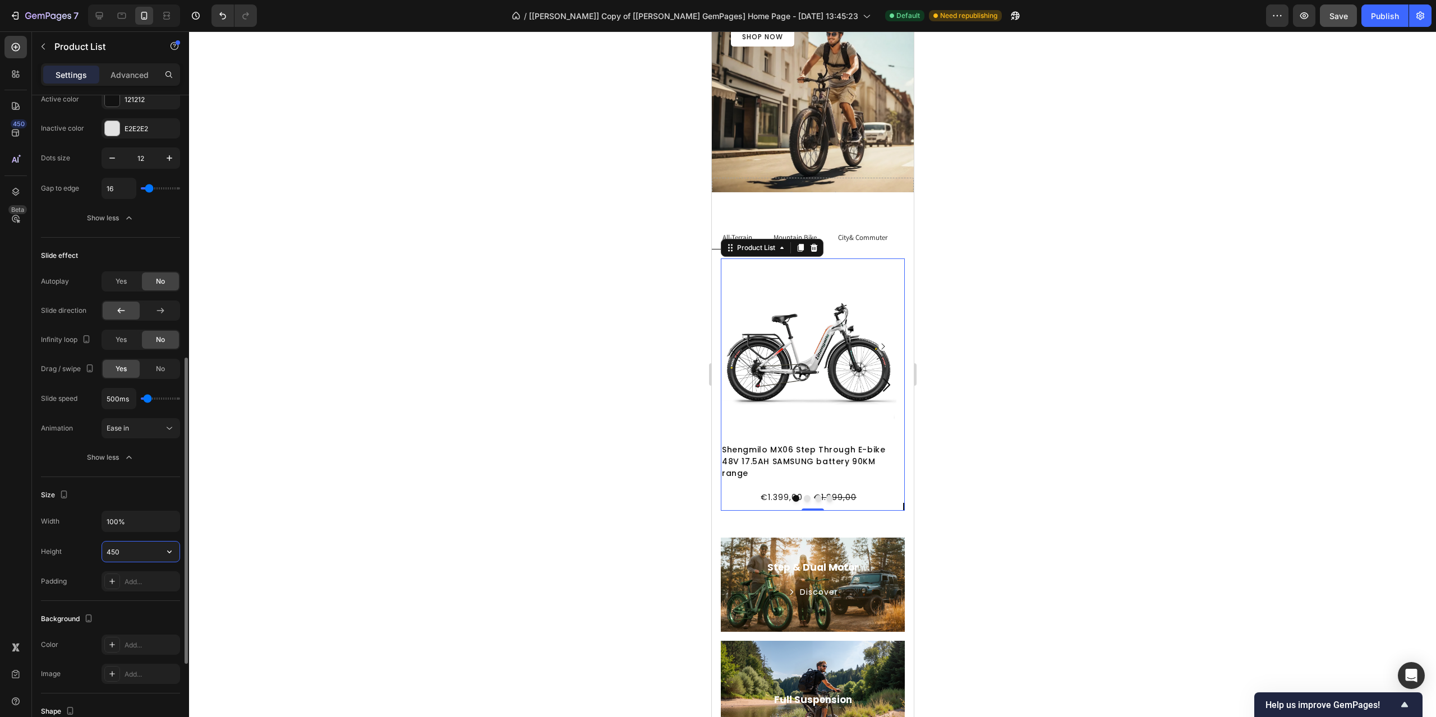
click at [135, 555] on input "450" at bounding box center [140, 552] width 77 height 20
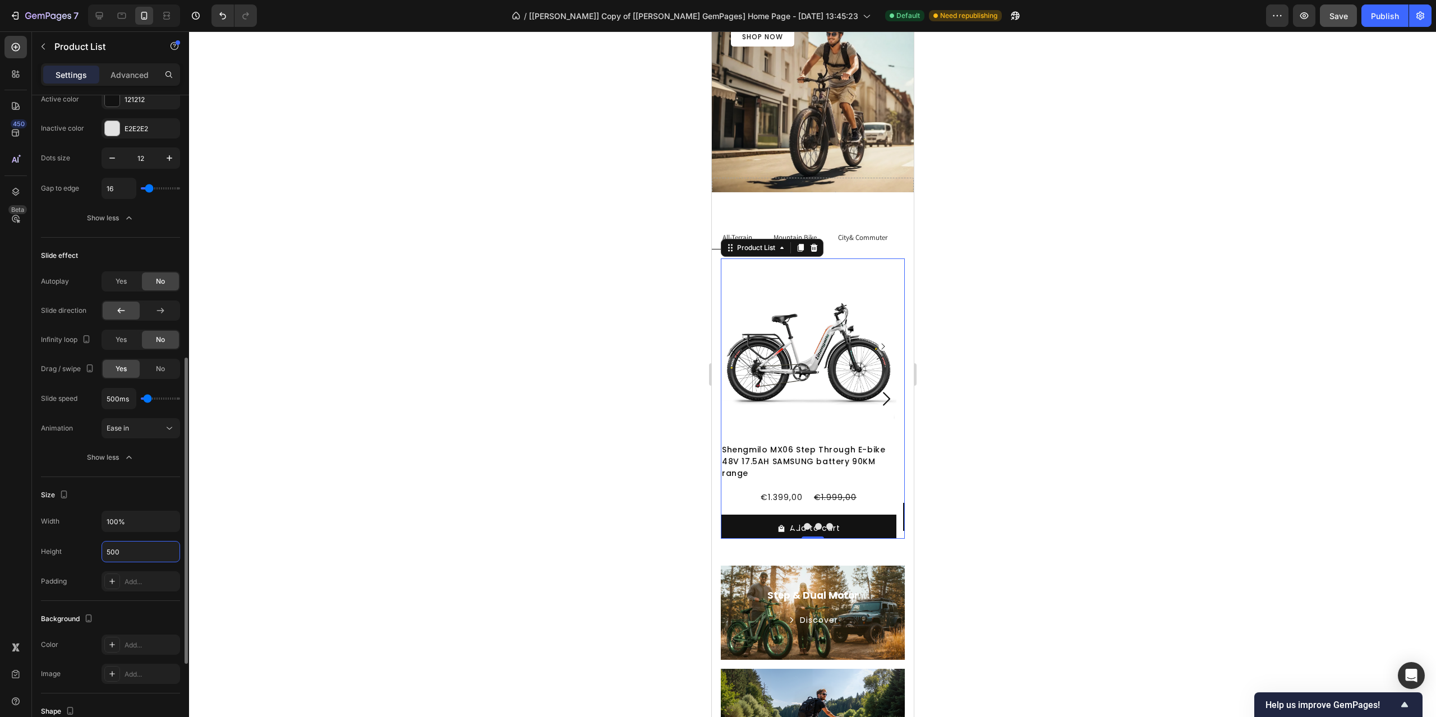
type input "650"
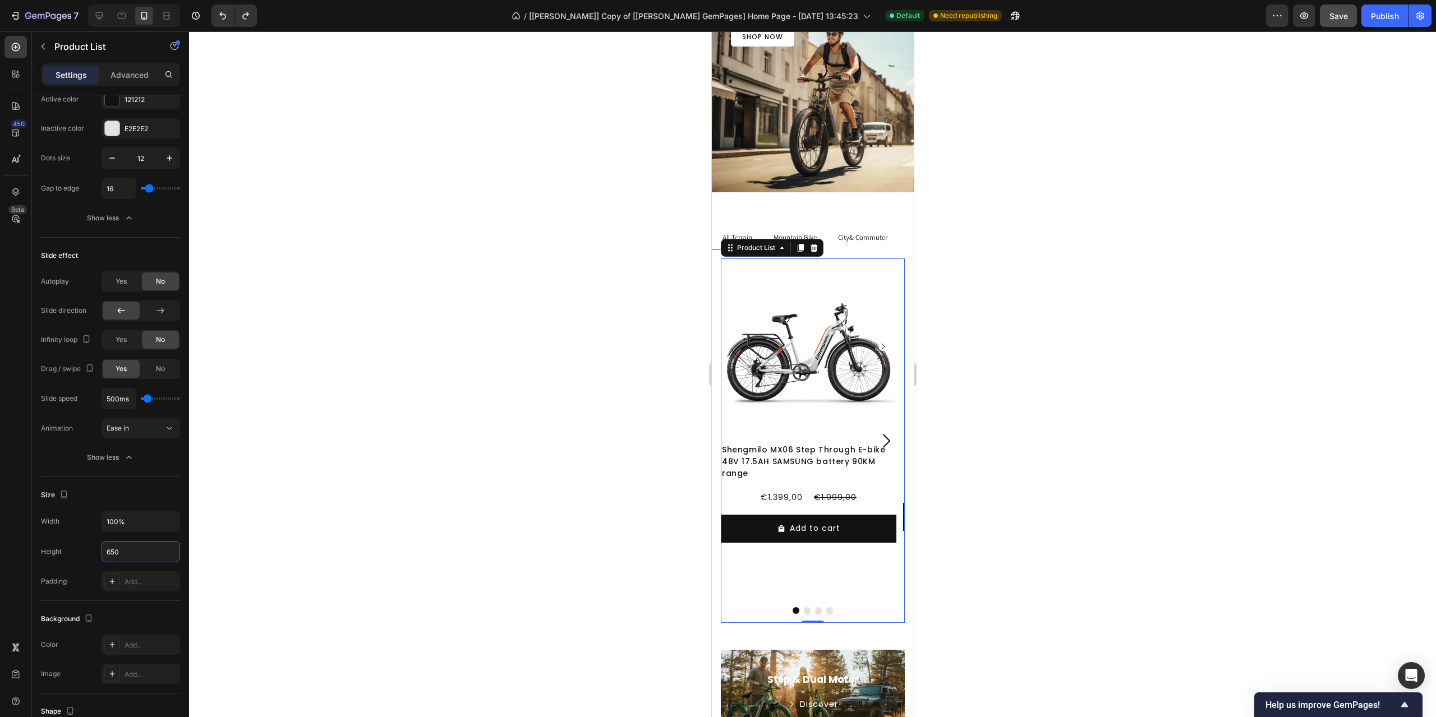
click at [320, 531] on div at bounding box center [812, 374] width 1247 height 686
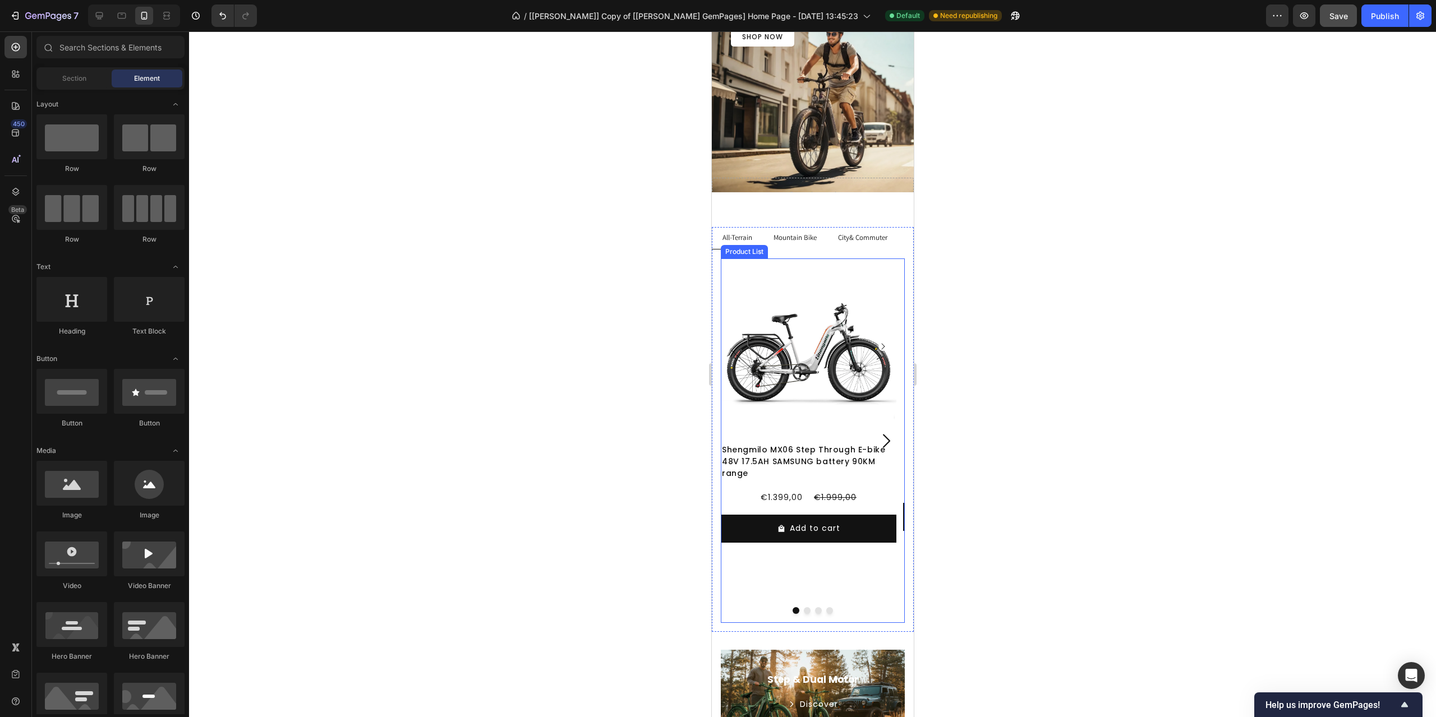
click at [836, 592] on div "Product Images Shengmilo MX06 Step Through E-bike 48V 17.5AH SAMSUNG battery 90…" at bounding box center [808, 441] width 176 height 365
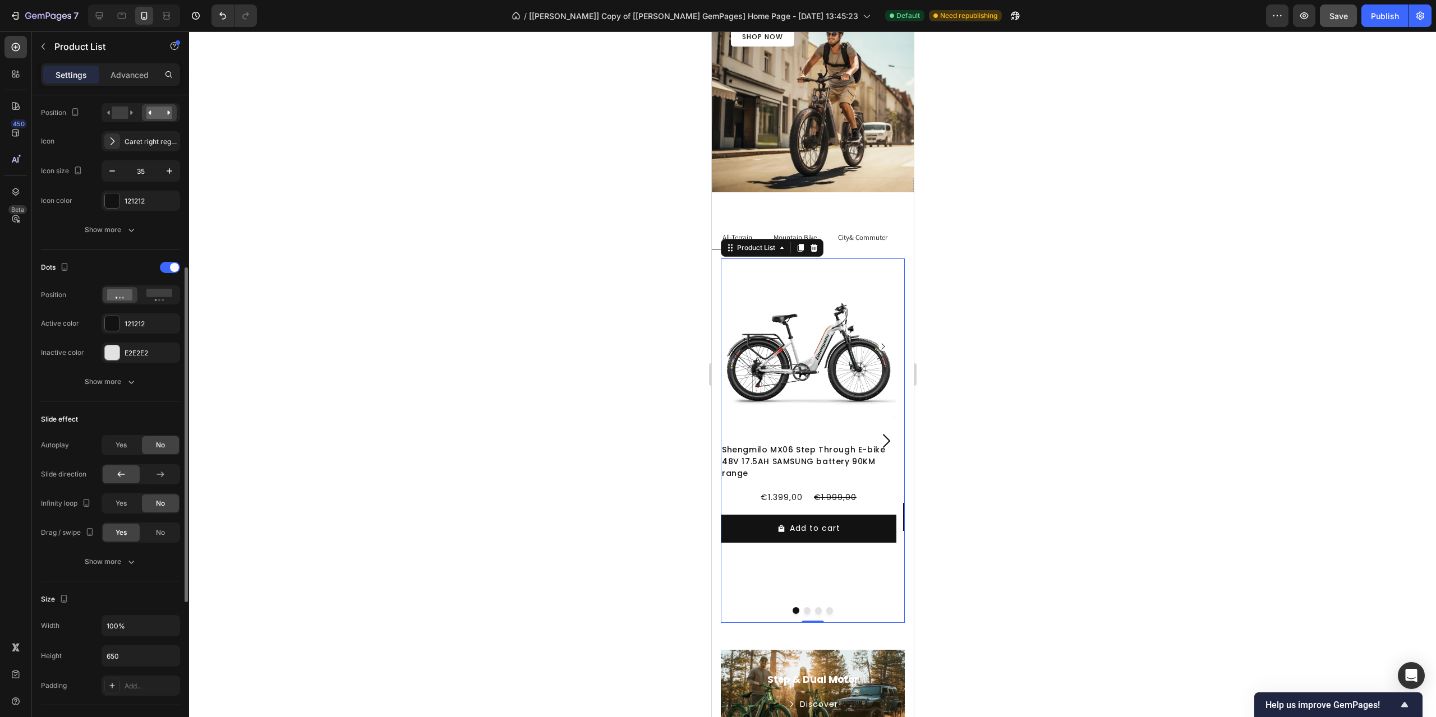
scroll to position [449, 0]
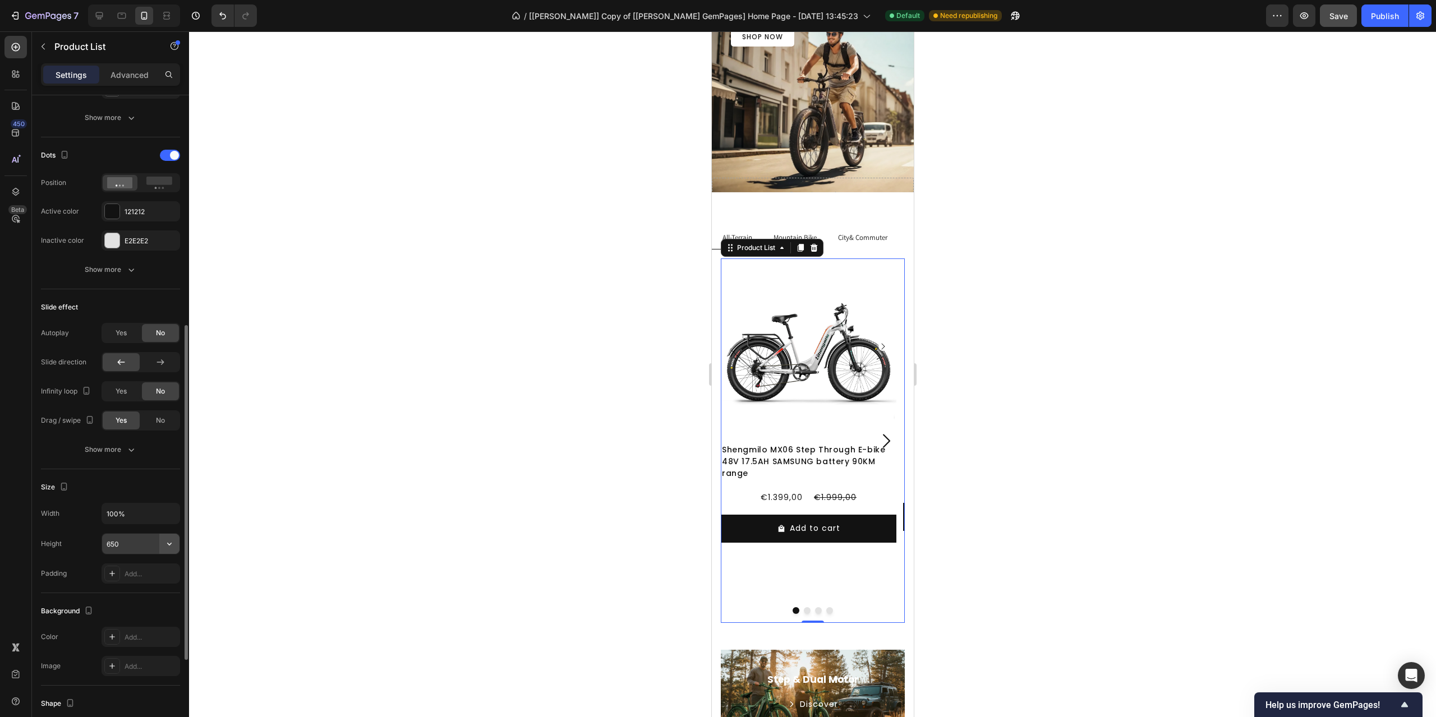
click at [171, 544] on icon "button" at bounding box center [169, 543] width 11 height 11
click at [71, 539] on div "Height 650" at bounding box center [110, 543] width 139 height 21
click at [119, 542] on input "650" at bounding box center [140, 544] width 77 height 20
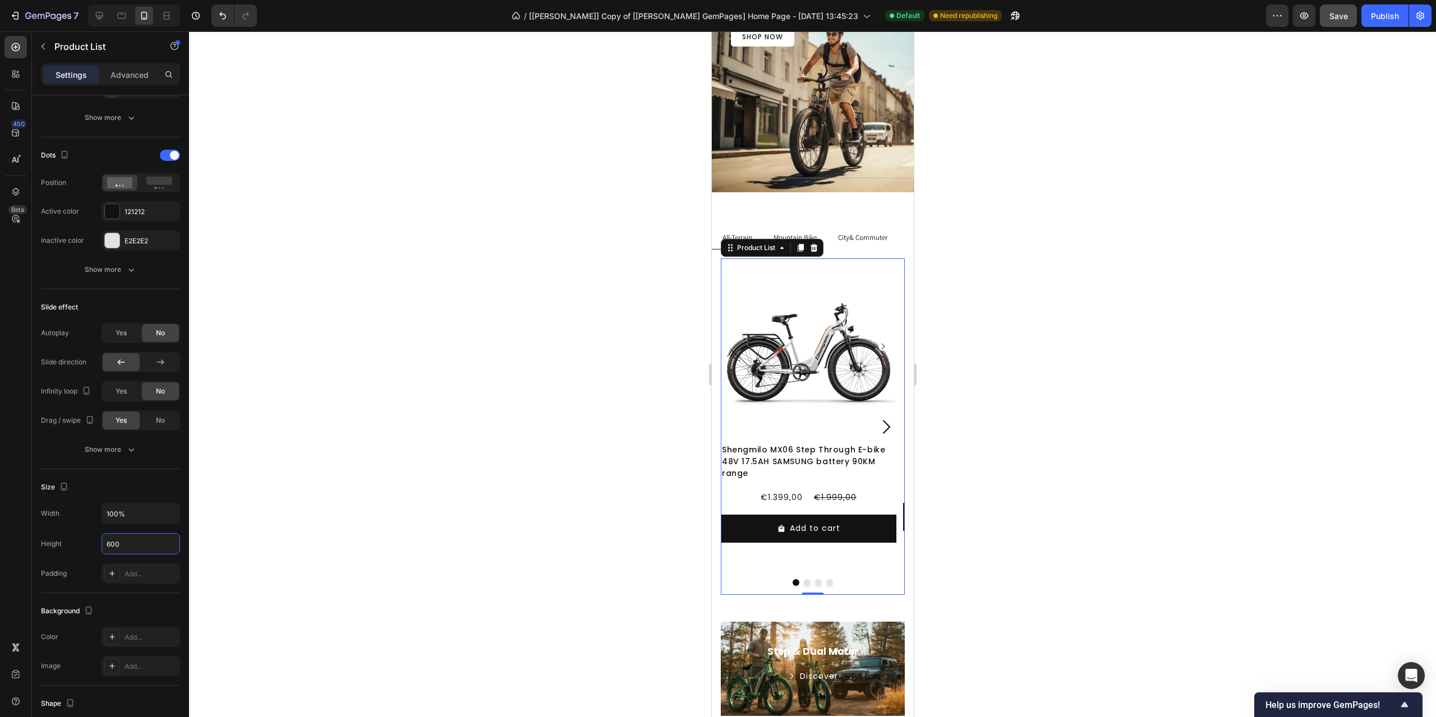
drag, startPoint x: 116, startPoint y: 544, endPoint x: 98, endPoint y: 544, distance: 17.4
click at [99, 544] on div "Height 600" at bounding box center [110, 543] width 139 height 21
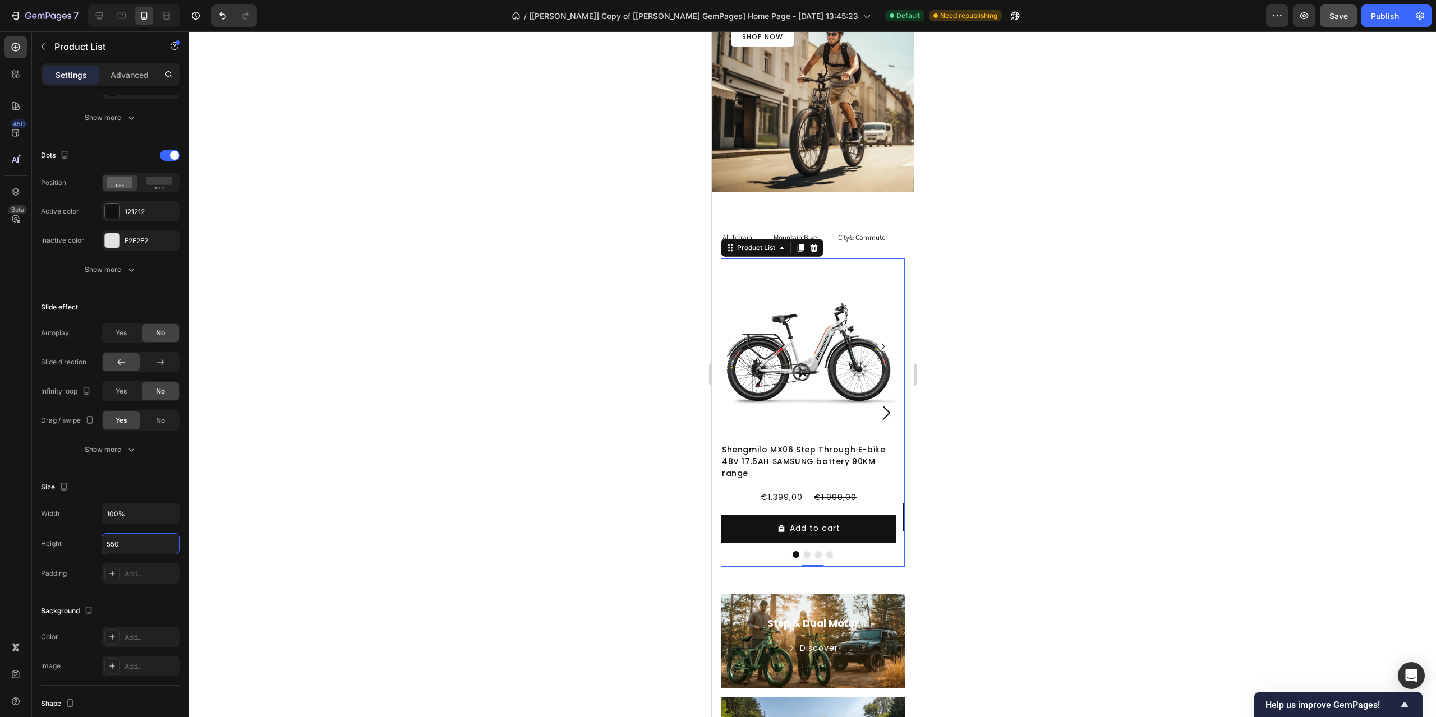
type input "550"
click at [0, 500] on div "450 Beta" at bounding box center [16, 374] width 32 height 686
click at [873, 240] on p "City& Commuter" at bounding box center [861, 238] width 49 height 10
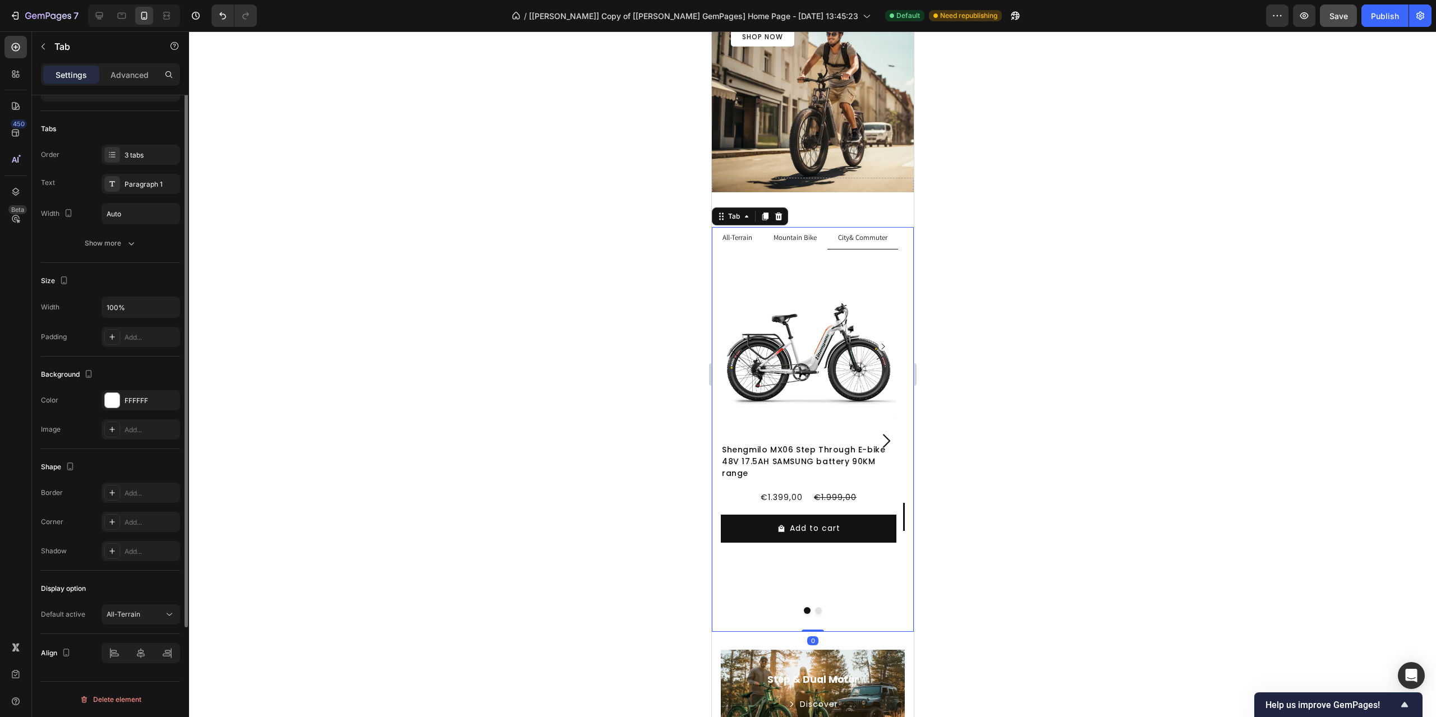
scroll to position [0, 0]
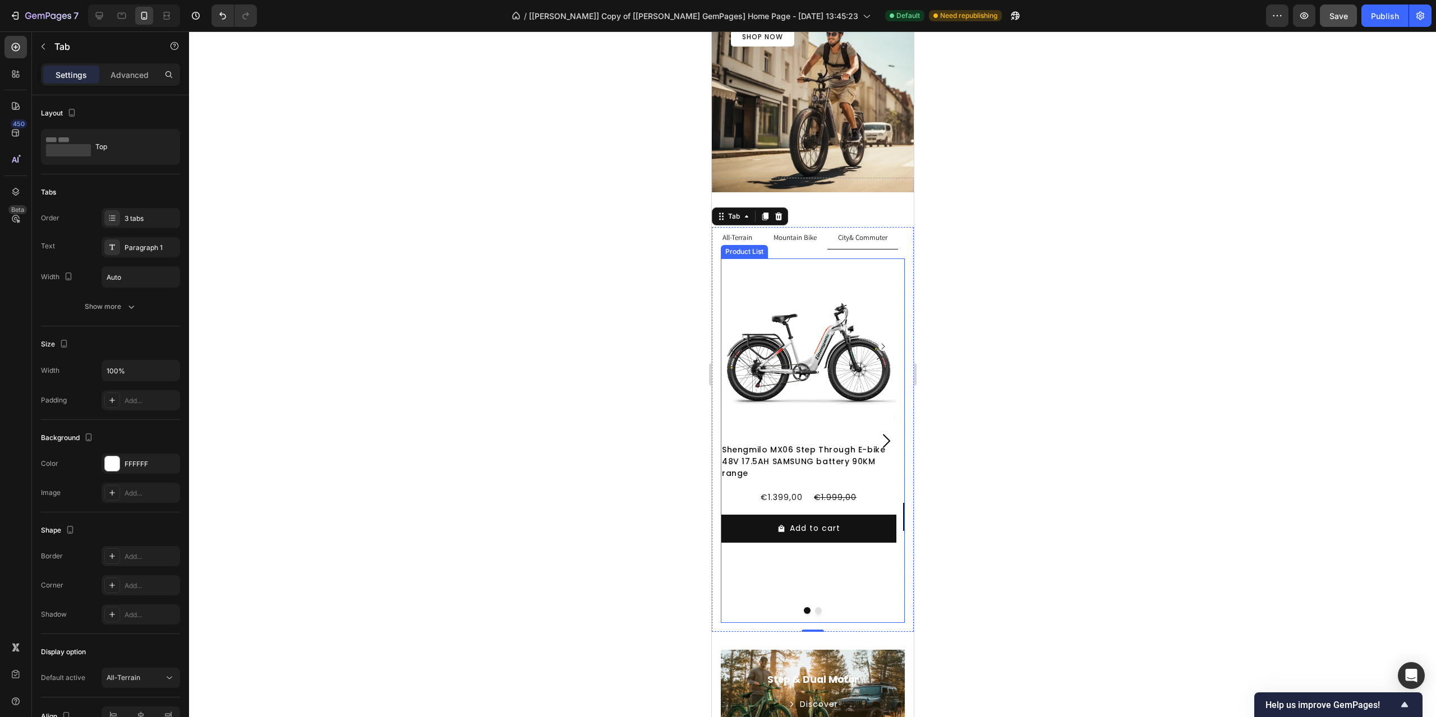
click at [853, 559] on div "Product Images Shengmilo MX06 Step Through E-bike 48V 17.5AH SAMSUNG battery 90…" at bounding box center [808, 441] width 176 height 365
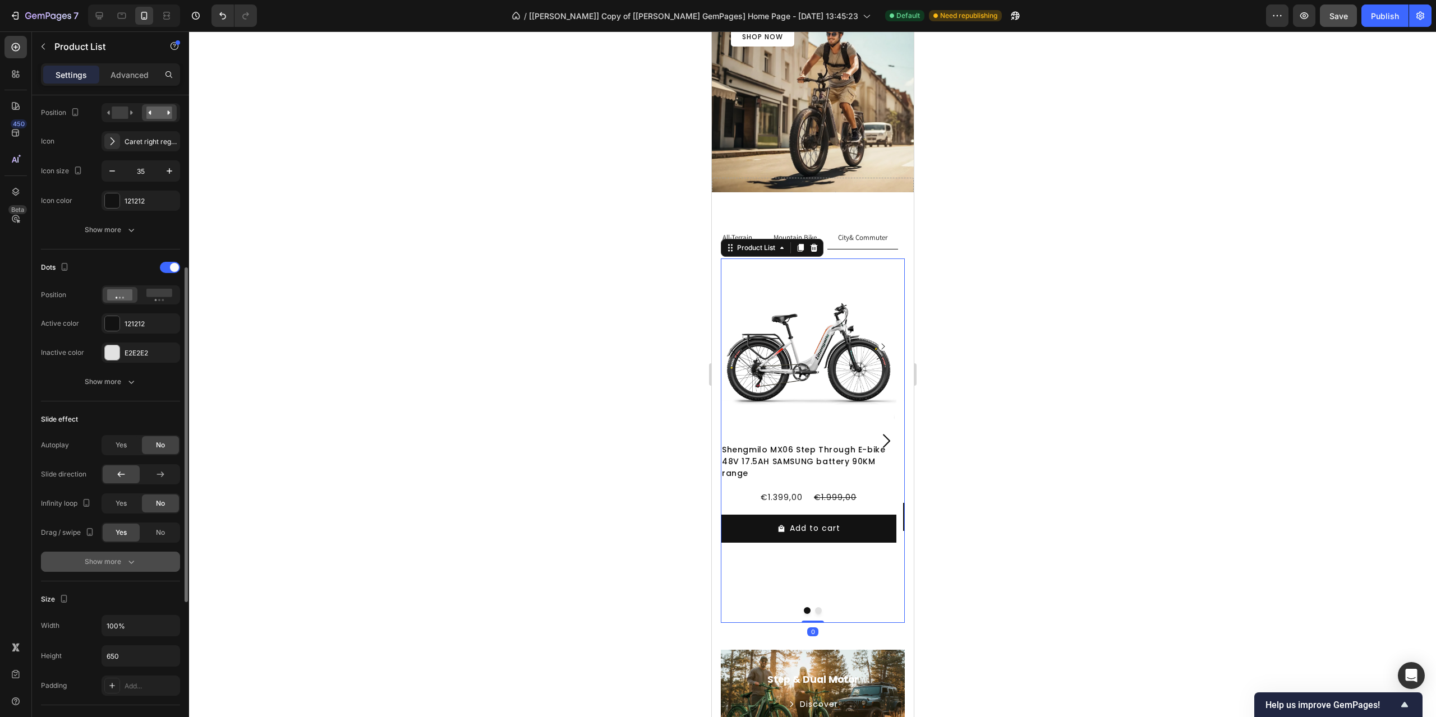
scroll to position [561, 0]
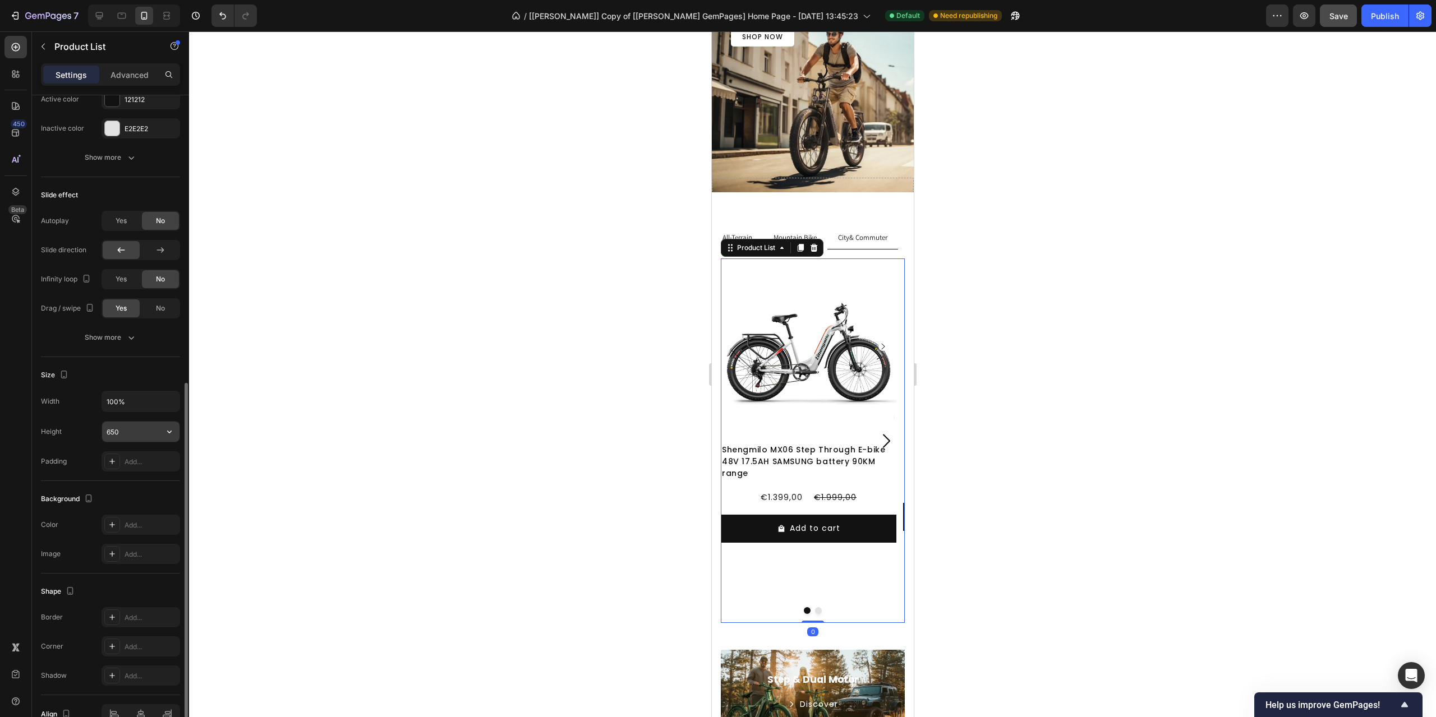
click at [123, 424] on input "650" at bounding box center [140, 432] width 77 height 20
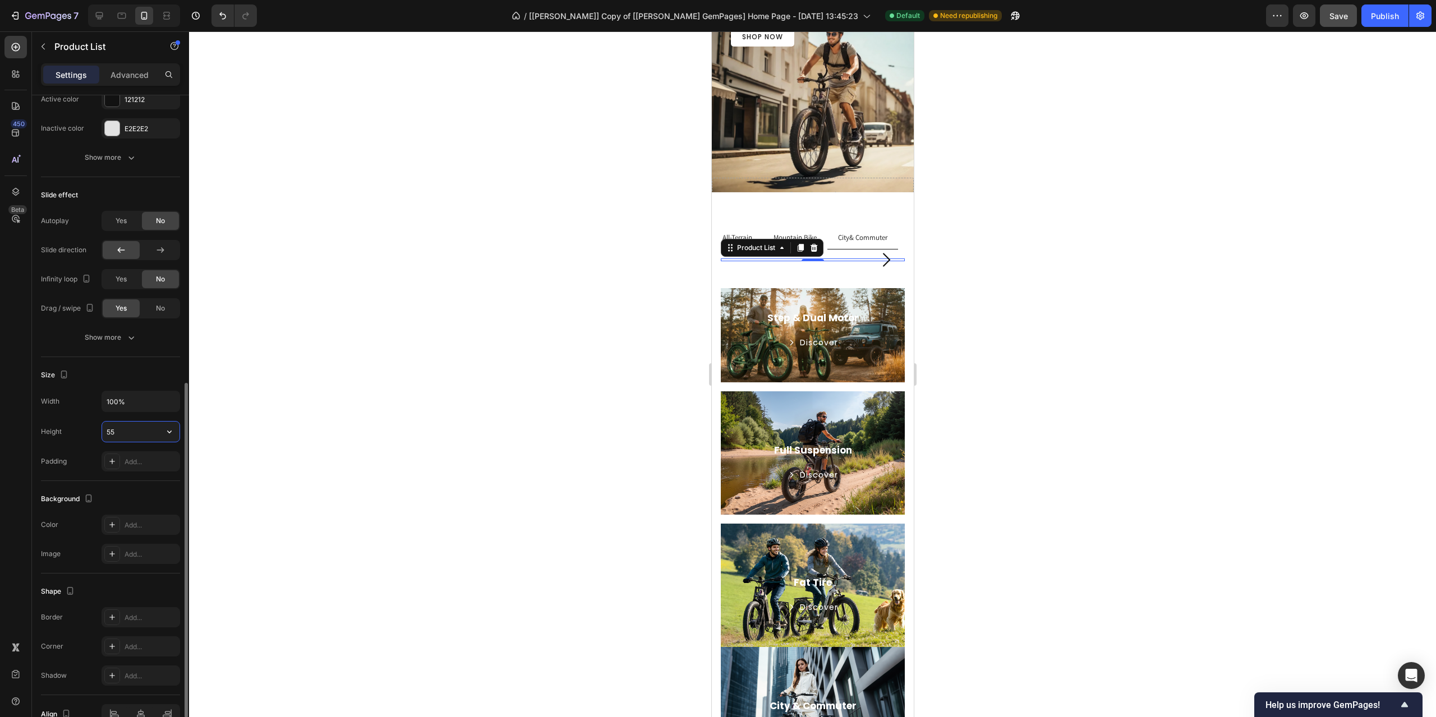
type input "550"
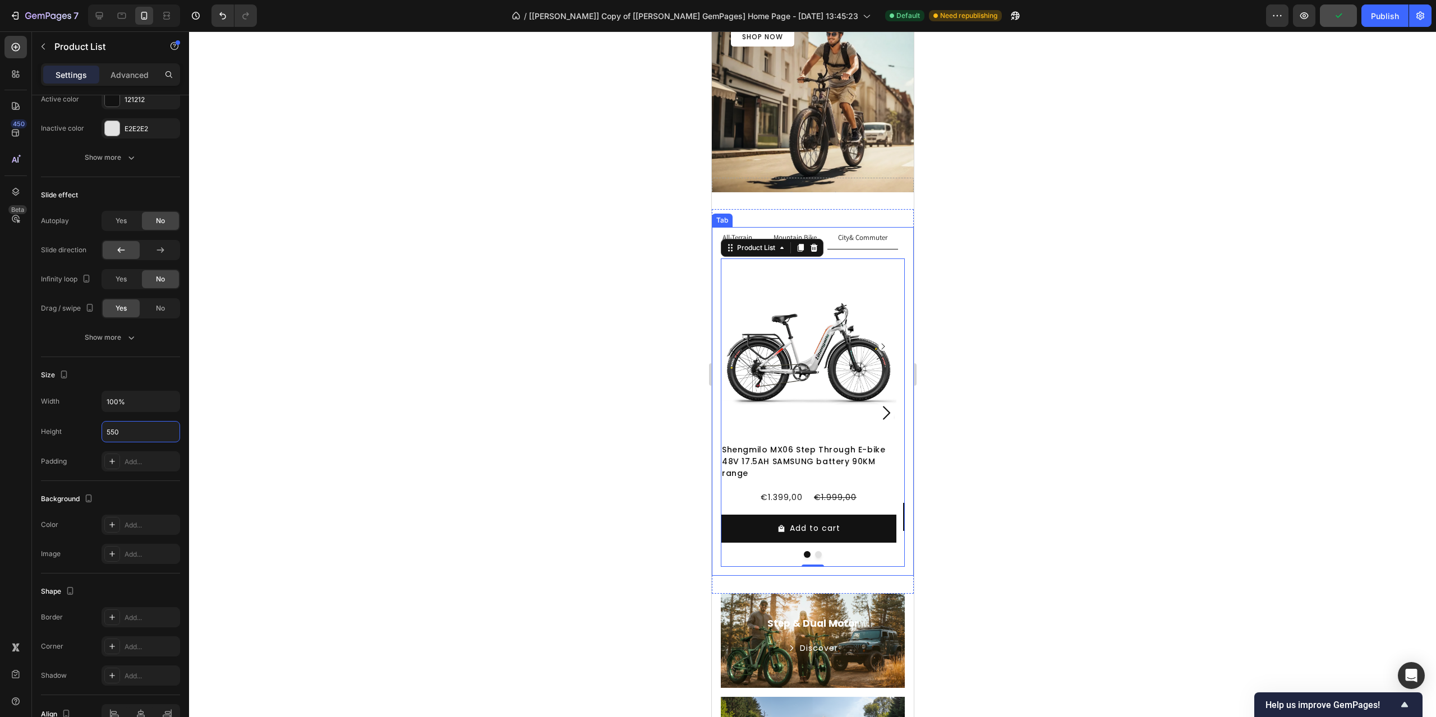
click at [813, 232] on div "Mountain Bike" at bounding box center [794, 238] width 47 height 13
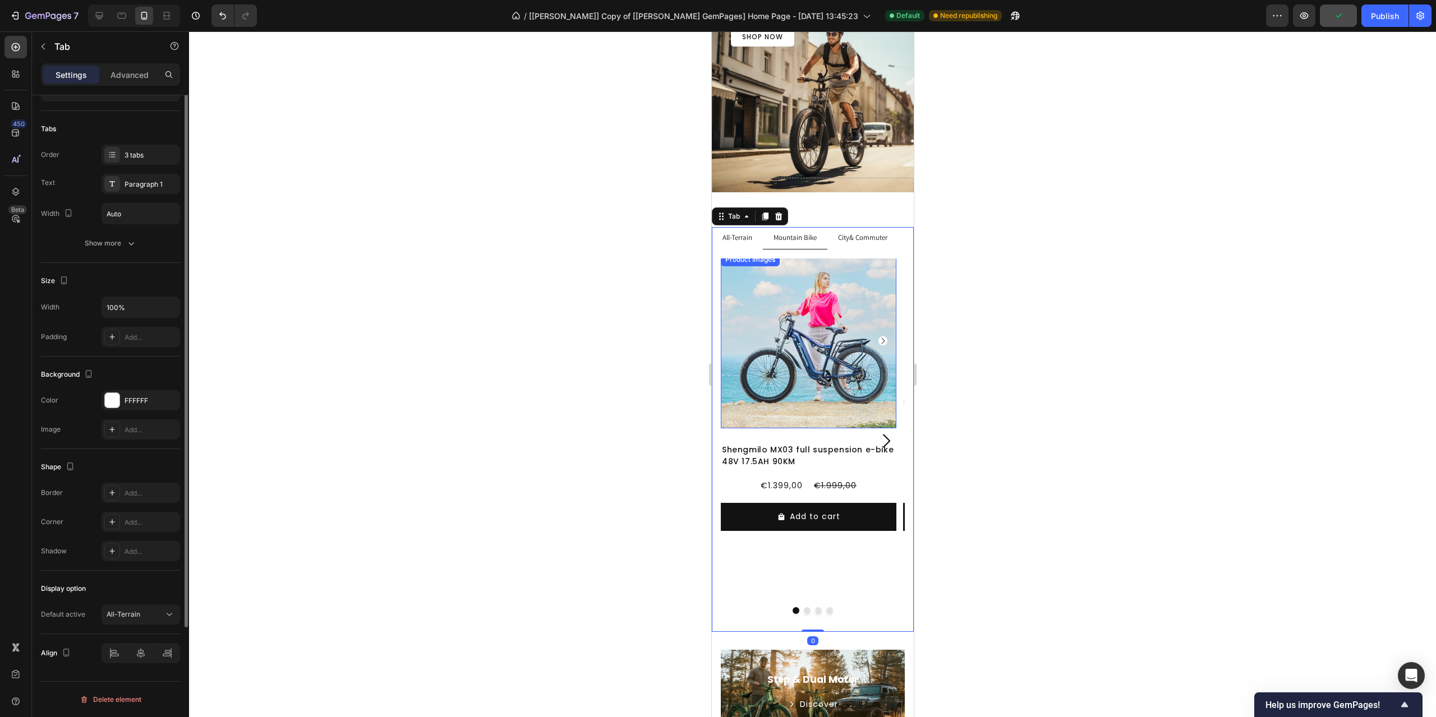
scroll to position [0, 0]
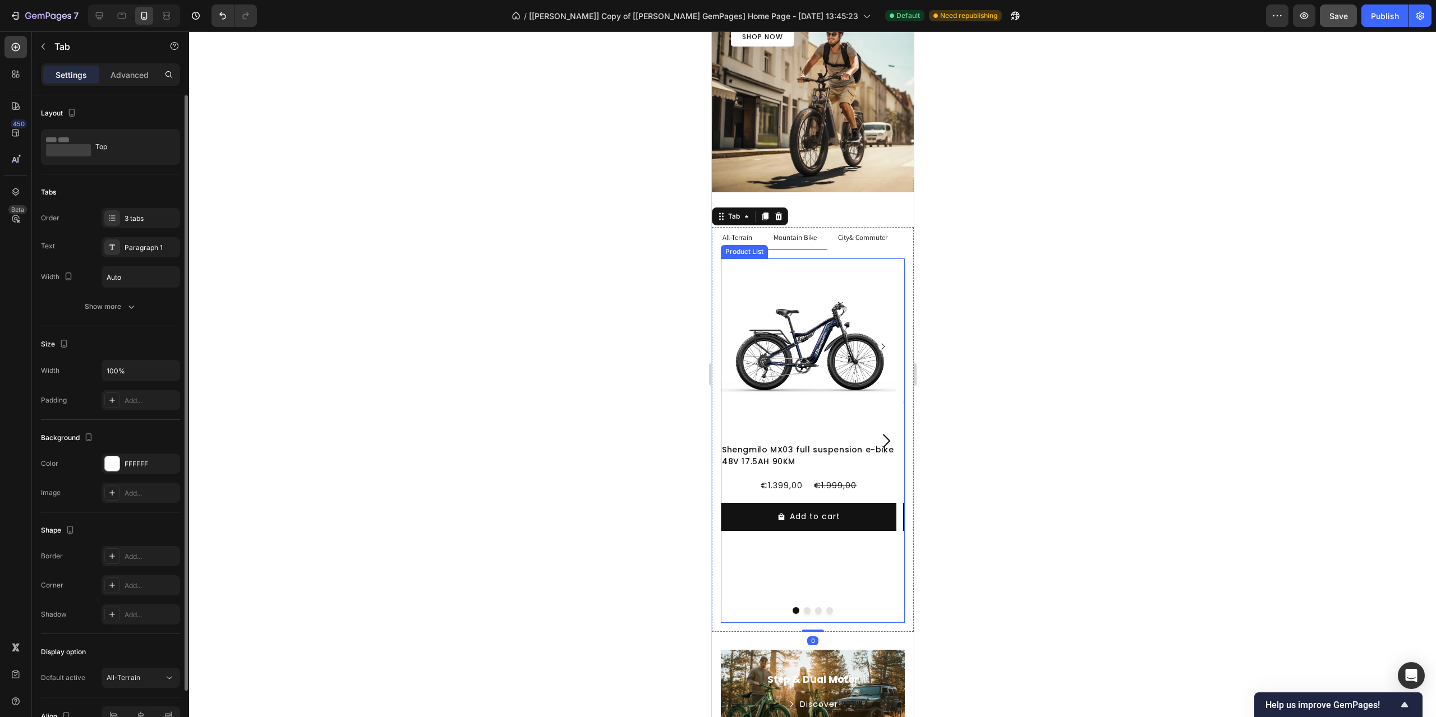
click at [818, 561] on div "Product Images Shengmilo MX03 full suspension e-bike 48V 17.5AH 90KM Product Ti…" at bounding box center [808, 441] width 176 height 365
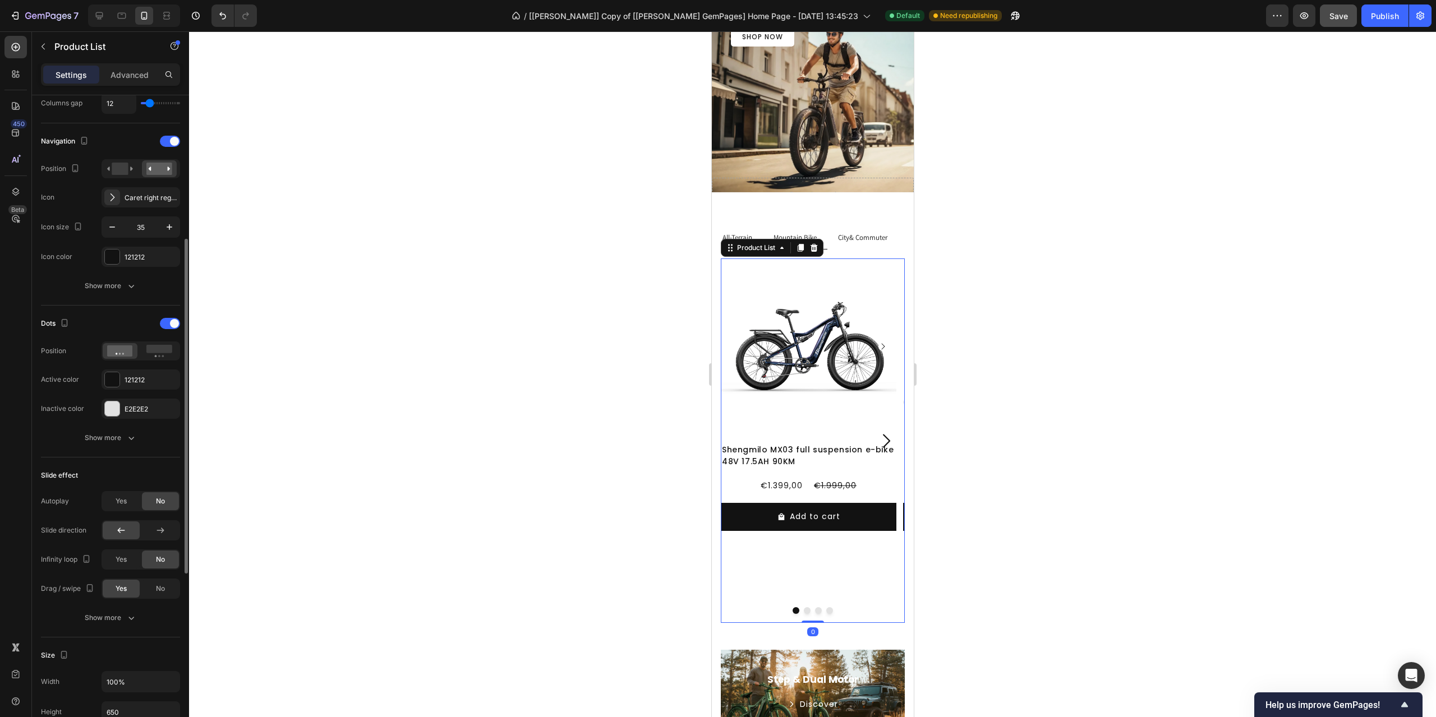
scroll to position [393, 0]
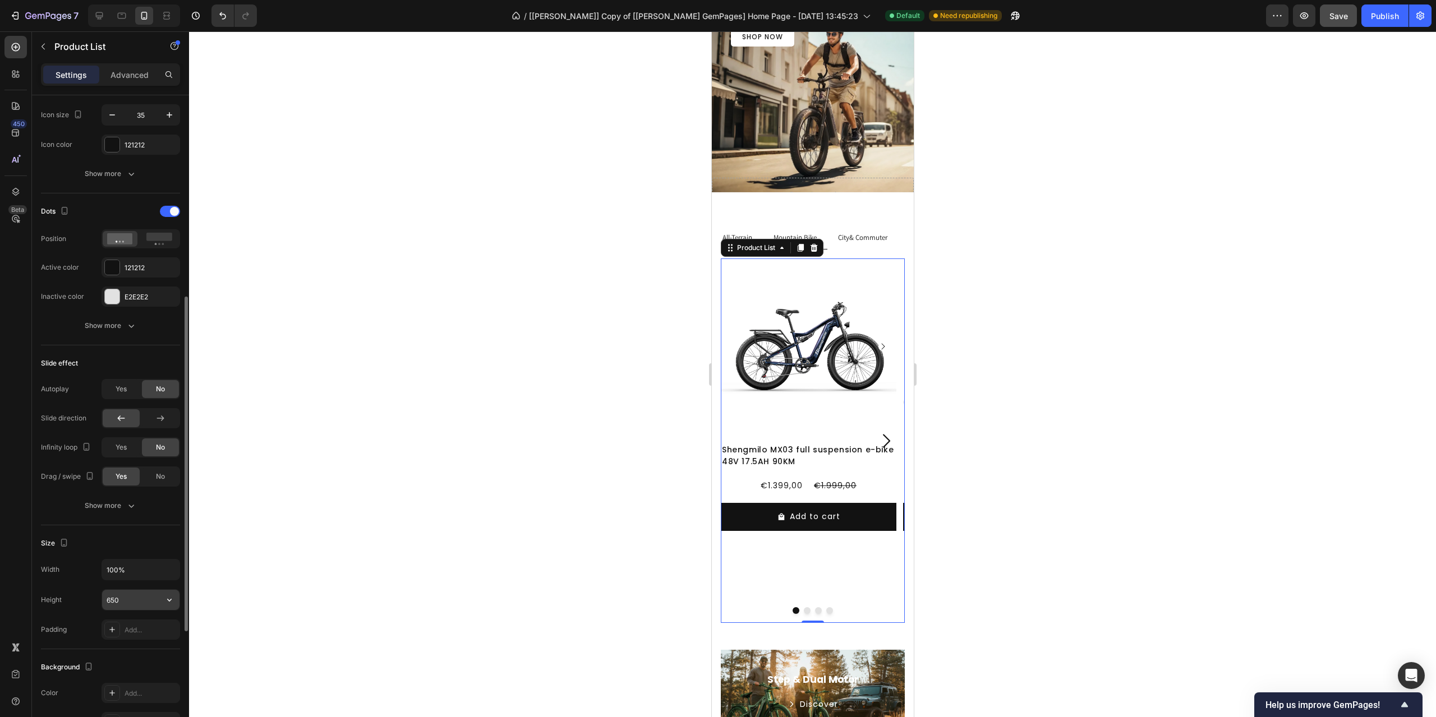
click at [118, 602] on input "650" at bounding box center [140, 600] width 77 height 20
type input "550"
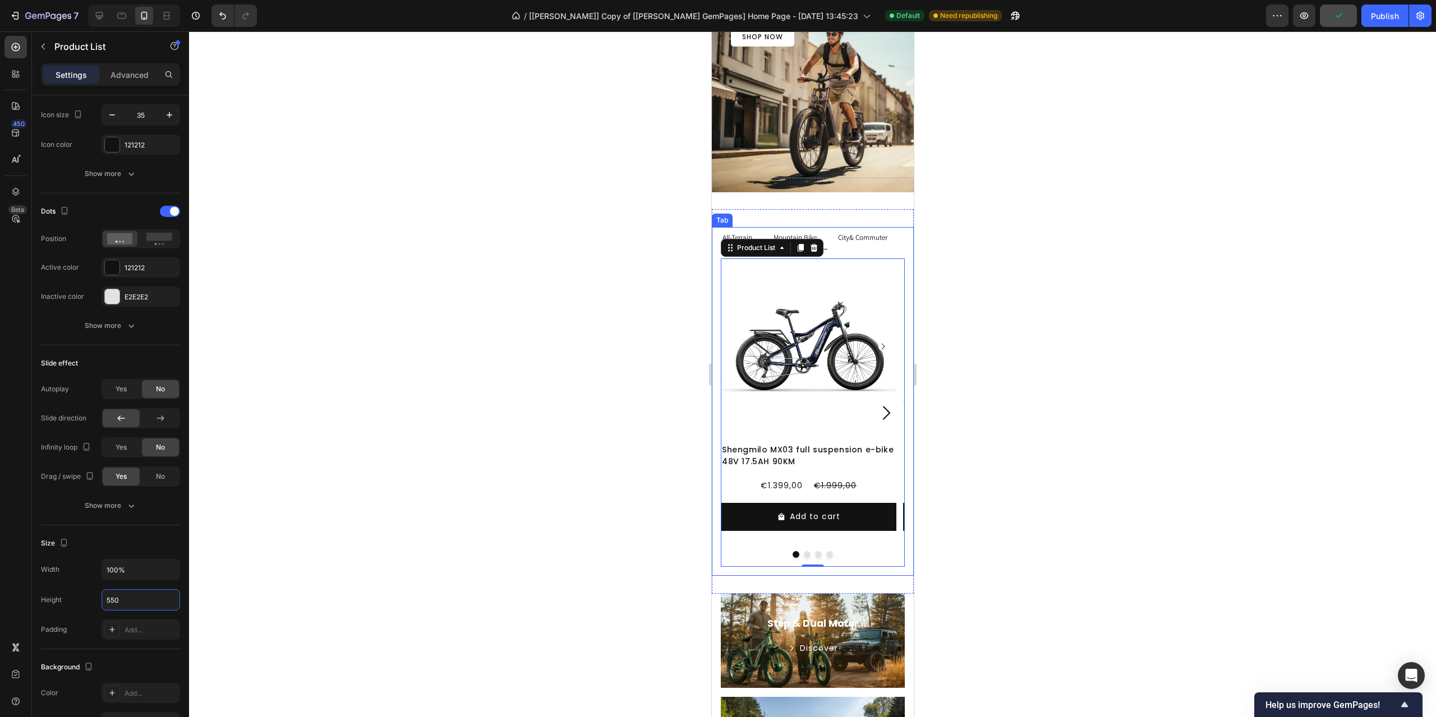
click at [740, 236] on p "All-Terrain" at bounding box center [737, 238] width 30 height 10
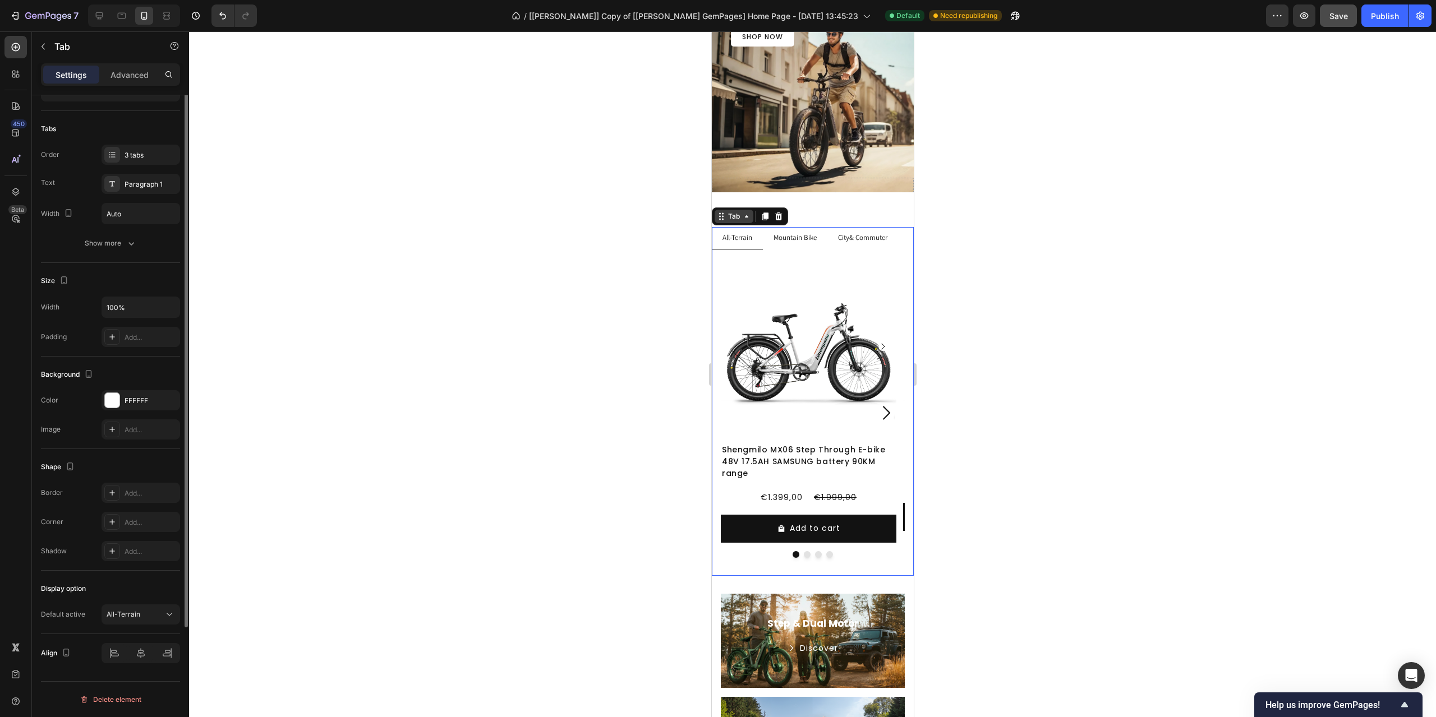
scroll to position [0, 0]
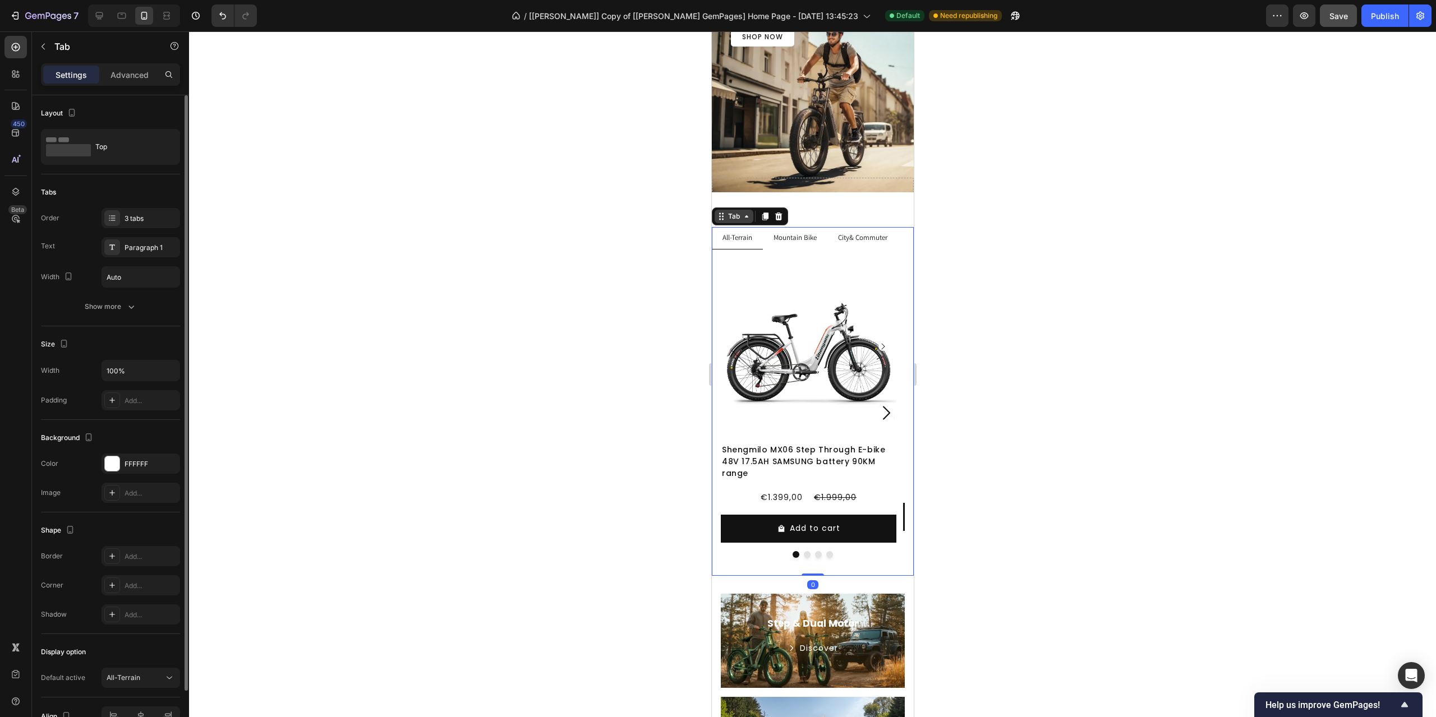
click at [726, 217] on div "Tab" at bounding box center [733, 216] width 16 height 10
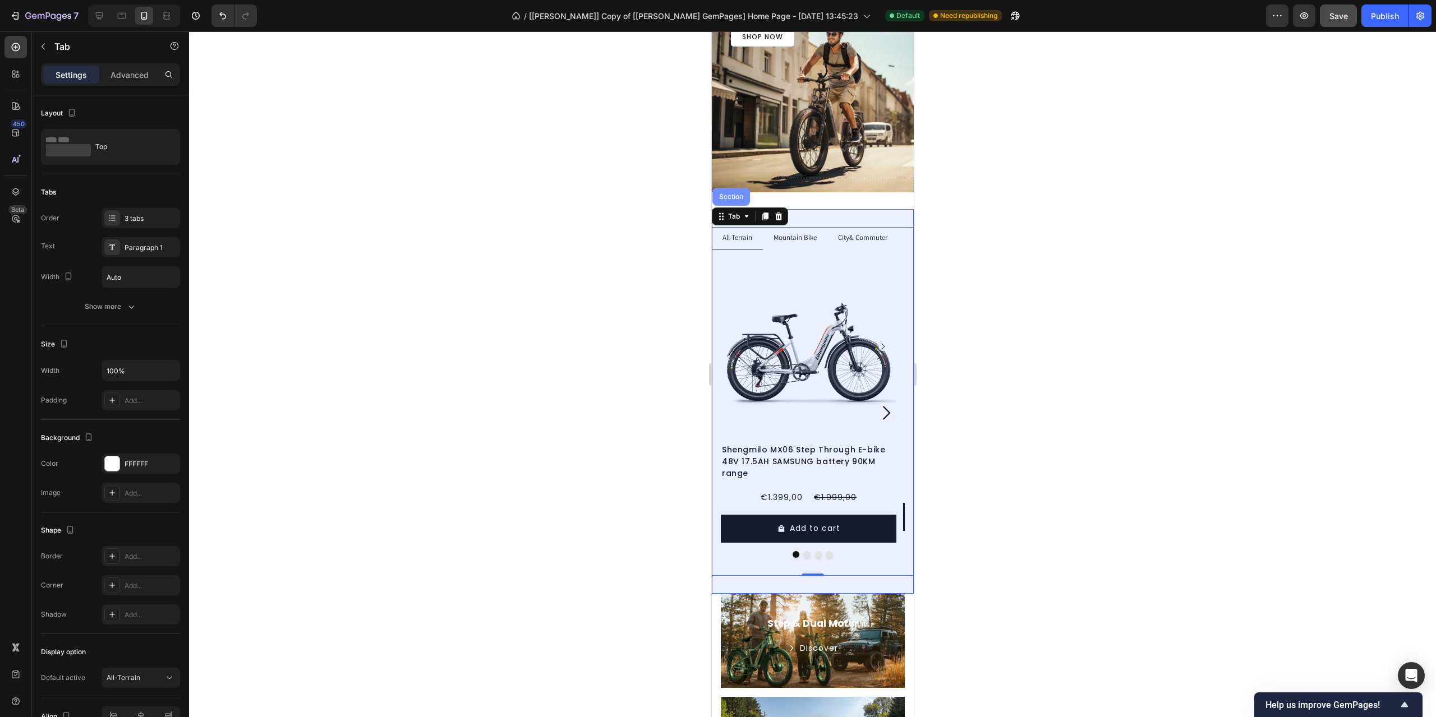
click at [736, 205] on div "Section" at bounding box center [731, 197] width 38 height 18
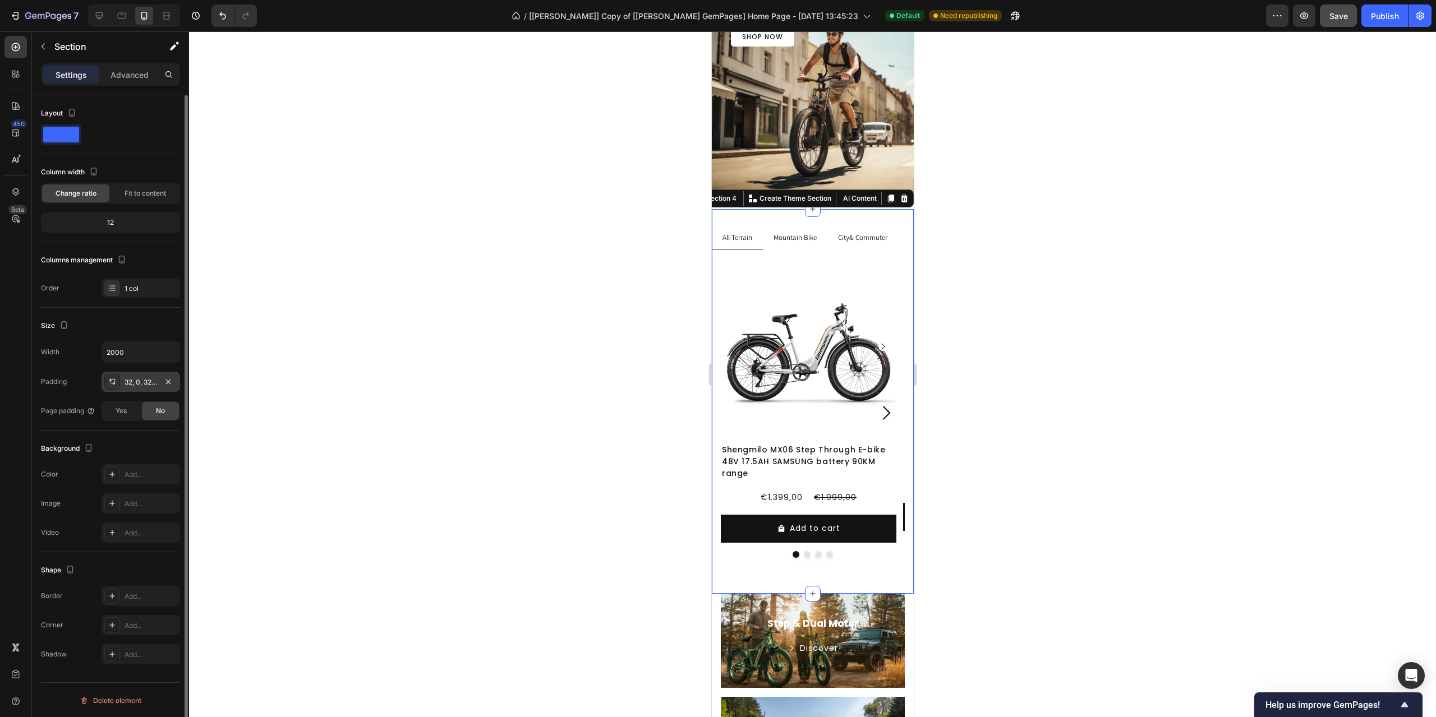
click at [137, 381] on div "32, 0, 32, 0" at bounding box center [141, 382] width 33 height 10
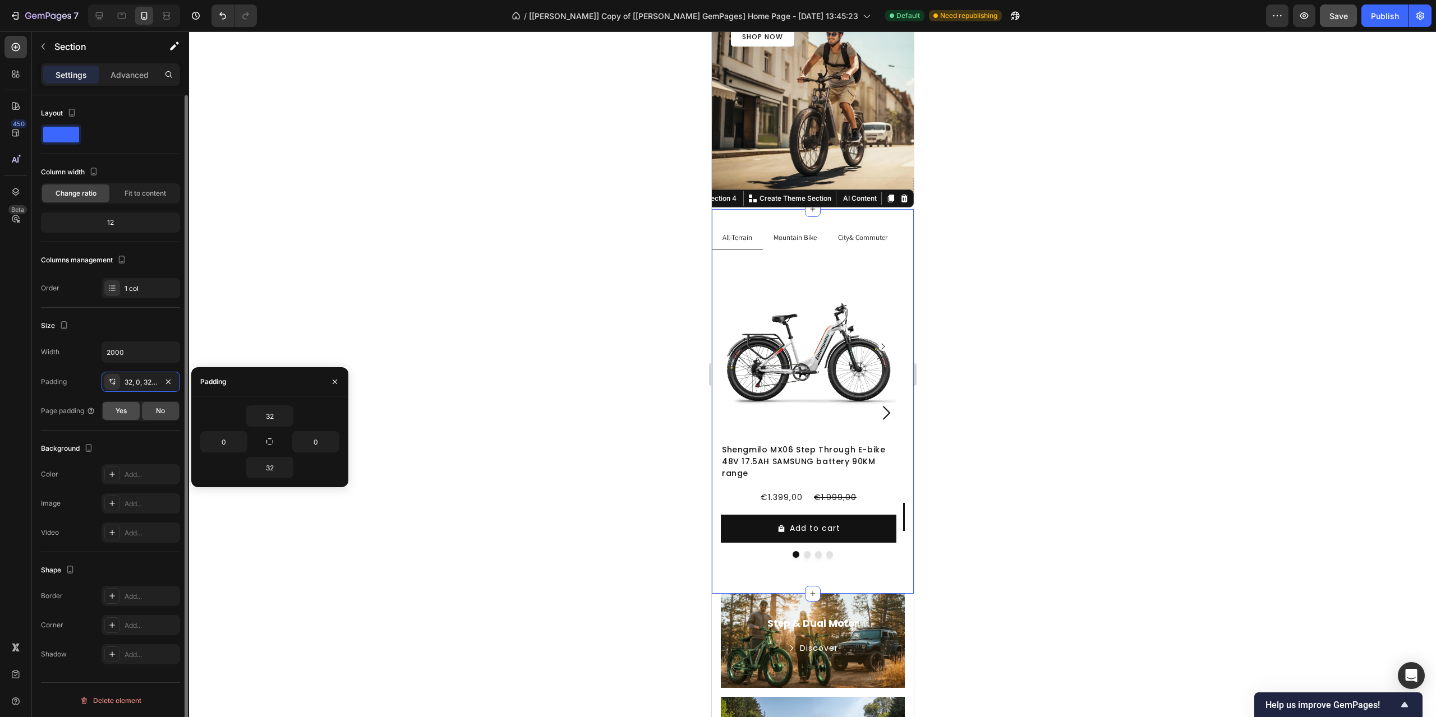
click at [125, 411] on span "Yes" at bounding box center [121, 411] width 11 height 10
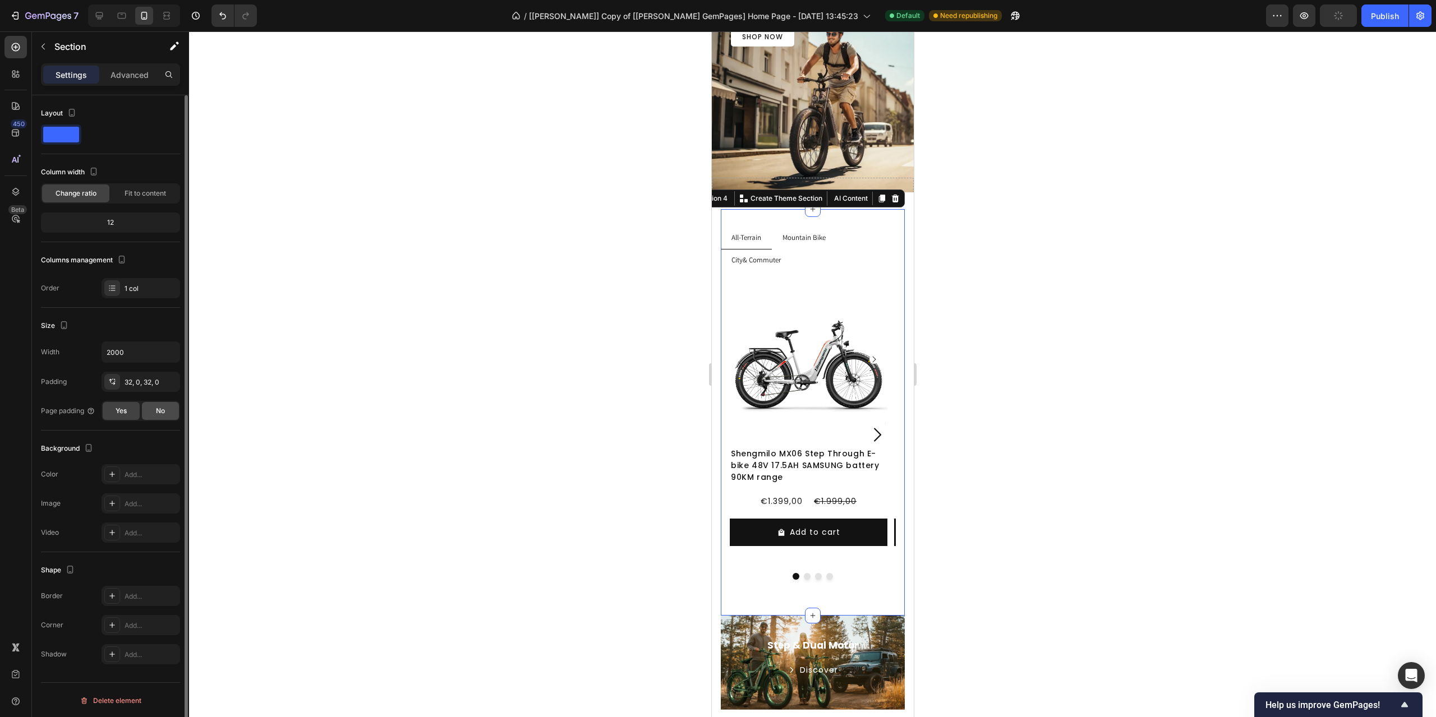
click at [169, 412] on div "No" at bounding box center [160, 411] width 37 height 18
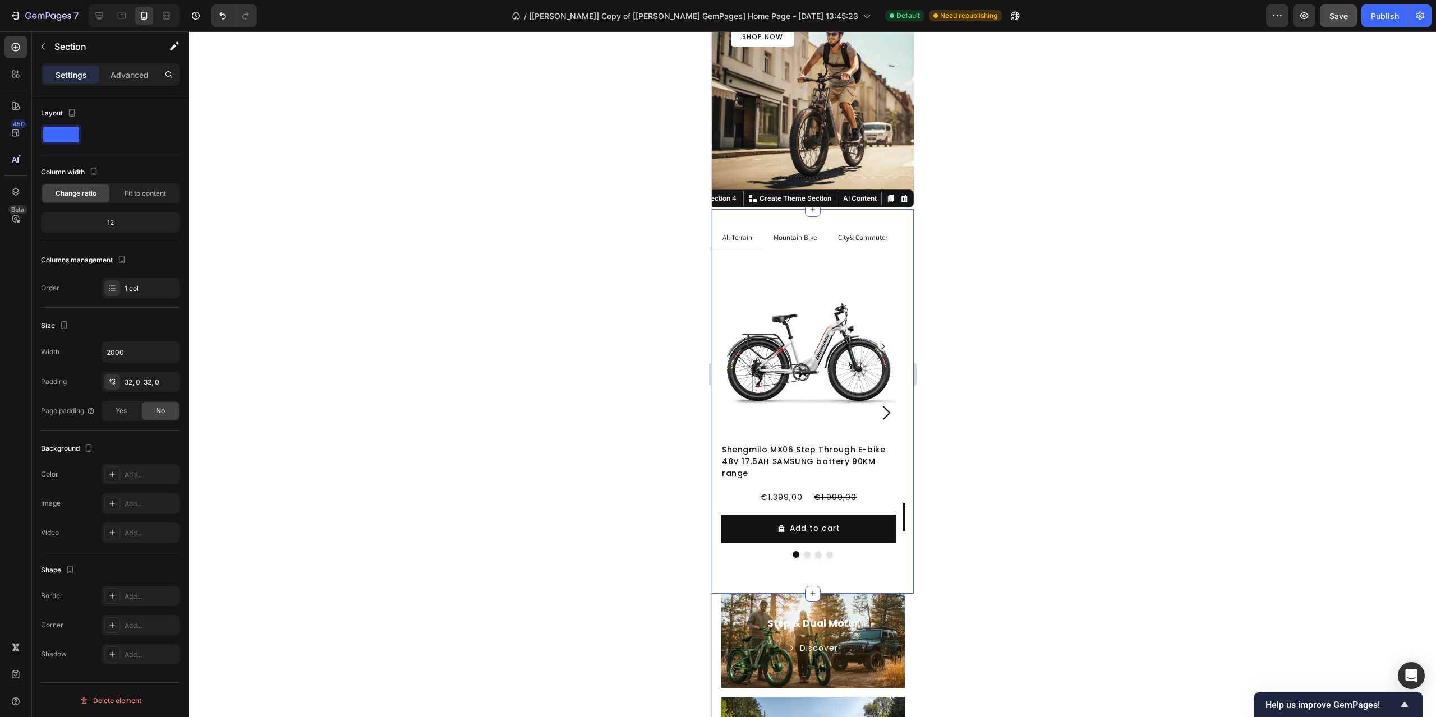
click at [5, 439] on div "450 Beta" at bounding box center [15, 336] width 22 height 601
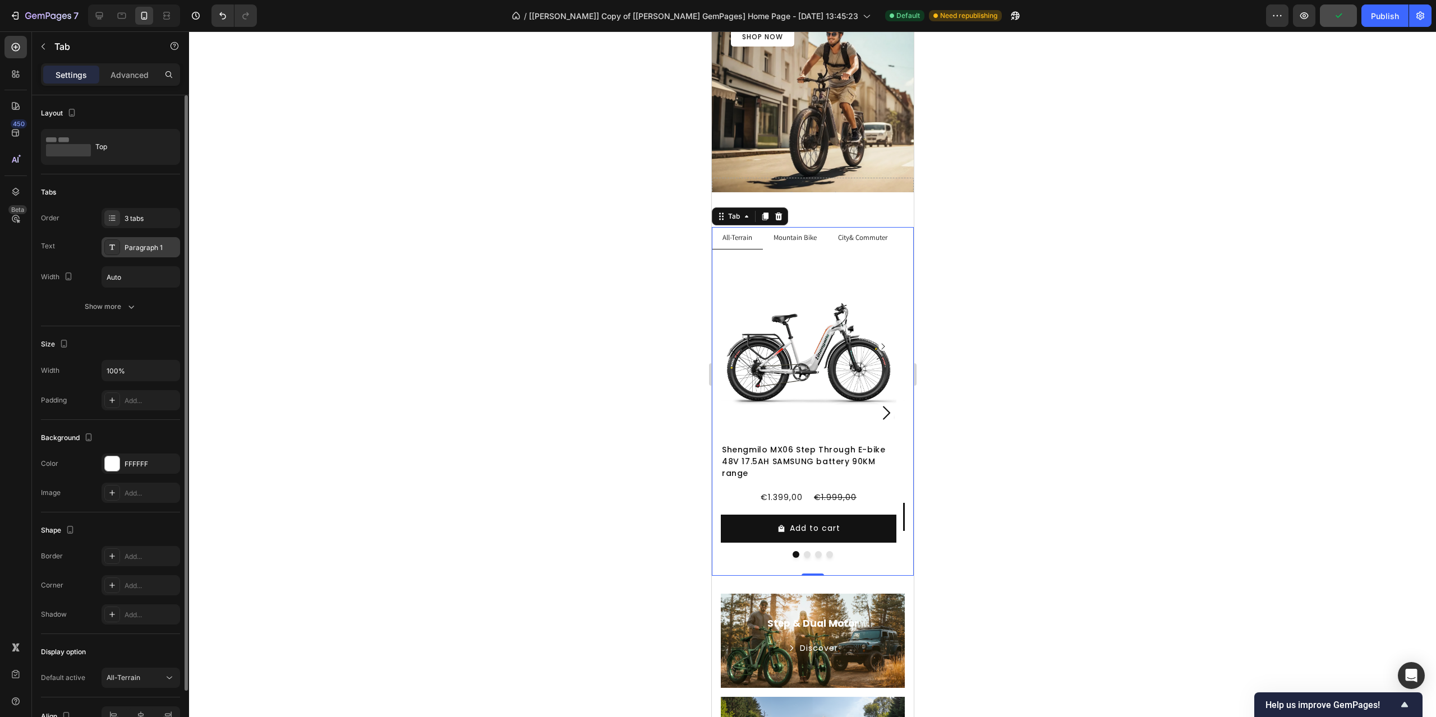
click at [145, 251] on div "Paragraph 1" at bounding box center [151, 248] width 53 height 10
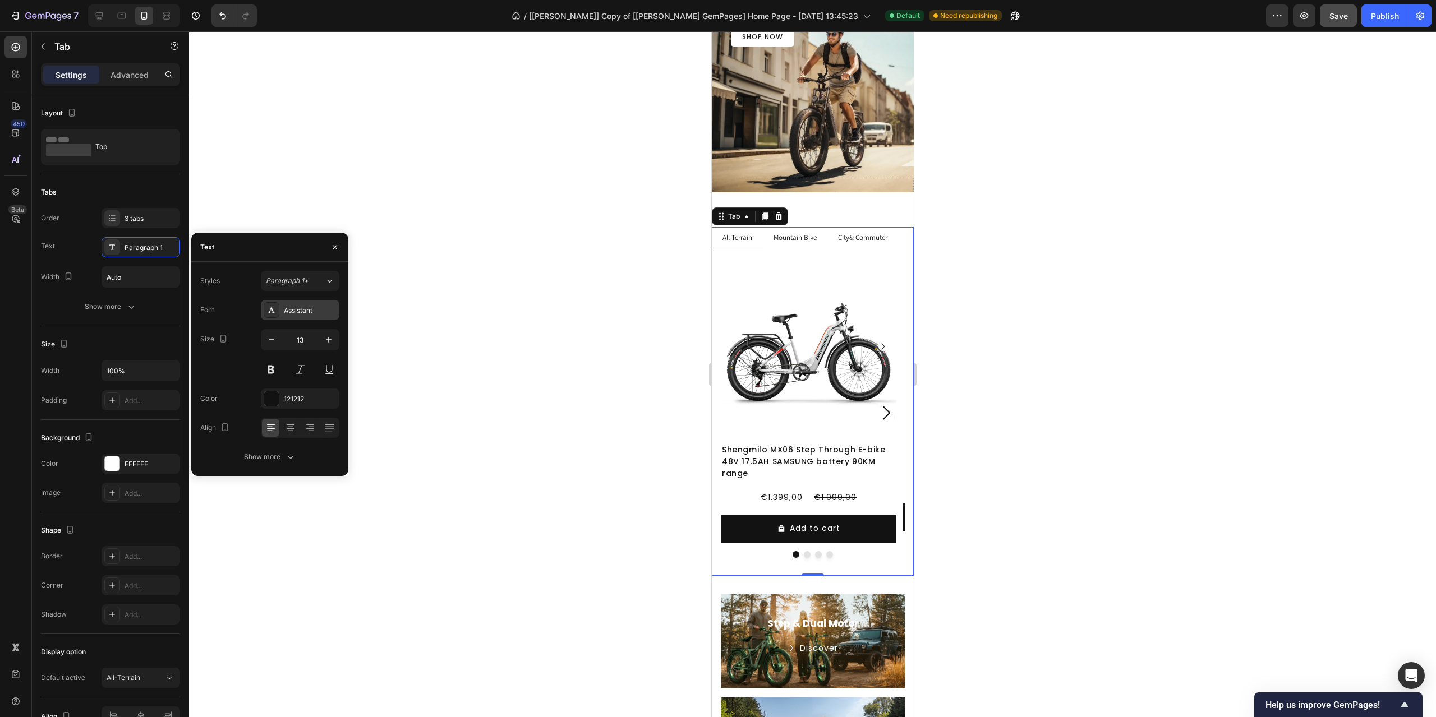
click at [315, 311] on div "Assistant" at bounding box center [310, 311] width 53 height 10
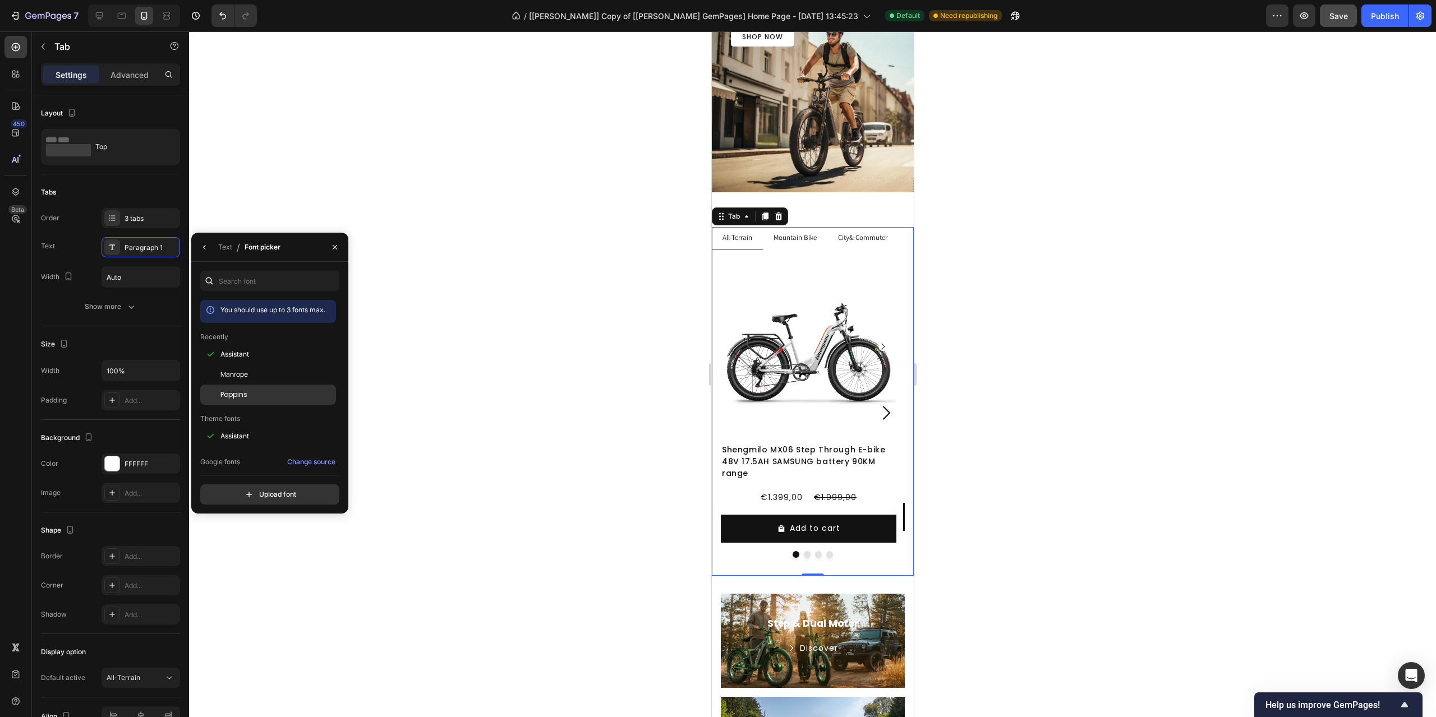
click at [266, 388] on div "Poppins" at bounding box center [268, 395] width 136 height 20
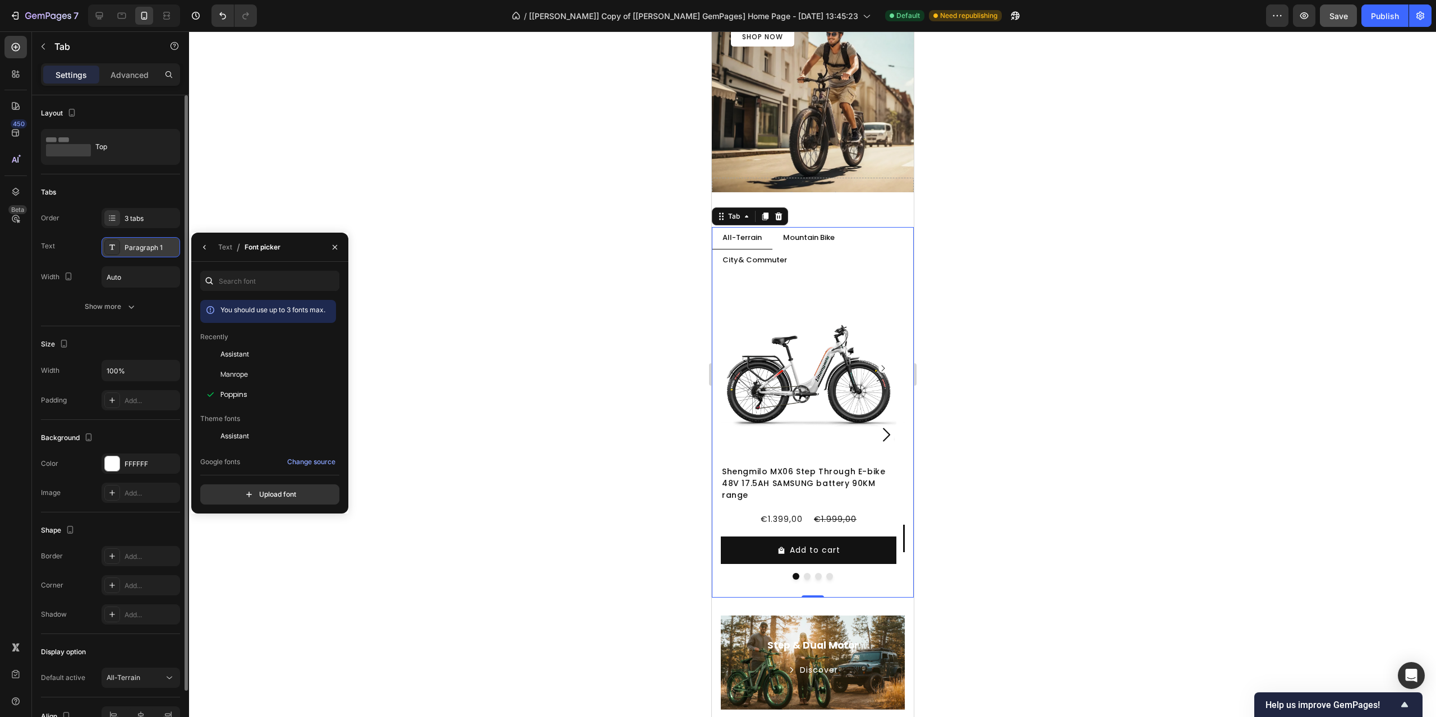
click at [155, 243] on div "Paragraph 1" at bounding box center [151, 248] width 53 height 10
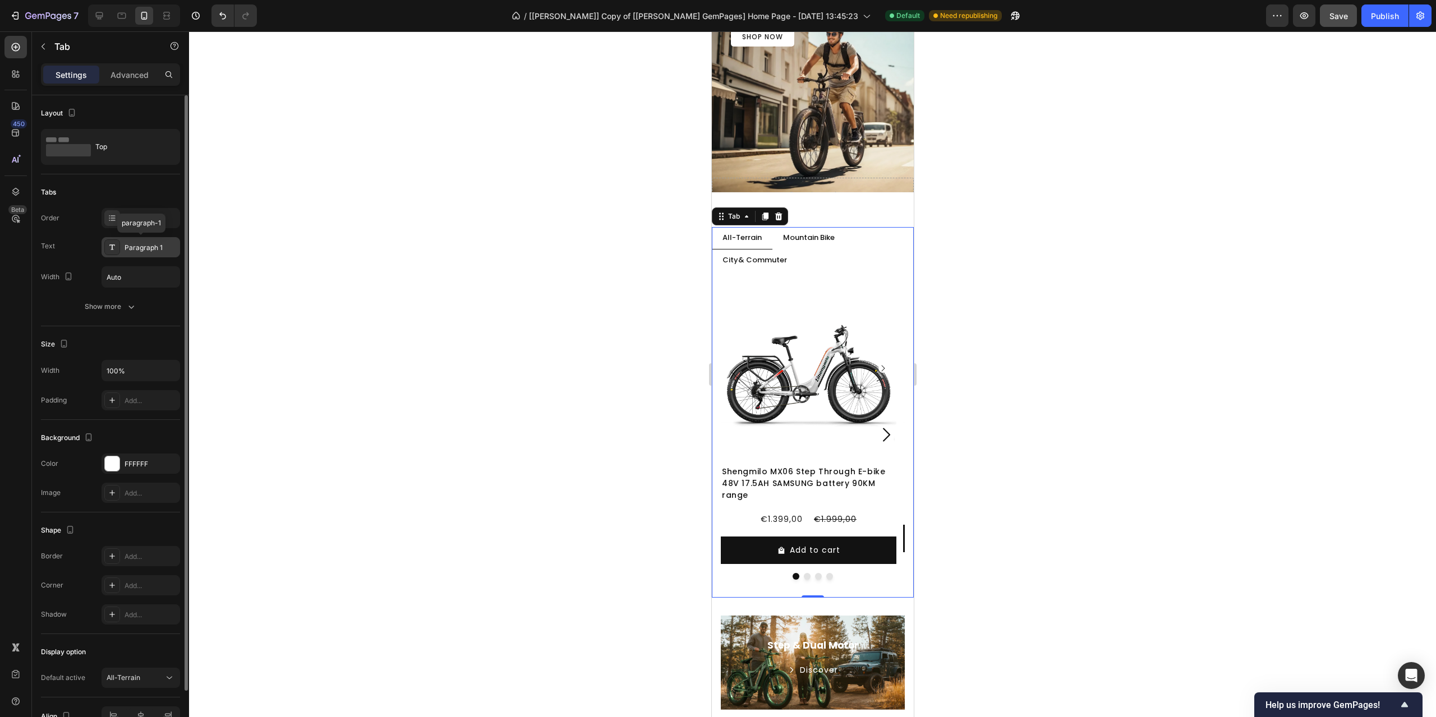
click at [155, 243] on div "Paragraph 1" at bounding box center [151, 248] width 53 height 10
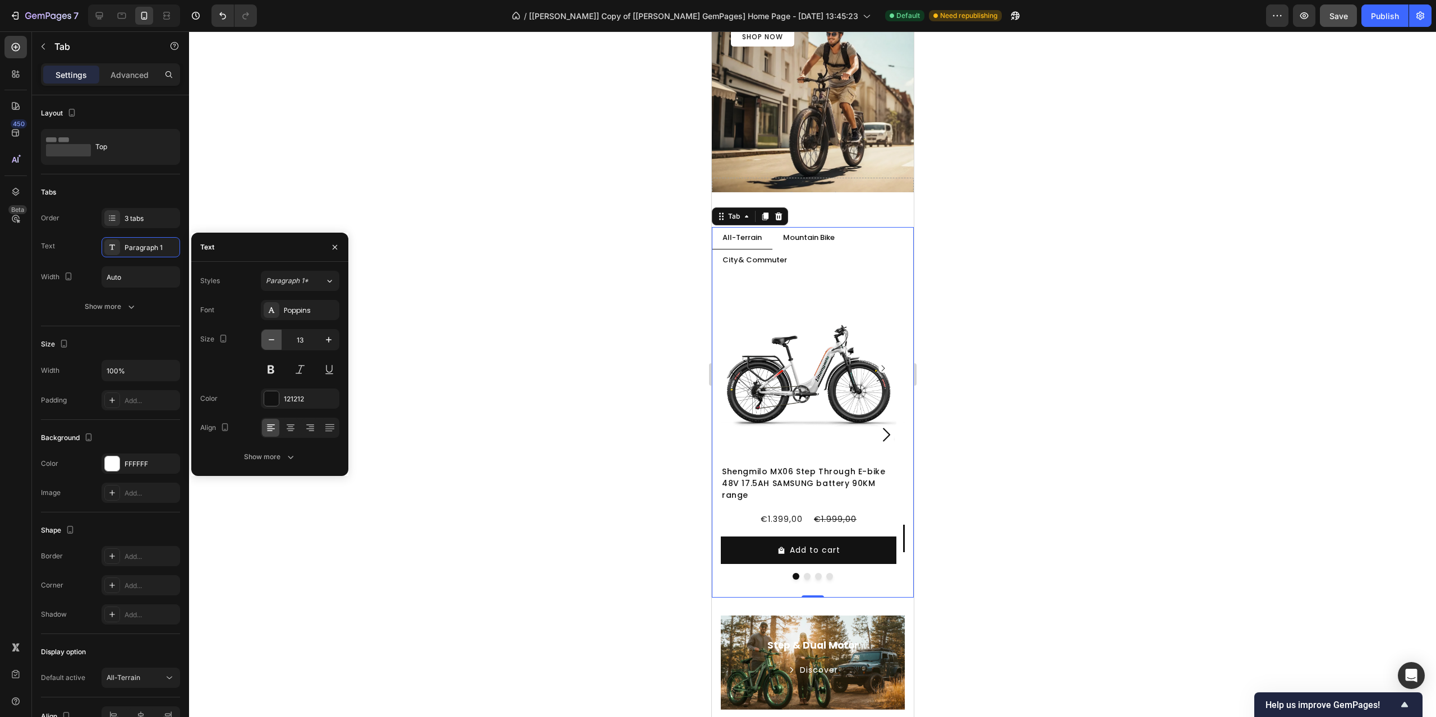
click at [268, 346] on button "button" at bounding box center [271, 340] width 20 height 20
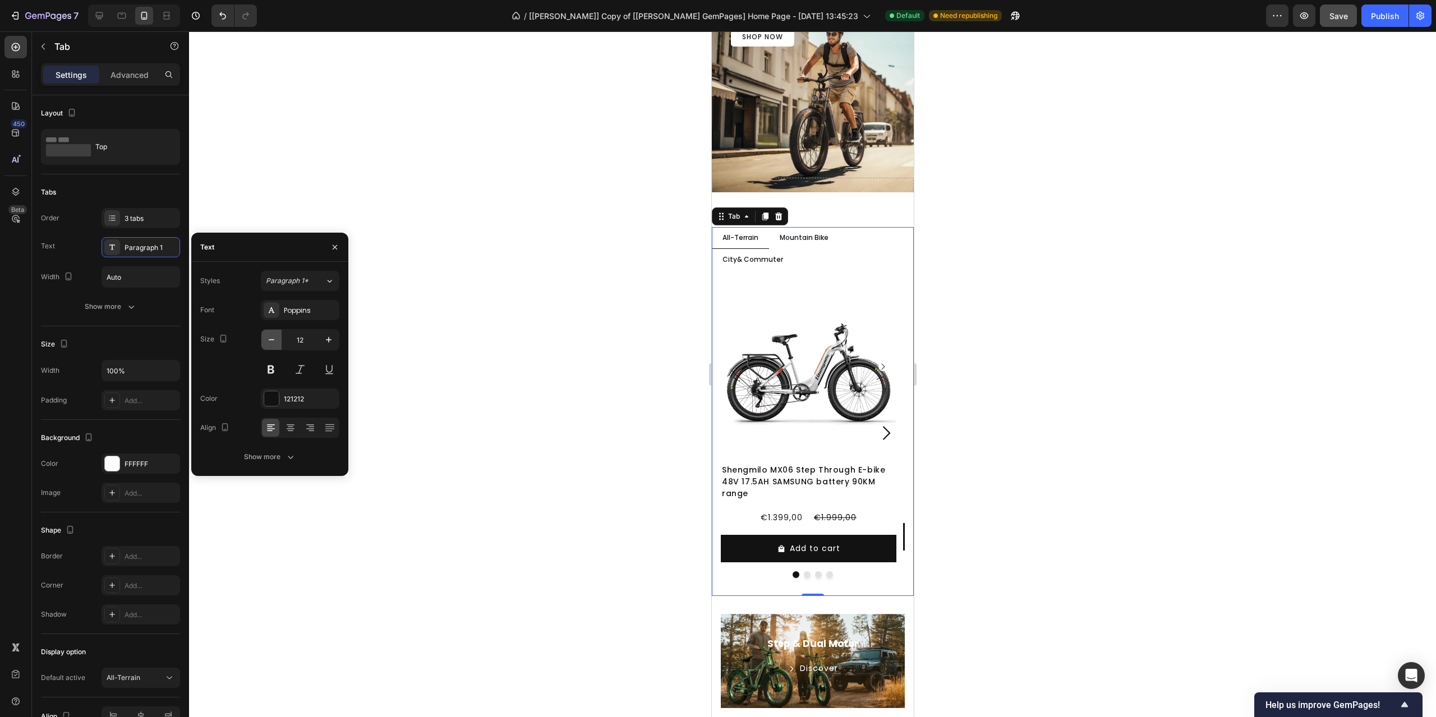
click at [268, 346] on button "button" at bounding box center [271, 340] width 20 height 20
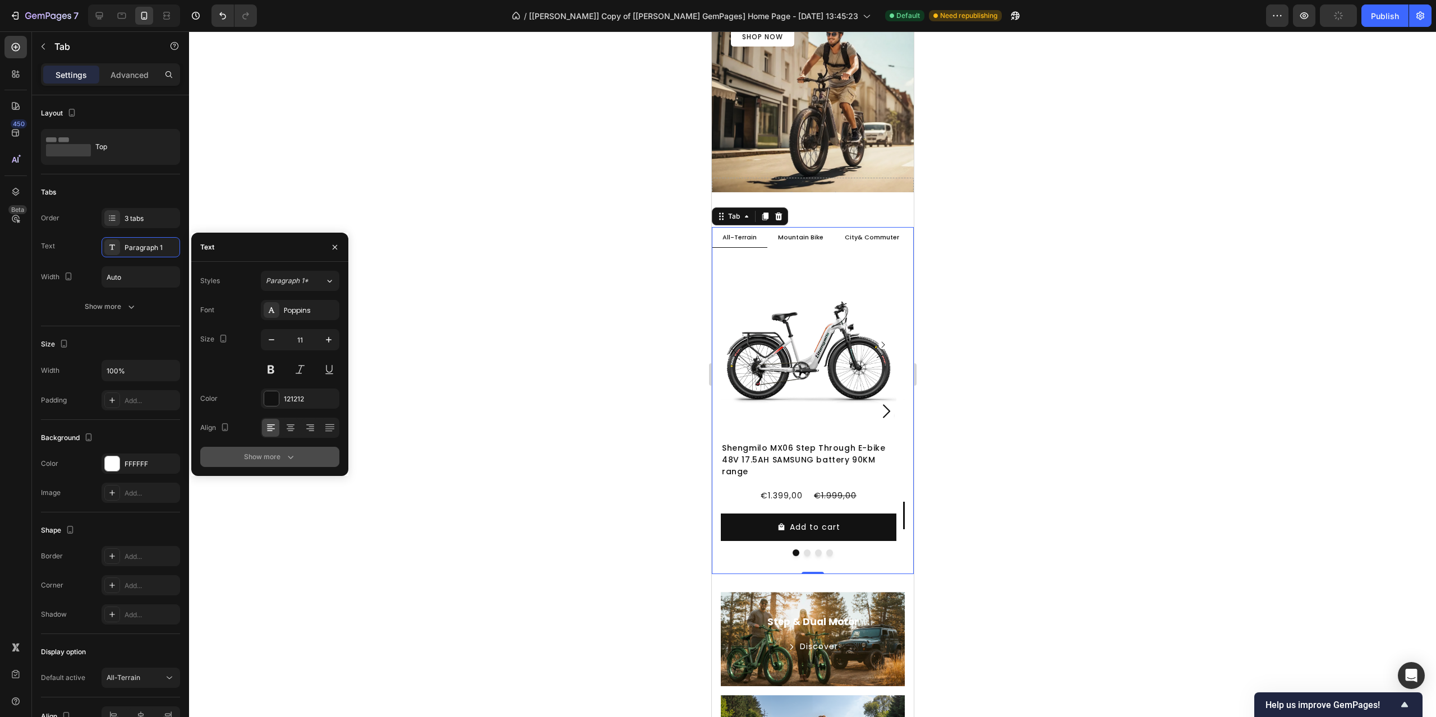
click at [263, 456] on div "Show more" at bounding box center [270, 457] width 52 height 11
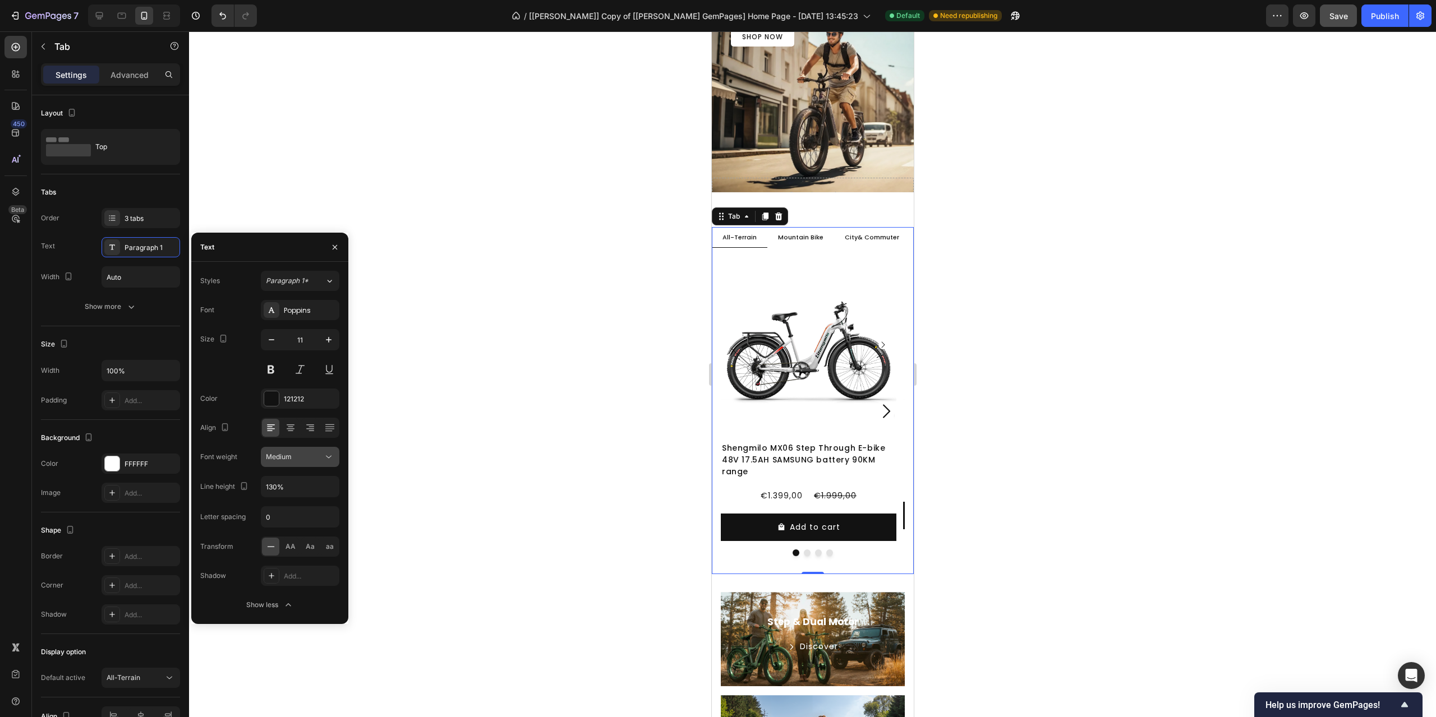
click at [288, 452] on div "Medium" at bounding box center [300, 457] width 68 height 11
click at [285, 524] on span "Normal" at bounding box center [278, 528] width 24 height 10
click at [334, 337] on button "button" at bounding box center [329, 340] width 20 height 20
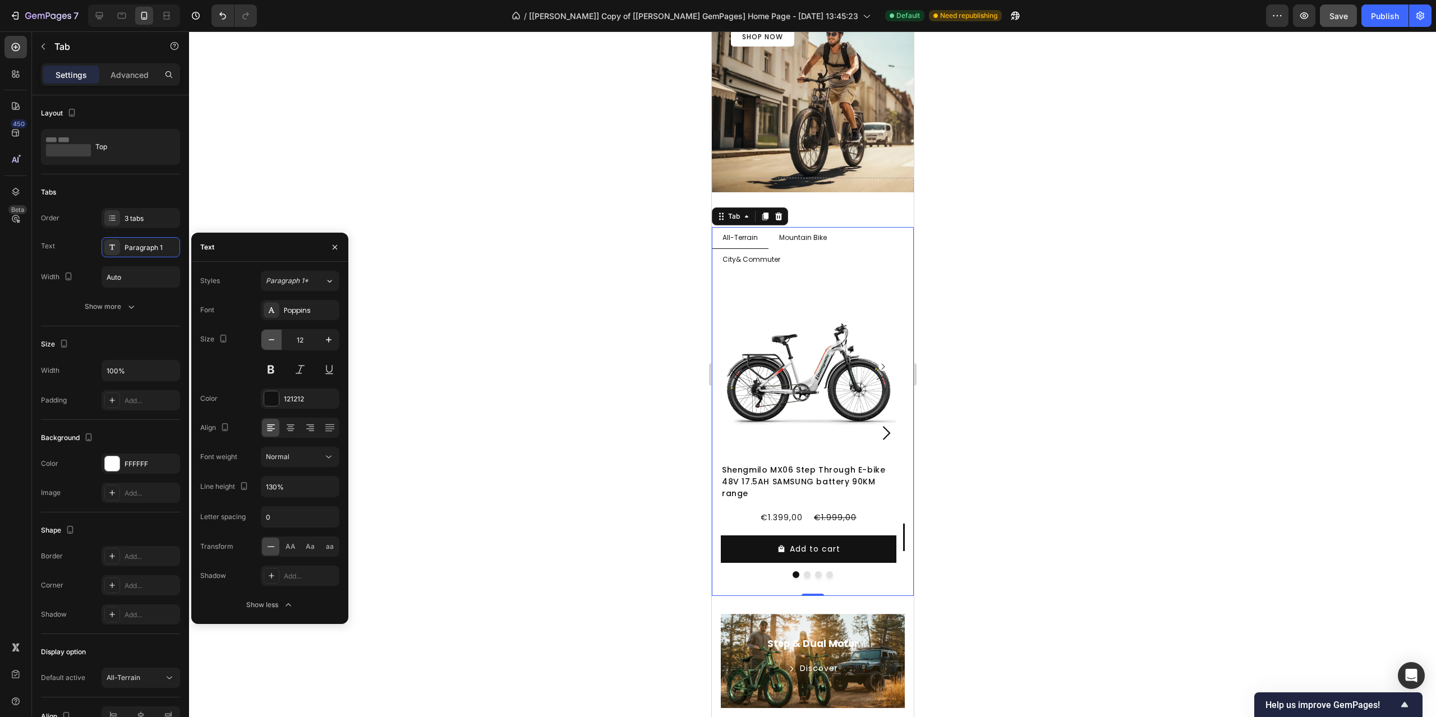
click at [268, 348] on button "button" at bounding box center [271, 340] width 20 height 20
type input "11"
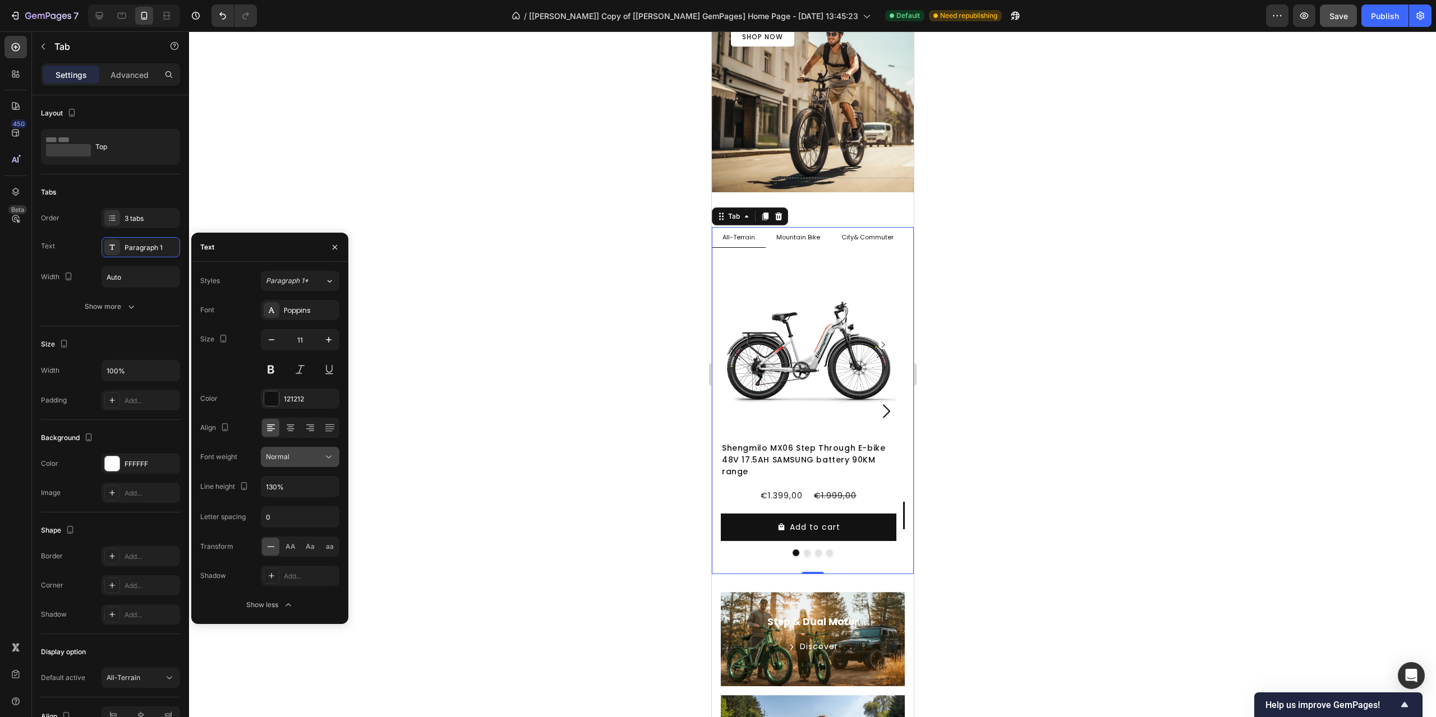
click at [324, 462] on icon at bounding box center [328, 457] width 11 height 11
click at [285, 546] on span "Medium" at bounding box center [279, 550] width 26 height 10
click at [16, 449] on div "450 Beta" at bounding box center [15, 336] width 22 height 601
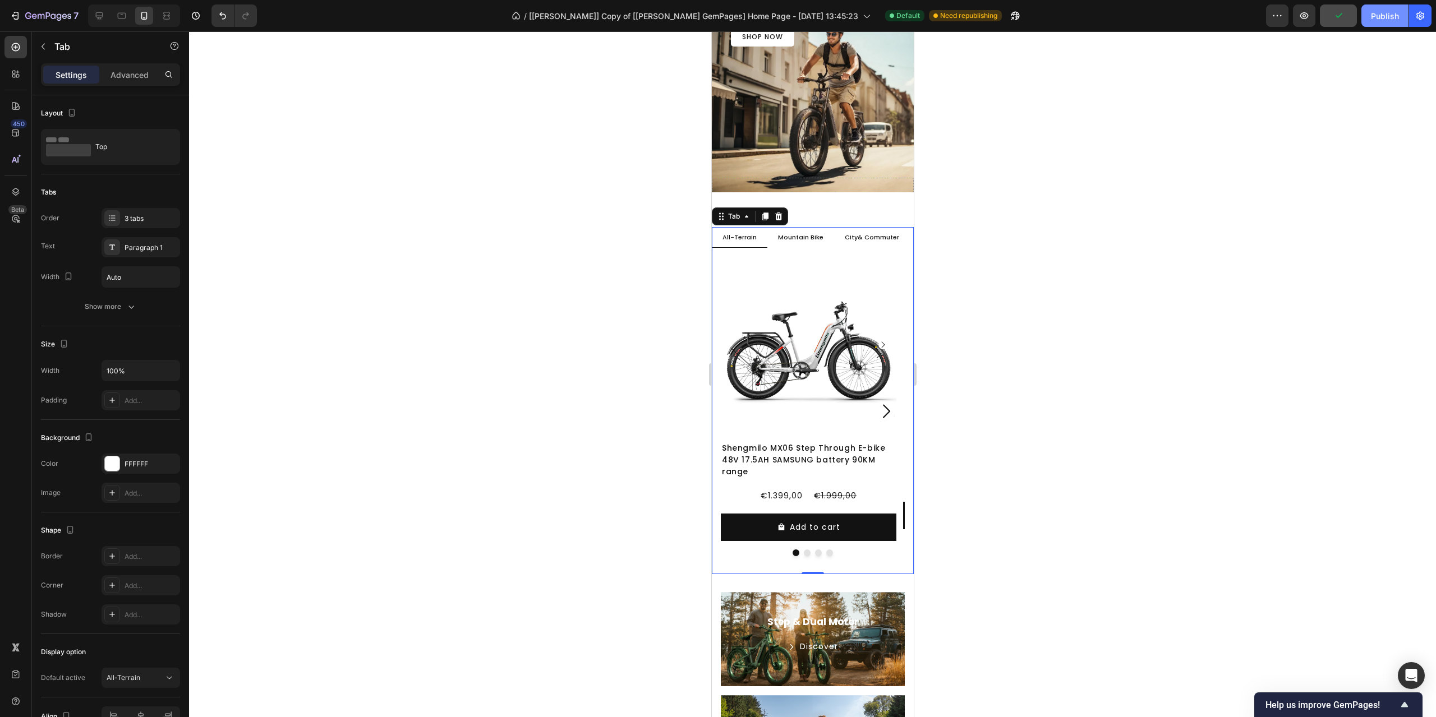
click at [1395, 8] on button "Publish" at bounding box center [1384, 15] width 47 height 22
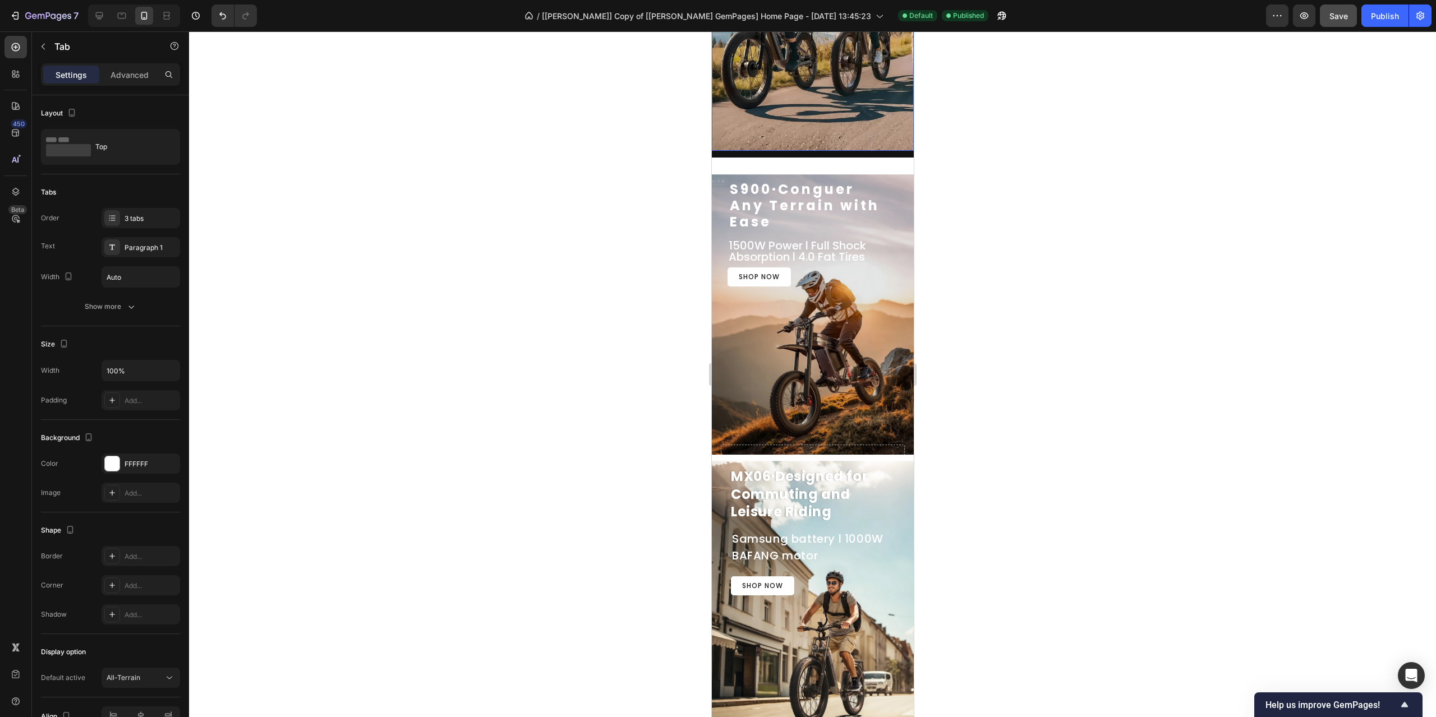
scroll to position [0, 0]
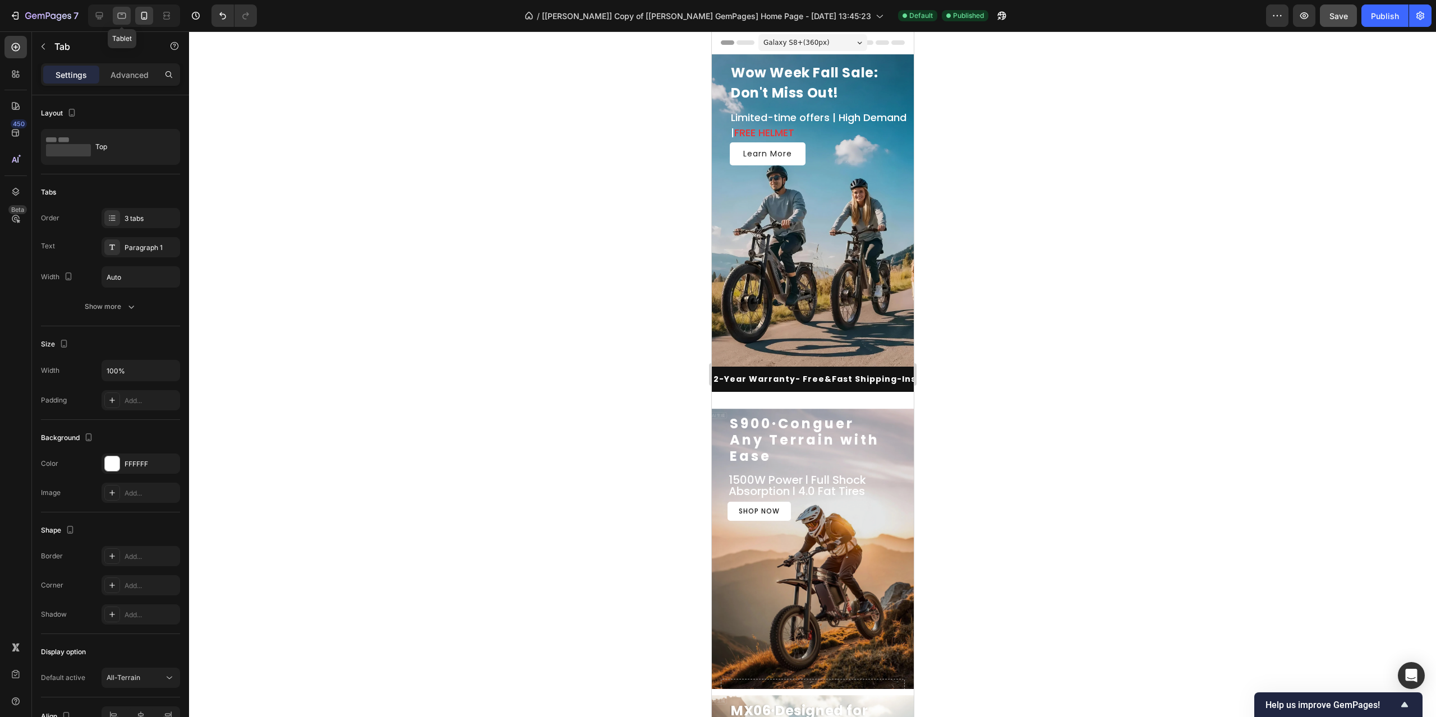
click at [117, 12] on icon at bounding box center [121, 15] width 11 height 11
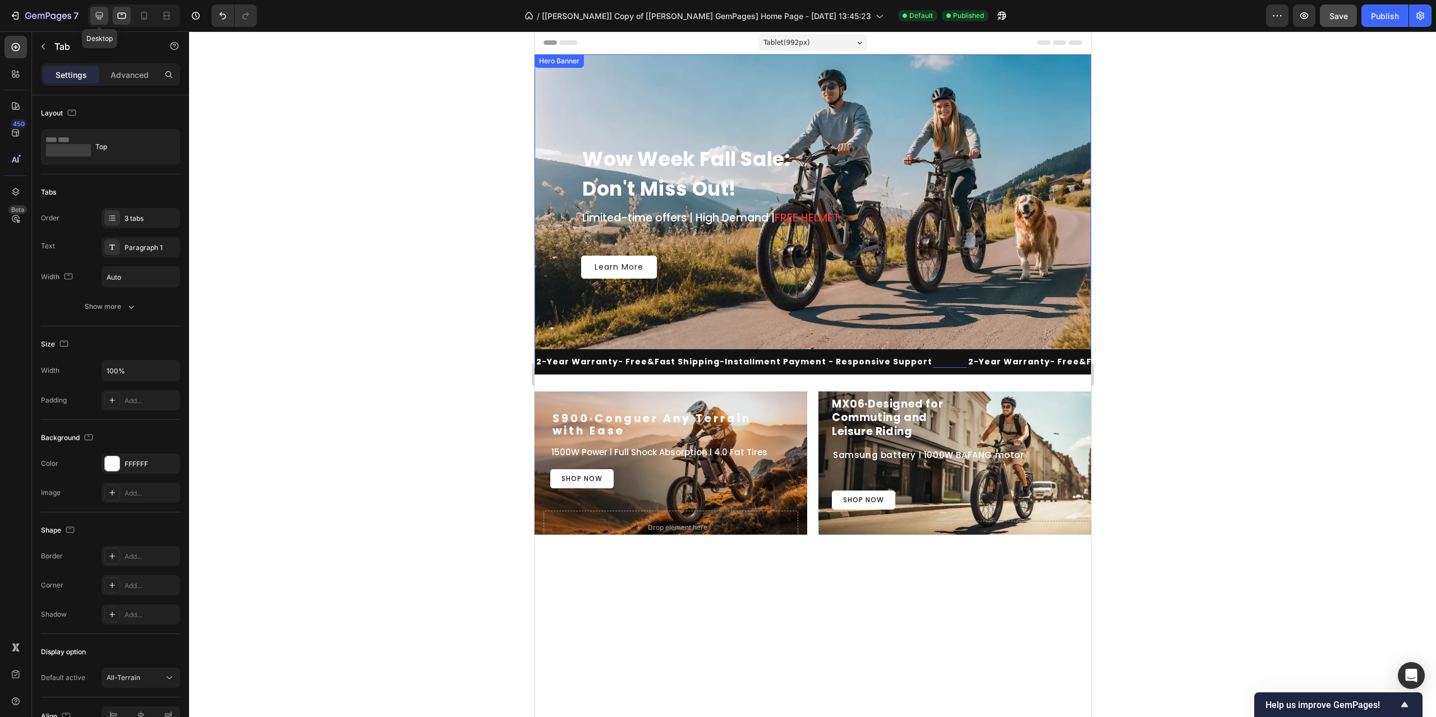
click at [104, 11] on icon at bounding box center [99, 15] width 11 height 11
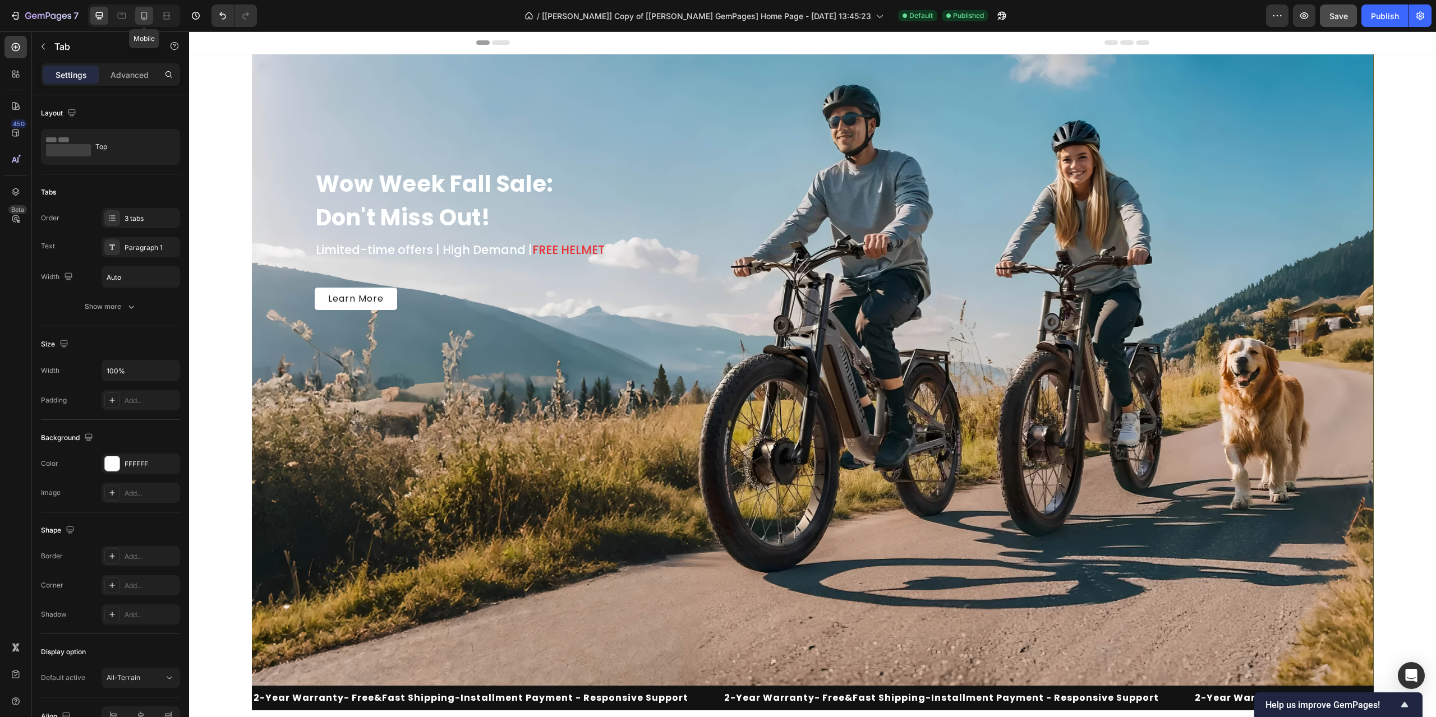
click at [141, 17] on icon at bounding box center [144, 15] width 11 height 11
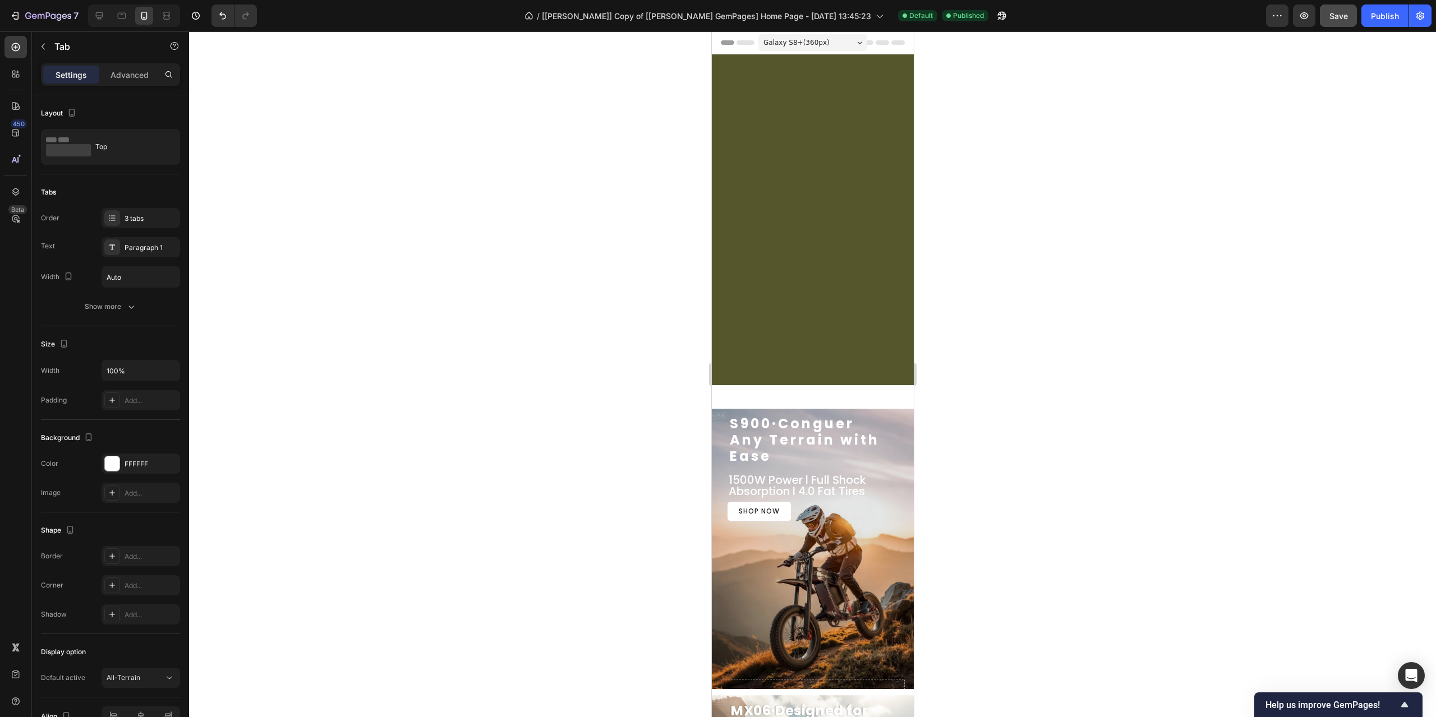
scroll to position [664, 0]
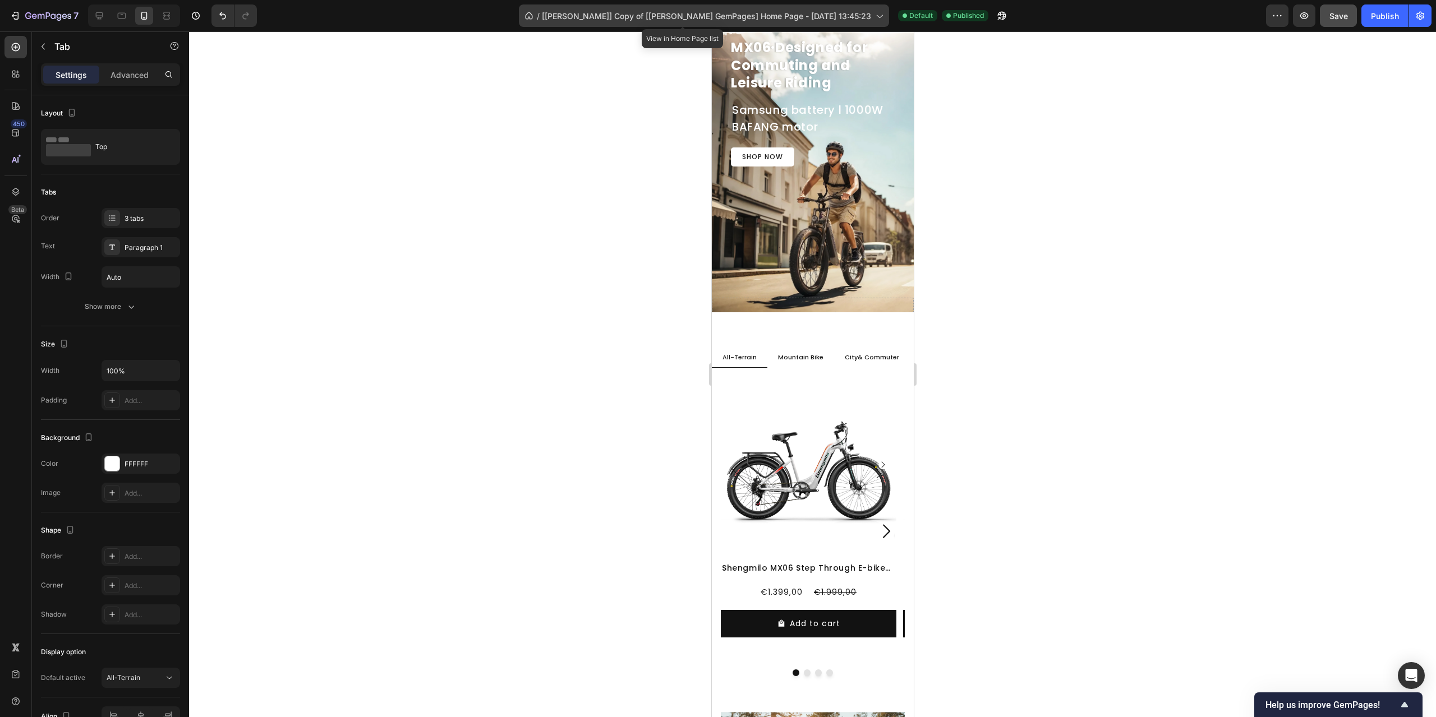
click at [689, 7] on div "/ [Kiran GemPages] Copy of [Dzung GemPages] Home Page - Sep 8, 13:45:23" at bounding box center [704, 15] width 370 height 22
click at [1096, 112] on div at bounding box center [812, 374] width 1247 height 686
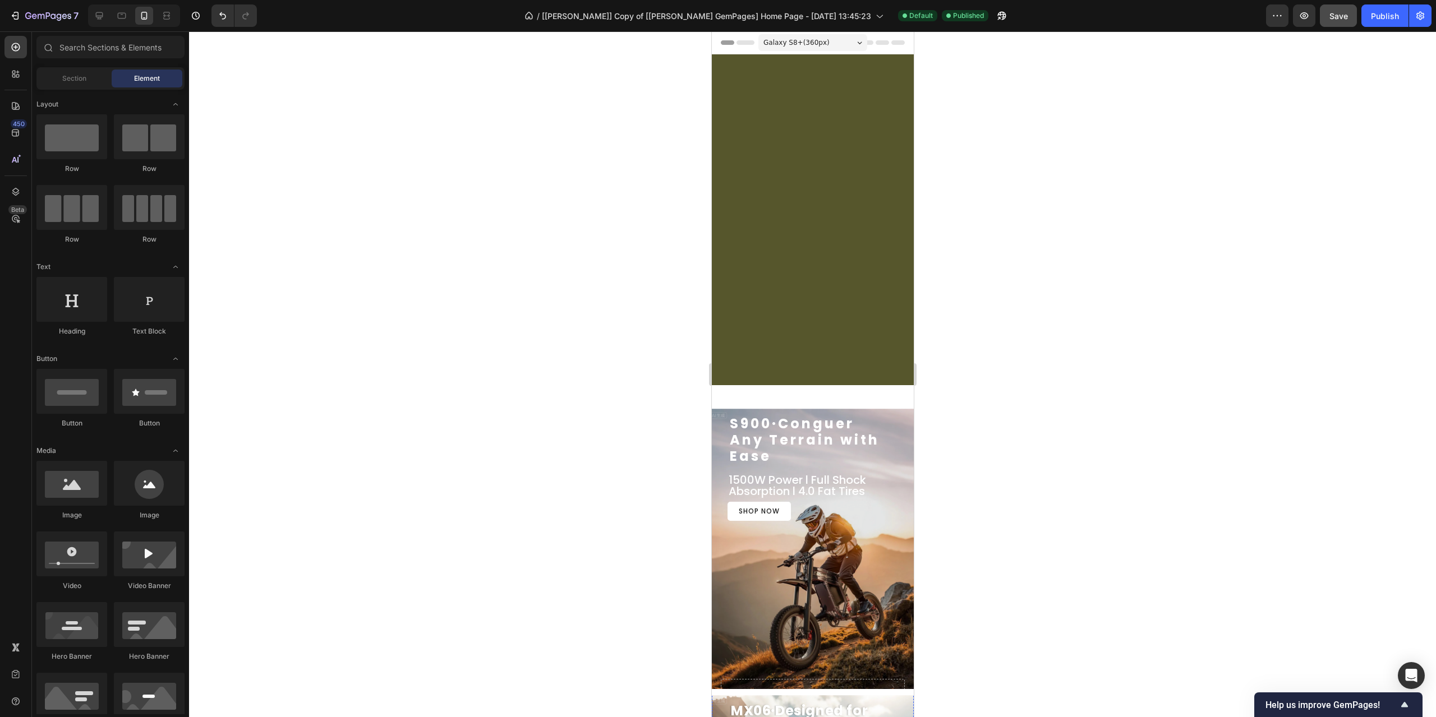
scroll to position [600, 0]
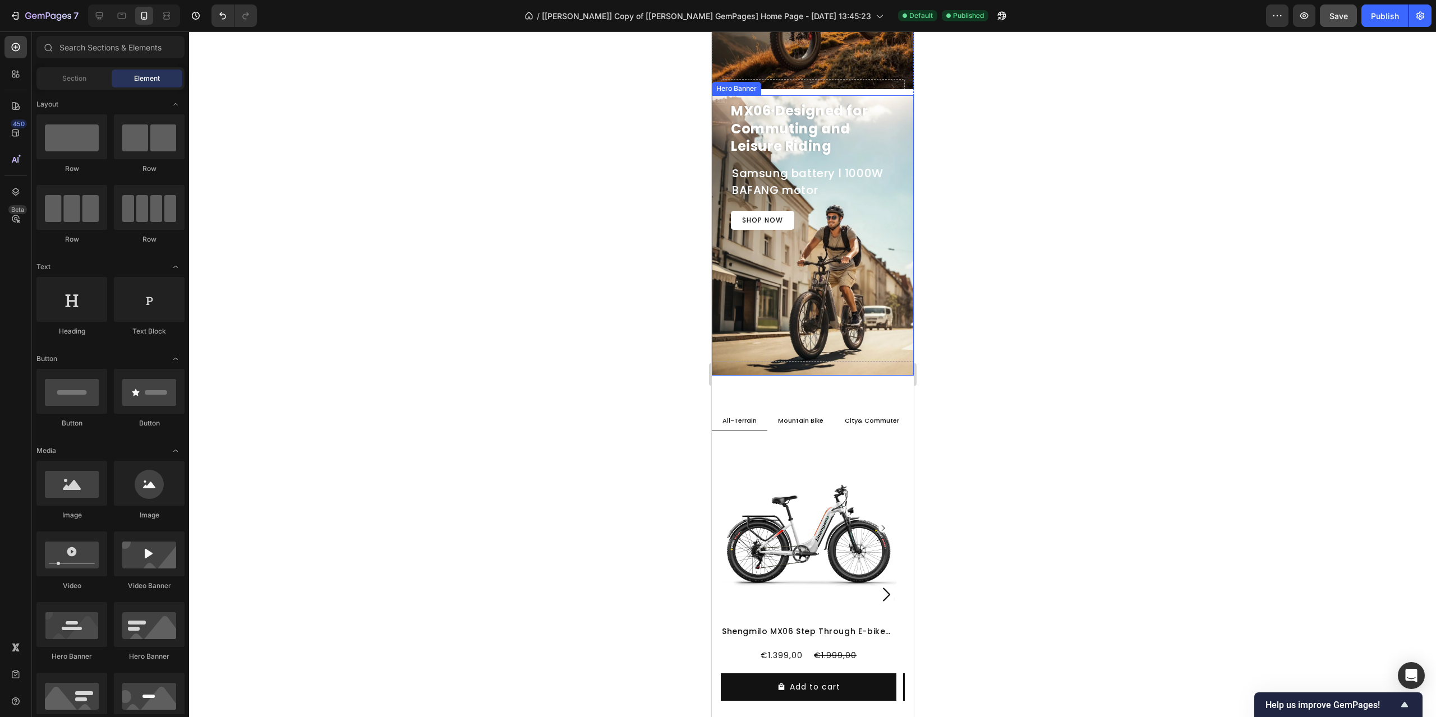
click at [799, 270] on div "MX06·Designed for Commuting and Leisure Riding Heading Samsung battery l 1000W …" at bounding box center [812, 218] width 202 height 285
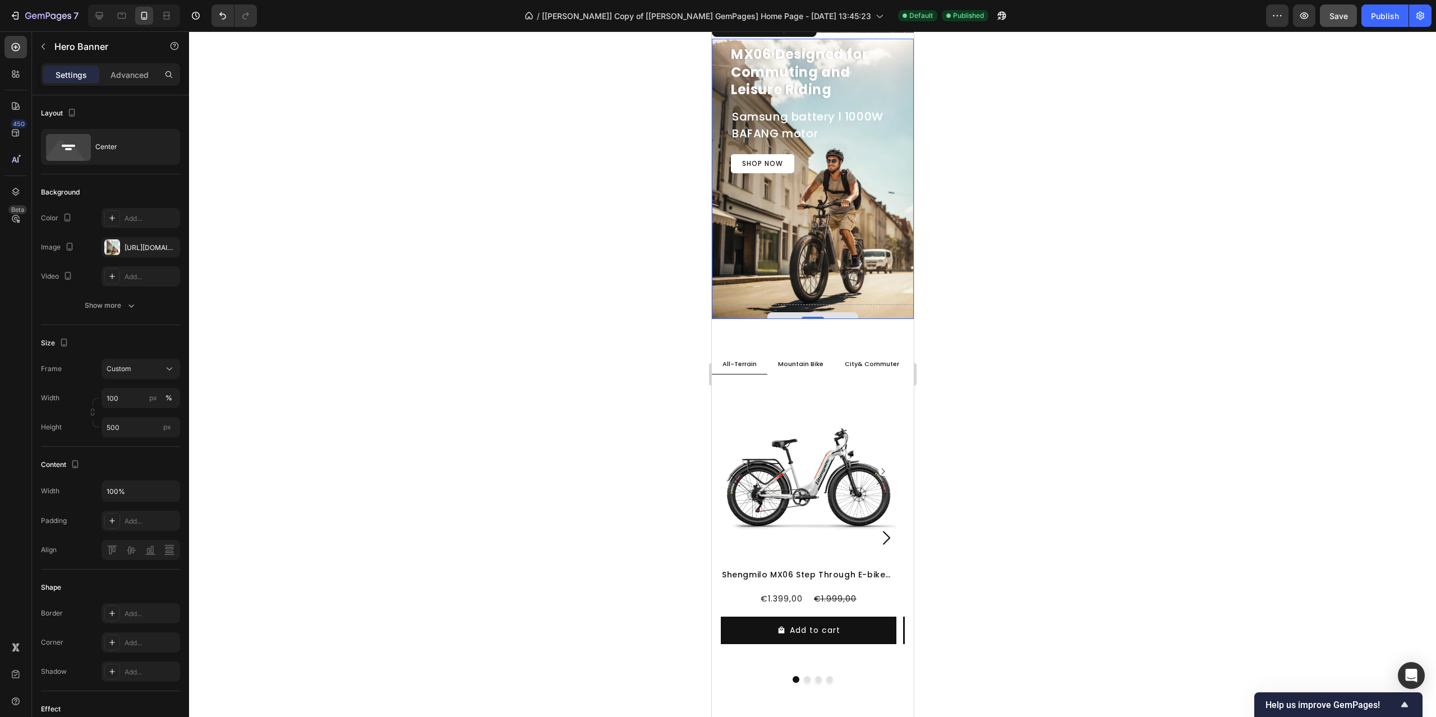
scroll to position [712, 0]
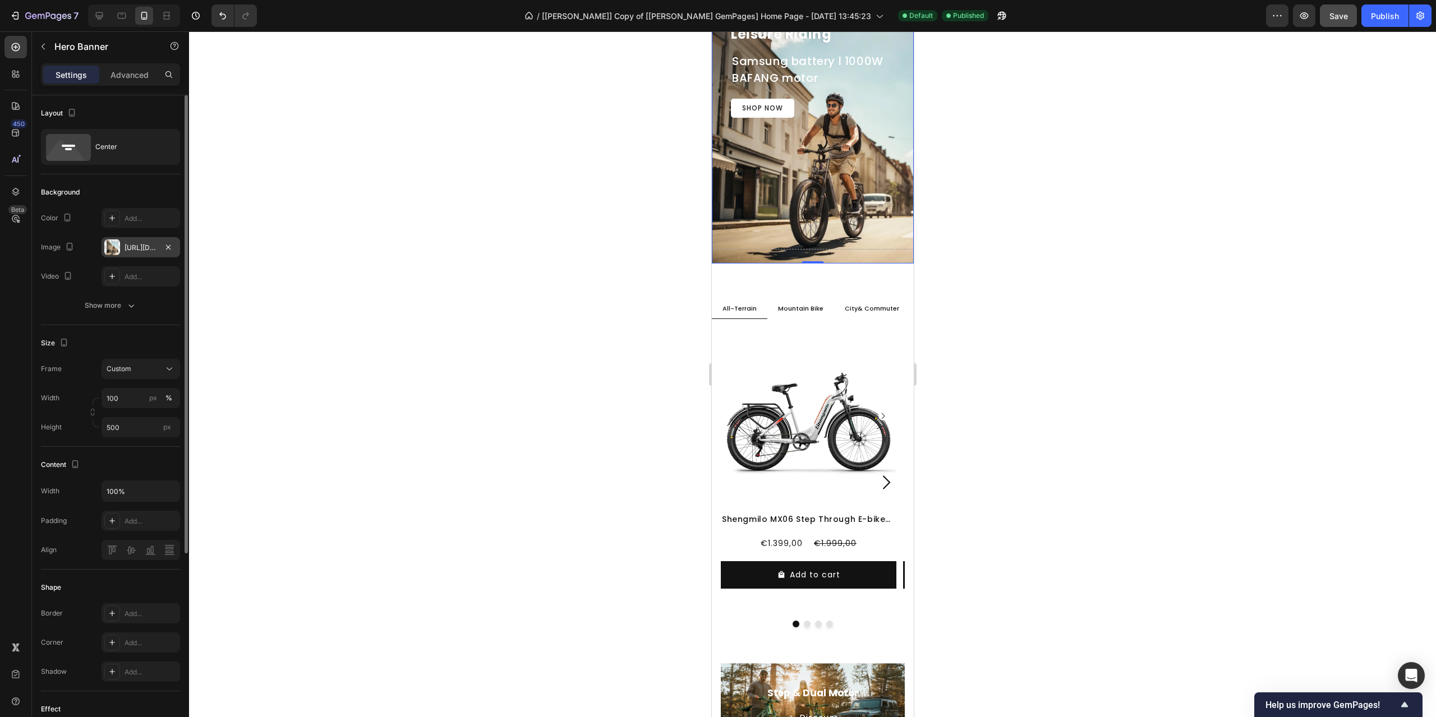
click at [145, 245] on div "[URL][DOMAIN_NAME]" at bounding box center [141, 248] width 33 height 10
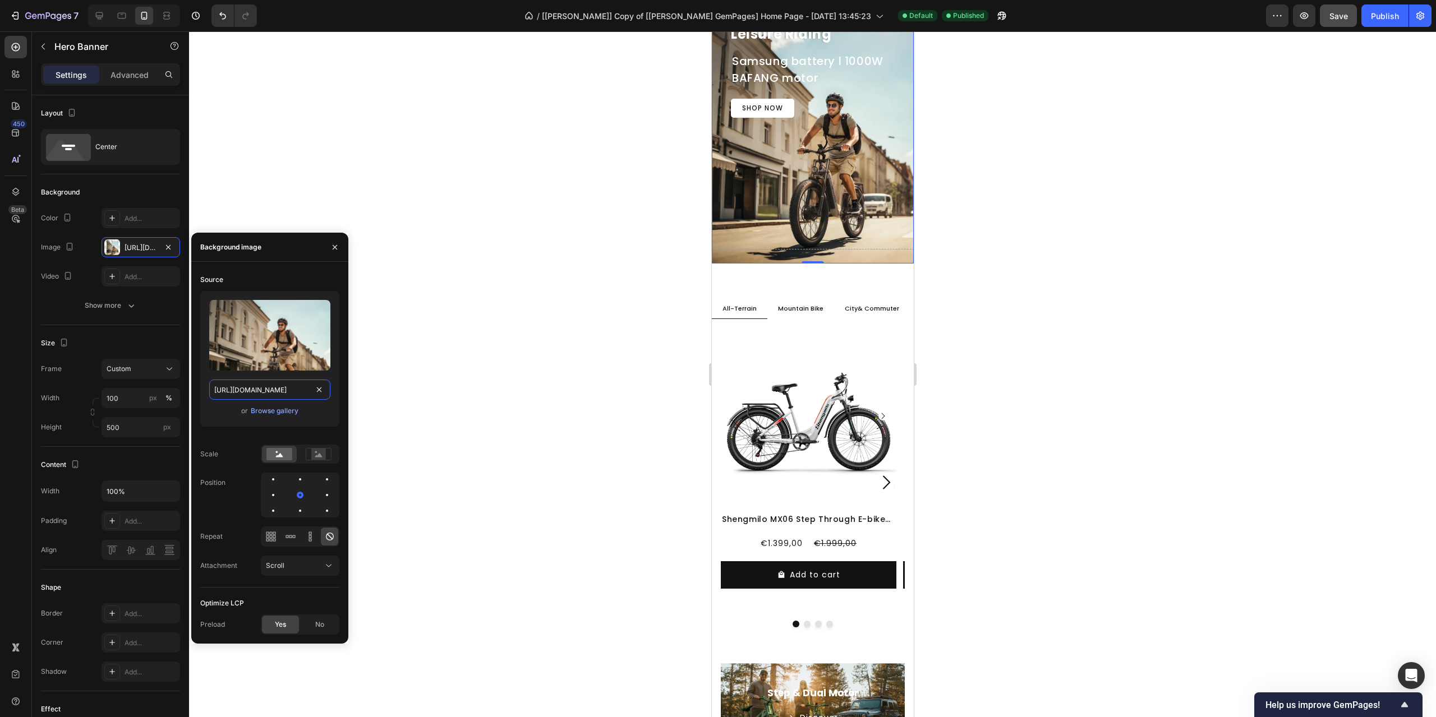
click at [268, 392] on input "[URL][DOMAIN_NAME]" at bounding box center [269, 390] width 121 height 20
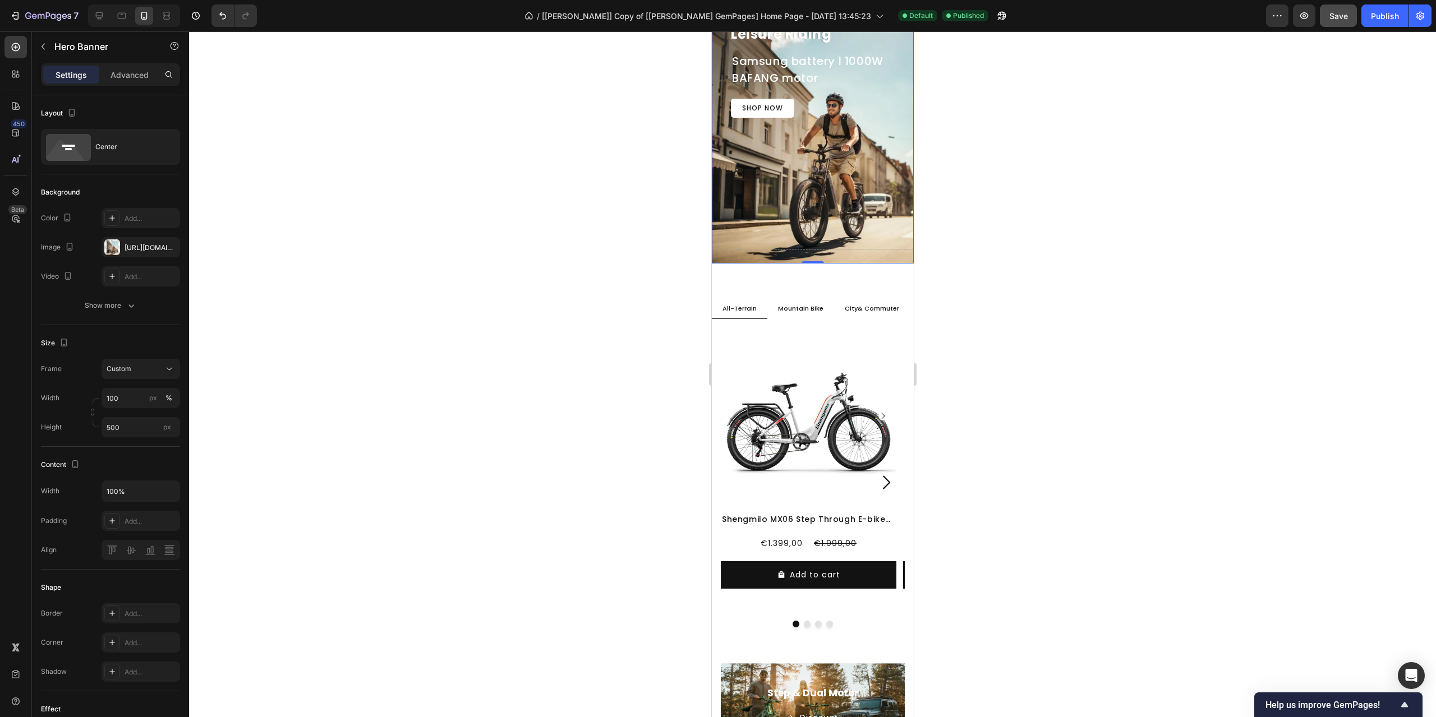
click at [526, 279] on div at bounding box center [812, 374] width 1247 height 686
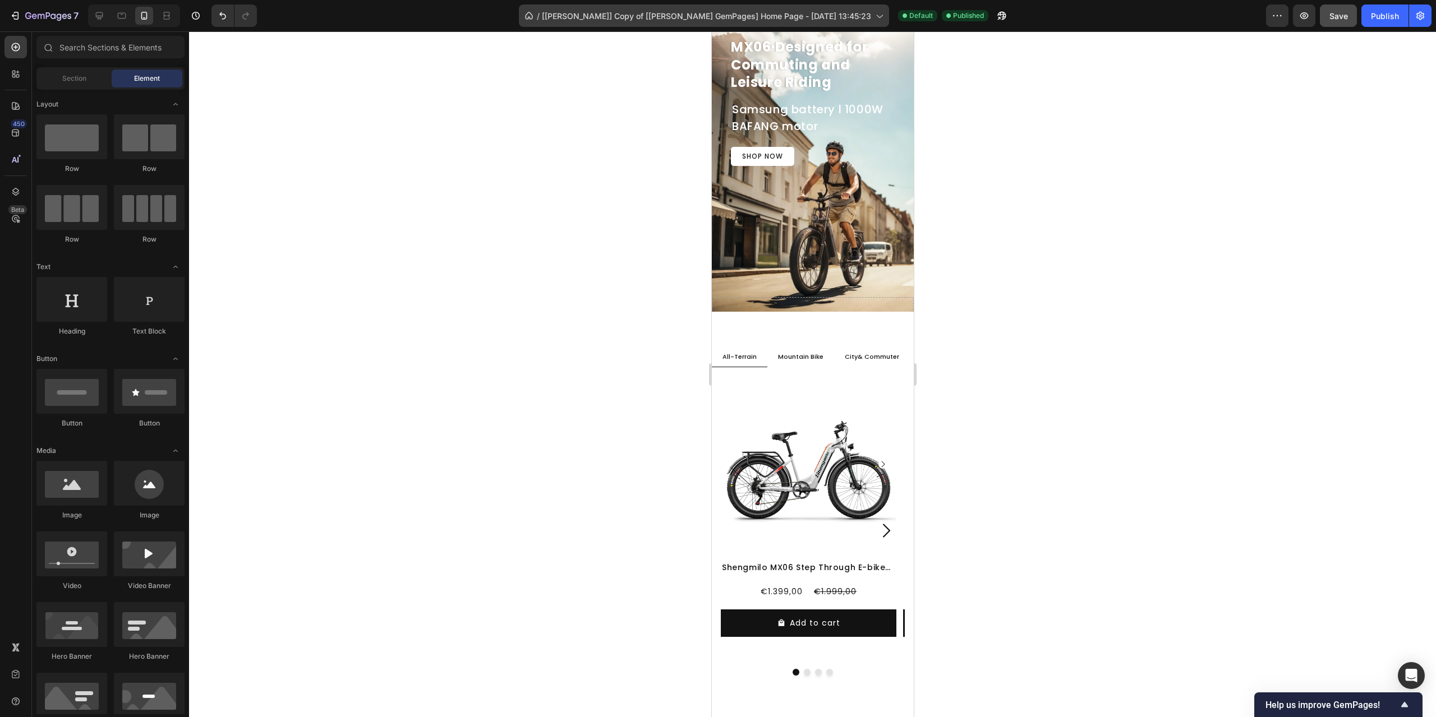
scroll to position [656, 0]
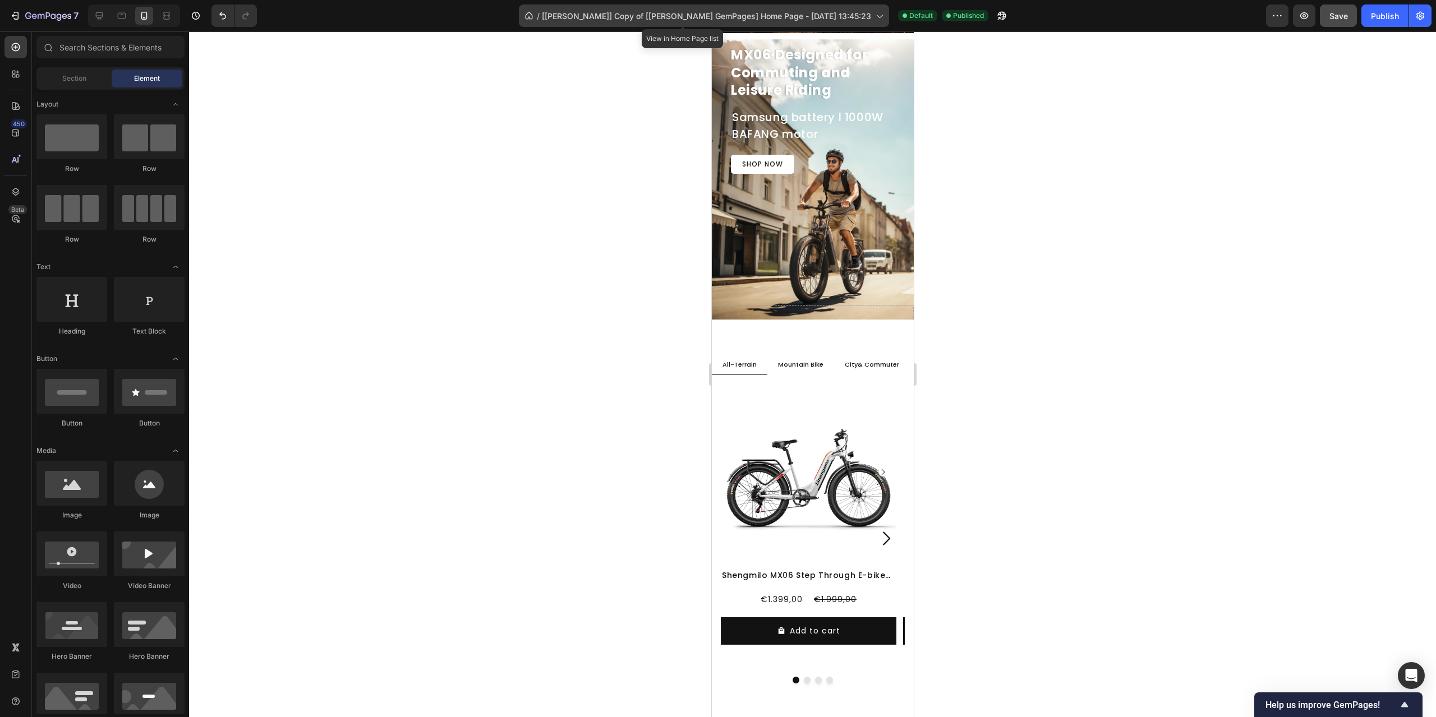
click at [873, 12] on icon at bounding box center [878, 15] width 11 height 11
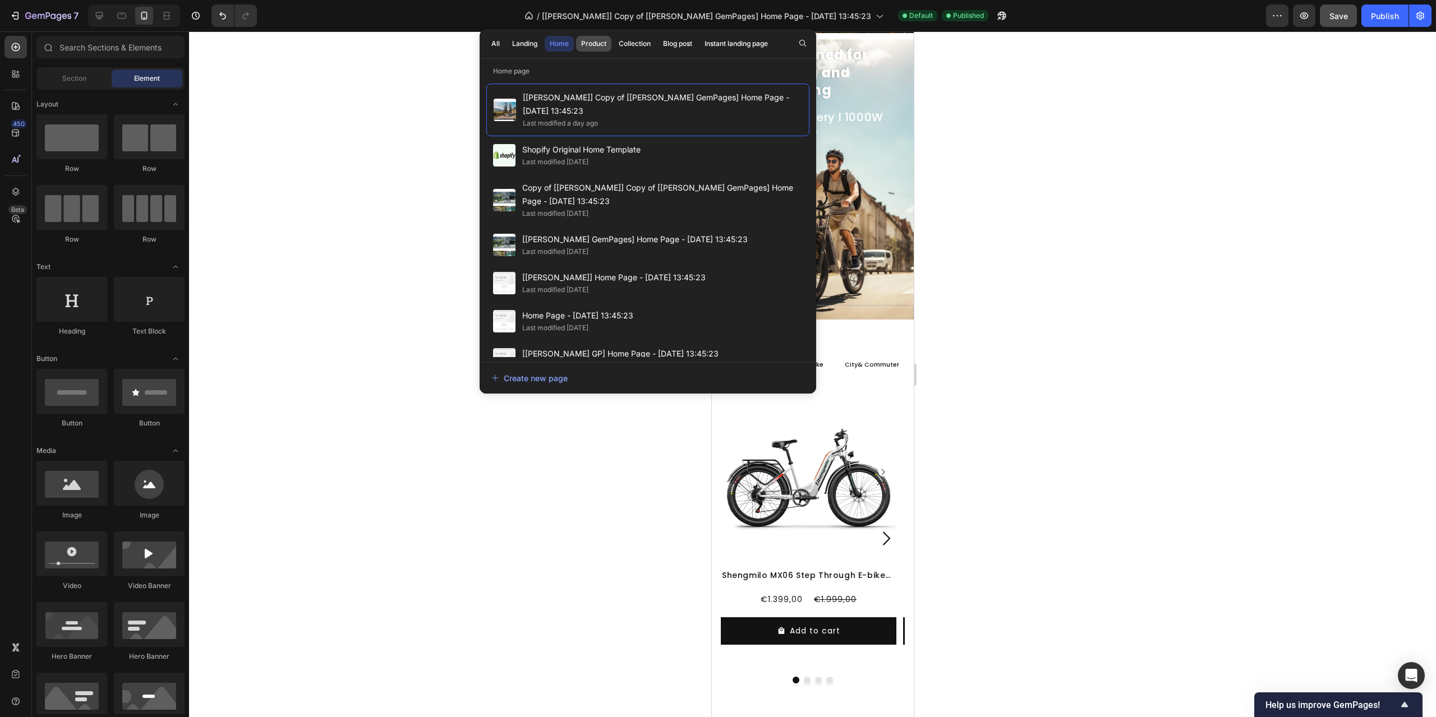
click at [595, 49] on button "Product" at bounding box center [593, 44] width 35 height 16
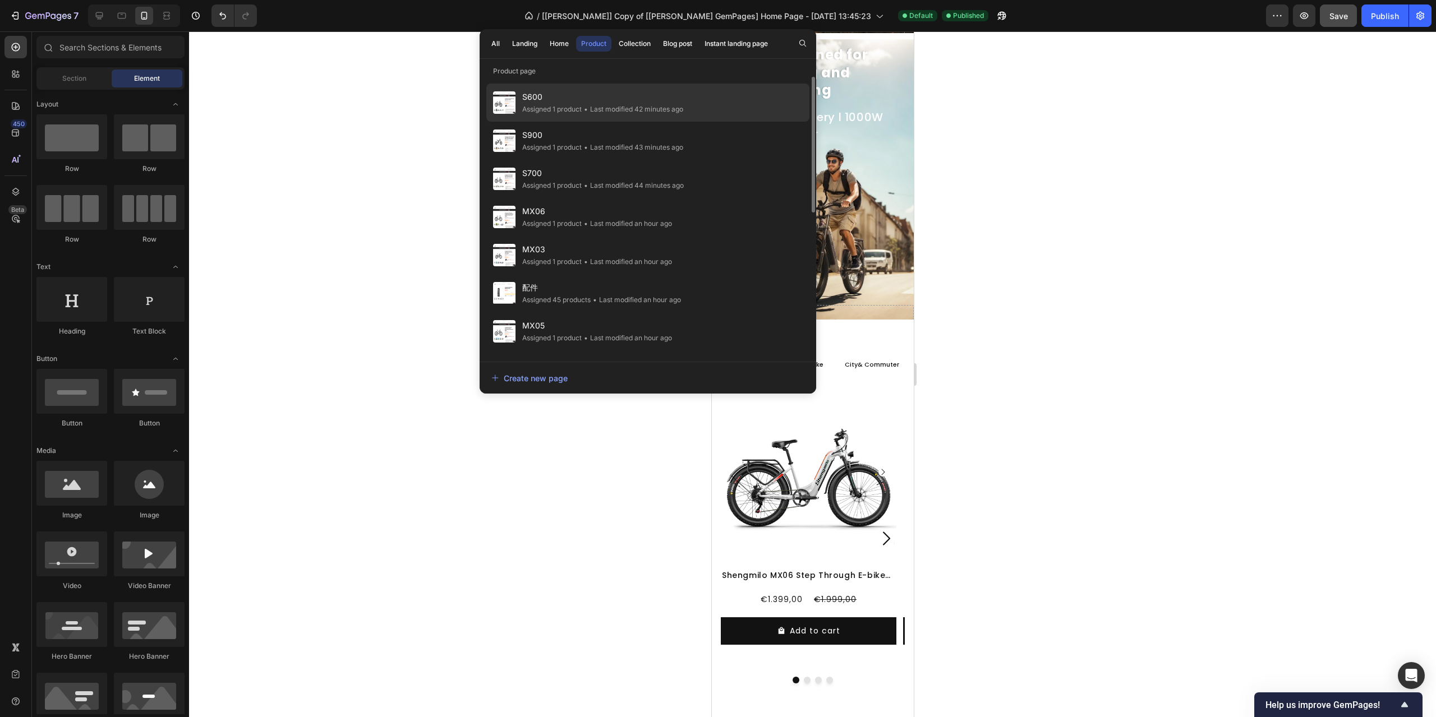
click at [660, 114] on div "• Last modified 42 minutes ago" at bounding box center [633, 109] width 102 height 11
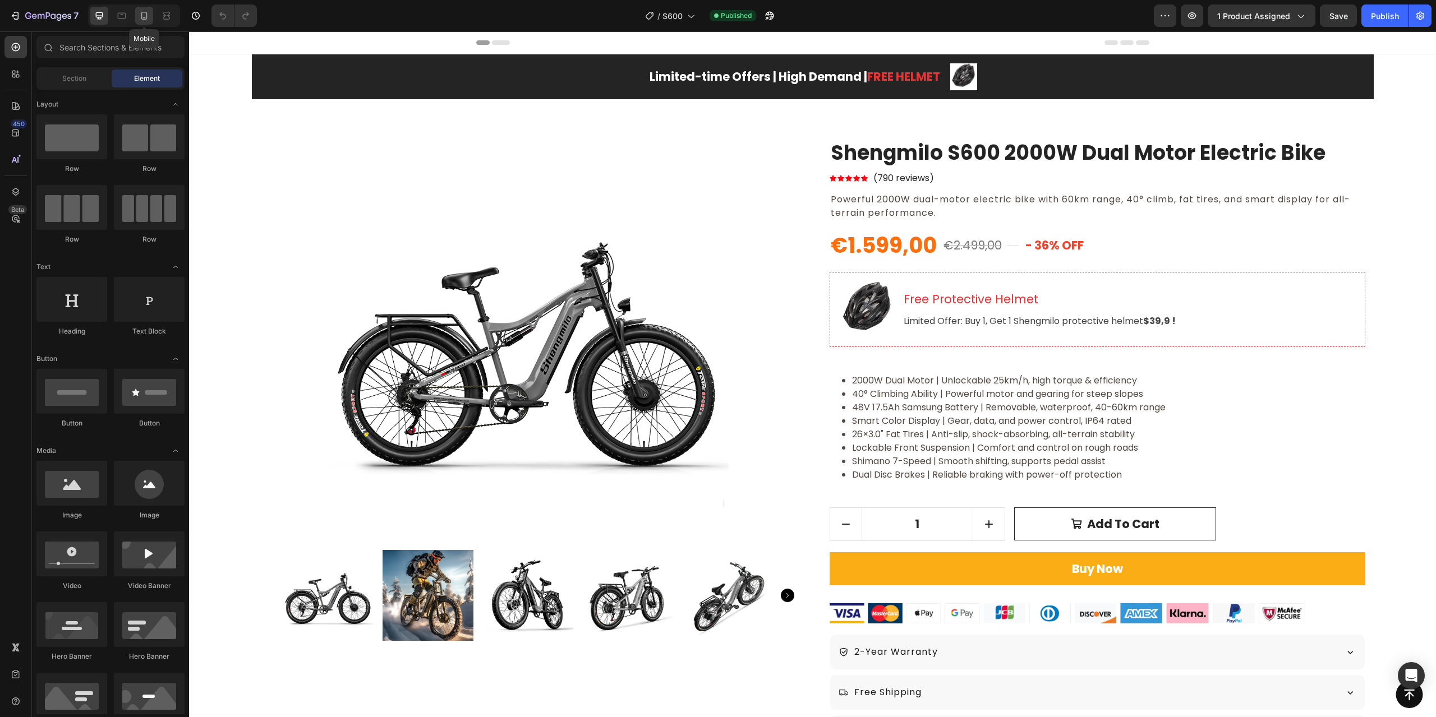
click at [141, 12] on icon at bounding box center [144, 15] width 11 height 11
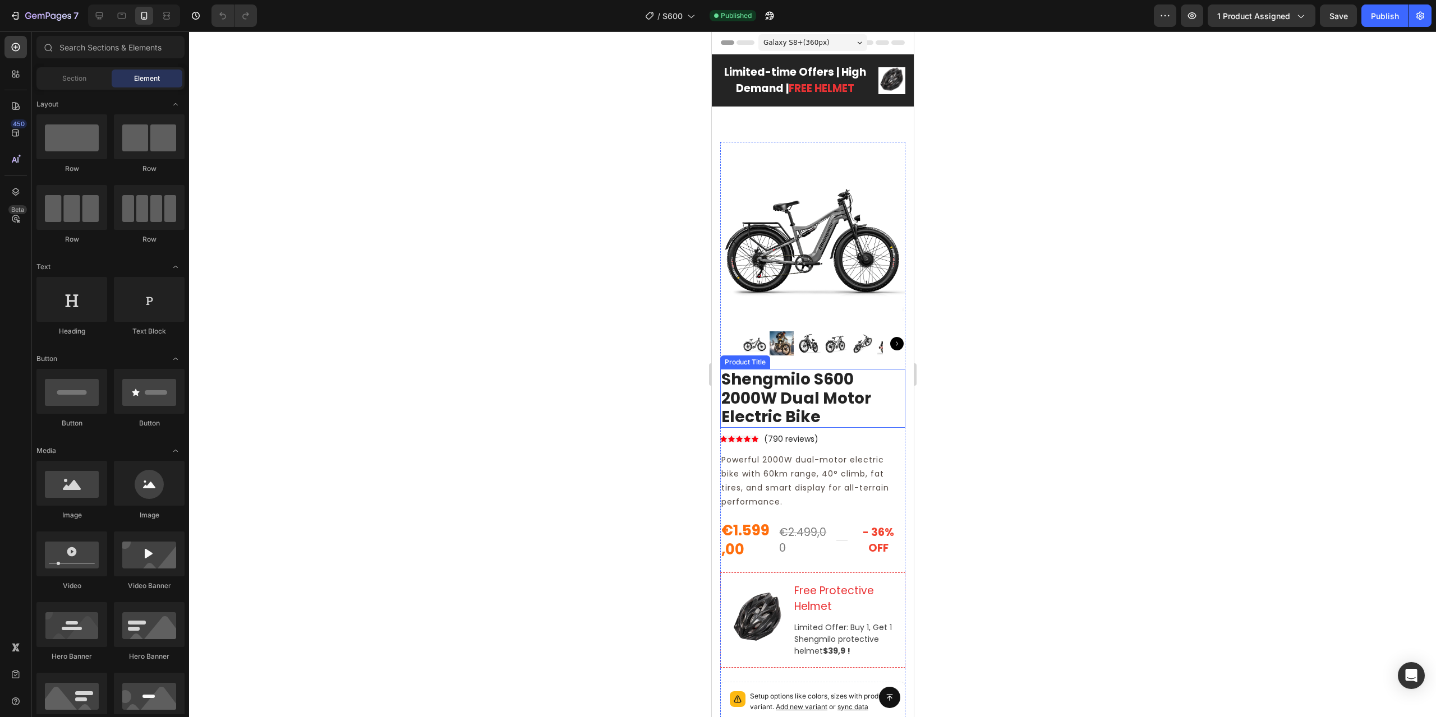
click at [807, 417] on h2 "Shengmilo S600 2000W Dual Motor Electric Bike" at bounding box center [812, 398] width 185 height 59
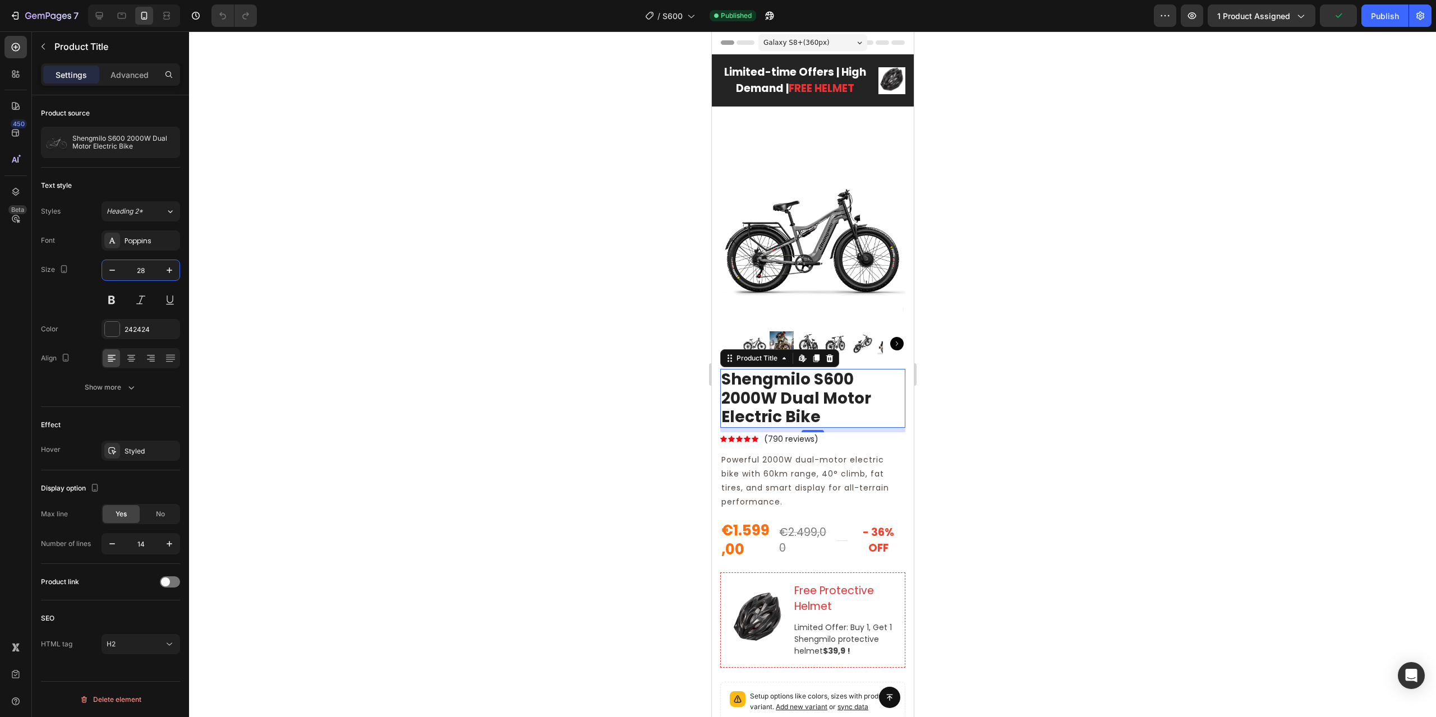
click at [144, 272] on input "28" at bounding box center [140, 270] width 37 height 20
type input "24"
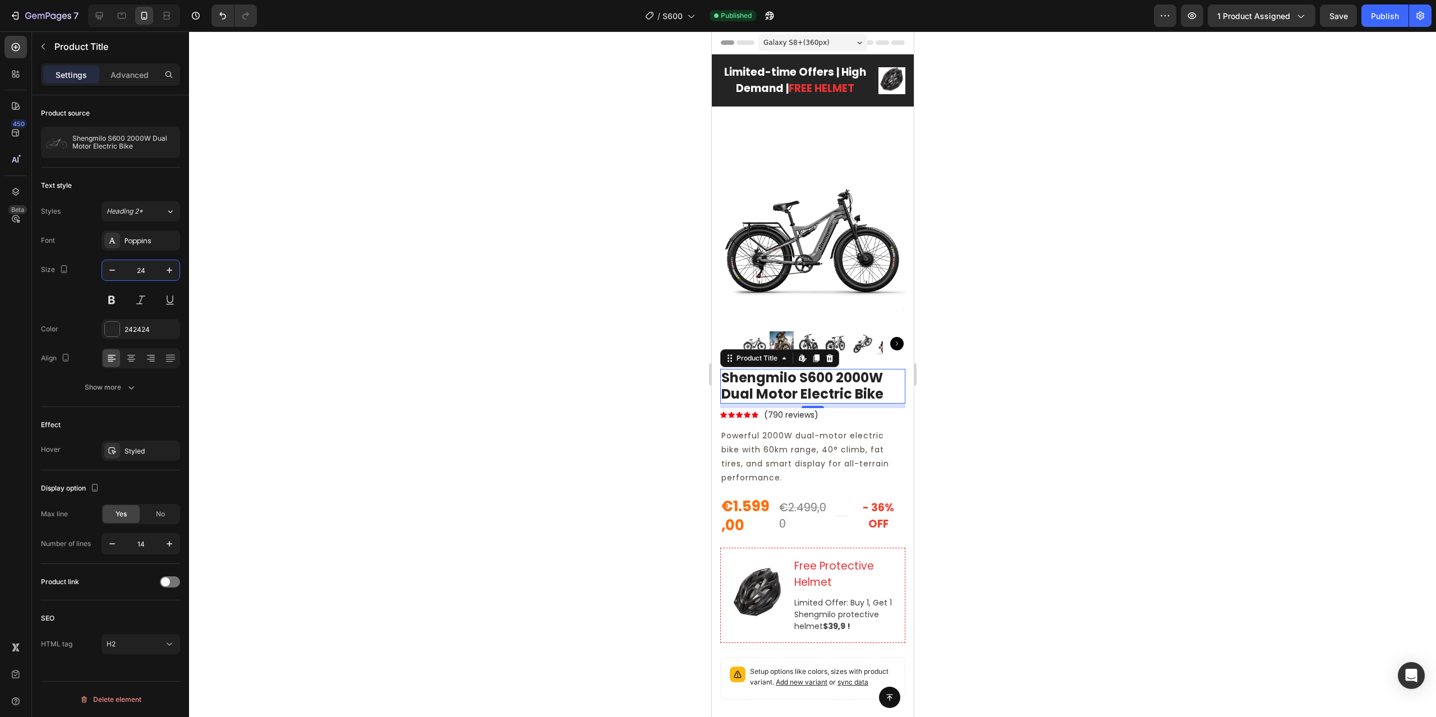
click at [653, 416] on div at bounding box center [812, 374] width 1247 height 686
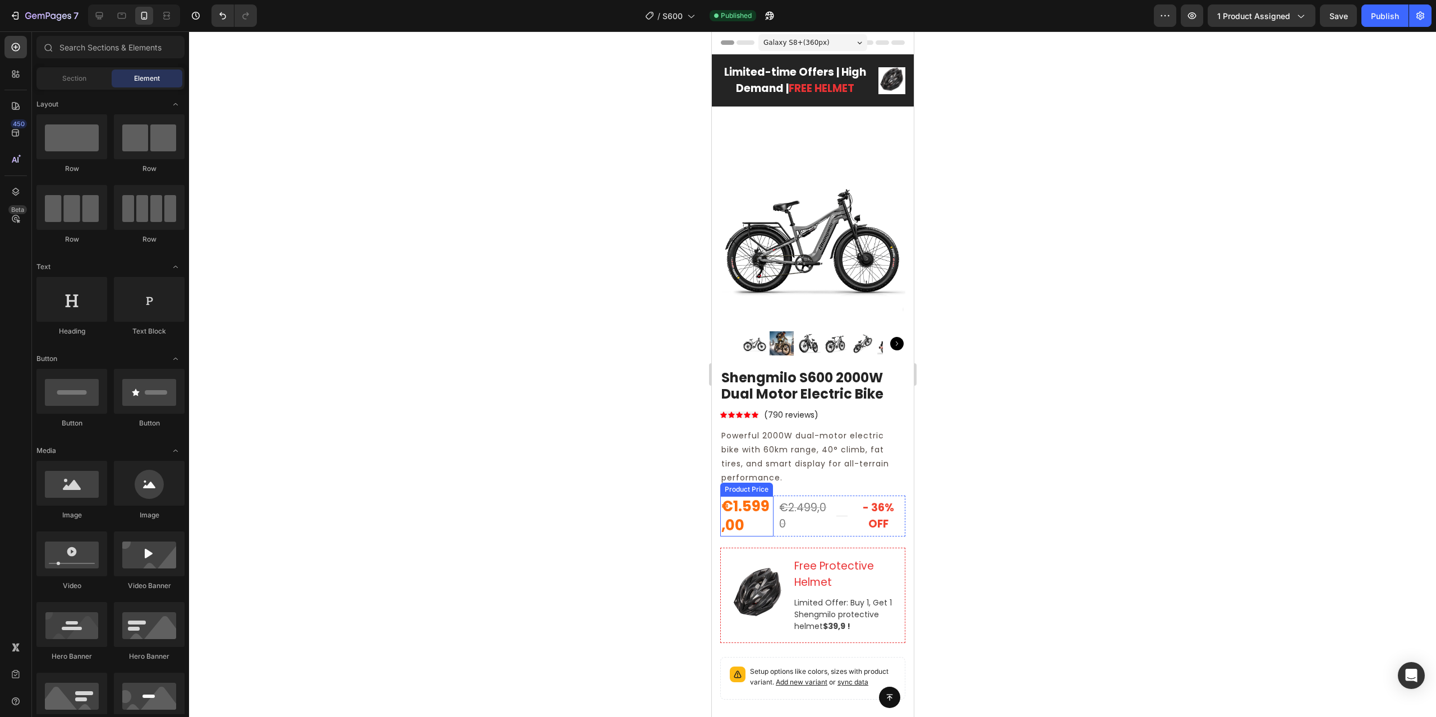
click at [749, 521] on div "€1.599,00" at bounding box center [746, 516] width 53 height 40
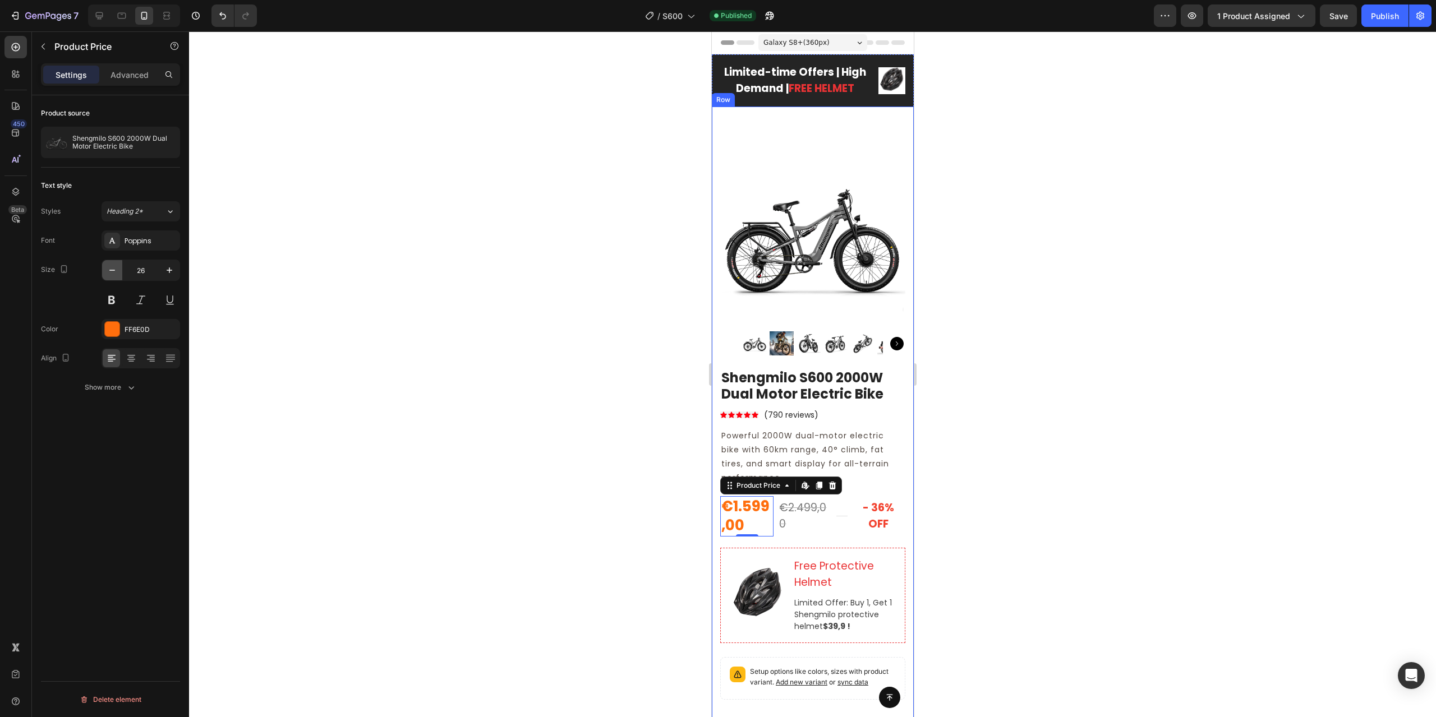
click at [108, 270] on icon "button" at bounding box center [112, 270] width 11 height 11
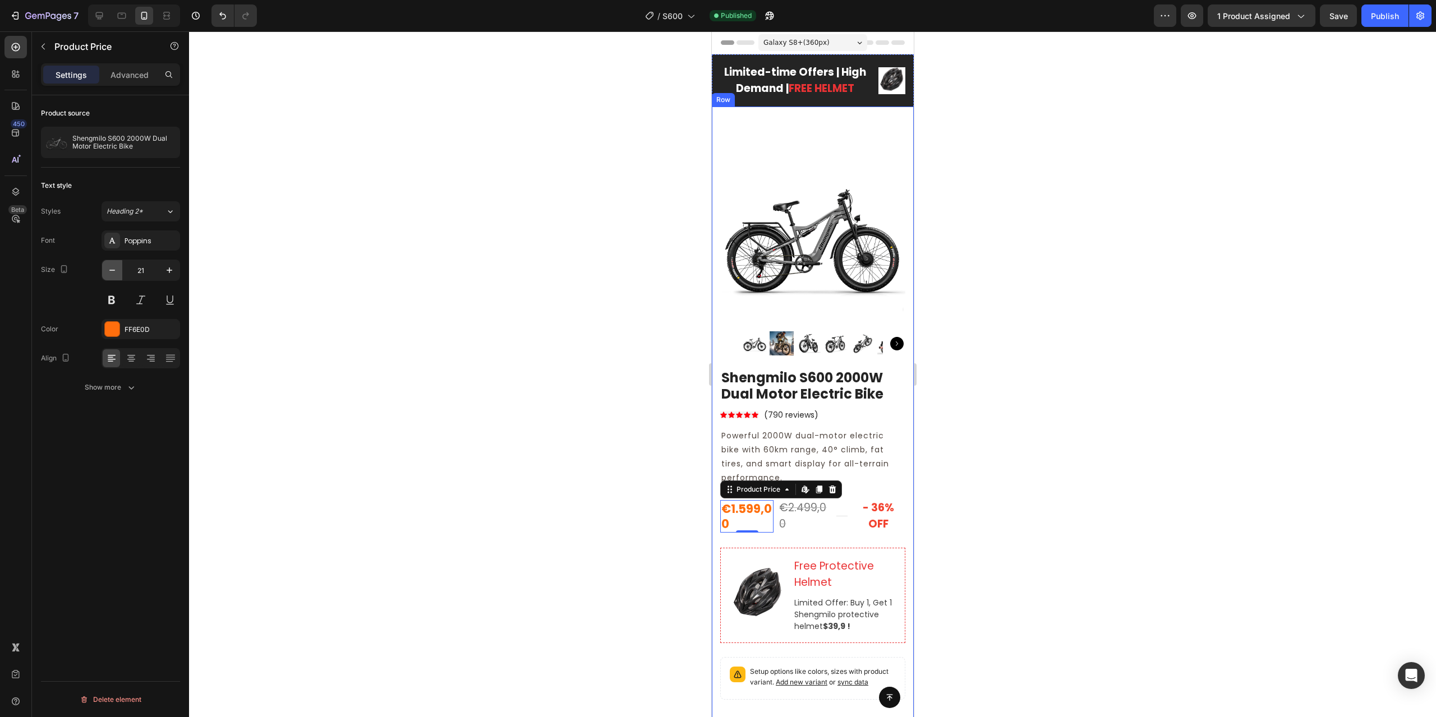
click at [108, 270] on icon "button" at bounding box center [112, 270] width 11 height 11
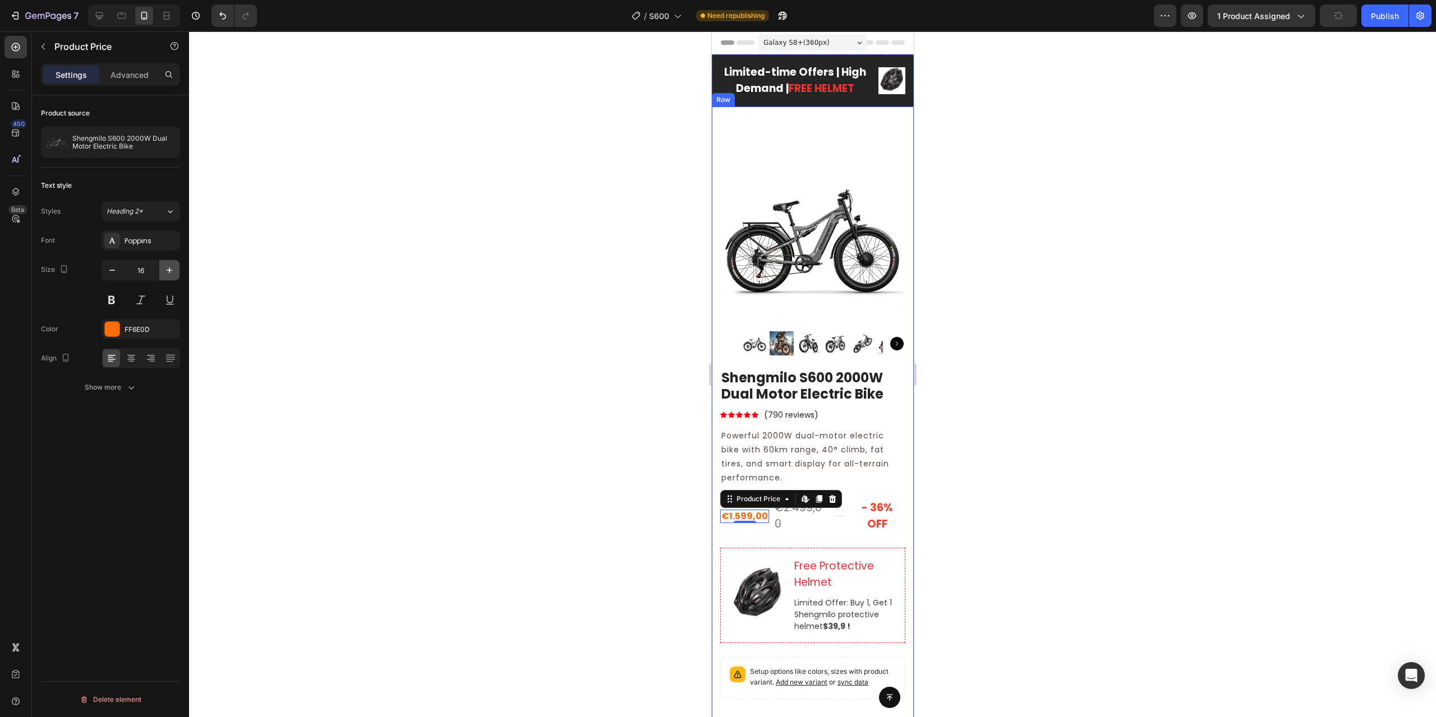
click at [169, 270] on icon "button" at bounding box center [170, 271] width 6 height 6
click at [169, 269] on icon "button" at bounding box center [169, 270] width 11 height 11
click at [108, 270] on icon "button" at bounding box center [112, 270] width 11 height 11
click at [800, 44] on span "Galaxy S8+ ( 360 px)" at bounding box center [796, 42] width 66 height 11
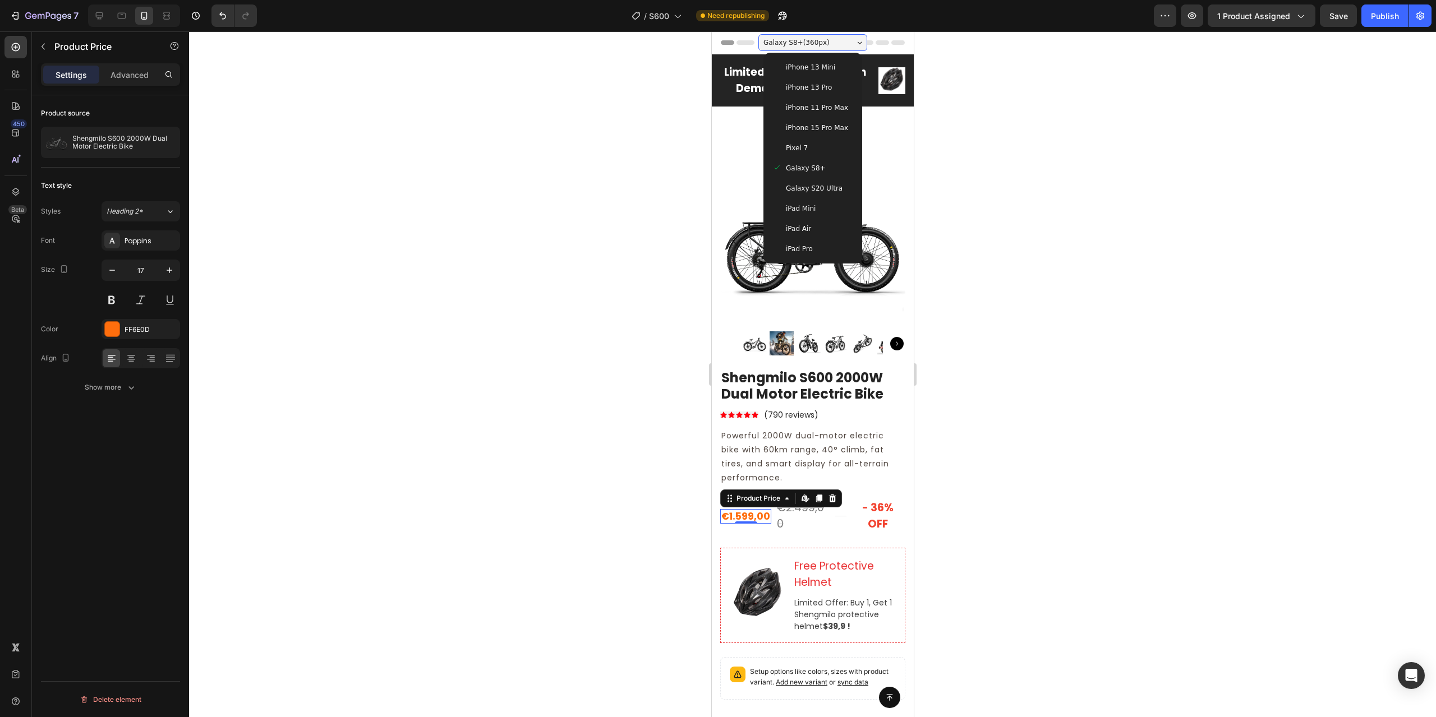
click at [824, 134] on div "iPhone 15 Pro Max" at bounding box center [812, 128] width 90 height 20
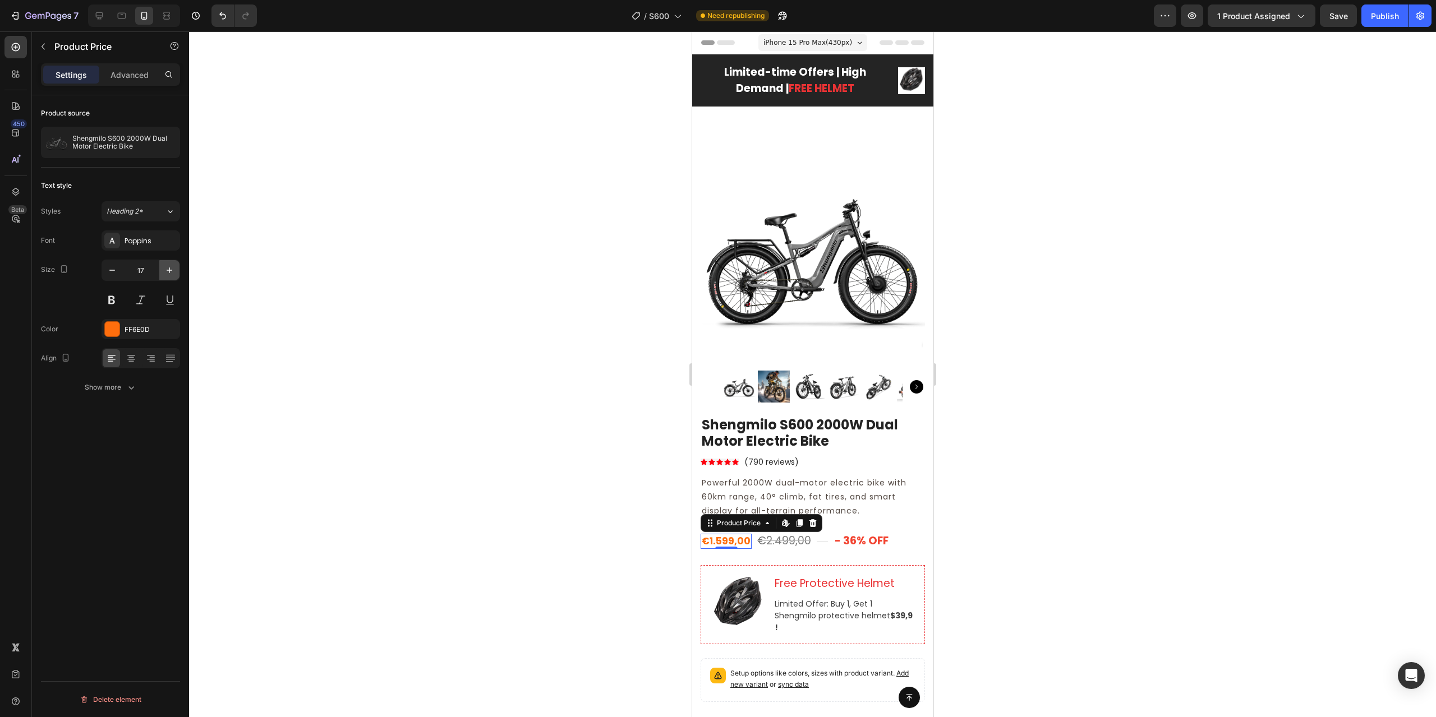
click at [169, 269] on icon "button" at bounding box center [169, 270] width 11 height 11
click at [170, 269] on icon "button" at bounding box center [169, 270] width 11 height 11
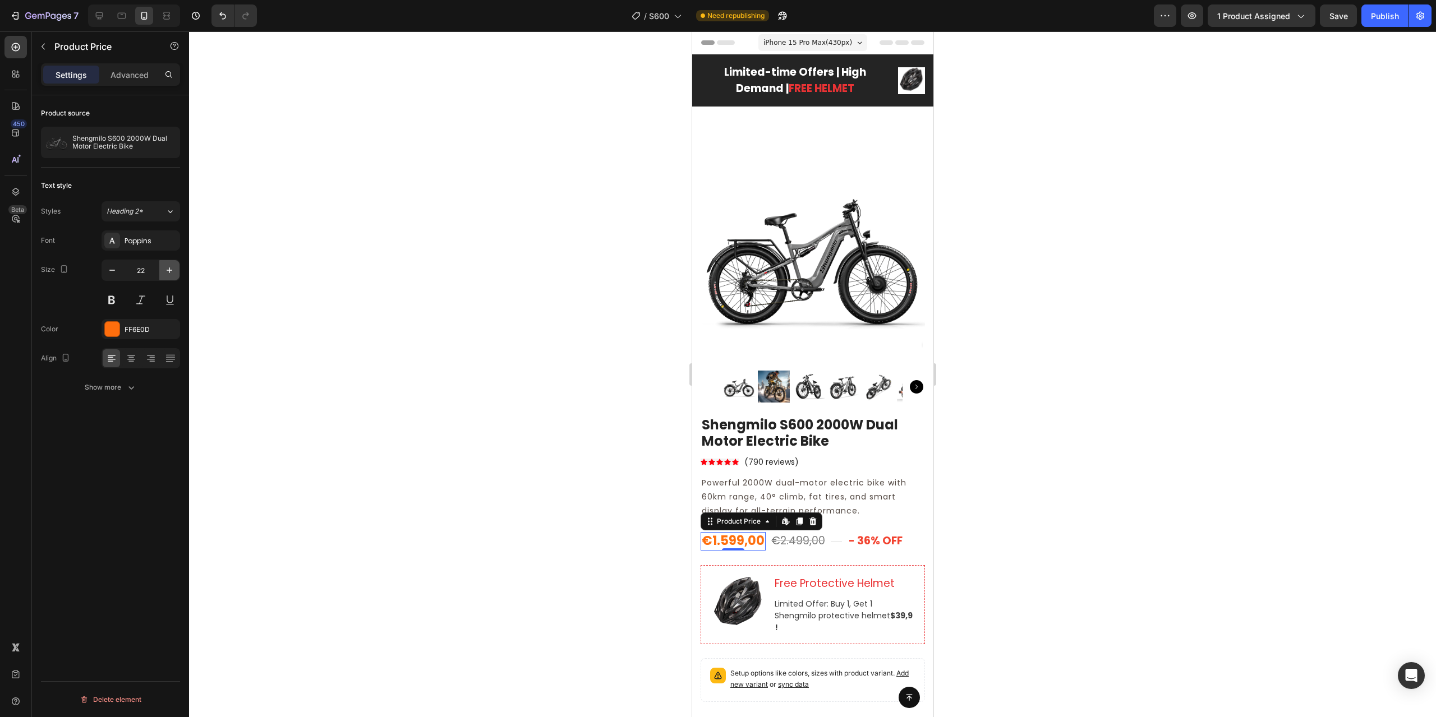
click at [170, 269] on icon "button" at bounding box center [169, 270] width 11 height 11
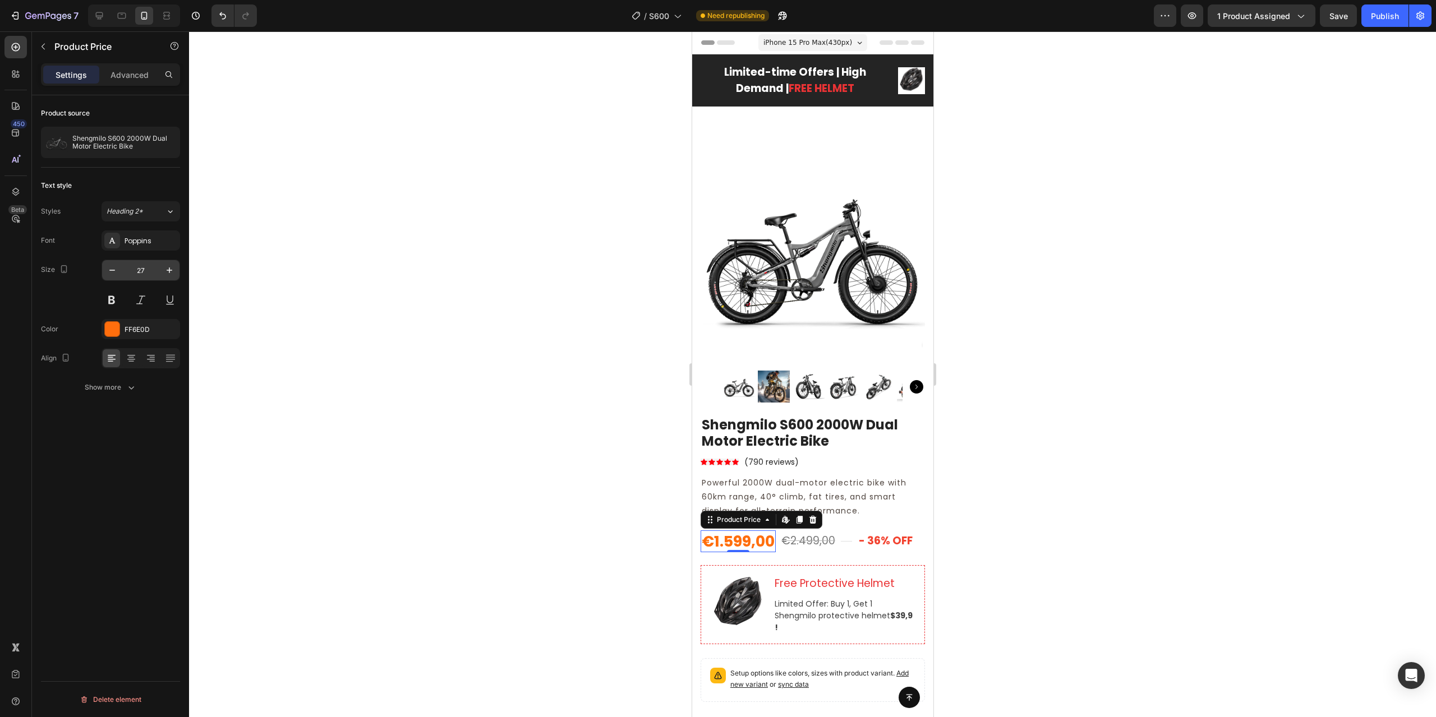
click at [102, 269] on div "27" at bounding box center [141, 270] width 79 height 21
click at [104, 270] on button "button" at bounding box center [112, 270] width 20 height 20
type input "26"
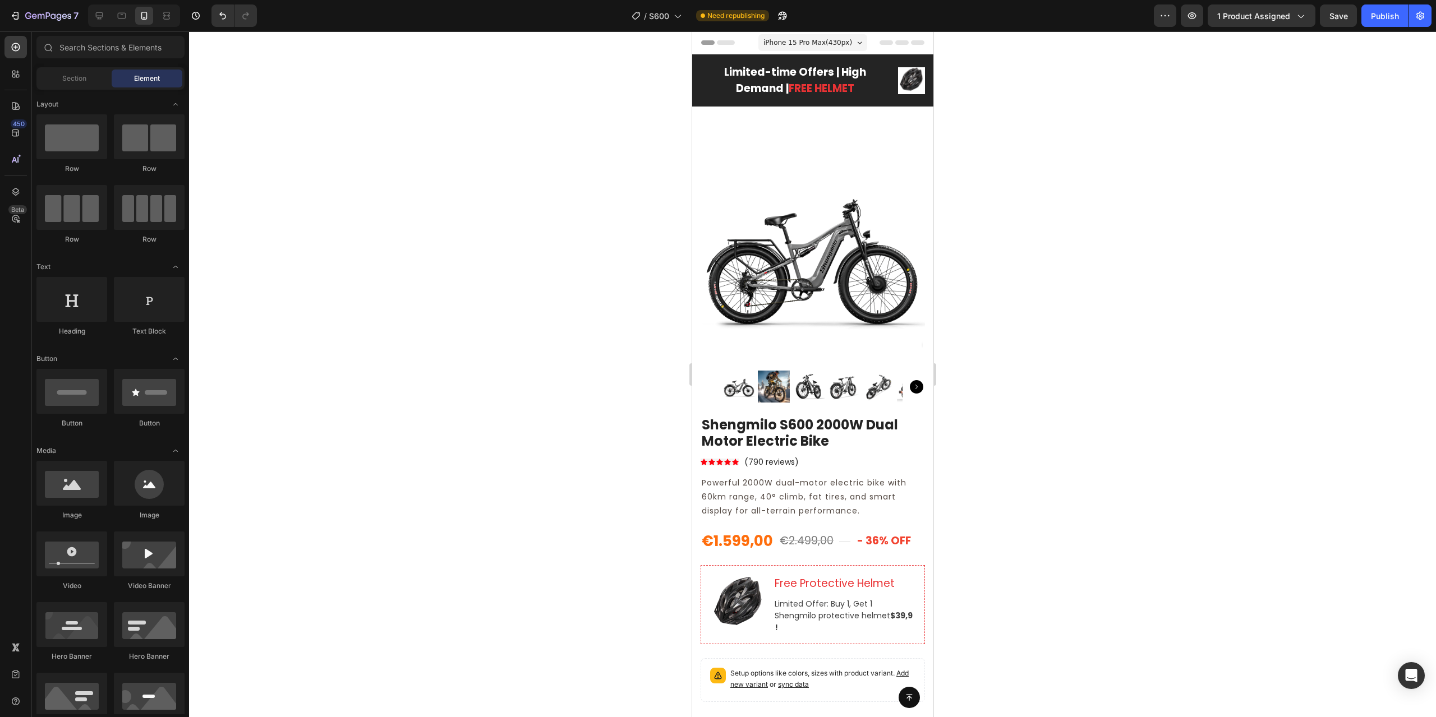
click at [837, 40] on span "iPhone 15 Pro Max ( 430 px)" at bounding box center [807, 42] width 89 height 11
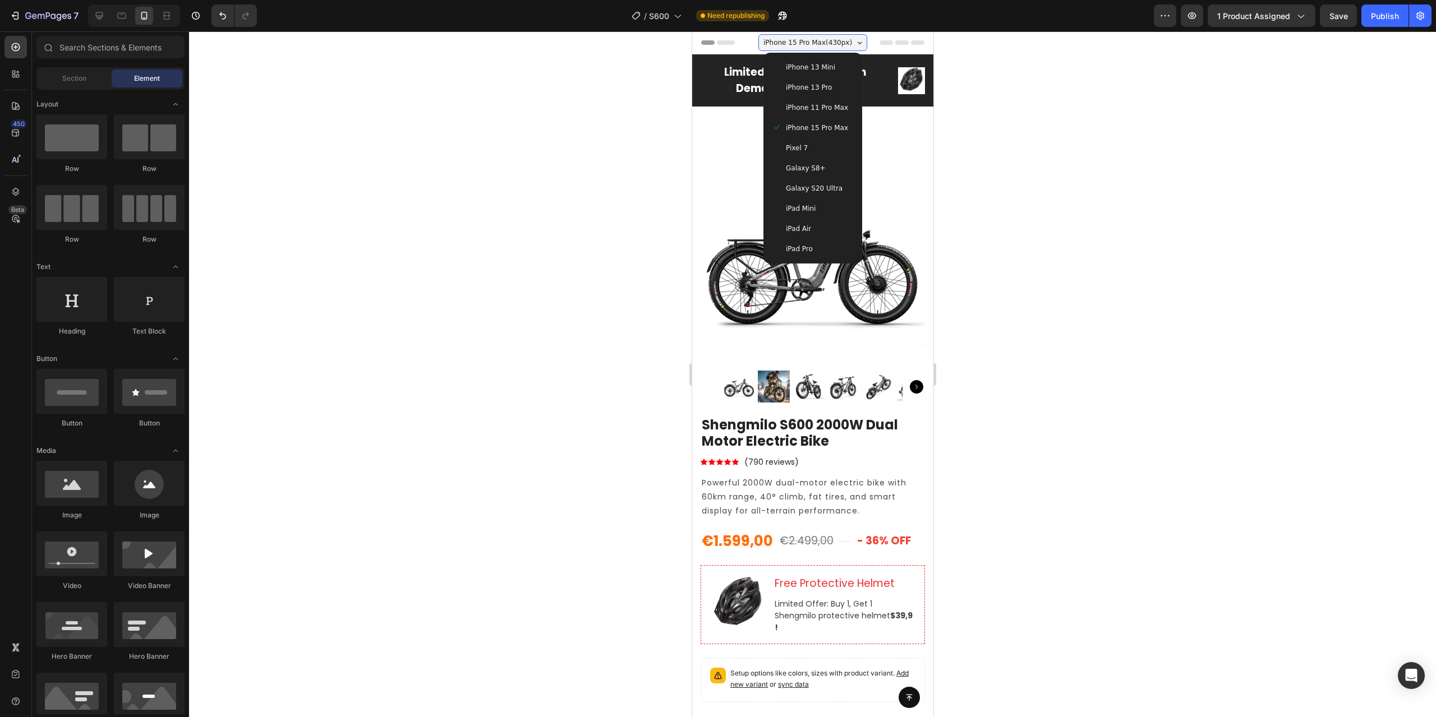
click at [819, 148] on div "Pixel 7" at bounding box center [812, 147] width 81 height 11
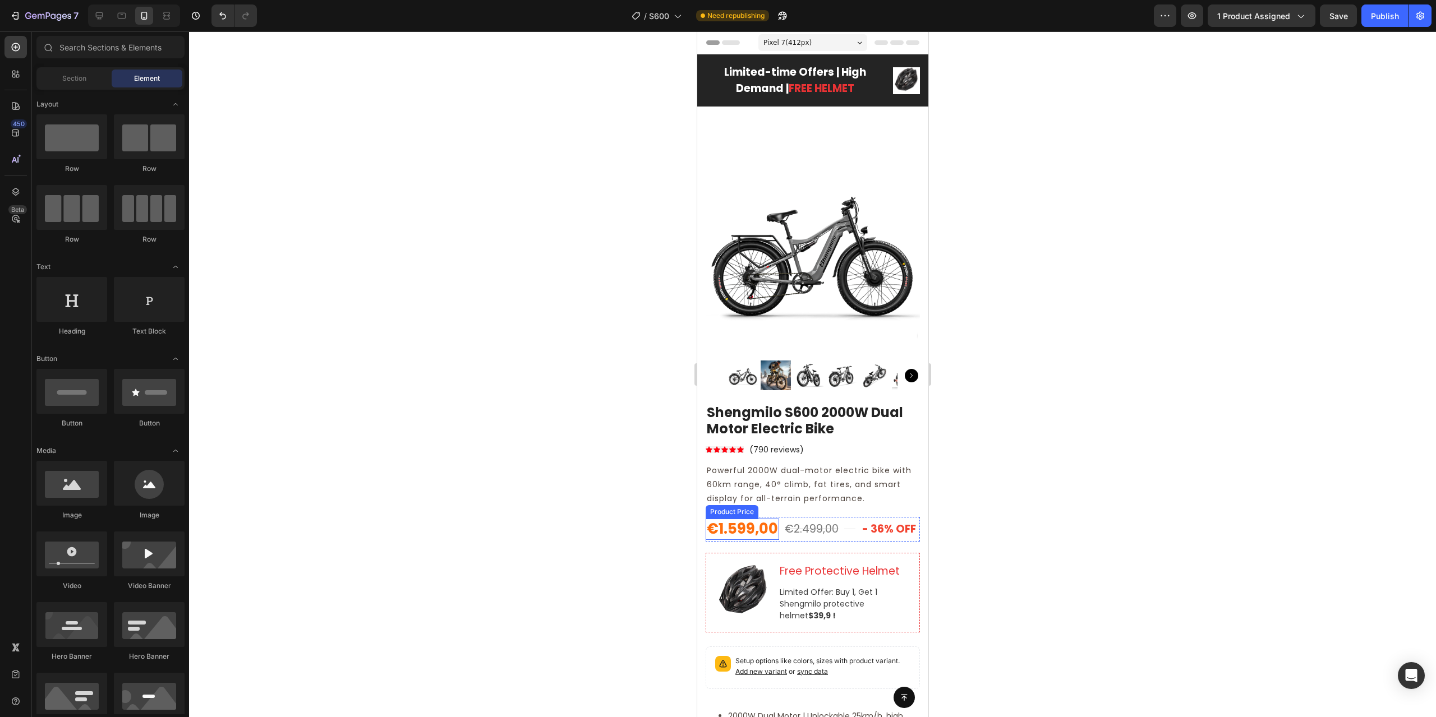
click at [739, 519] on div "€1.599,00" at bounding box center [741, 529] width 73 height 21
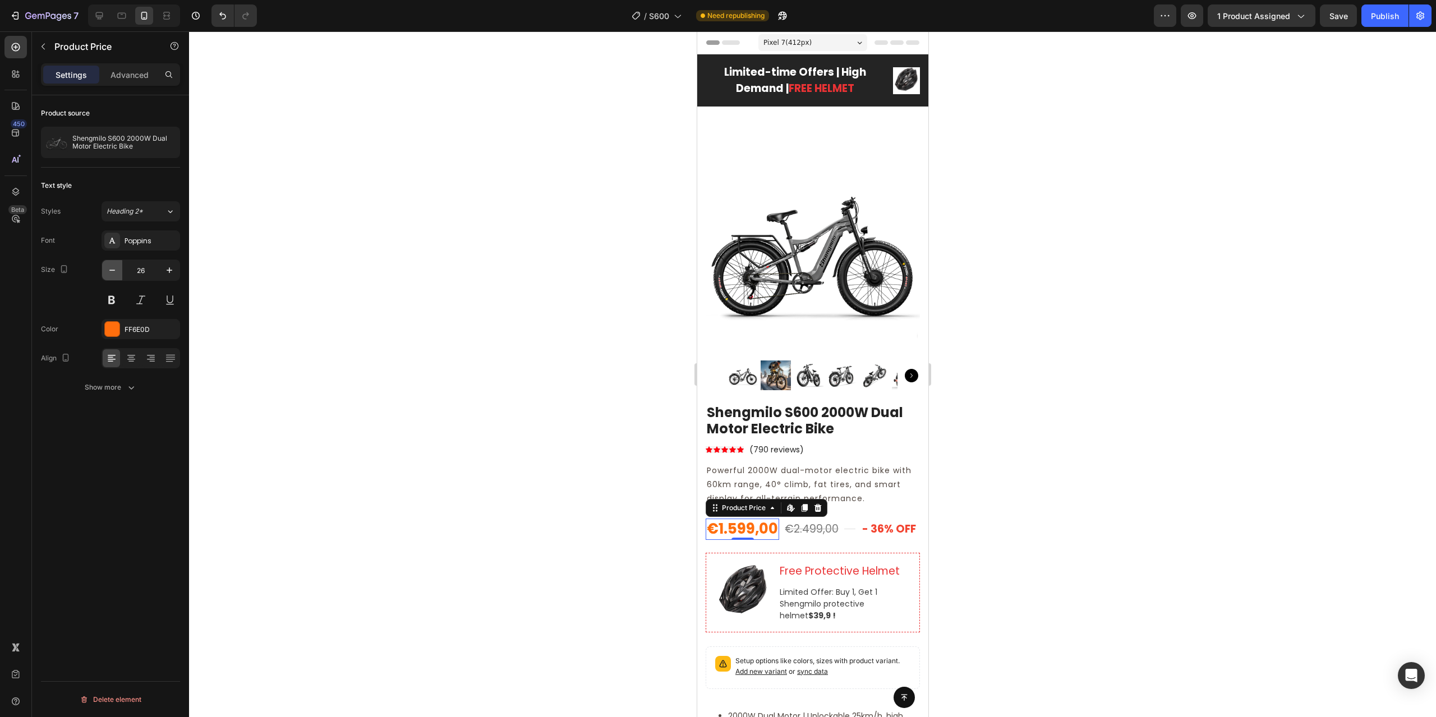
click at [110, 275] on icon "button" at bounding box center [112, 270] width 11 height 11
type input "24"
click at [820, 416] on h2 "Shengmilo S600 2000W Dual Motor Electric Bike" at bounding box center [812, 421] width 214 height 35
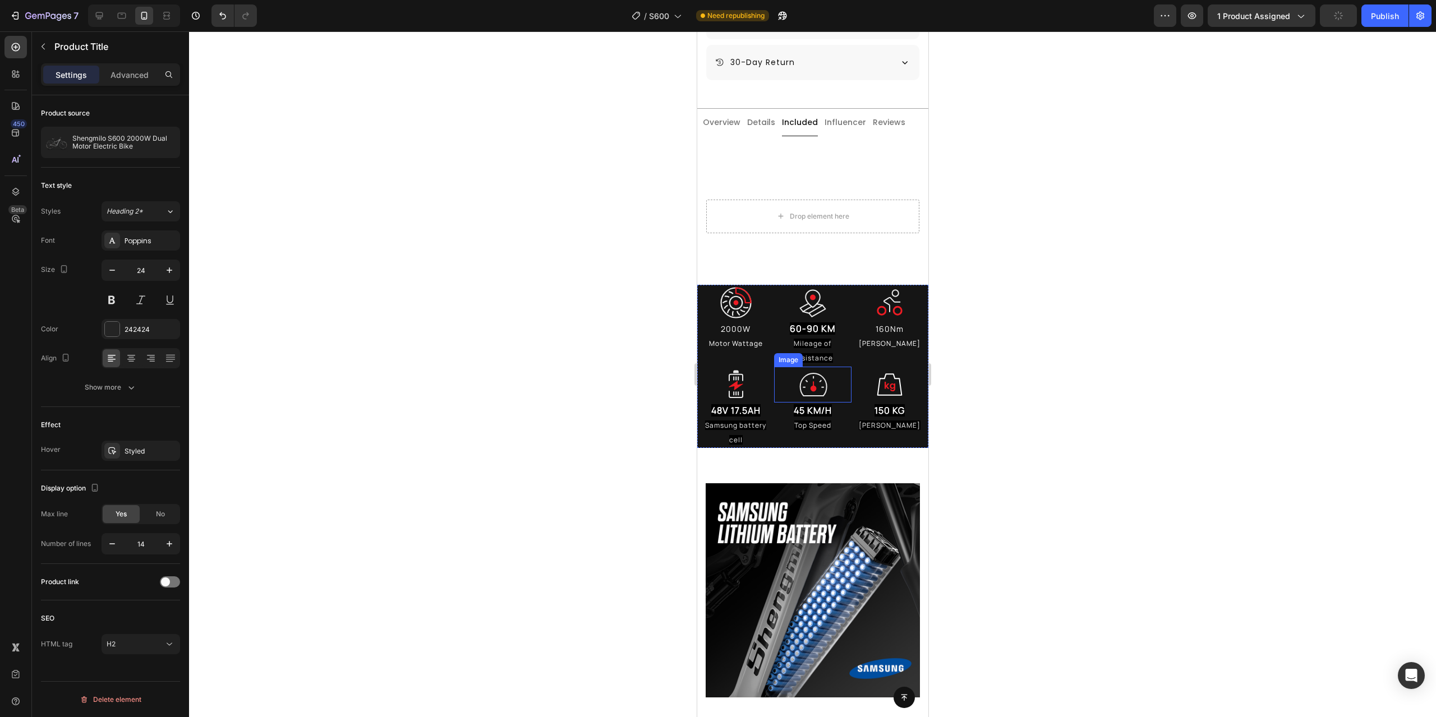
scroll to position [1010, 0]
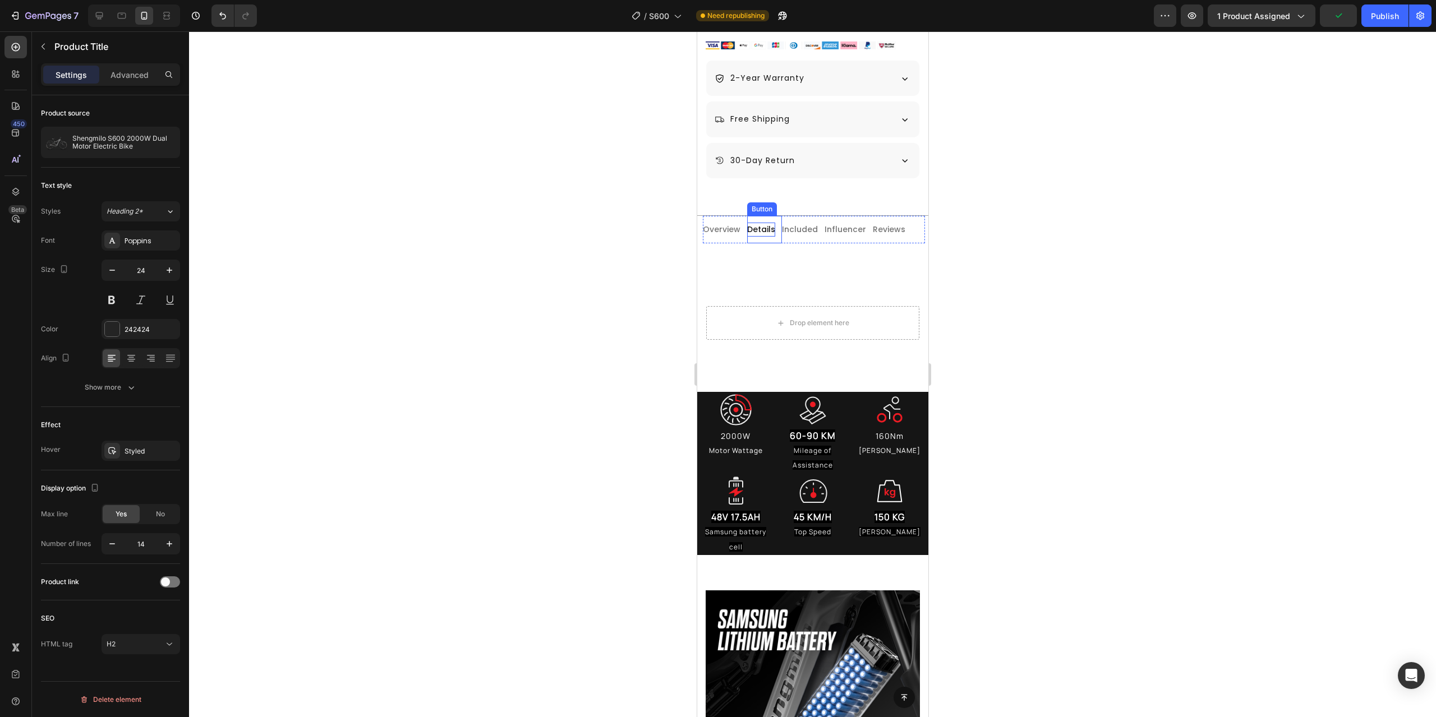
click at [766, 223] on p "Details" at bounding box center [761, 230] width 28 height 14
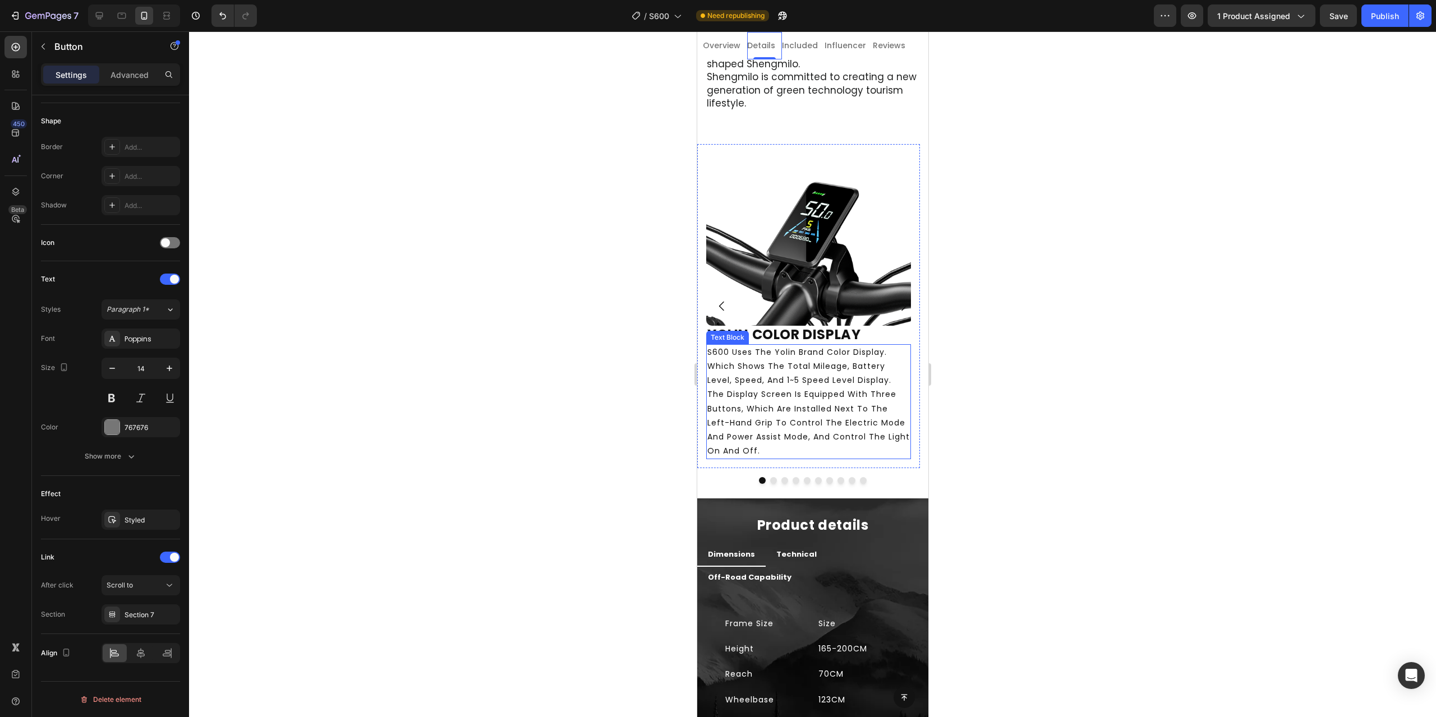
scroll to position [3365, 0]
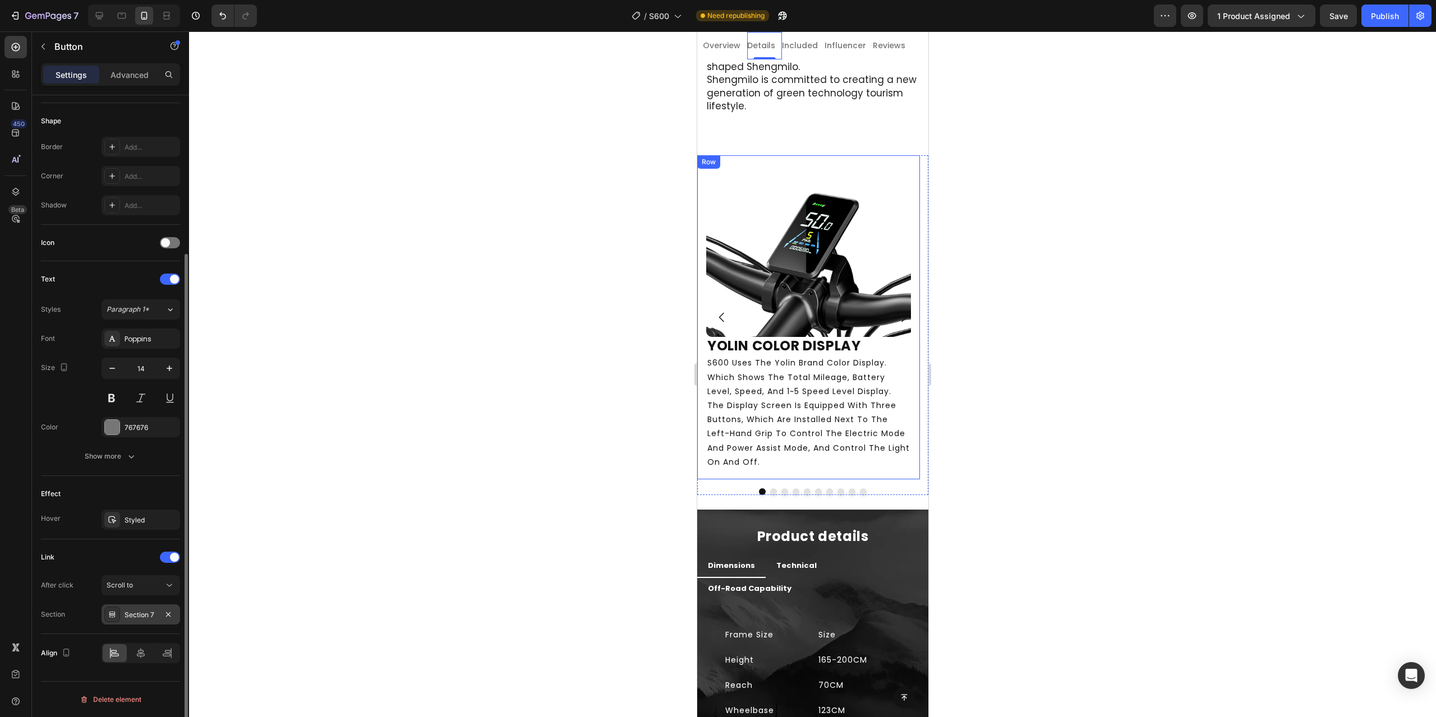
click at [142, 614] on div "Section 7" at bounding box center [141, 615] width 33 height 10
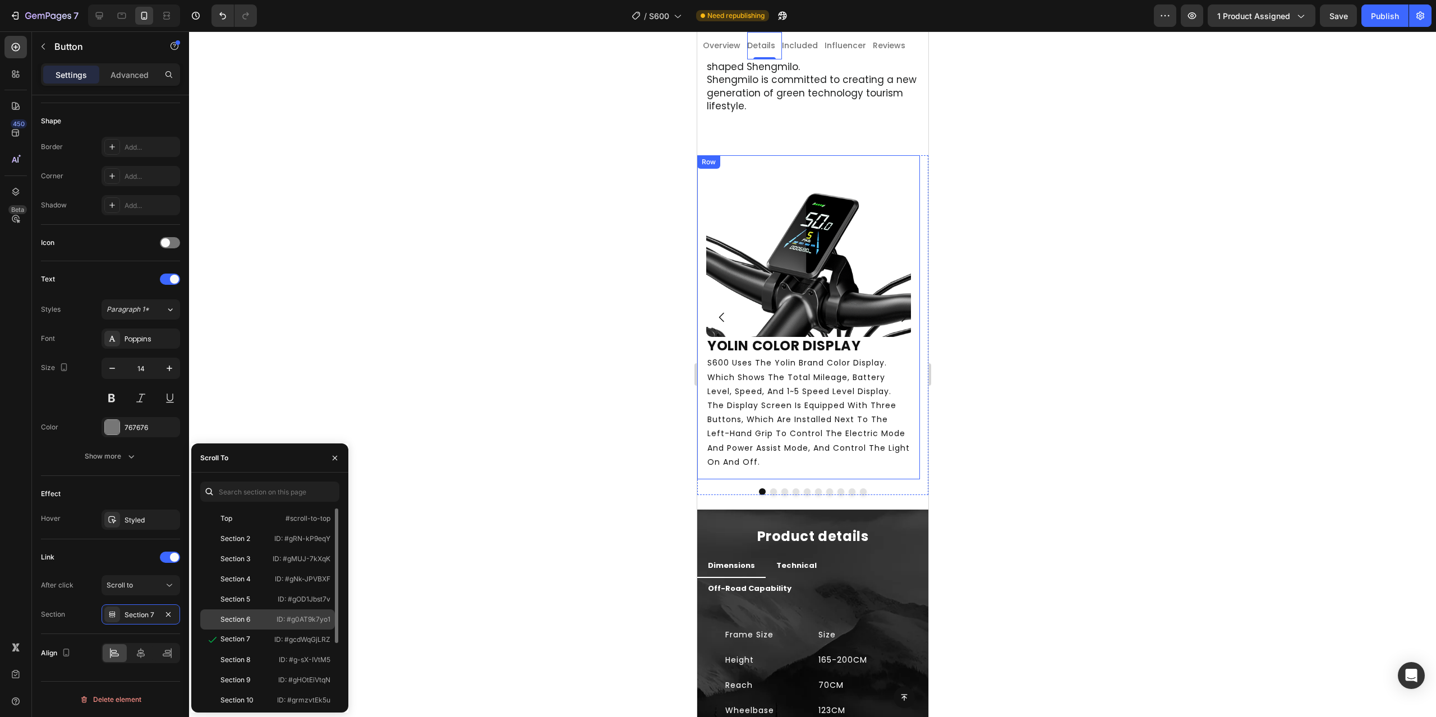
click at [249, 621] on div "Section 6" at bounding box center [235, 620] width 30 height 10
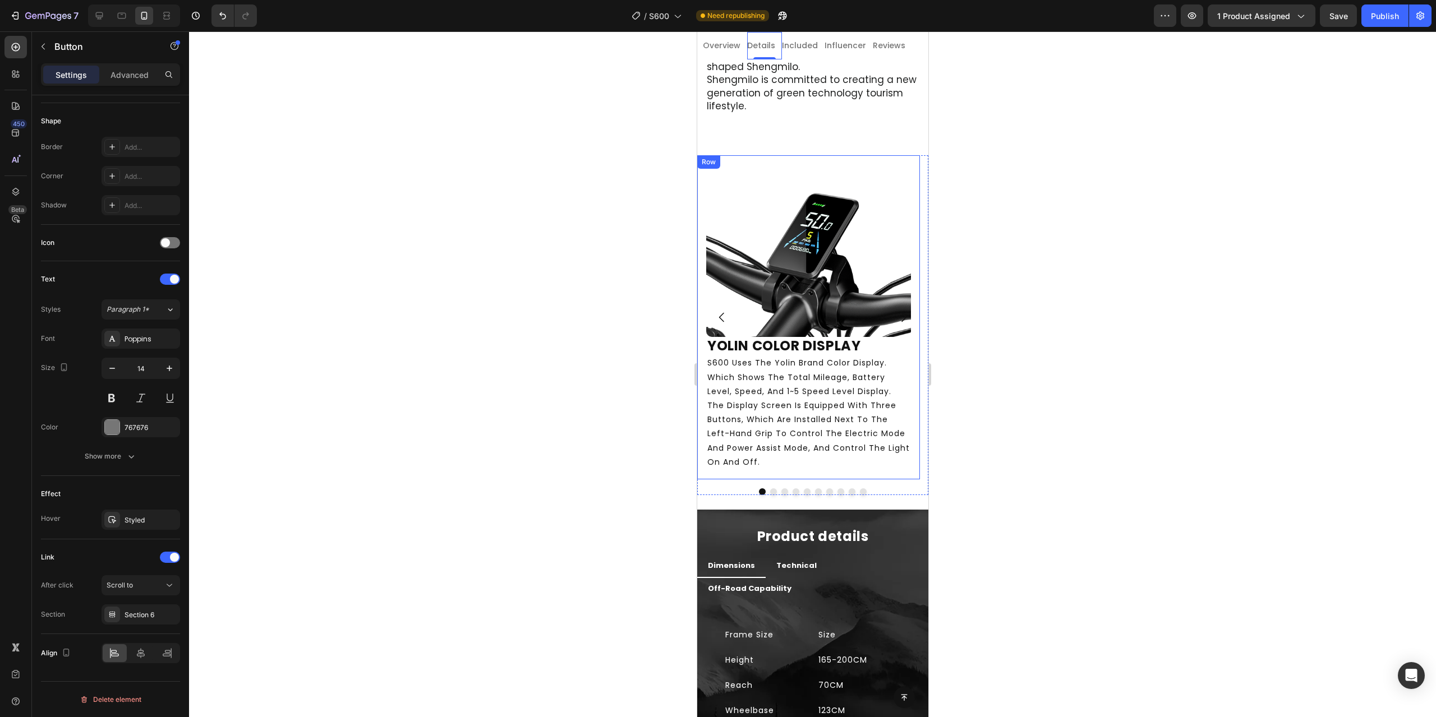
click at [586, 468] on div at bounding box center [812, 374] width 1247 height 686
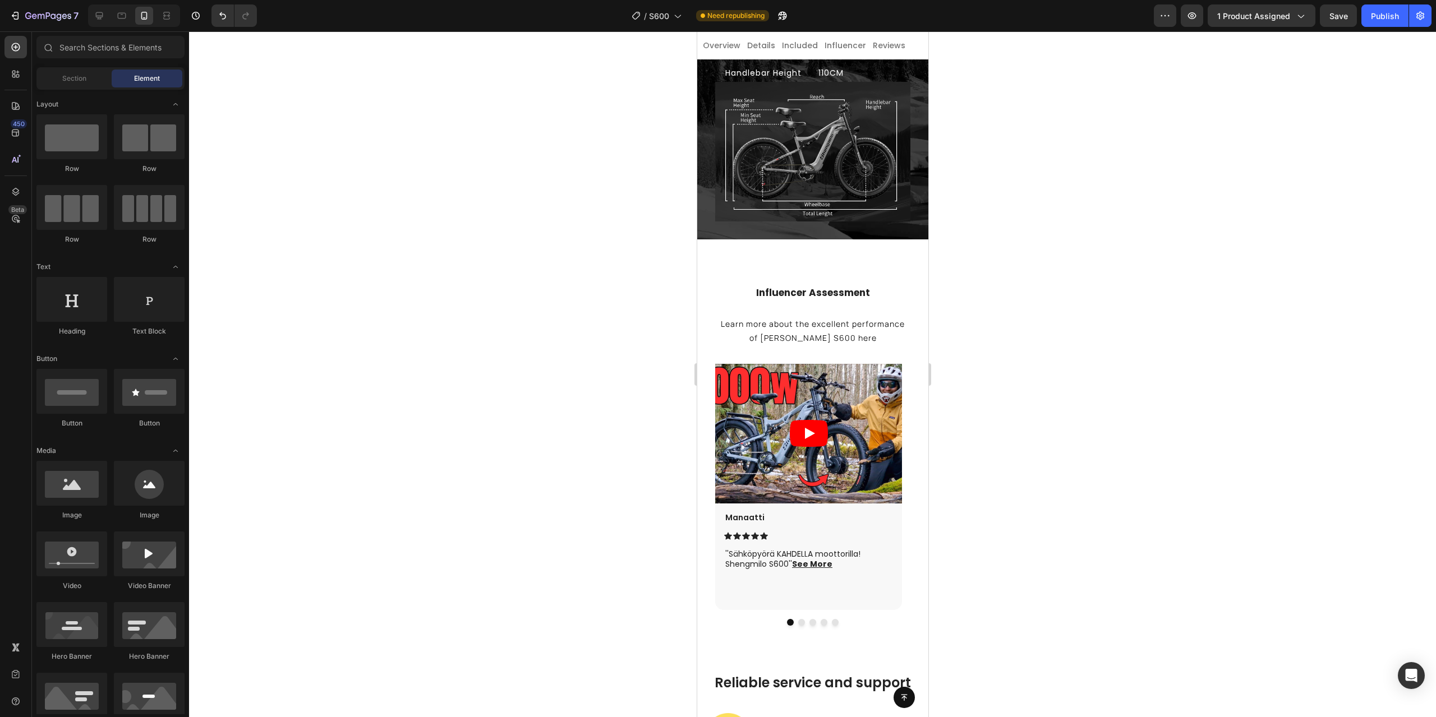
scroll to position [4263, 0]
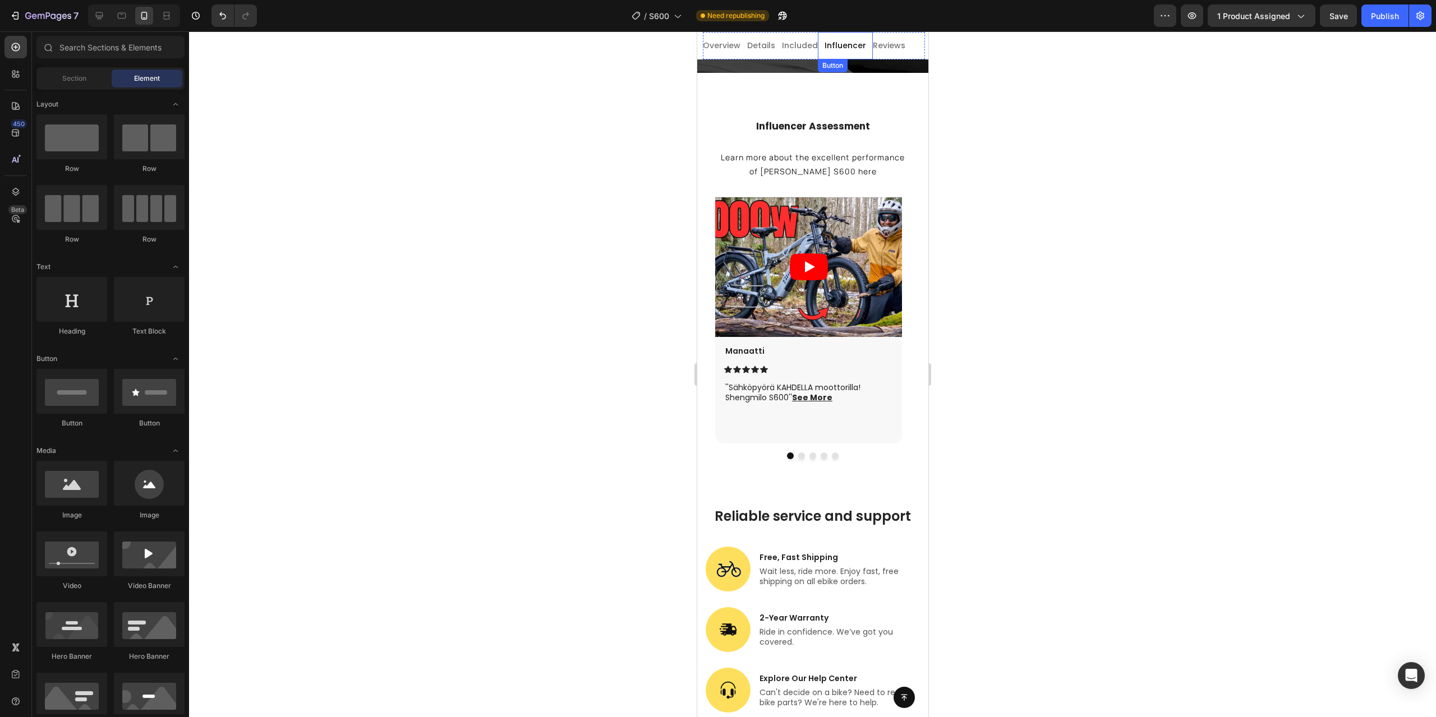
click at [827, 57] on link "Influencer" at bounding box center [844, 45] width 55 height 27
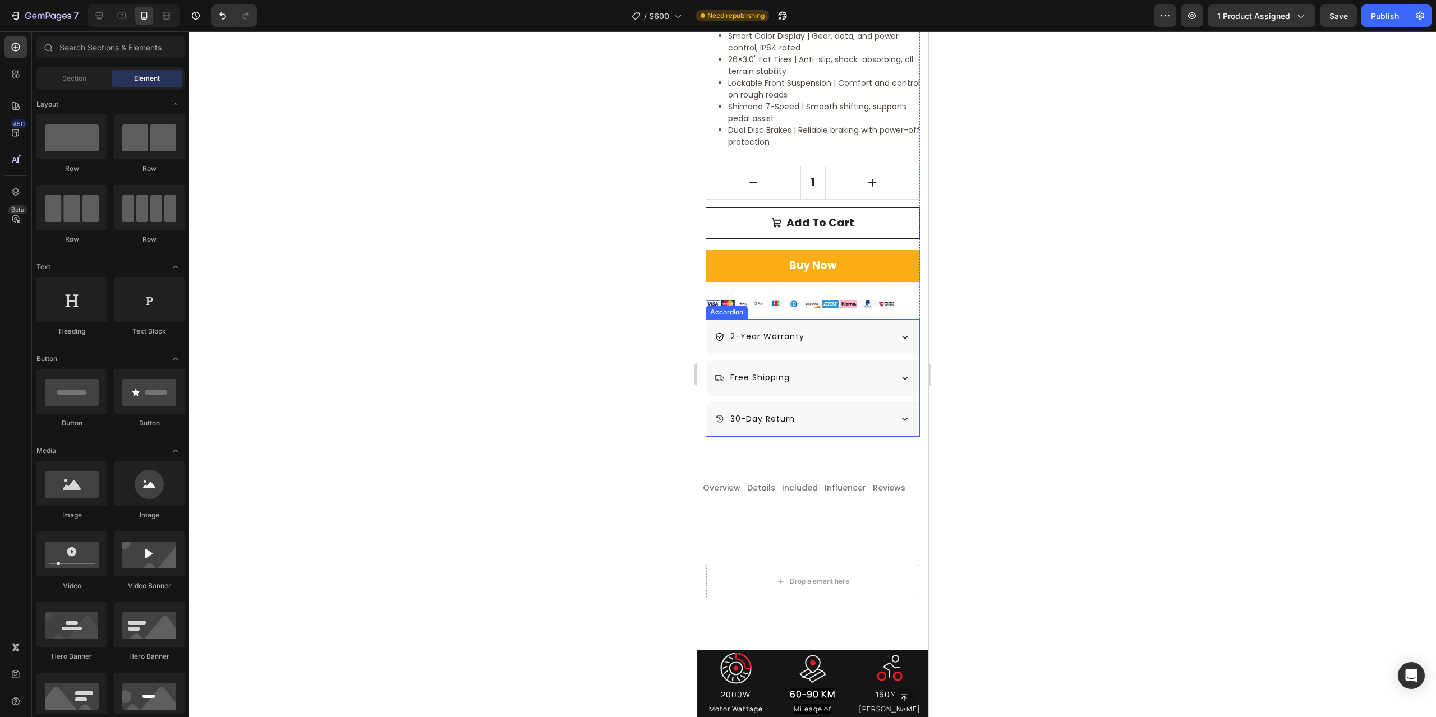
scroll to position [825, 0]
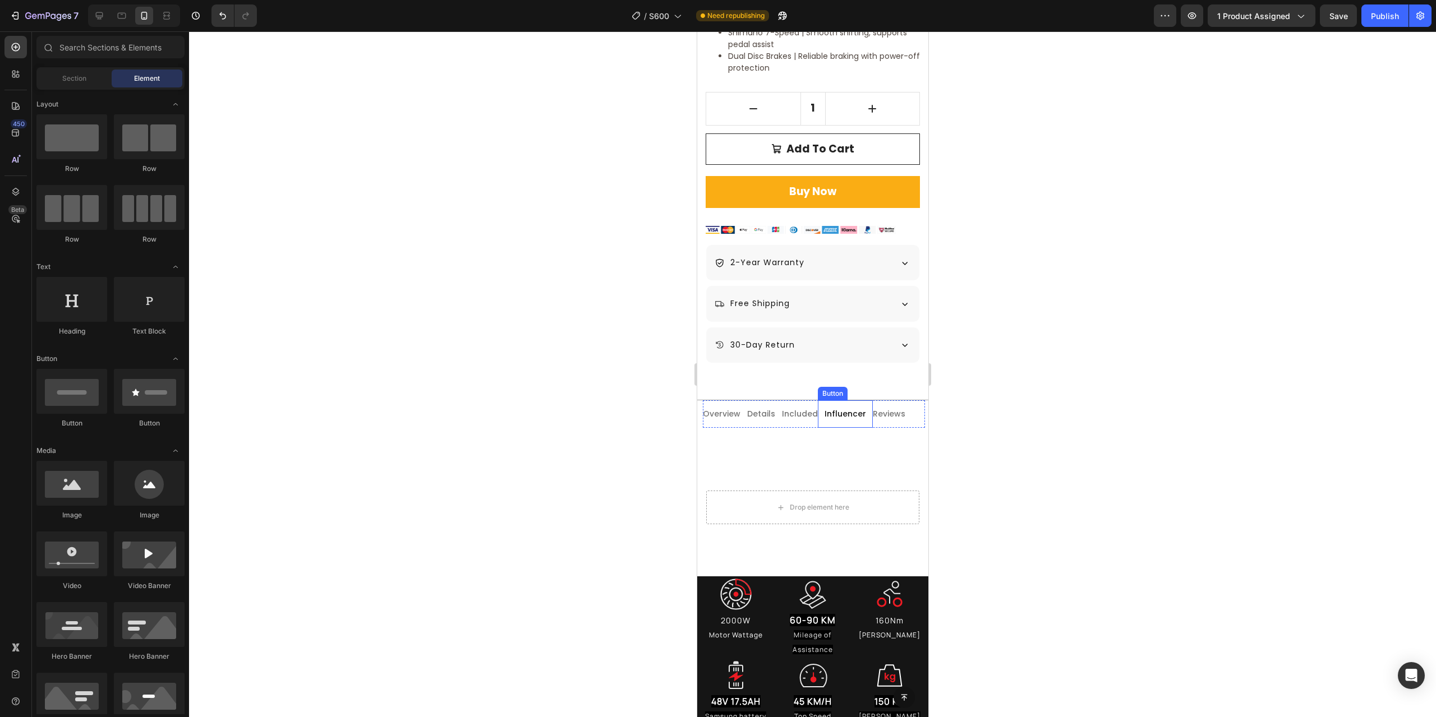
click at [817, 409] on link "Influencer" at bounding box center [844, 413] width 55 height 27
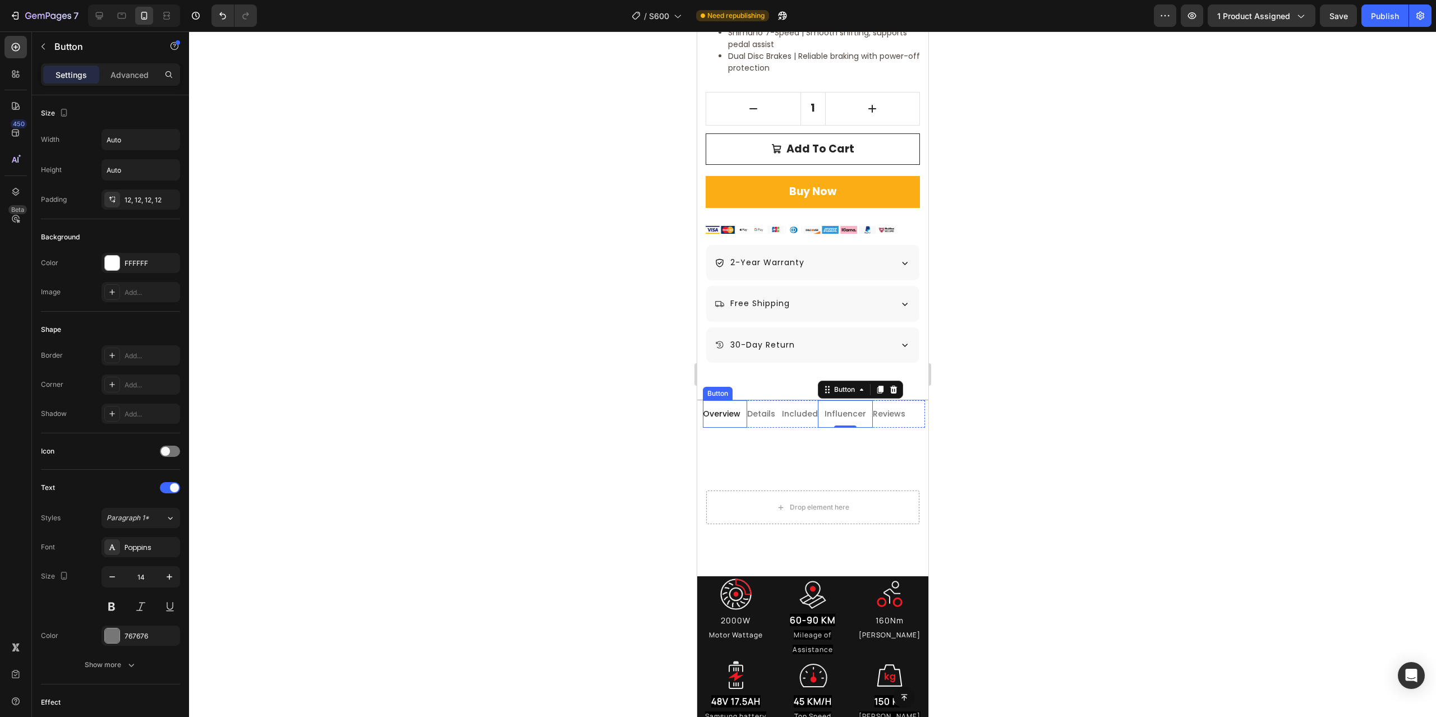
click at [737, 415] on link "Overview" at bounding box center [724, 413] width 44 height 27
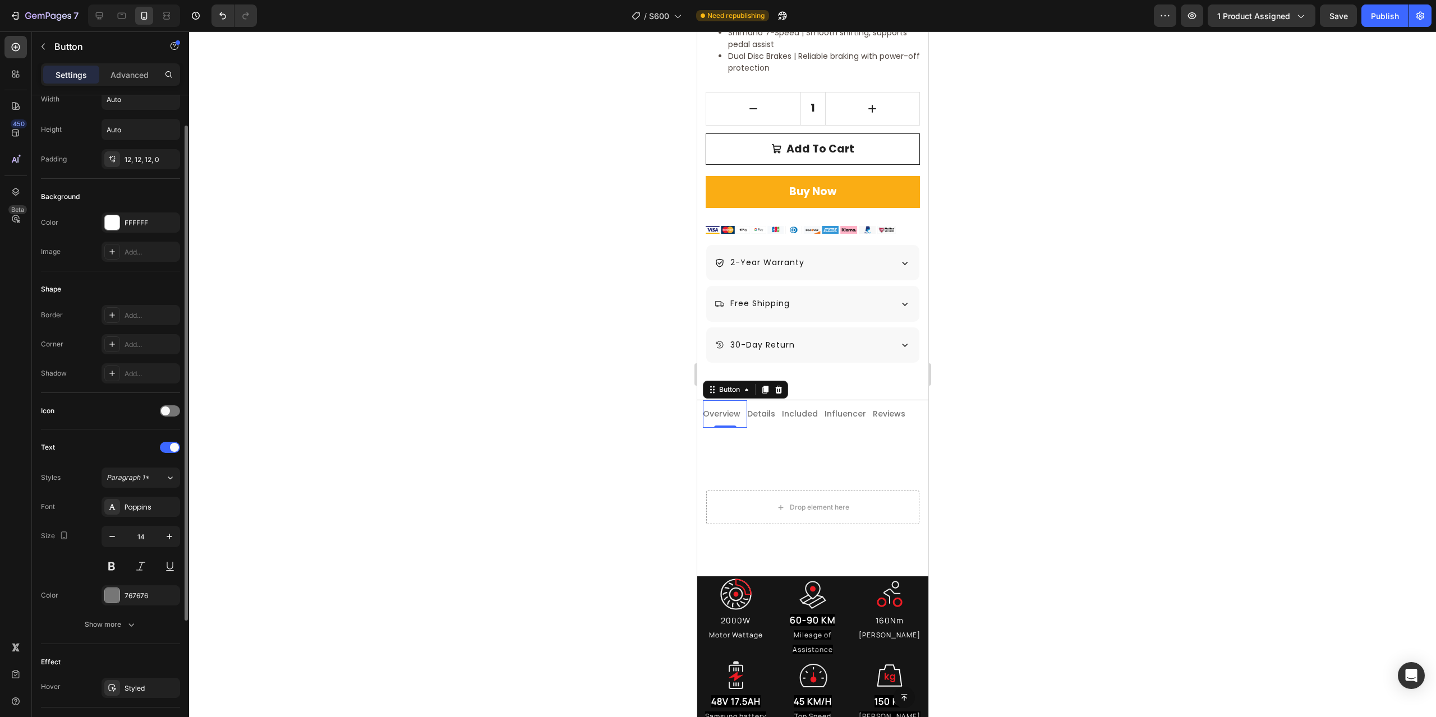
scroll to position [0, 0]
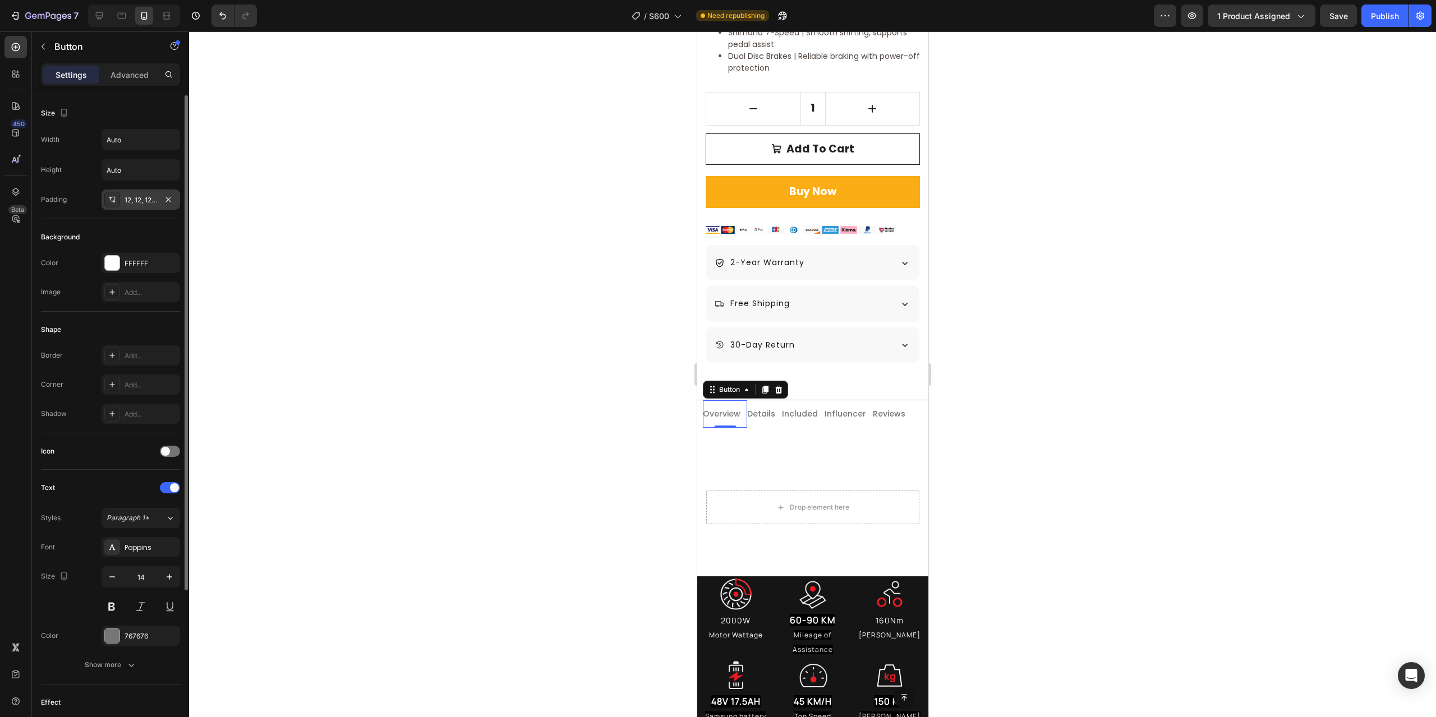
click at [141, 197] on div "12, 12, 12, 0" at bounding box center [141, 200] width 33 height 10
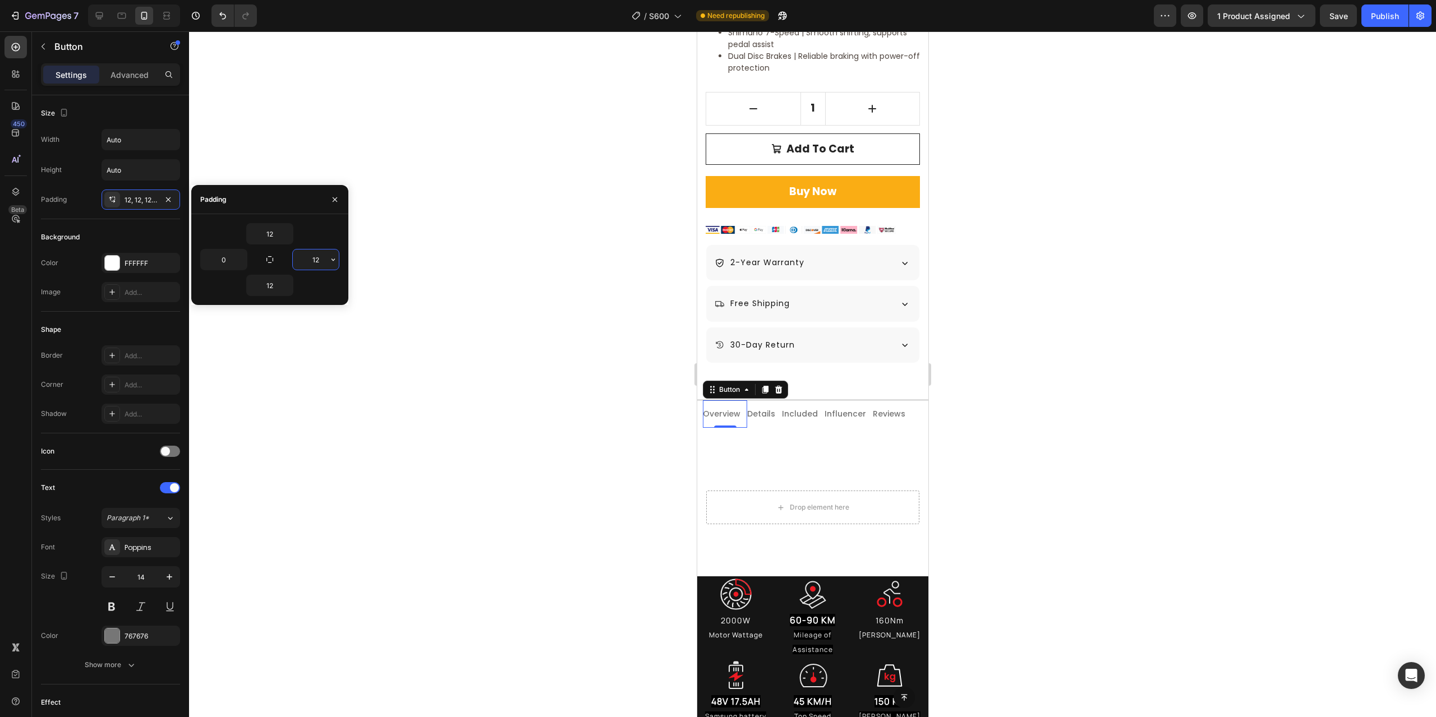
click at [315, 265] on input "12" at bounding box center [316, 260] width 46 height 20
type input "10"
click at [766, 414] on link "Details" at bounding box center [762, 413] width 35 height 27
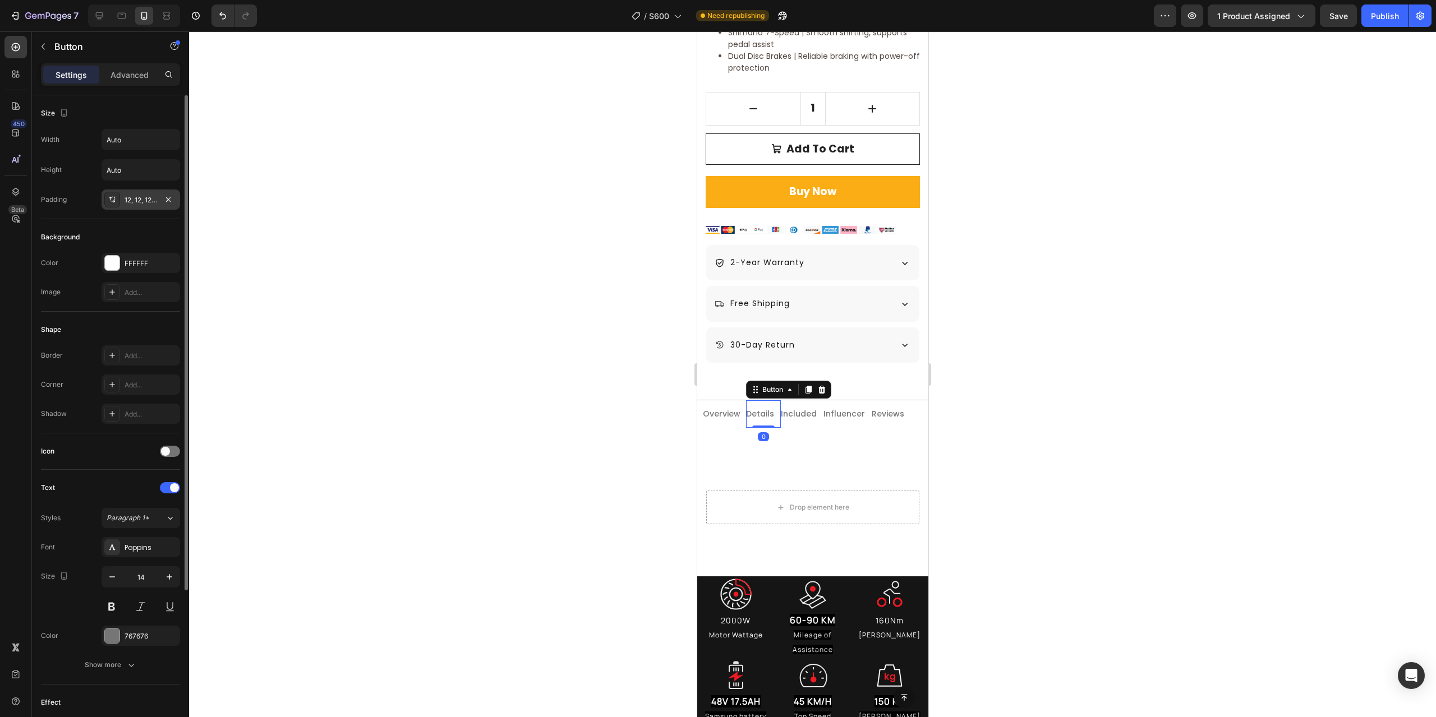
click at [141, 197] on div "12, 12, 12, 0" at bounding box center [141, 200] width 33 height 10
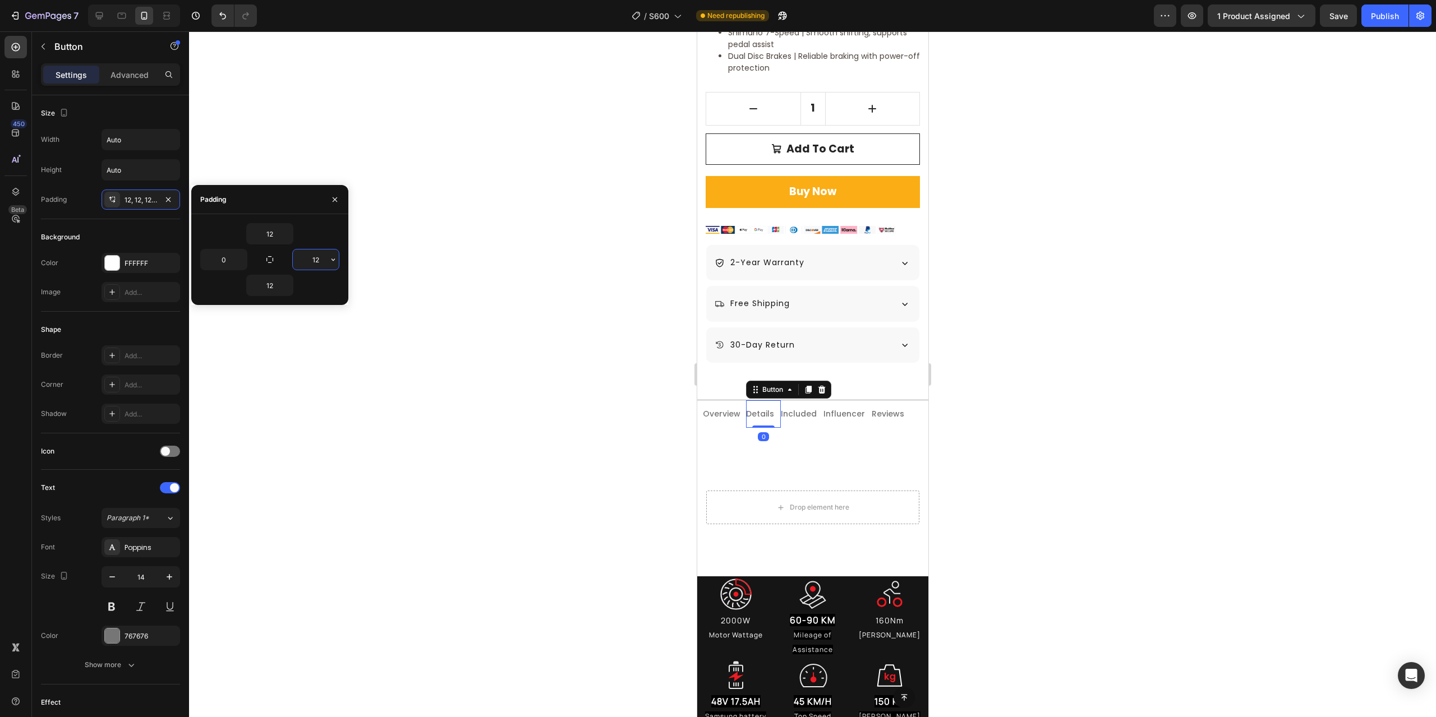
click at [311, 260] on input "12" at bounding box center [316, 260] width 46 height 20
type input "10"
click at [791, 414] on link "Included" at bounding box center [797, 413] width 36 height 27
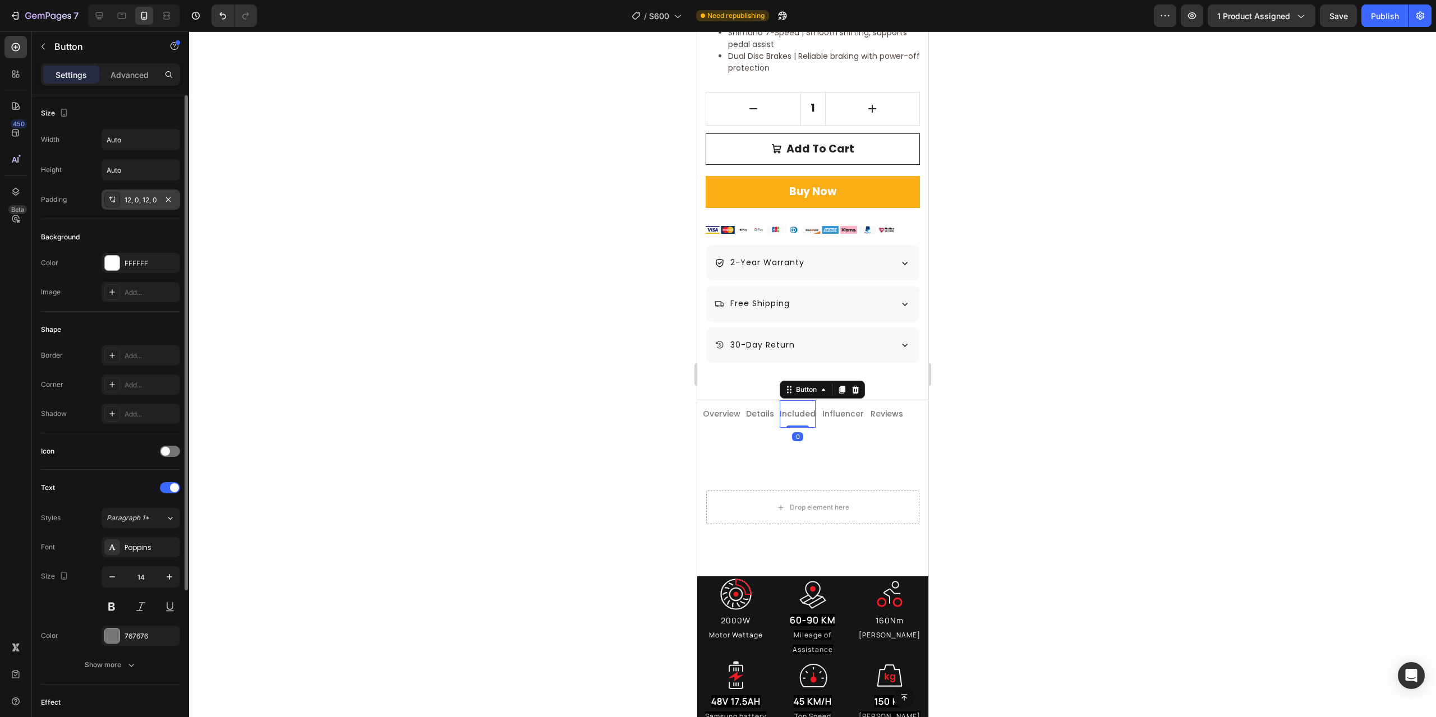
click at [135, 196] on div "12, 0, 12, 0" at bounding box center [141, 200] width 33 height 10
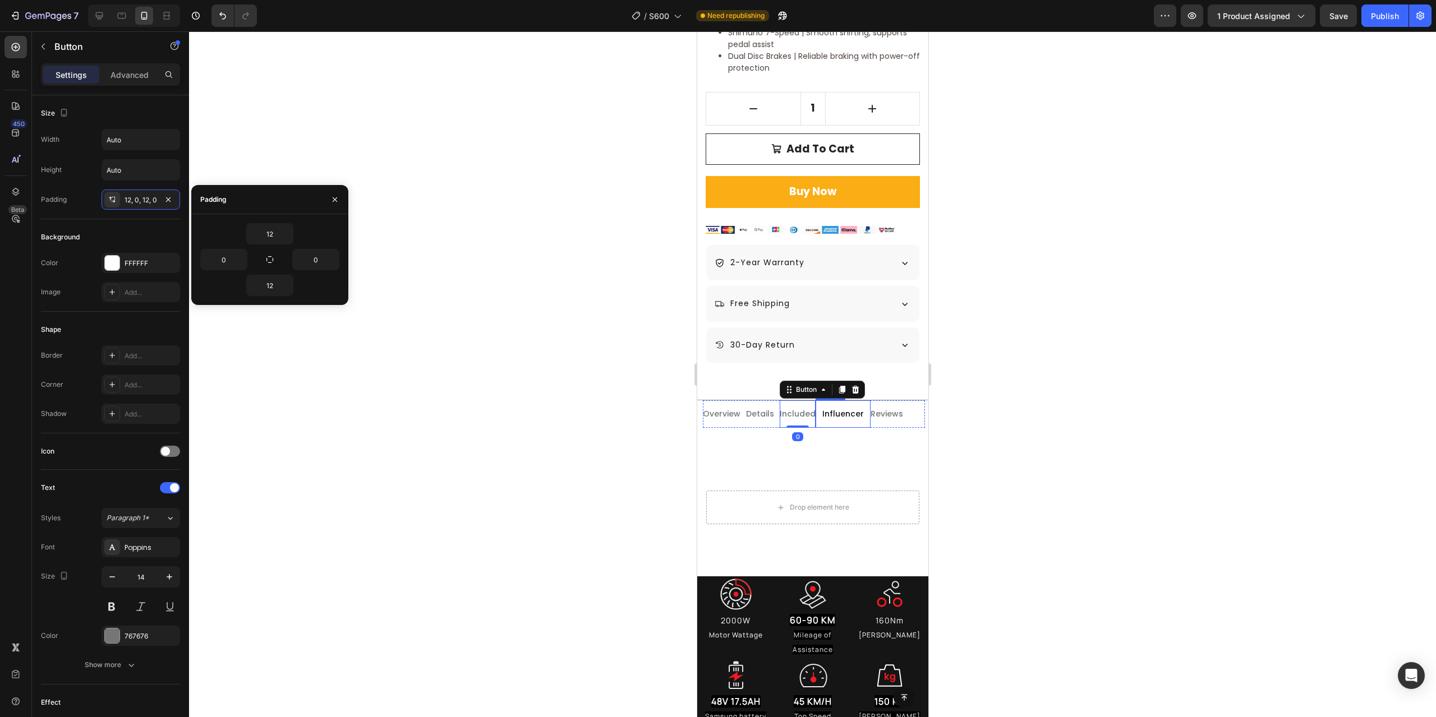
click at [856, 414] on link "Influencer" at bounding box center [842, 413] width 55 height 27
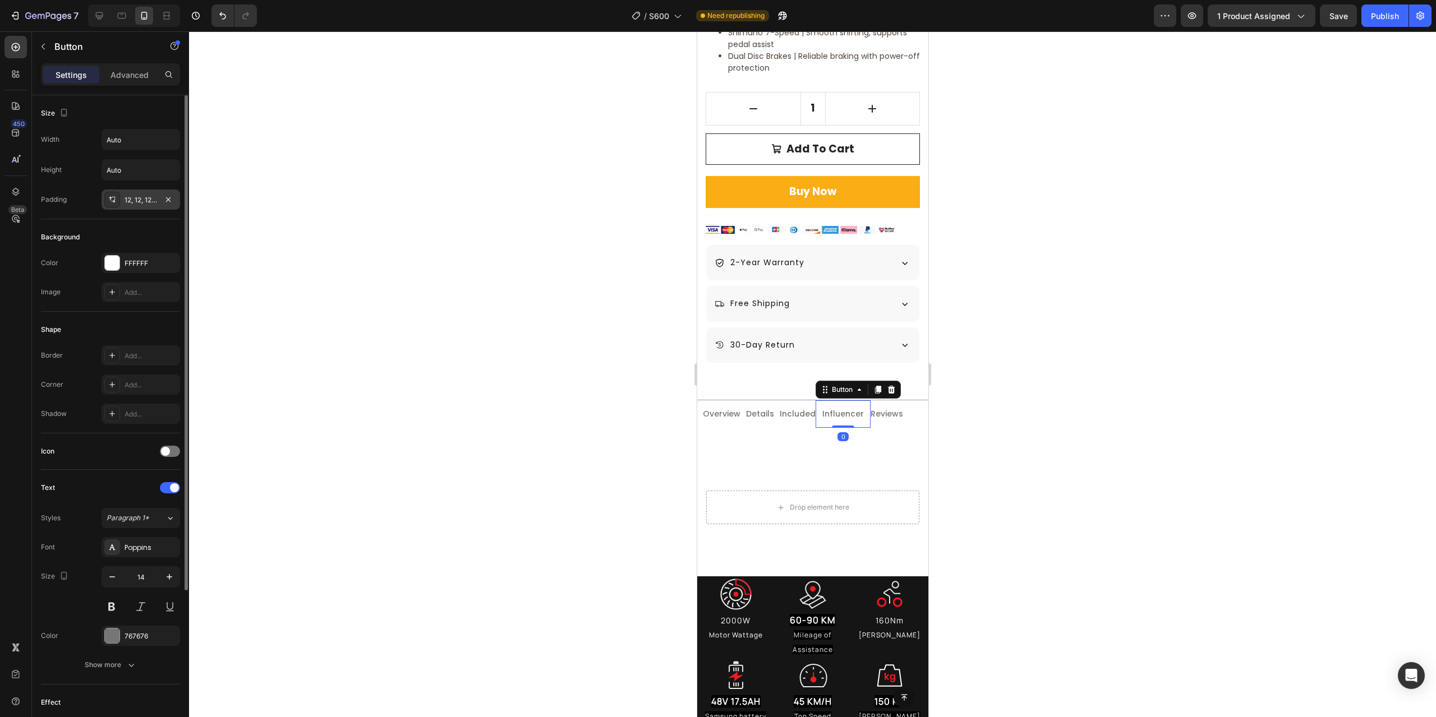
click at [130, 194] on div "12, 12, 12, 12" at bounding box center [141, 200] width 79 height 20
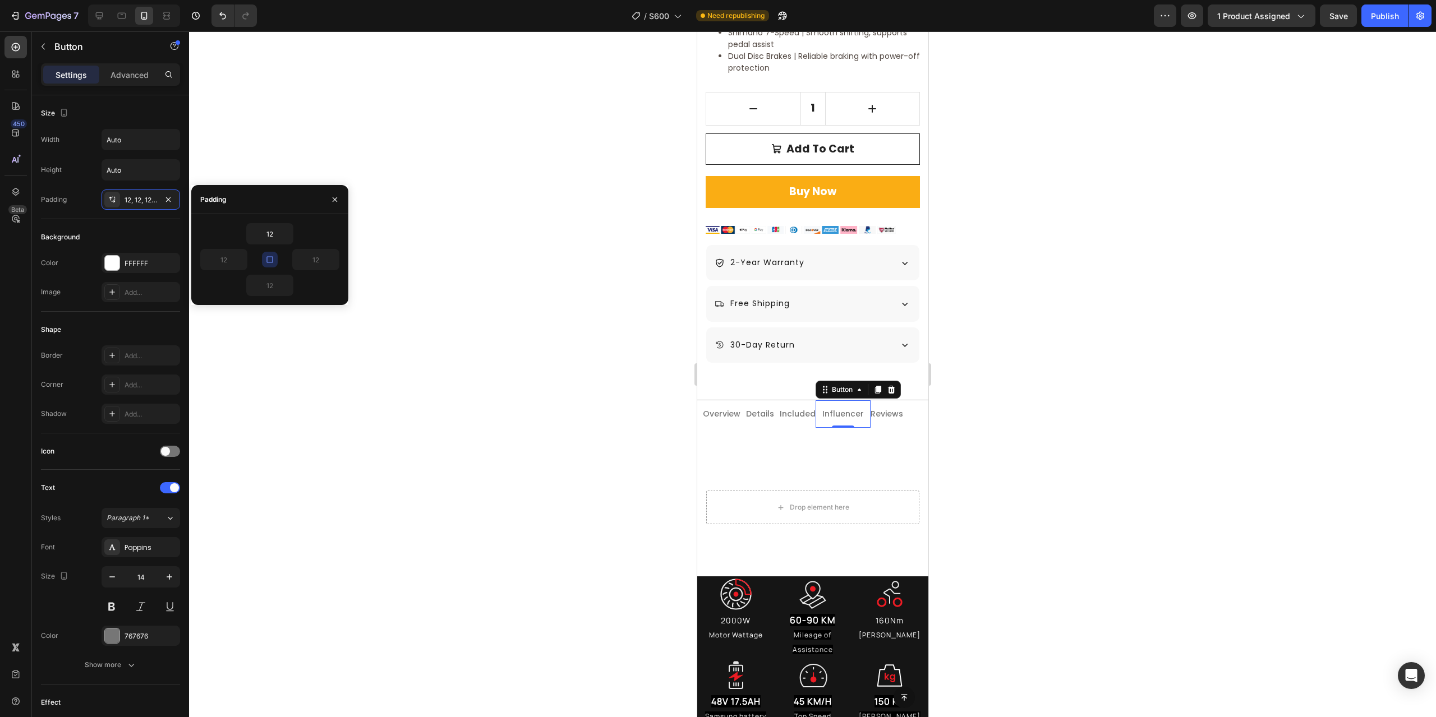
click at [270, 259] on icon "button" at bounding box center [269, 259] width 9 height 9
click at [211, 264] on input "12" at bounding box center [224, 260] width 46 height 20
type input "10"
click at [319, 261] on input "12" at bounding box center [316, 260] width 46 height 20
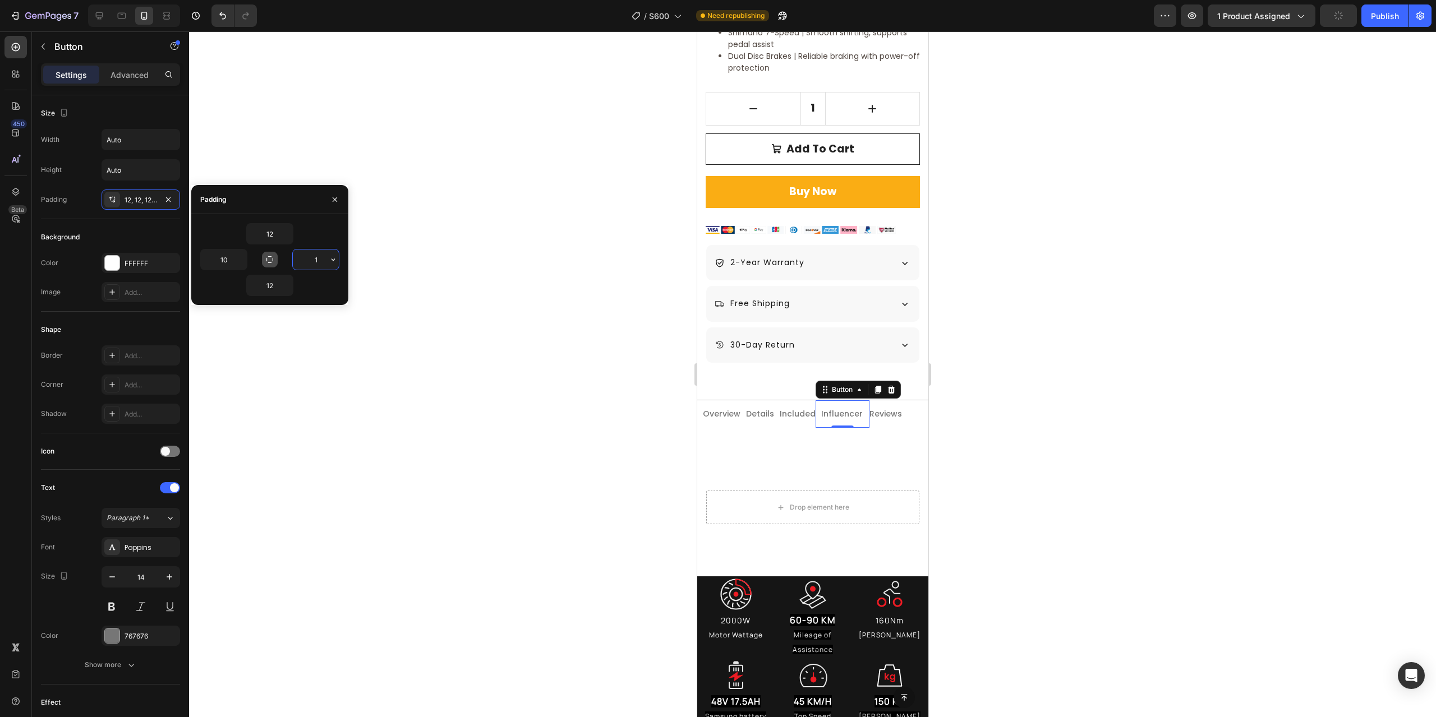
type input "10"
click at [890, 416] on link "Reviews" at bounding box center [887, 413] width 39 height 27
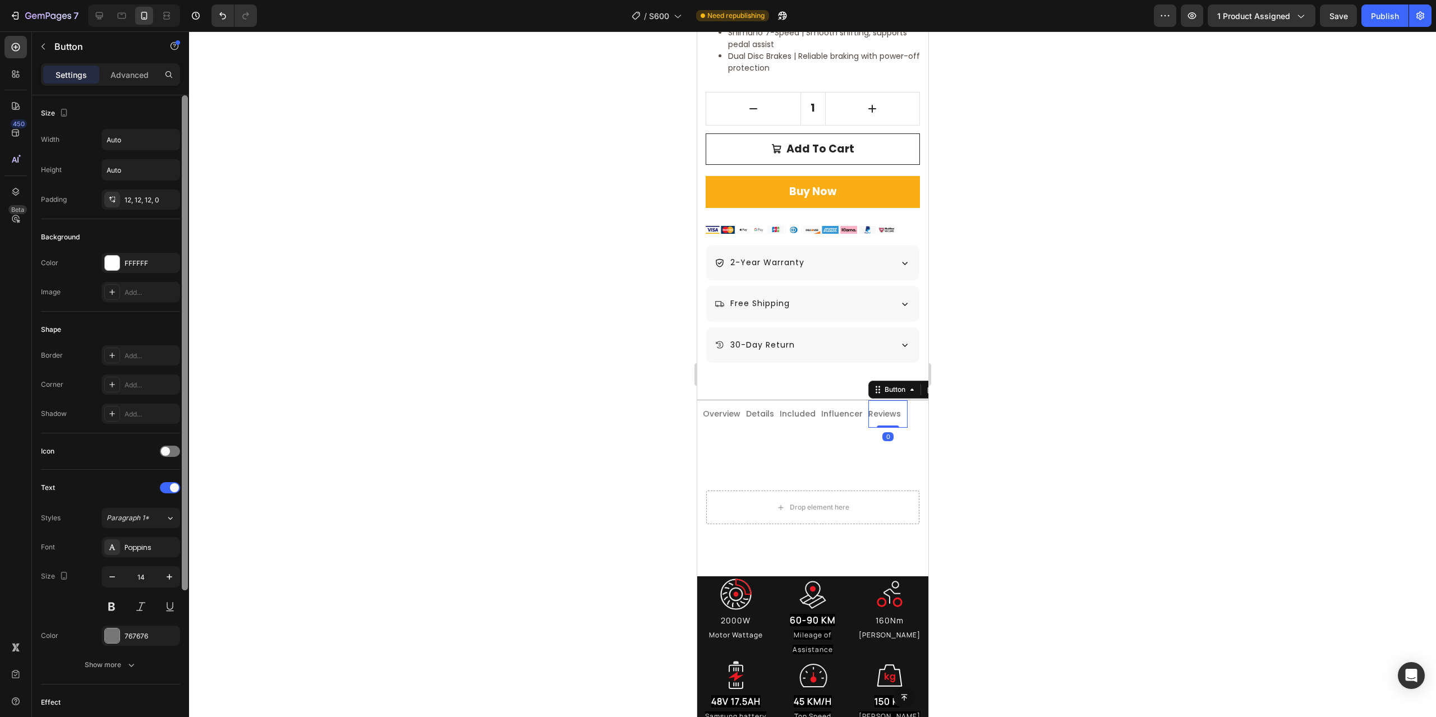
drag, startPoint x: 145, startPoint y: 198, endPoint x: 182, endPoint y: 229, distance: 48.5
click at [145, 198] on div "12, 12, 12, 0" at bounding box center [151, 200] width 53 height 10
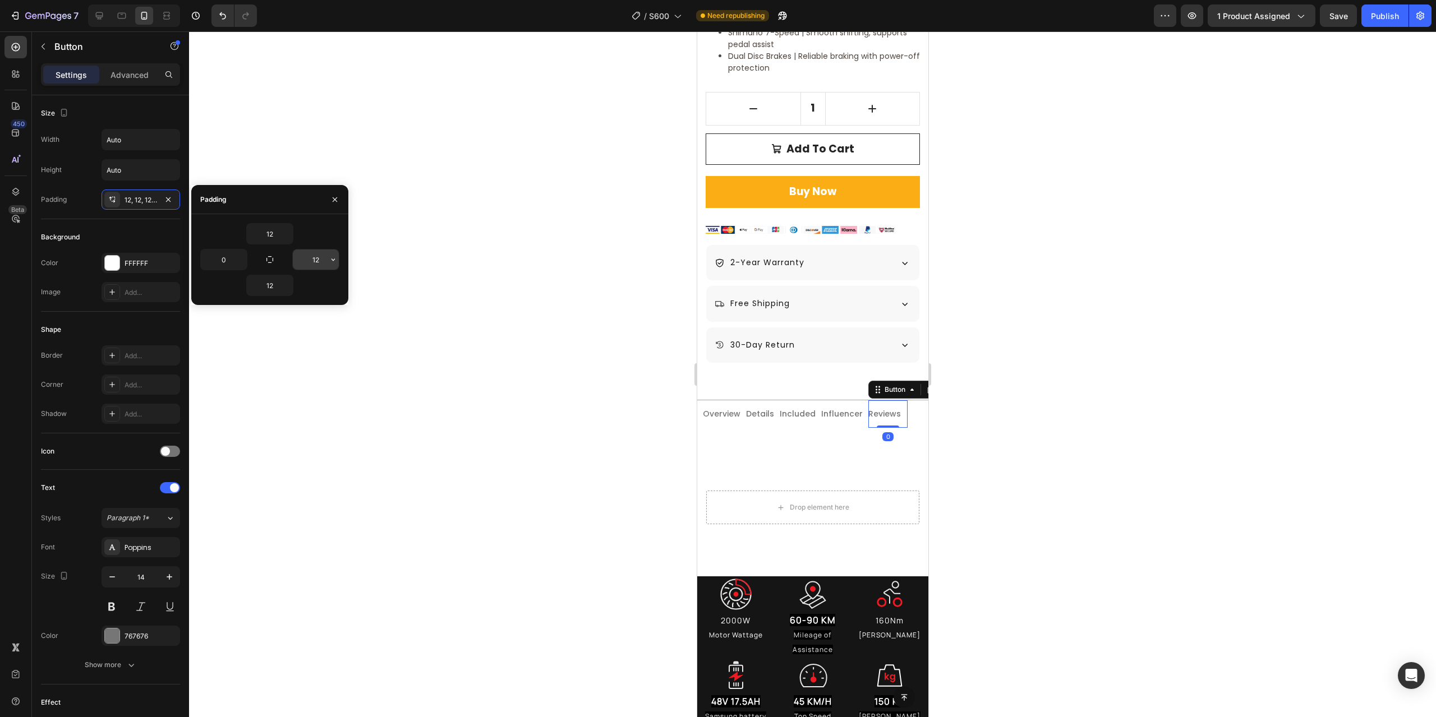
click at [317, 261] on input "12" at bounding box center [316, 260] width 46 height 20
type input "10"
click at [401, 348] on div at bounding box center [812, 374] width 1247 height 686
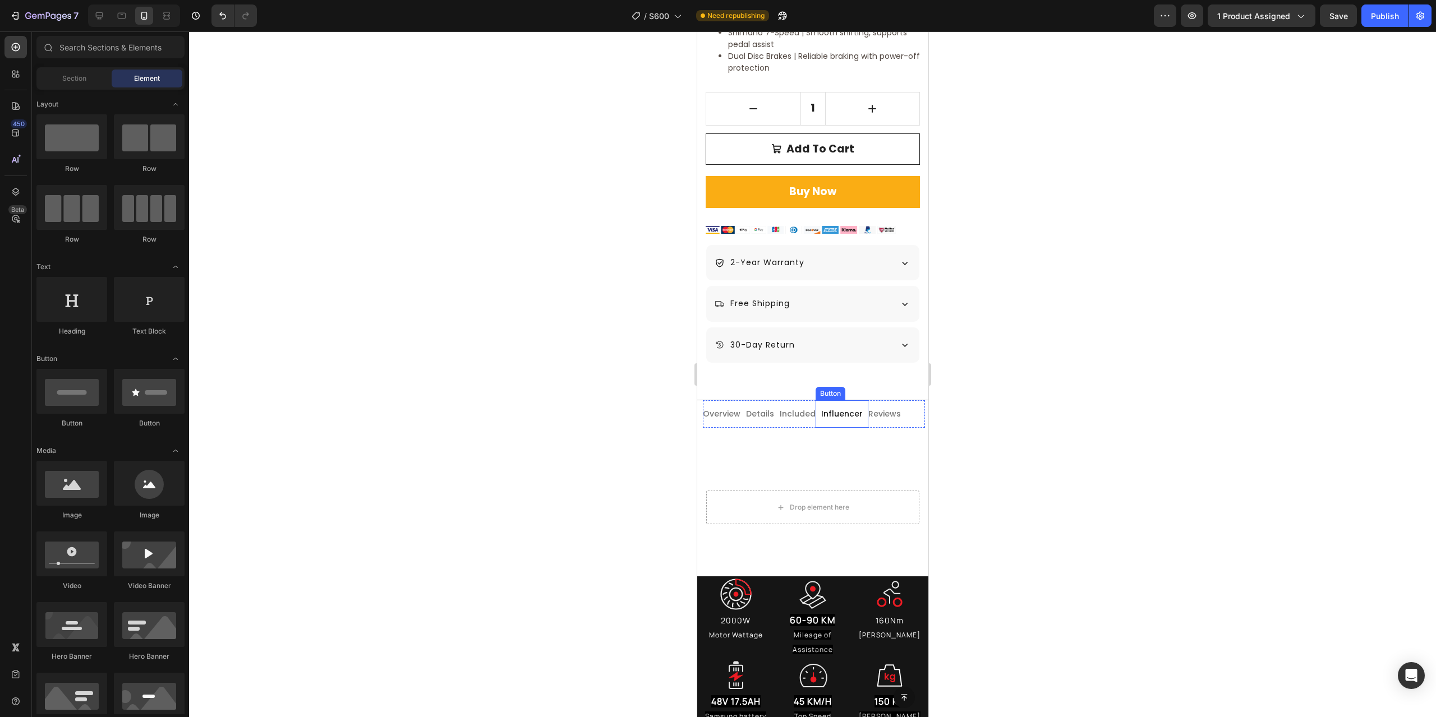
click at [854, 416] on link "Influencer" at bounding box center [841, 413] width 53 height 27
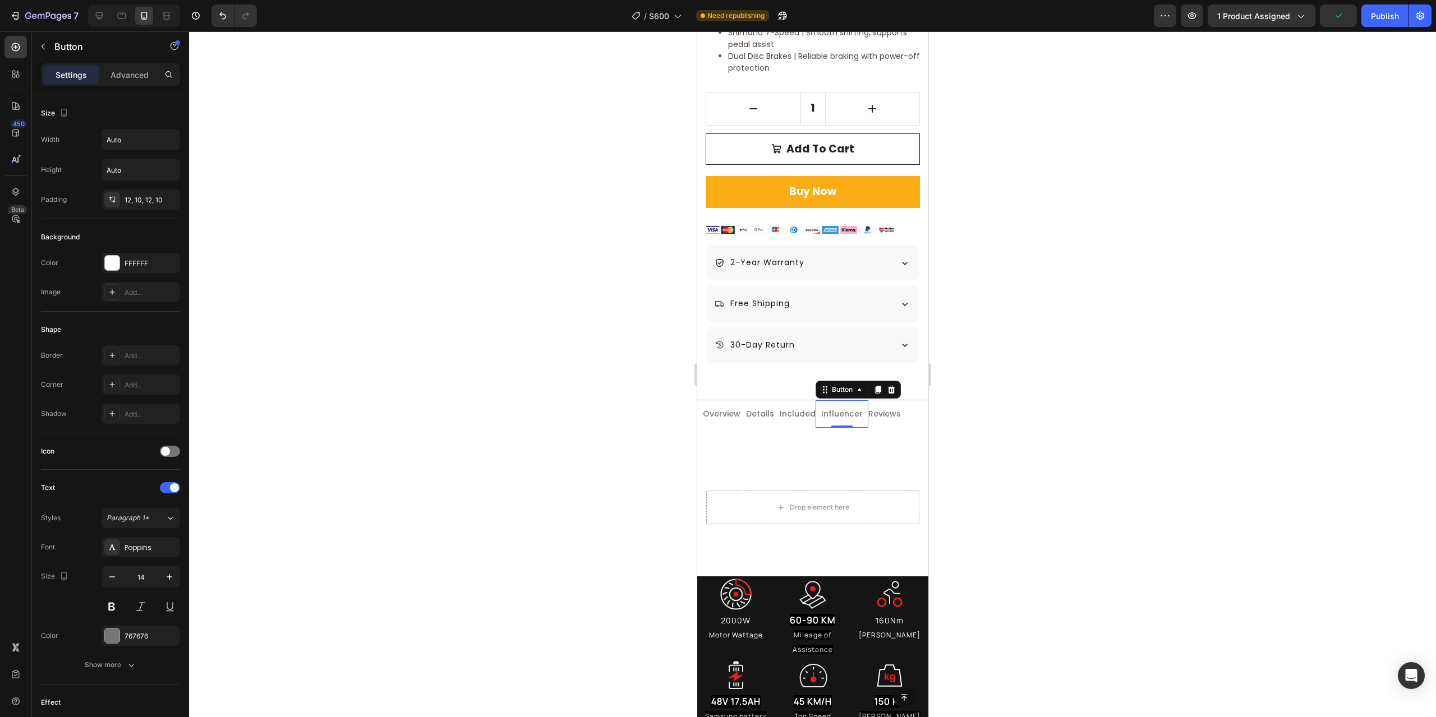
click at [1132, 358] on div at bounding box center [812, 374] width 1247 height 686
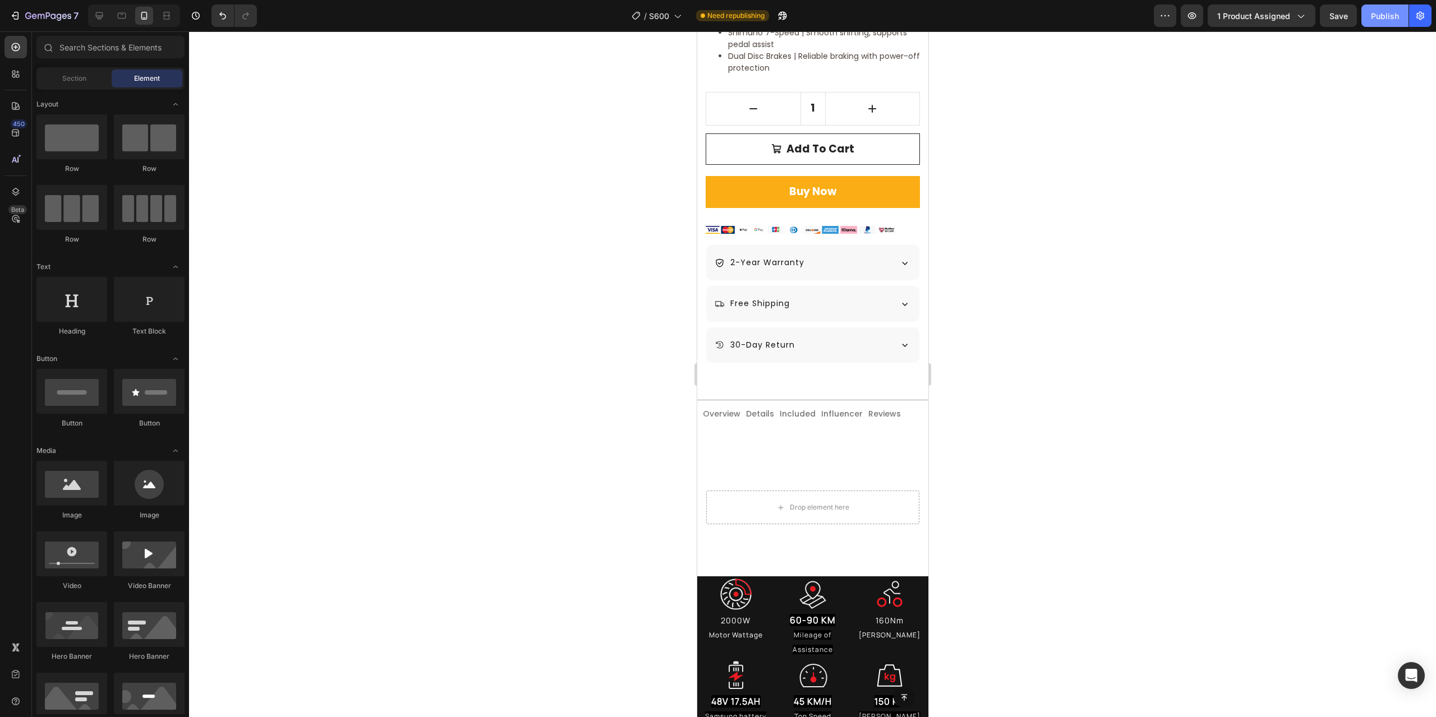
click at [1385, 21] on div "Publish" at bounding box center [1385, 16] width 28 height 12
click at [843, 453] on div "Overlay" at bounding box center [812, 507] width 231 height 137
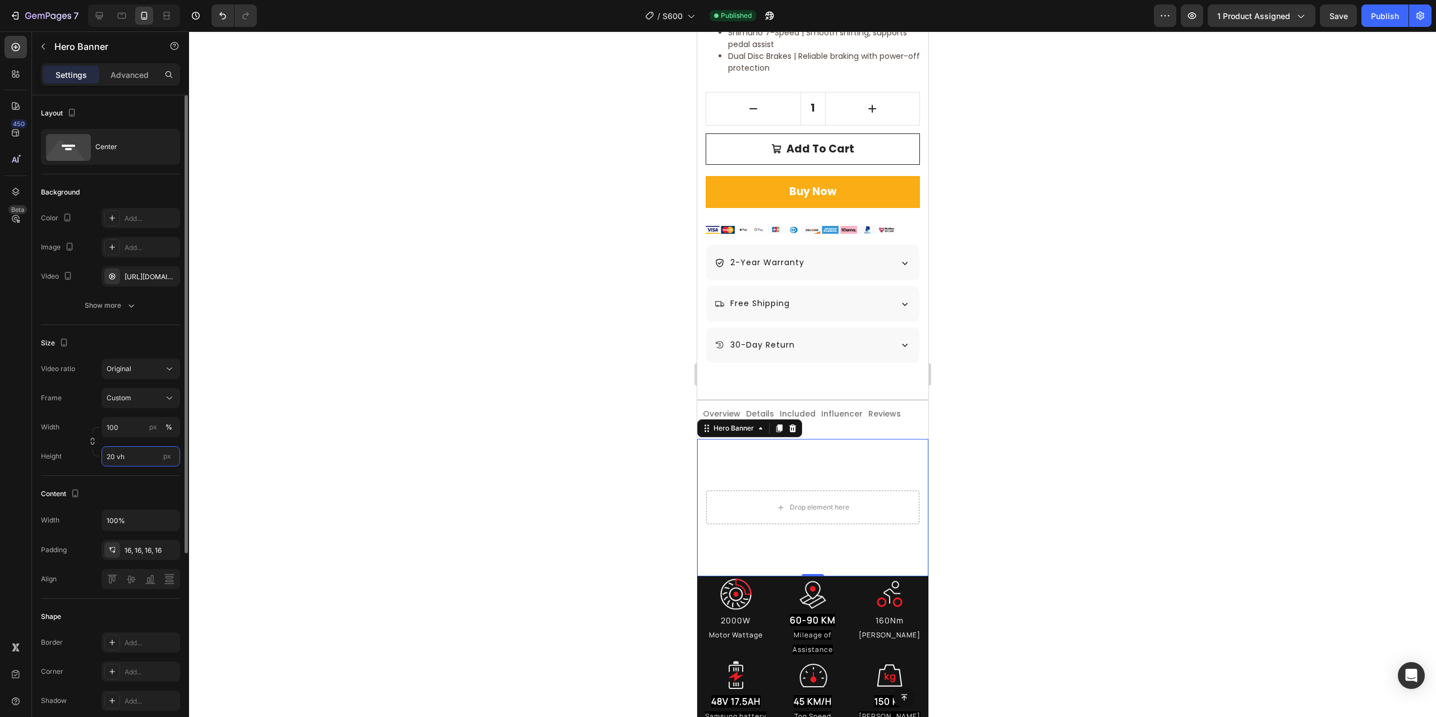
click at [113, 455] on input "20 vh" at bounding box center [141, 456] width 79 height 20
click at [113, 457] on input "20 vh" at bounding box center [141, 456] width 79 height 20
click at [112, 457] on input "20 vh" at bounding box center [141, 456] width 79 height 20
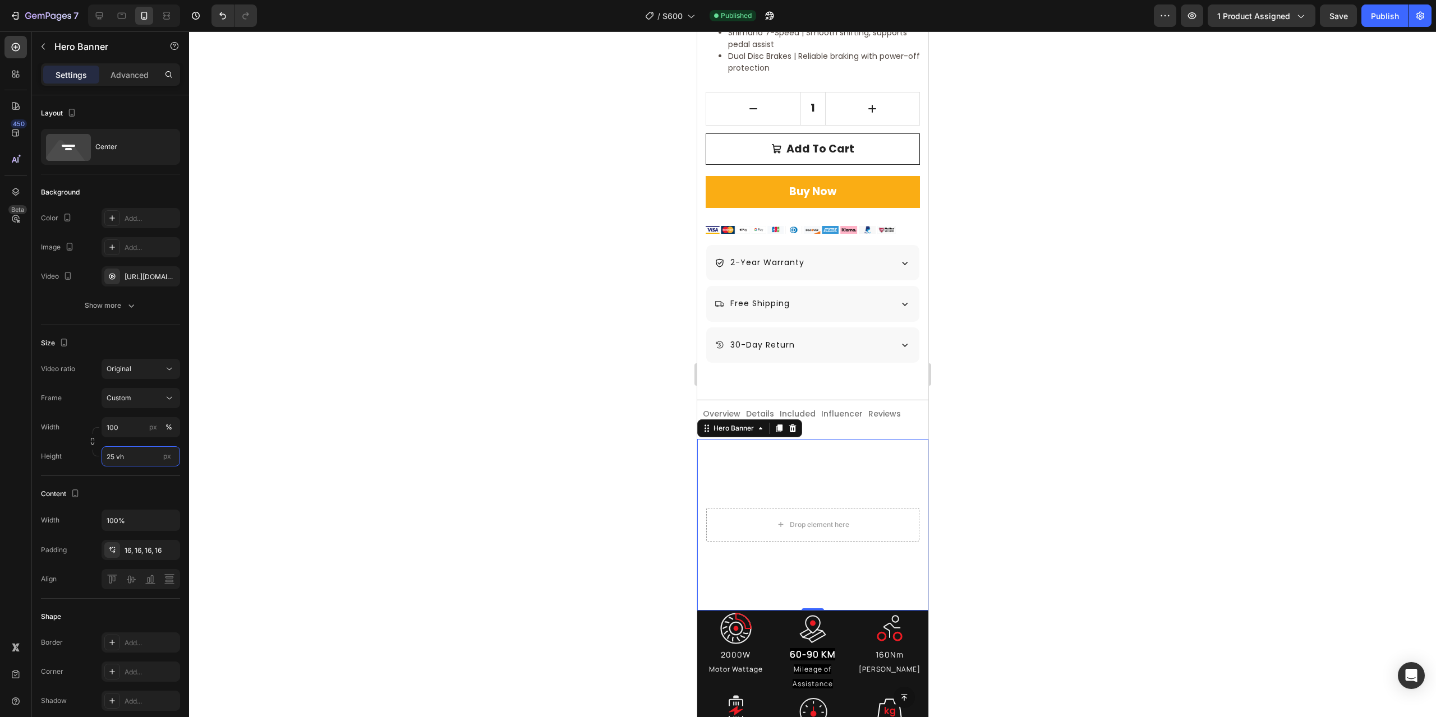
type input "25 vh"
click at [23, 464] on div "450 Beta" at bounding box center [15, 336] width 22 height 601
click at [1344, 21] on div "Save" at bounding box center [1338, 16] width 19 height 12
click at [1388, 19] on div "Publish" at bounding box center [1385, 16] width 28 height 12
click at [110, 455] on input "25 vh" at bounding box center [141, 456] width 79 height 20
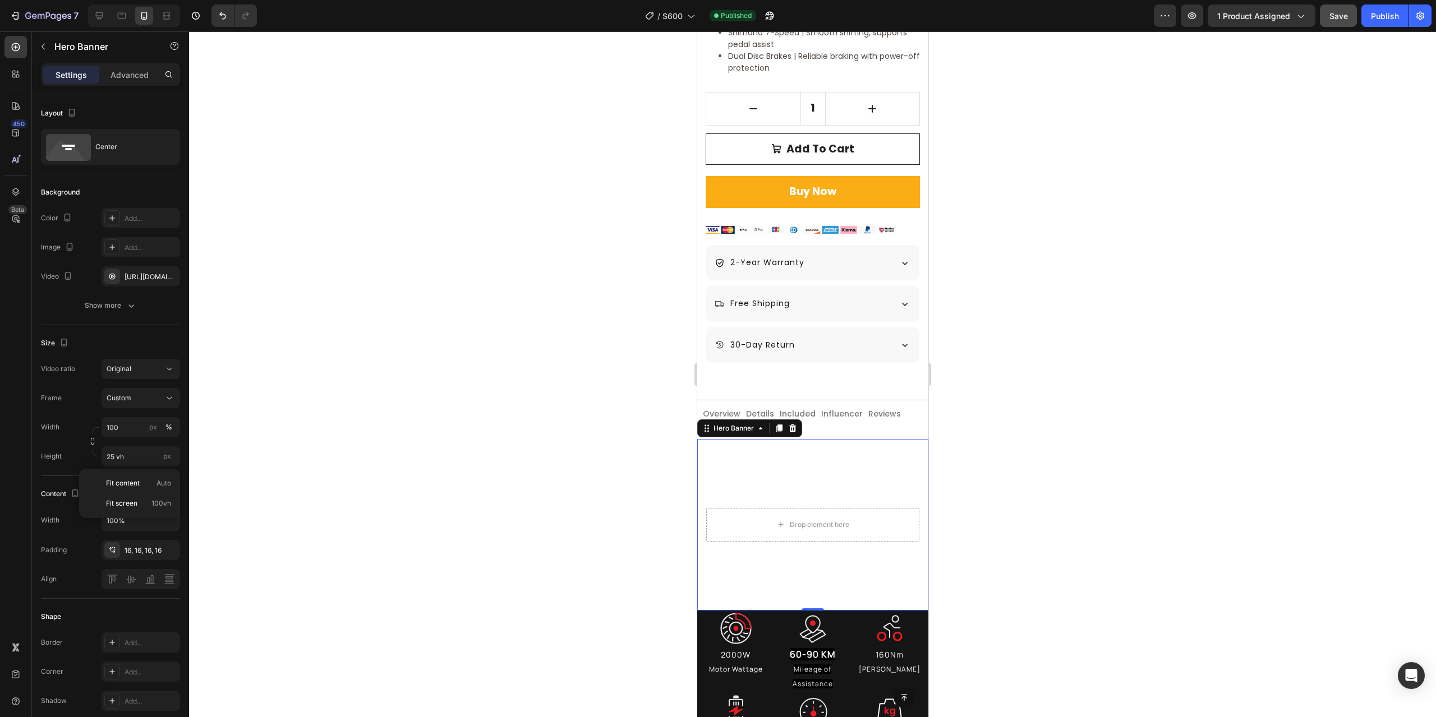
click at [232, 471] on div at bounding box center [812, 374] width 1247 height 686
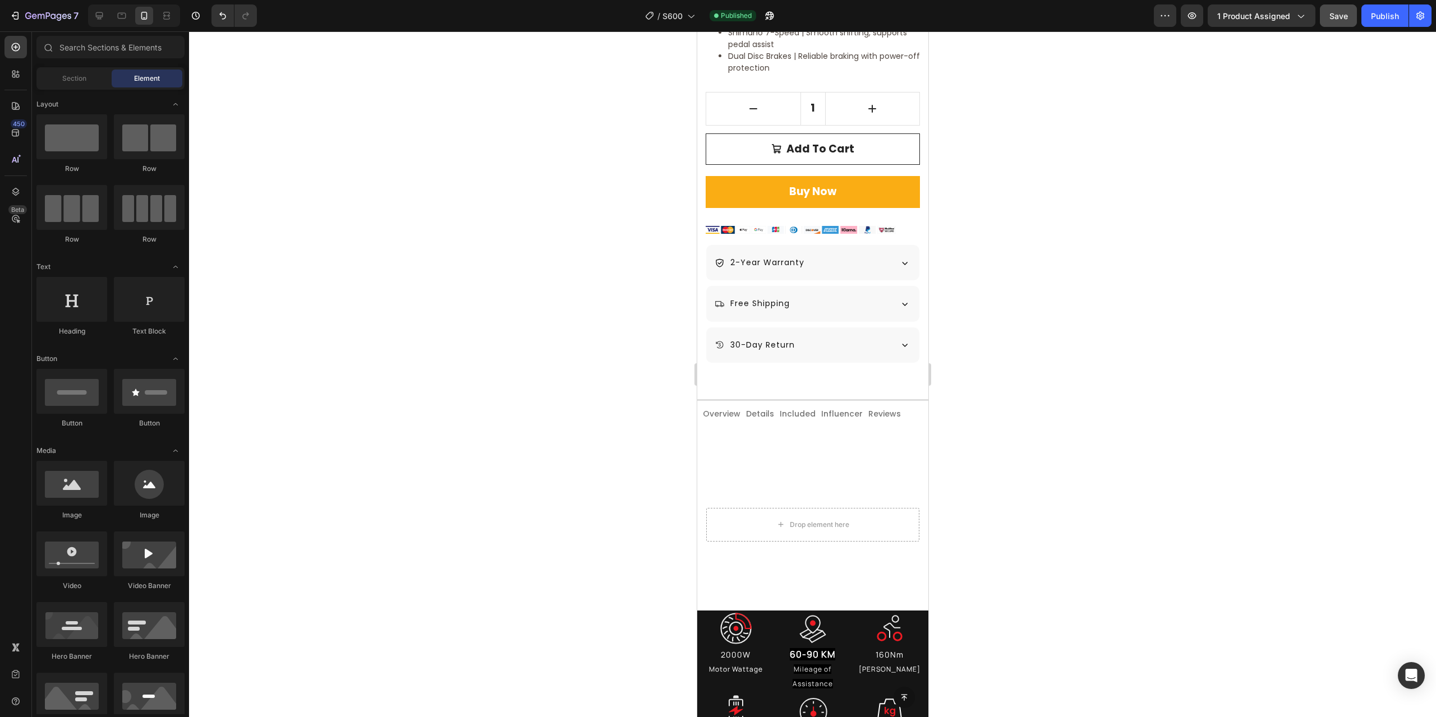
click at [1011, 476] on div at bounding box center [812, 374] width 1247 height 686
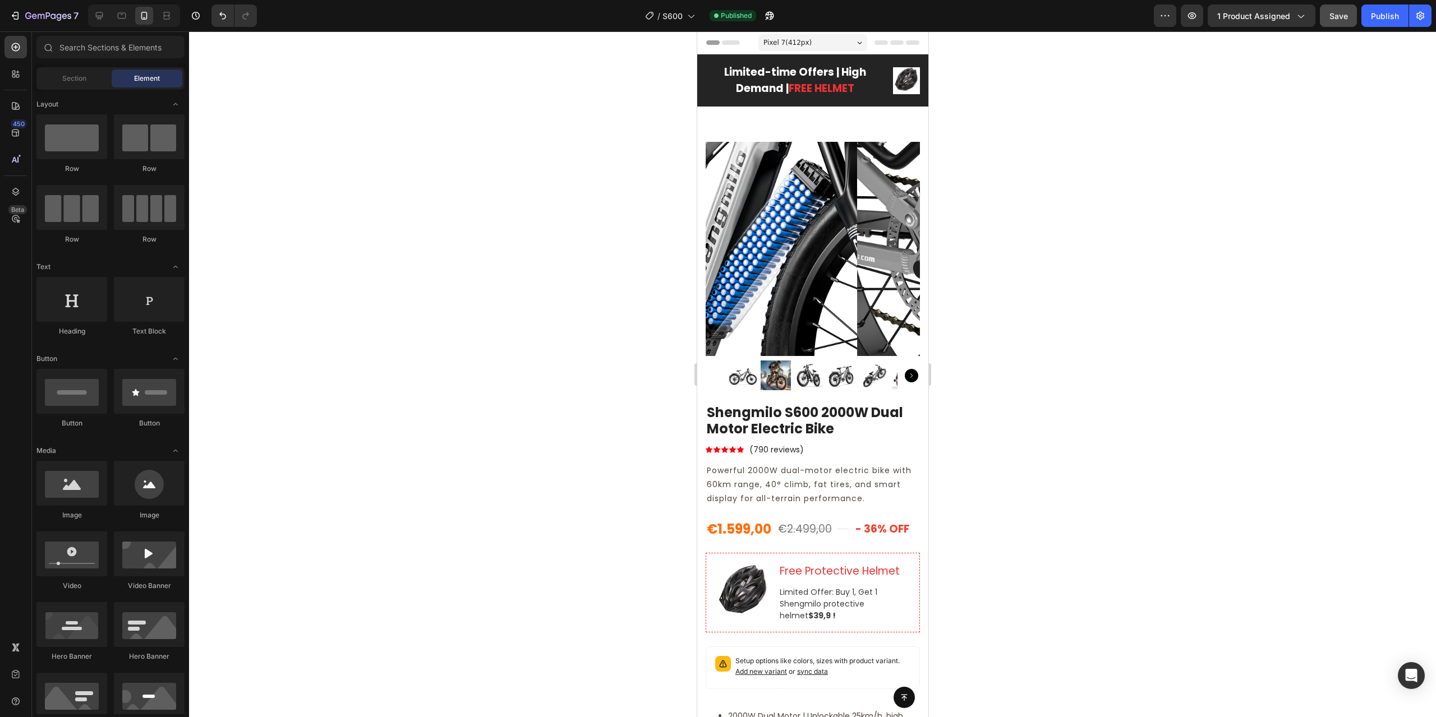
click at [792, 40] on span "Pixel 7 ( 412 px)" at bounding box center [787, 42] width 48 height 11
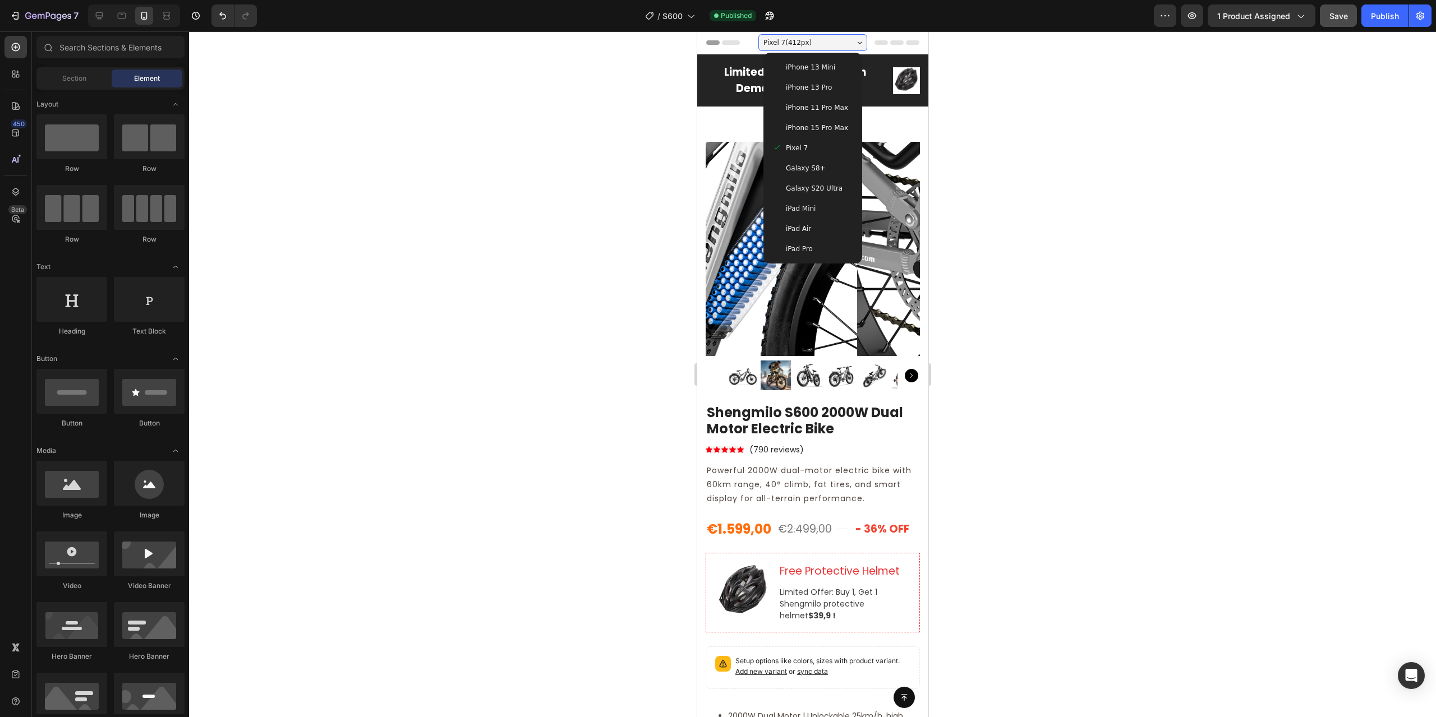
click at [822, 172] on div "Galaxy S8+" at bounding box center [812, 168] width 81 height 11
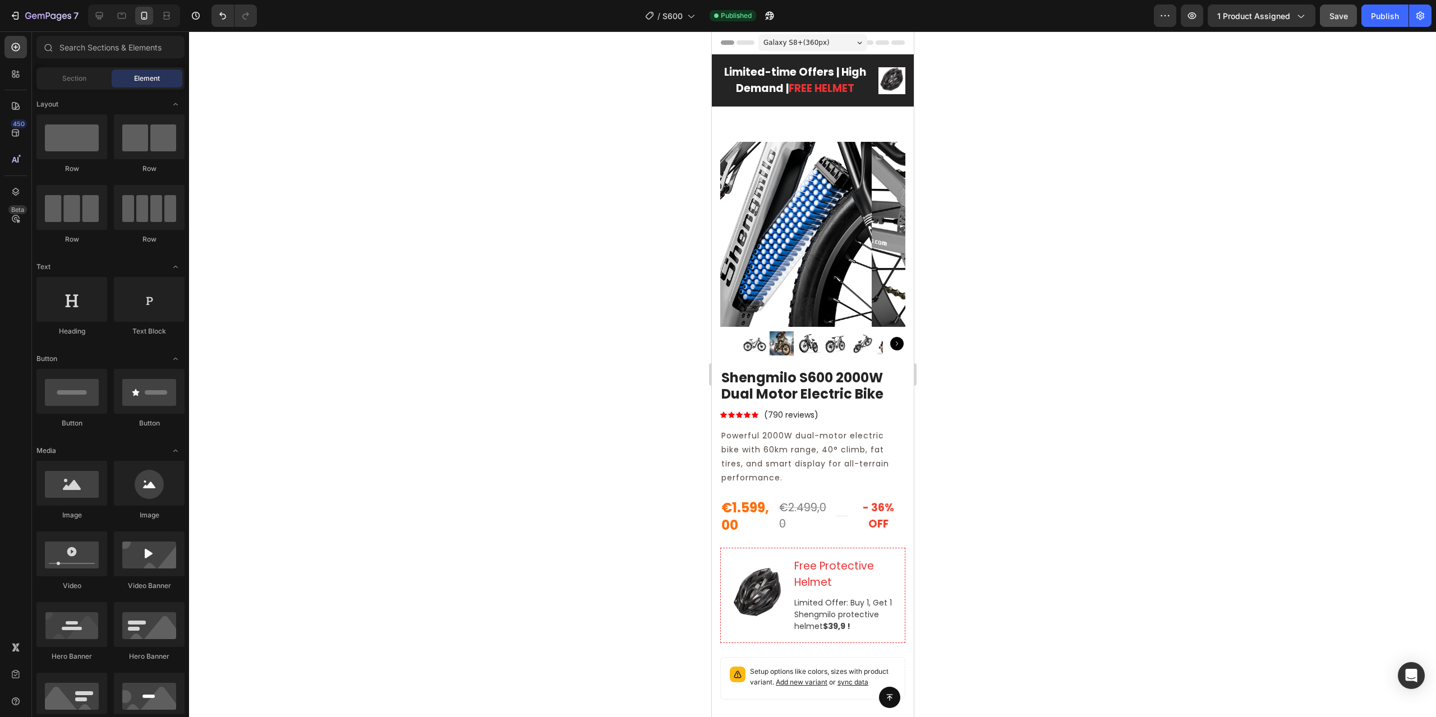
click at [830, 42] on div "Galaxy S8+ ( 360 px)" at bounding box center [812, 42] width 109 height 17
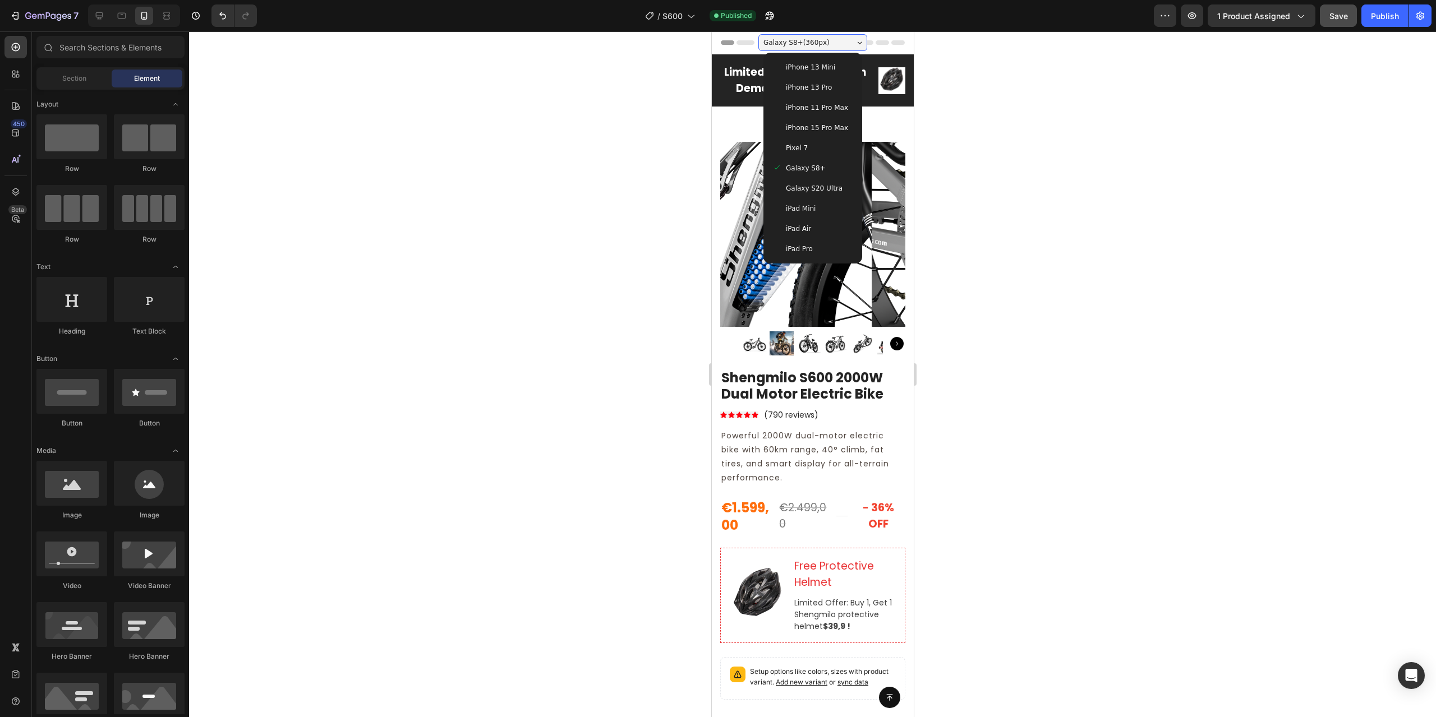
drag, startPoint x: 818, startPoint y: 192, endPoint x: 833, endPoint y: 252, distance: 61.9
click at [818, 191] on span "Galaxy S20 Ultra" at bounding box center [813, 188] width 57 height 11
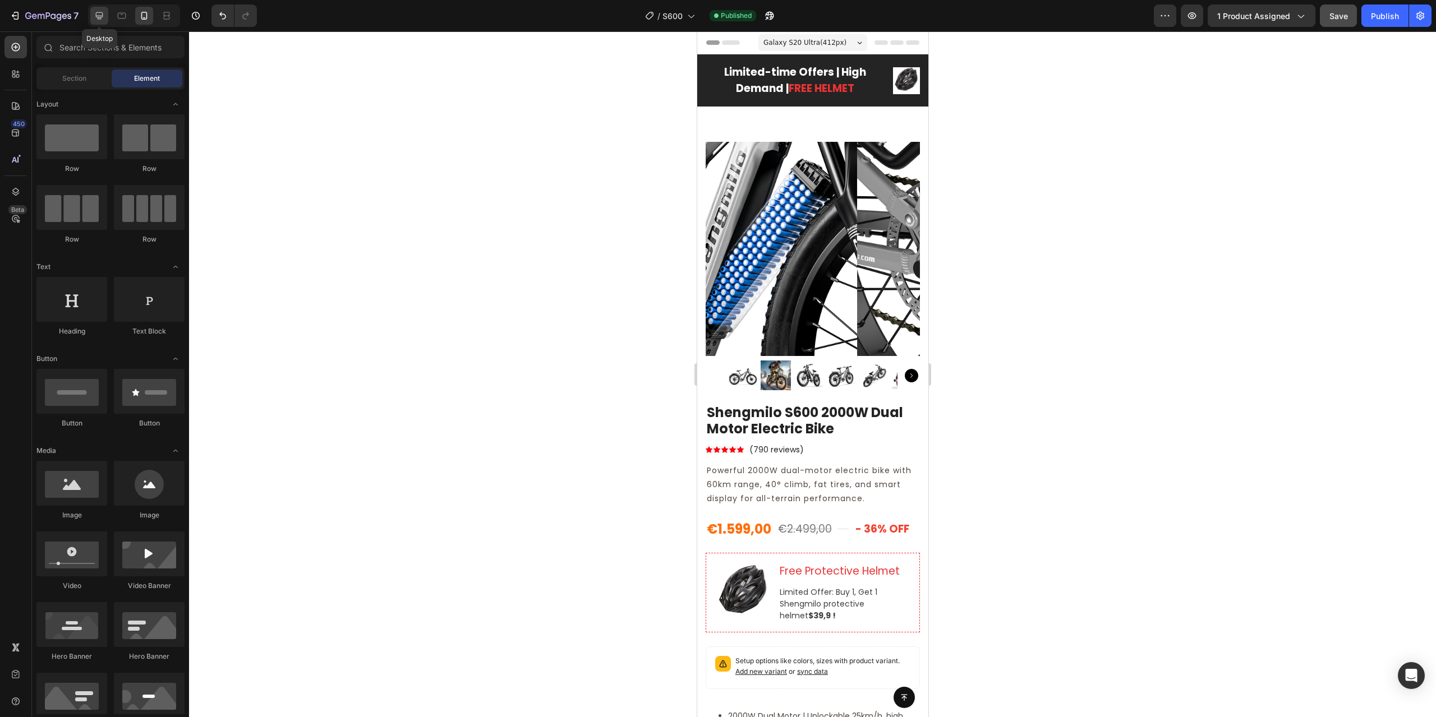
drag, startPoint x: 98, startPoint y: 15, endPoint x: 103, endPoint y: 19, distance: 6.0
click at [100, 16] on icon at bounding box center [99, 15] width 11 height 11
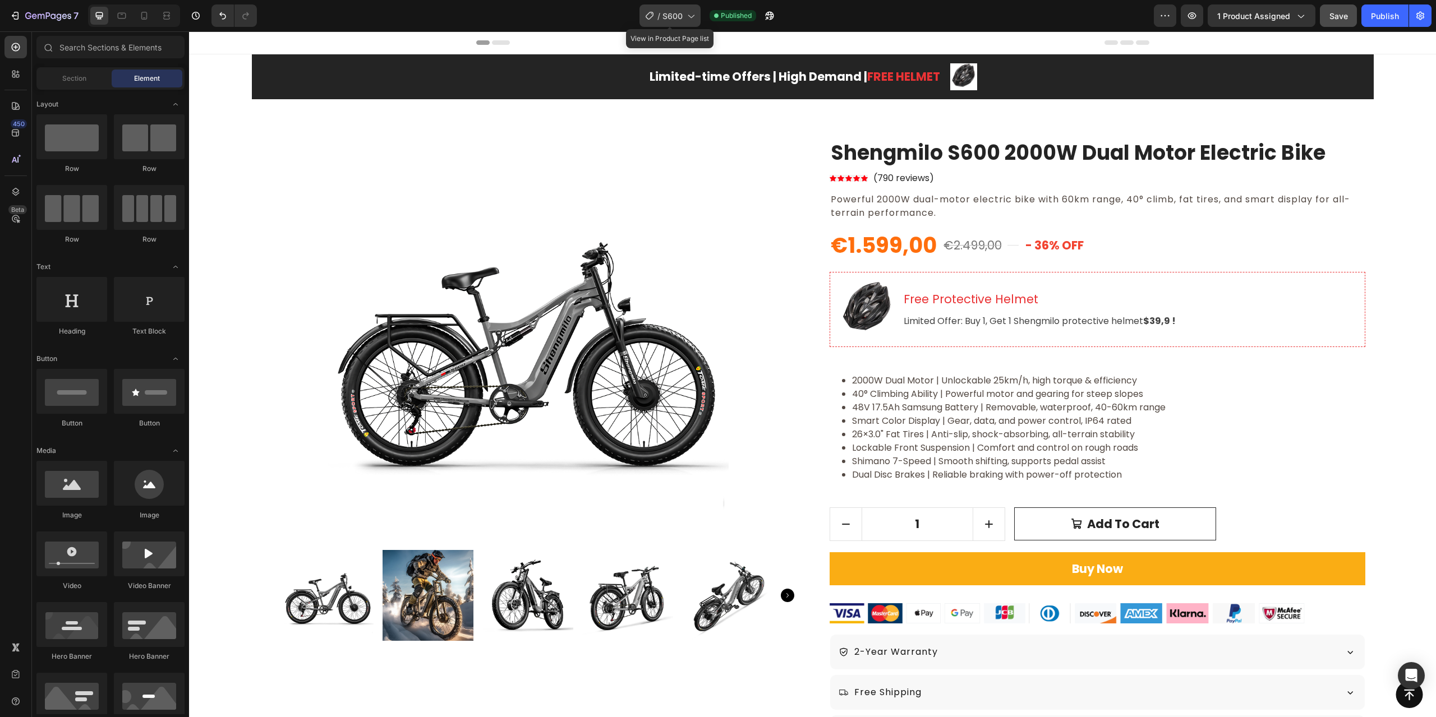
click at [685, 10] on div "/ S600" at bounding box center [669, 15] width 61 height 22
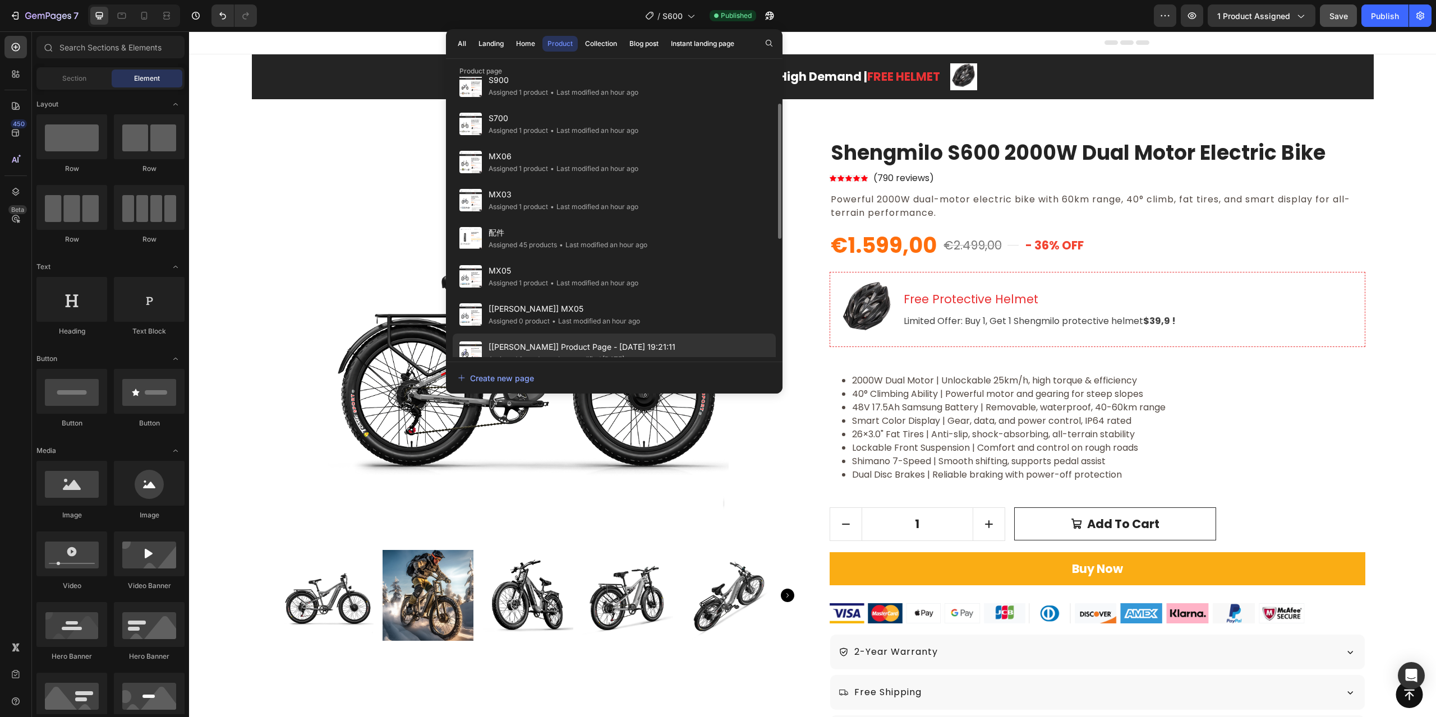
scroll to position [112, 0]
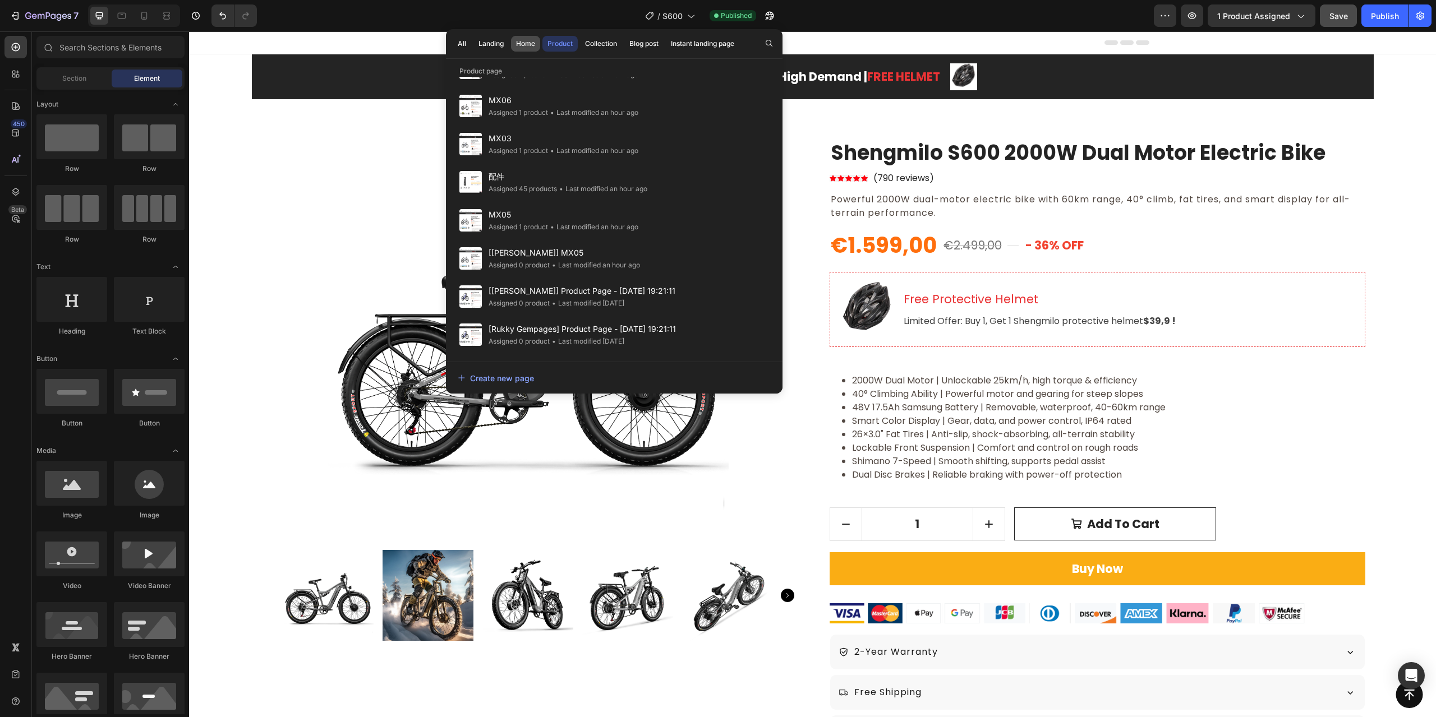
click at [523, 47] on div "Home" at bounding box center [525, 44] width 19 height 10
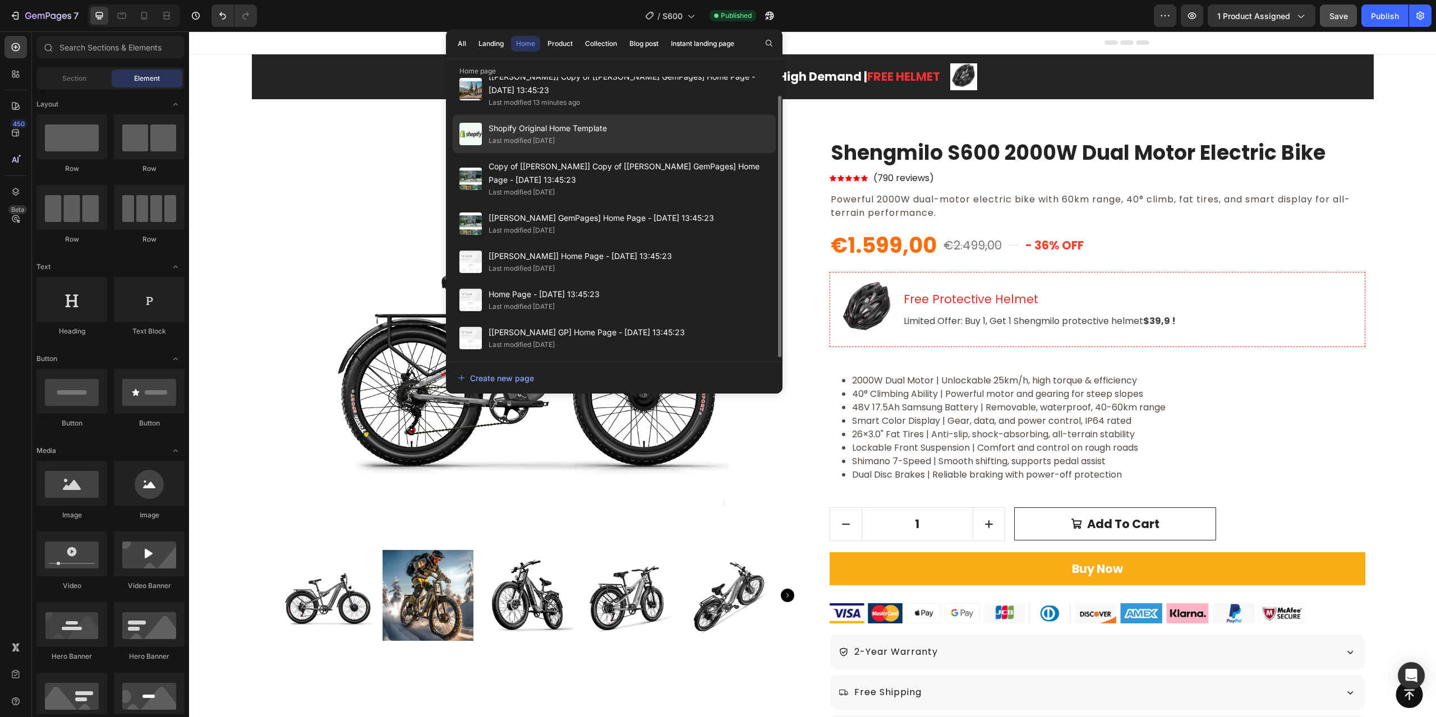
scroll to position [0, 0]
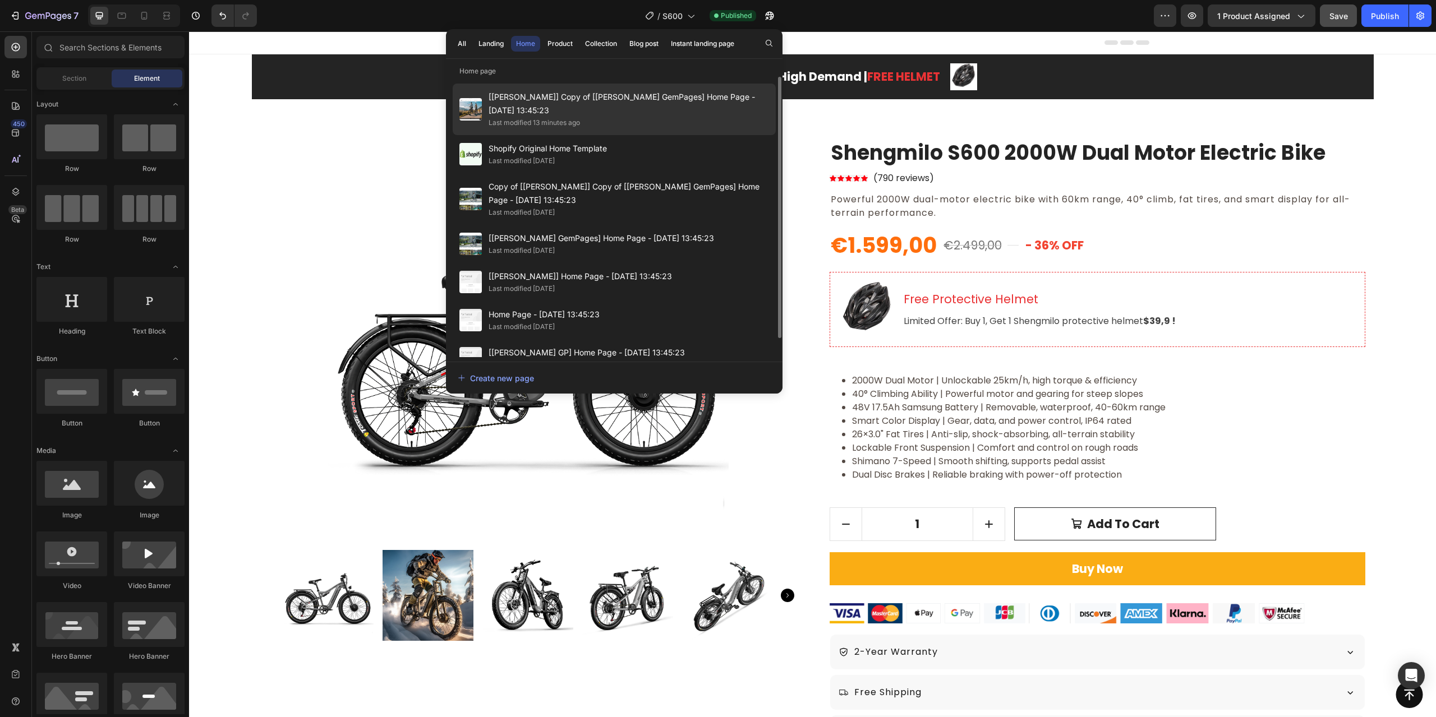
click at [603, 114] on span "[[PERSON_NAME]] Copy of [[PERSON_NAME] GemPages] Home Page - [DATE] 13:45:23" at bounding box center [629, 103] width 280 height 27
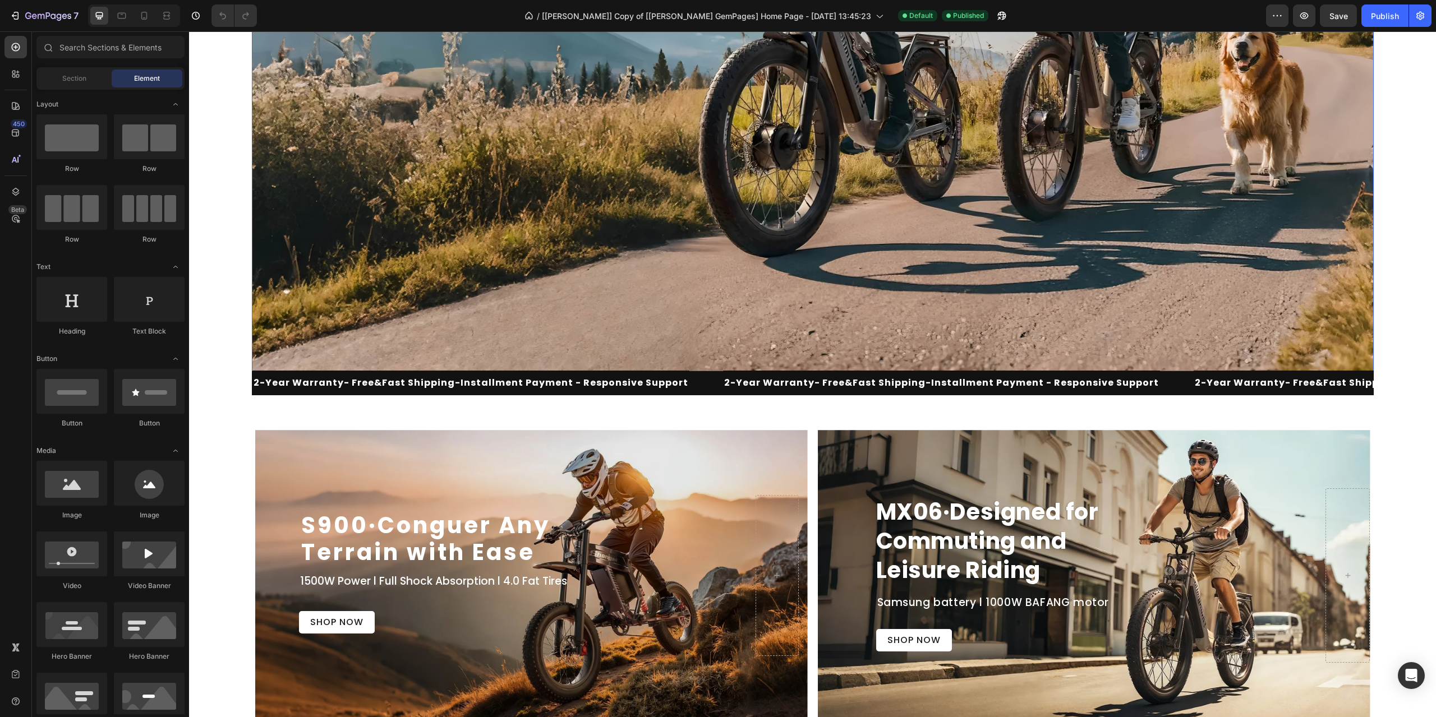
scroll to position [393, 0]
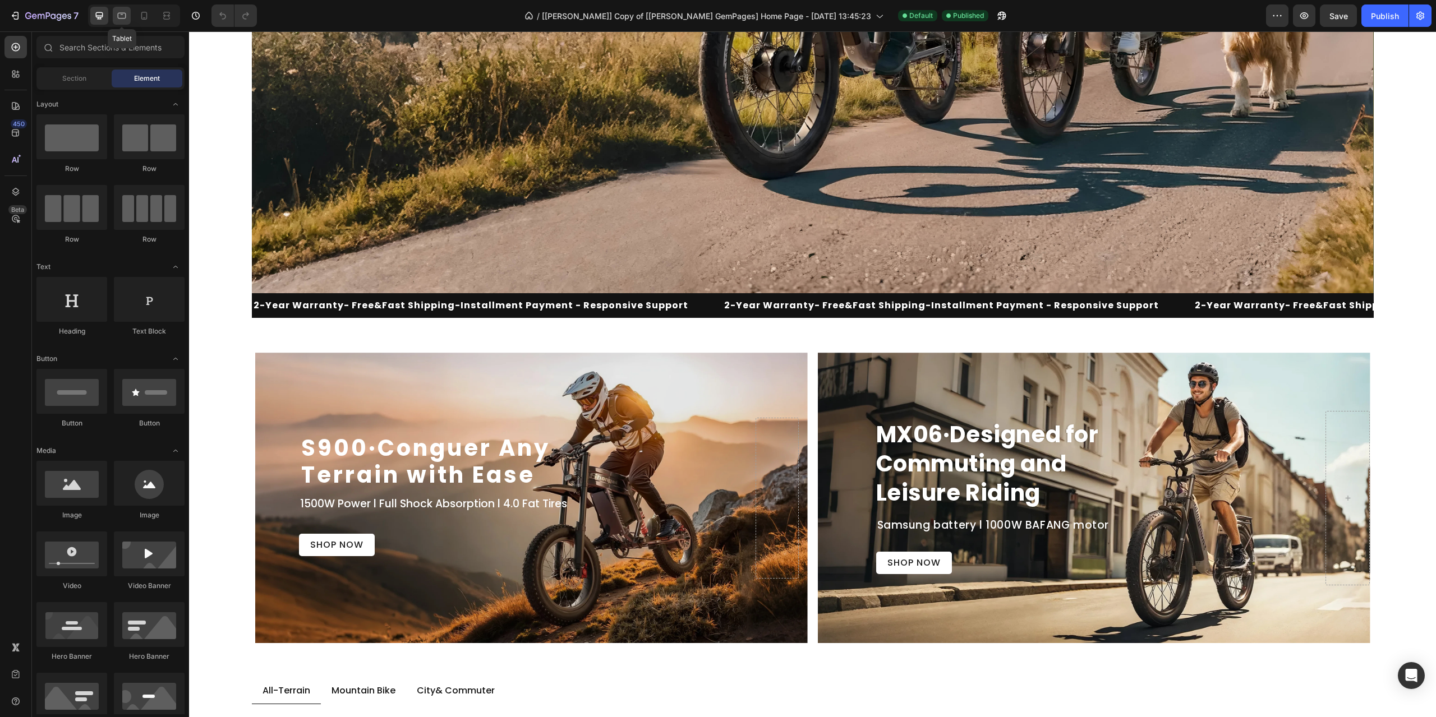
click at [121, 15] on icon at bounding box center [121, 15] width 11 height 11
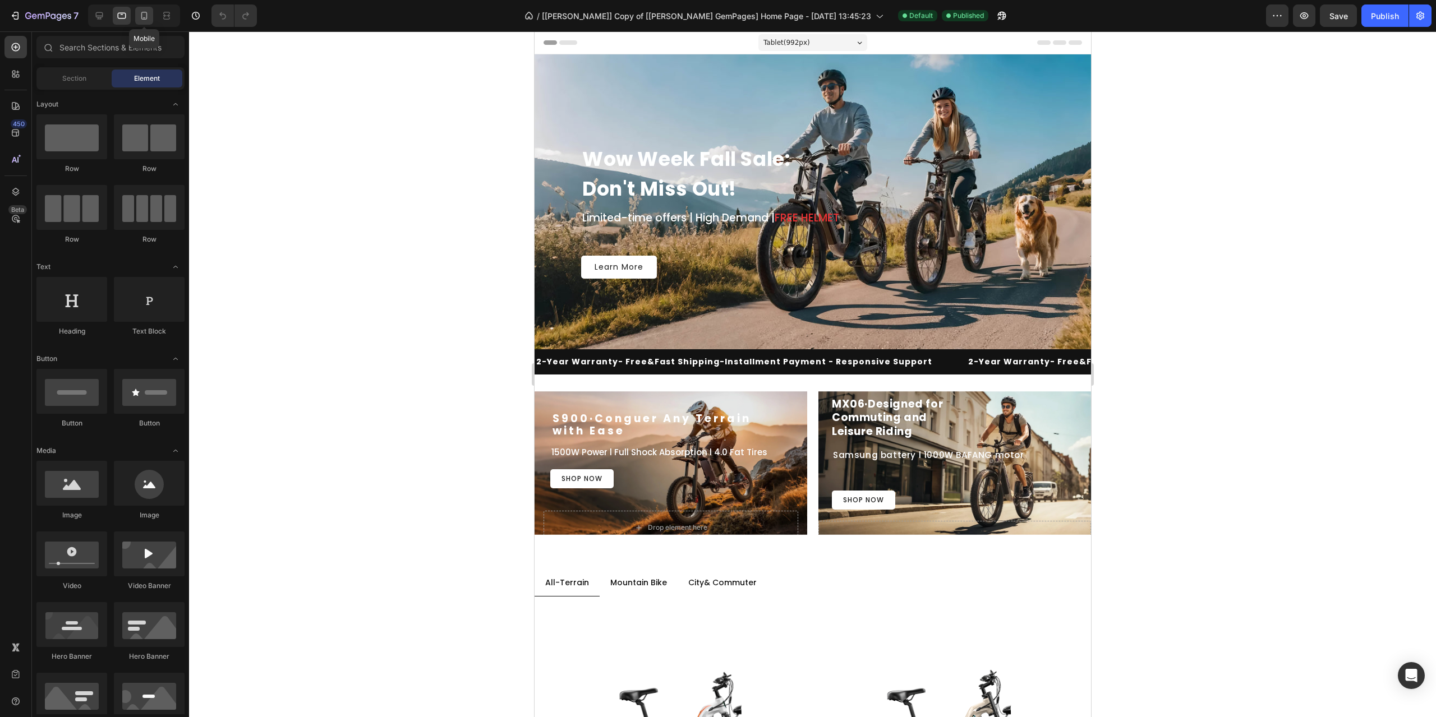
click at [148, 13] on icon at bounding box center [144, 15] width 11 height 11
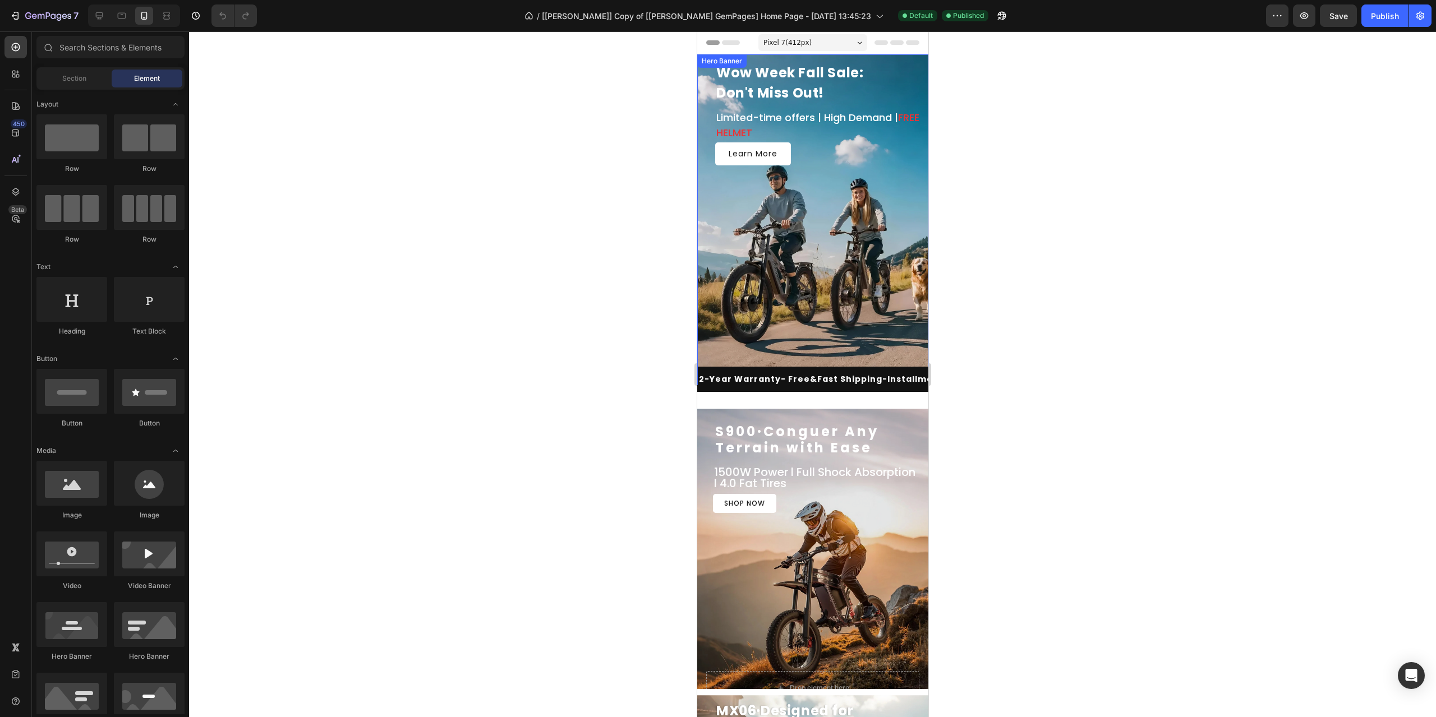
click at [880, 259] on div "Wow Week Fall Sale: Don't Miss Out! Heading Limited-time offers | High Demand |…" at bounding box center [812, 220] width 231 height 316
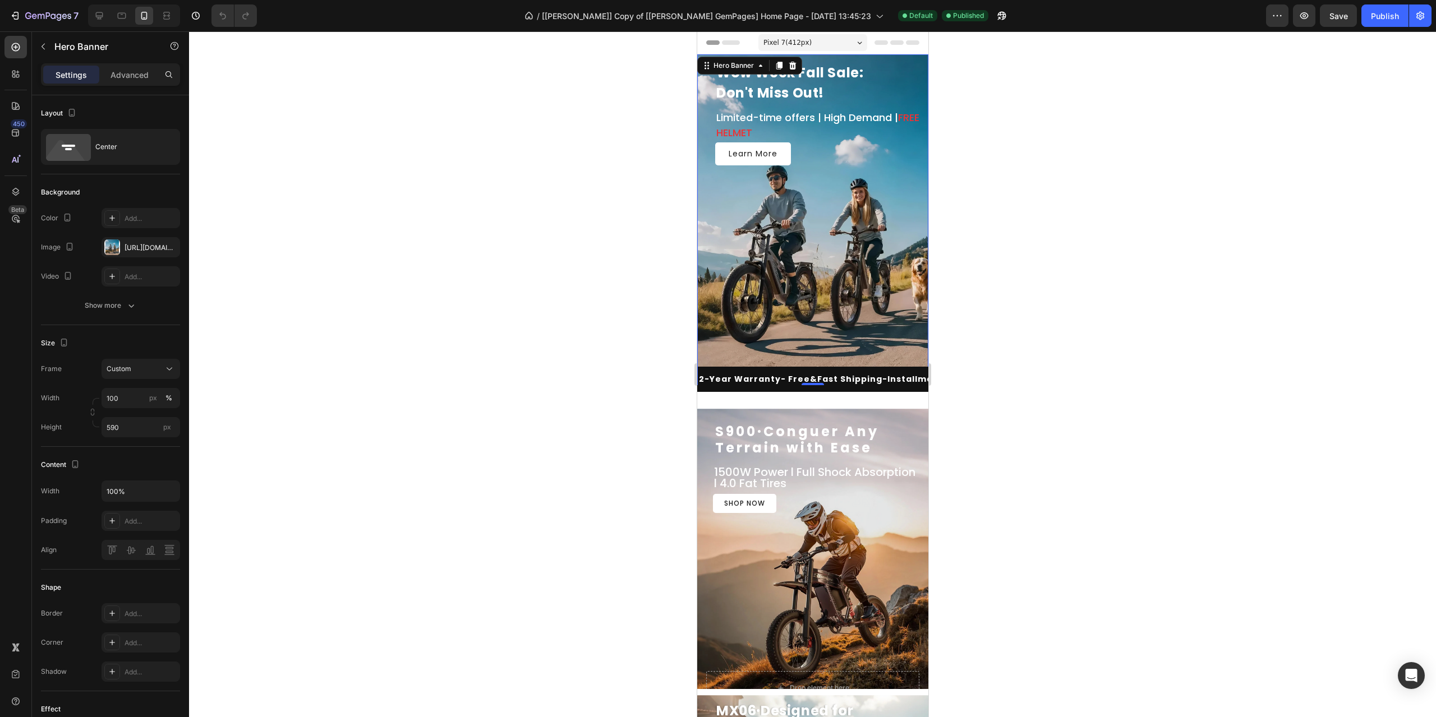
click at [889, 293] on div "Wow Week Fall Sale: Don't Miss Out! Heading Limited-time offers | High Demand |…" at bounding box center [812, 220] width 231 height 316
click at [139, 246] on div "[URL][DOMAIN_NAME]" at bounding box center [141, 248] width 33 height 10
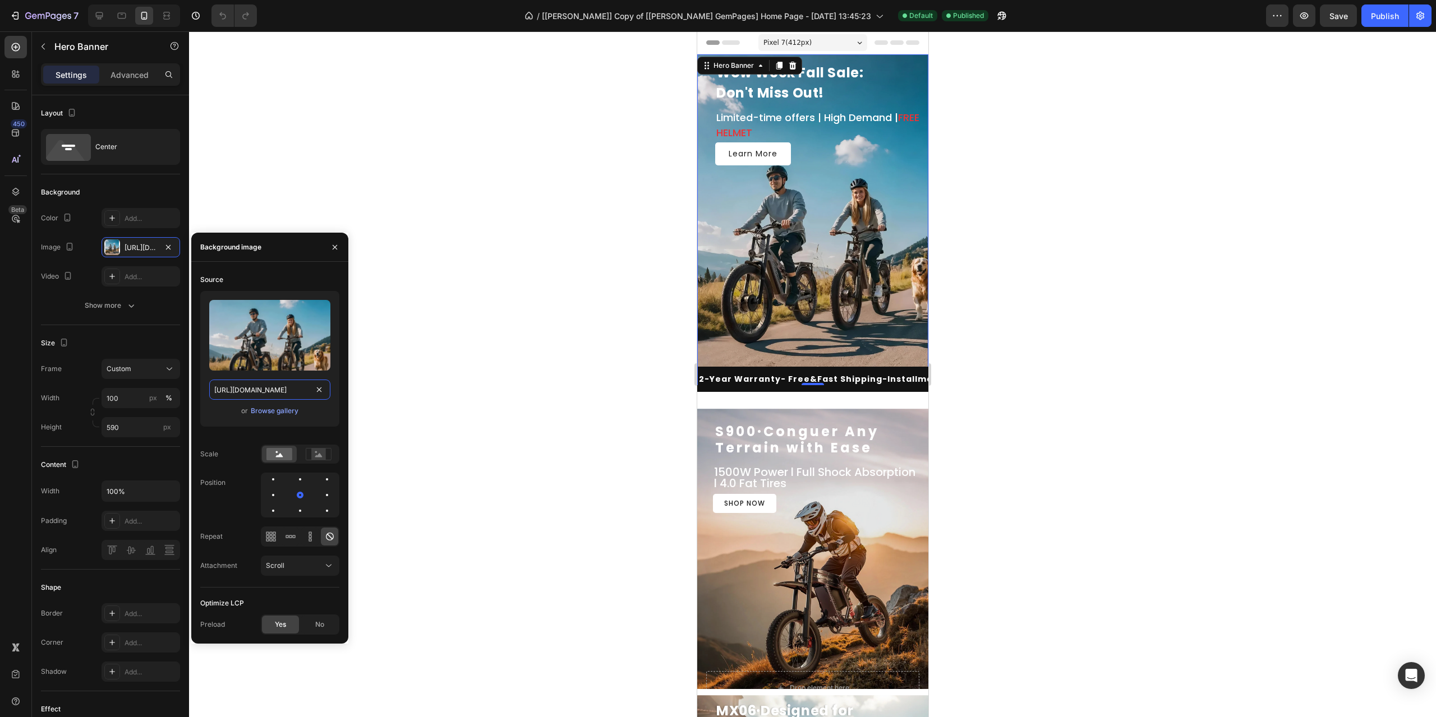
click at [280, 392] on input "[URL][DOMAIN_NAME]" at bounding box center [269, 390] width 121 height 20
paste input "?v=1758869262"
type input "[URL][DOMAIN_NAME]"
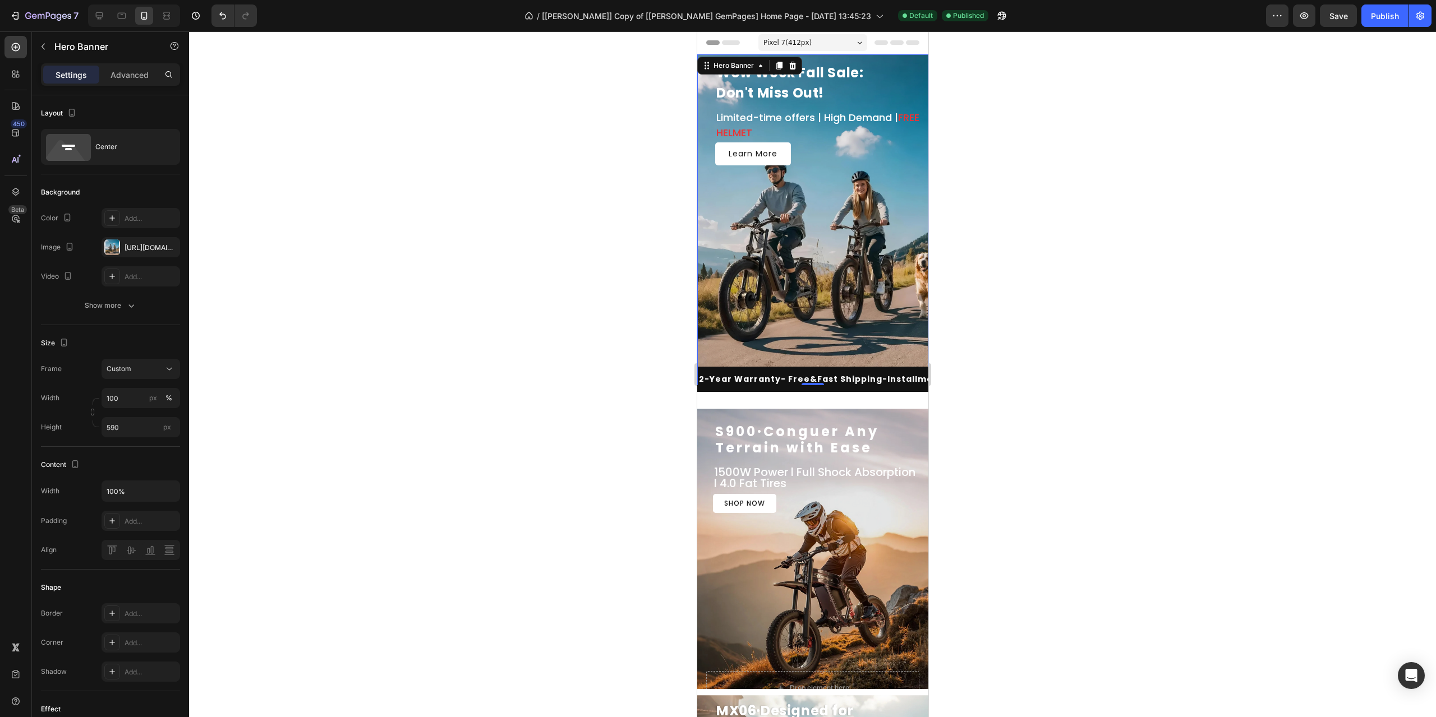
click at [4, 392] on div "450 Beta" at bounding box center [15, 336] width 22 height 601
